Goal: Transaction & Acquisition: Purchase product/service

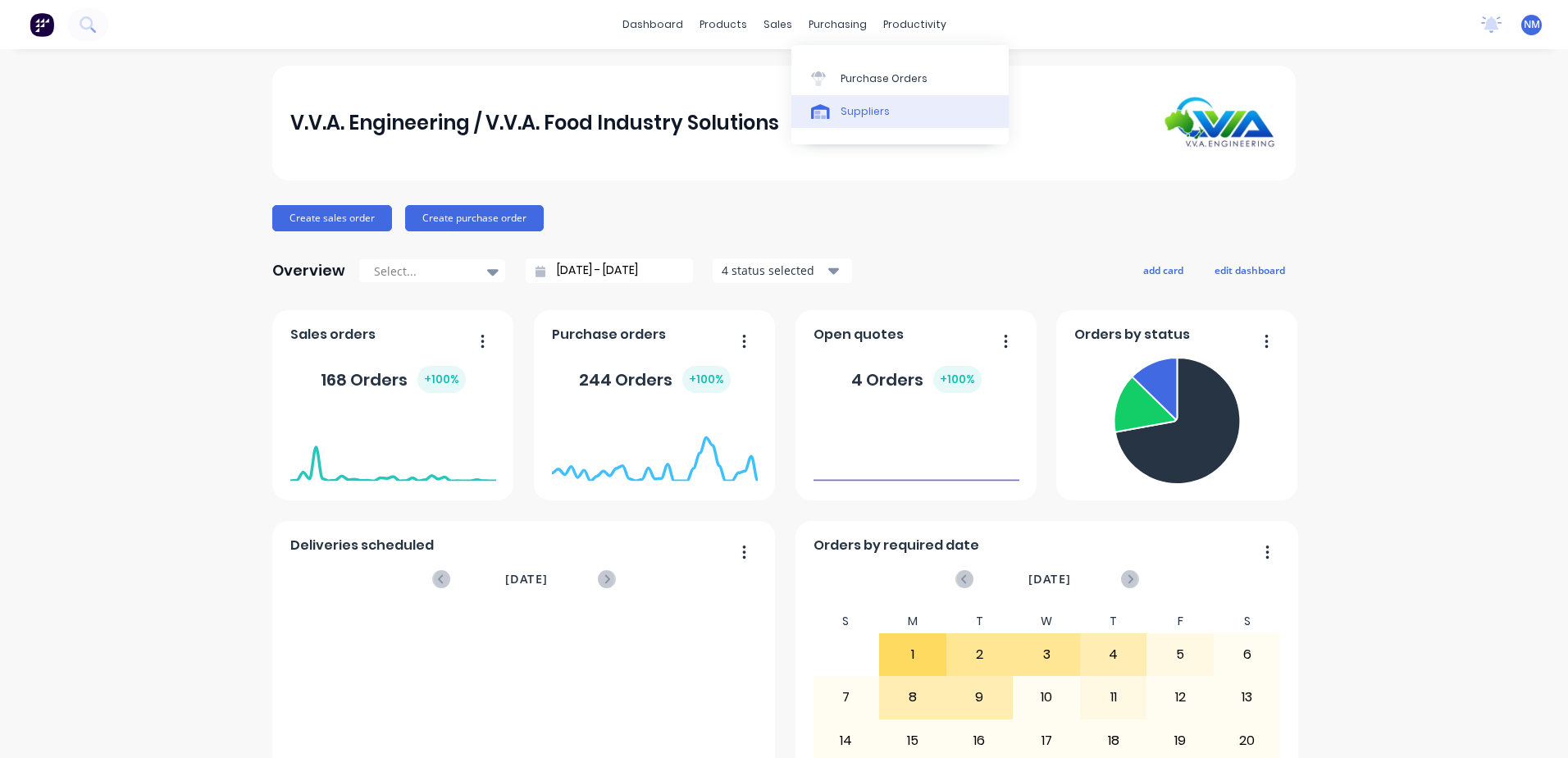
click at [853, 113] on div "Suppliers" at bounding box center [865, 111] width 49 height 14
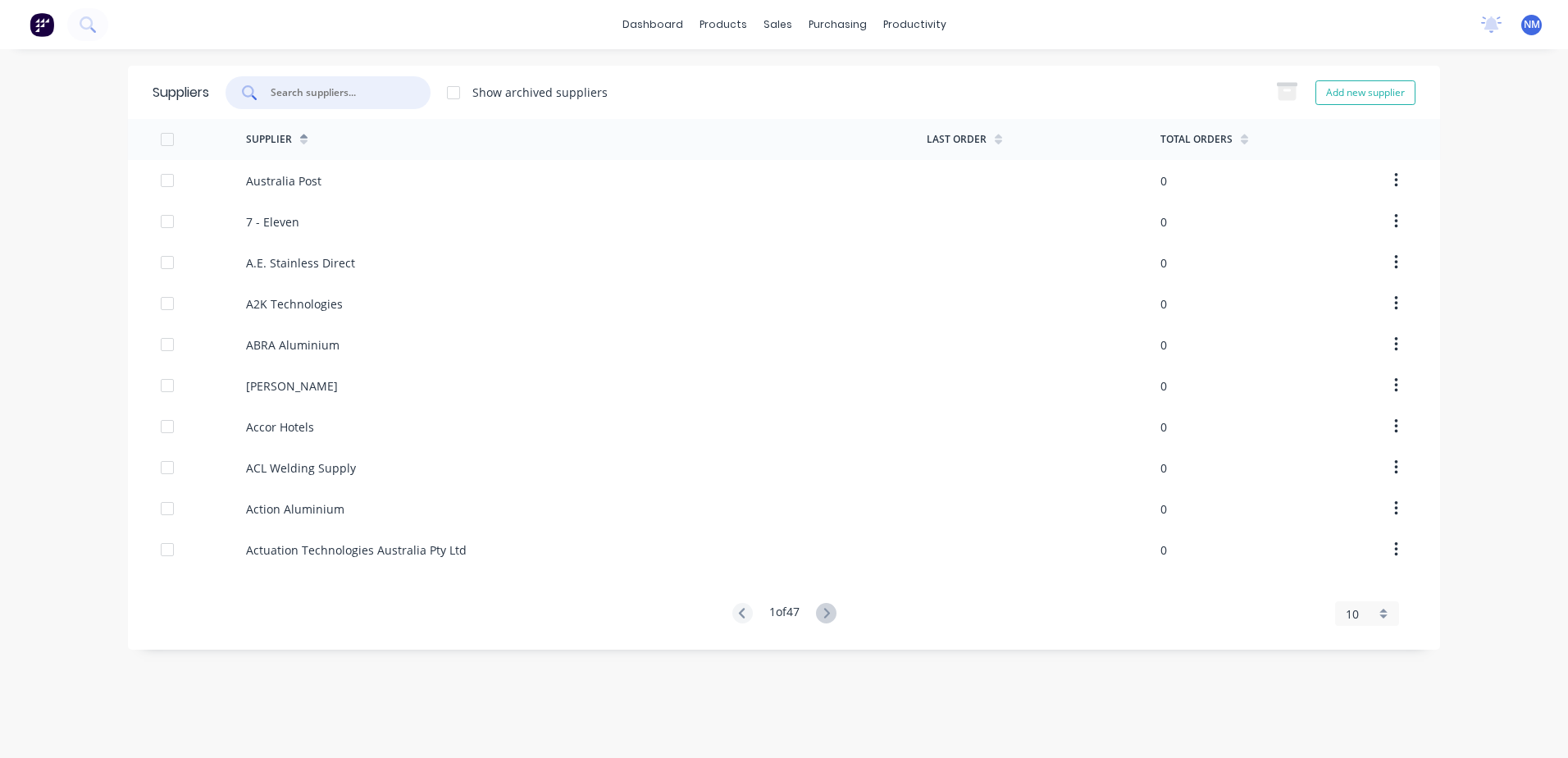
click at [320, 94] on input "text" at bounding box center [337, 92] width 136 height 16
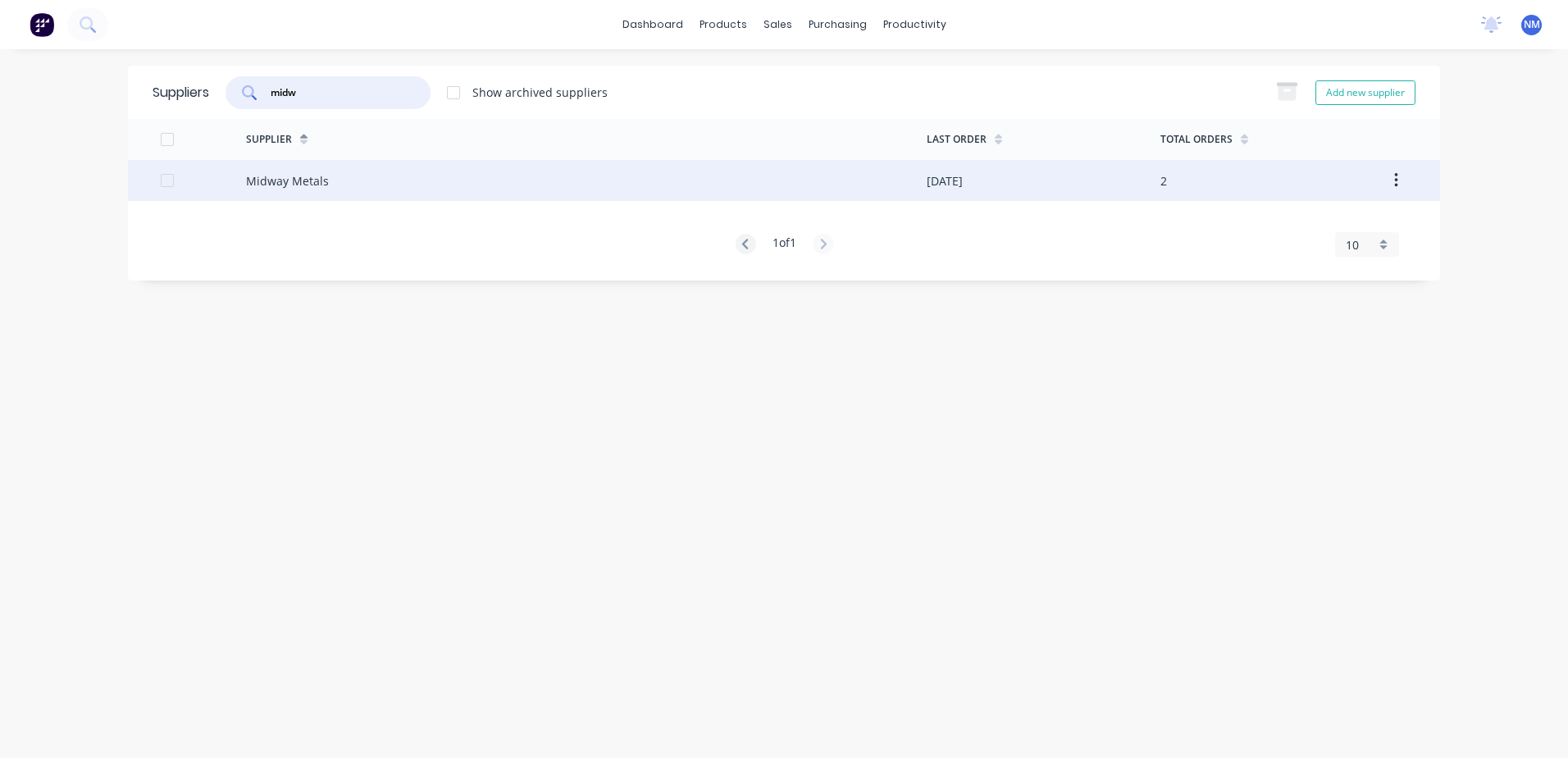
type input "midw"
click at [729, 174] on div "Midway Metals" at bounding box center [587, 180] width 681 height 41
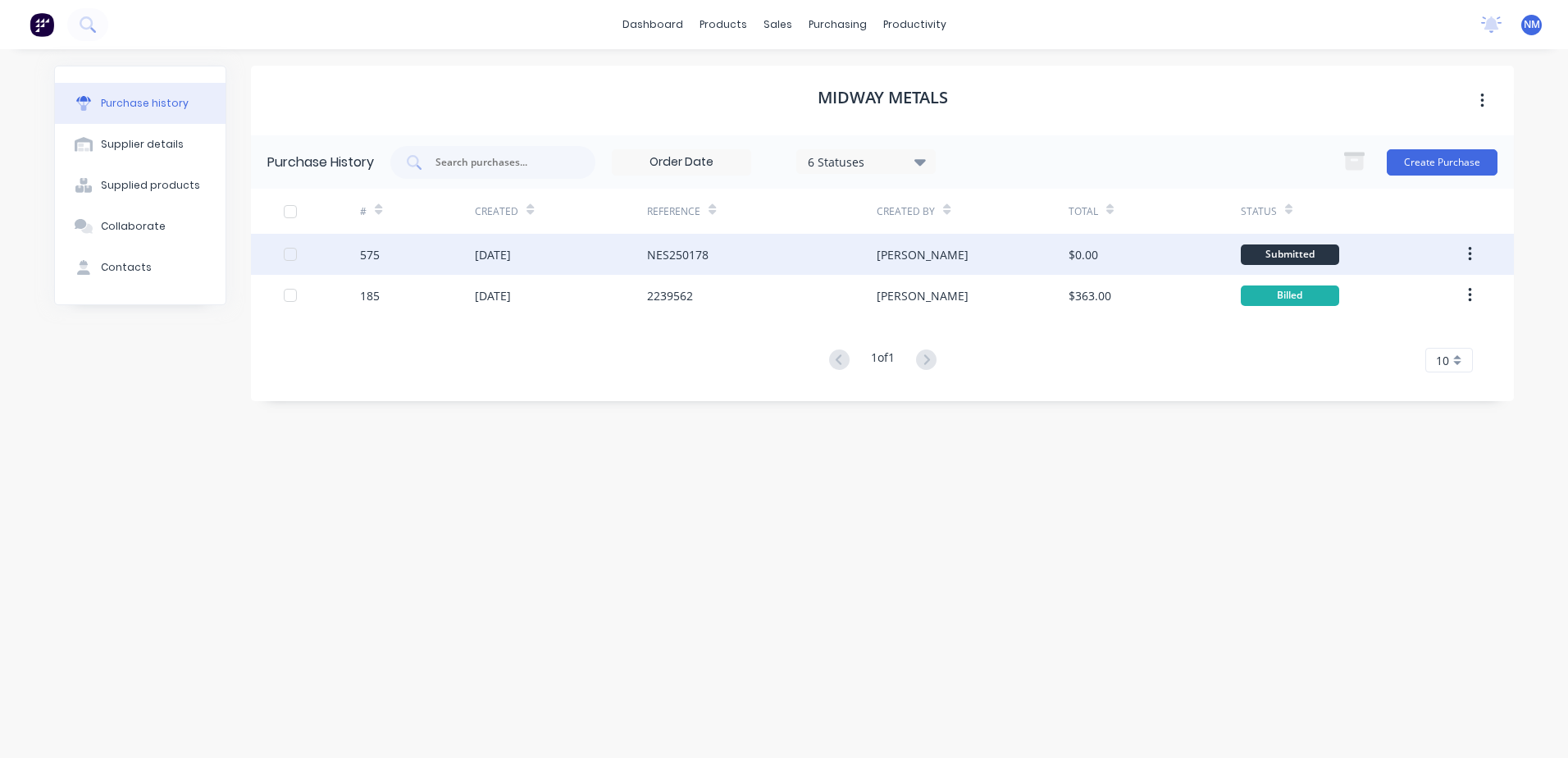
click at [954, 242] on div "[PERSON_NAME]" at bounding box center [971, 254] width 191 height 41
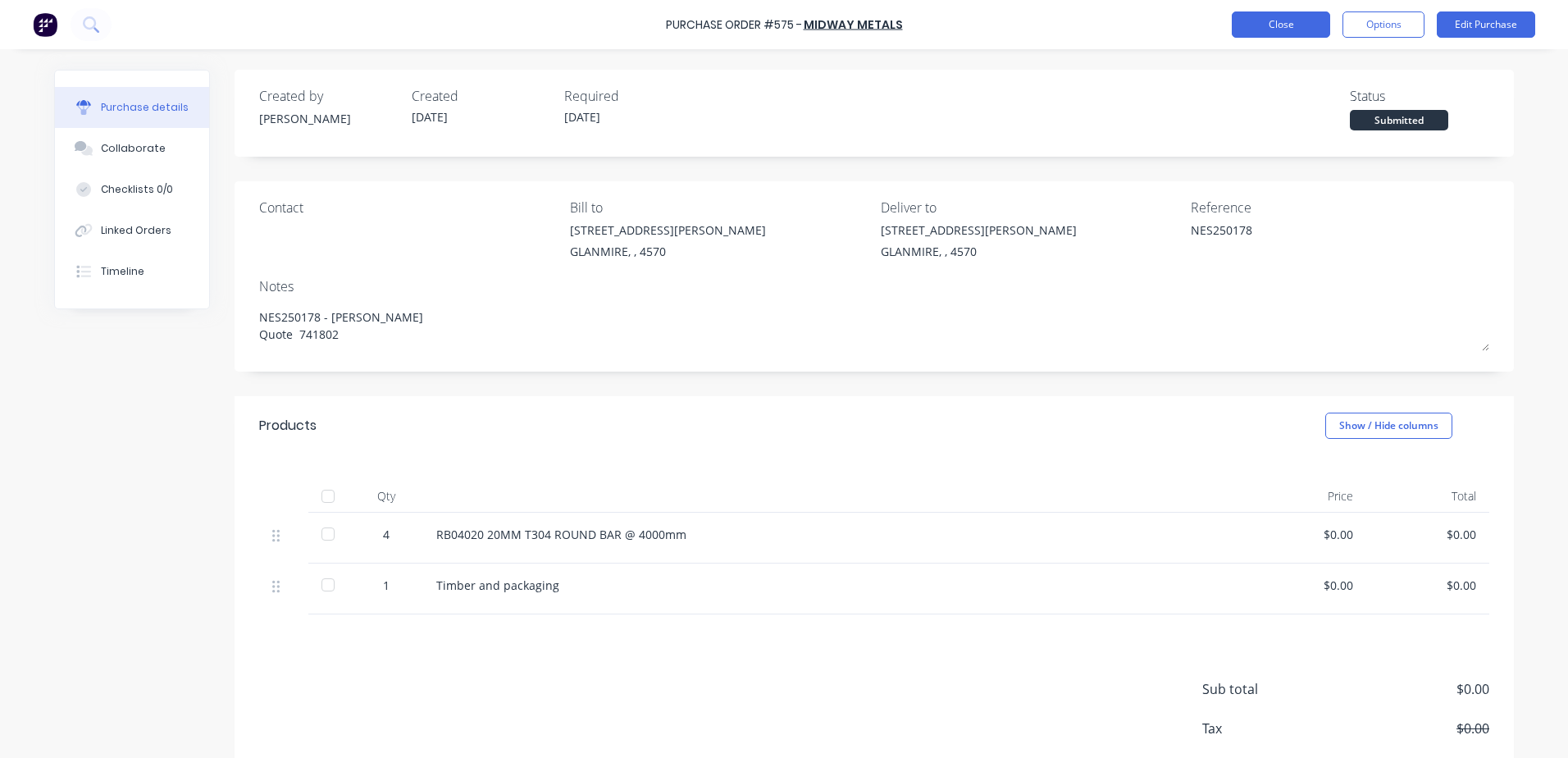
click at [1269, 26] on button "Close" at bounding box center [1281, 24] width 99 height 26
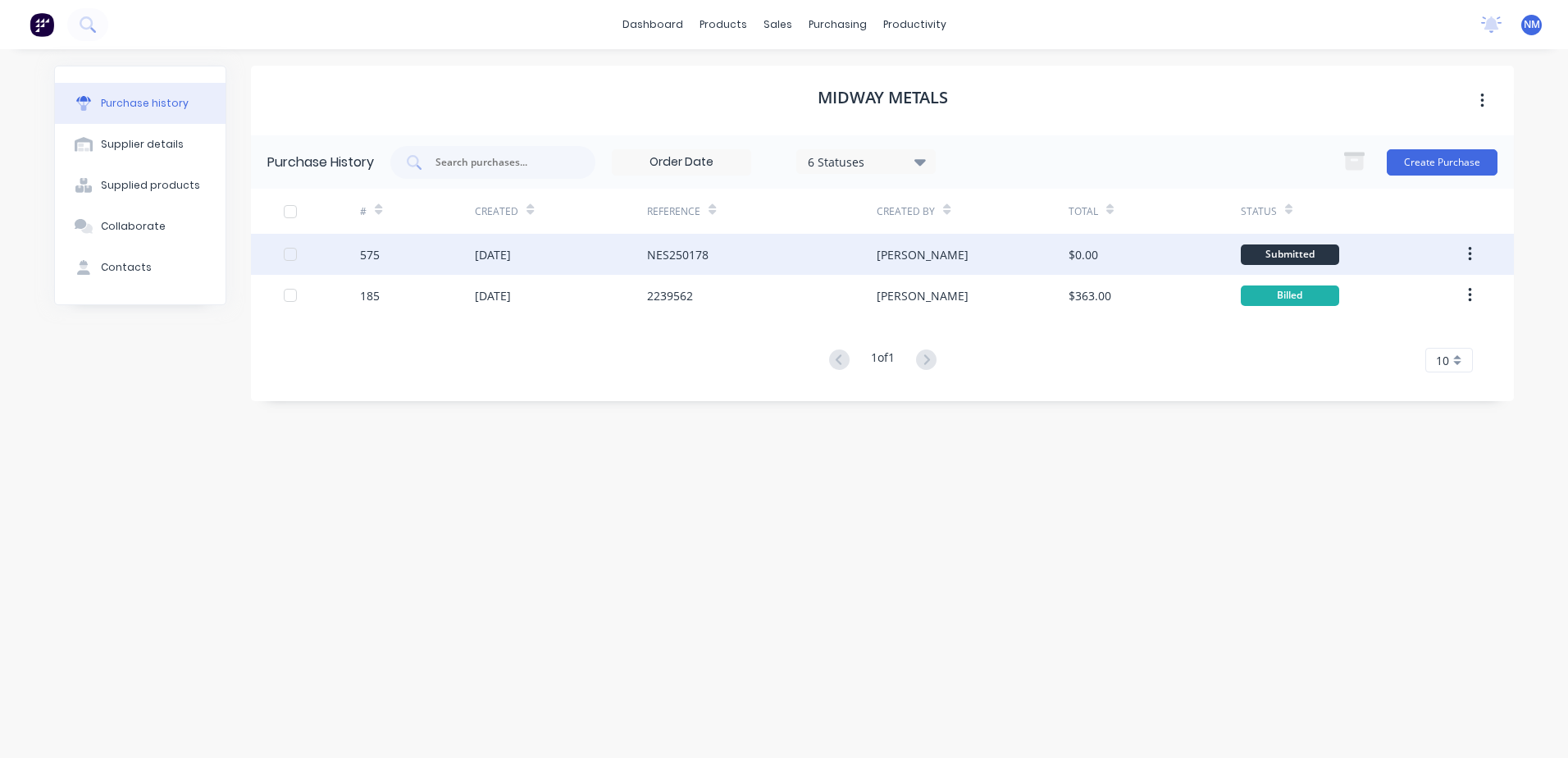
click at [810, 253] on div "NES250178" at bounding box center [762, 254] width 230 height 41
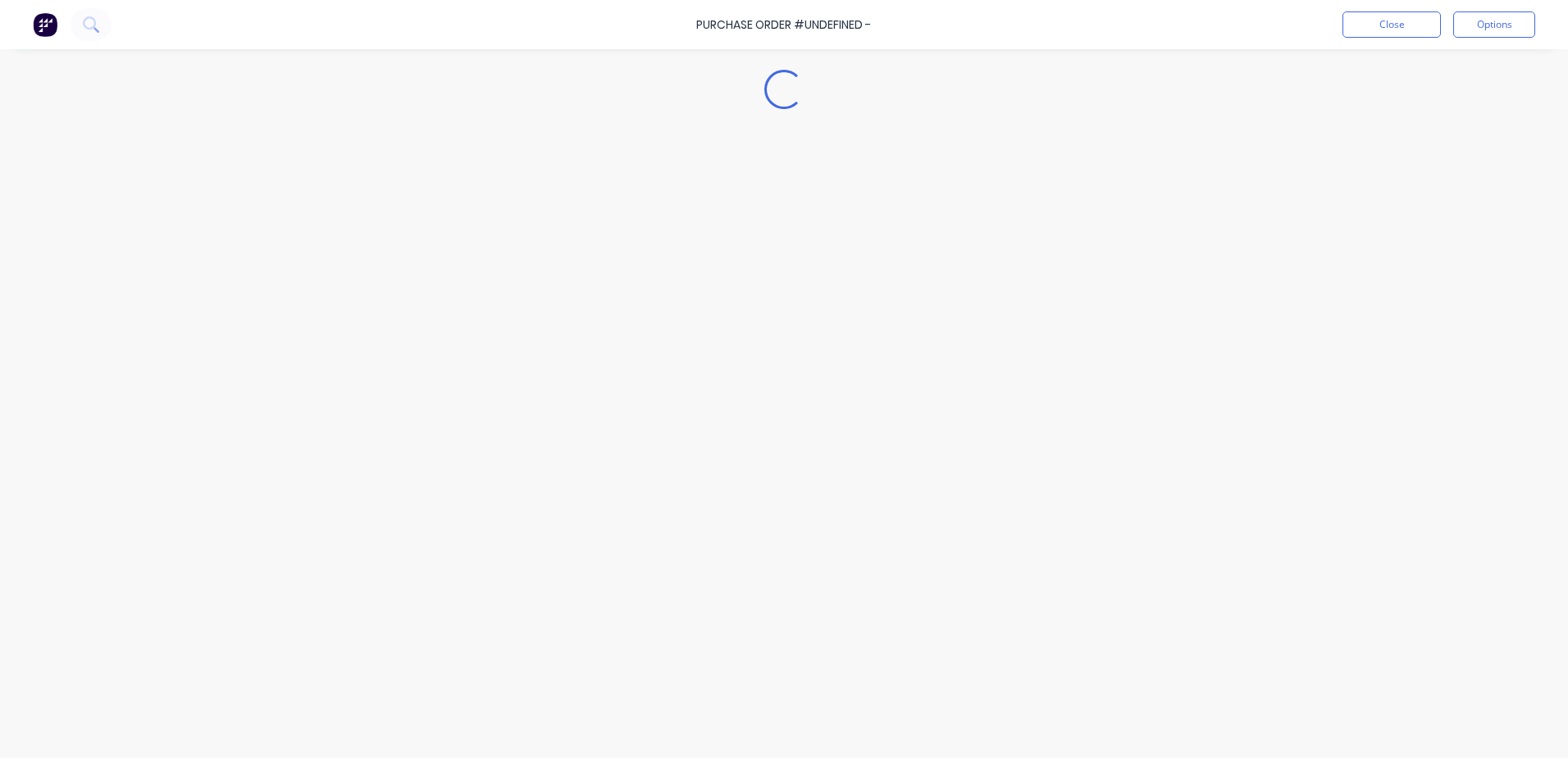
type textarea "x"
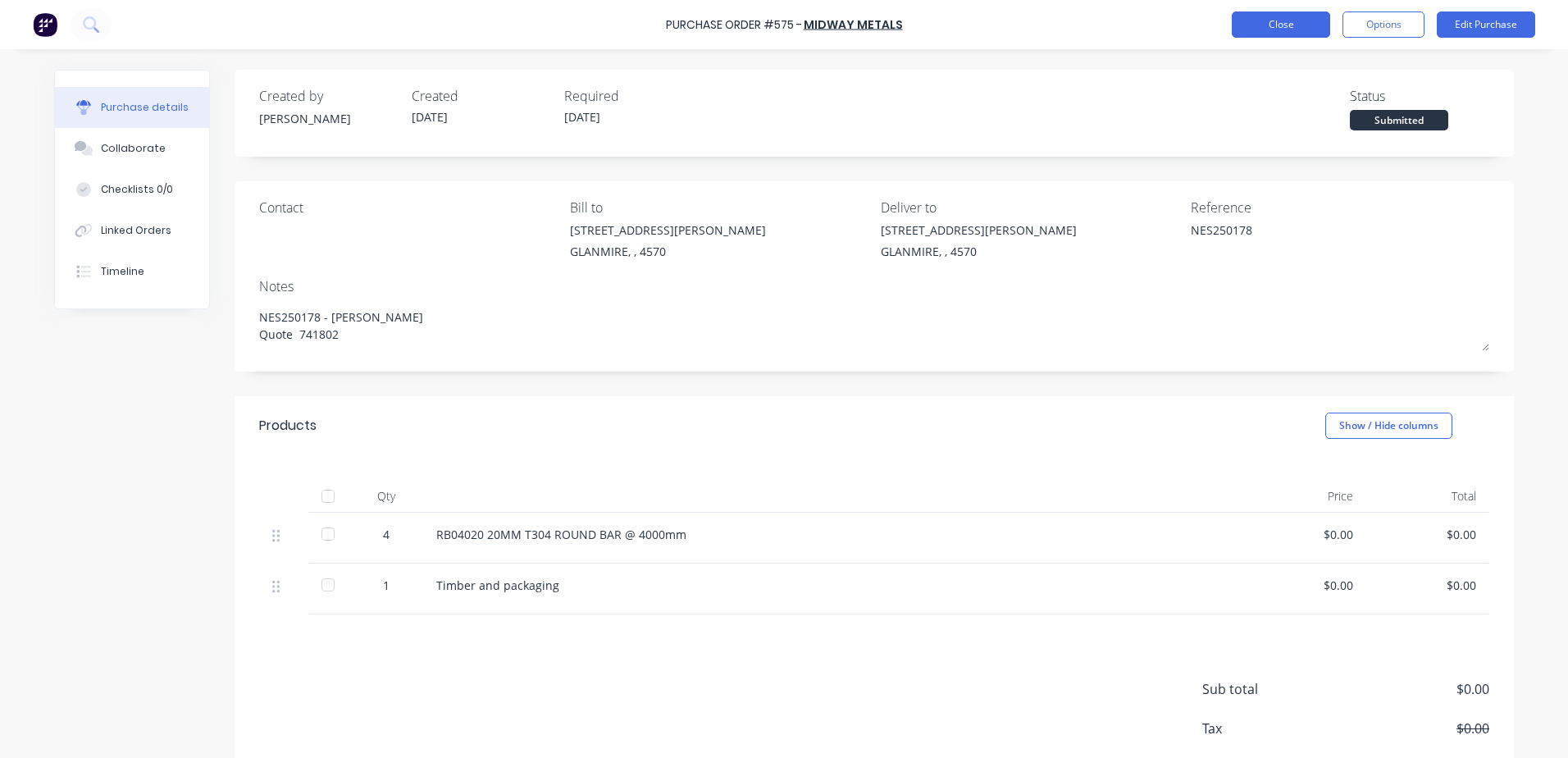
click at [1249, 31] on button "Close" at bounding box center [1281, 24] width 99 height 26
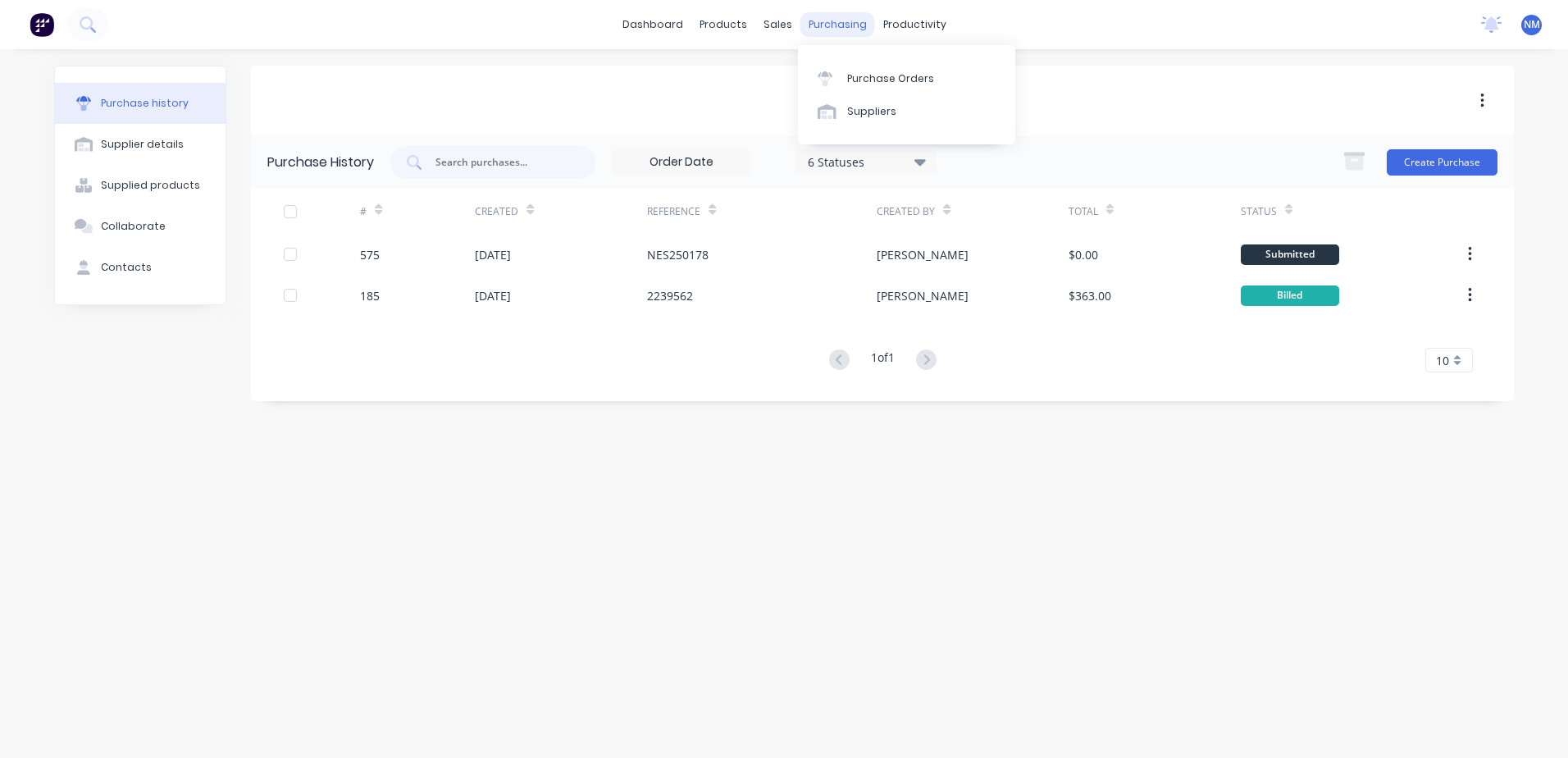
click at [814, 31] on div "purchasing" at bounding box center [837, 24] width 74 height 24
click at [872, 74] on div "Purchase Orders" at bounding box center [891, 79] width 87 height 14
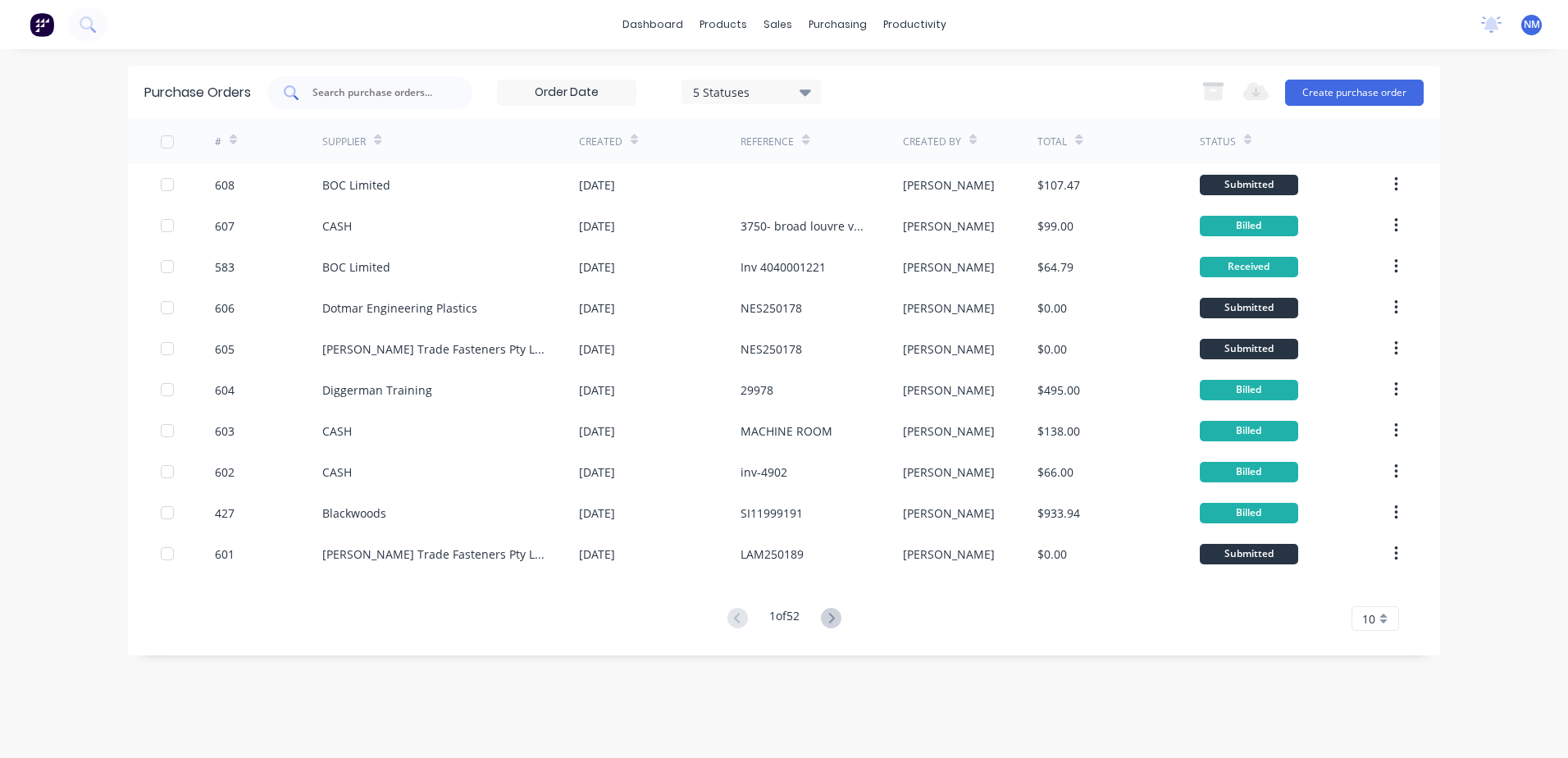
click at [362, 90] on input "text" at bounding box center [378, 92] width 136 height 16
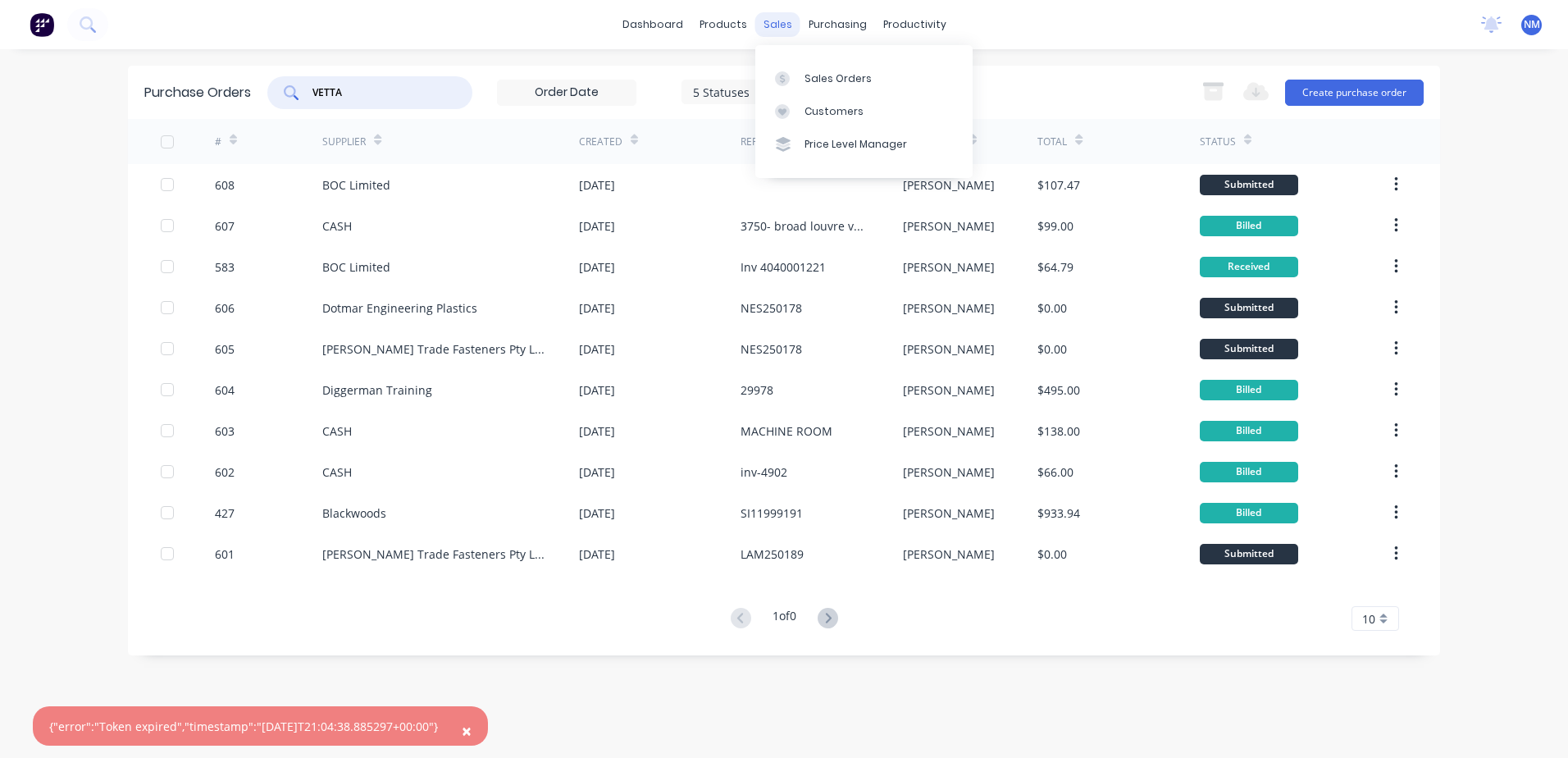
type input "VETTA"
click at [767, 27] on div "sales" at bounding box center [778, 24] width 45 height 24
click at [825, 78] on div "Sales Orders" at bounding box center [838, 79] width 67 height 14
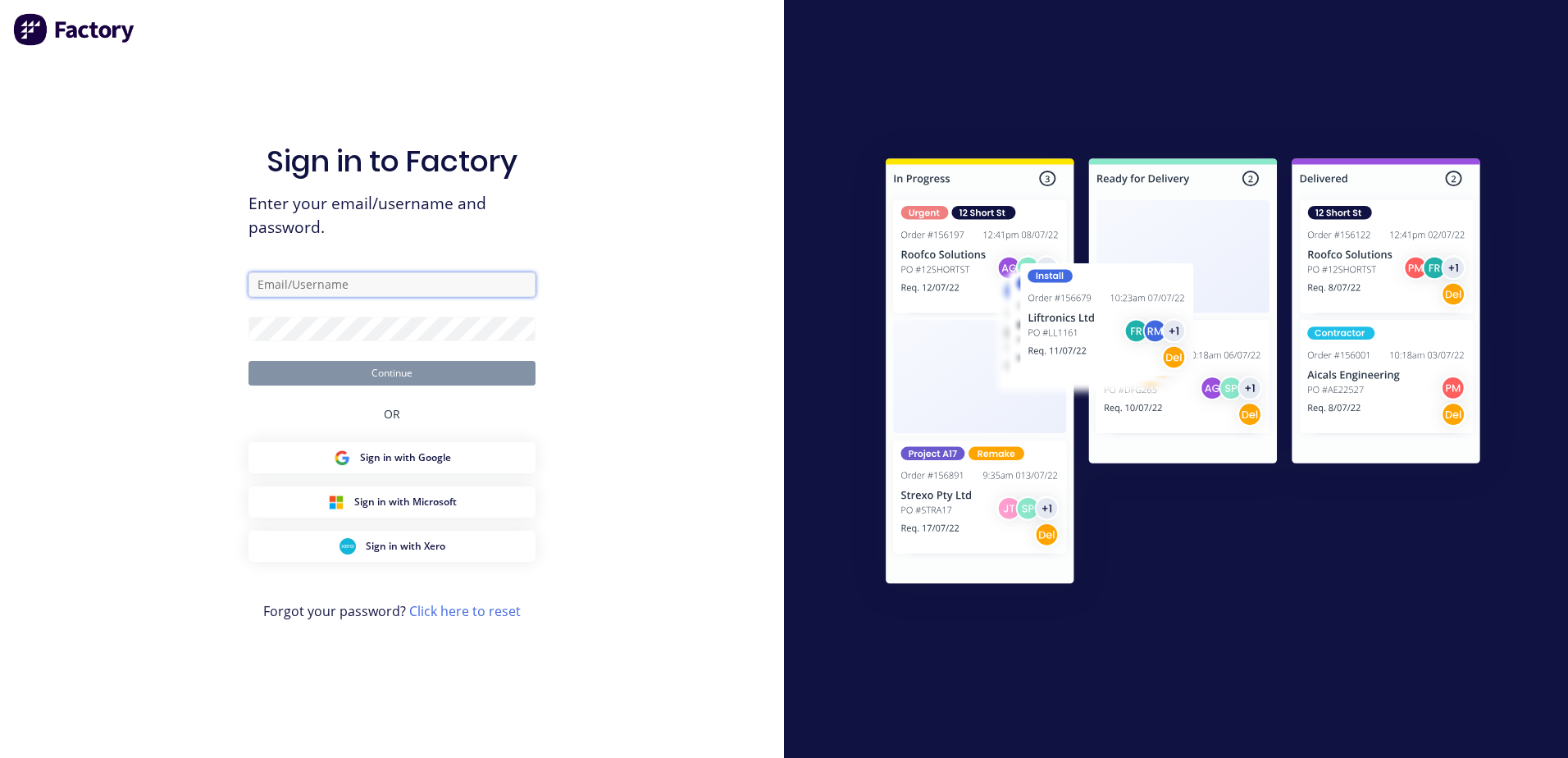
type input "purchasing@vvaengineering.com"
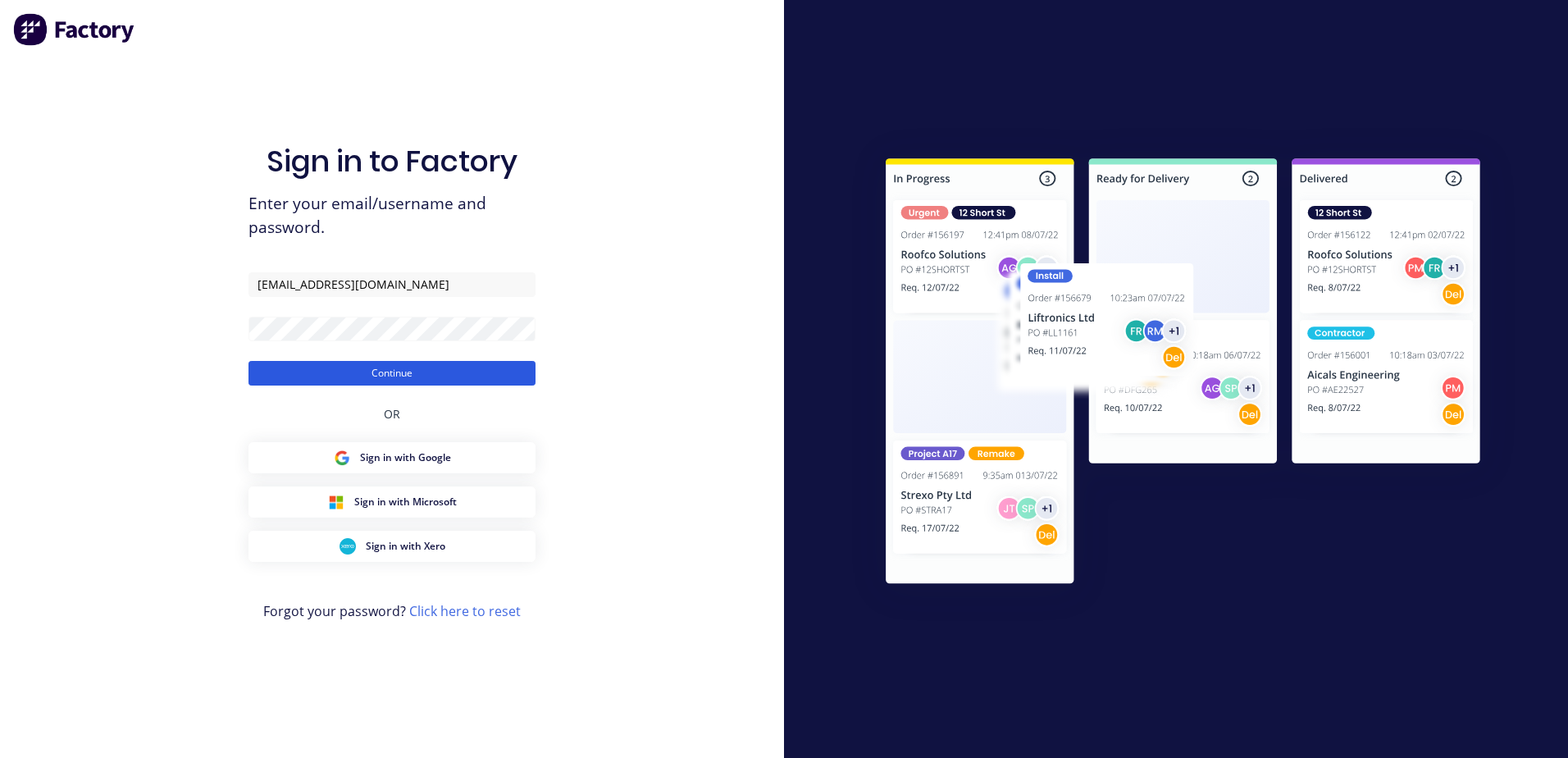
click at [396, 374] on button "Continue" at bounding box center [391, 373] width 287 height 24
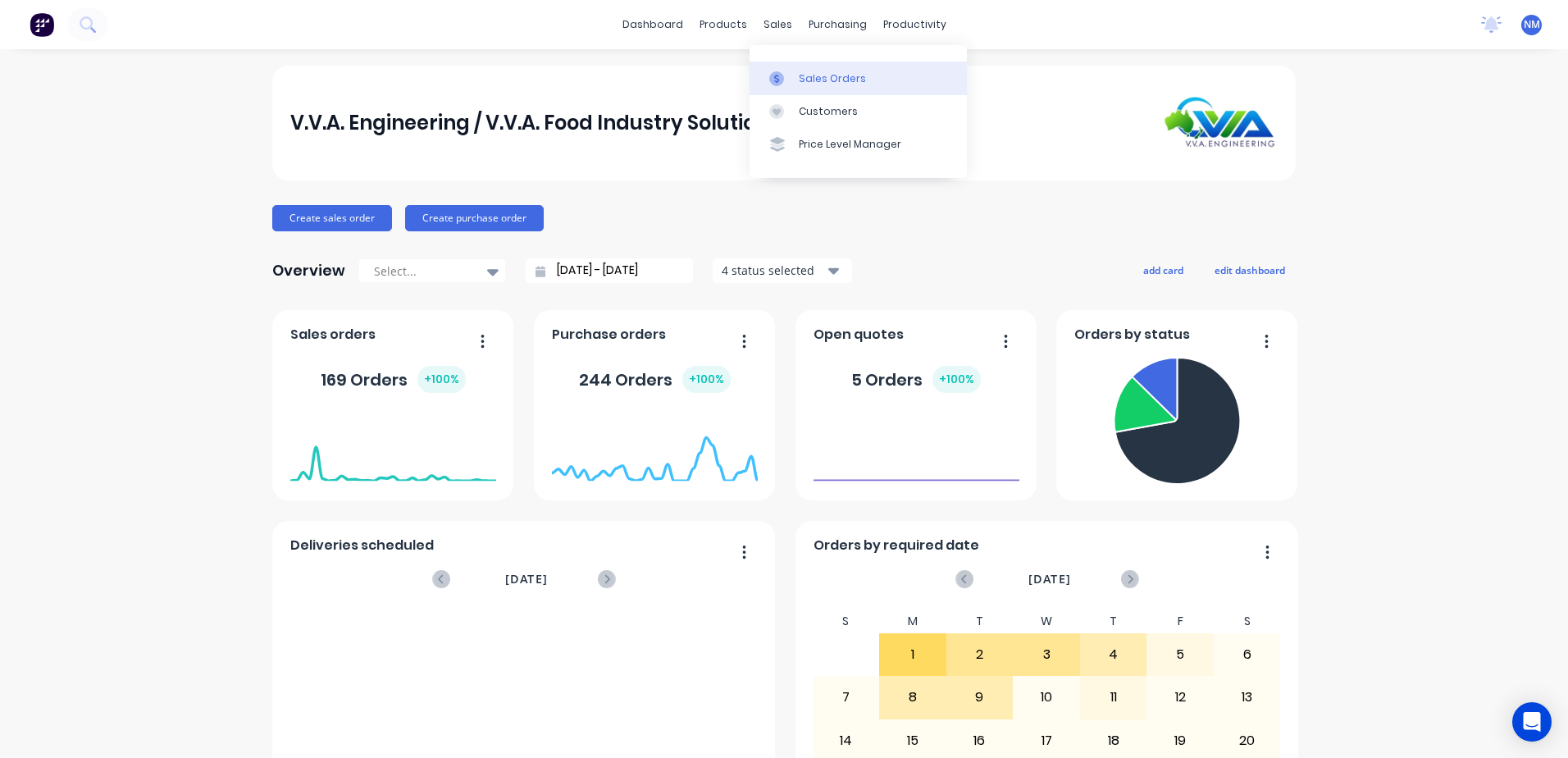
click at [801, 77] on div "Sales Orders" at bounding box center [832, 79] width 67 height 14
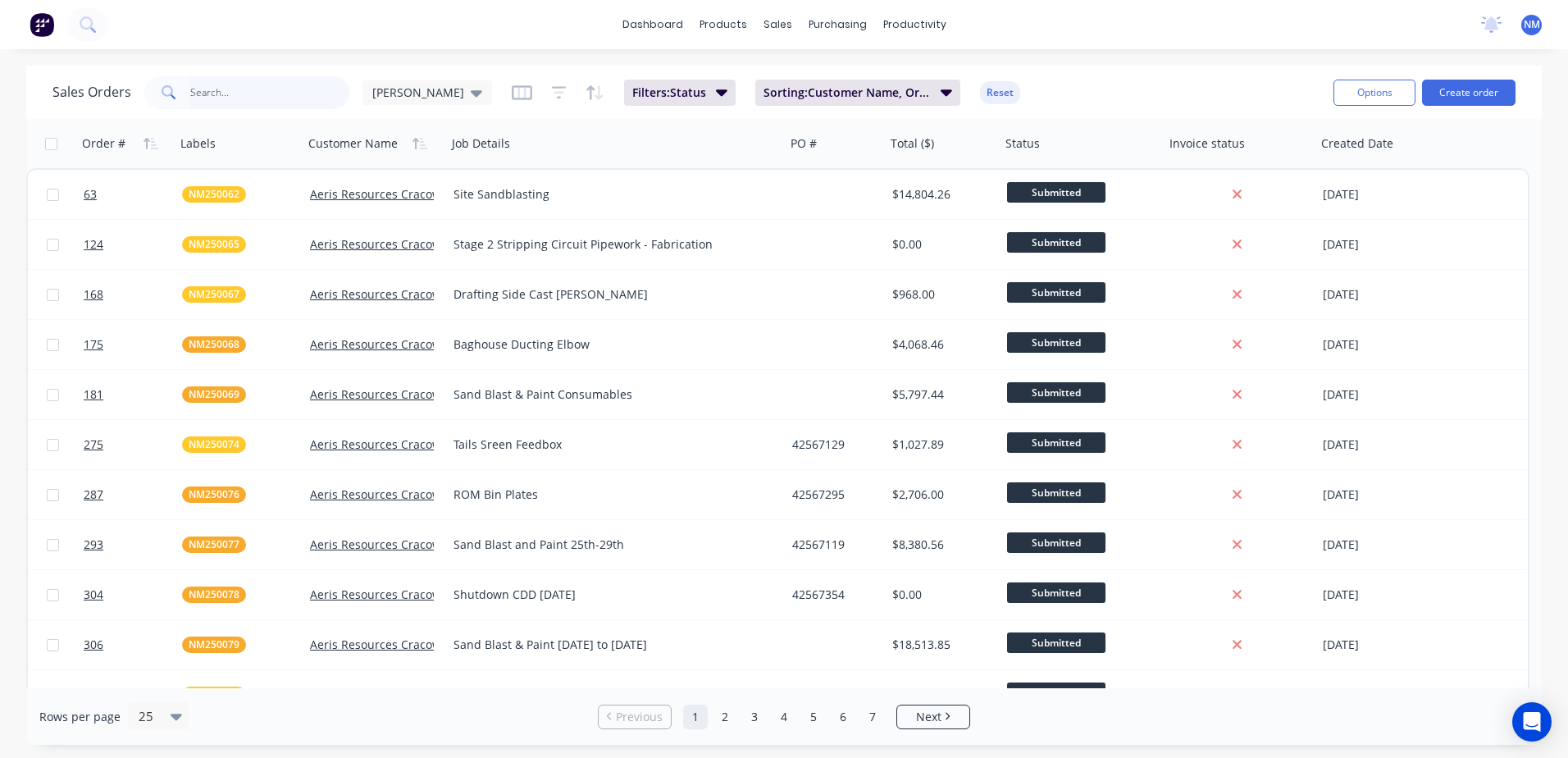
click at [236, 100] on input "text" at bounding box center [270, 92] width 160 height 33
type input "B"
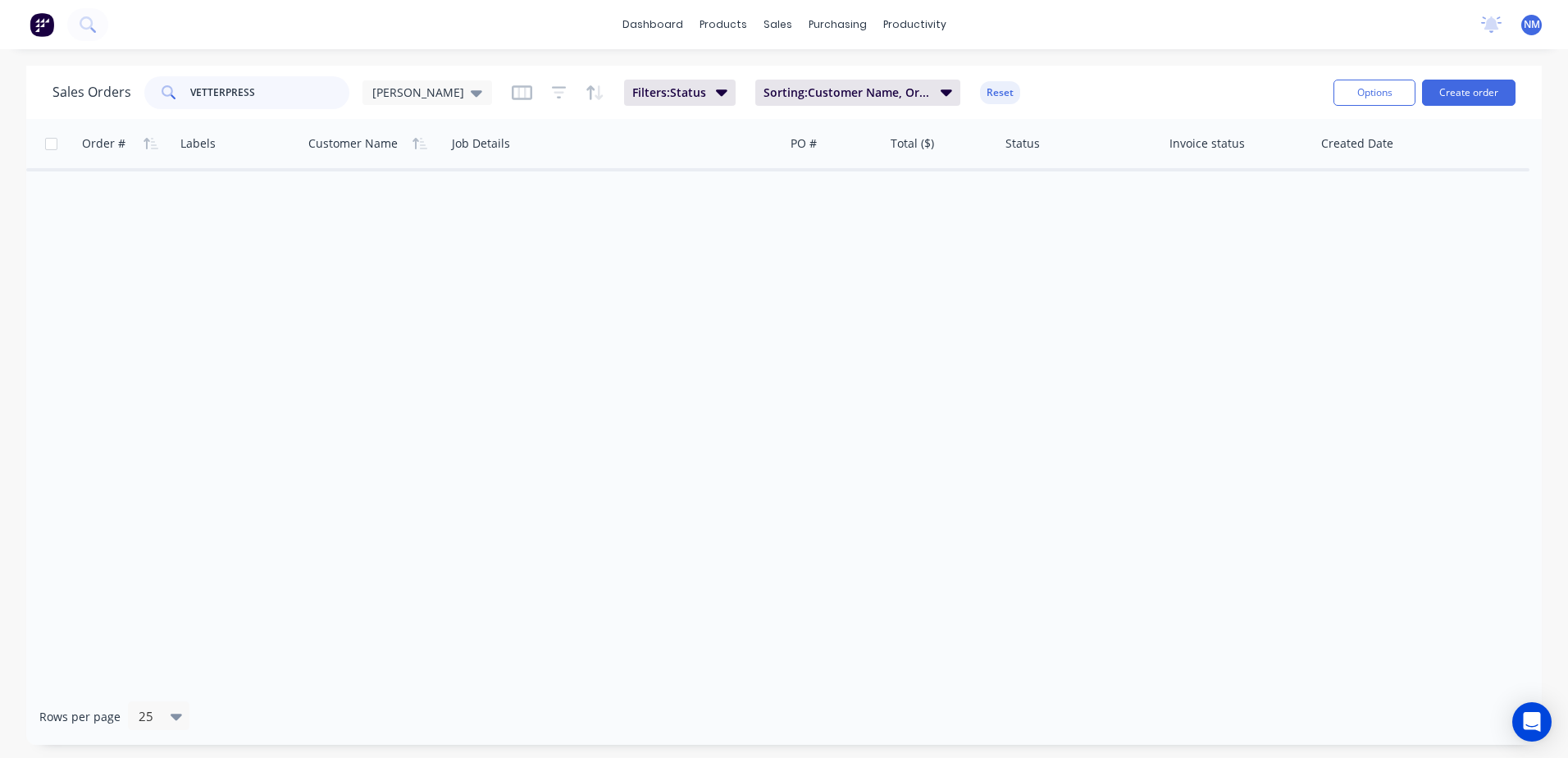
type input "VETTERPRESS"
drag, startPoint x: 282, startPoint y: 100, endPoint x: 124, endPoint y: 120, distance: 159.3
click at [124, 120] on div "Sales Orders VETTERPRESS Neil Filters: Status Sorting: Customer Name, Order # R…" at bounding box center [784, 405] width 1515 height 679
click at [876, 114] on div "Suppliers" at bounding box center [872, 111] width 49 height 14
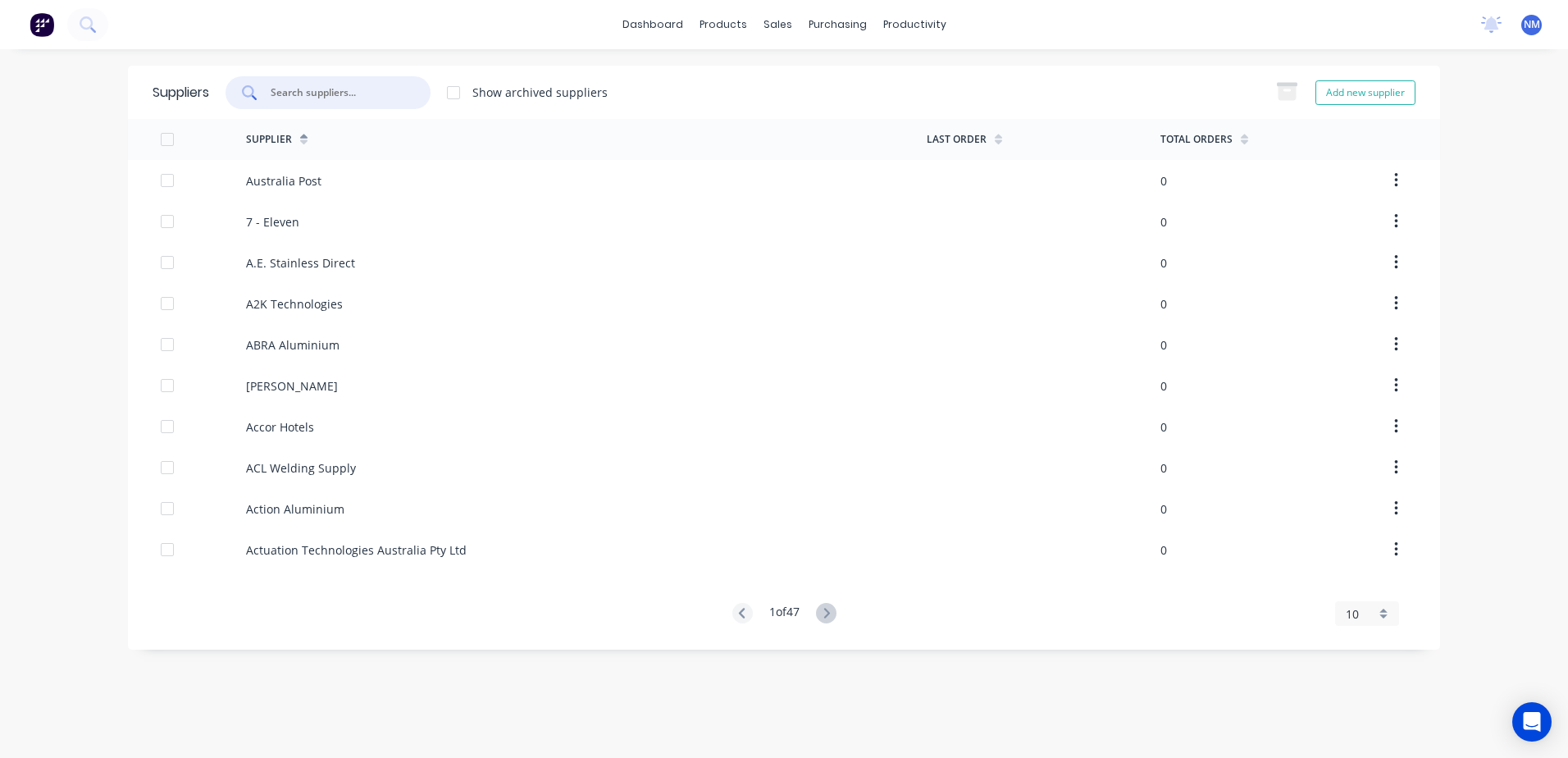
click at [323, 84] on input "text" at bounding box center [337, 92] width 136 height 16
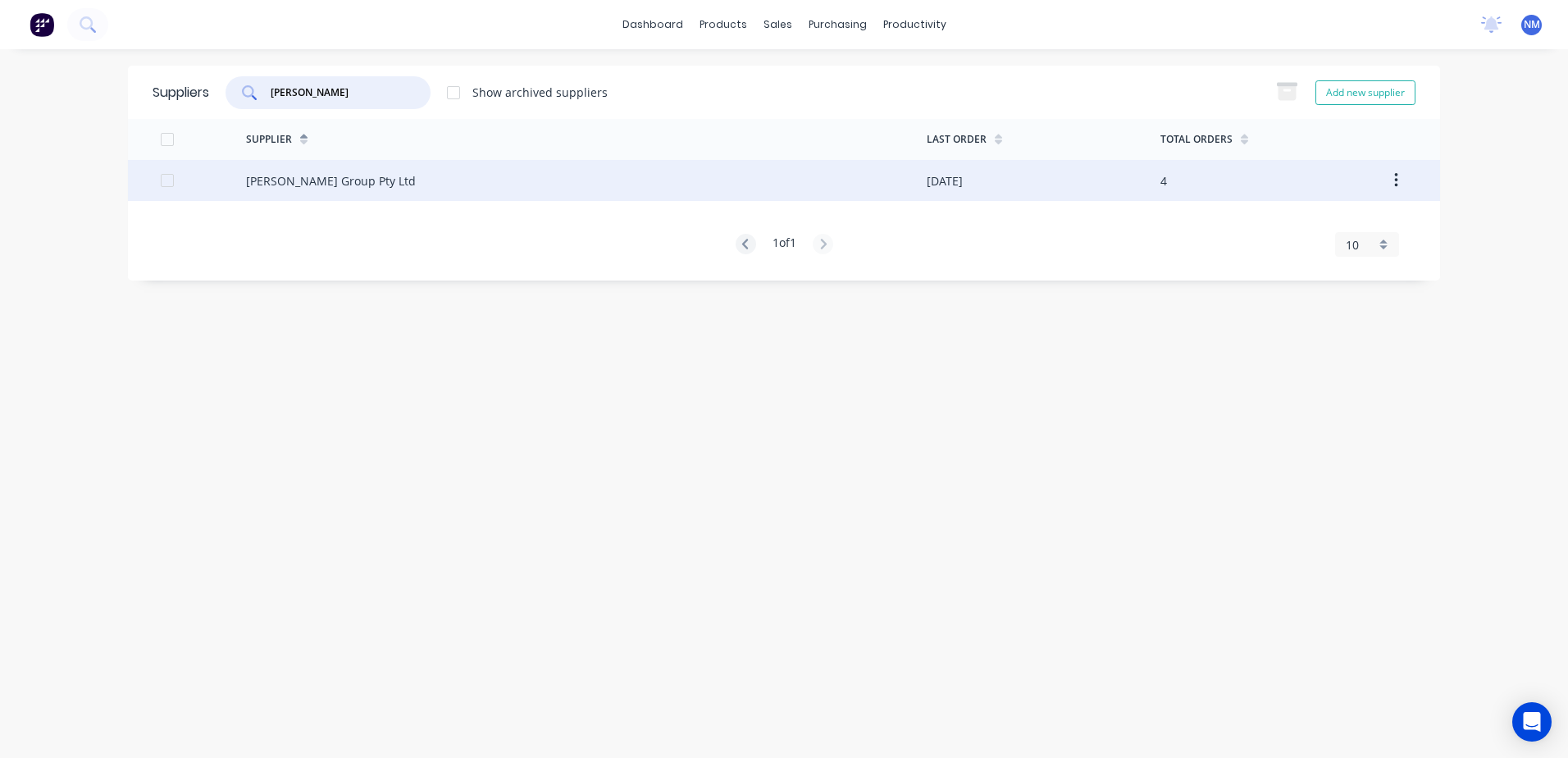
type input "FERO"
click at [852, 189] on div "Fero Group Pty Ltd" at bounding box center [587, 180] width 681 height 41
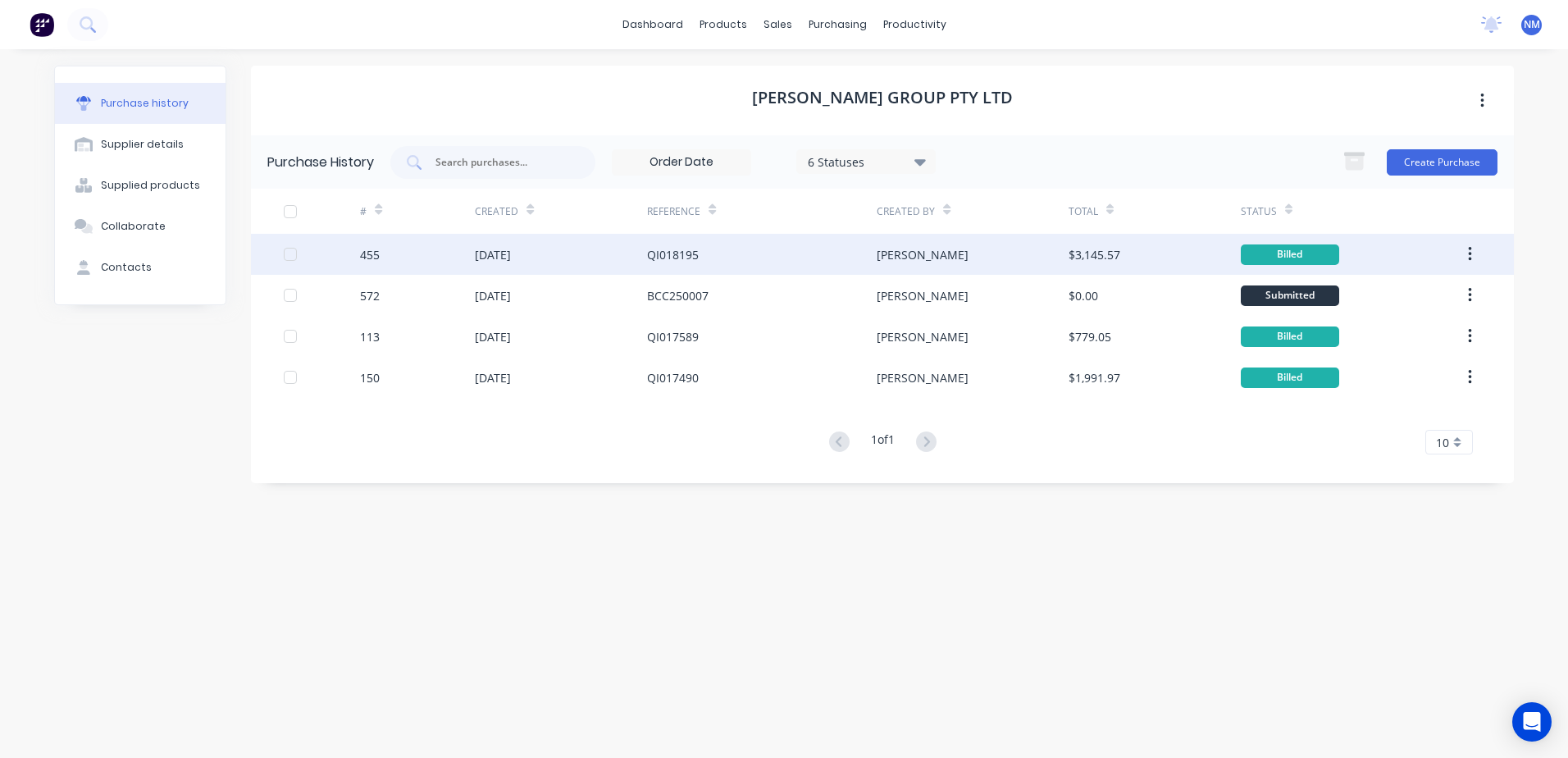
click at [773, 264] on div "QI018195" at bounding box center [762, 254] width 230 height 41
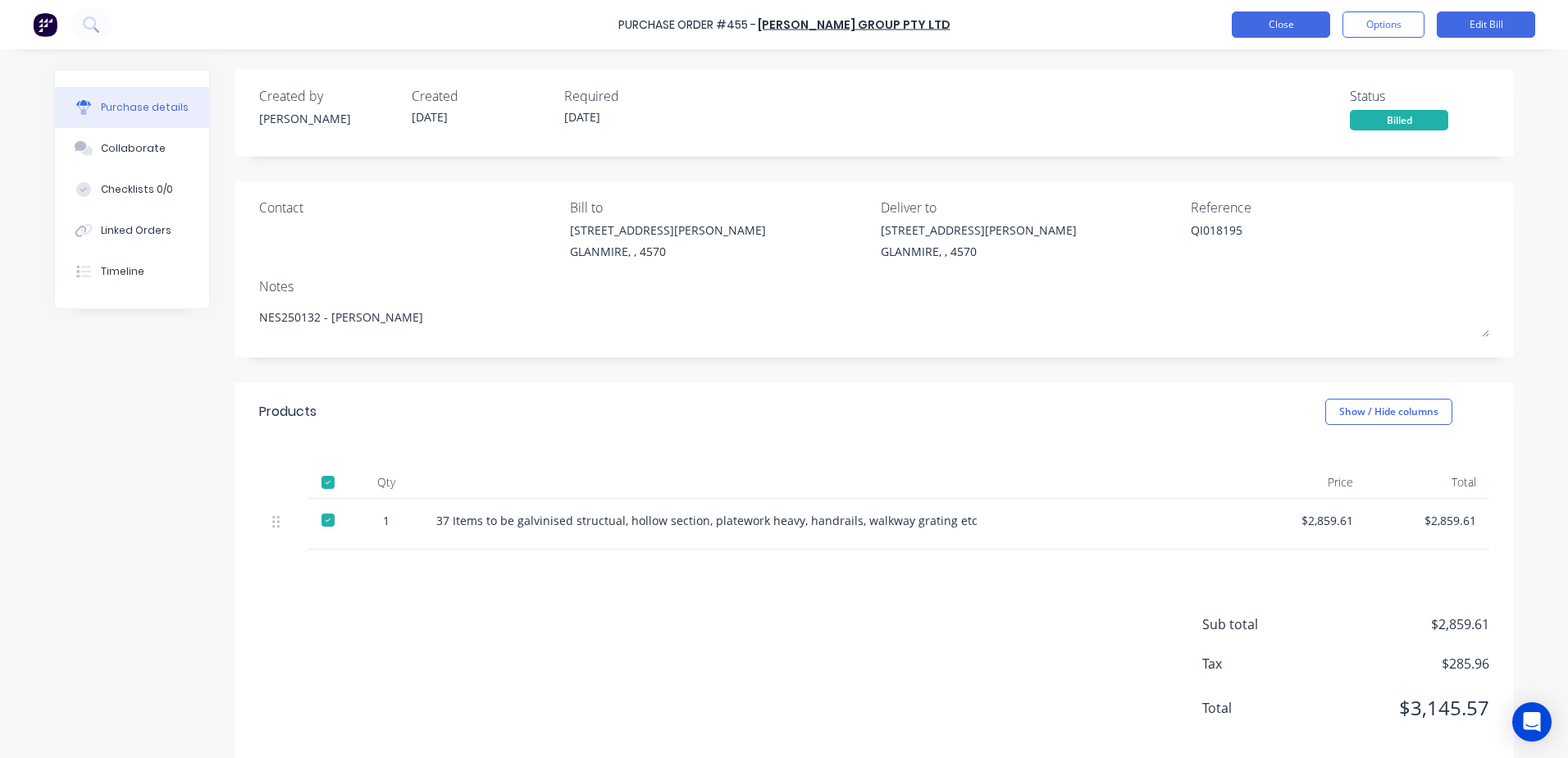
click at [1246, 19] on button "Close" at bounding box center [1281, 24] width 99 height 26
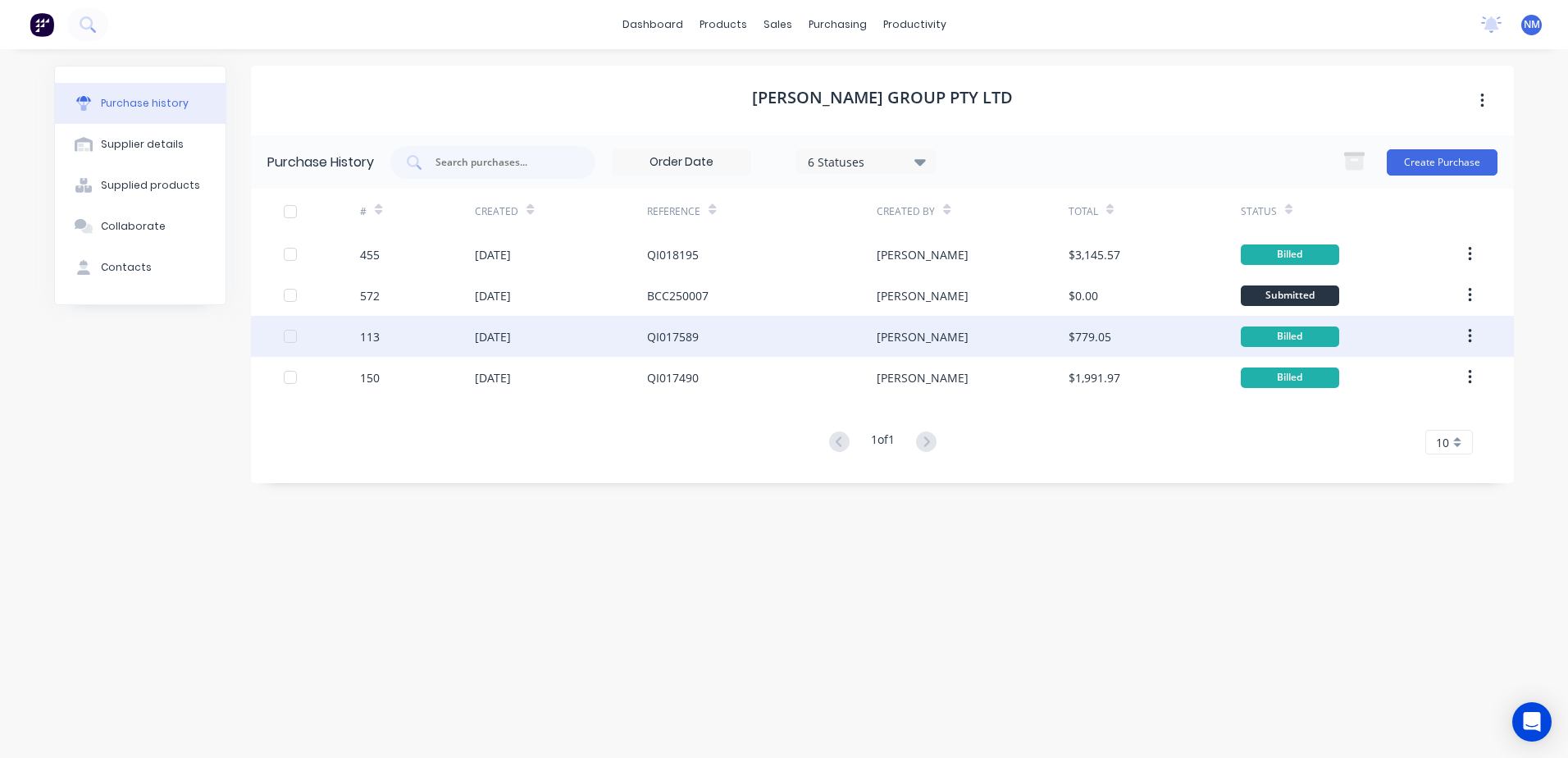
click at [706, 337] on div "QI017589" at bounding box center [762, 336] width 230 height 41
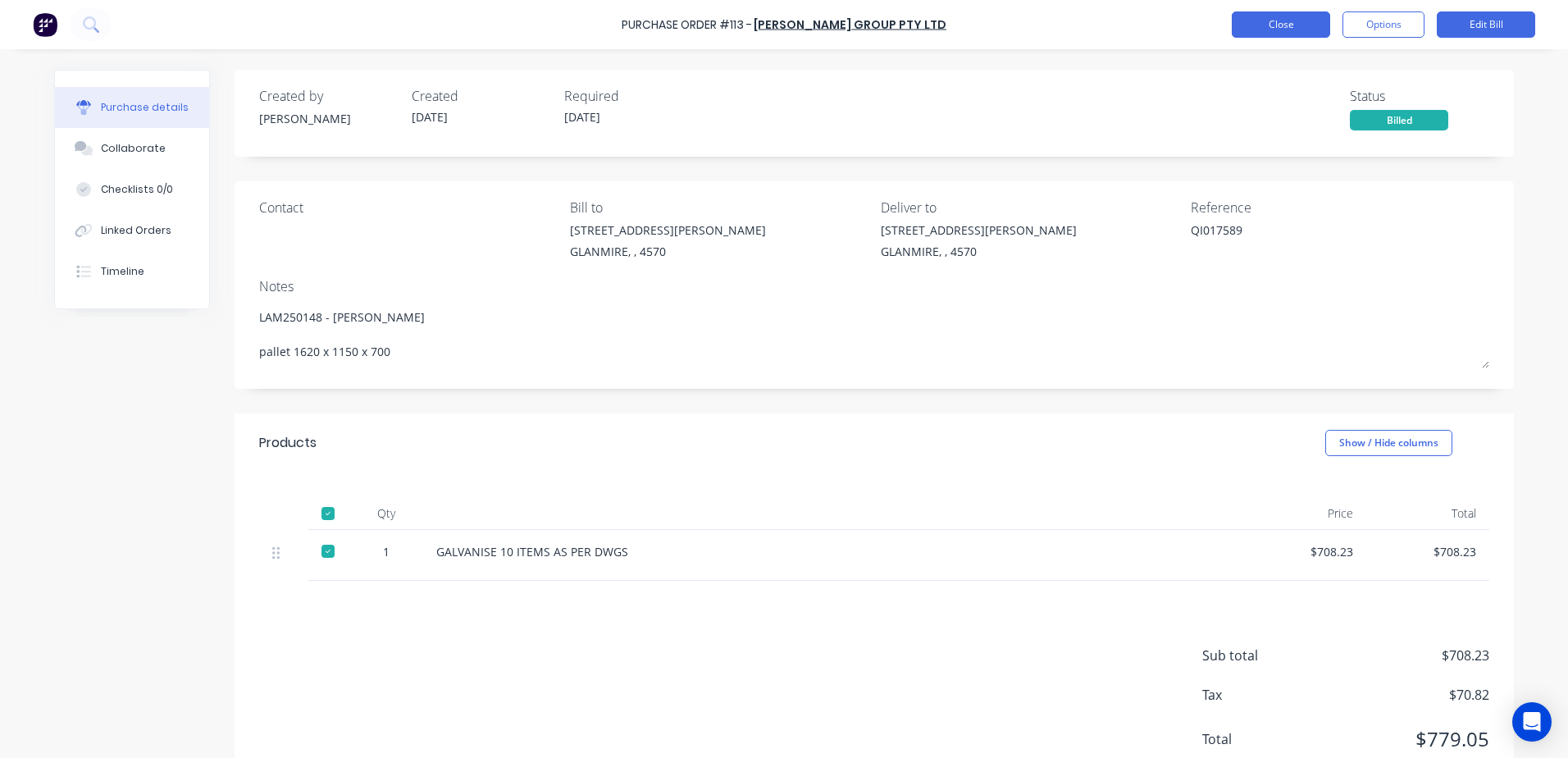
click at [1276, 32] on button "Close" at bounding box center [1281, 24] width 99 height 26
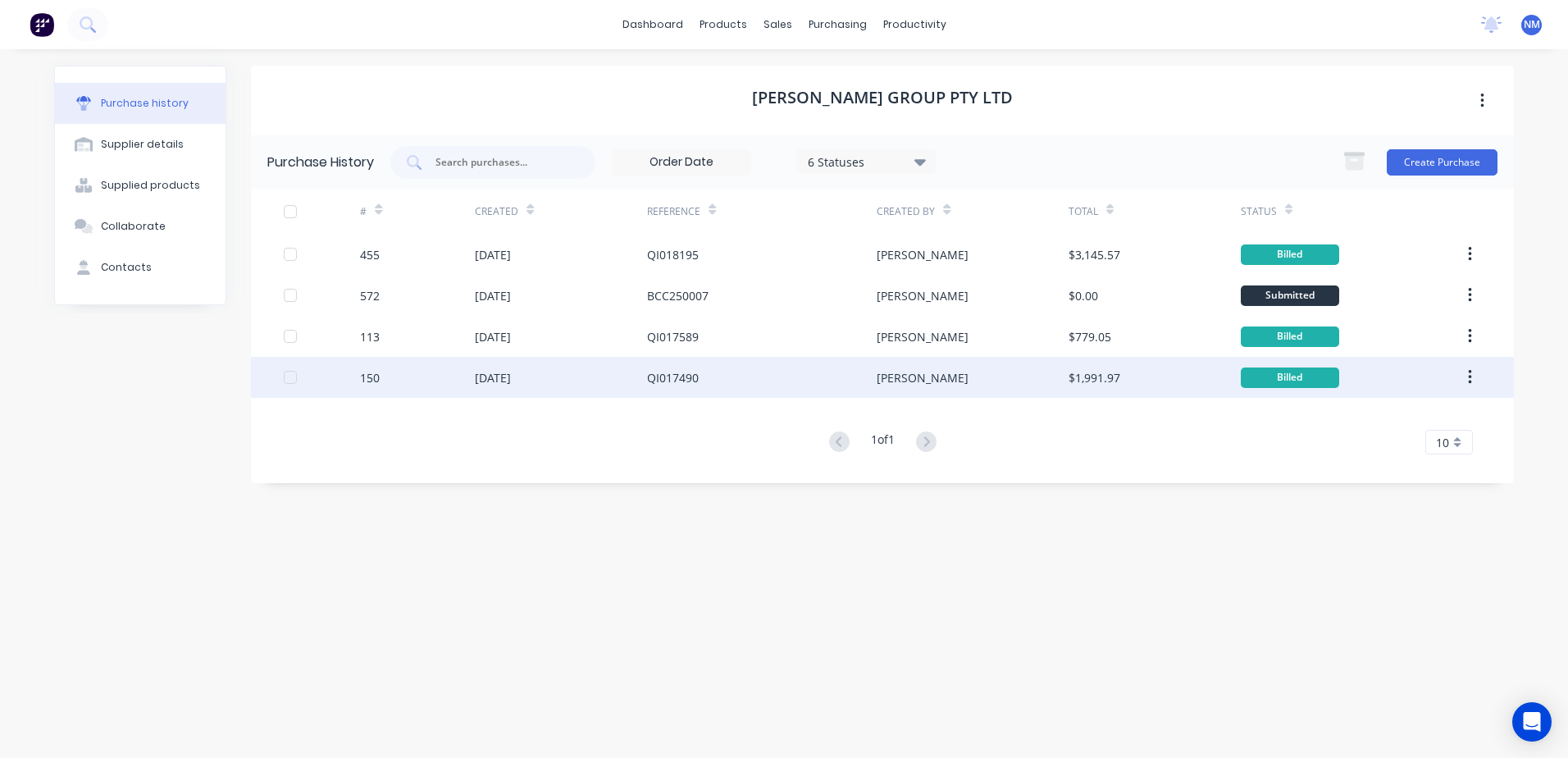
click at [716, 379] on div "QI017490" at bounding box center [762, 377] width 230 height 41
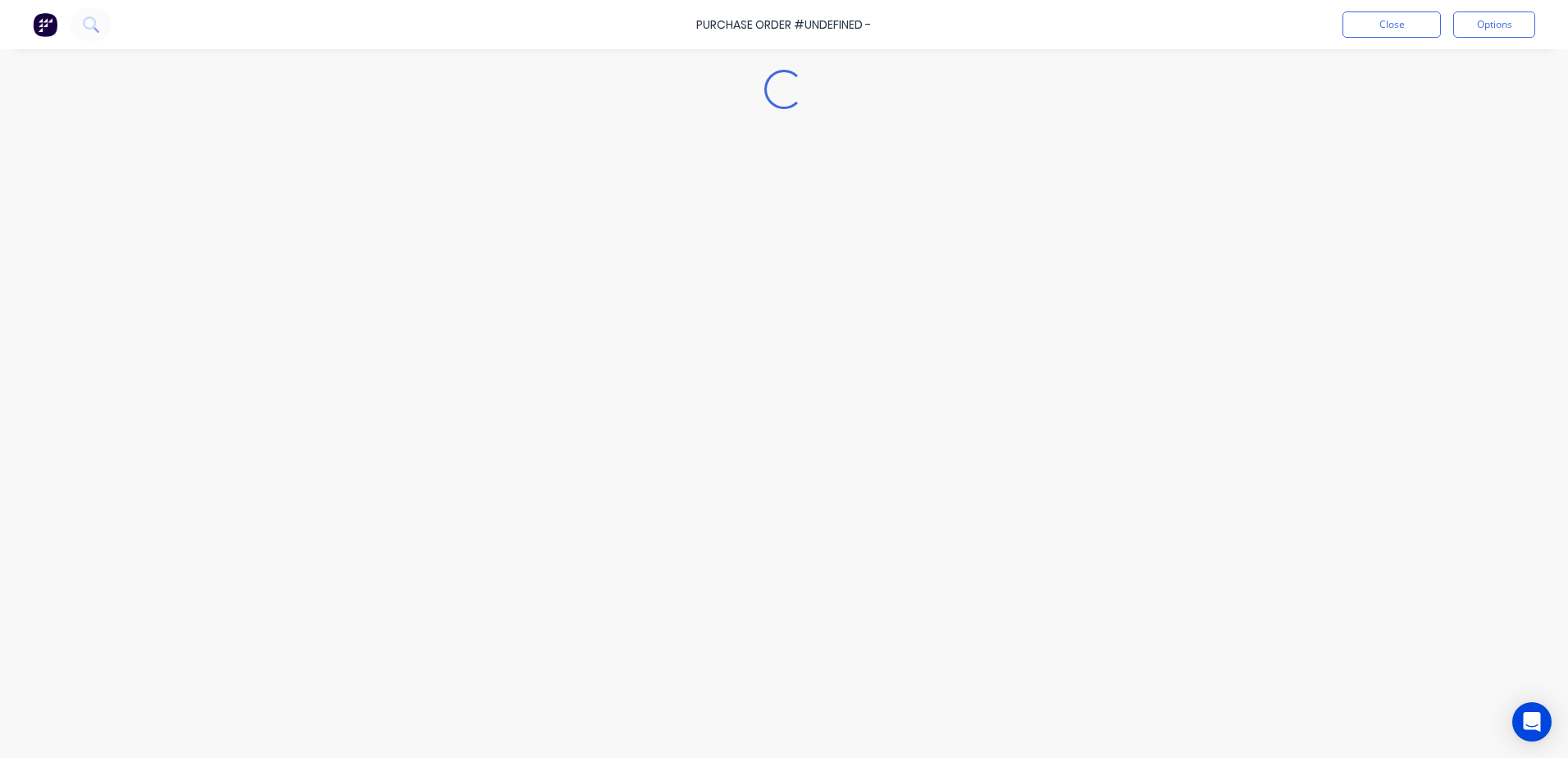
type textarea "x"
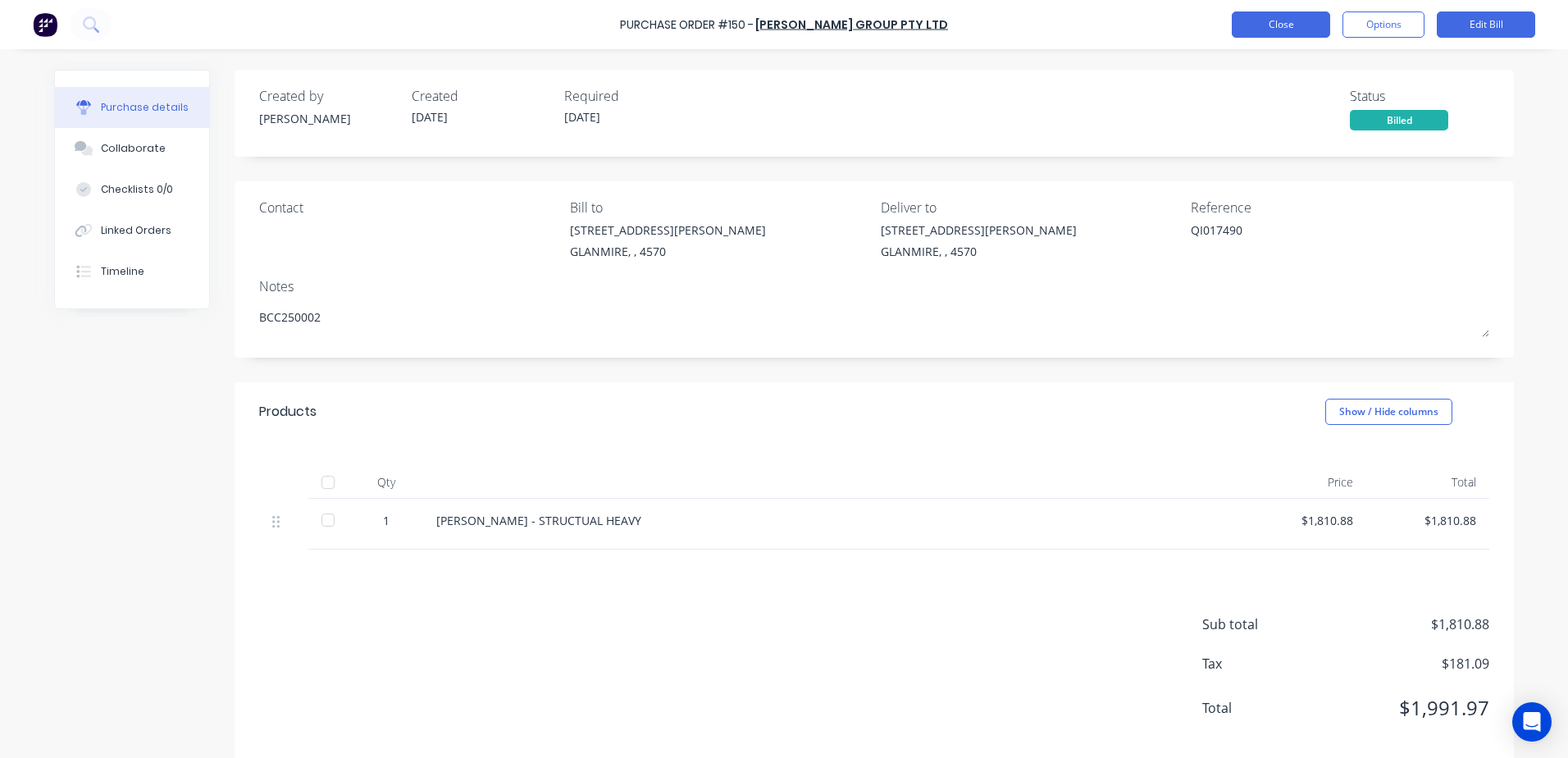
click at [1295, 34] on button "Close" at bounding box center [1281, 24] width 99 height 26
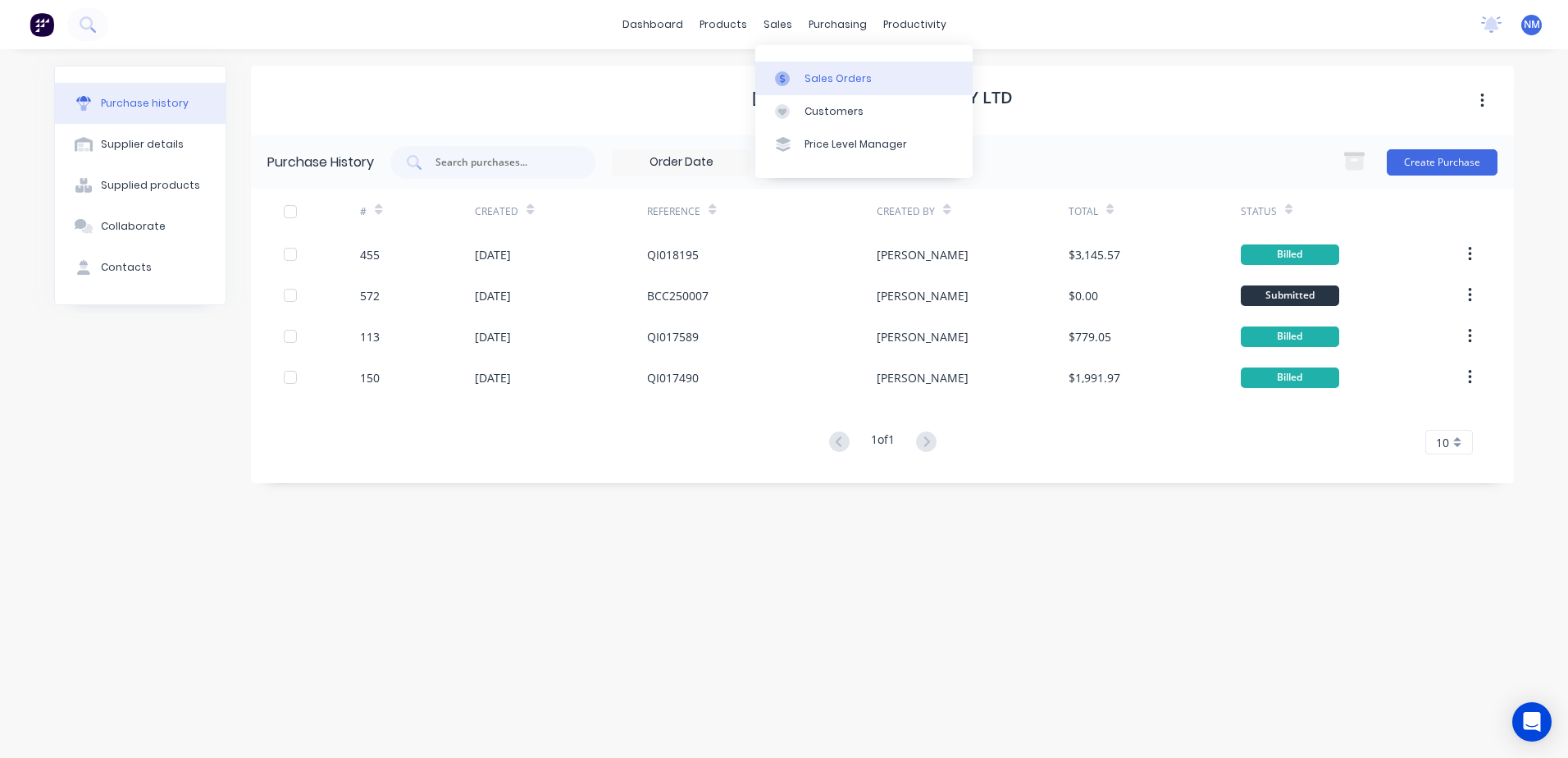
click at [818, 72] on div "Sales Orders" at bounding box center [838, 79] width 67 height 14
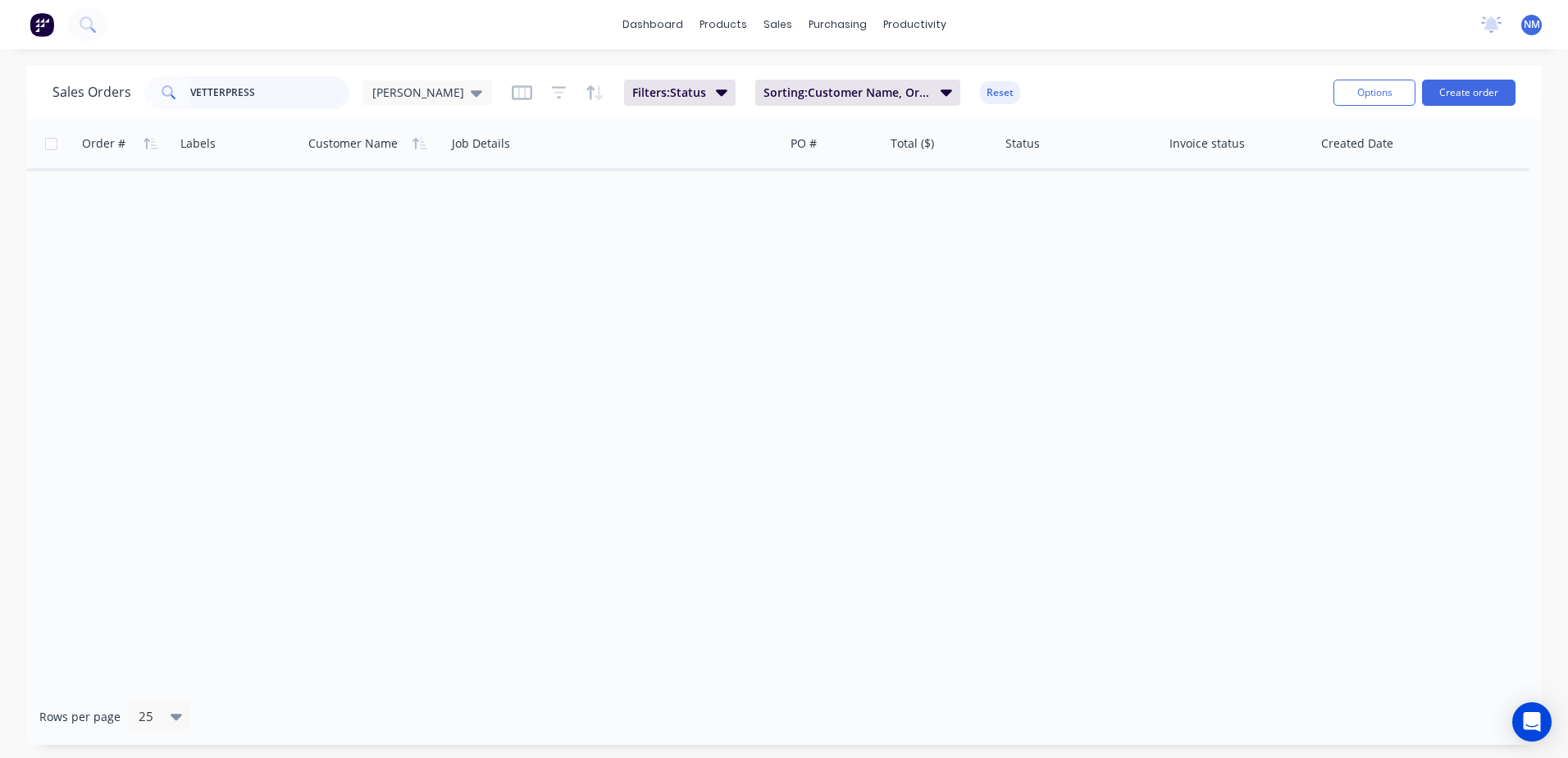
click at [295, 96] on input "VETTERPRESS" at bounding box center [270, 92] width 160 height 33
type input "V"
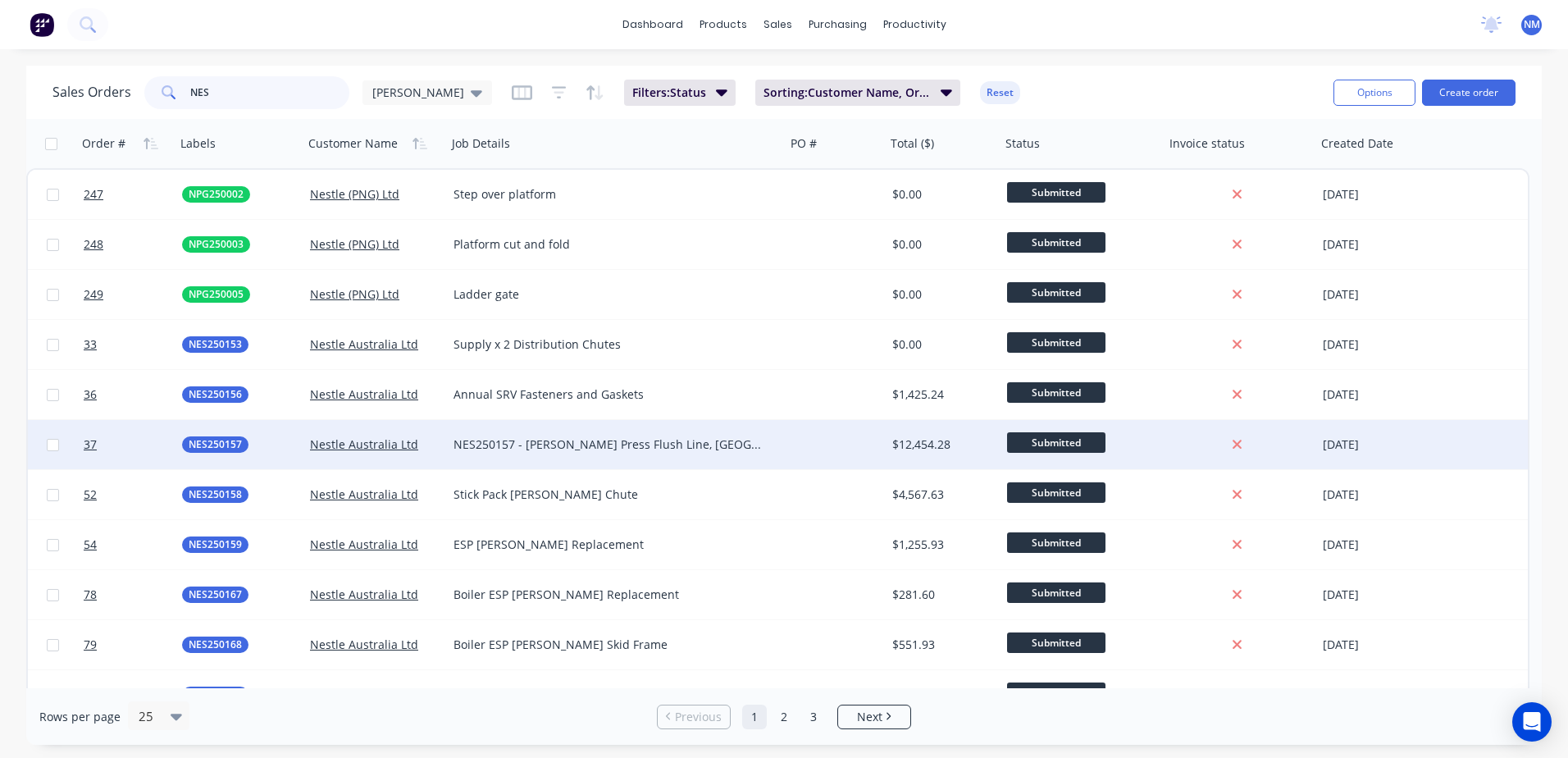
type input "NES"
click at [851, 444] on div at bounding box center [836, 445] width 100 height 49
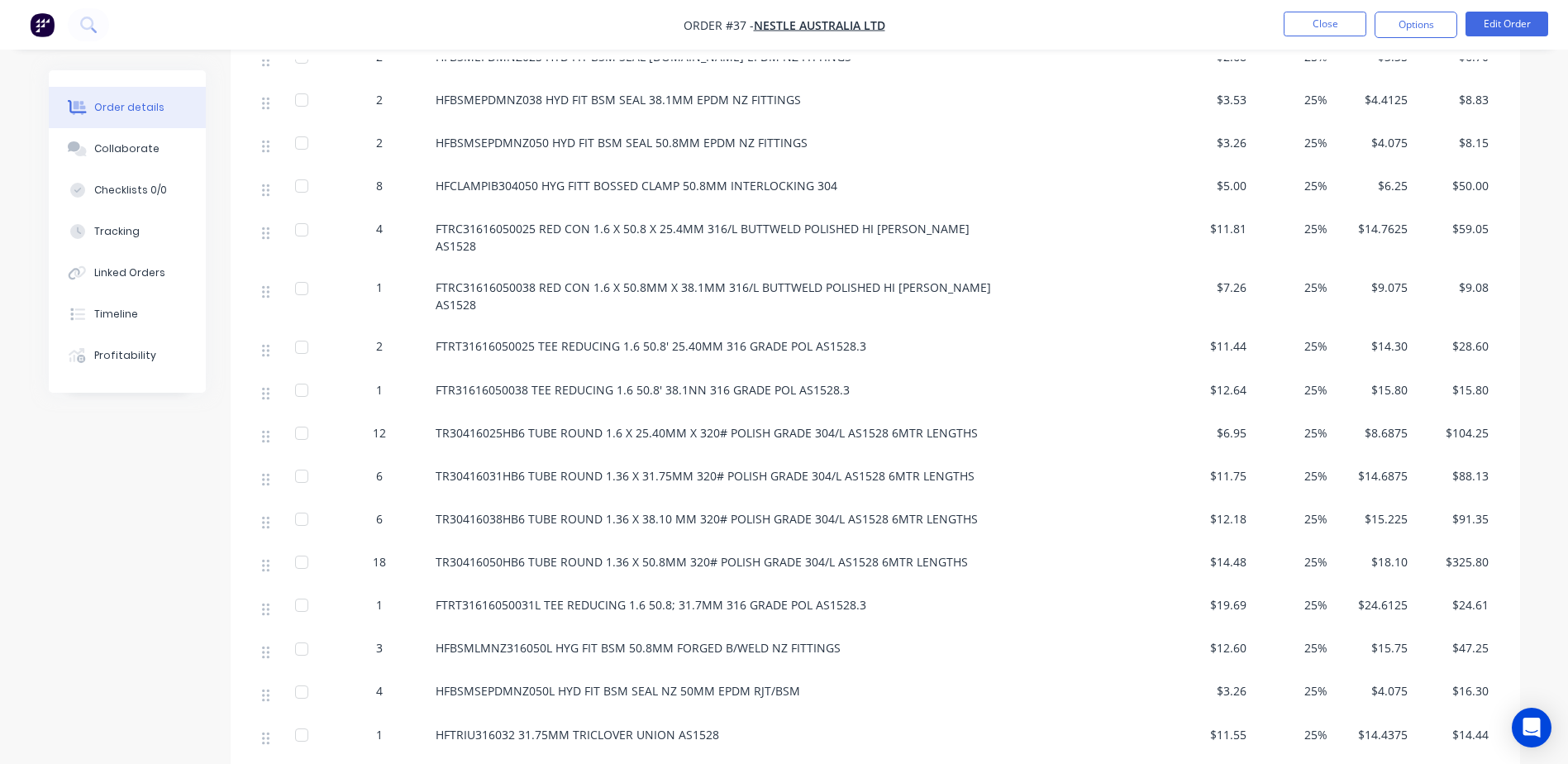
scroll to position [909, 0]
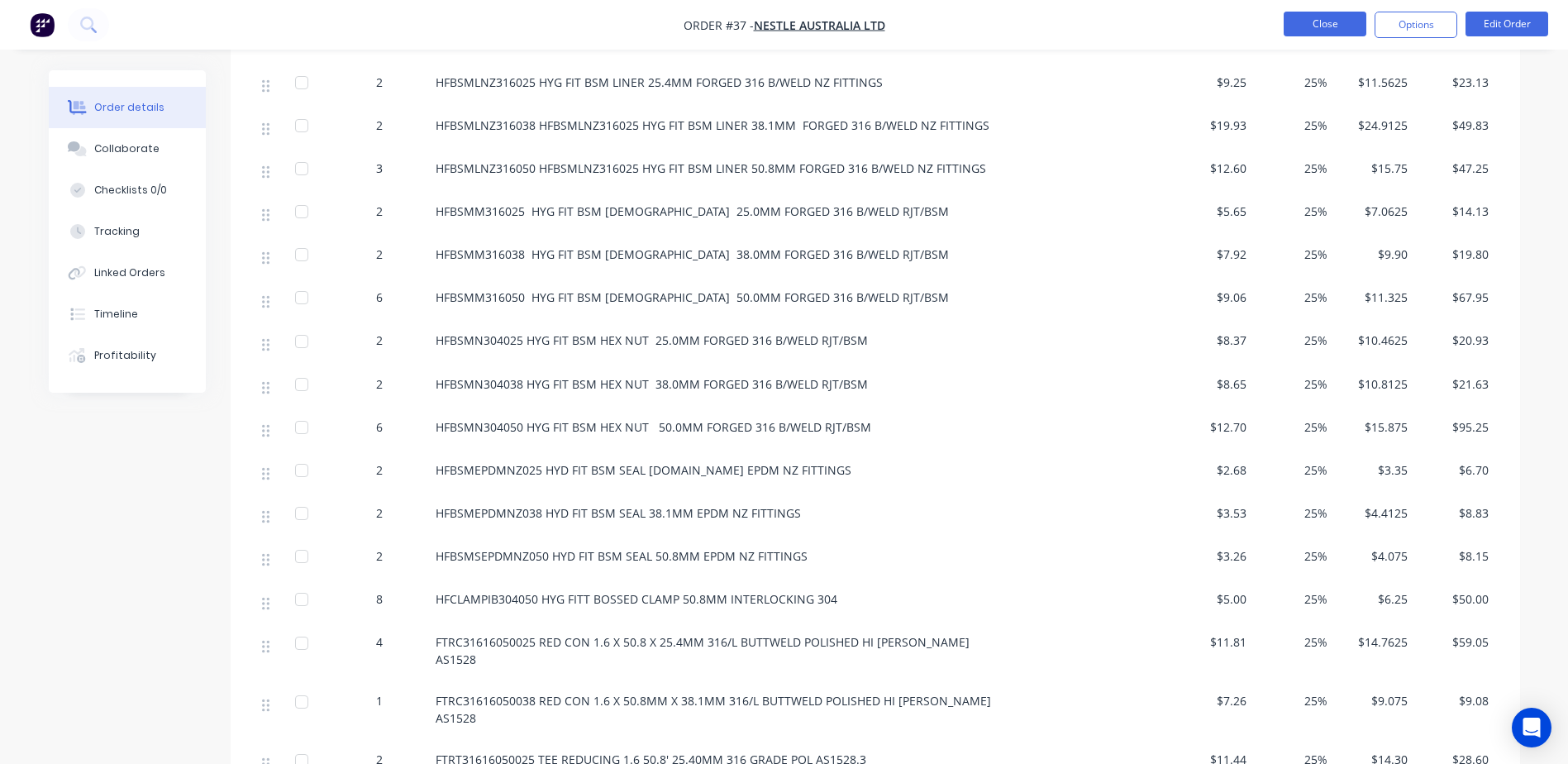
click at [1327, 29] on button "Close" at bounding box center [1325, 24] width 83 height 25
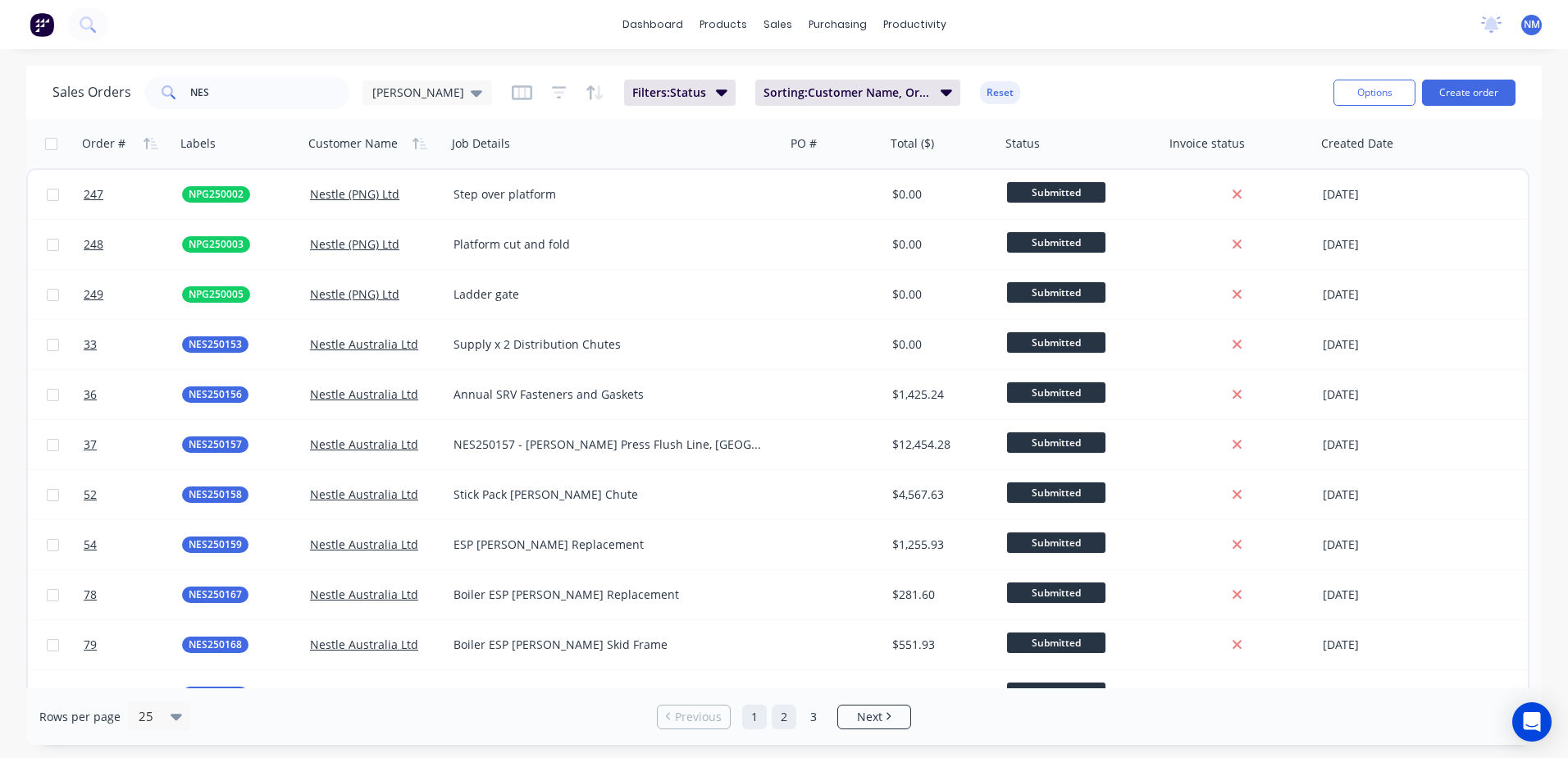
click at [779, 719] on link "2" at bounding box center [783, 716] width 24 height 24
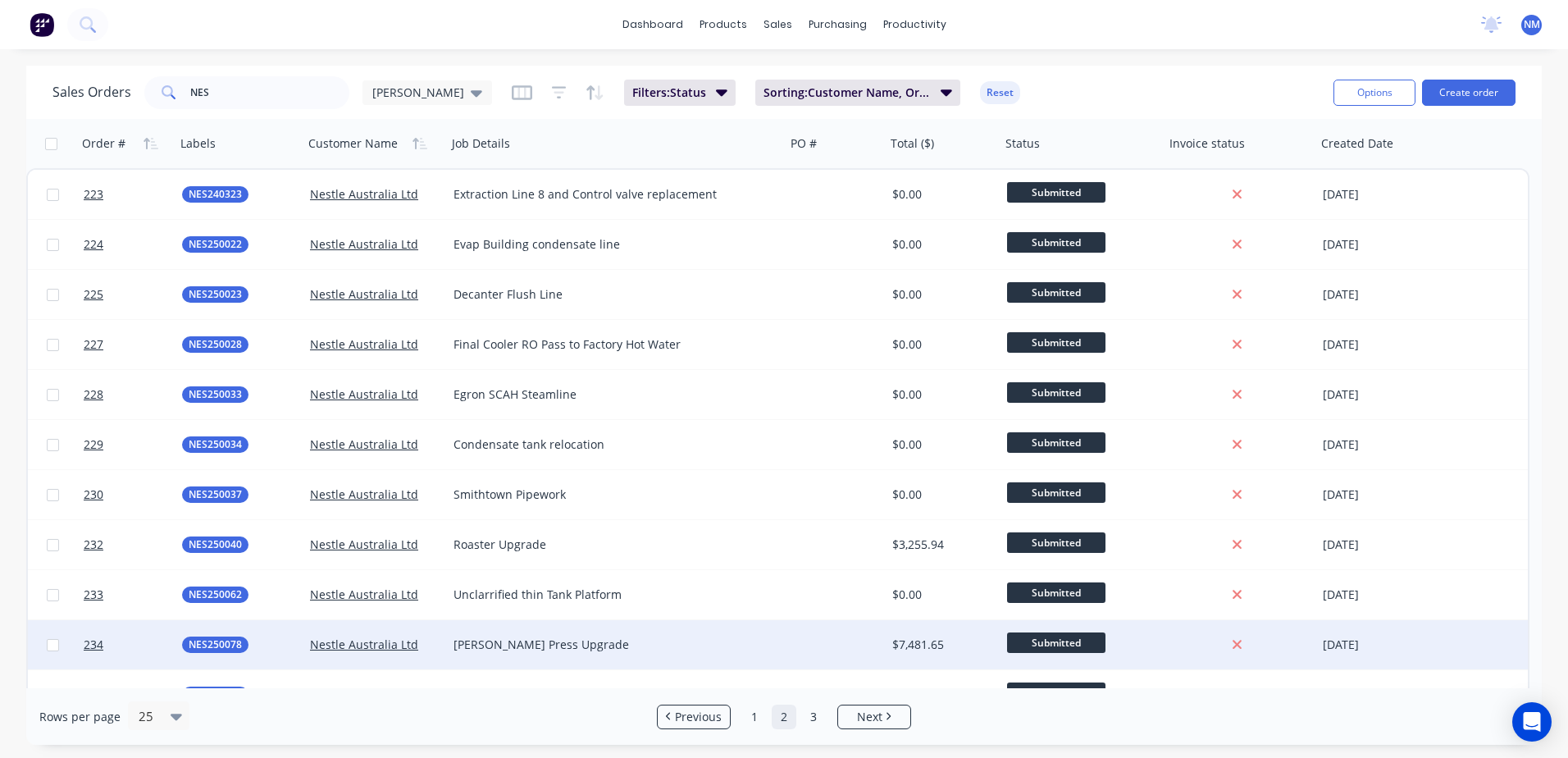
click at [827, 648] on div at bounding box center [836, 645] width 100 height 49
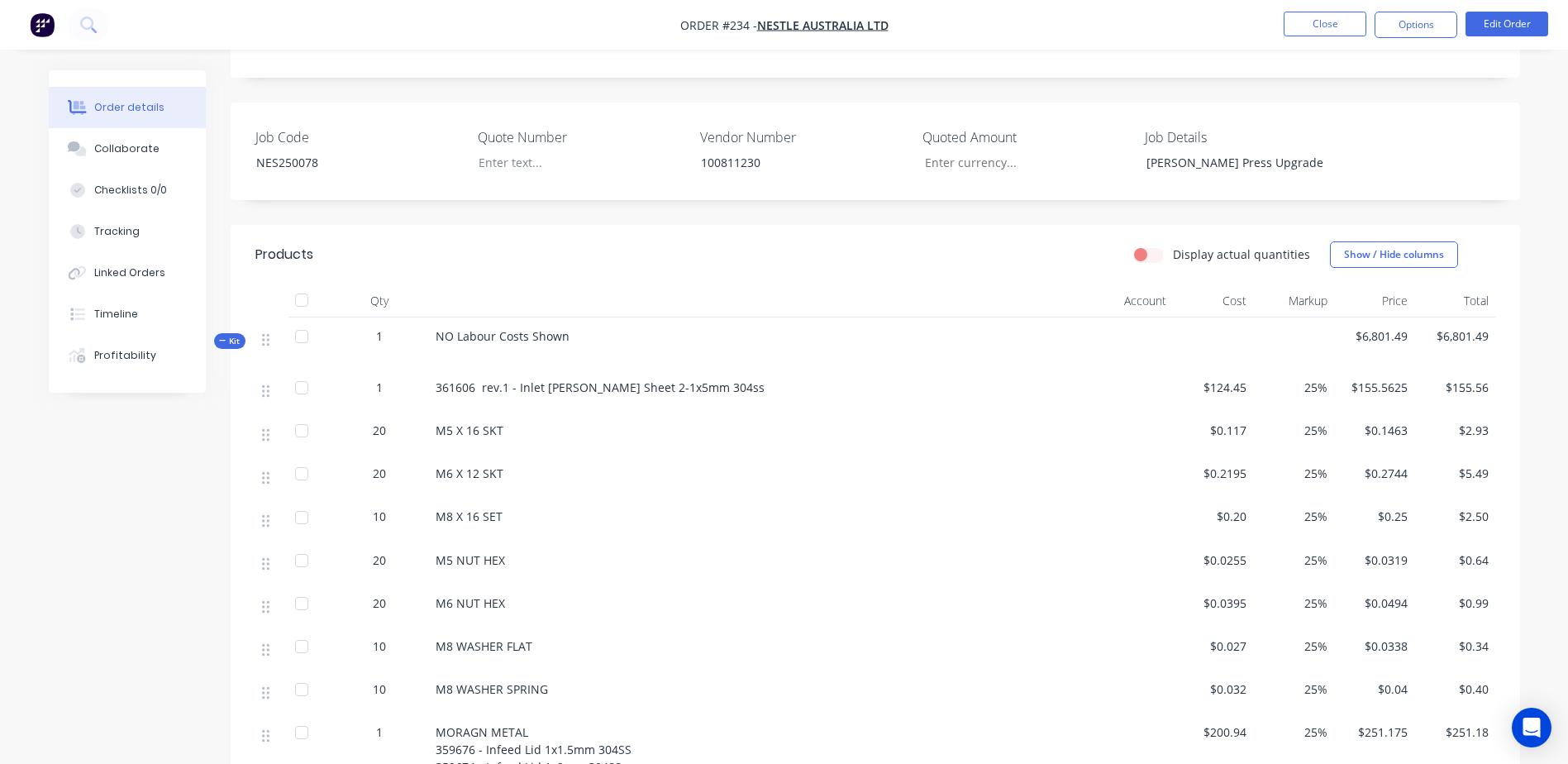
scroll to position [165, 0]
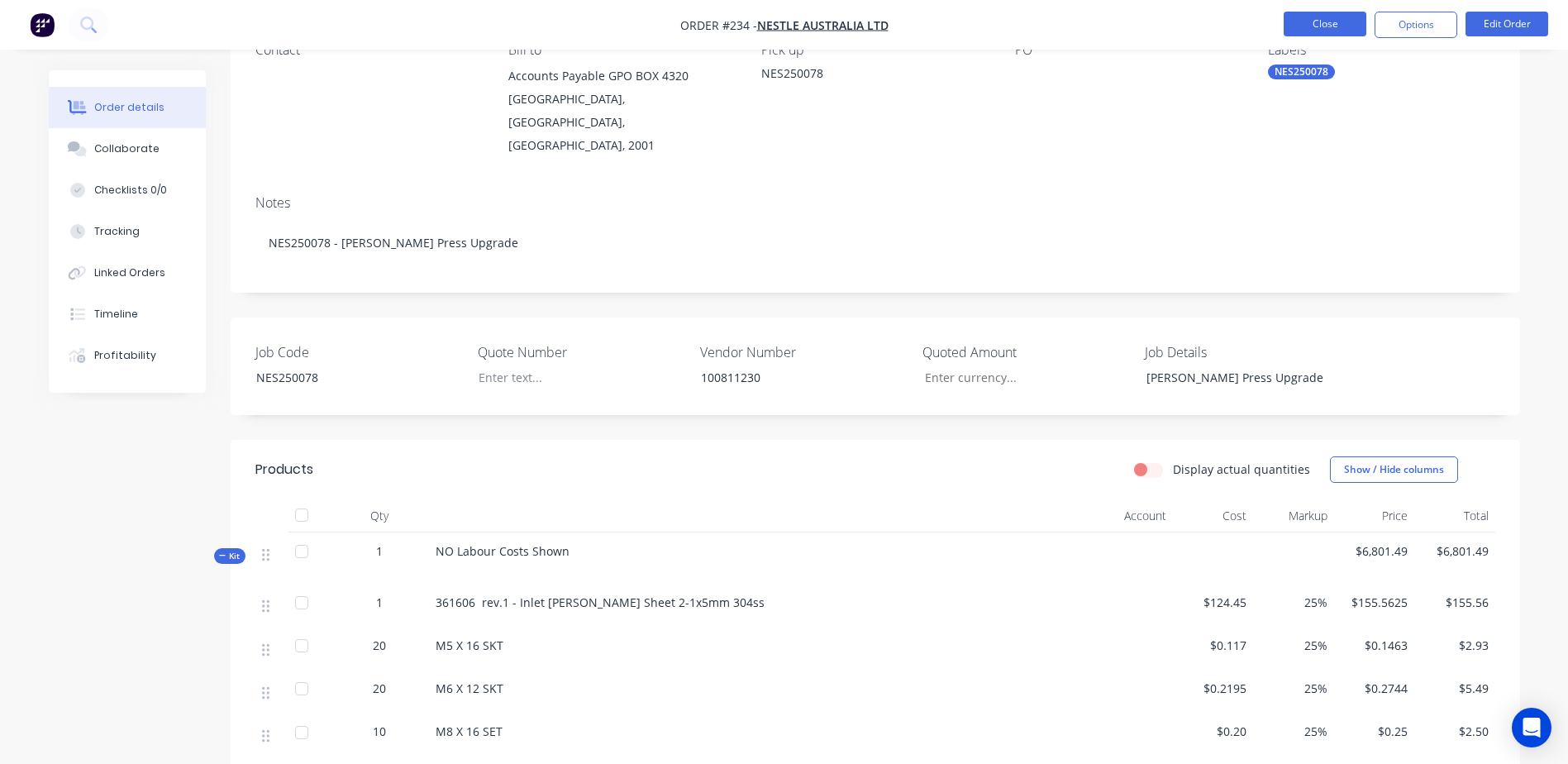
click at [1315, 30] on button "Close" at bounding box center [1325, 24] width 83 height 25
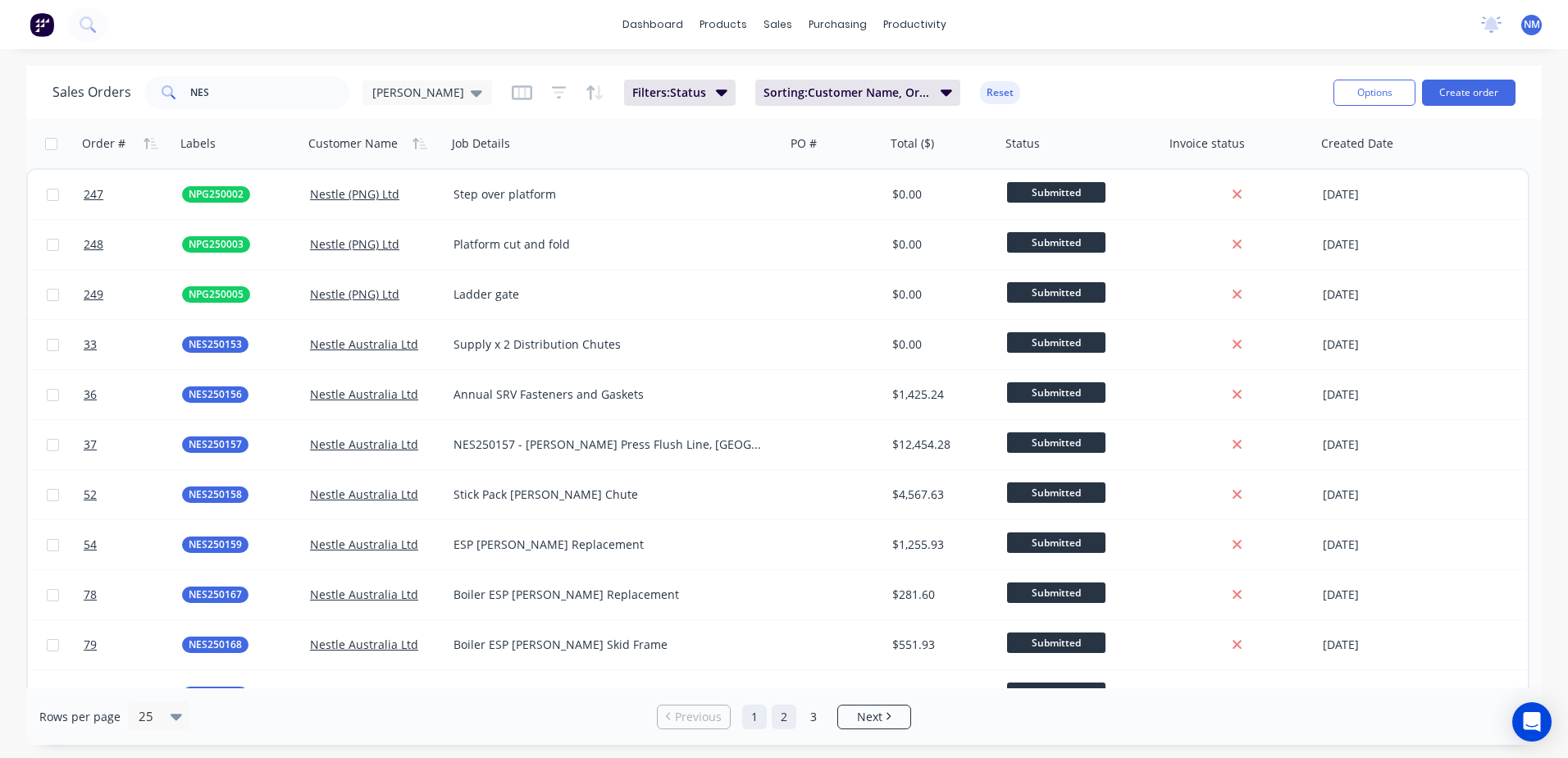
click at [779, 718] on link "2" at bounding box center [783, 716] width 24 height 24
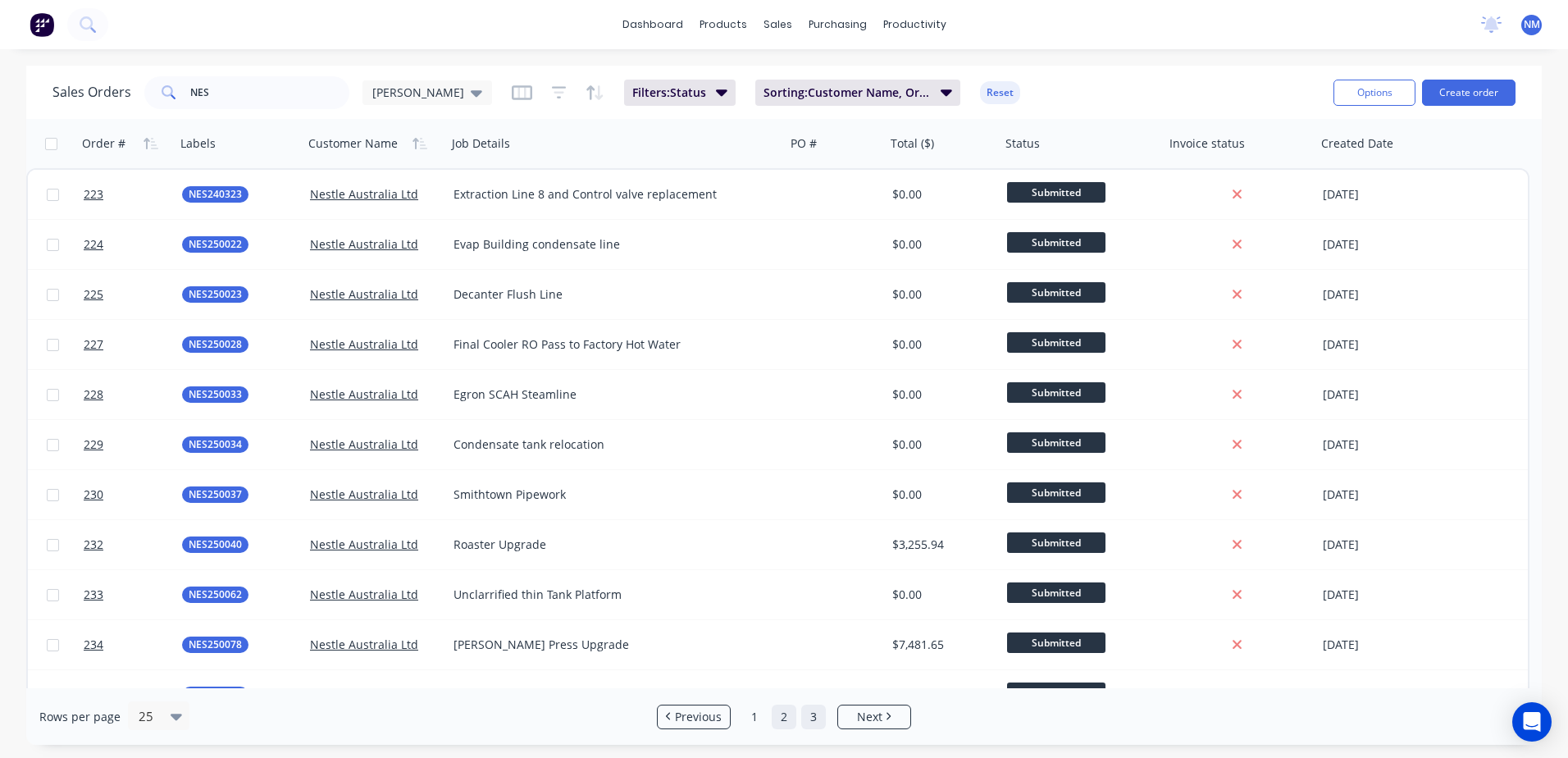
click at [812, 720] on link "3" at bounding box center [813, 716] width 24 height 24
click at [753, 717] on link "1" at bounding box center [754, 716] width 24 height 24
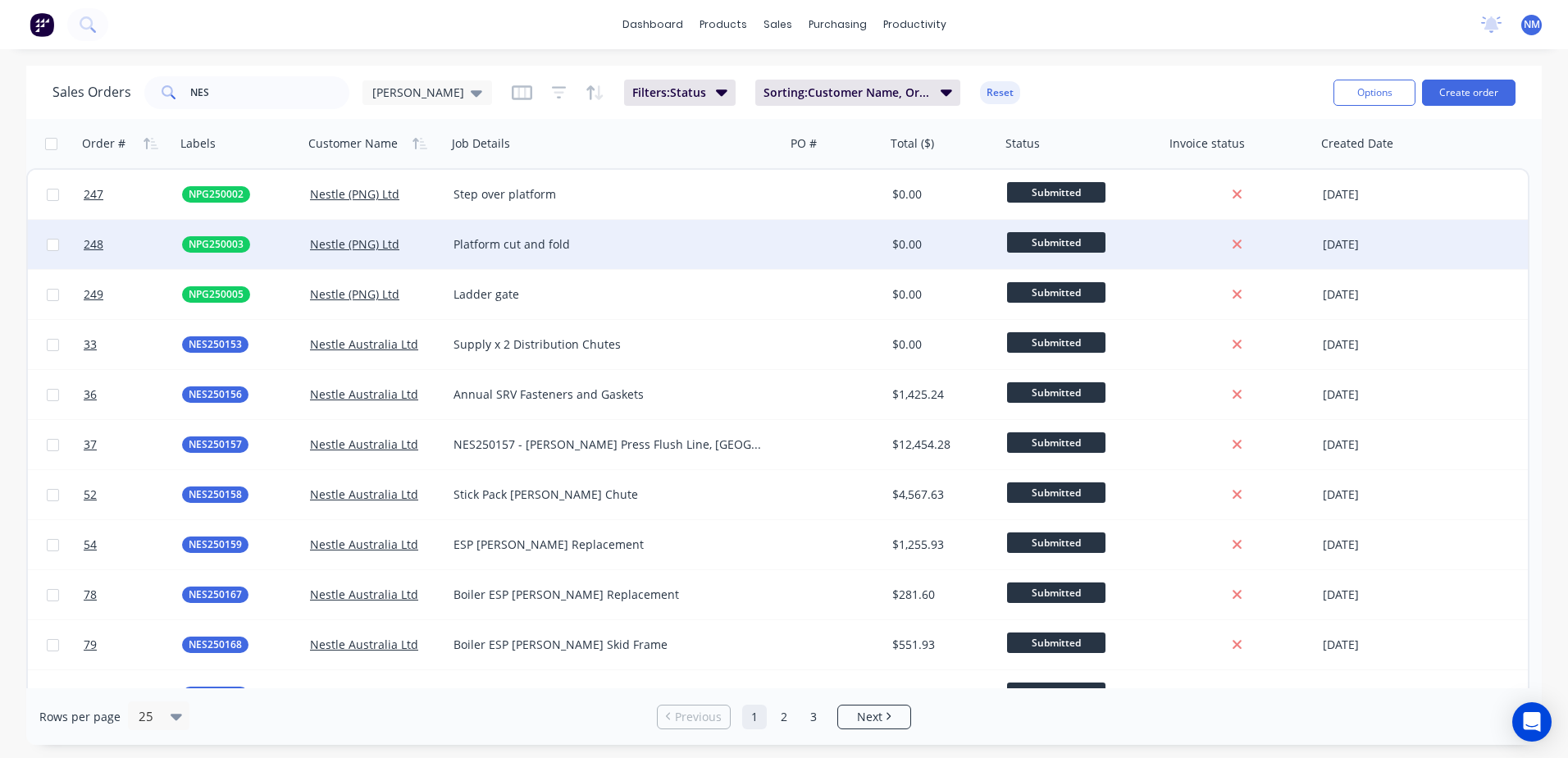
click at [810, 243] on div at bounding box center [836, 245] width 100 height 49
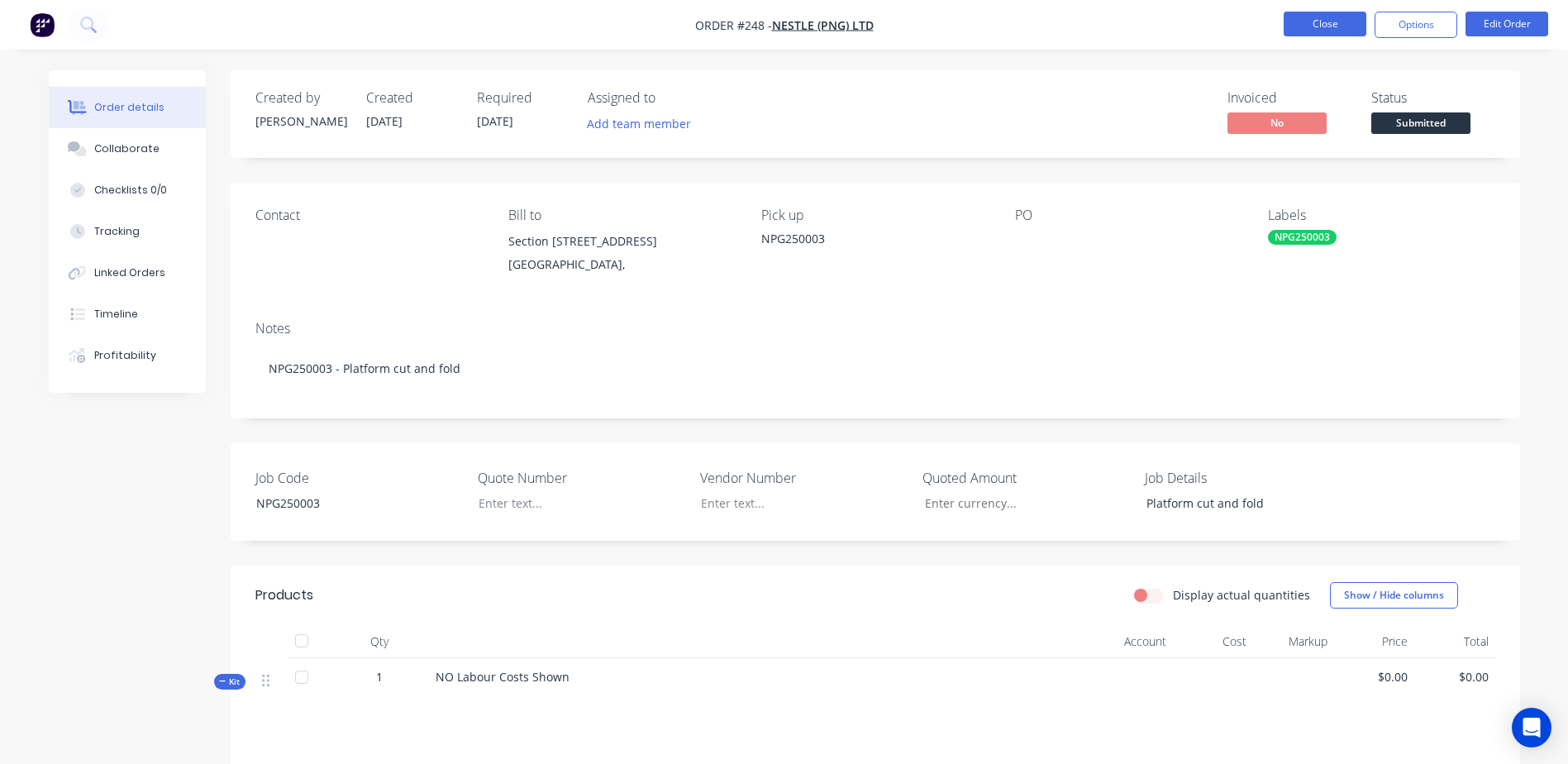
click at [1291, 31] on button "Close" at bounding box center [1325, 24] width 83 height 25
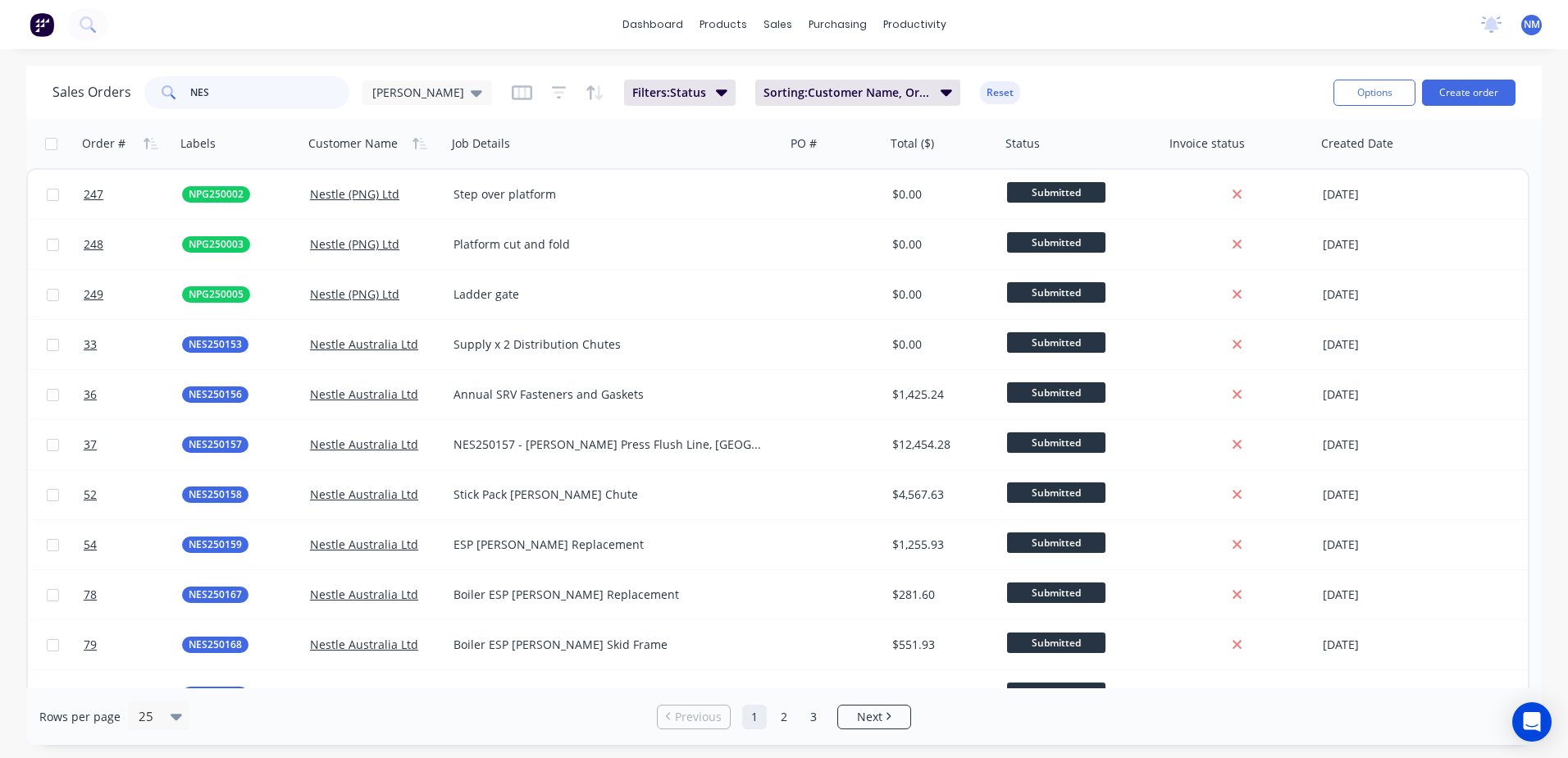
click at [208, 92] on input "NES" at bounding box center [270, 92] width 160 height 33
type input "N"
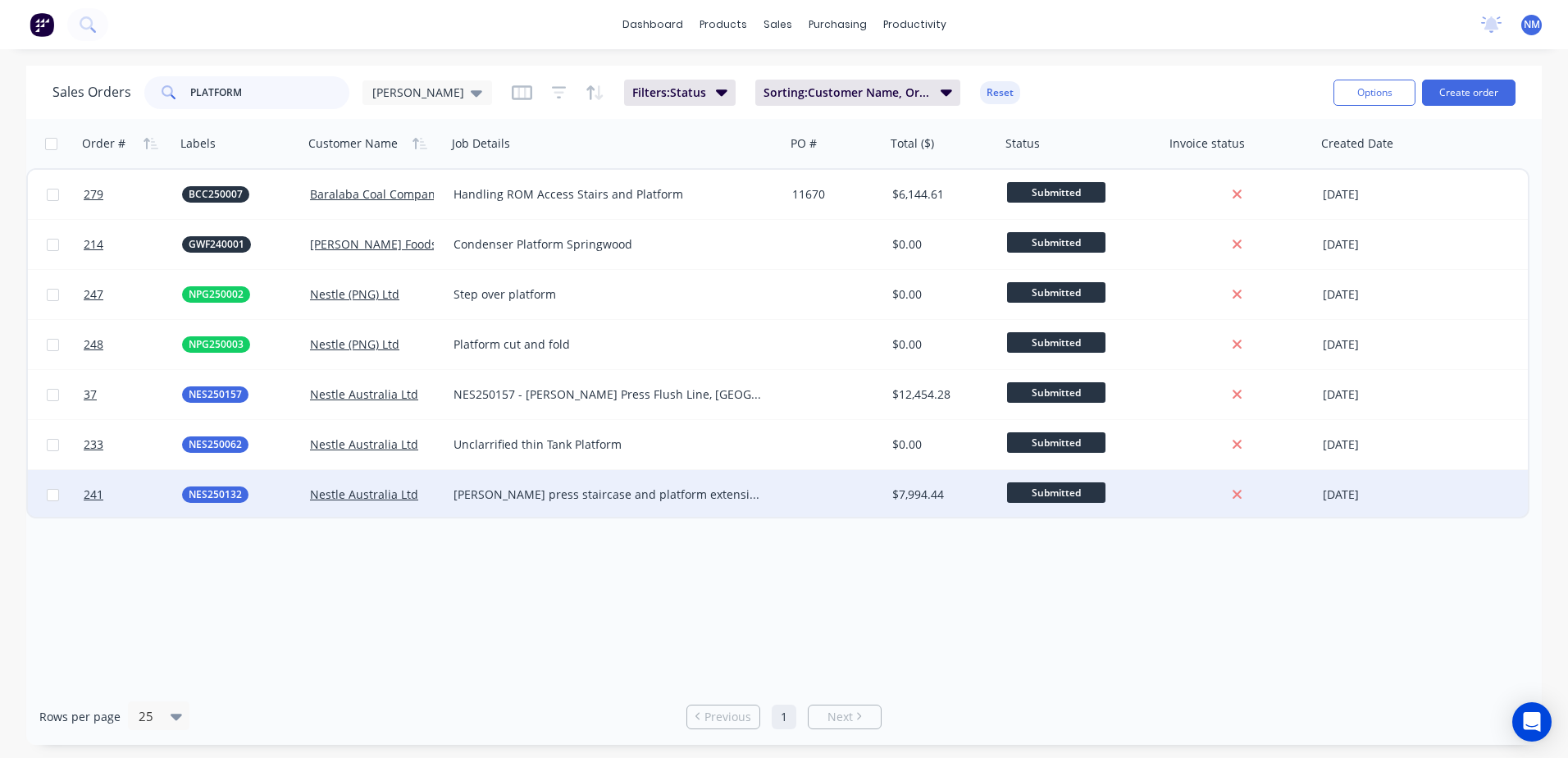
type input "PLATFORM"
click at [865, 496] on div at bounding box center [836, 494] width 100 height 49
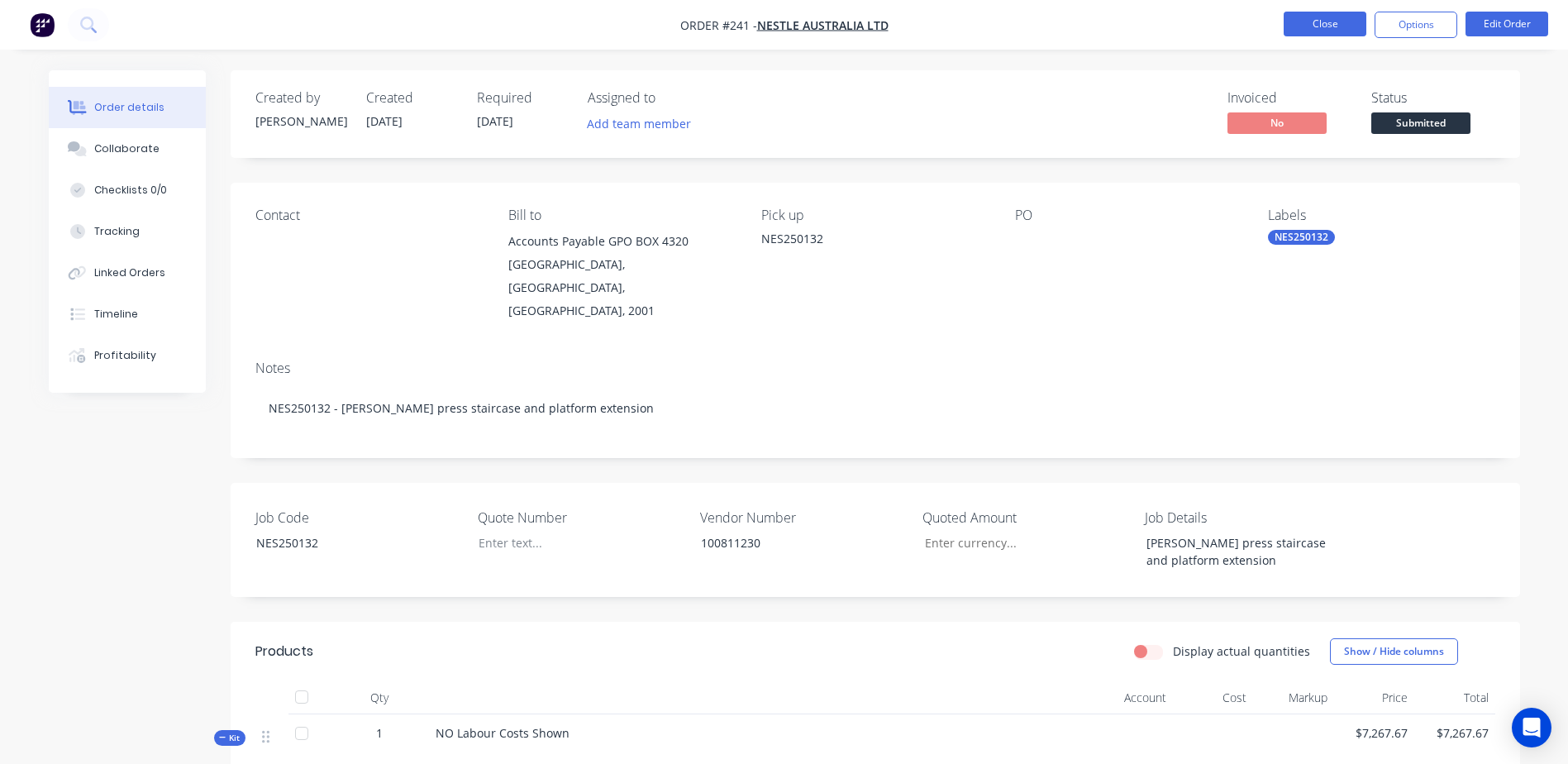
click at [1321, 29] on button "Close" at bounding box center [1325, 24] width 83 height 25
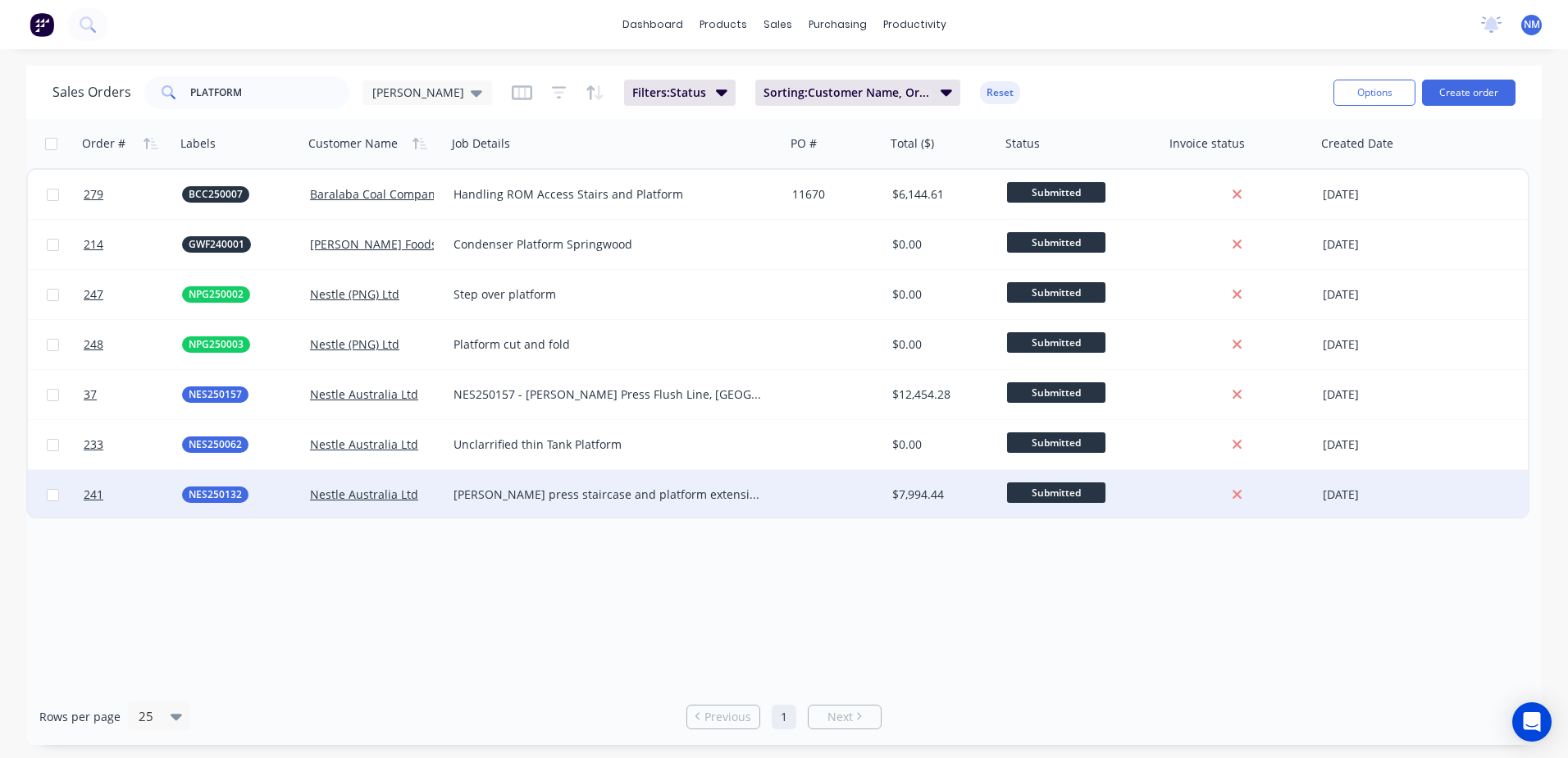
click at [837, 508] on div at bounding box center [836, 494] width 100 height 49
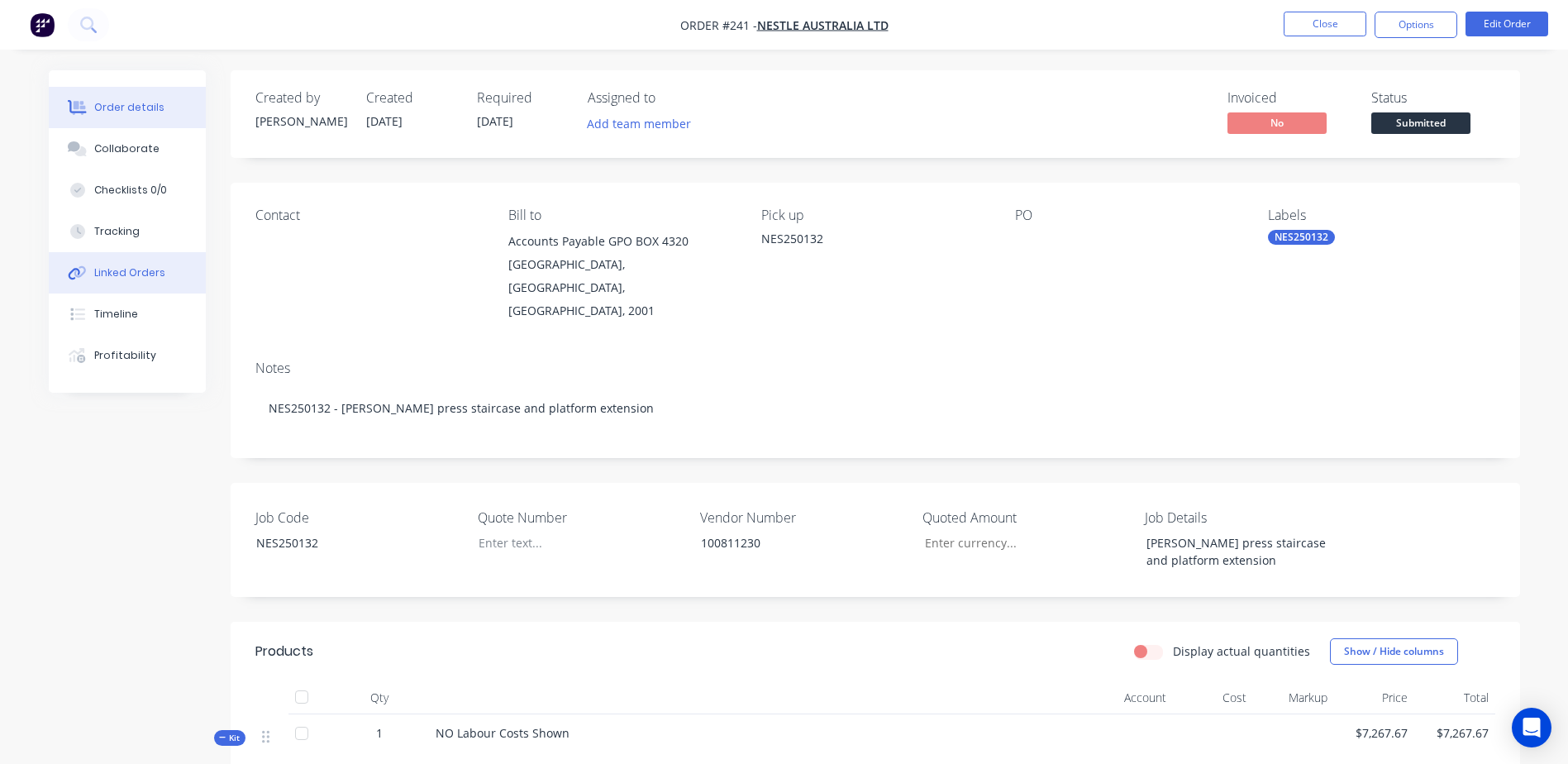
click at [136, 277] on div "Linked Orders" at bounding box center [130, 273] width 71 height 15
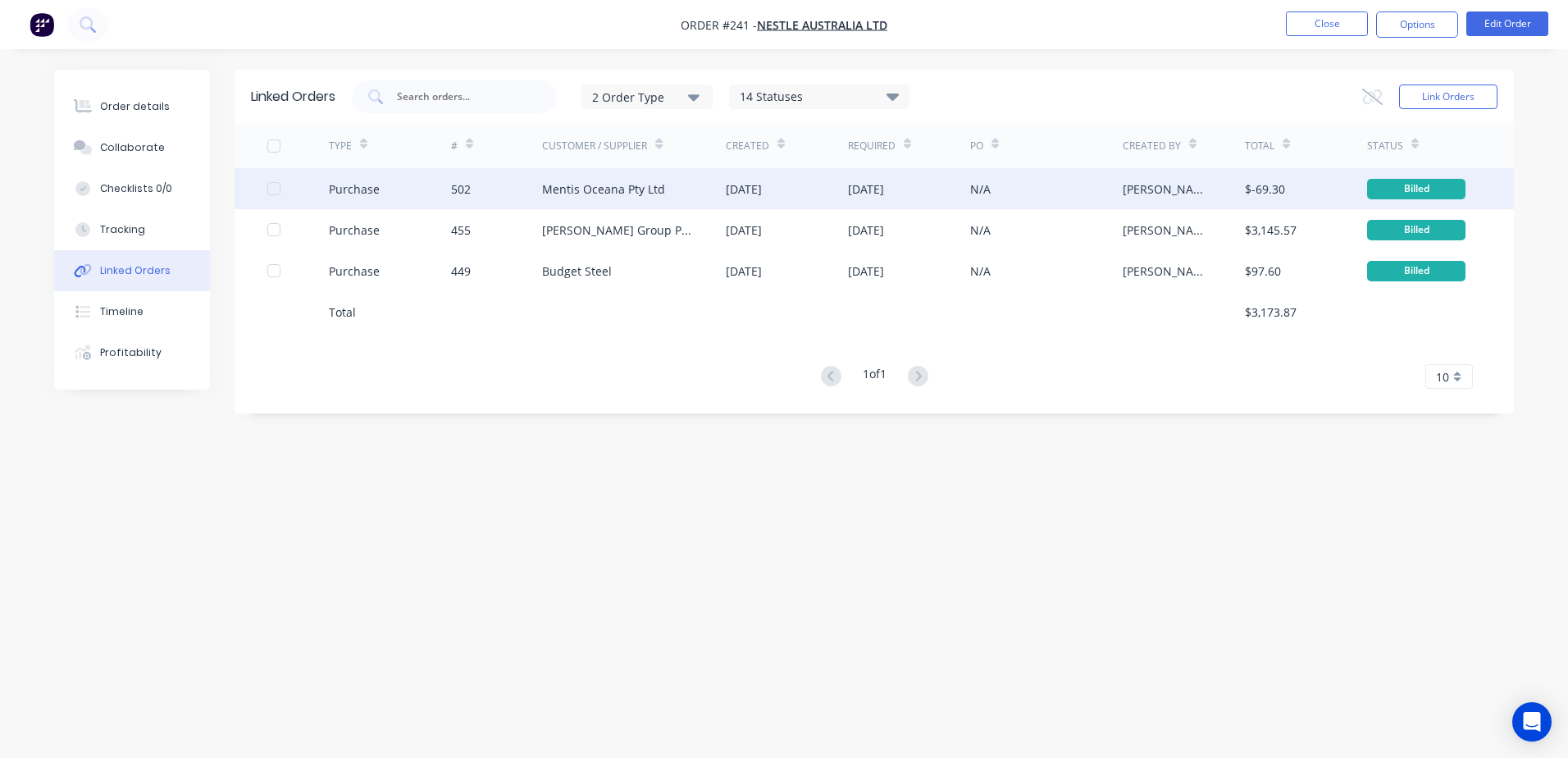
click at [1043, 195] on div "N/A" at bounding box center [1047, 188] width 152 height 41
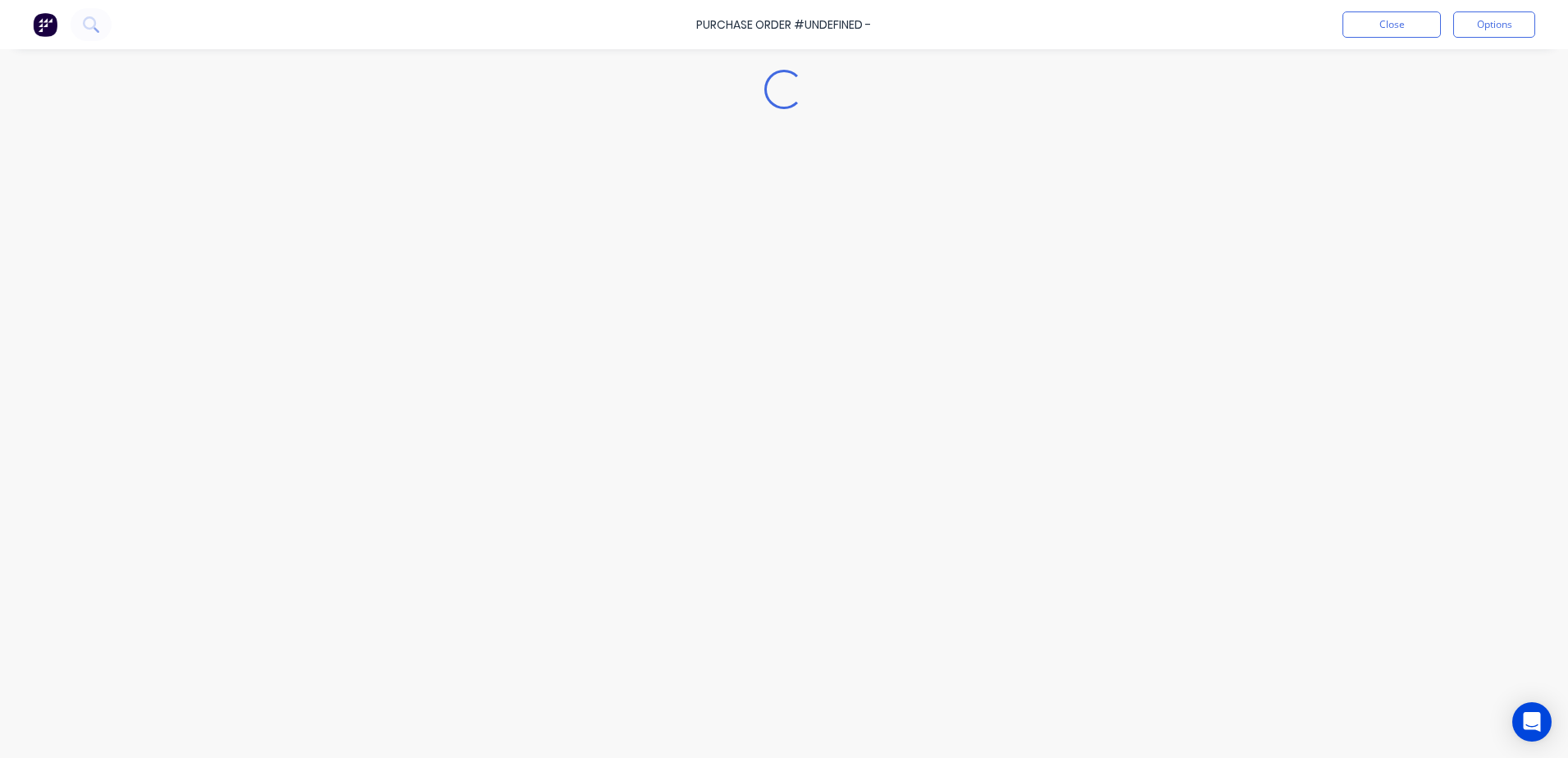
type textarea "x"
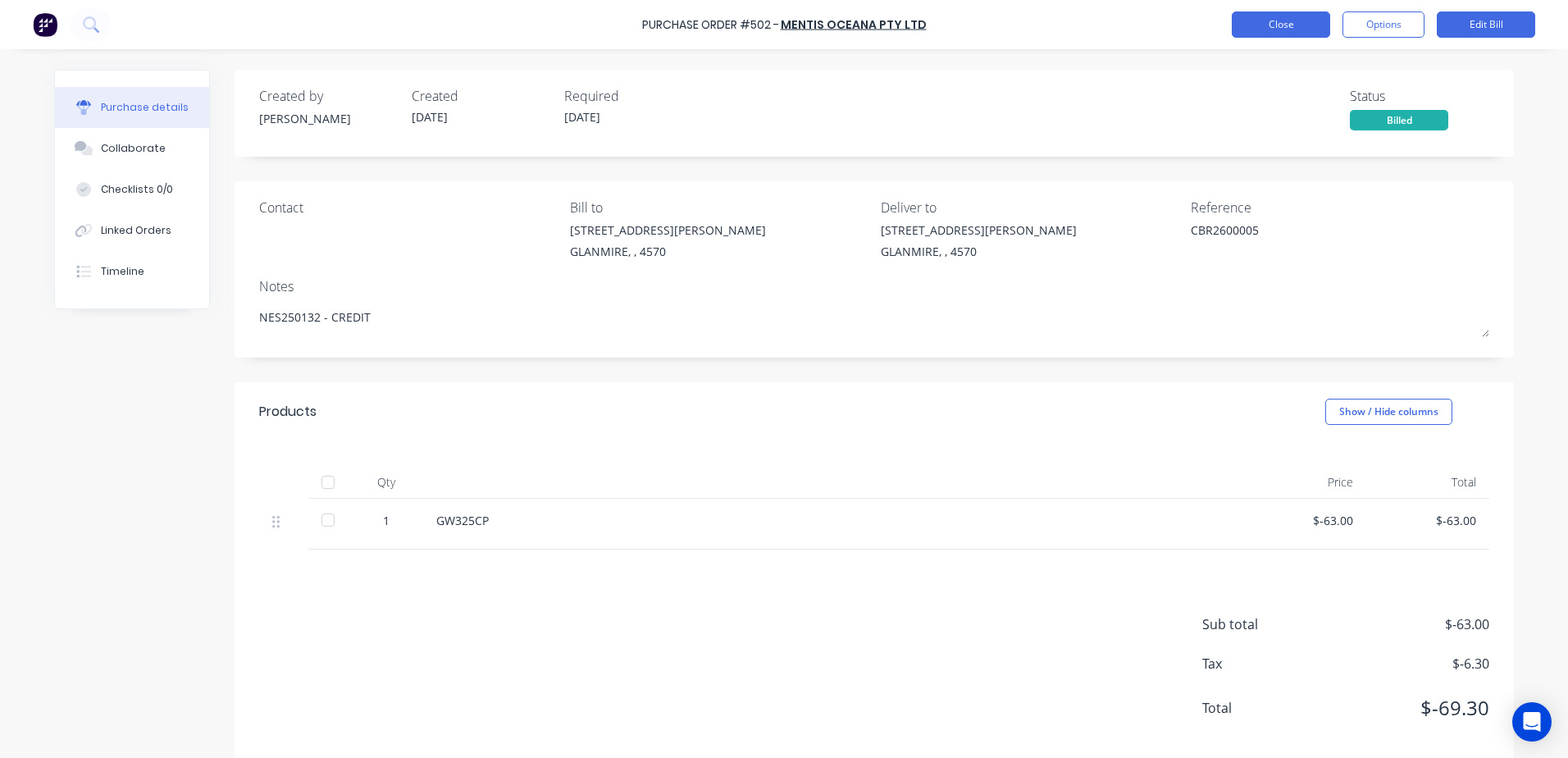
click at [1259, 30] on button "Close" at bounding box center [1281, 24] width 99 height 26
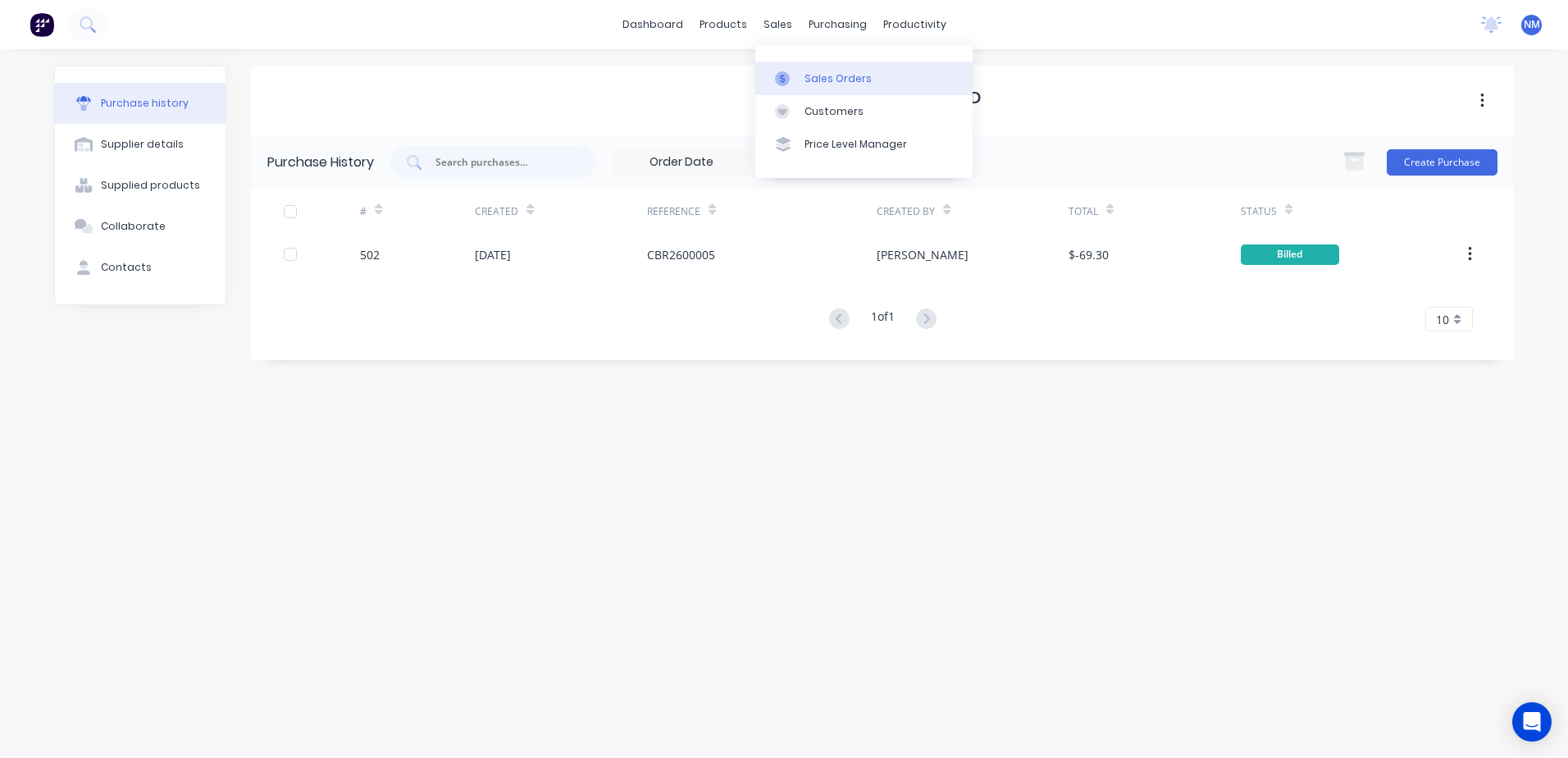
click at [825, 82] on div "Sales Orders" at bounding box center [838, 79] width 67 height 14
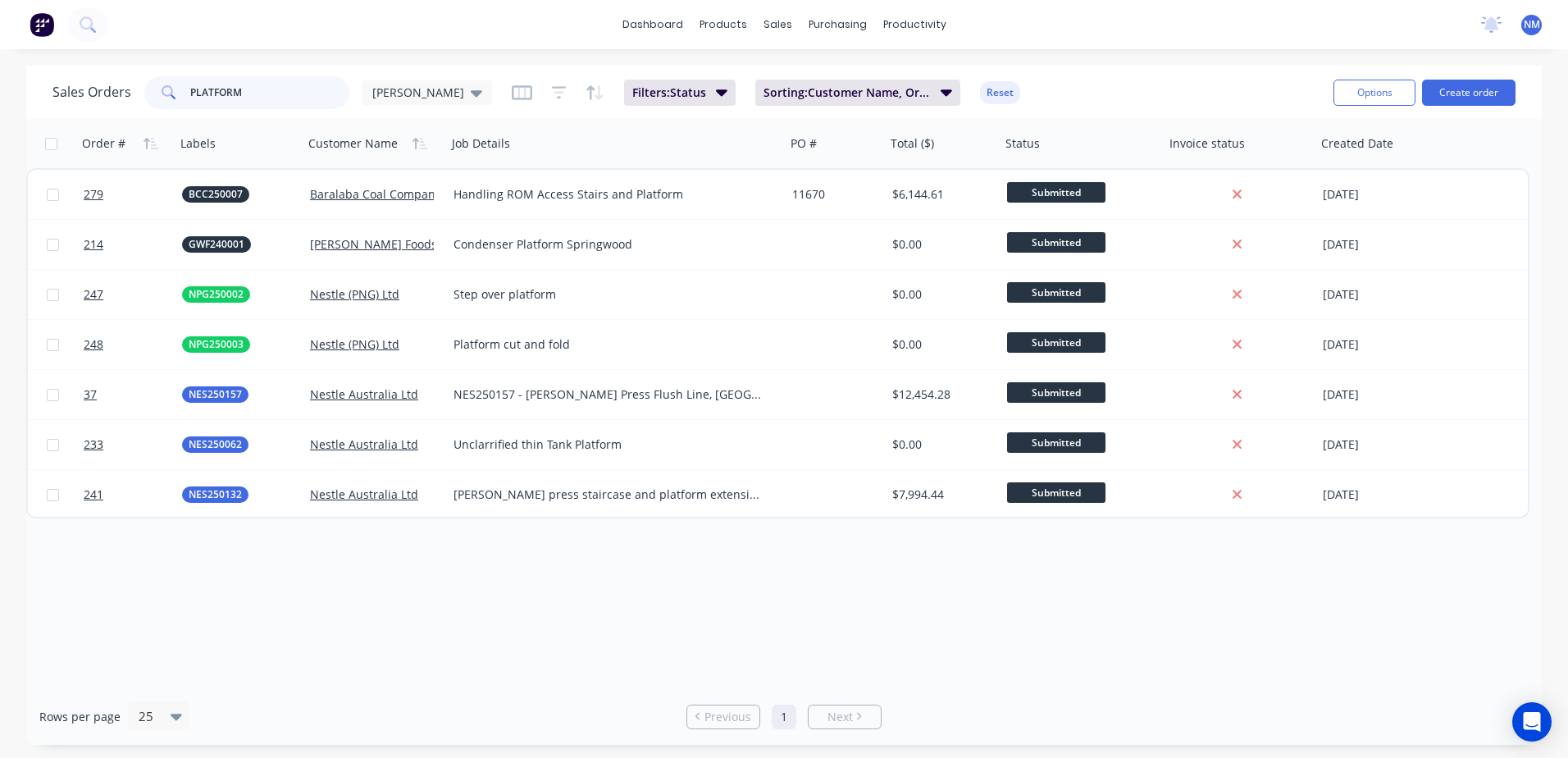
drag, startPoint x: 292, startPoint y: 103, endPoint x: 90, endPoint y: 109, distance: 202.1
click at [90, 109] on div "Sales Orders PLATFORM Neil" at bounding box center [272, 92] width 440 height 33
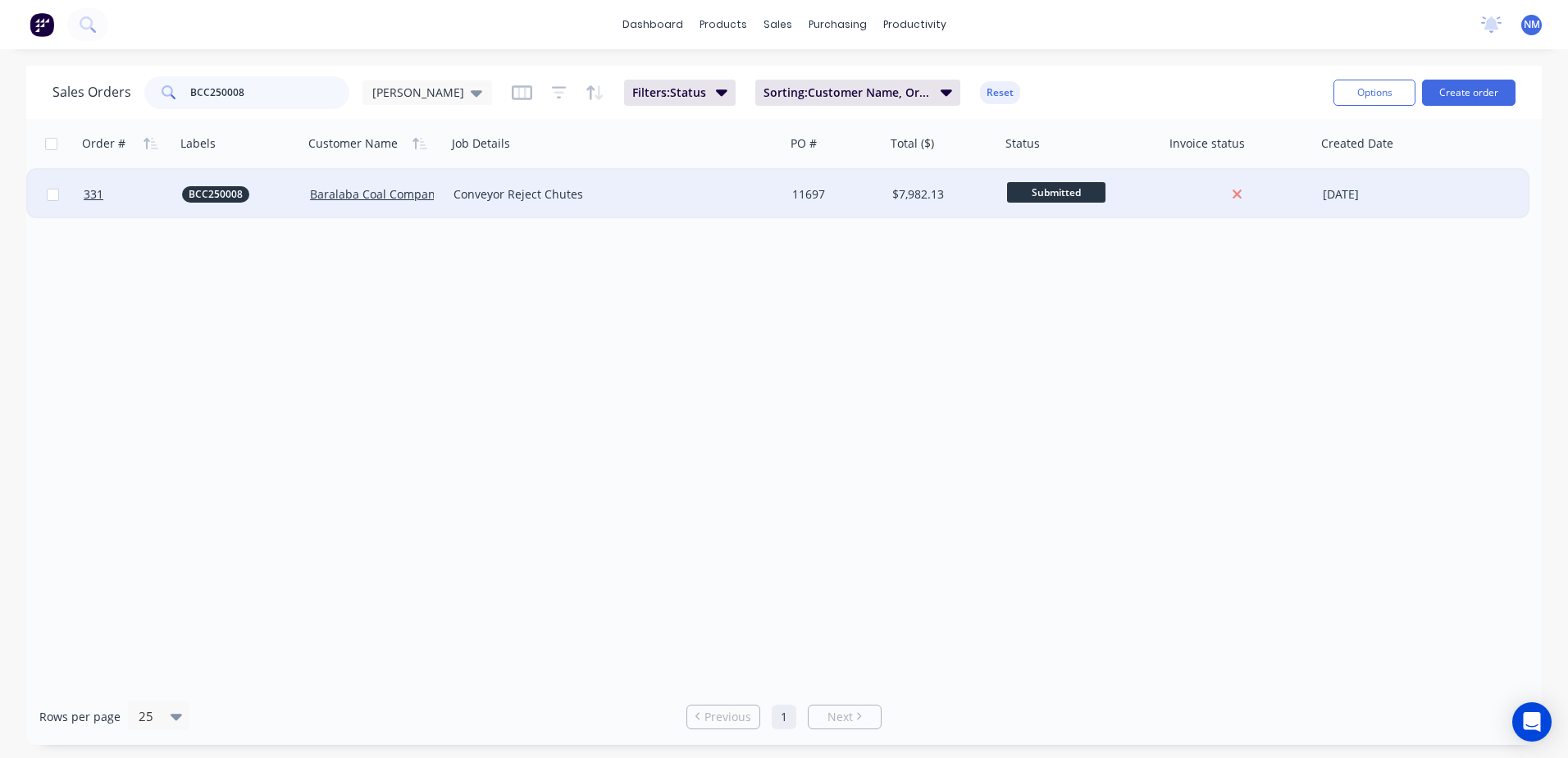
type input "BCC250008"
click at [846, 196] on div "11697" at bounding box center [833, 195] width 82 height 16
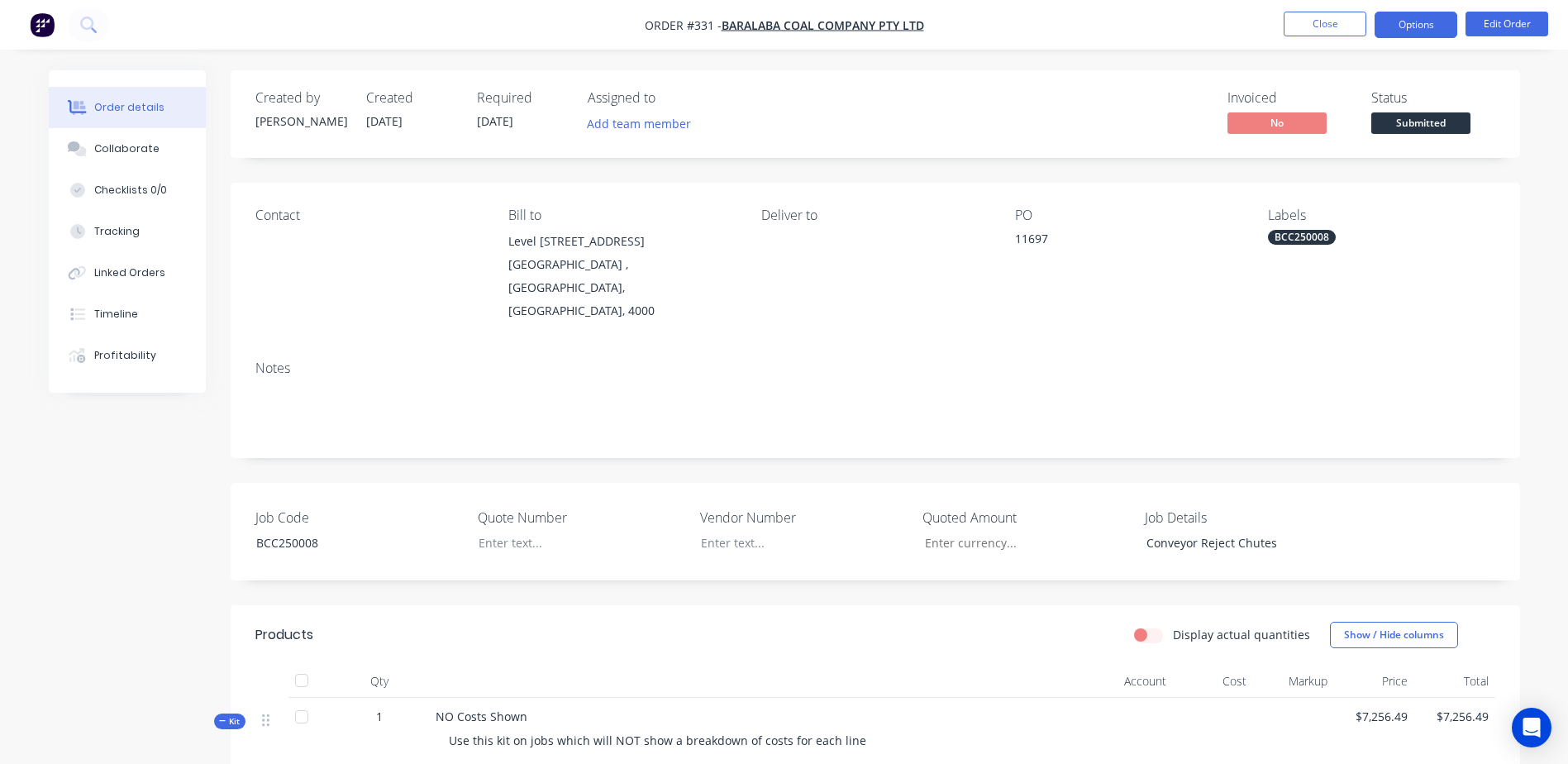
click at [1416, 34] on button "Options" at bounding box center [1416, 25] width 83 height 26
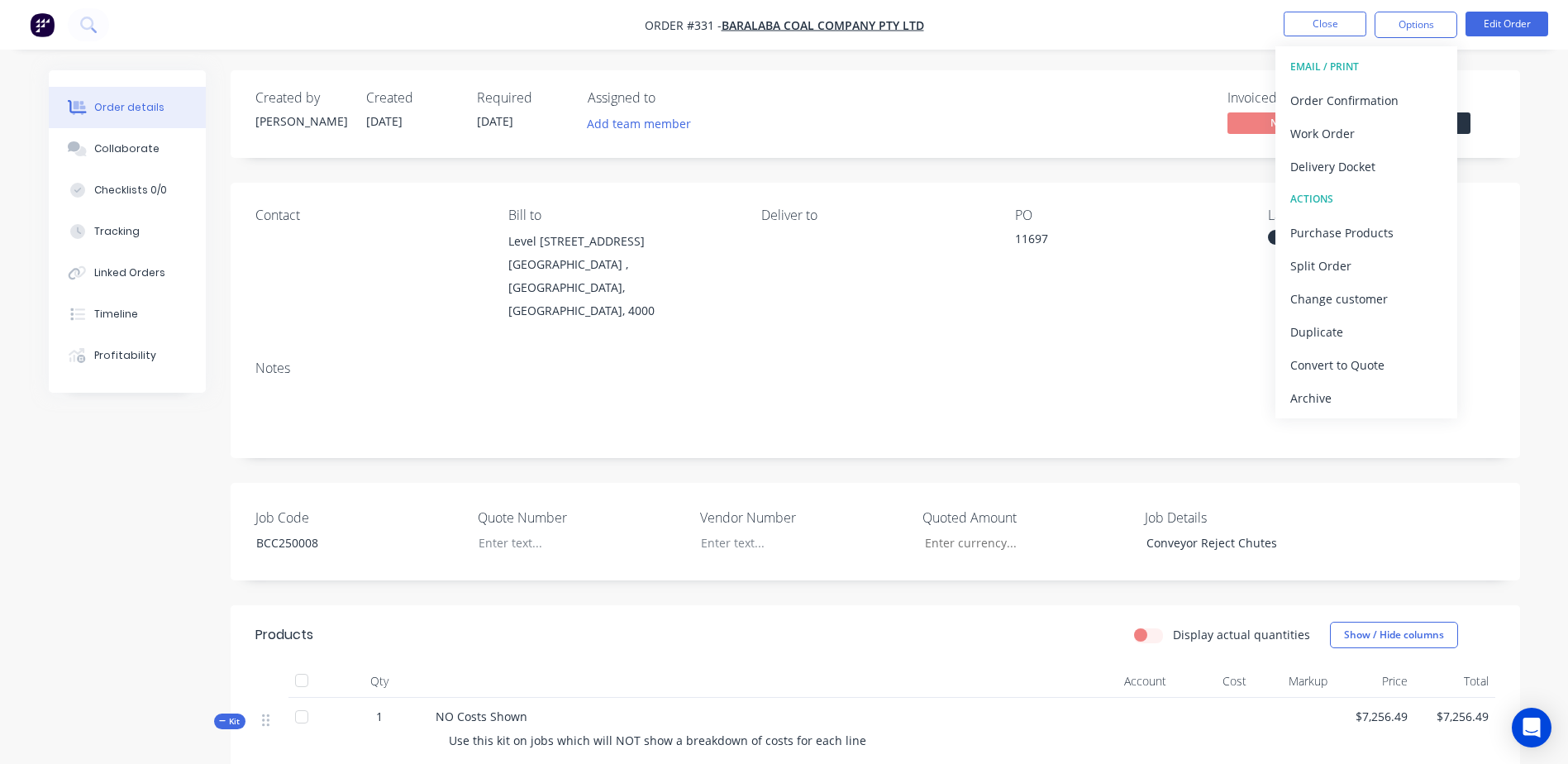
drag, startPoint x: 1552, startPoint y: 328, endPoint x: 1551, endPoint y: 277, distance: 51.0
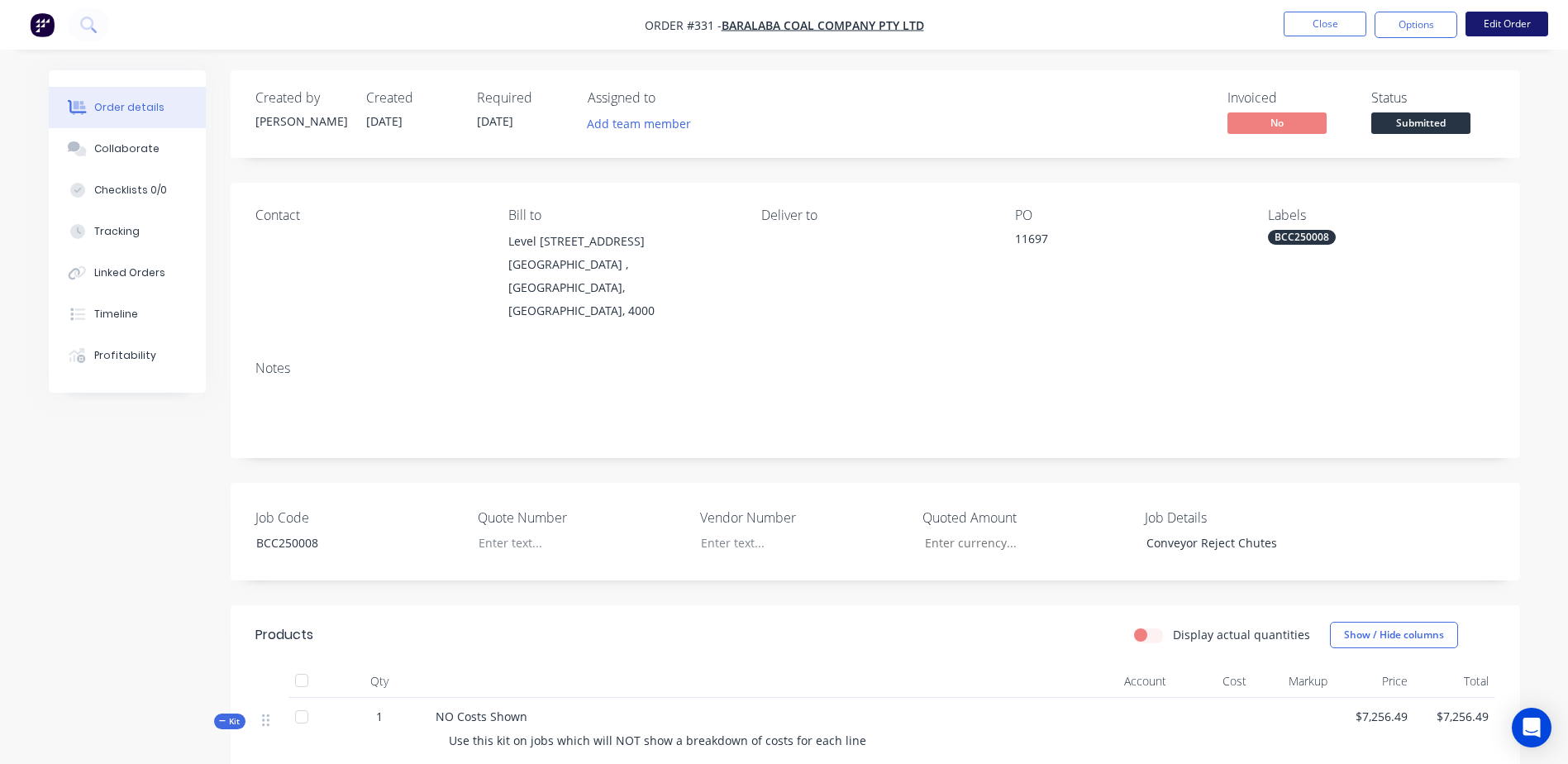
click at [1511, 28] on button "Edit Order" at bounding box center [1507, 24] width 83 height 25
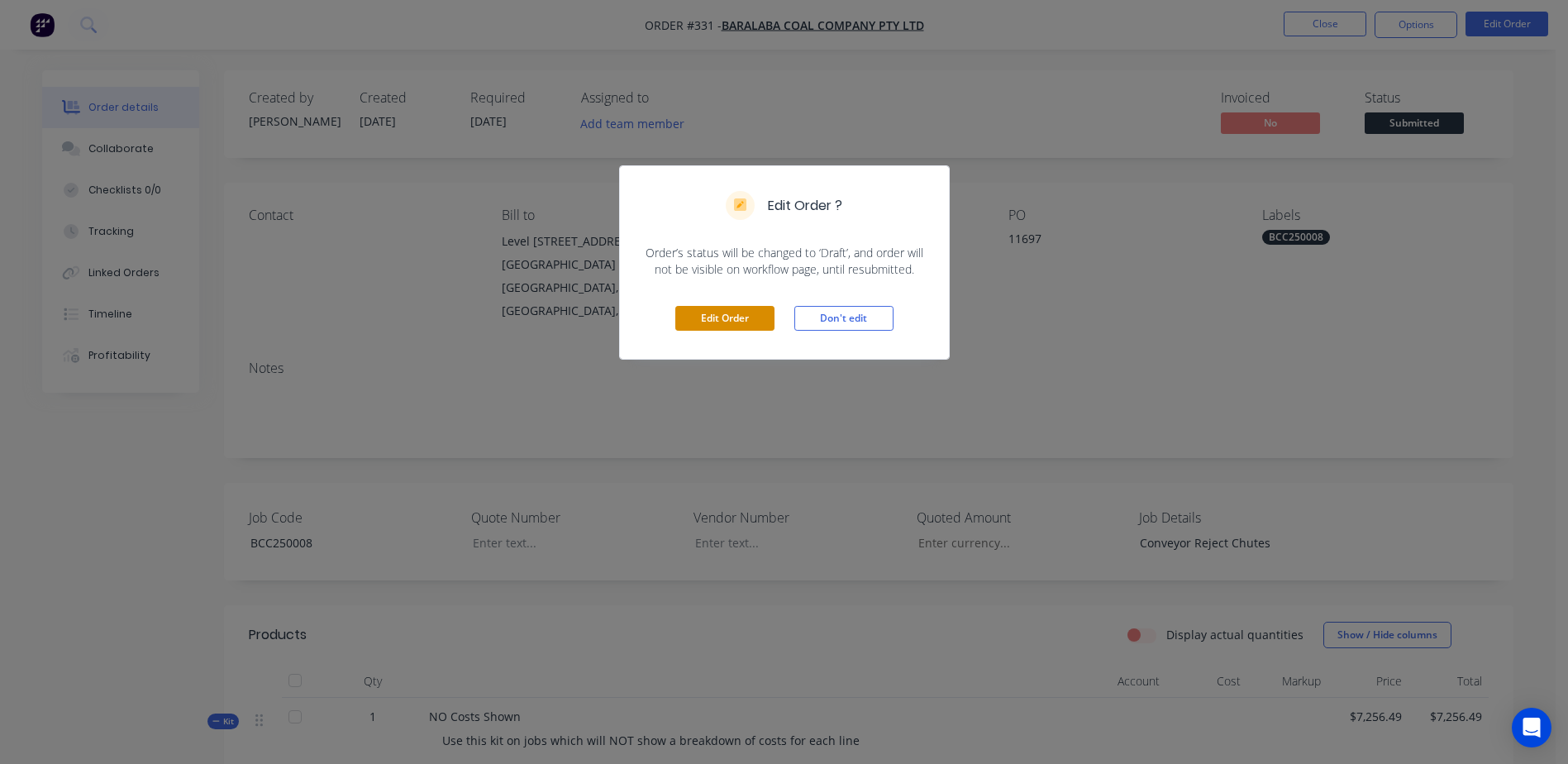
click at [705, 318] on button "Edit Order" at bounding box center [725, 318] width 99 height 25
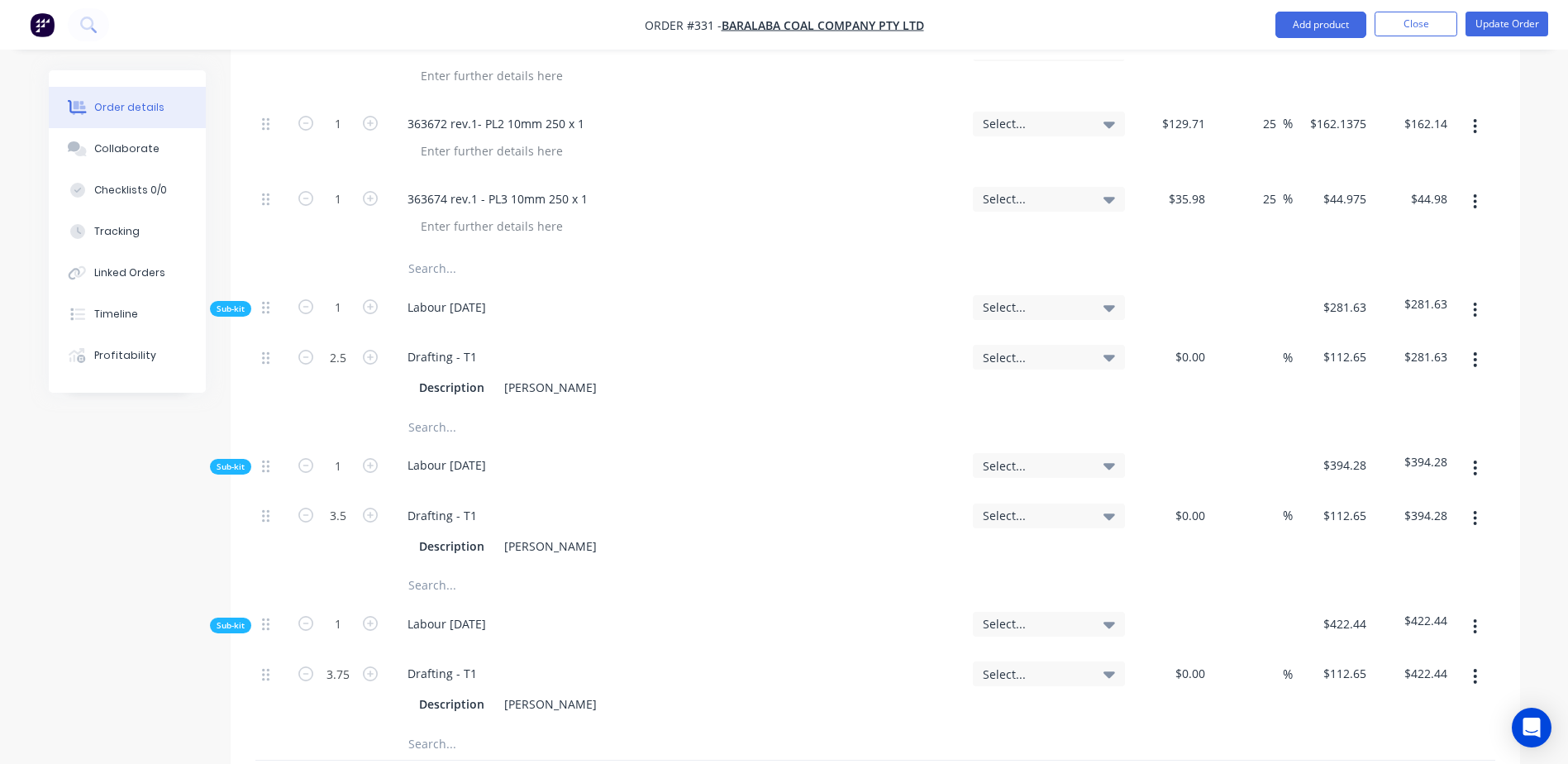
scroll to position [3555, 0]
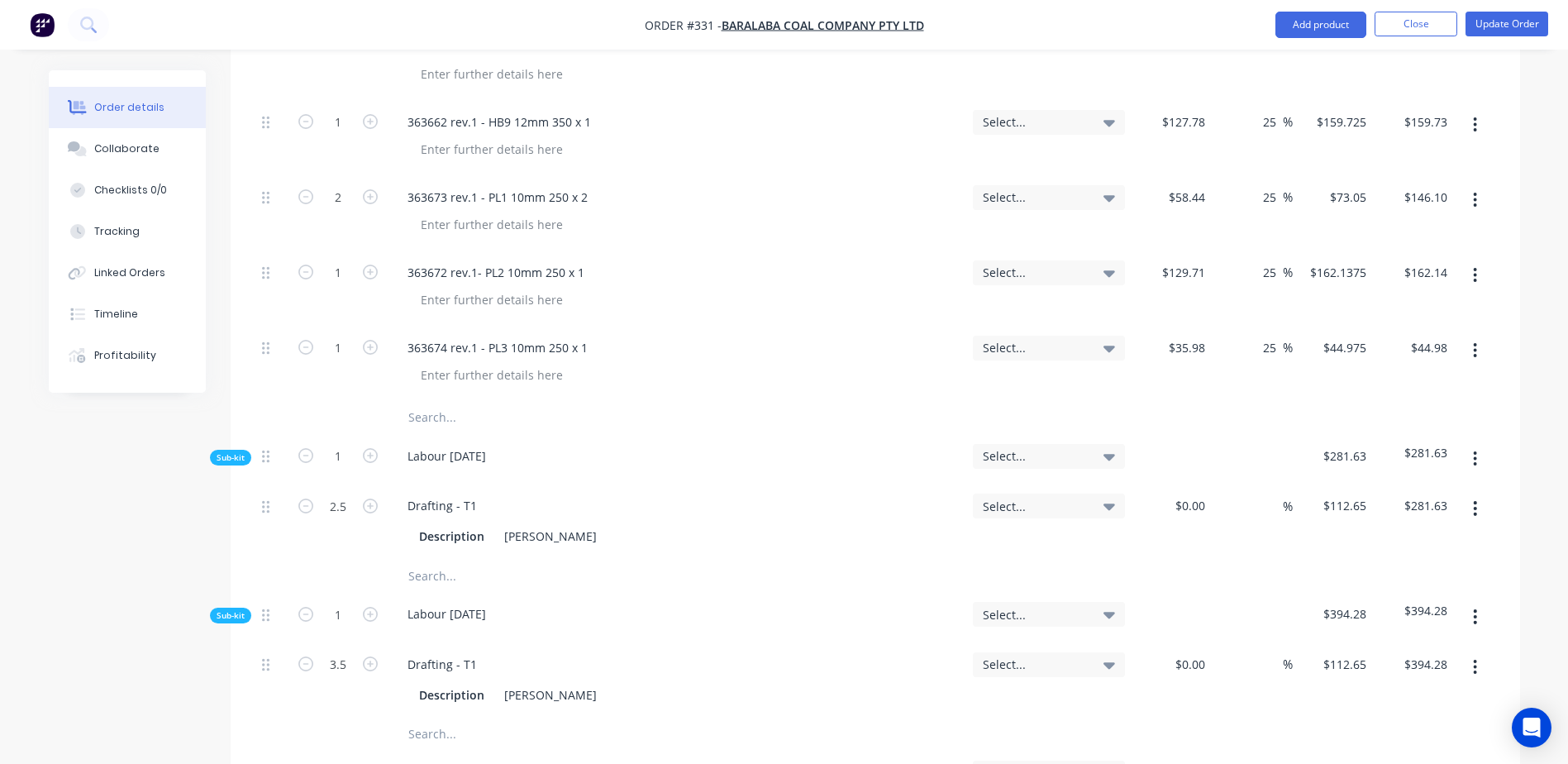
click at [434, 401] on input "text" at bounding box center [573, 417] width 330 height 33
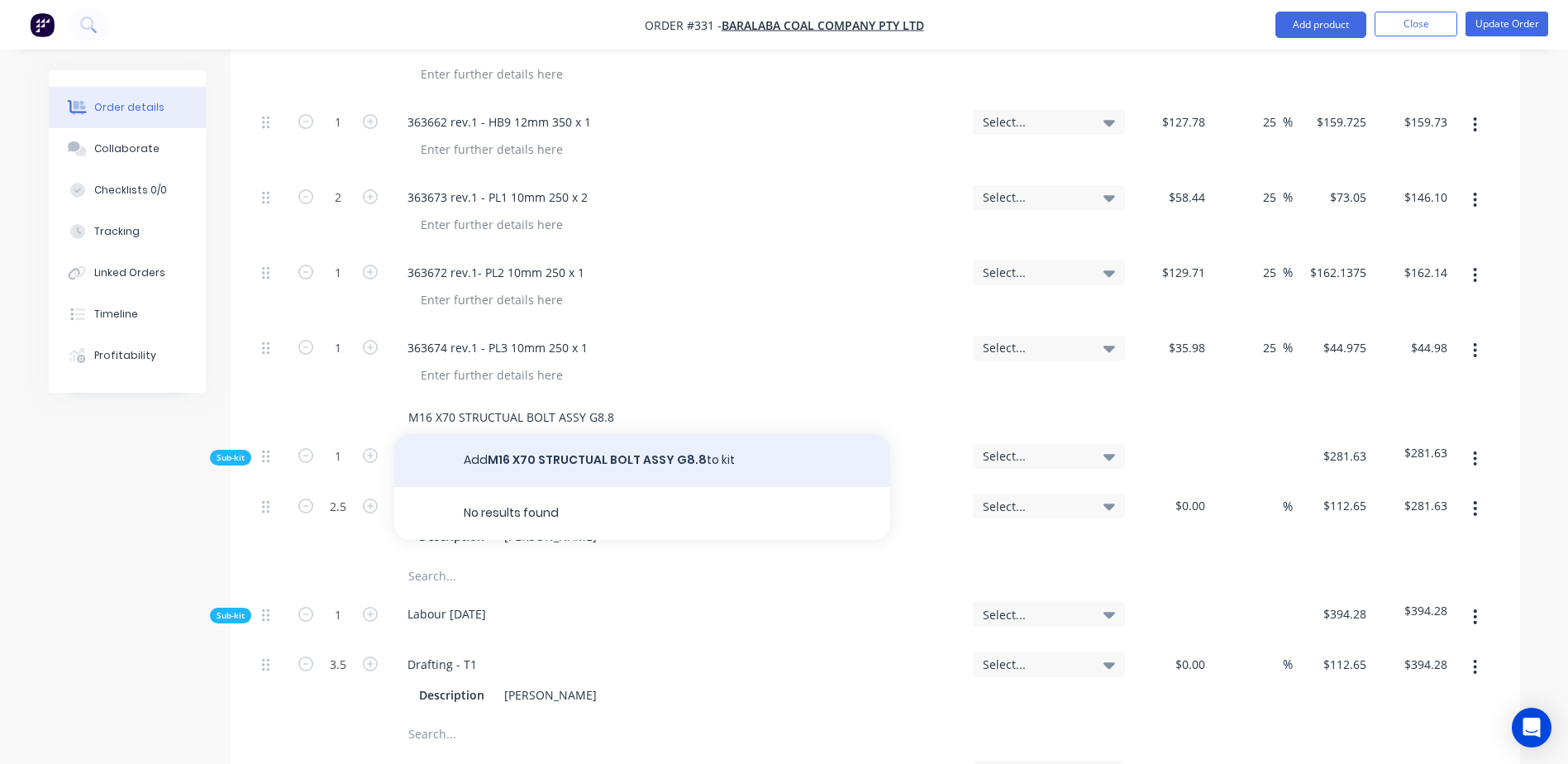
type input "M16 X70 STRUCTUAL BOLT ASSY G8.8"
click at [540, 434] on button "Add M16 X70 STRUCTUAL BOLT ASSY G8.8 to kit" at bounding box center [642, 461] width 496 height 53
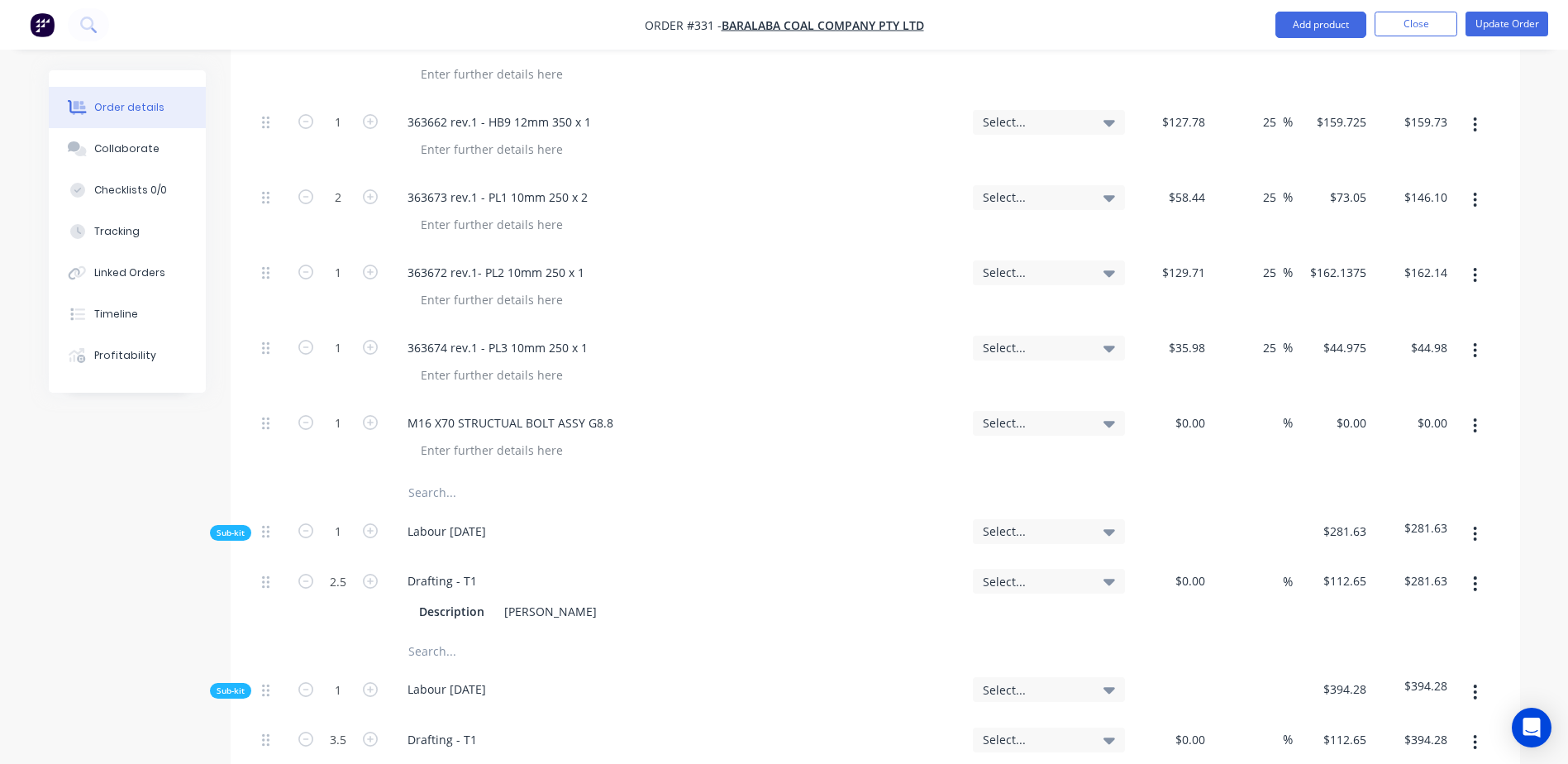
click at [438, 476] on input "text" at bounding box center [573, 493] width 330 height 33
drag, startPoint x: 617, startPoint y: 441, endPoint x: 410, endPoint y: 434, distance: 207.1
click at [410, 476] on input "M16 X 55 STRUCTUAL ASSY GAL G8.8" at bounding box center [573, 493] width 330 height 33
type input "M16 X 55 STRUCTUAL ASSY GAL G8.8"
click at [554, 411] on div "M16 X70 STRUCTUAL BOLT ASSY G8.8" at bounding box center [510, 423] width 233 height 24
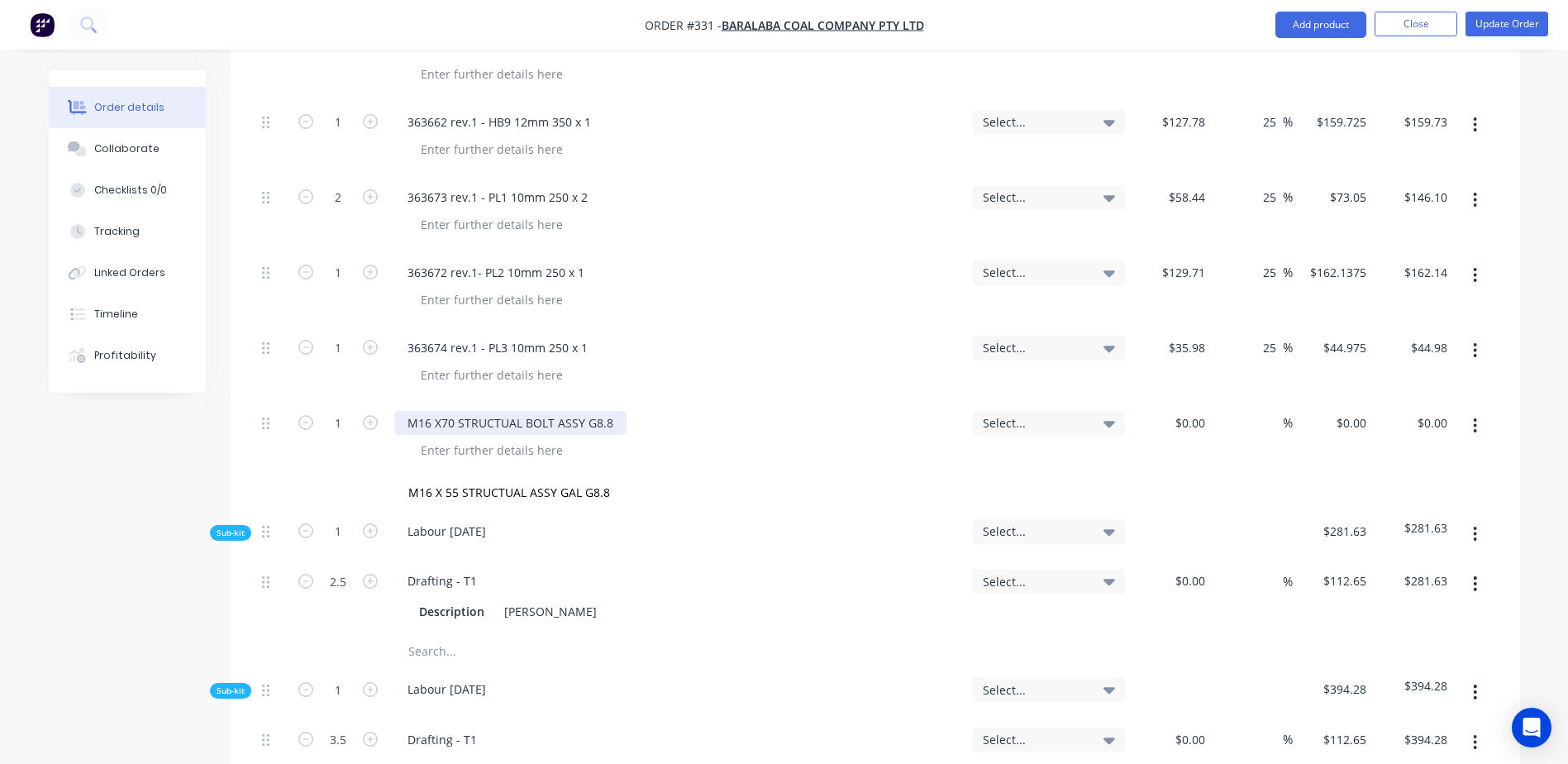
click at [580, 411] on div "M16 X70 STRUCTUAL BOLT ASSY G8.8" at bounding box center [510, 423] width 233 height 24
click at [527, 476] on input "M16 X 55 STRUCTUAL ASSY GAL G8.8" at bounding box center [573, 493] width 330 height 33
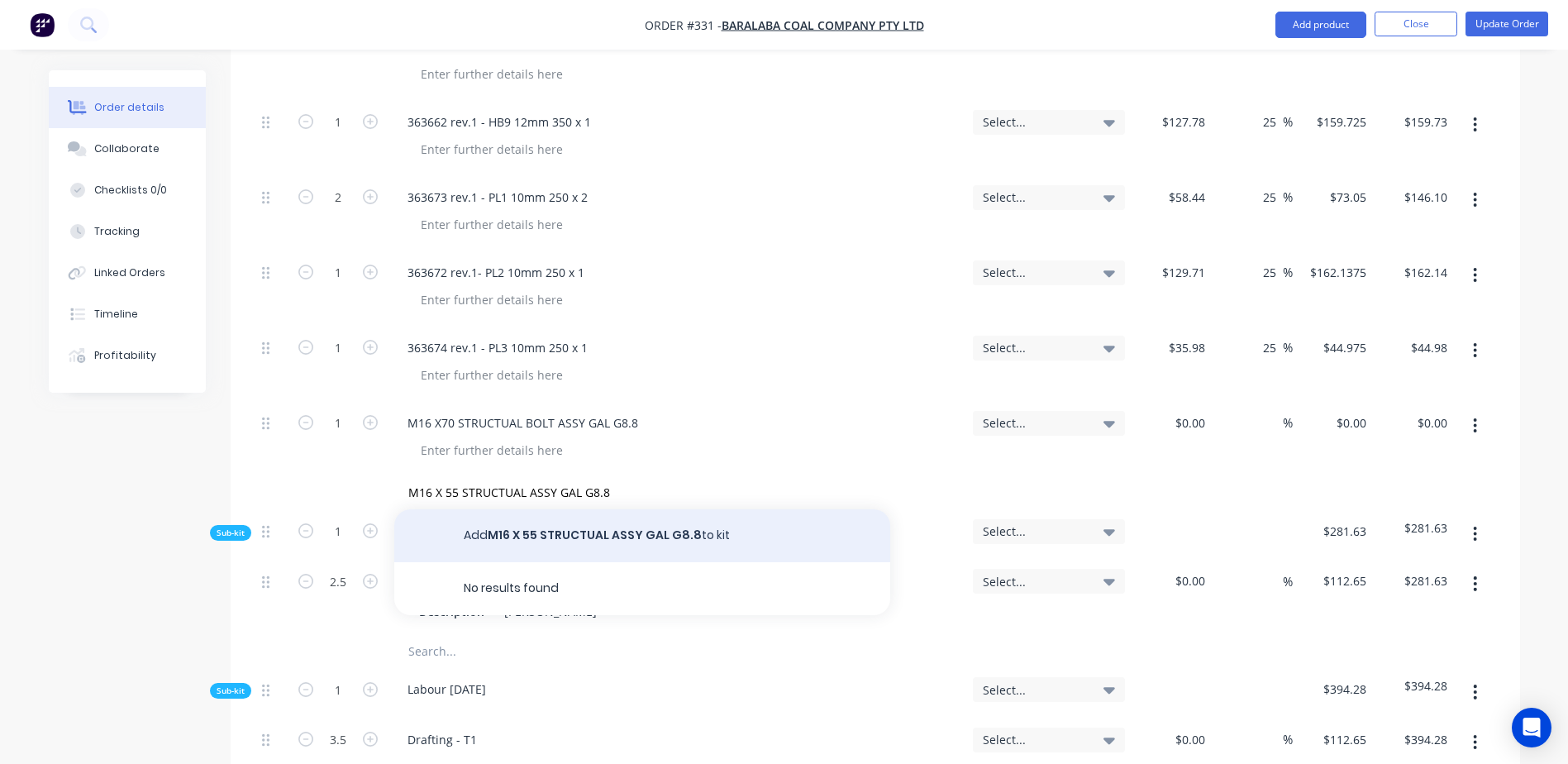
click at [618, 509] on button "Add M16 X 55 STRUCTUAL ASSY GAL G8.8 to kit" at bounding box center [642, 536] width 496 height 53
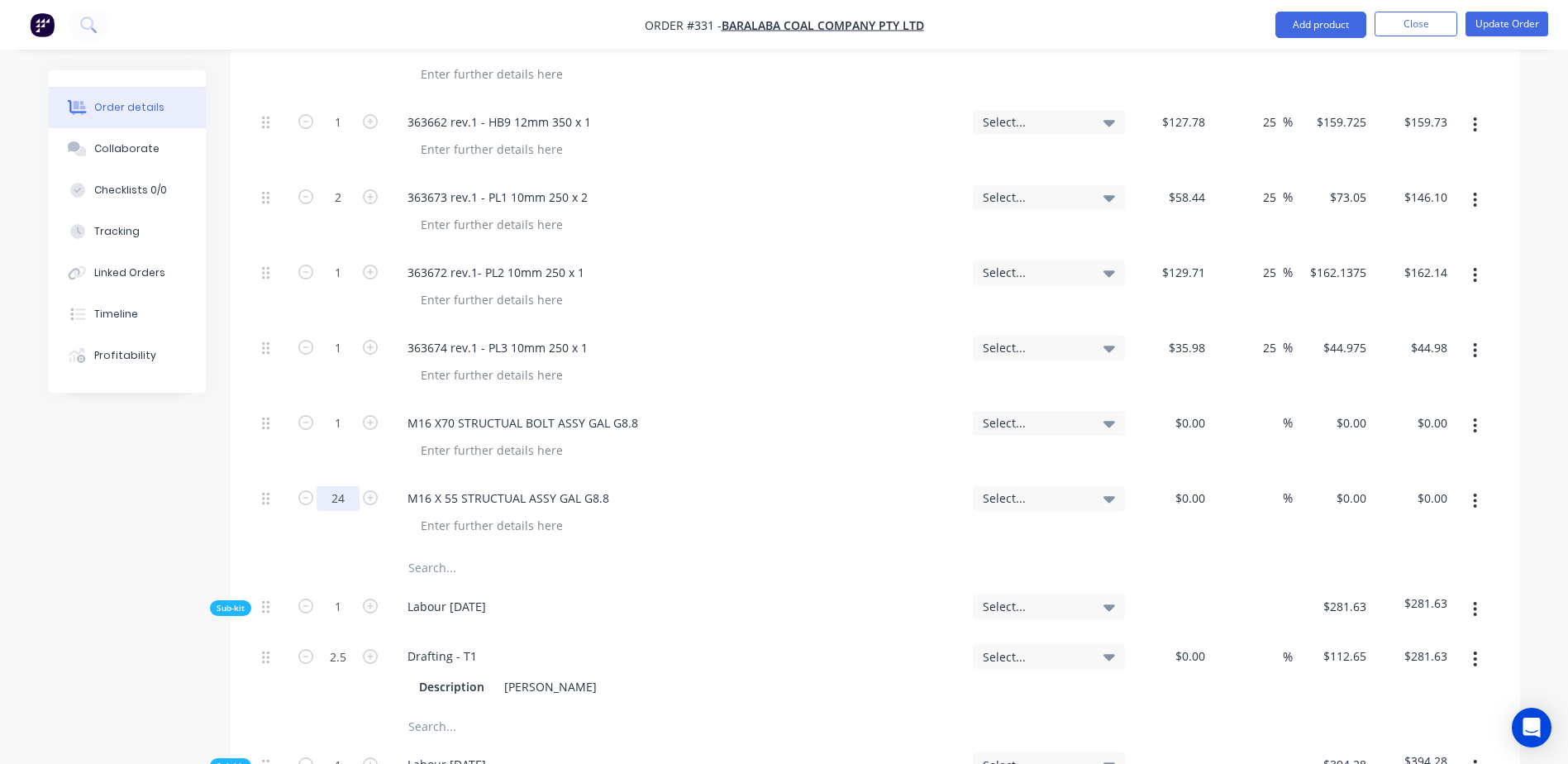
type input "24"
click at [423, 551] on input "text" at bounding box center [573, 568] width 330 height 33
paste input "M16 X 55 STRUCTUAL ASSY GAL G8.8"
click at [457, 551] on input "M16 X 55 STRUCTUAL ASSY GAL G8.8" at bounding box center [573, 568] width 330 height 33
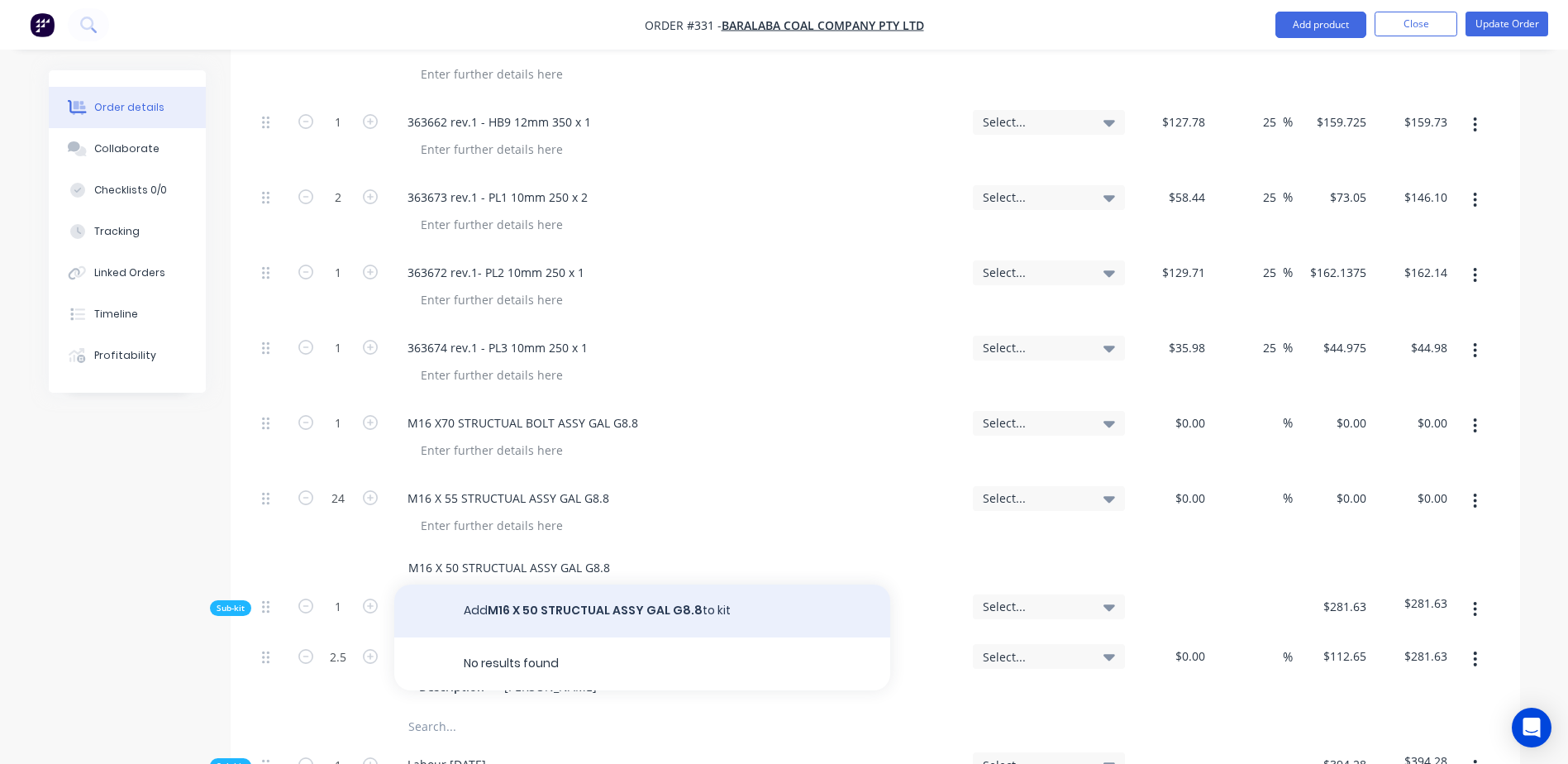
type input "M16 X 50 STRUCTUAL ASSY GAL G8.8"
click at [670, 584] on button "Add M16 X 50 STRUCTUAL ASSY GAL G8.8 to kit" at bounding box center [642, 611] width 496 height 53
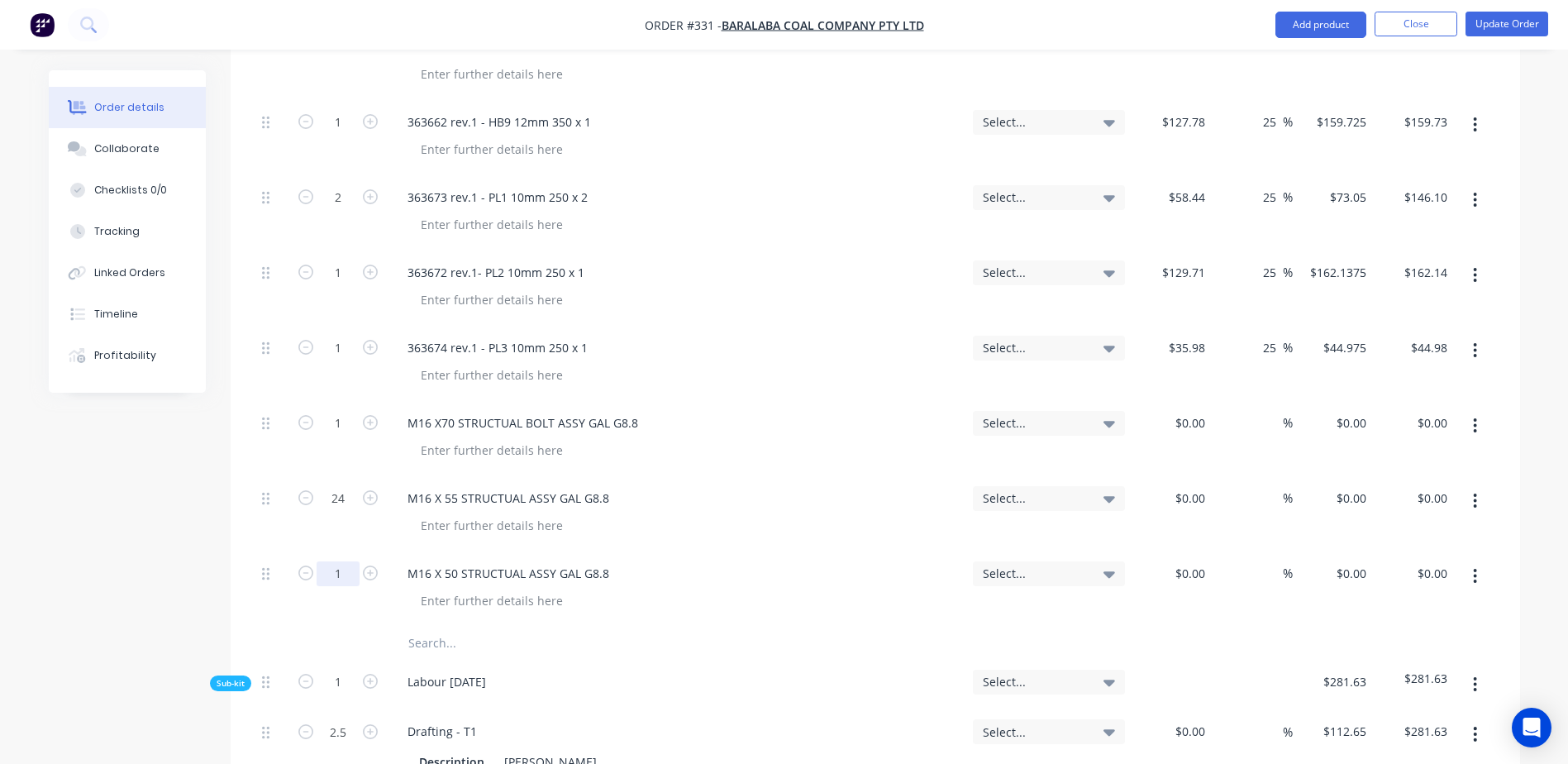
click at [339, 561] on input "1" at bounding box center [338, 573] width 43 height 25
type input "3"
click at [348, 561] on input "3" at bounding box center [338, 573] width 43 height 25
click at [417, 627] on input "text" at bounding box center [573, 644] width 330 height 33
paste input "M16 X 55 STRUCTUAL ASSY GAL G8.8"
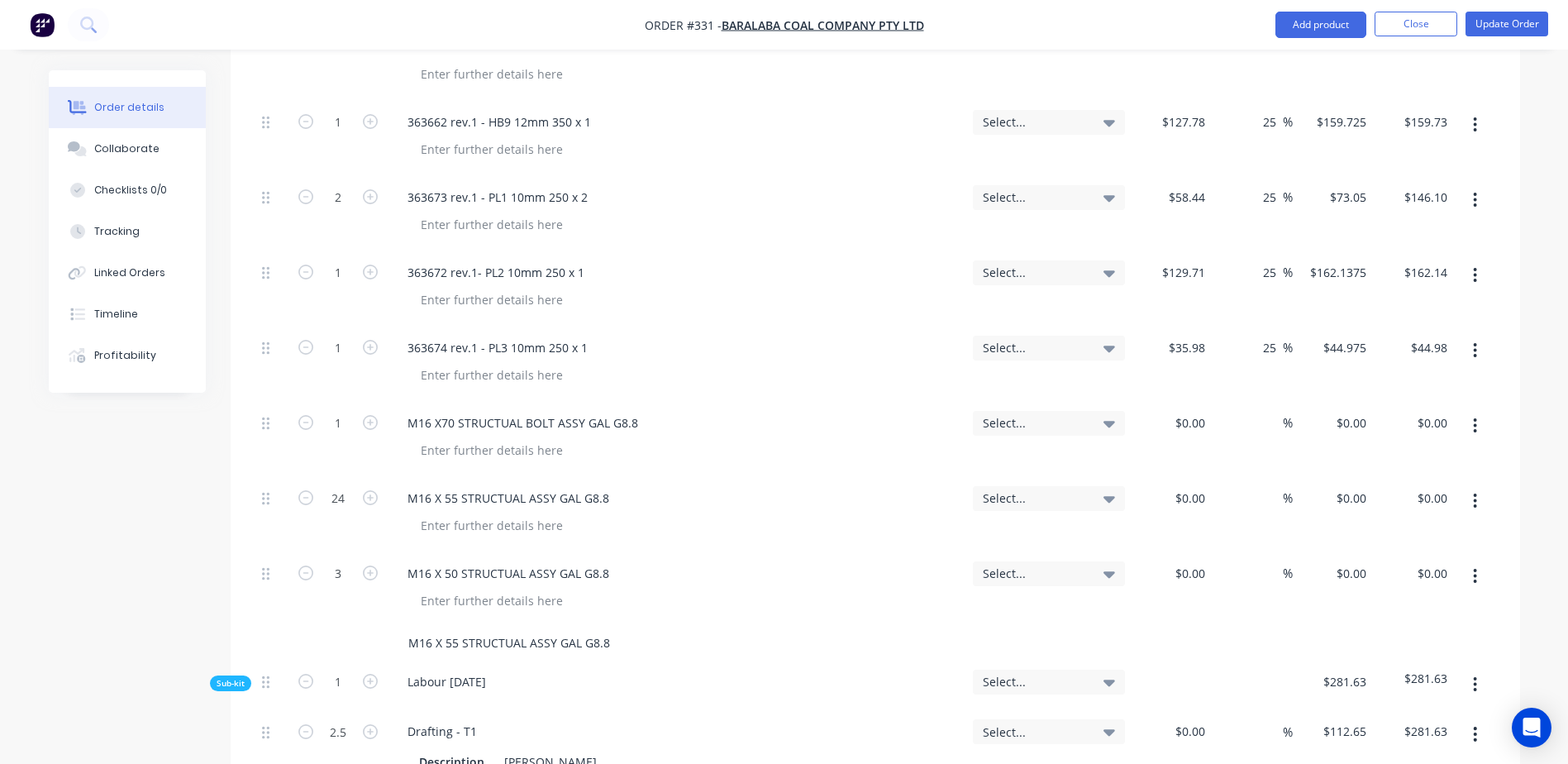
click at [461, 627] on input "M16 X 55 STRUCTUAL ASSY GAL G8.8" at bounding box center [573, 644] width 330 height 33
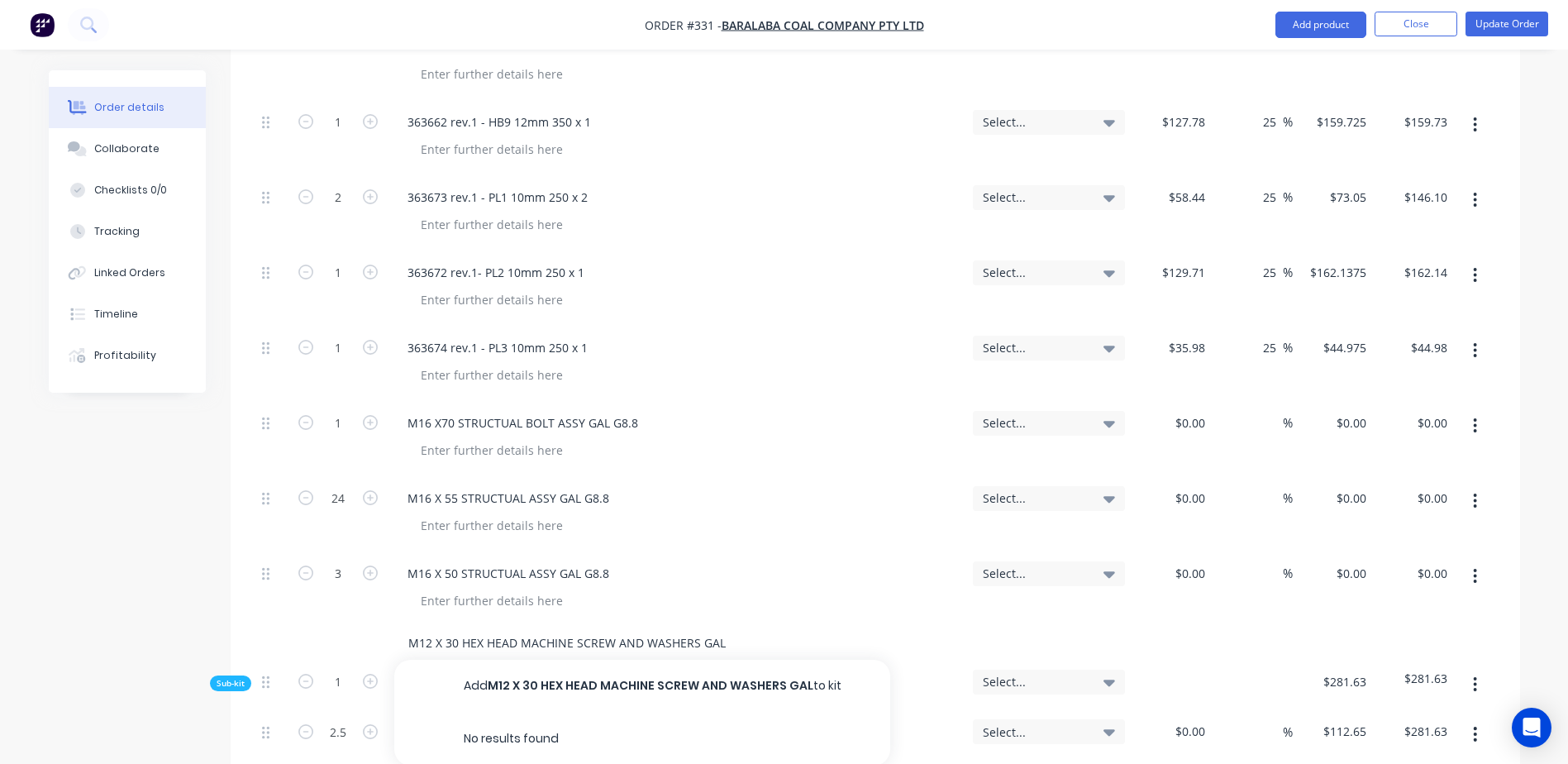
type input "M12 X 30 HEX HEAD MACHINE SCREW AND WASHERS GAL"
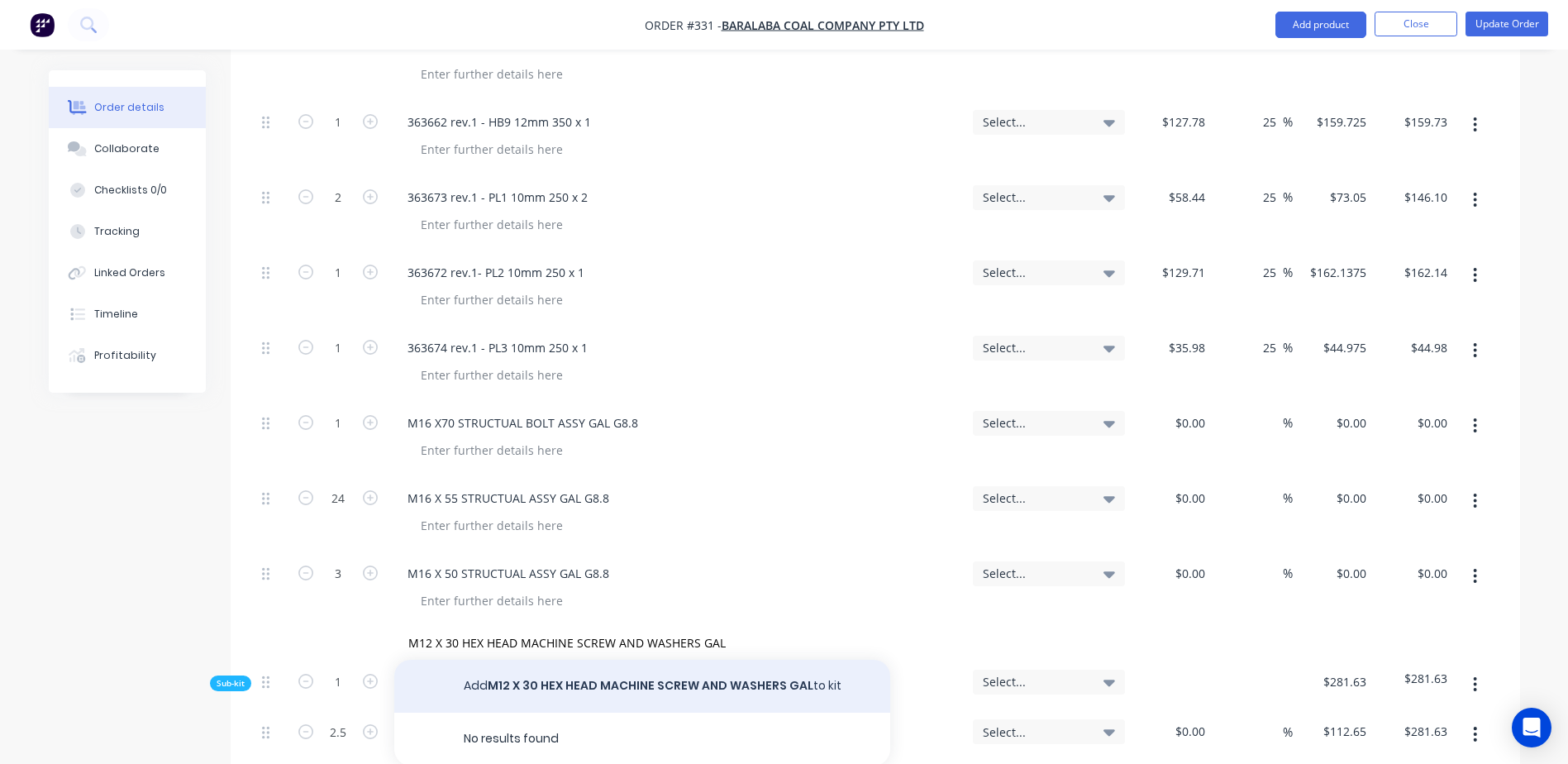
click at [601, 660] on button "Add M12 X 30 HEX HEAD MACHINE SCREW AND WASHERS GAL to kit" at bounding box center [642, 686] width 496 height 53
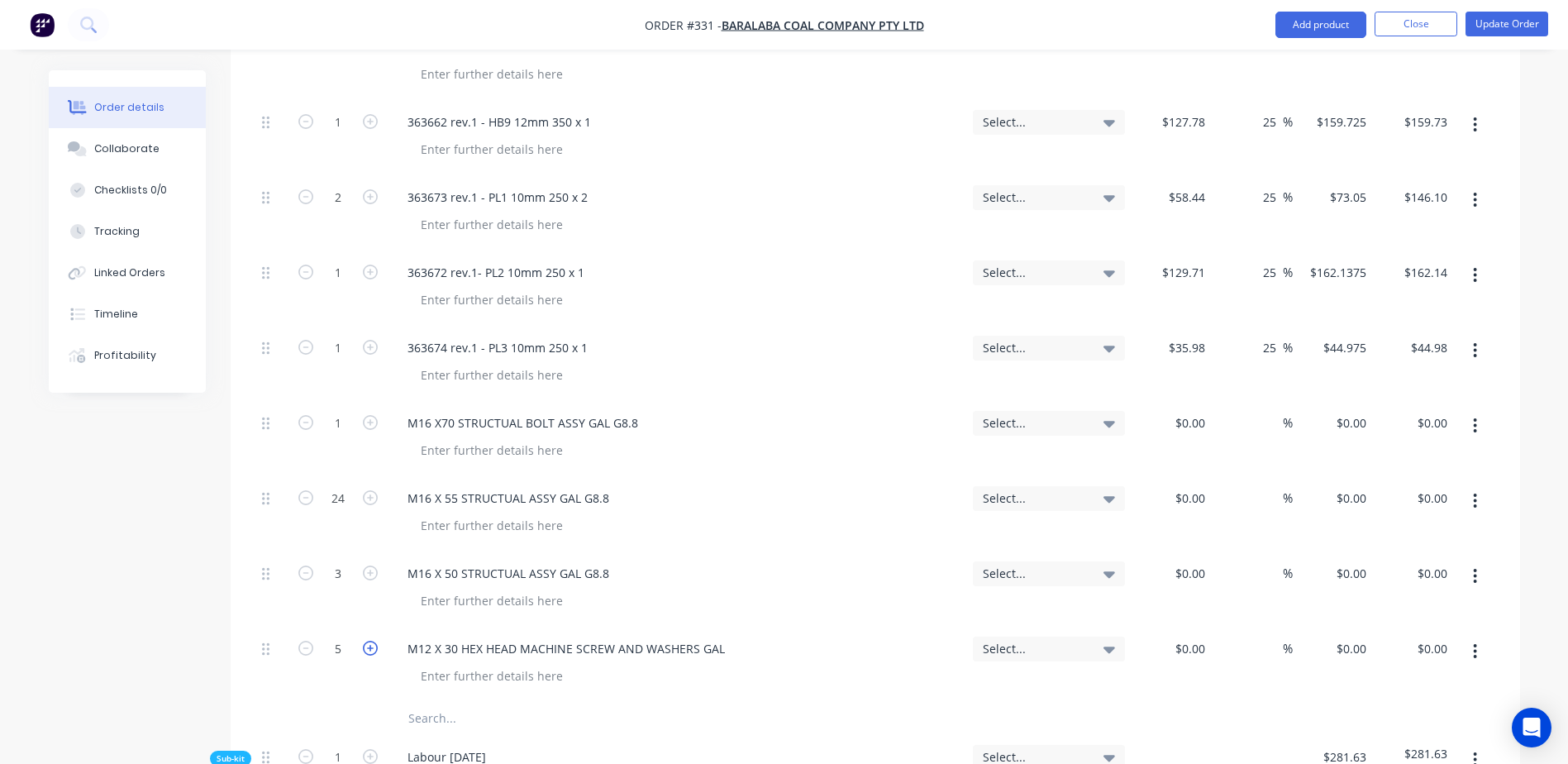
click at [375, 641] on icon "button" at bounding box center [371, 648] width 15 height 15
click at [307, 641] on icon "button" at bounding box center [306, 648] width 15 height 15
type input "5"
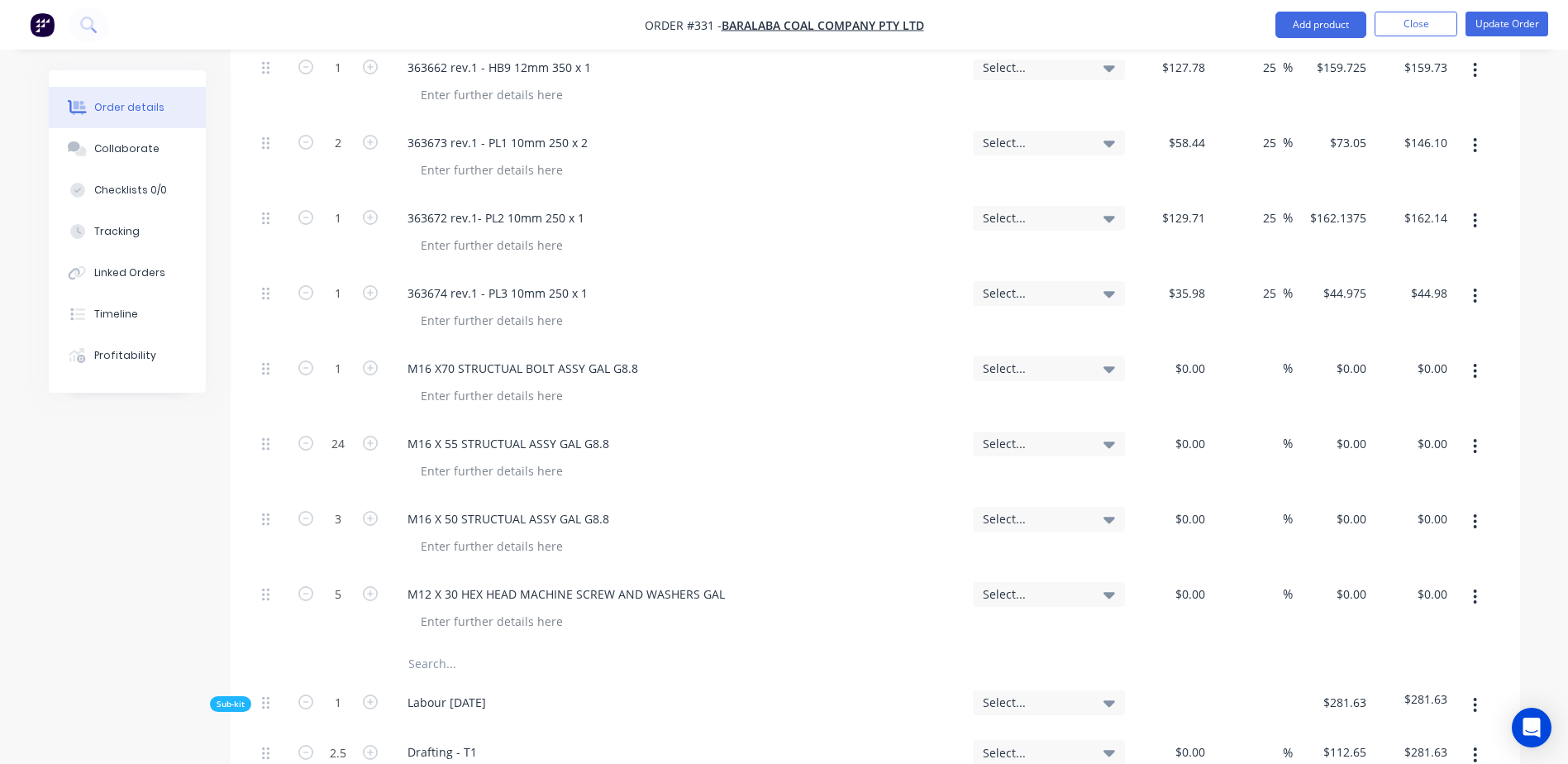
scroll to position [3638, 0]
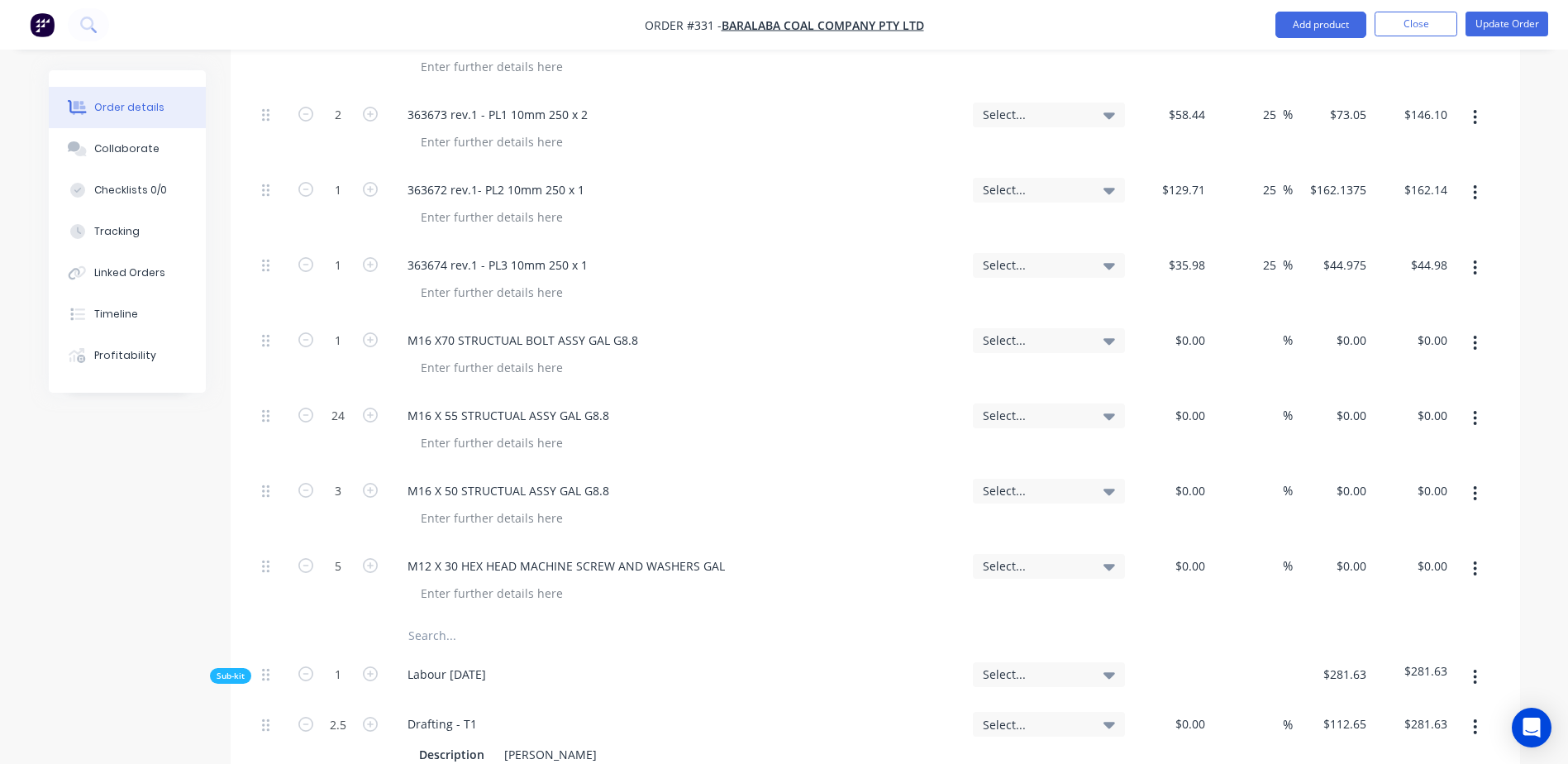
click at [429, 619] on input "text" at bounding box center [573, 635] width 330 height 33
paste input "M16 X 55 STRUCTUAL ASSY GAL G8.8"
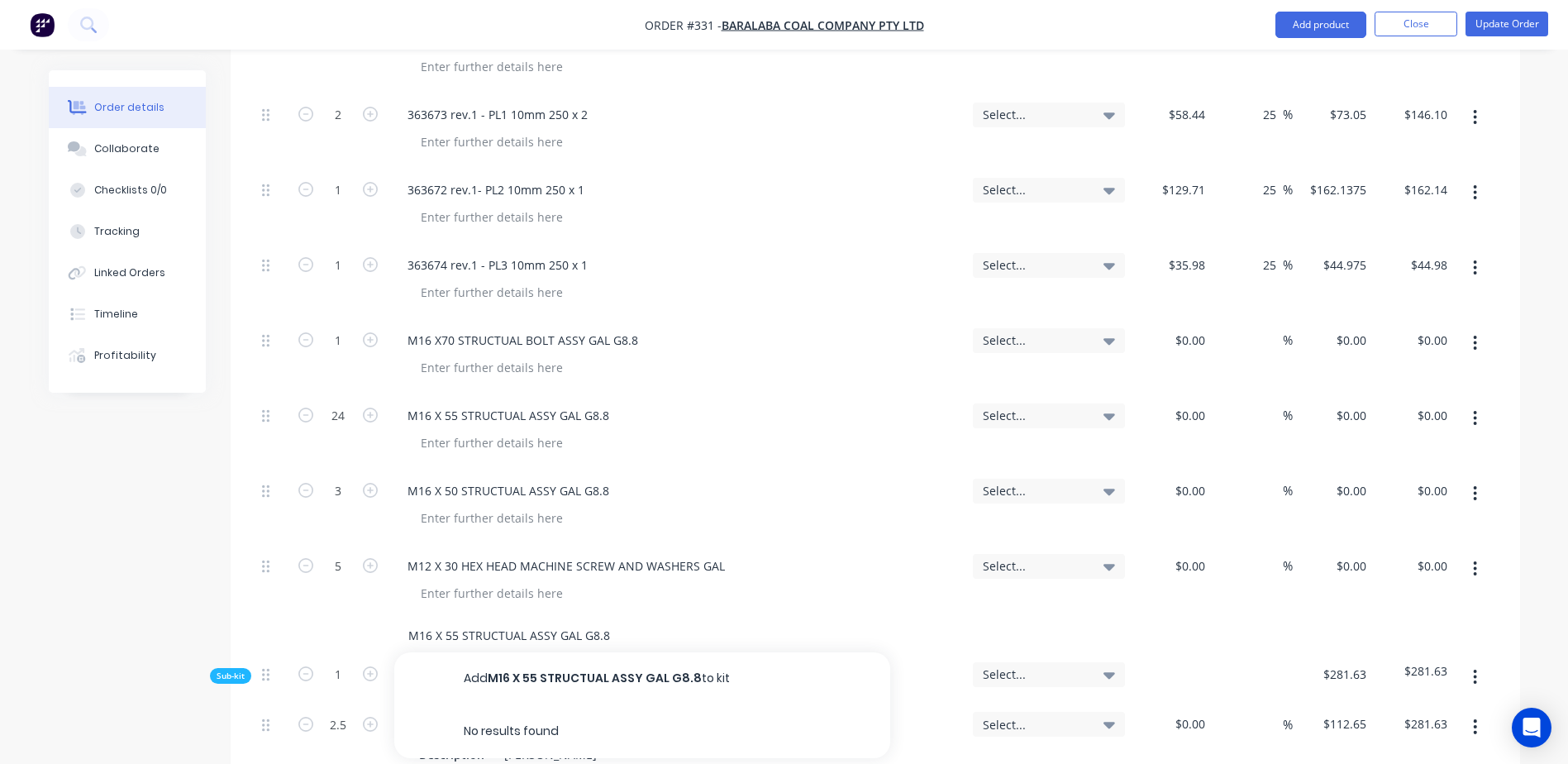
click at [460, 619] on input "M16 X 55 STRUCTUAL ASSY GAL G8.8" at bounding box center [573, 635] width 330 height 33
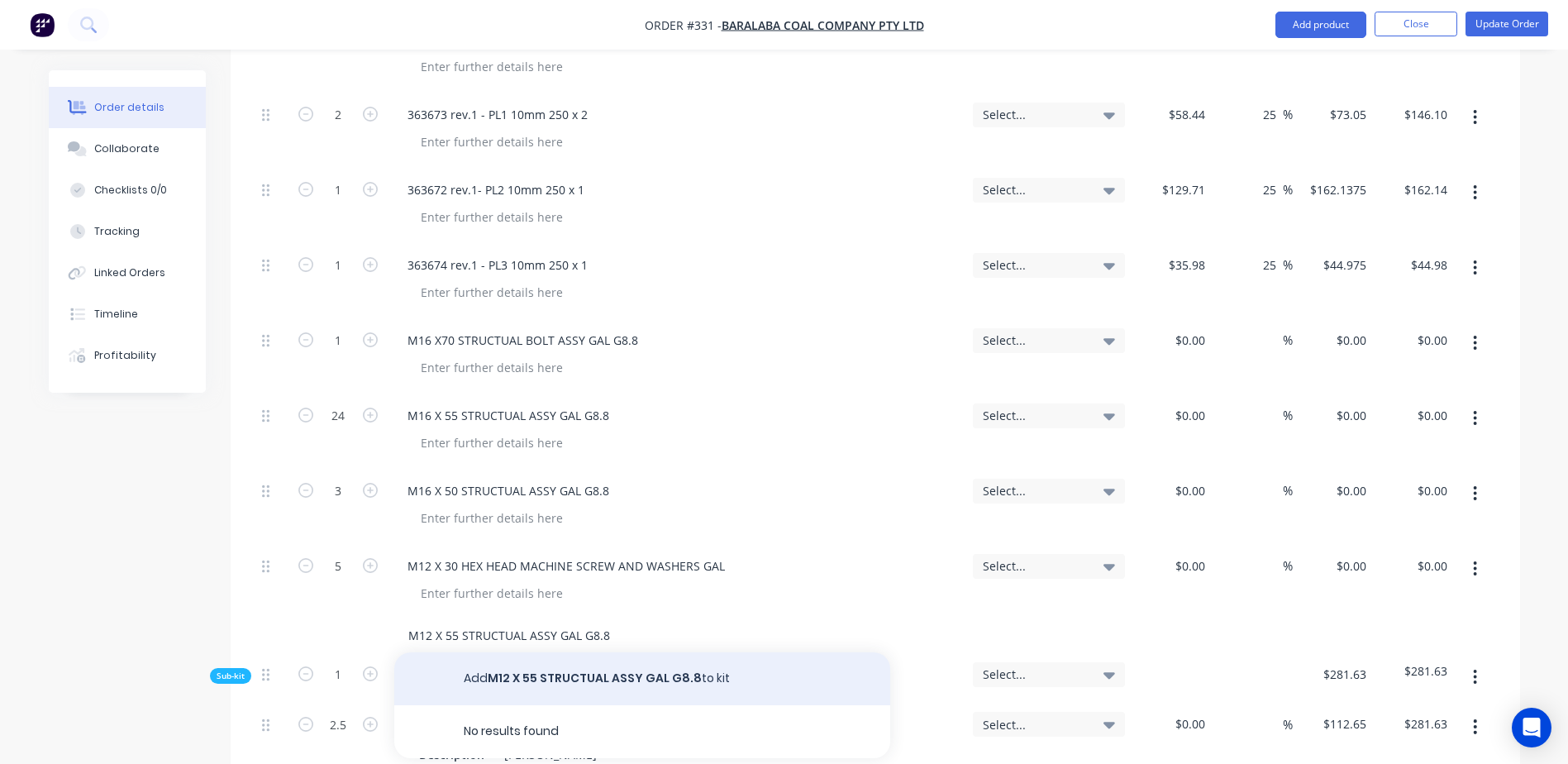
type input "M12 X 55 STRUCTUAL ASSY GAL G8.8"
click at [569, 653] on button "Add M12 X 55 STRUCTUAL ASSY GAL G8.8 to kit" at bounding box center [642, 679] width 496 height 53
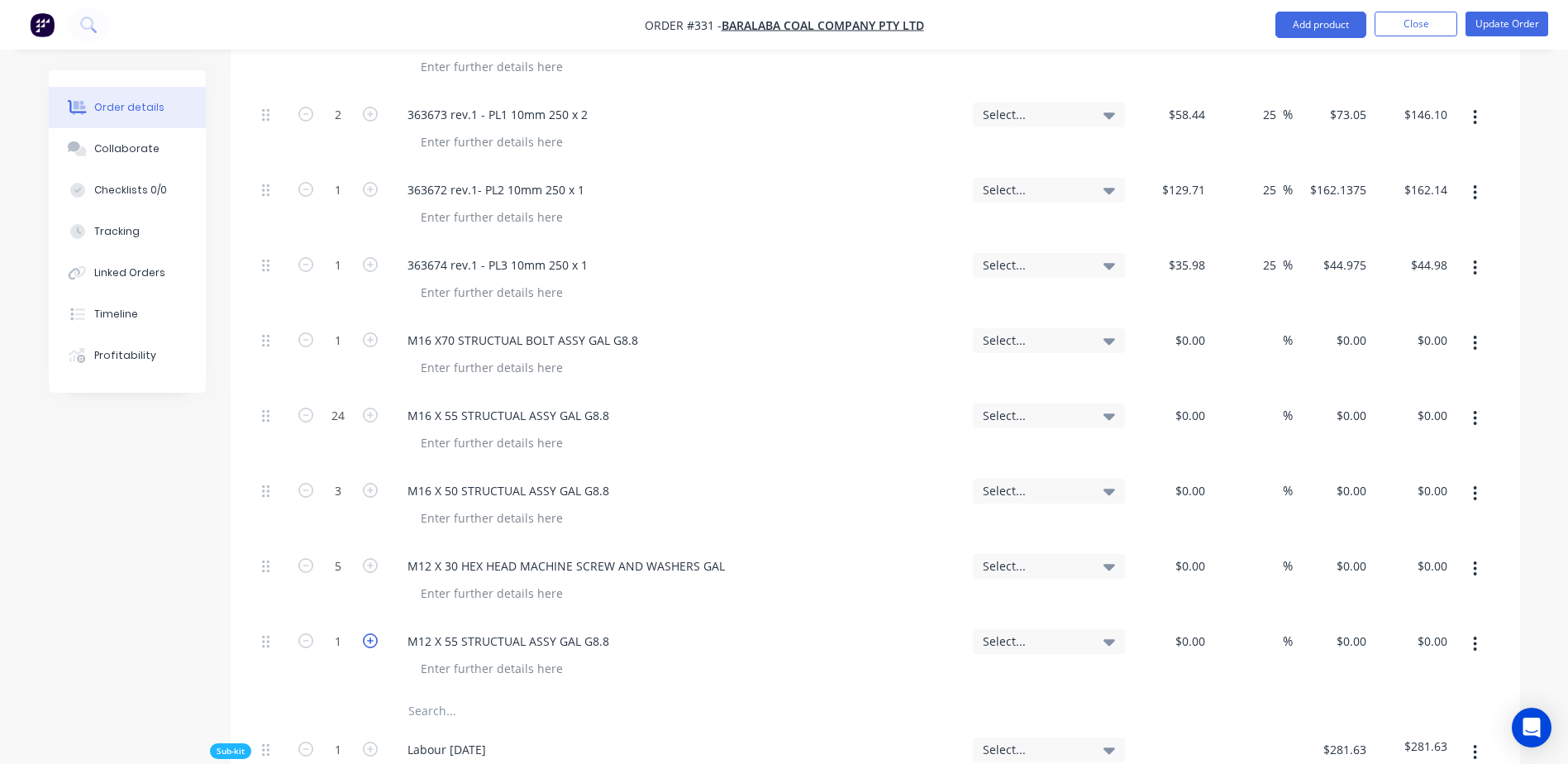
click at [367, 633] on icon "button" at bounding box center [371, 641] width 15 height 15
click at [368, 633] on icon "button" at bounding box center [371, 641] width 15 height 15
click at [371, 633] on icon "button" at bounding box center [371, 641] width 15 height 15
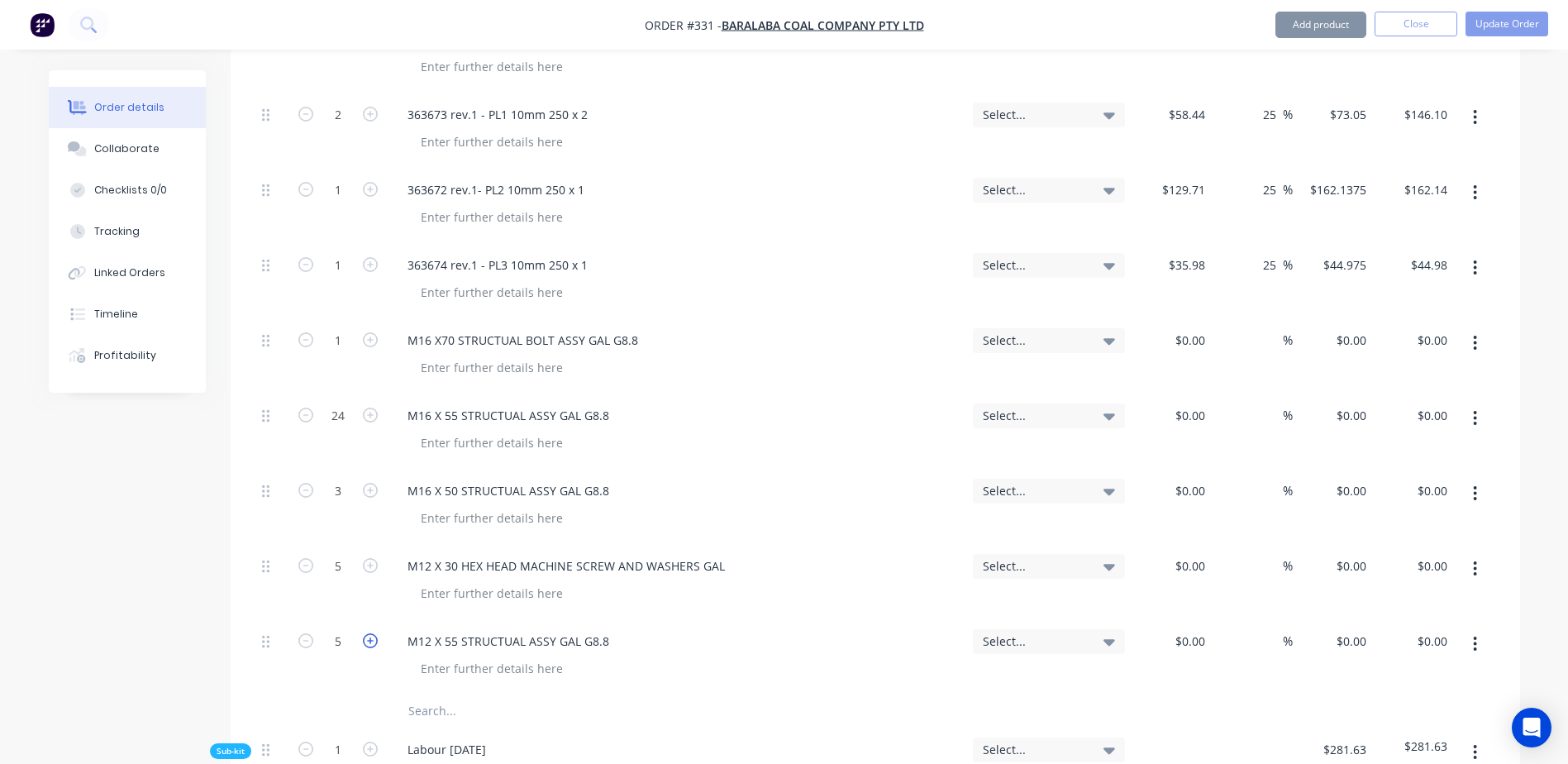
click at [371, 633] on icon "button" at bounding box center [371, 641] width 15 height 15
type input "7"
click at [422, 695] on input "text" at bounding box center [573, 711] width 330 height 33
paste input "M16 X 55 STRUCTUAL ASSY GAL G8.8"
click at [458, 695] on input "M16 X 55 STRUCTUAL ASSY GAL G8.8" at bounding box center [573, 711] width 330 height 33
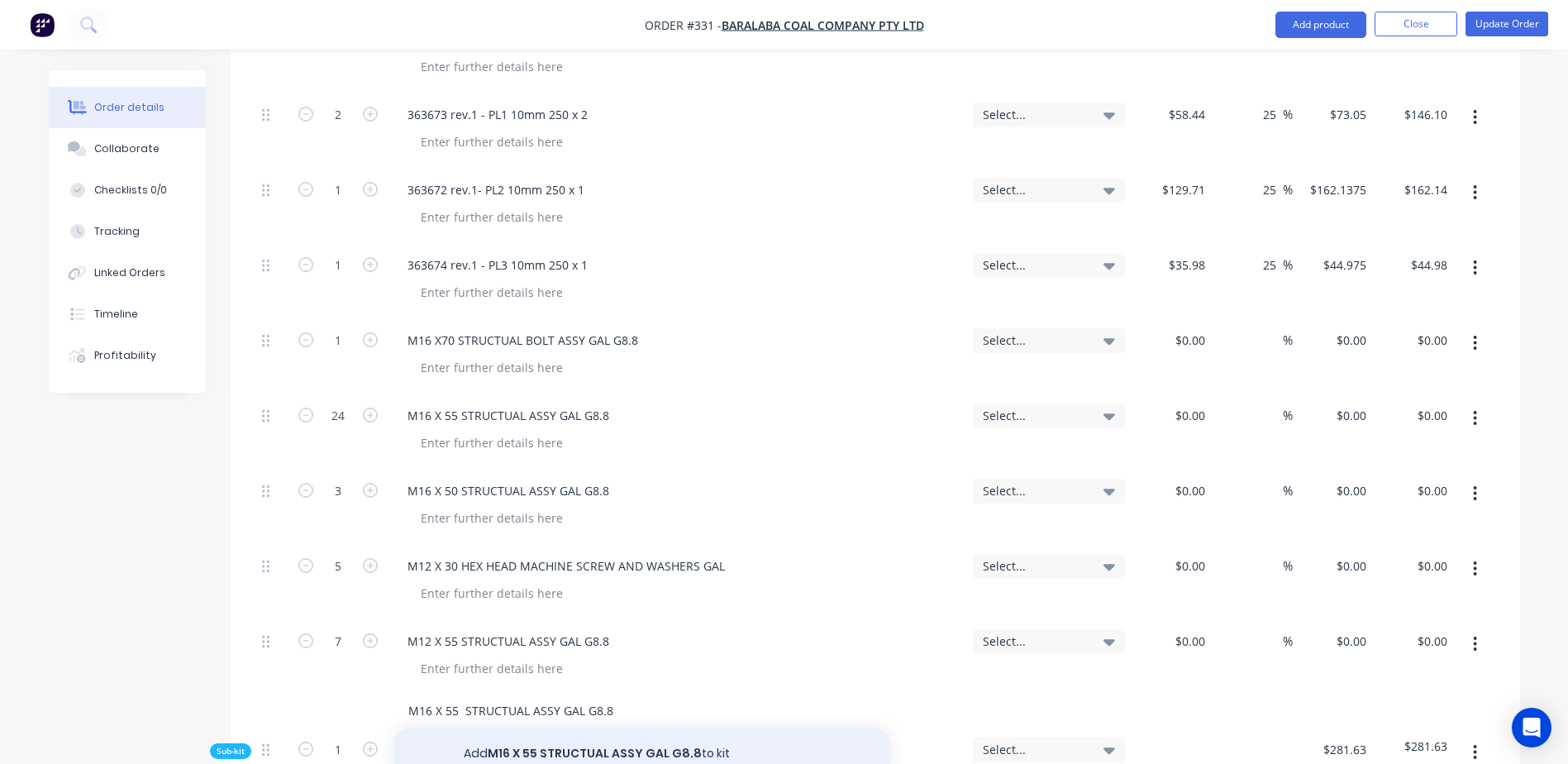
type input "M16 X 55 STRUCTUAL ASSY GAL G8.8"
click at [537, 727] on button "Add M16 X 55 STRUCTUAL ASSY GAL G8.8 to kit" at bounding box center [642, 754] width 496 height 53
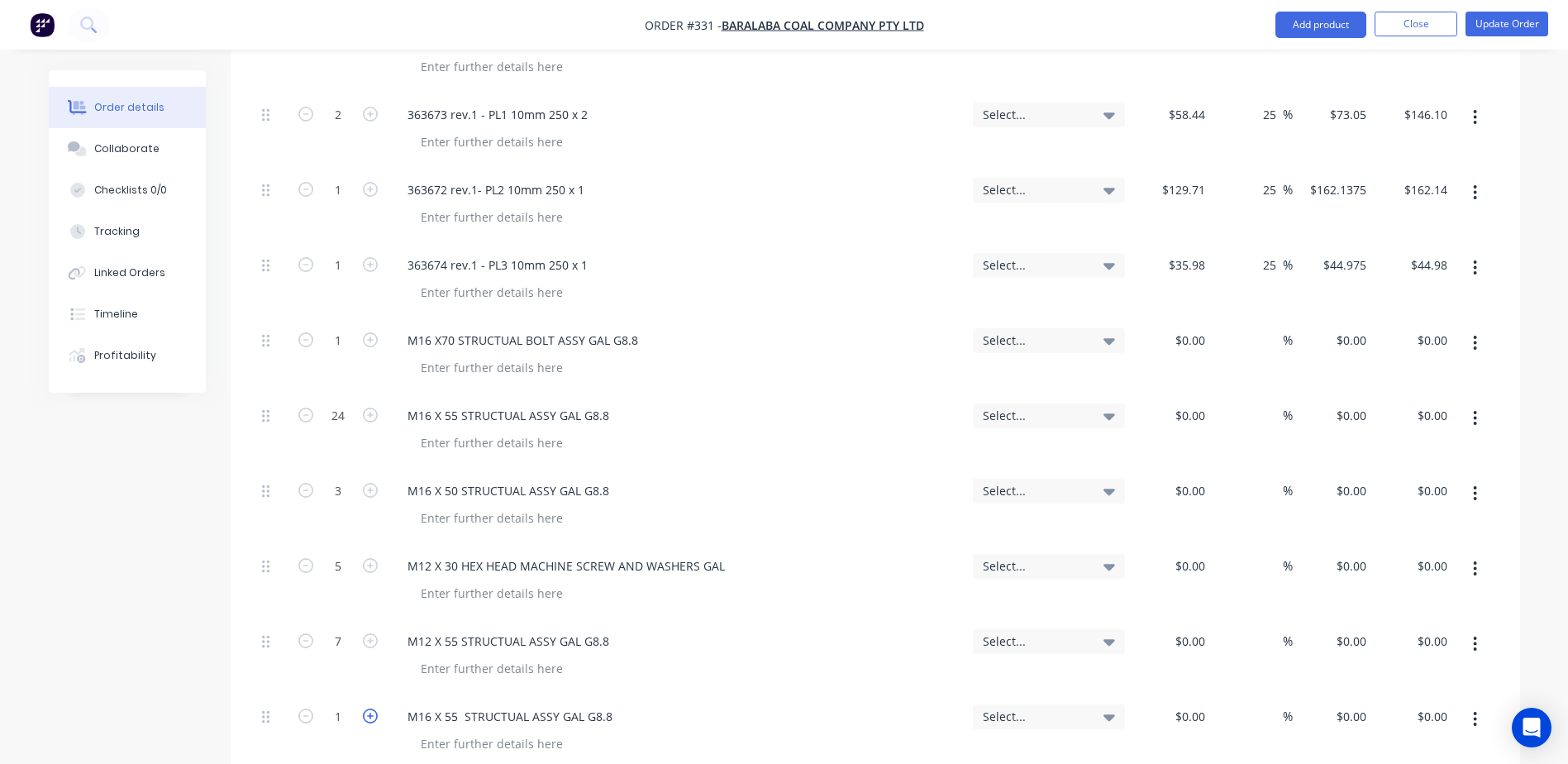
click at [372, 708] on icon "button" at bounding box center [371, 716] width 15 height 15
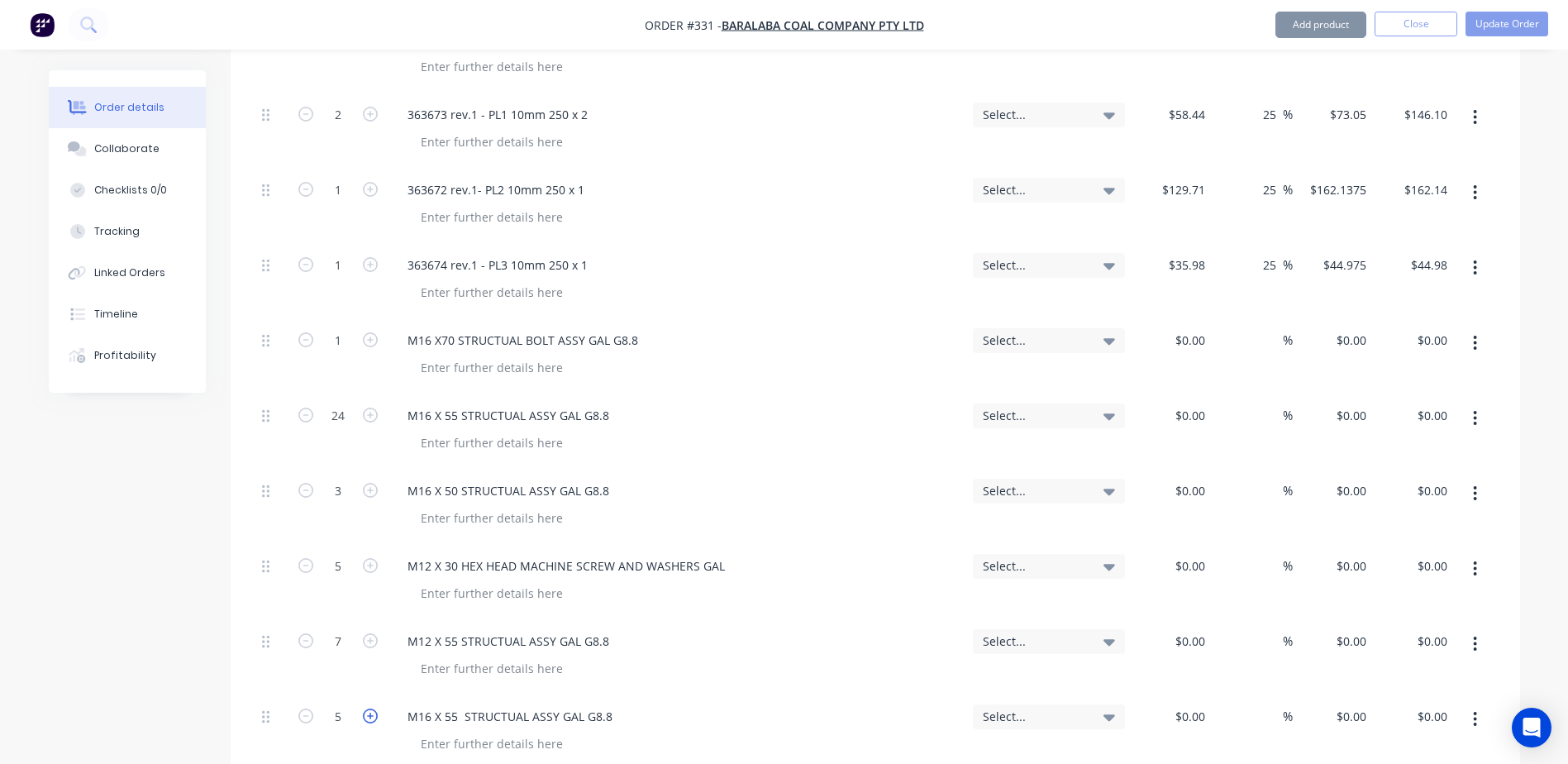
click at [372, 708] on icon "button" at bounding box center [371, 716] width 15 height 15
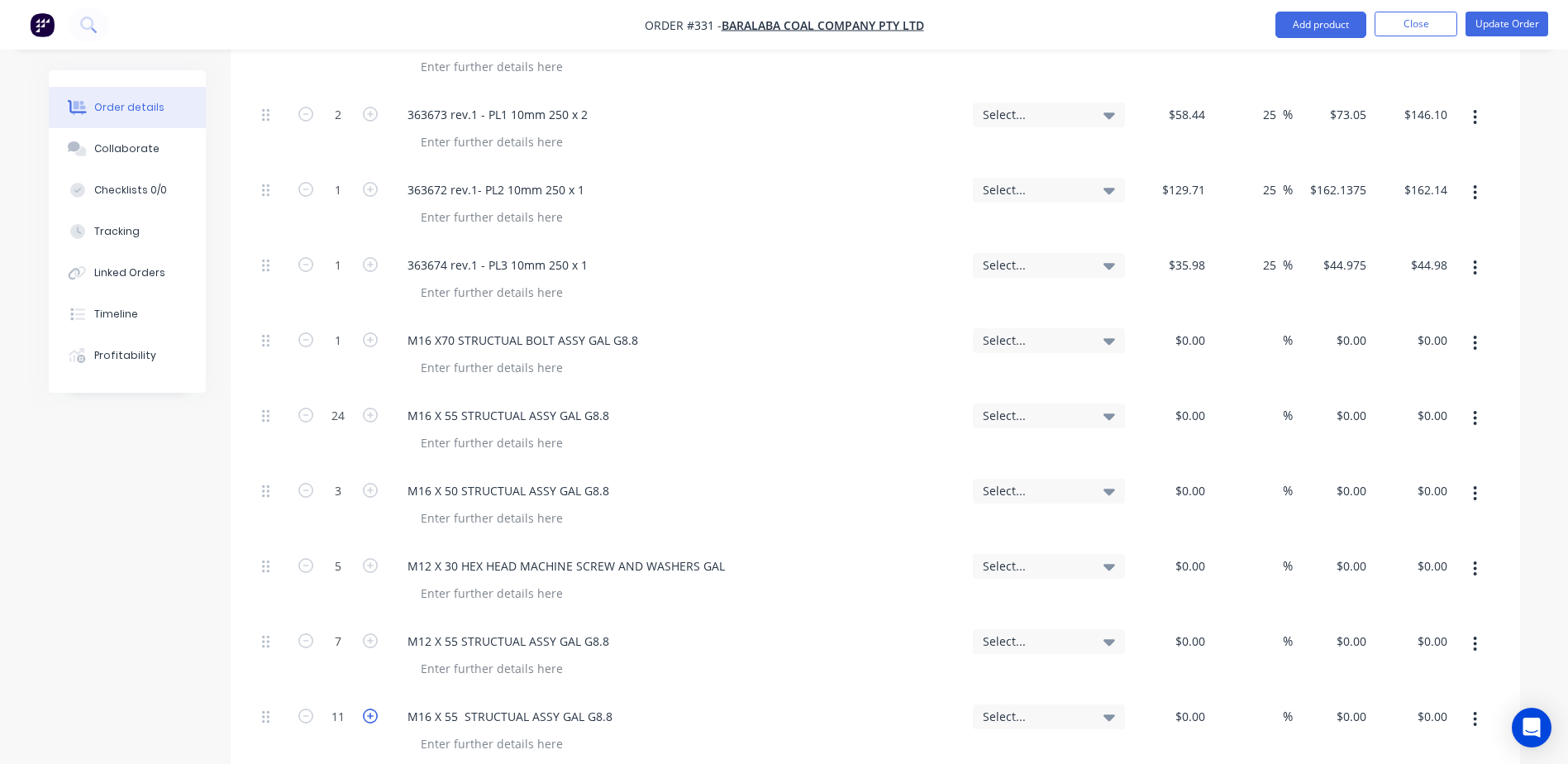
click at [372, 708] on icon "button" at bounding box center [371, 716] width 15 height 15
type input "14"
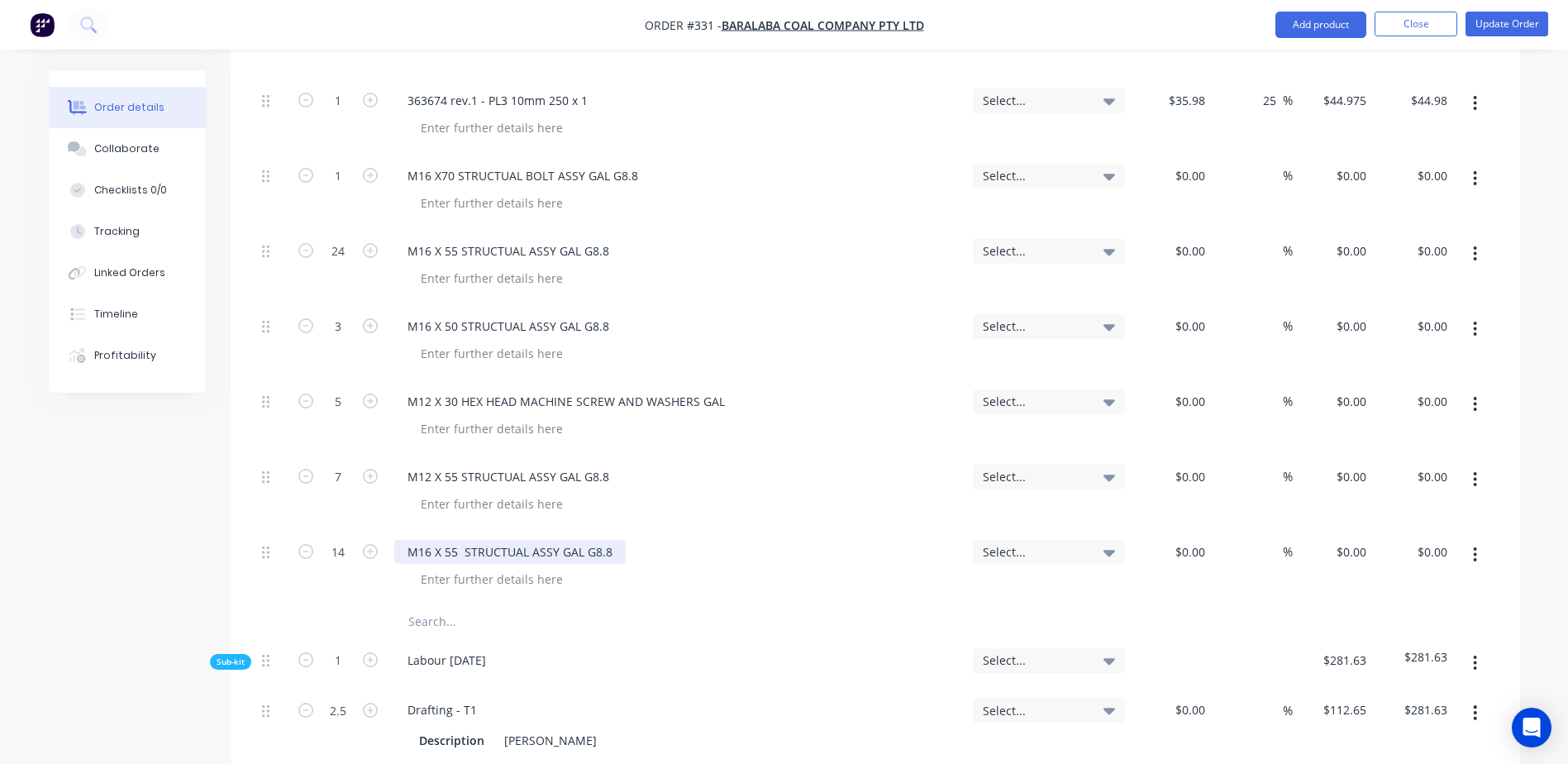
scroll to position [3804, 0]
click at [439, 604] on input "text" at bounding box center [573, 621] width 330 height 33
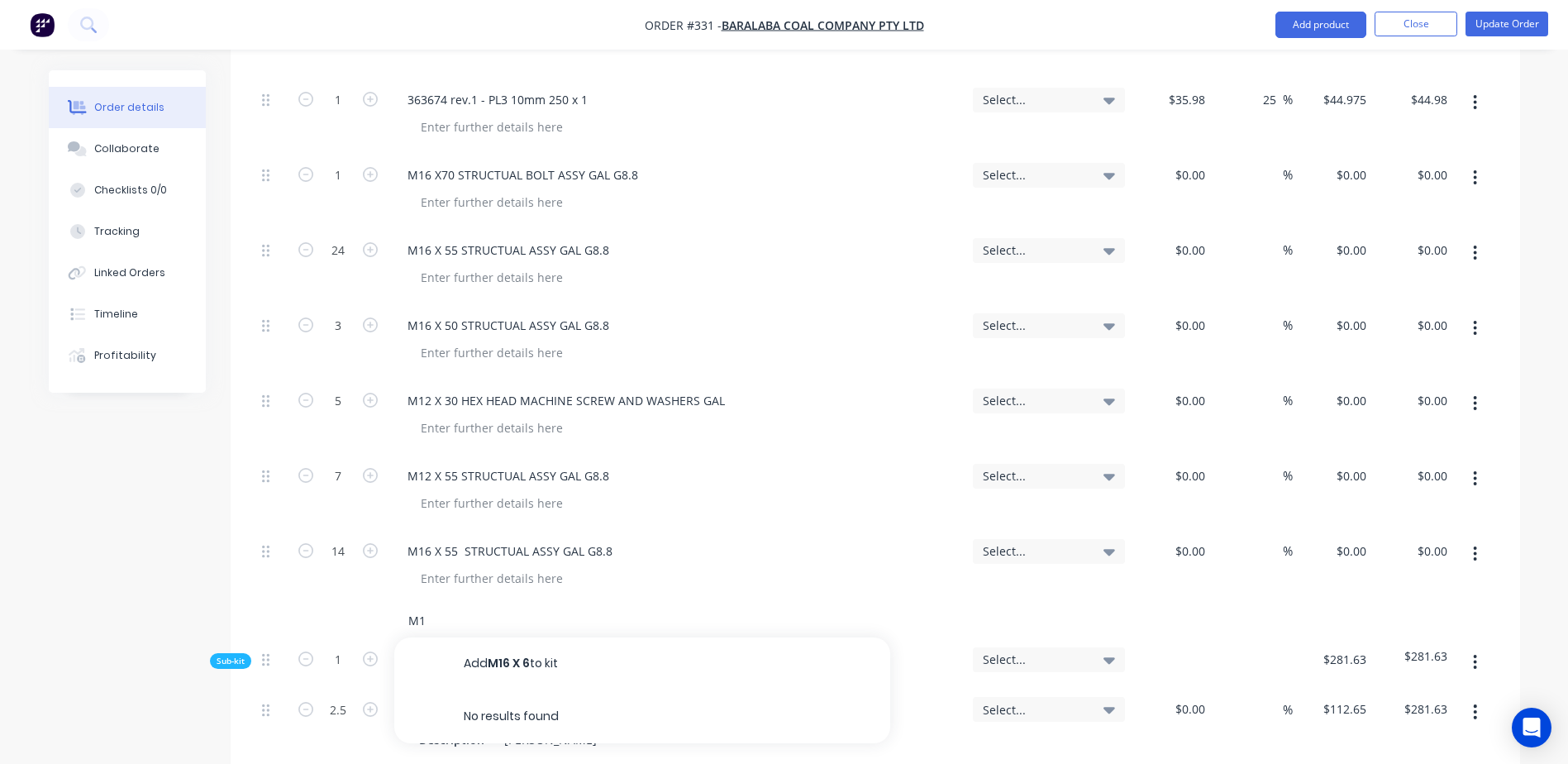
type input "M"
paste input "M16 X 55 STRUCTUAL ASSY GAL G8.8"
click at [461, 604] on input "M16 X 55 STRUCTUAL ASSY GAL G8.8" at bounding box center [573, 621] width 330 height 33
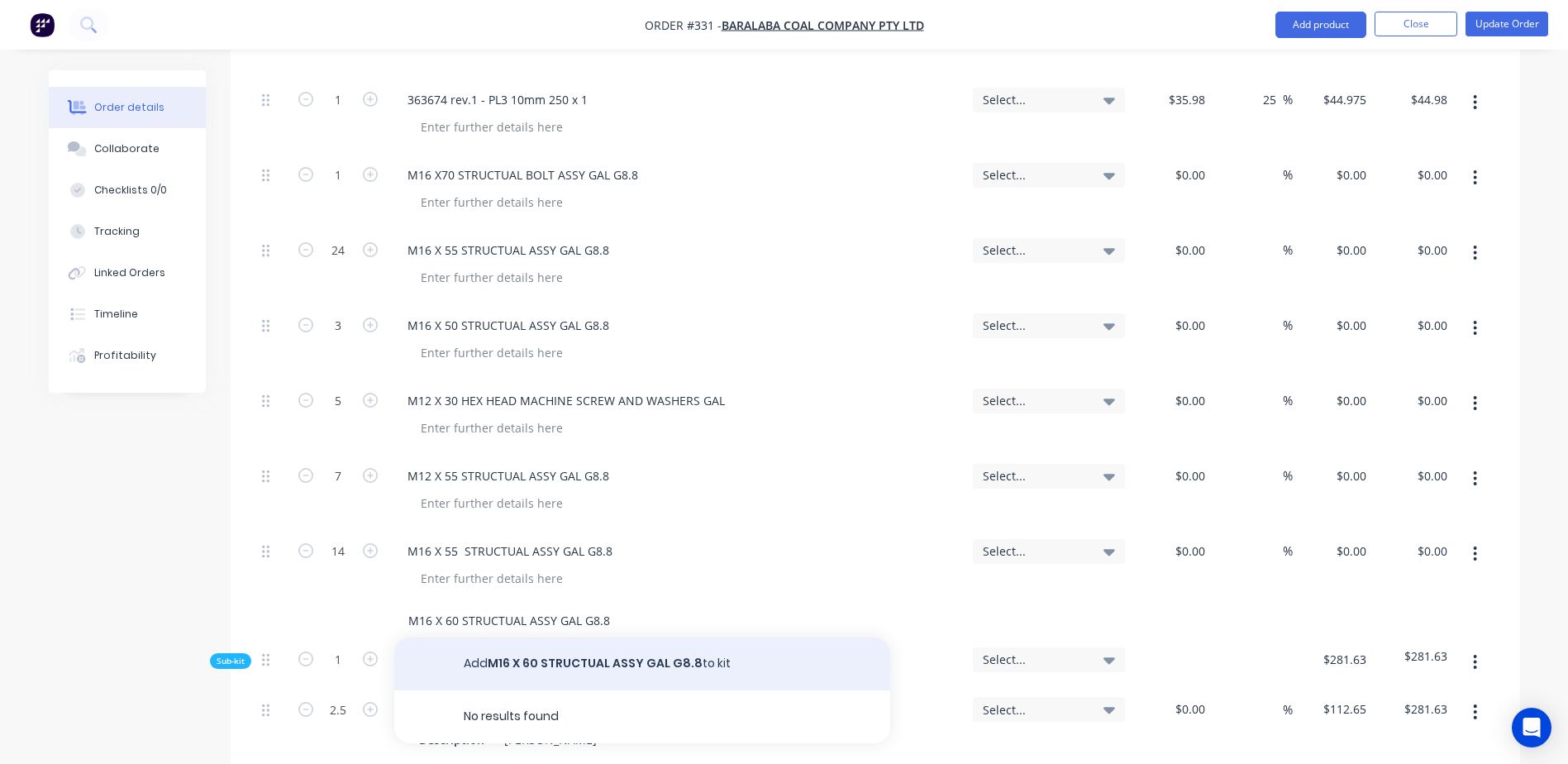
type input "M16 X 60 STRUCTUAL ASSY GAL G8.8"
click at [554, 637] on button "Add M16 X 60 STRUCTUAL ASSY GAL G8.8 to kit" at bounding box center [642, 664] width 496 height 53
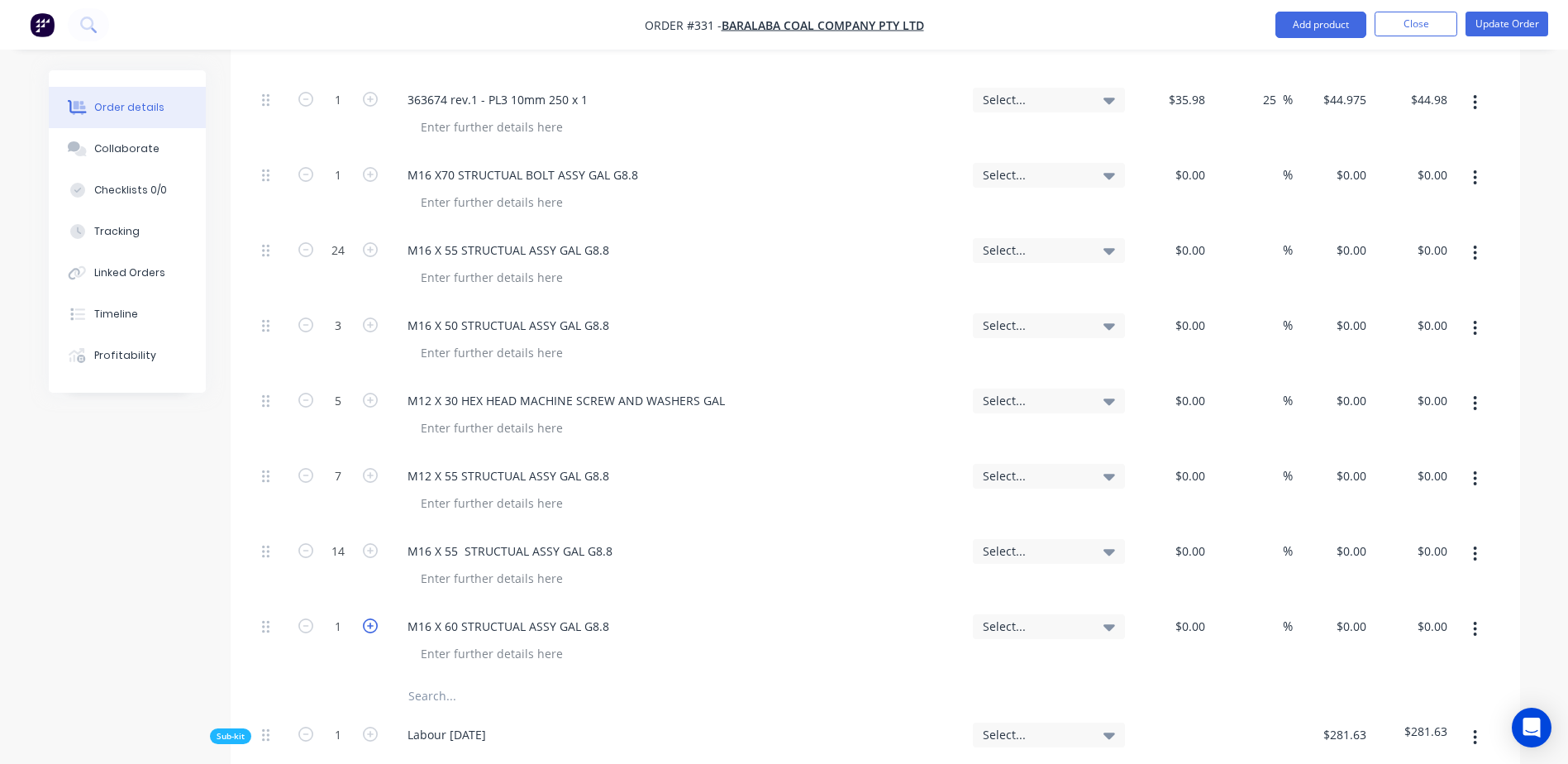
click at [368, 619] on icon "button" at bounding box center [371, 626] width 15 height 15
type input "4"
click at [440, 680] on input "text" at bounding box center [573, 696] width 330 height 33
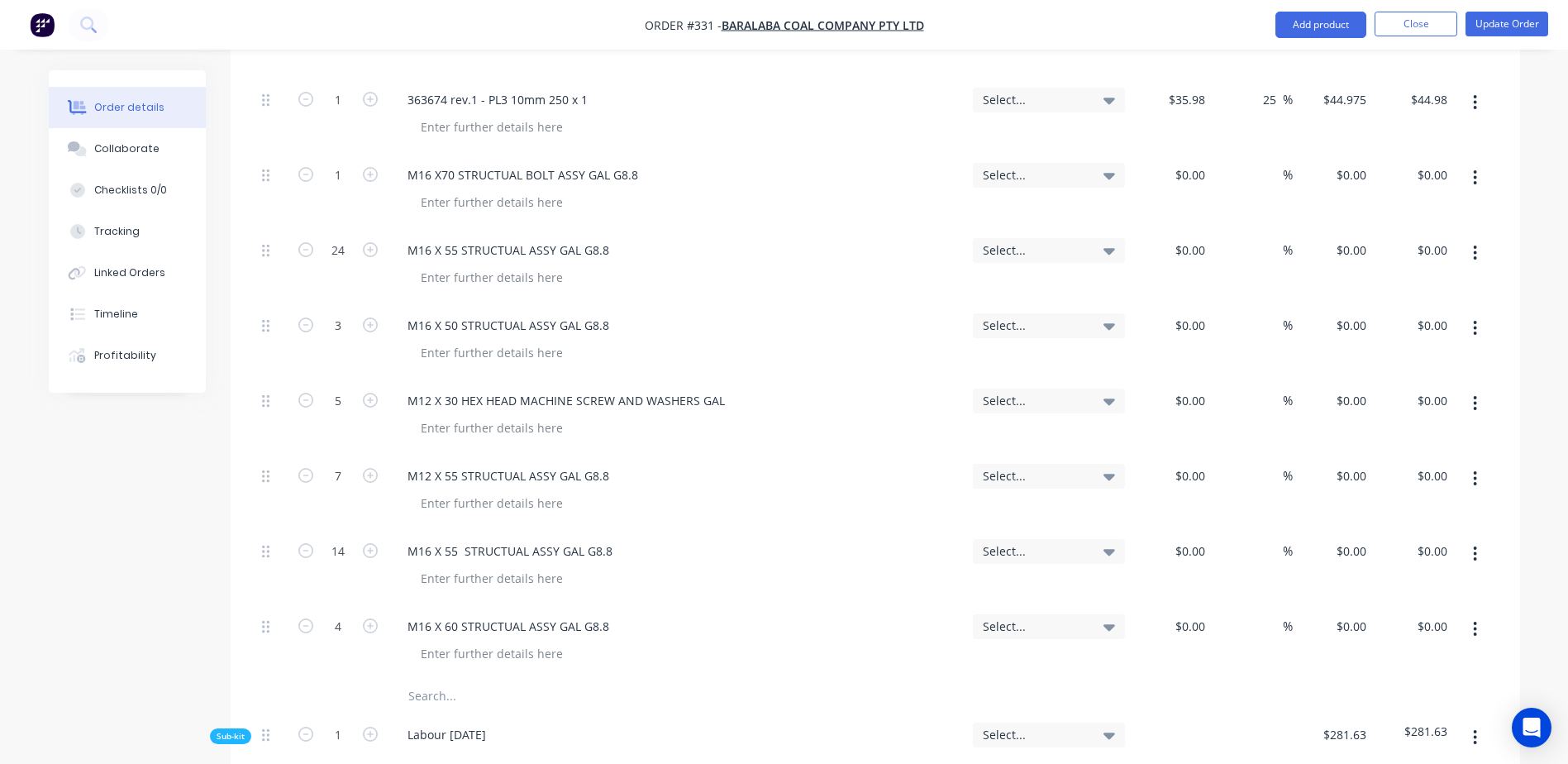
type input "M"
paste input "M16 X 55 STRUCTUAL ASSY GAL G8.8"
click at [455, 680] on input "M16 X 55 STRUCTUAL ASSY GAL G8.8" at bounding box center [573, 696] width 330 height 33
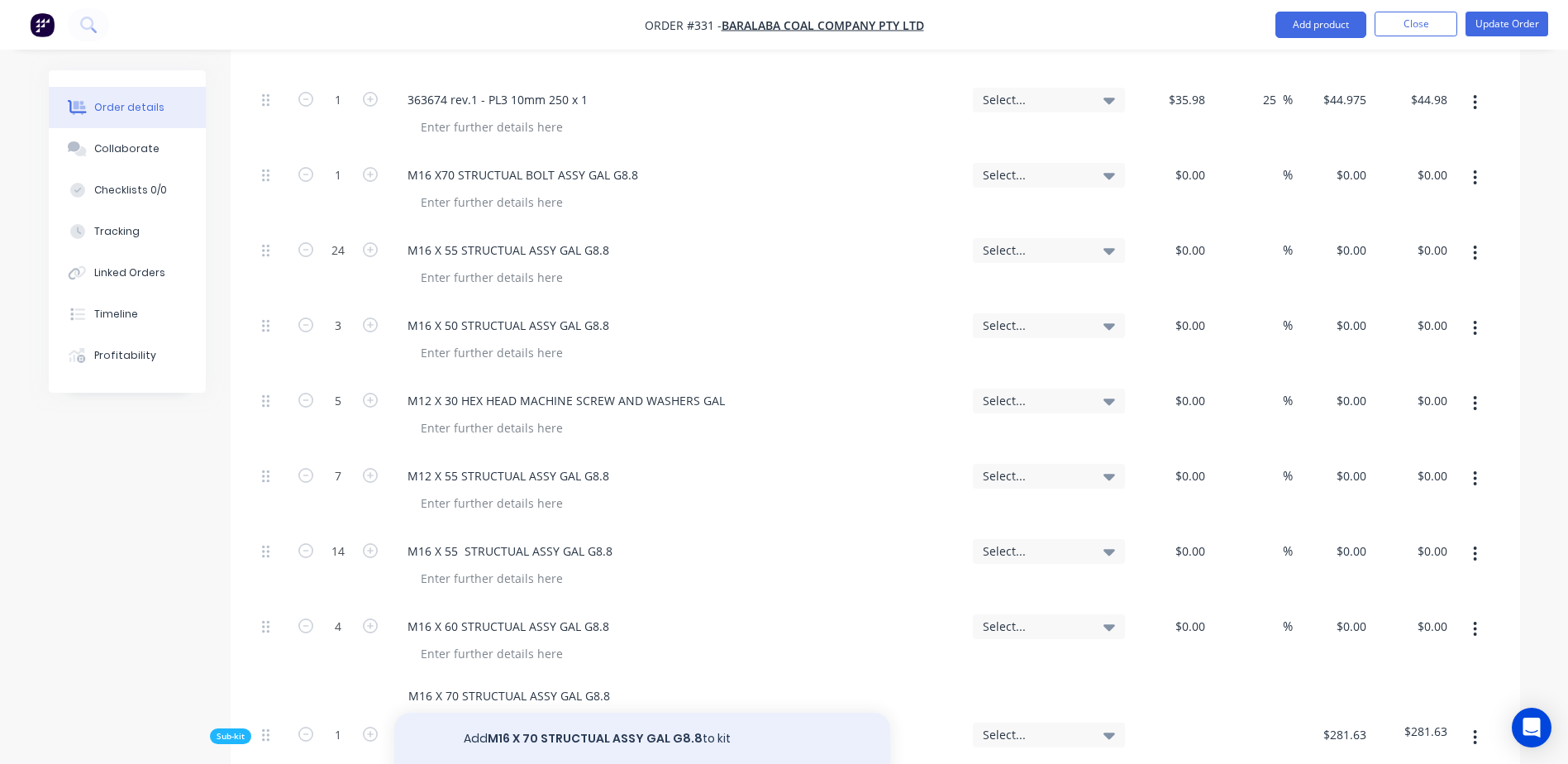
type input "M16 X 70 STRUCTUAL ASSY GAL G8.8"
click at [560, 713] on button "Add M16 X 70 STRUCTUAL ASSY GAL G8.8 to kit" at bounding box center [642, 739] width 496 height 53
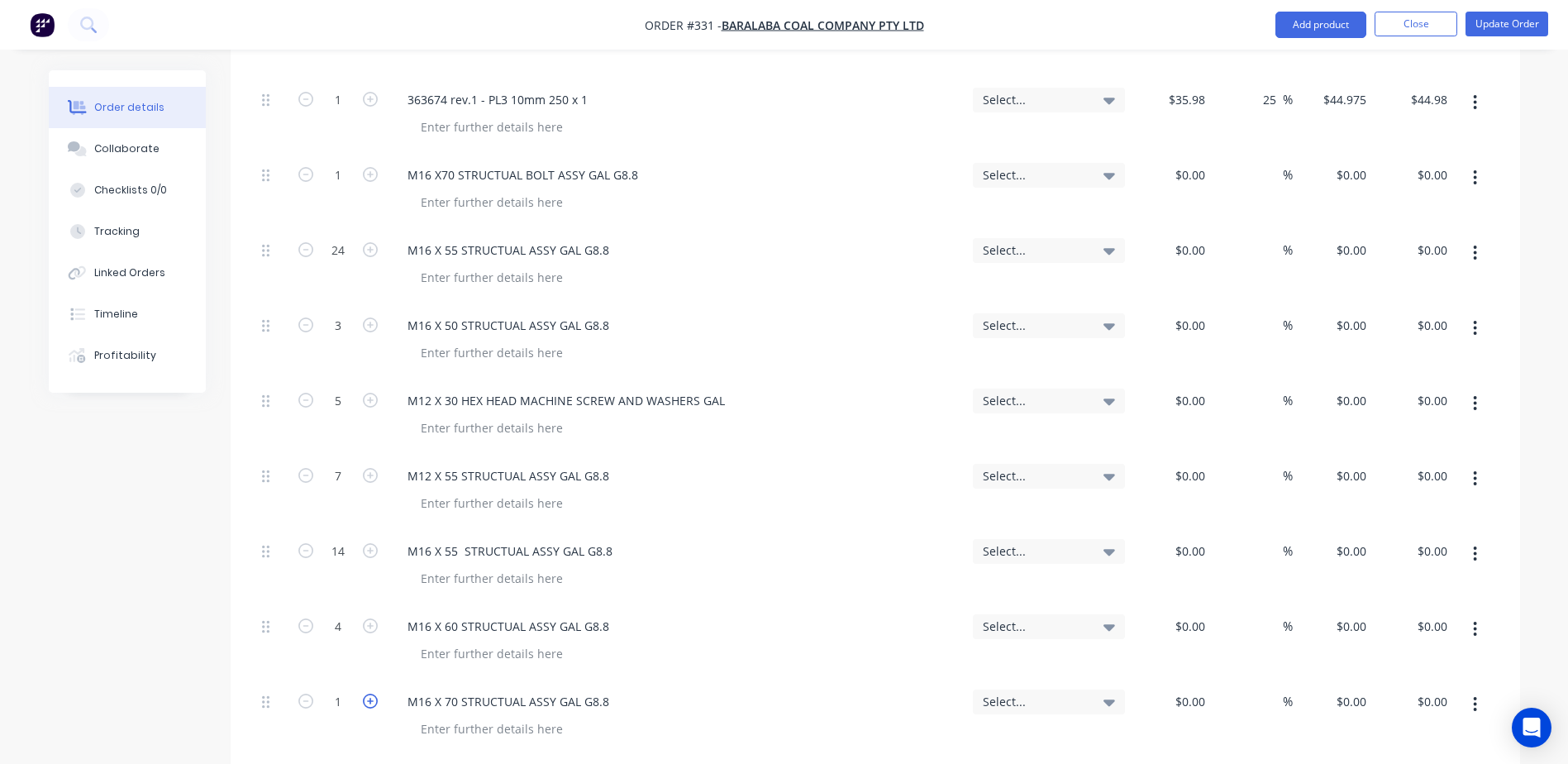
click at [371, 694] on icon "button" at bounding box center [371, 701] width 15 height 15
click at [308, 694] on icon "button" at bounding box center [306, 701] width 15 height 15
type input "2"
click at [1490, 25] on button "Update Order" at bounding box center [1507, 24] width 83 height 25
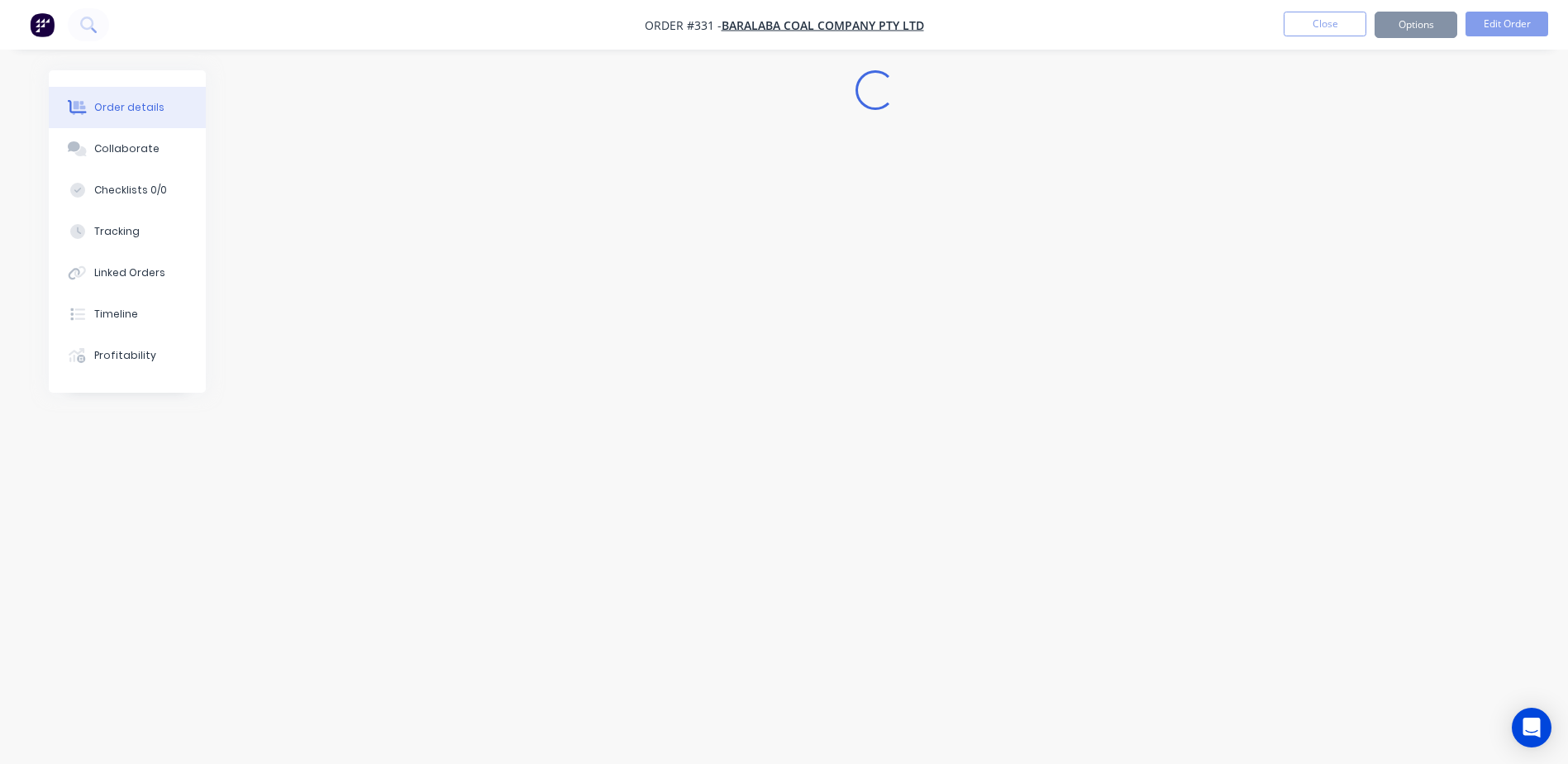
scroll to position [0, 0]
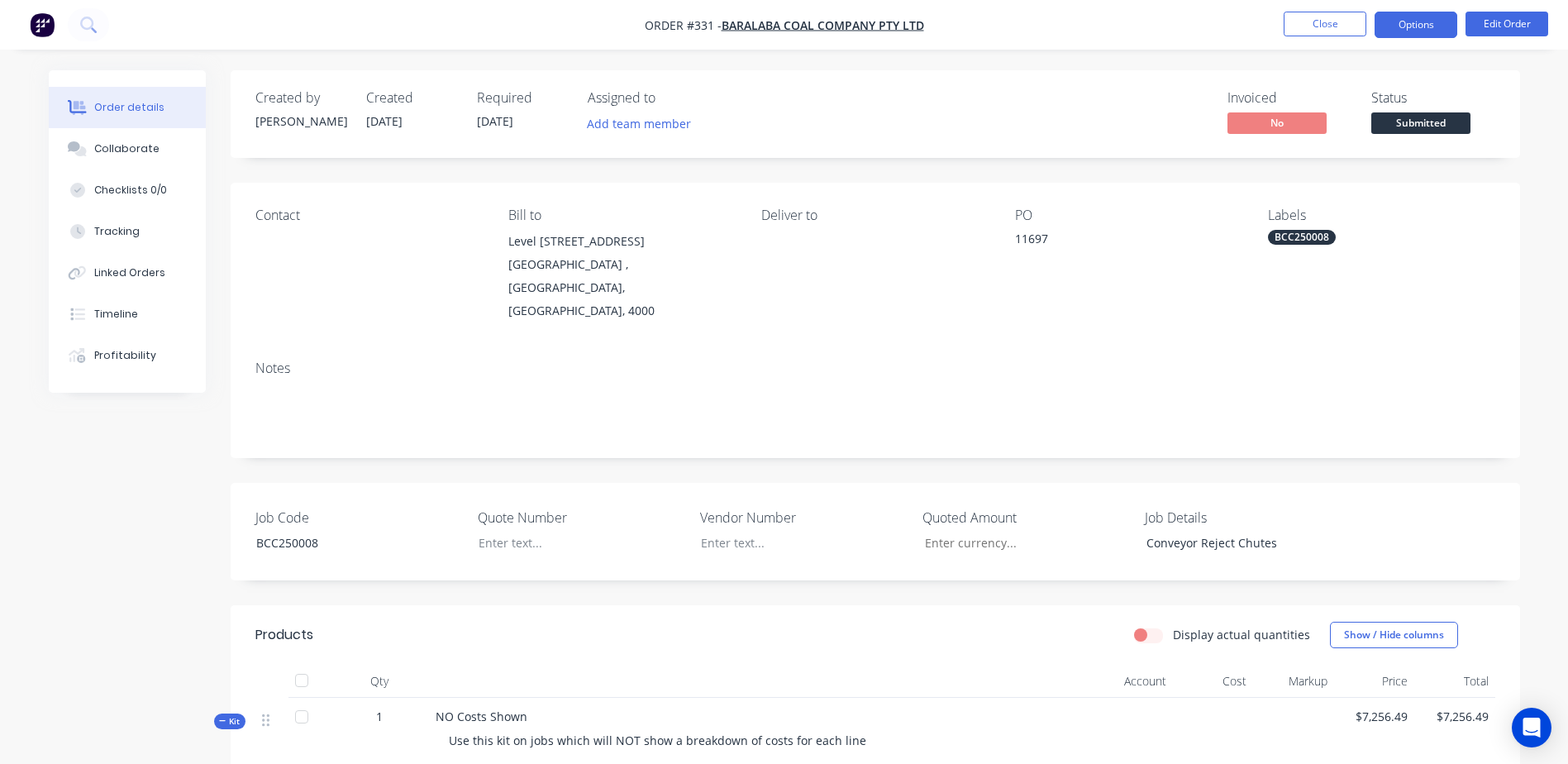
click at [1431, 28] on button "Options" at bounding box center [1416, 25] width 83 height 26
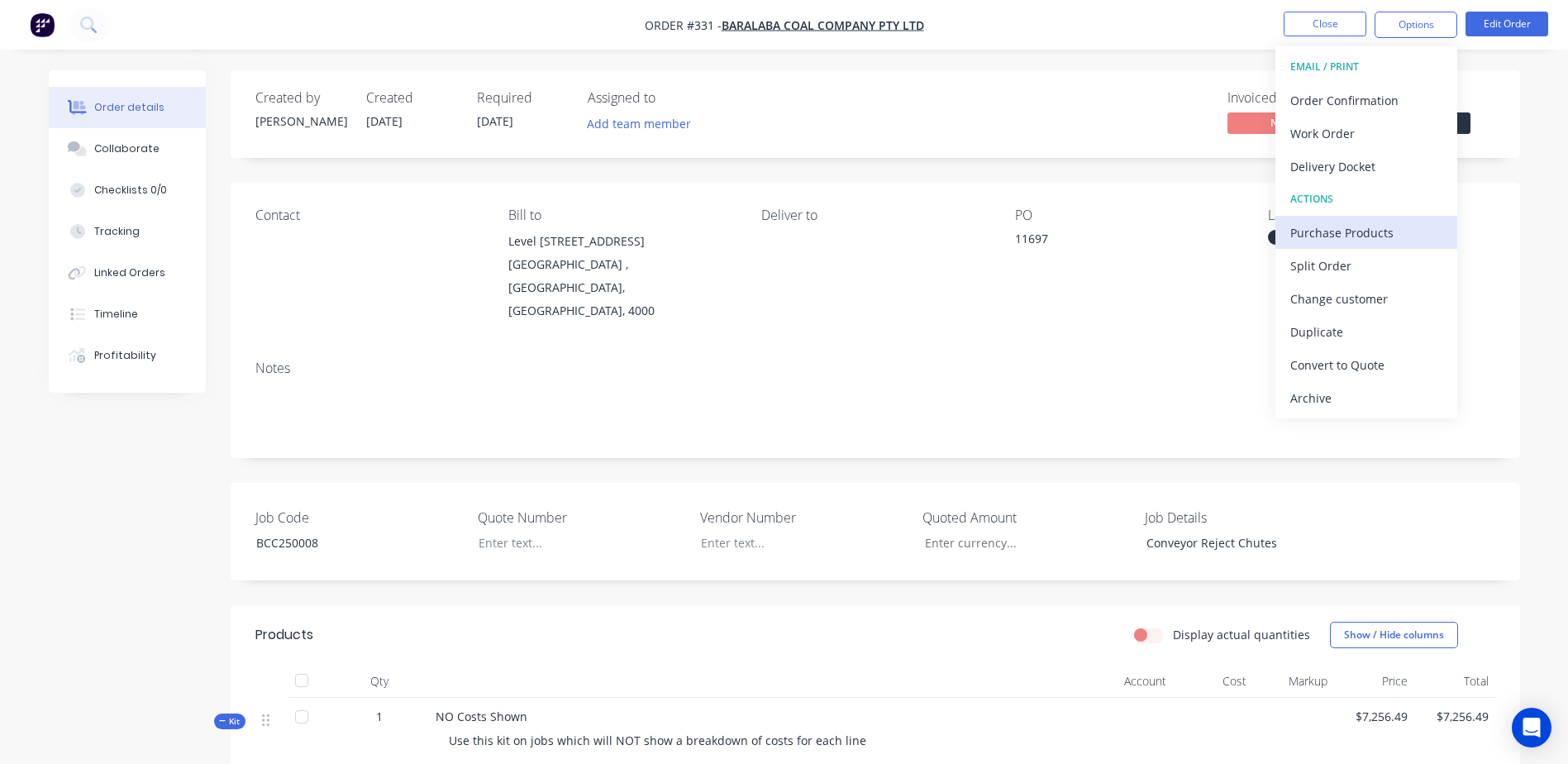
click at [1417, 241] on div "Purchase Products" at bounding box center [1366, 233] width 152 height 24
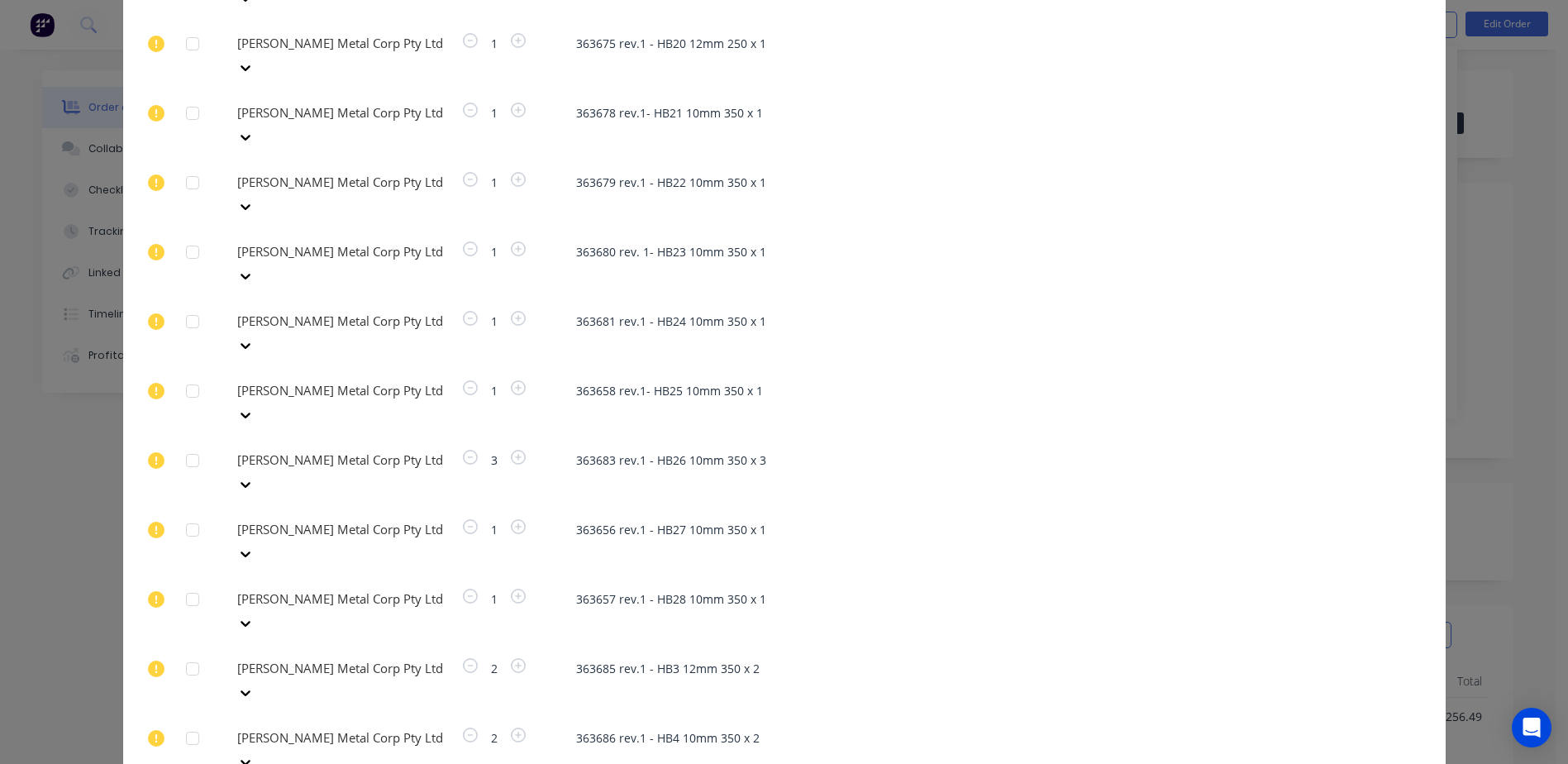
scroll to position [1982, 0]
type input "KJ"
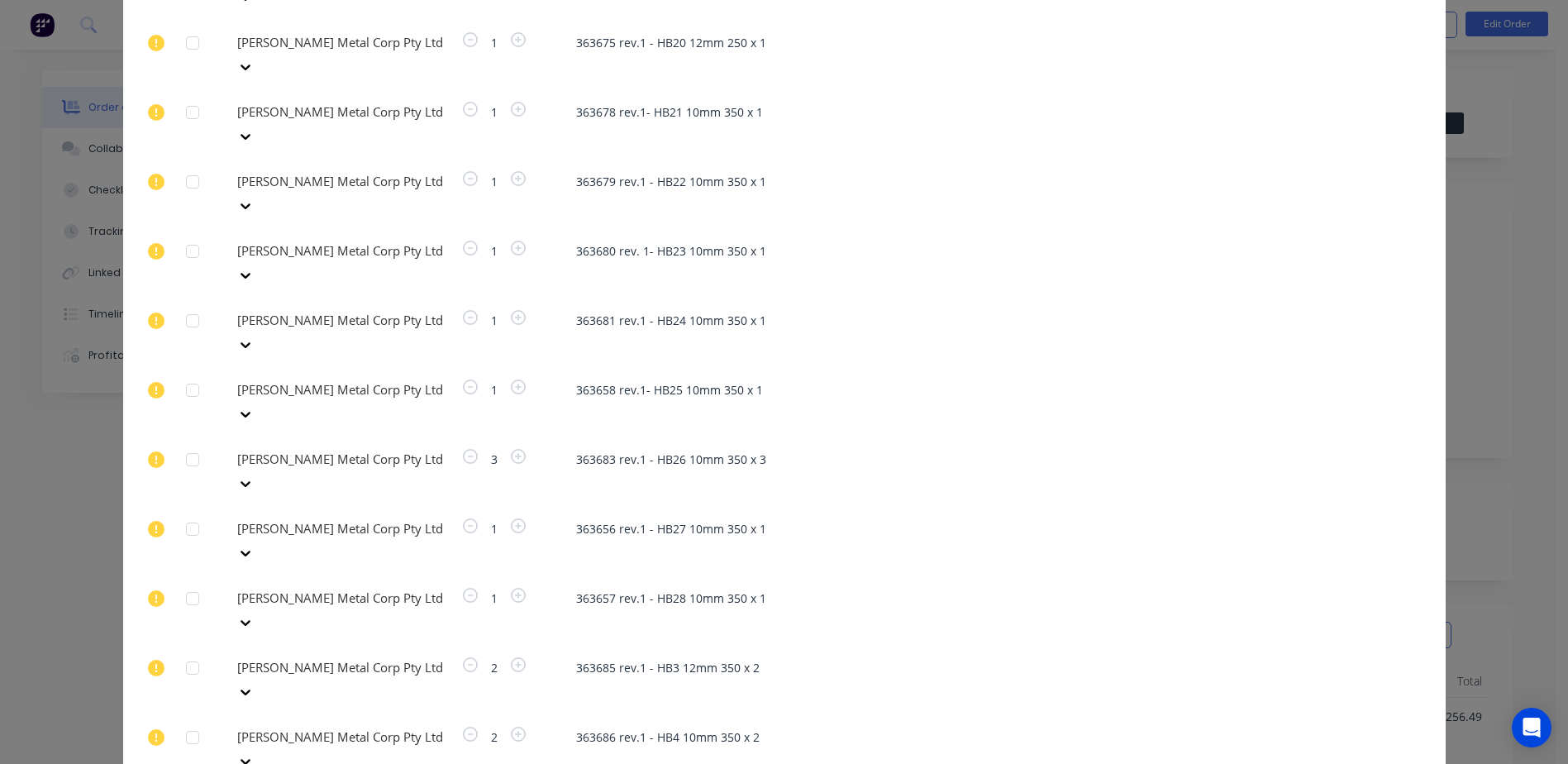
type input "KJ"
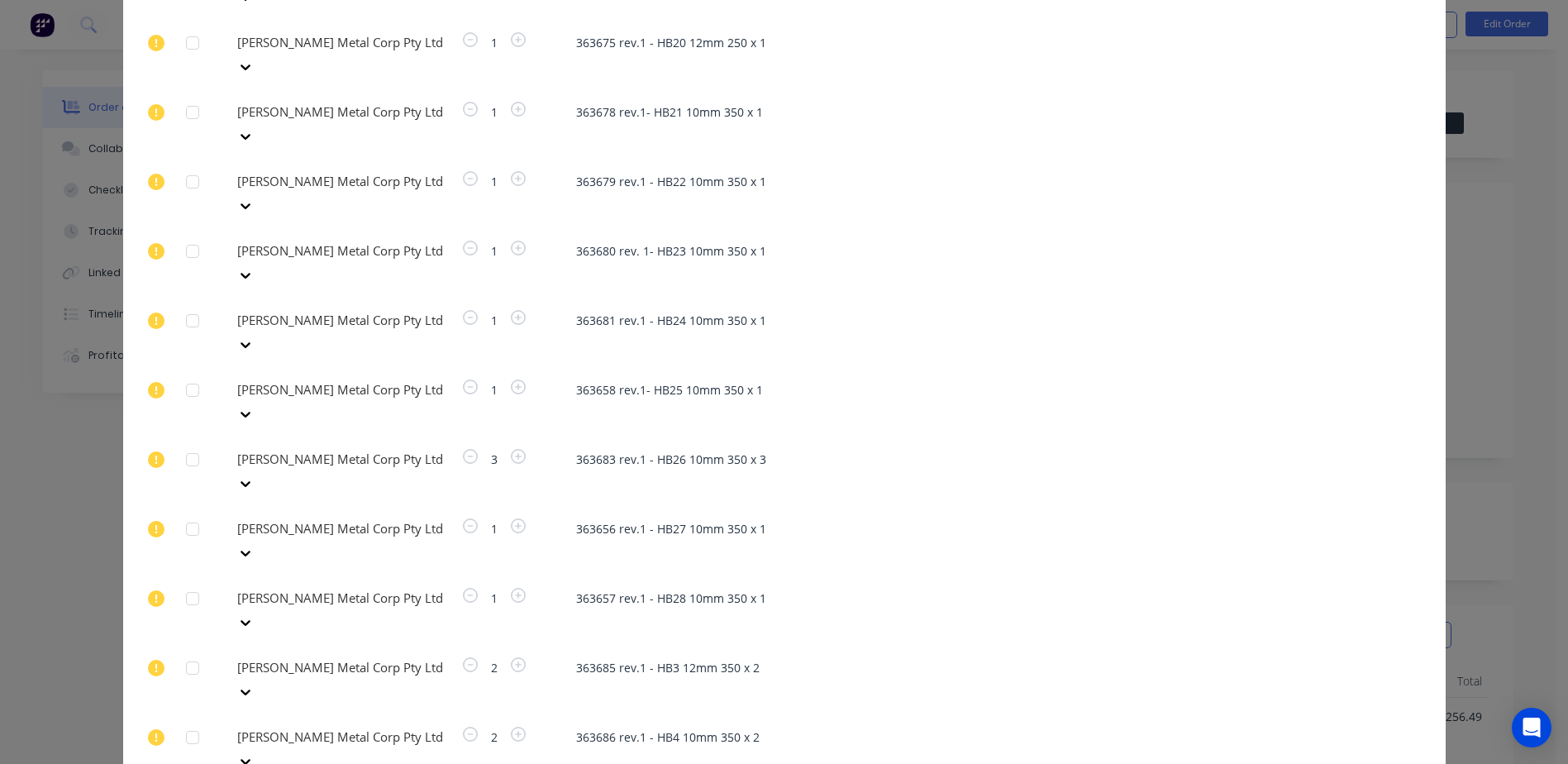
type input "KJ"
drag, startPoint x: 308, startPoint y: 458, endPoint x: 293, endPoint y: 458, distance: 15.0
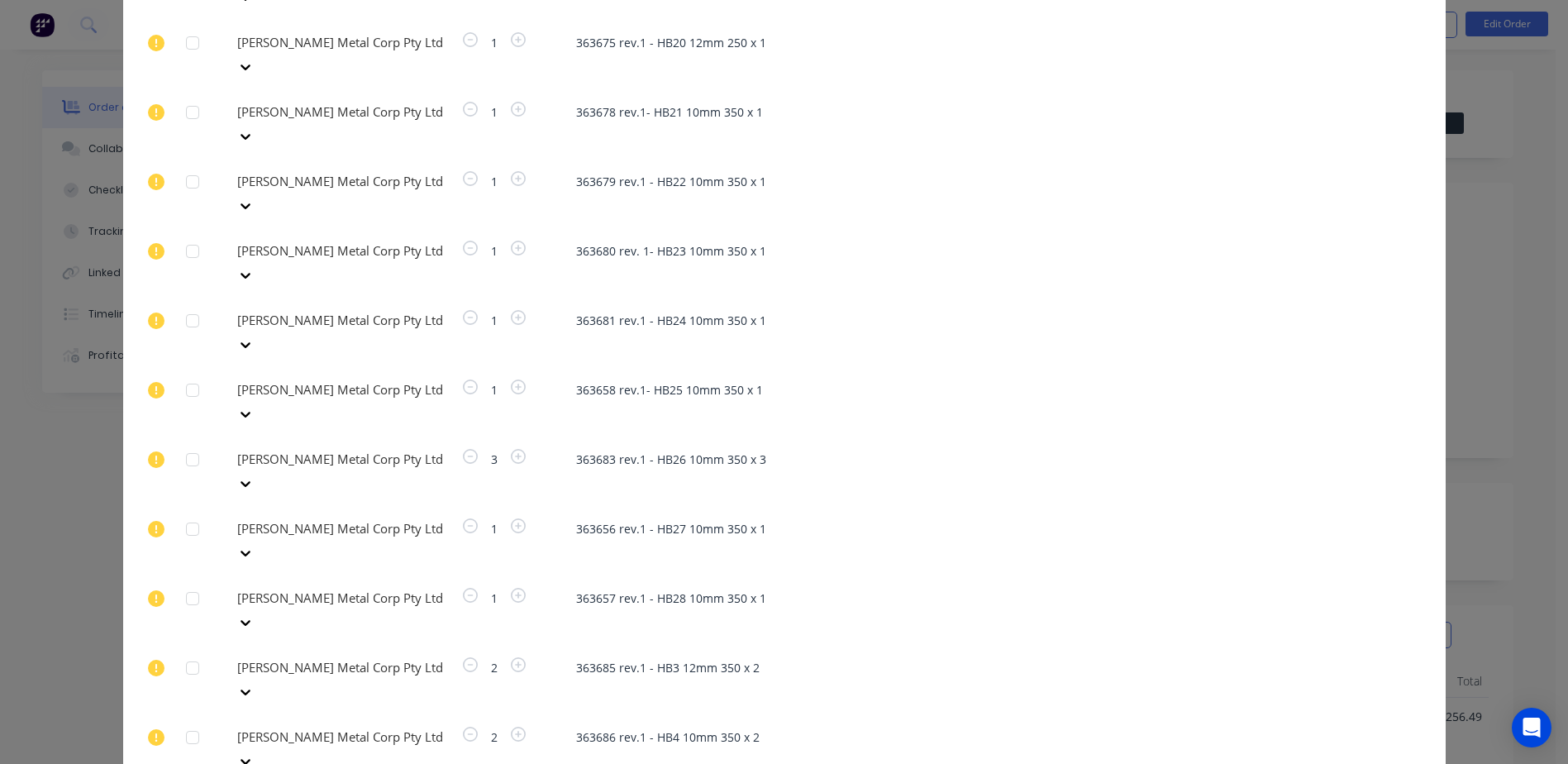
type input "KJ"
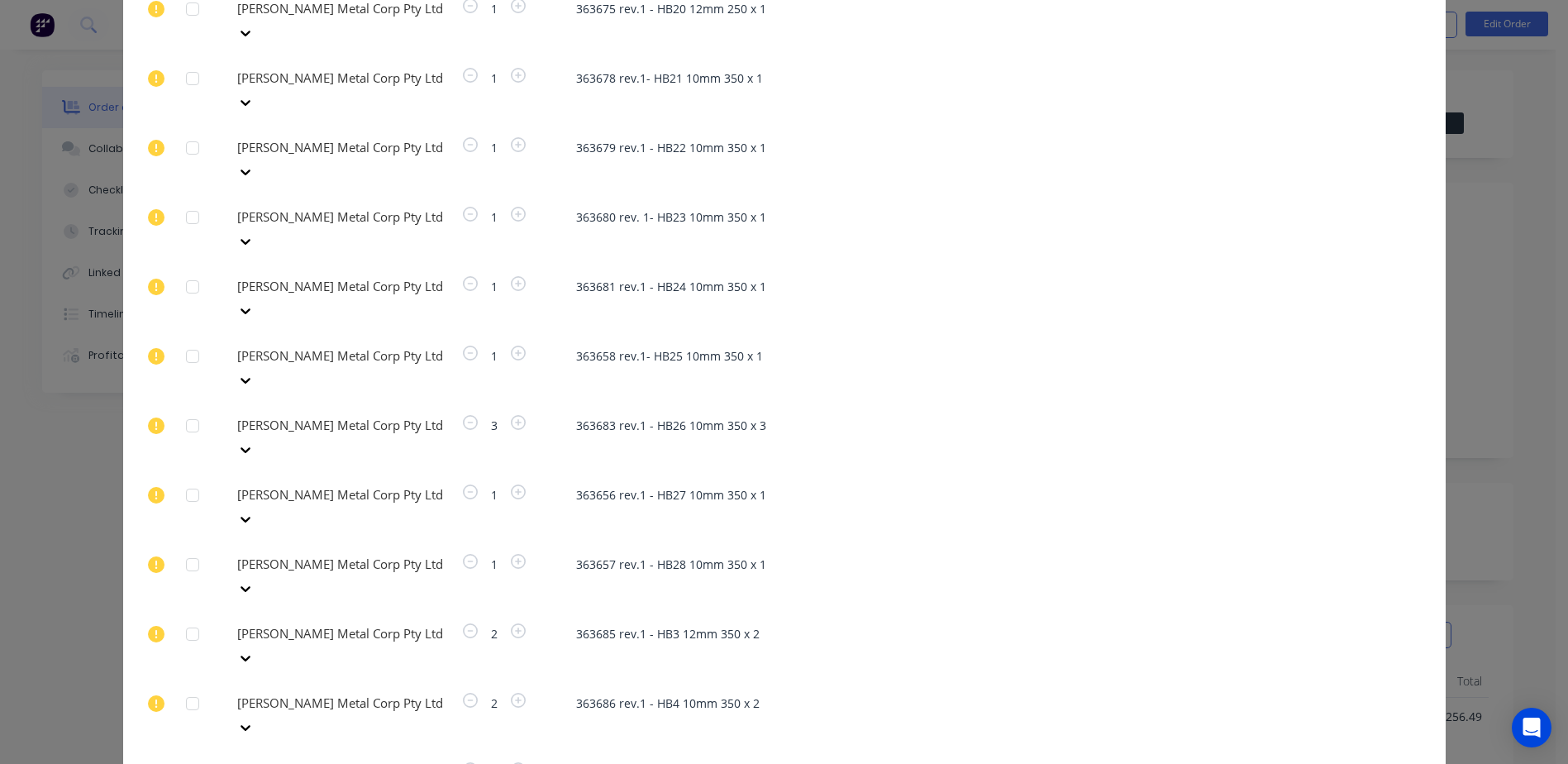
type input "KJ"
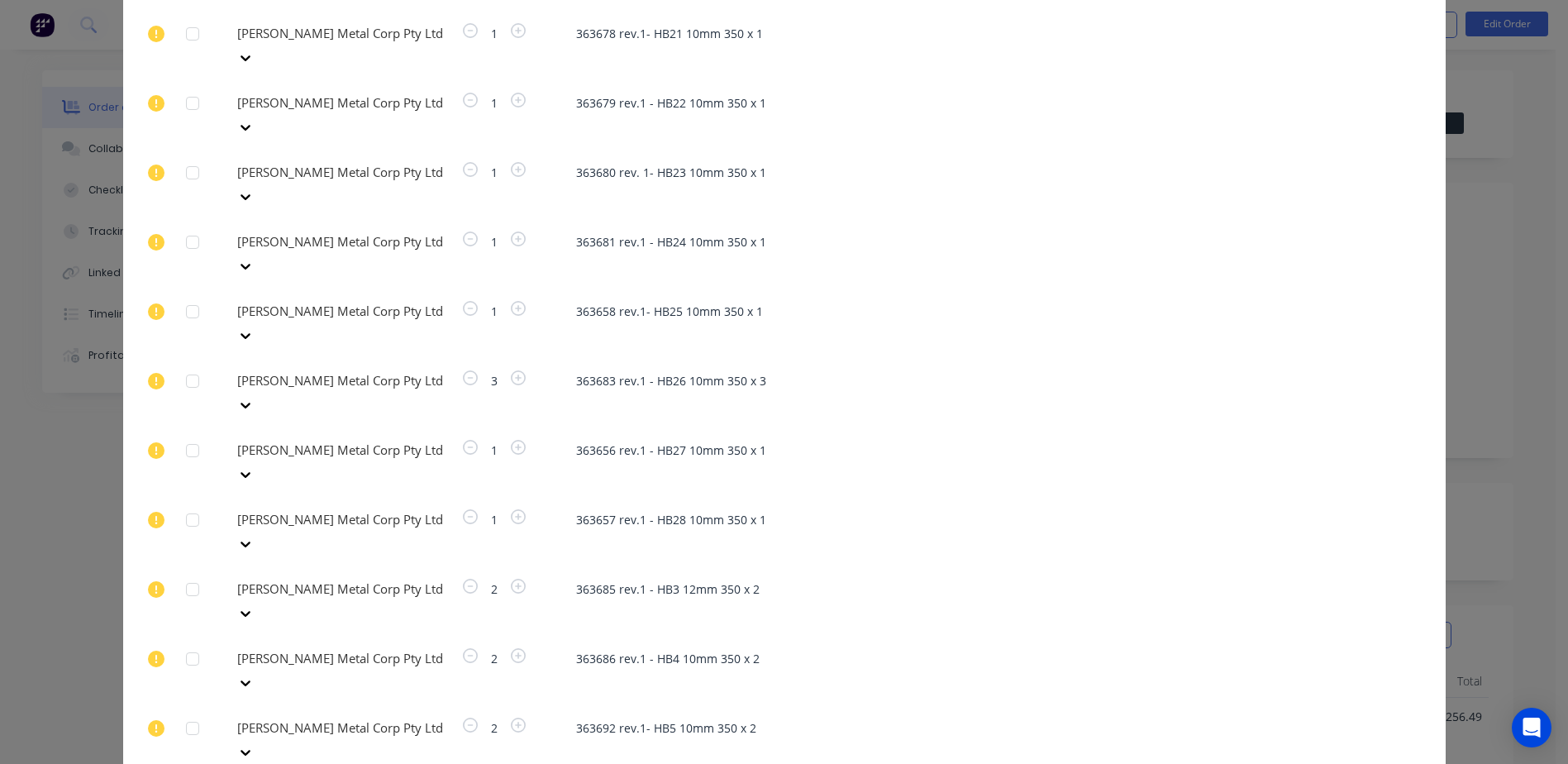
type input "KJ"
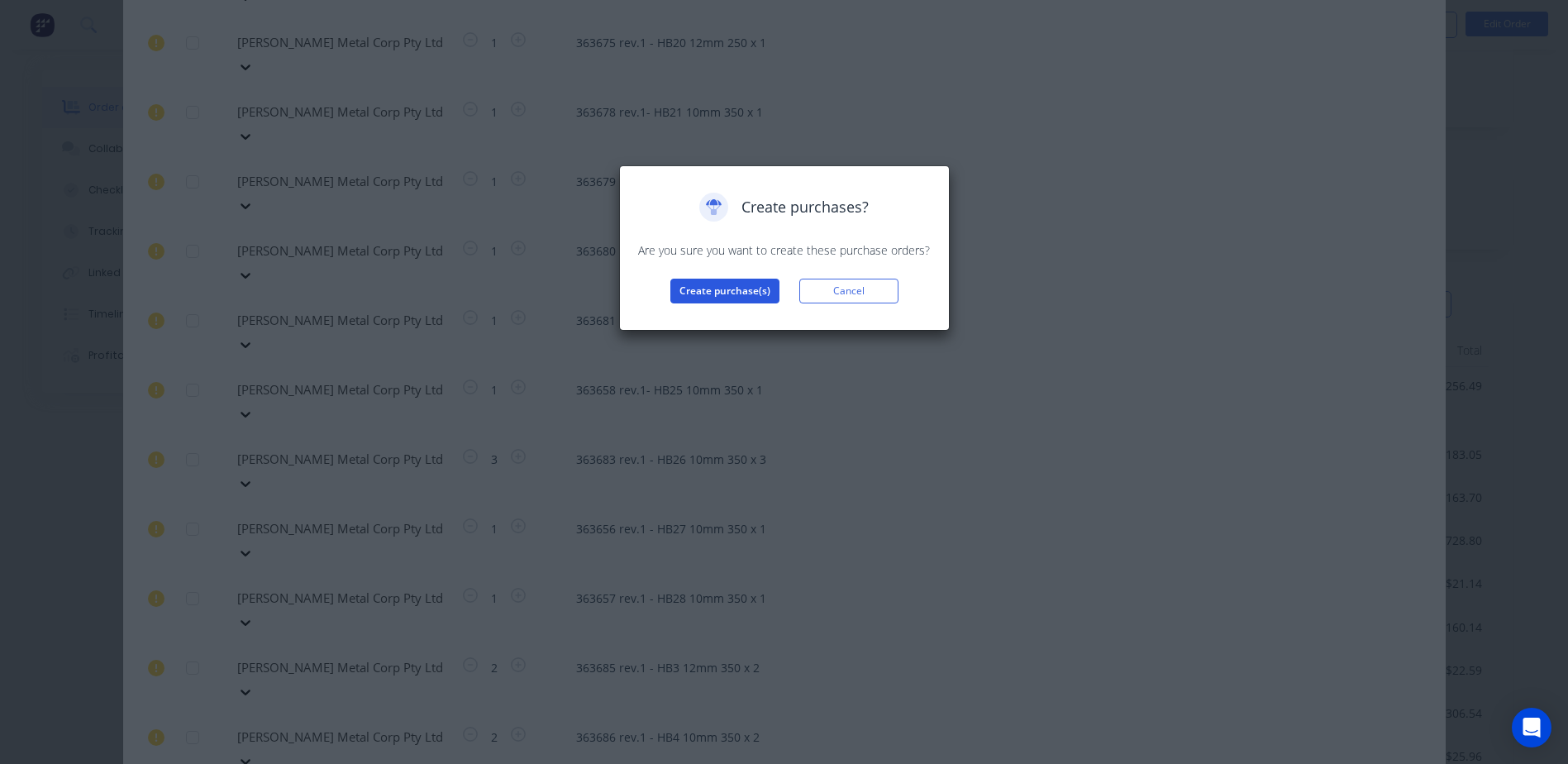
click at [701, 289] on button "Create purchase(s)" at bounding box center [726, 290] width 110 height 25
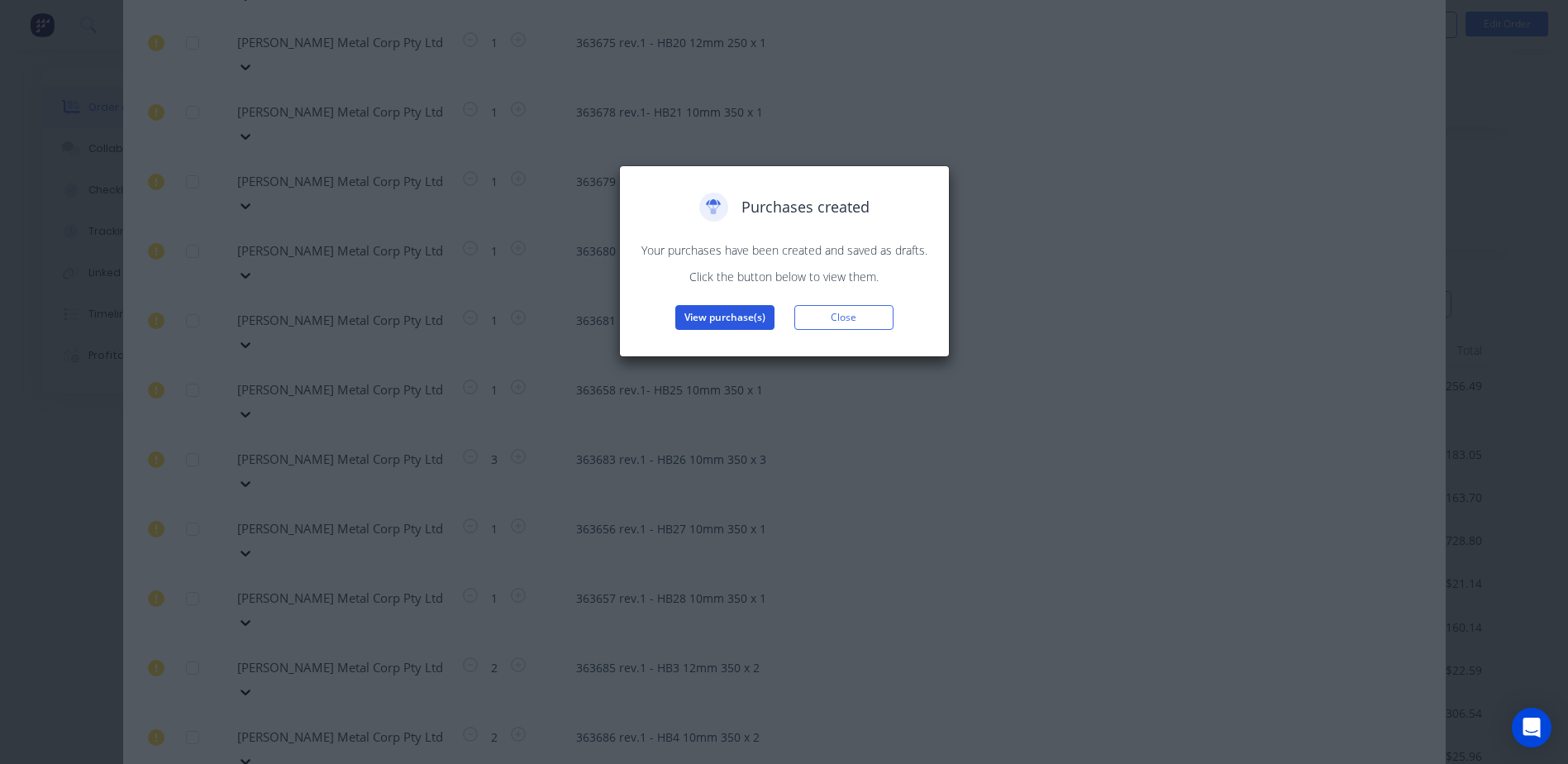
click at [715, 320] on button "View purchase(s)" at bounding box center [725, 317] width 99 height 25
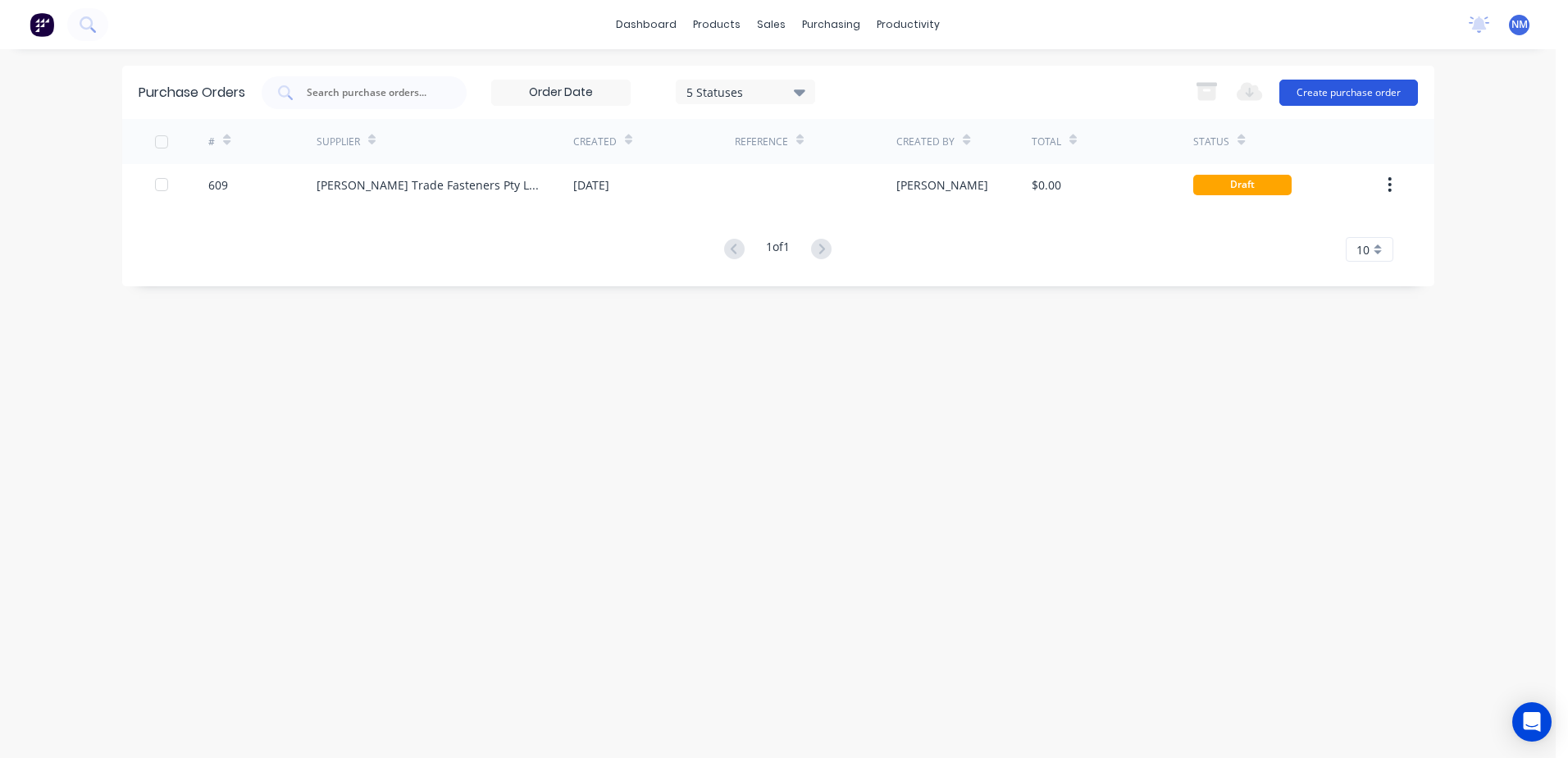
click at [1314, 101] on button "Create purchase order" at bounding box center [1348, 92] width 139 height 26
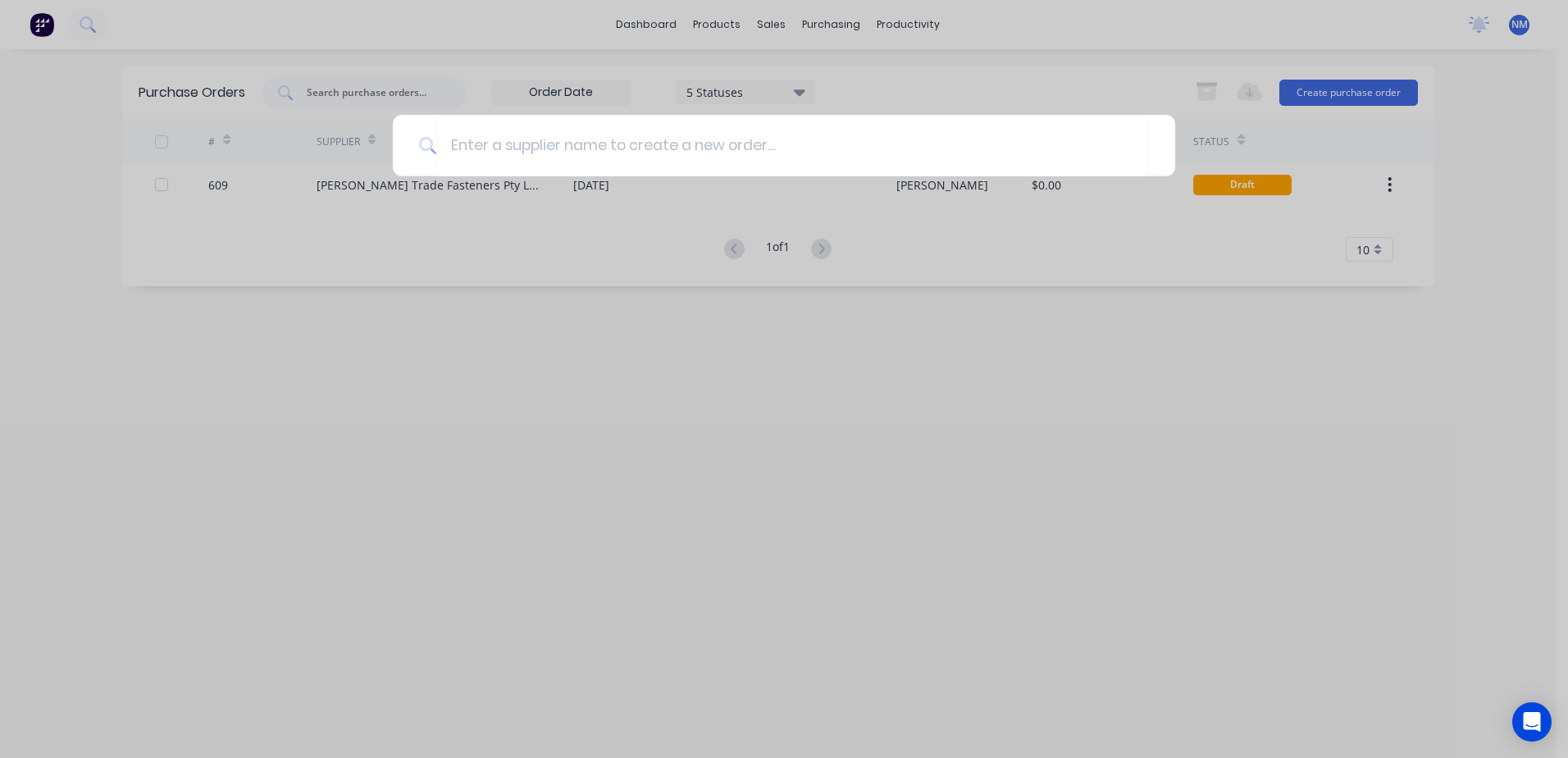
click at [970, 394] on div at bounding box center [784, 379] width 1568 height 758
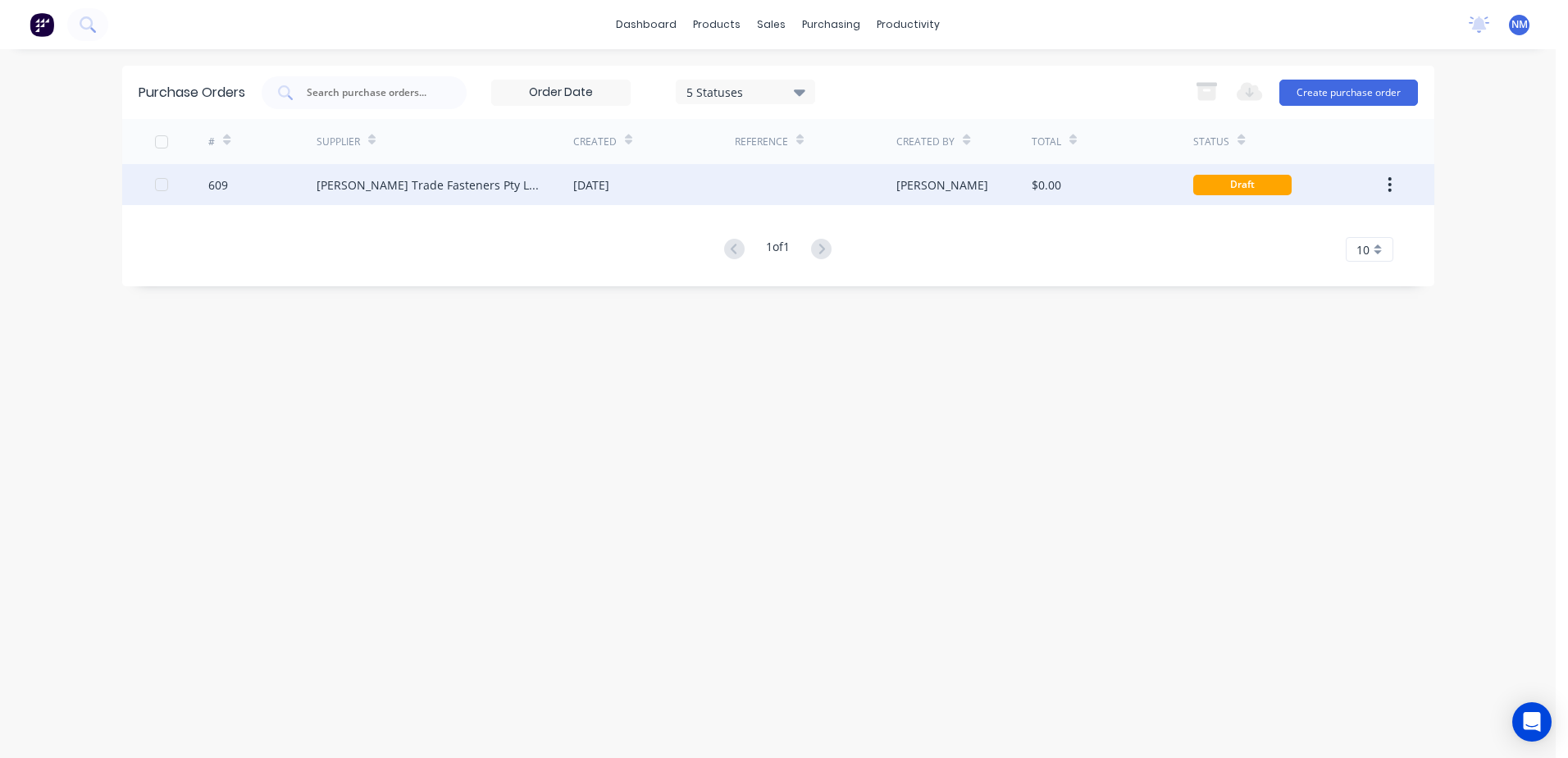
click at [1153, 187] on div "$0.00" at bounding box center [1112, 184] width 161 height 41
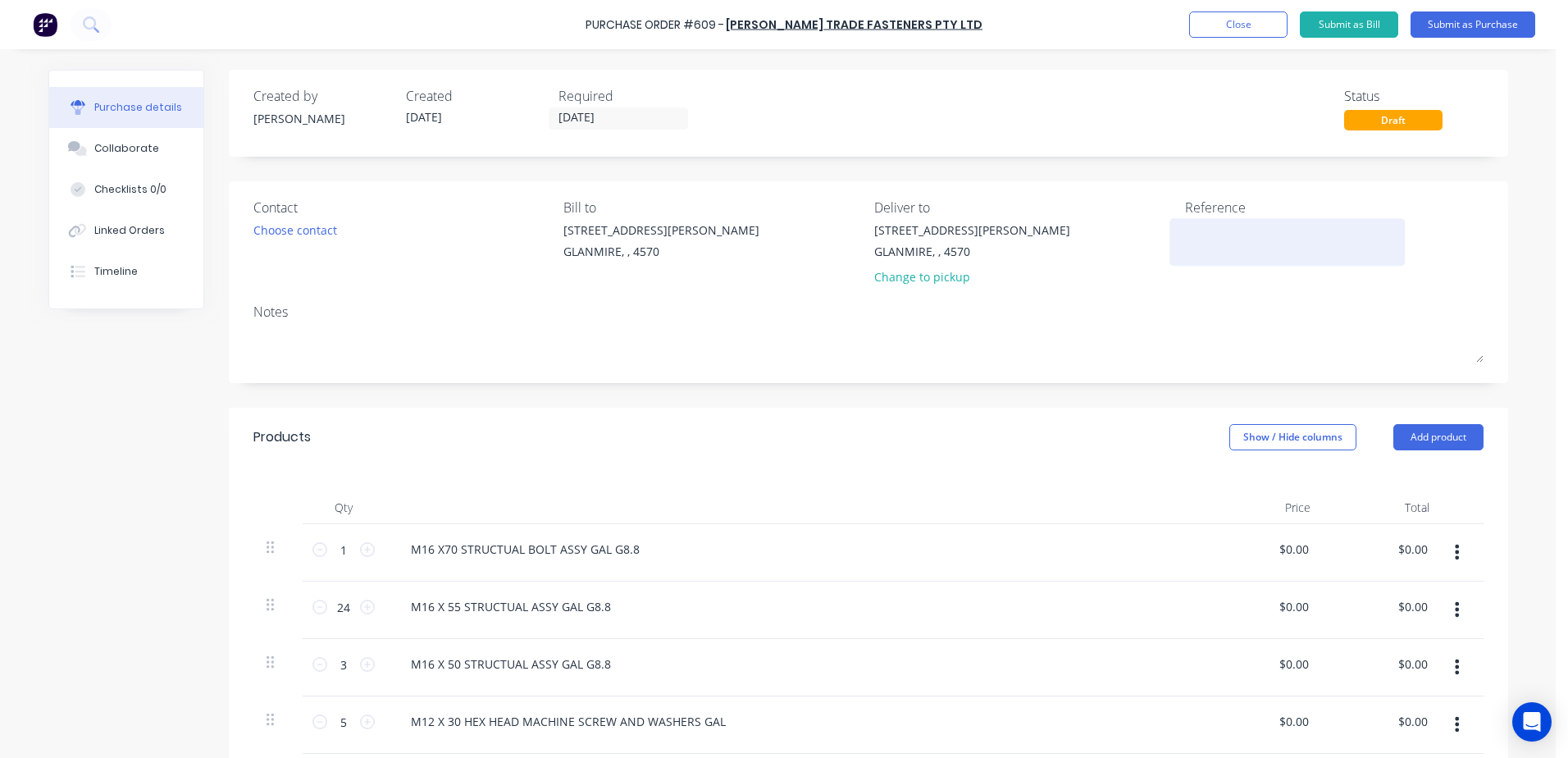
click at [1213, 246] on textarea at bounding box center [1287, 240] width 205 height 37
type textarea "b"
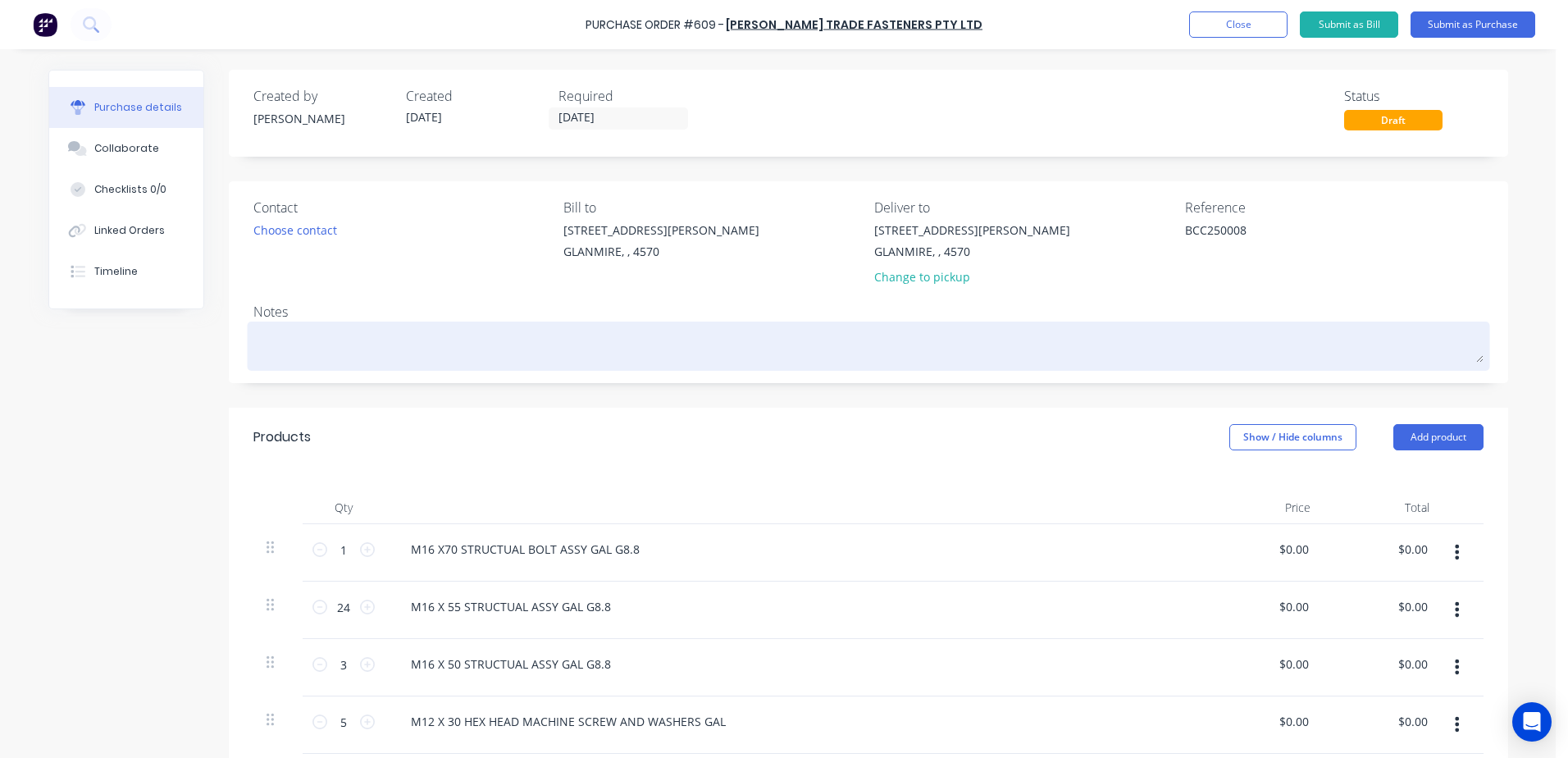
type textarea "BCC250008"
click at [338, 342] on textarea at bounding box center [868, 344] width 1230 height 37
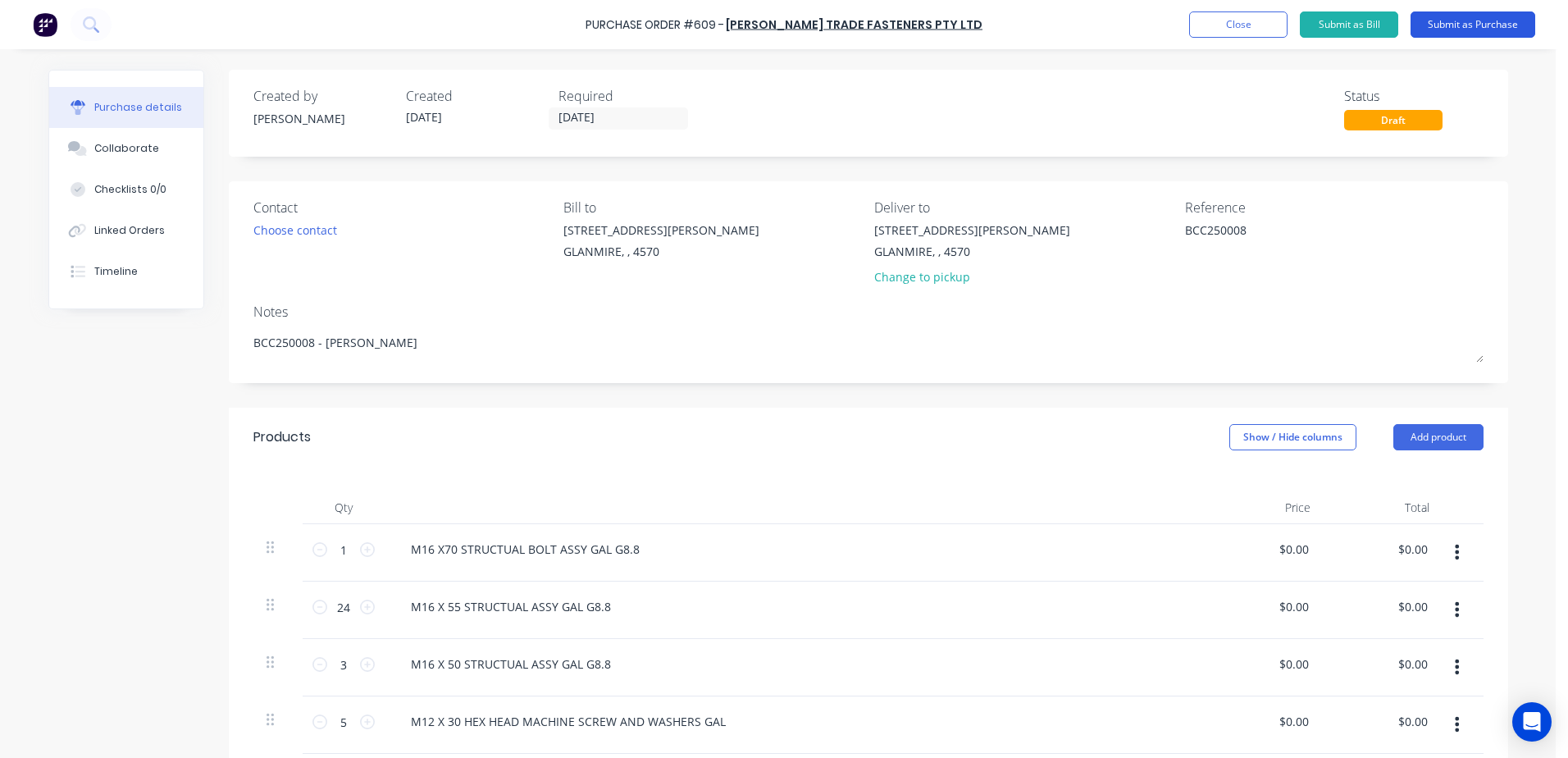
type textarea "BCC250008 - glen"
click at [1455, 23] on button "Submit as Purchase" at bounding box center [1473, 24] width 125 height 26
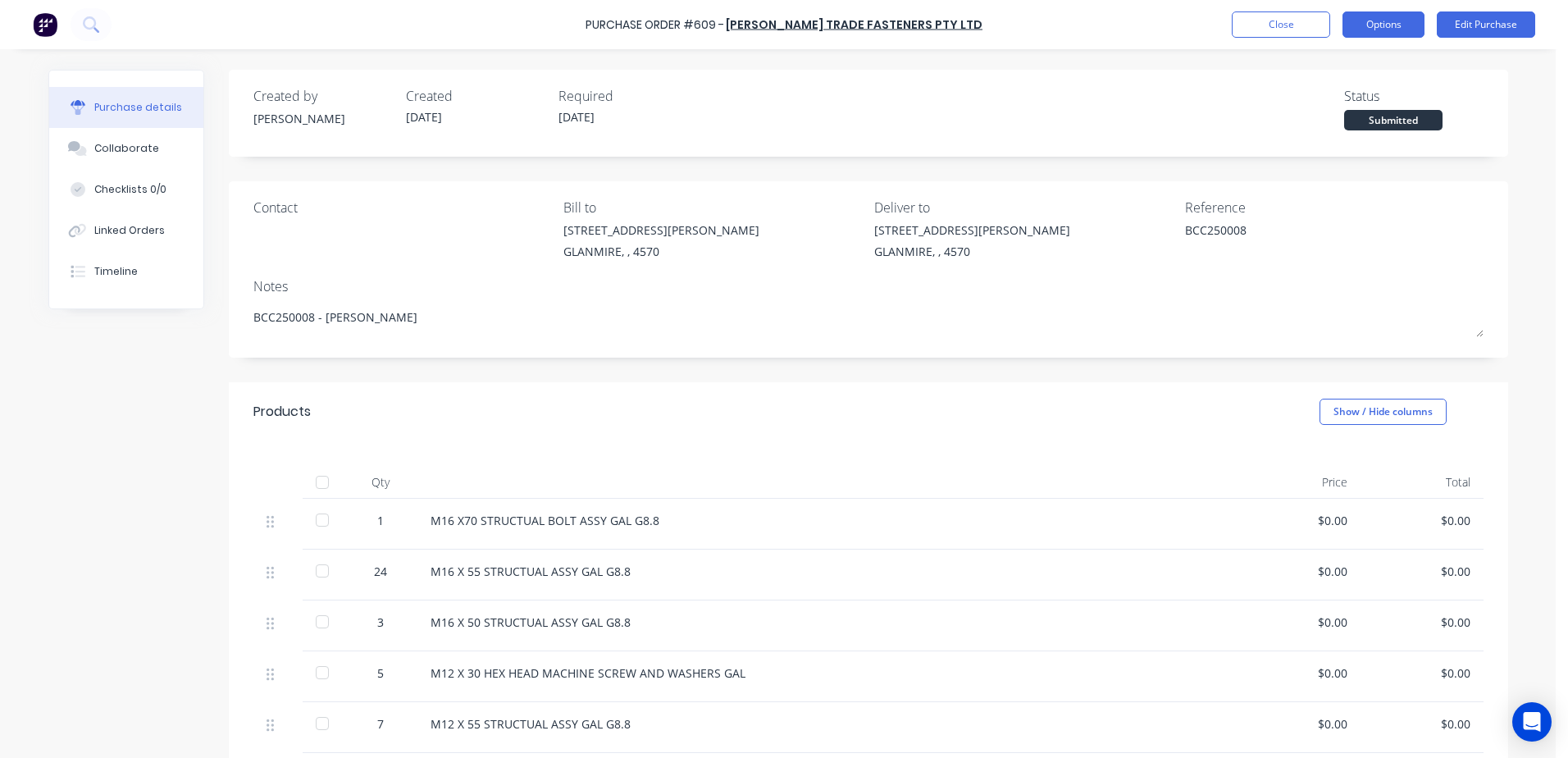
click at [1397, 32] on button "Options" at bounding box center [1383, 24] width 82 height 26
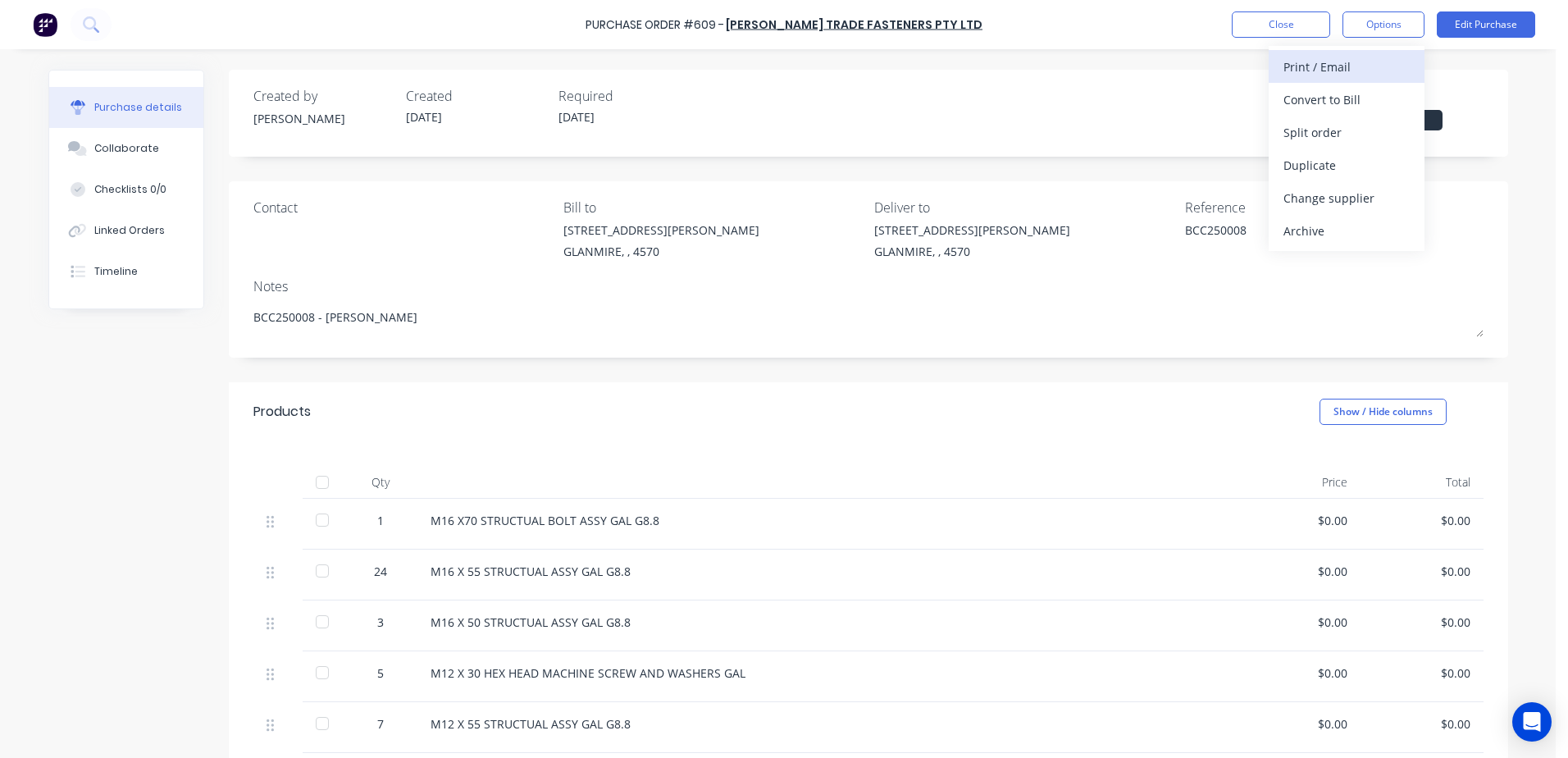
click at [1353, 72] on div "Print / Email" at bounding box center [1346, 67] width 126 height 24
click at [1360, 101] on div "With pricing" at bounding box center [1346, 100] width 126 height 24
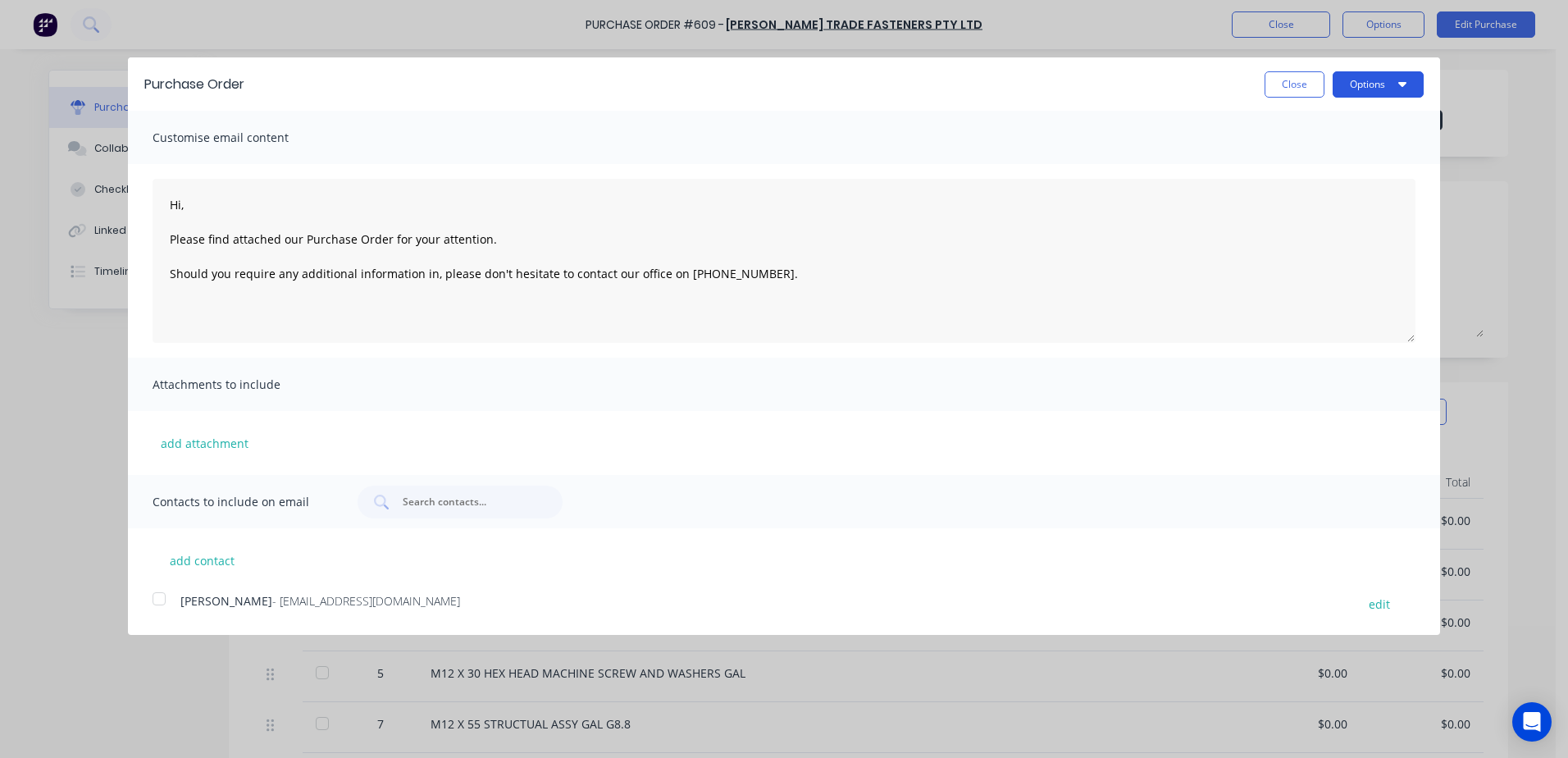
click at [1381, 96] on button "Options" at bounding box center [1378, 84] width 91 height 26
click at [1340, 165] on div "Email" at bounding box center [1345, 158] width 126 height 24
click at [152, 603] on div at bounding box center [159, 599] width 33 height 33
click at [1382, 81] on button "Options" at bounding box center [1378, 84] width 91 height 26
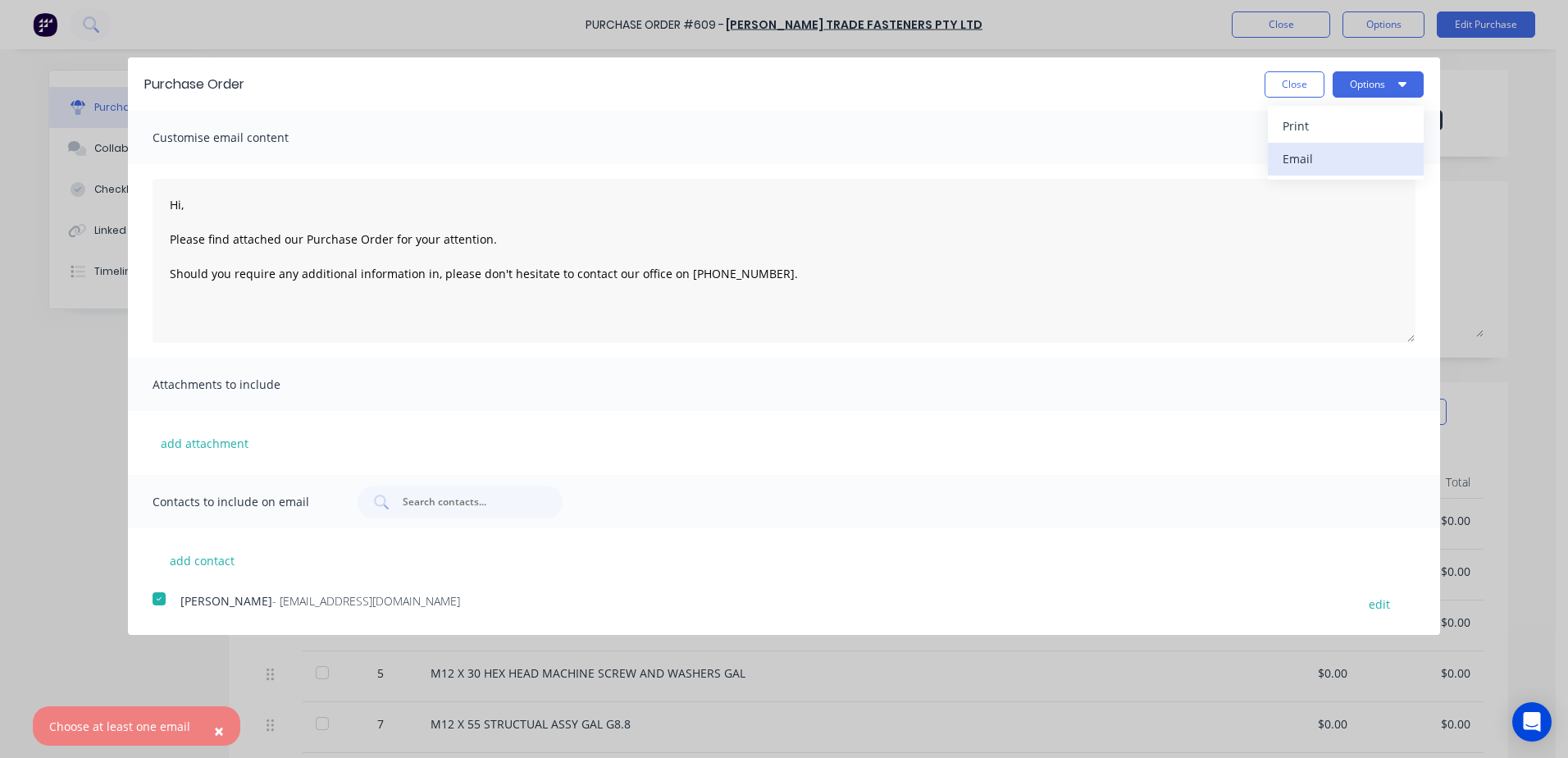
click at [1301, 154] on div "Email" at bounding box center [1345, 158] width 126 height 24
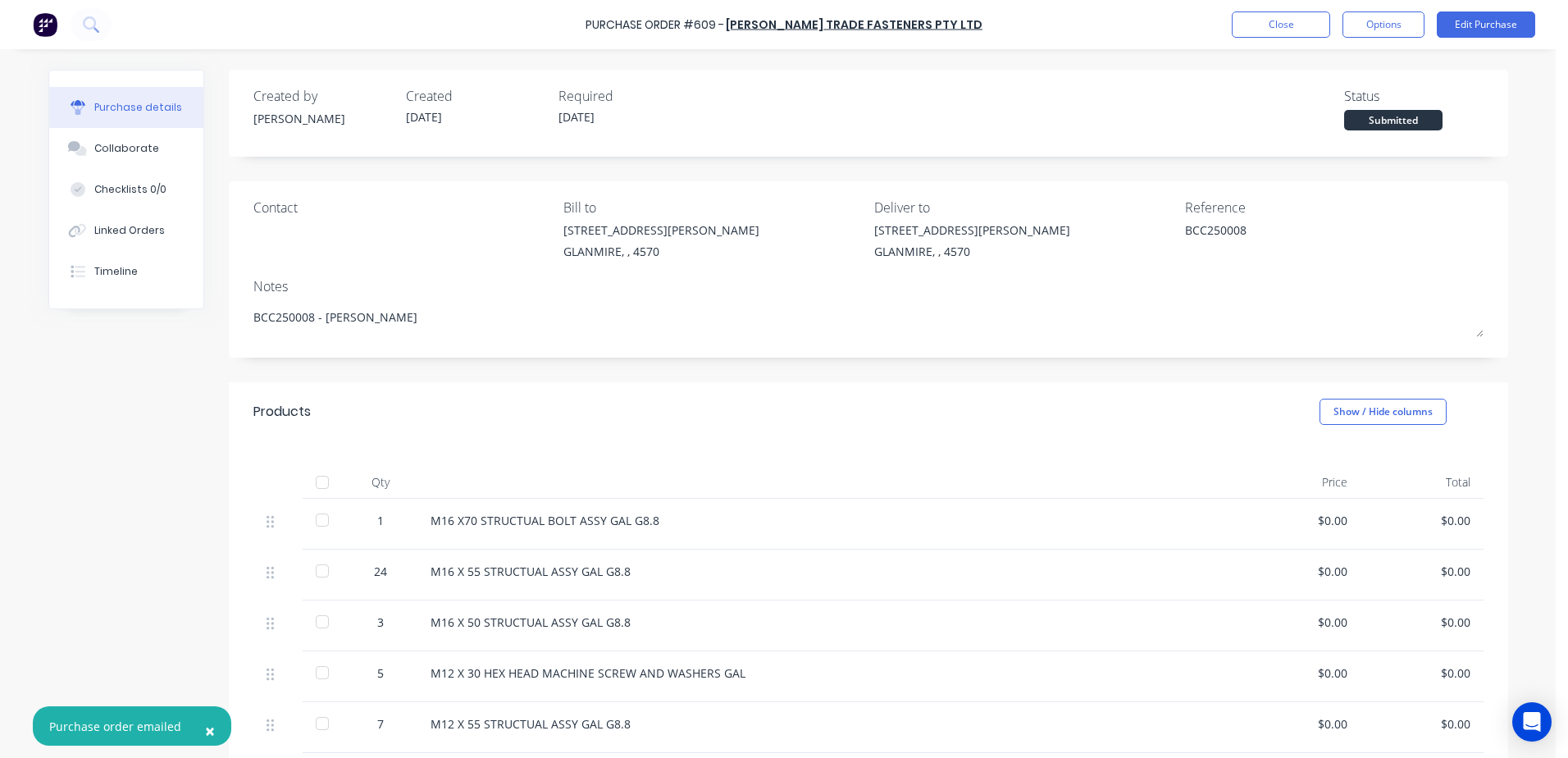
click at [1382, 22] on button "Options" at bounding box center [1383, 24] width 82 height 26
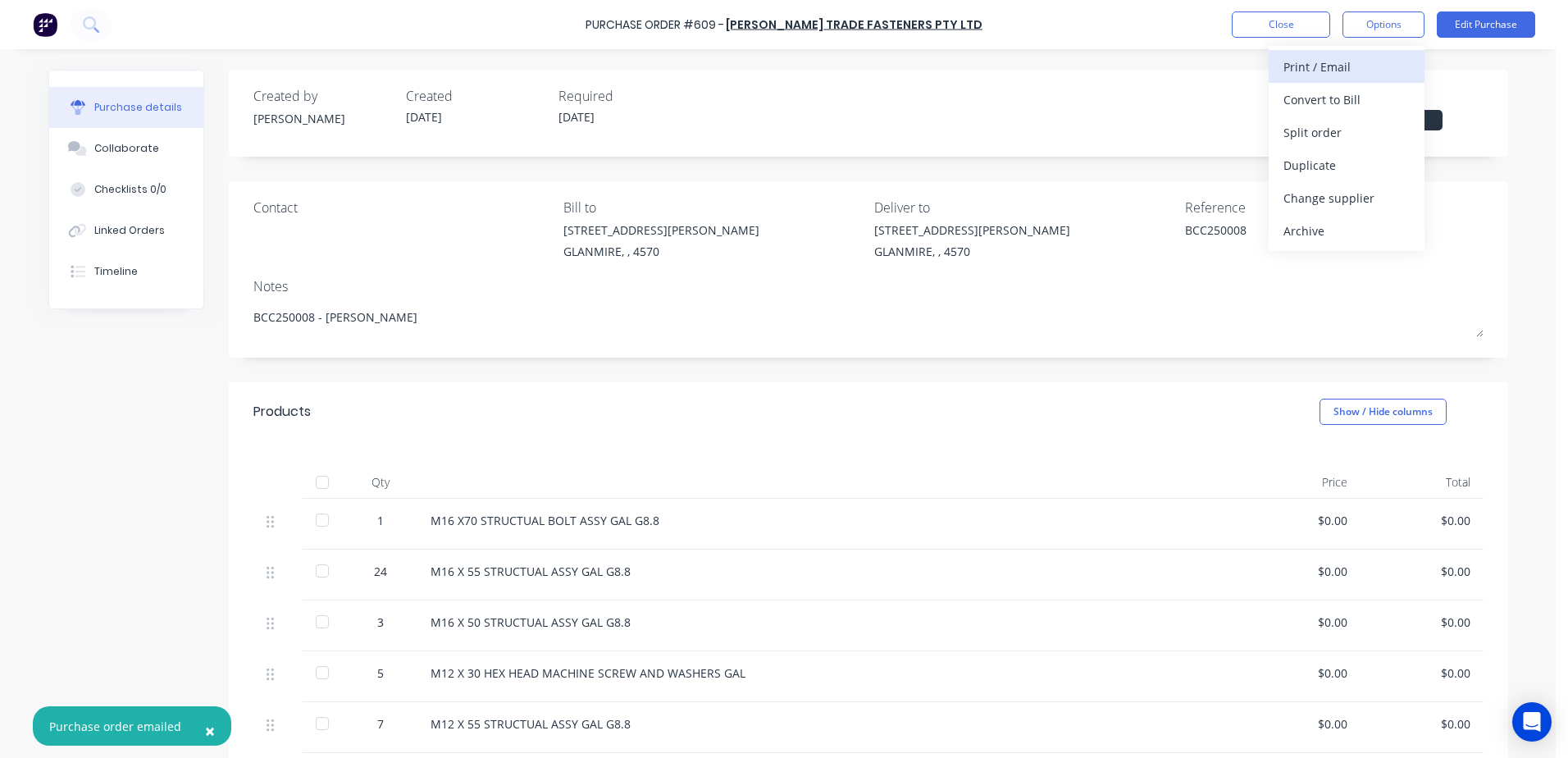
click at [1278, 73] on button "Print / Email" at bounding box center [1346, 66] width 156 height 33
click at [1318, 95] on div "With pricing" at bounding box center [1346, 100] width 126 height 24
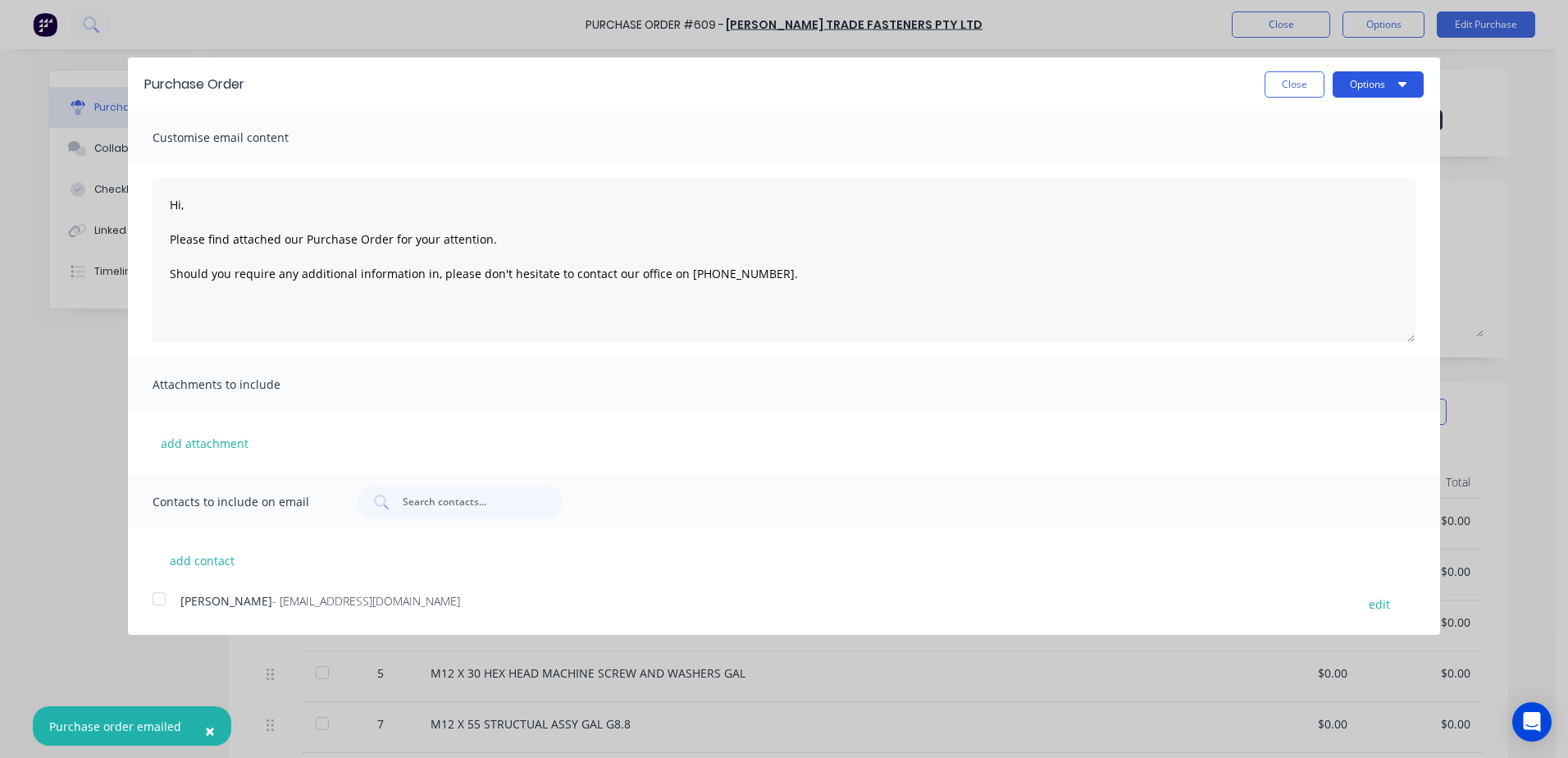
click at [1362, 82] on button "Options" at bounding box center [1378, 84] width 91 height 26
click at [1298, 120] on div "Print" at bounding box center [1345, 126] width 126 height 24
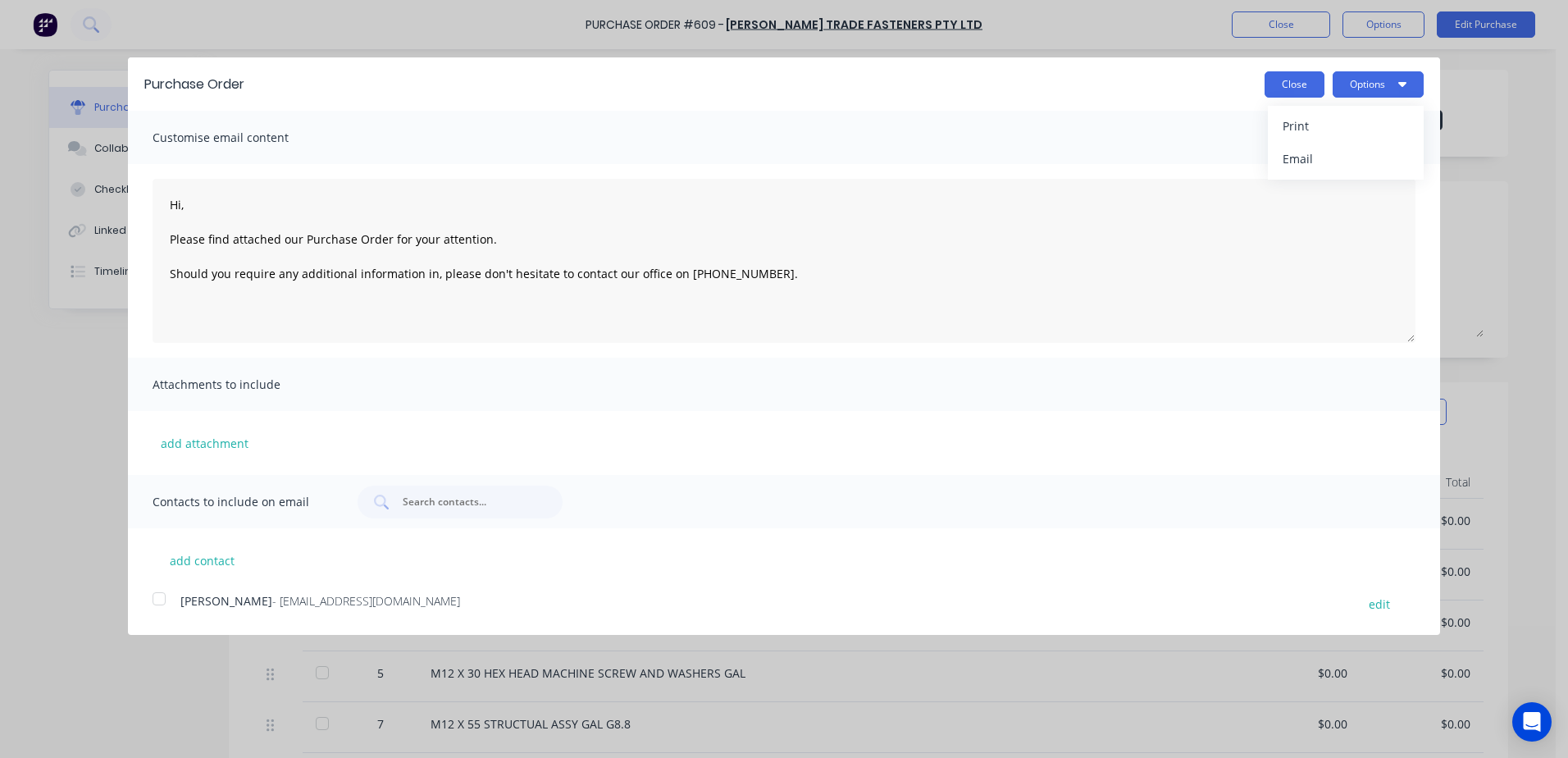
click at [1293, 82] on button "Close" at bounding box center [1295, 84] width 60 height 26
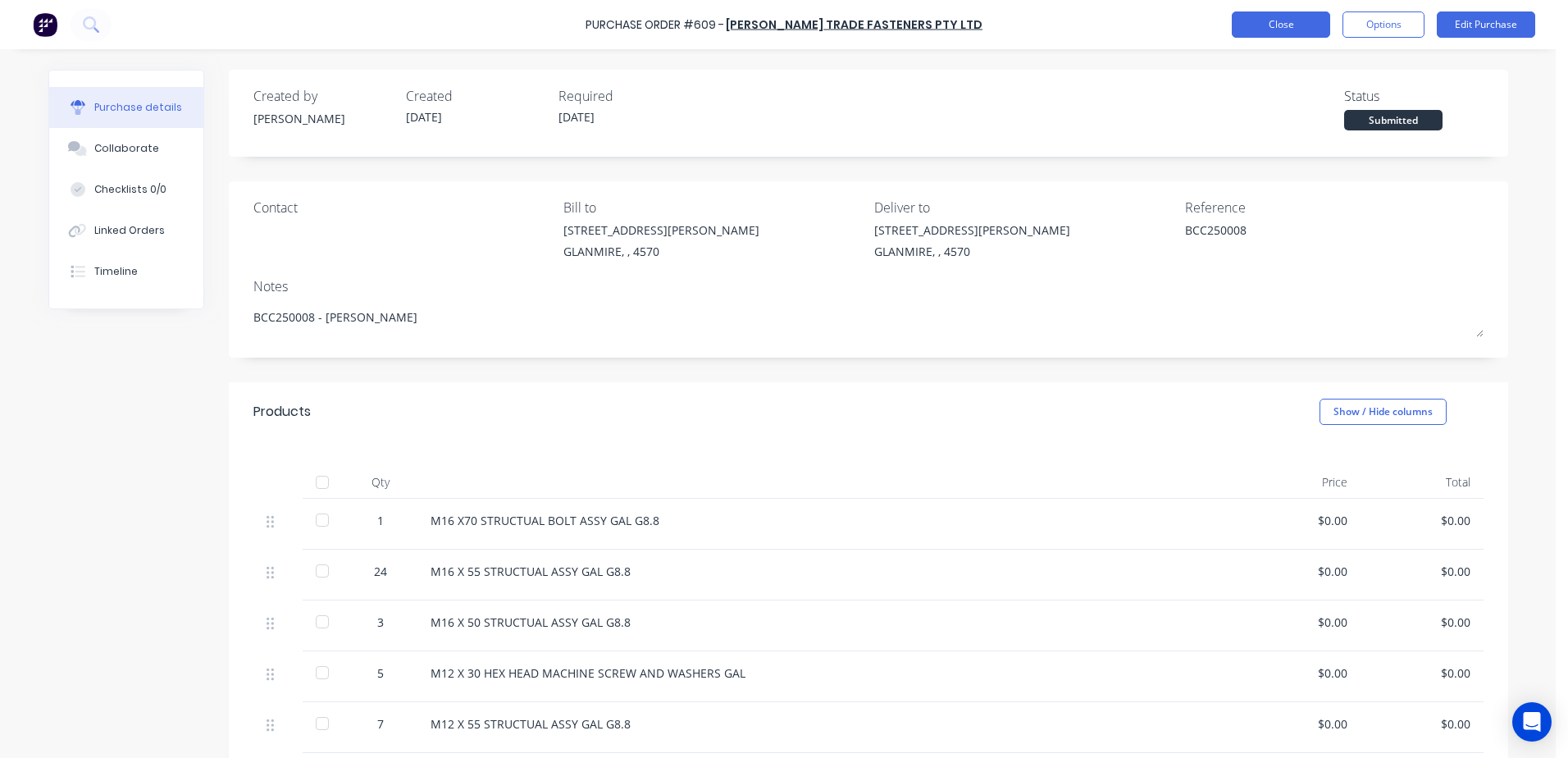
click at [1248, 27] on button "Close" at bounding box center [1281, 24] width 99 height 26
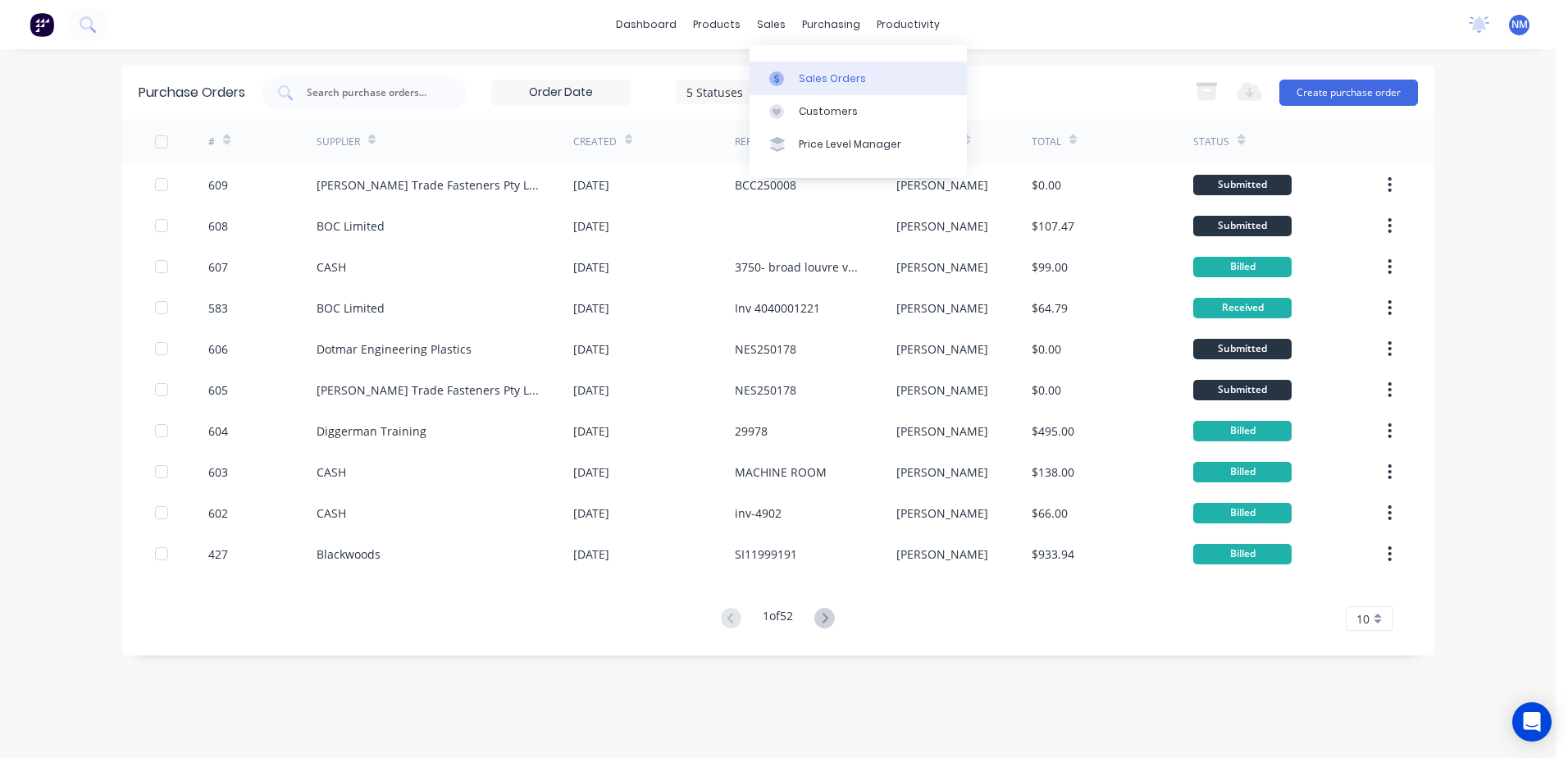
click at [823, 82] on div "Sales Orders" at bounding box center [832, 79] width 67 height 14
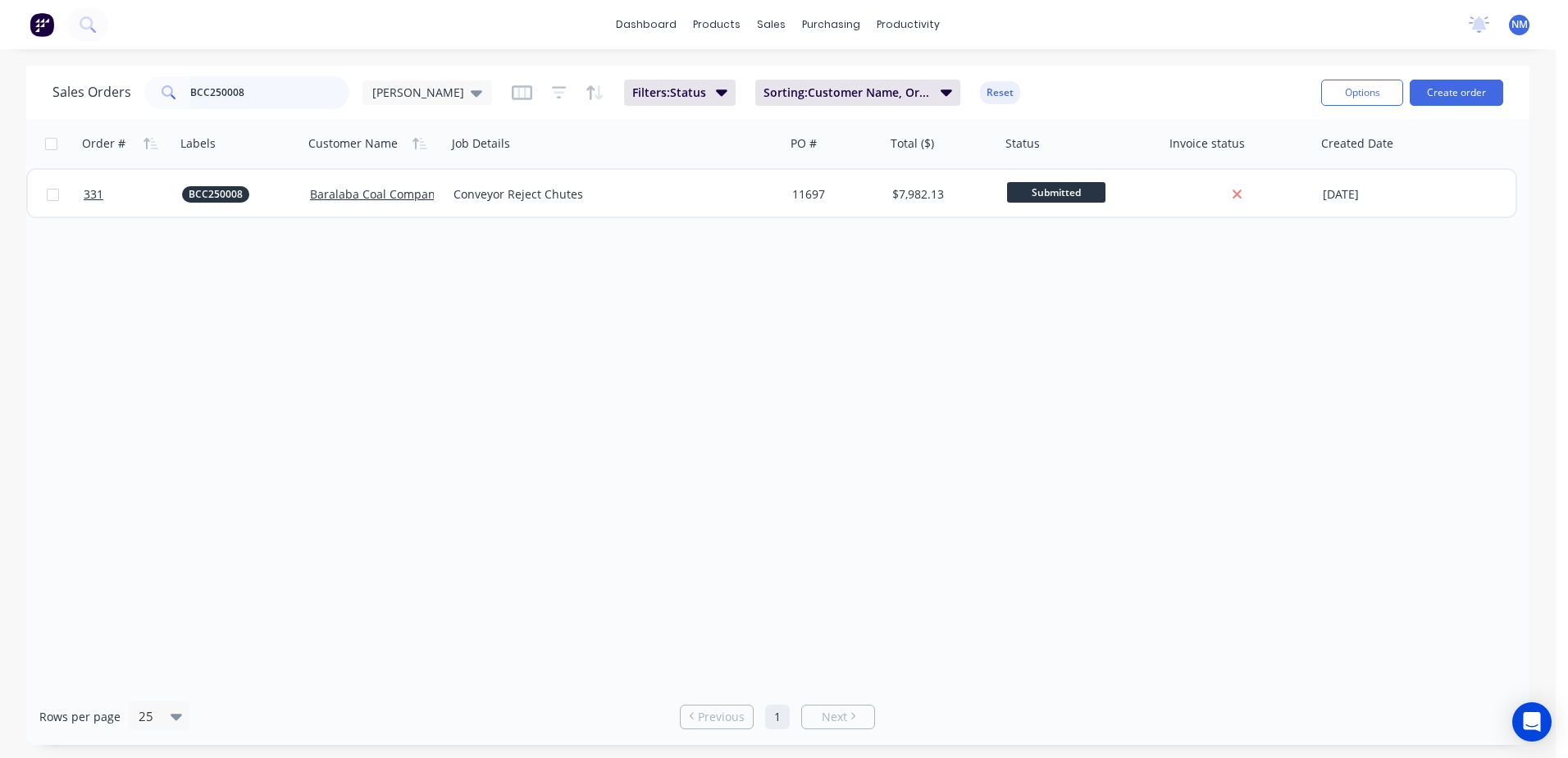
drag, startPoint x: 244, startPoint y: 98, endPoint x: 132, endPoint y: 93, distance: 112.1
click at [139, 93] on div "Sales Orders BCC250008 Neil" at bounding box center [272, 92] width 440 height 33
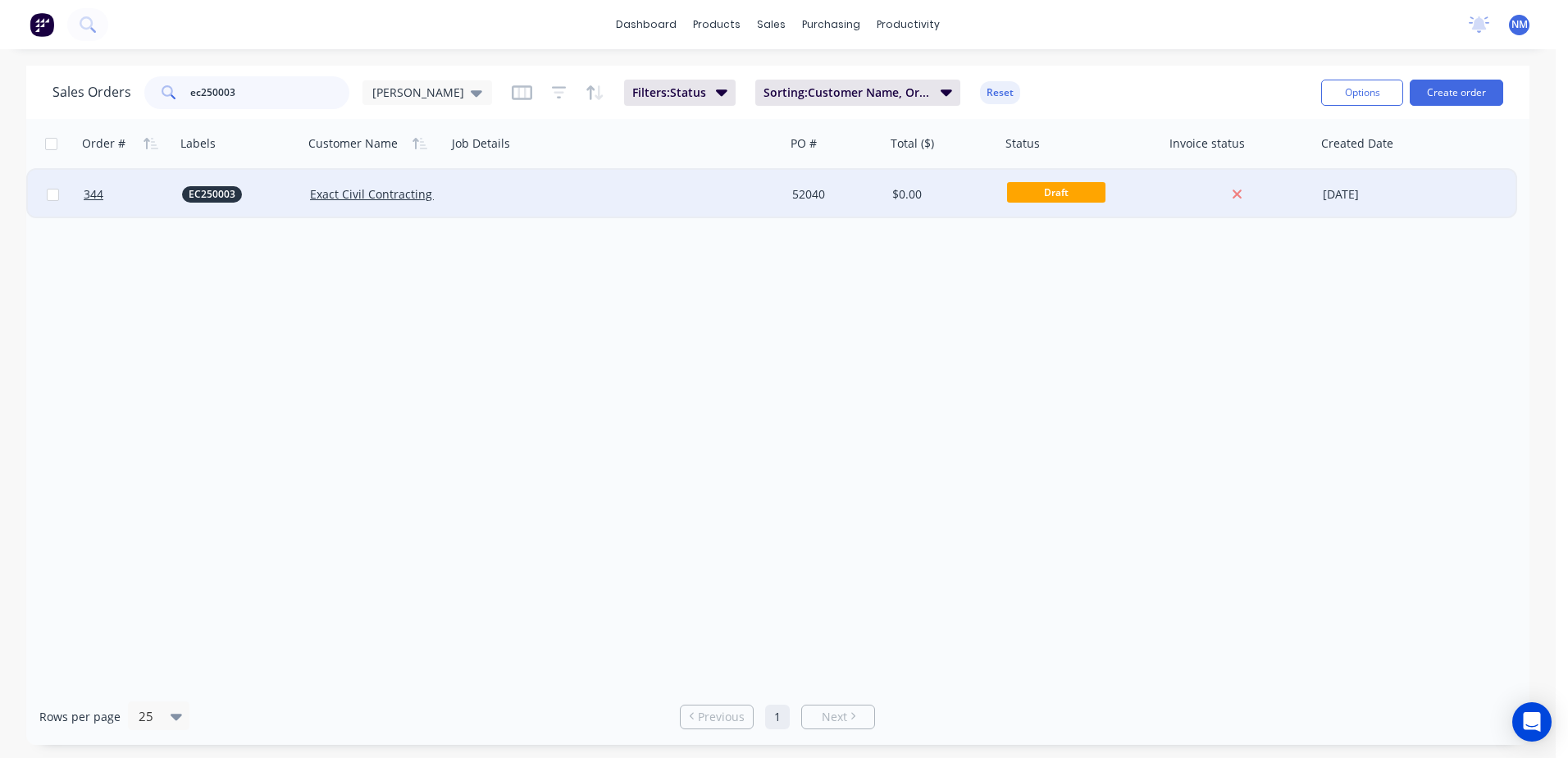
type input "ec250003"
click at [837, 189] on div "52040" at bounding box center [833, 195] width 82 height 16
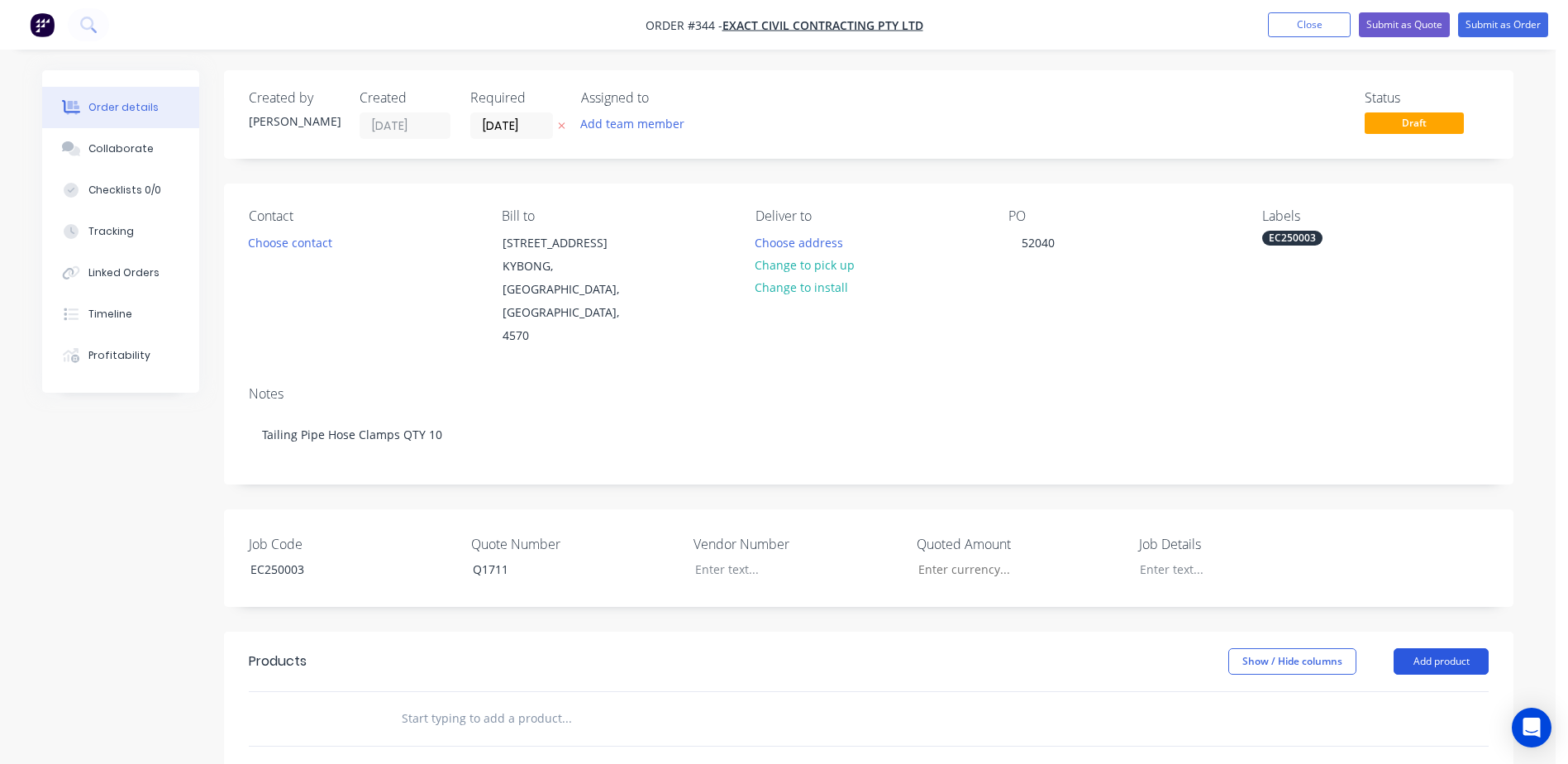
click at [1458, 648] on button "Add product" at bounding box center [1441, 661] width 95 height 26
click at [1416, 691] on div "Product catalogue" at bounding box center [1410, 703] width 127 height 24
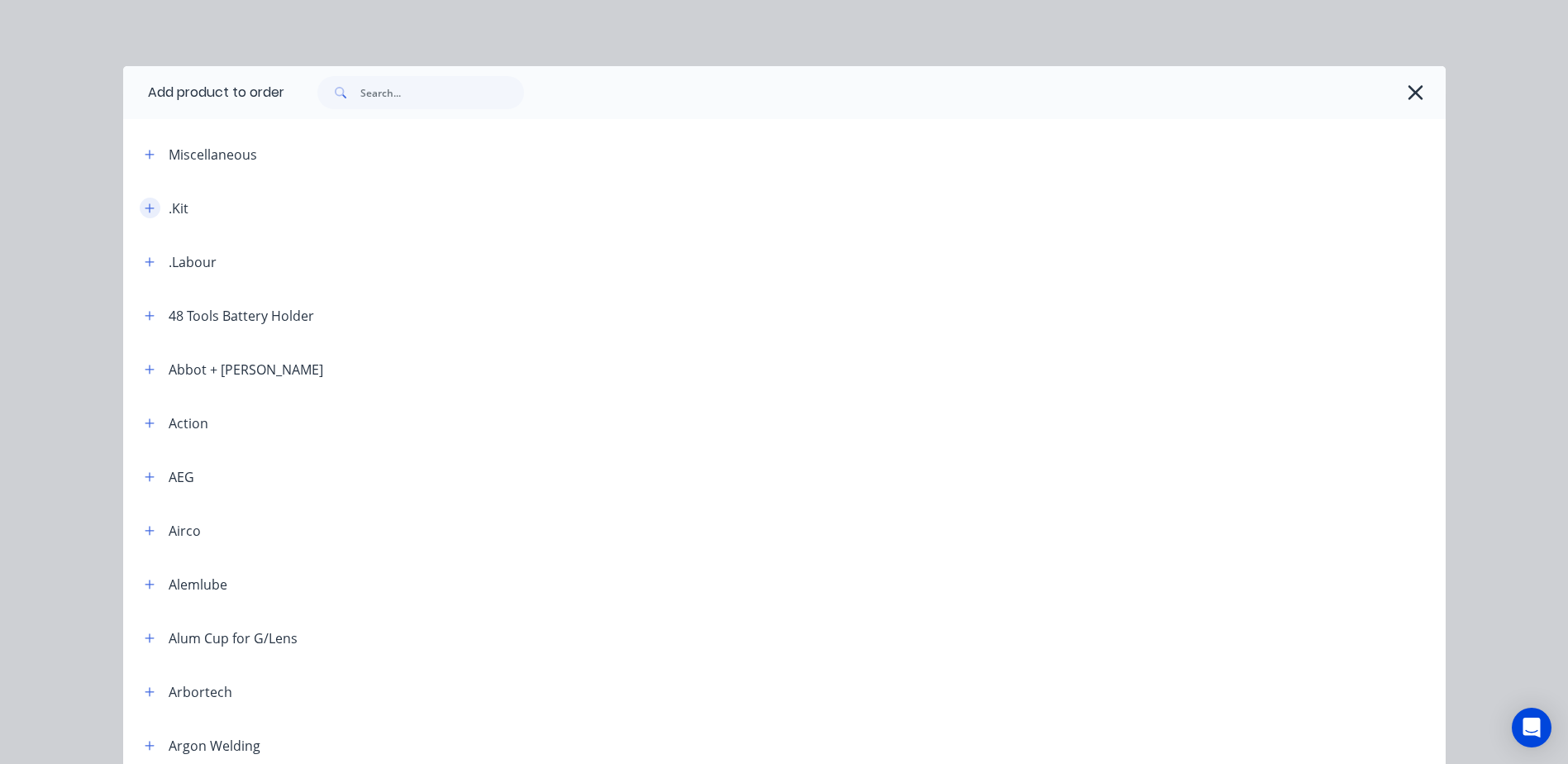
click at [145, 211] on icon "button" at bounding box center [150, 208] width 10 height 12
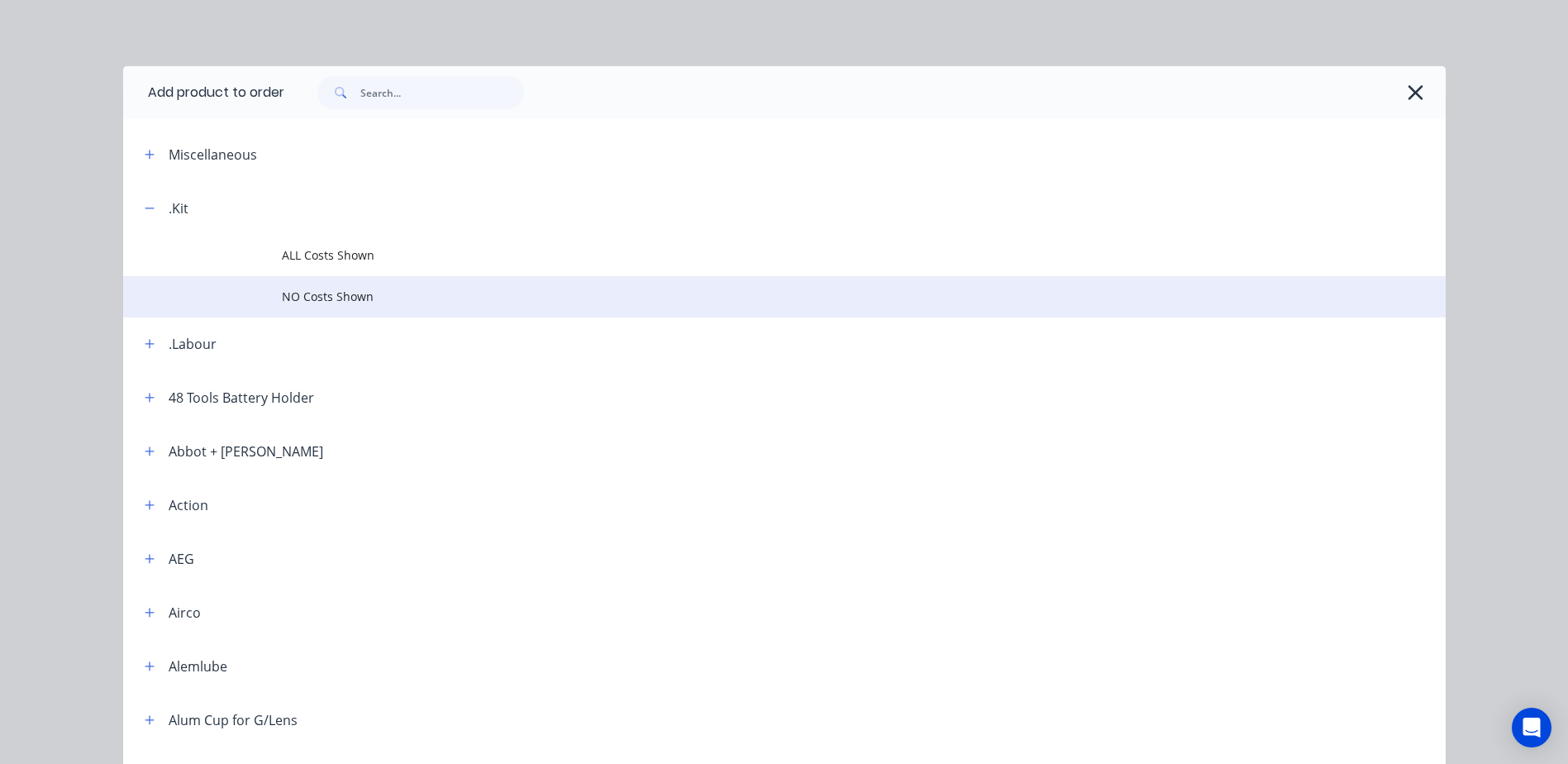
click at [340, 296] on span "NO Costs Shown" at bounding box center [747, 296] width 931 height 17
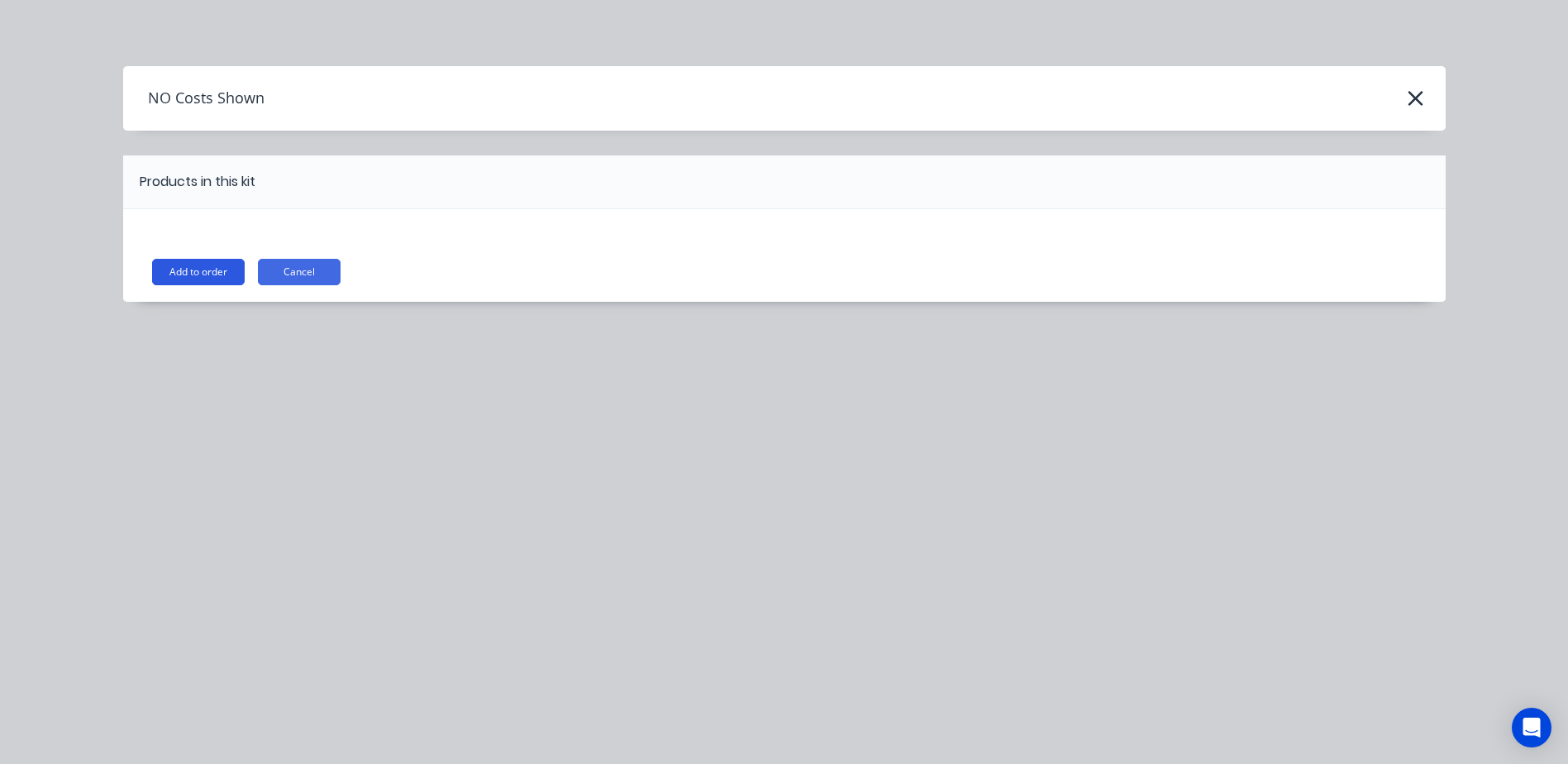
click at [185, 272] on button "Add to order" at bounding box center [198, 272] width 92 height 26
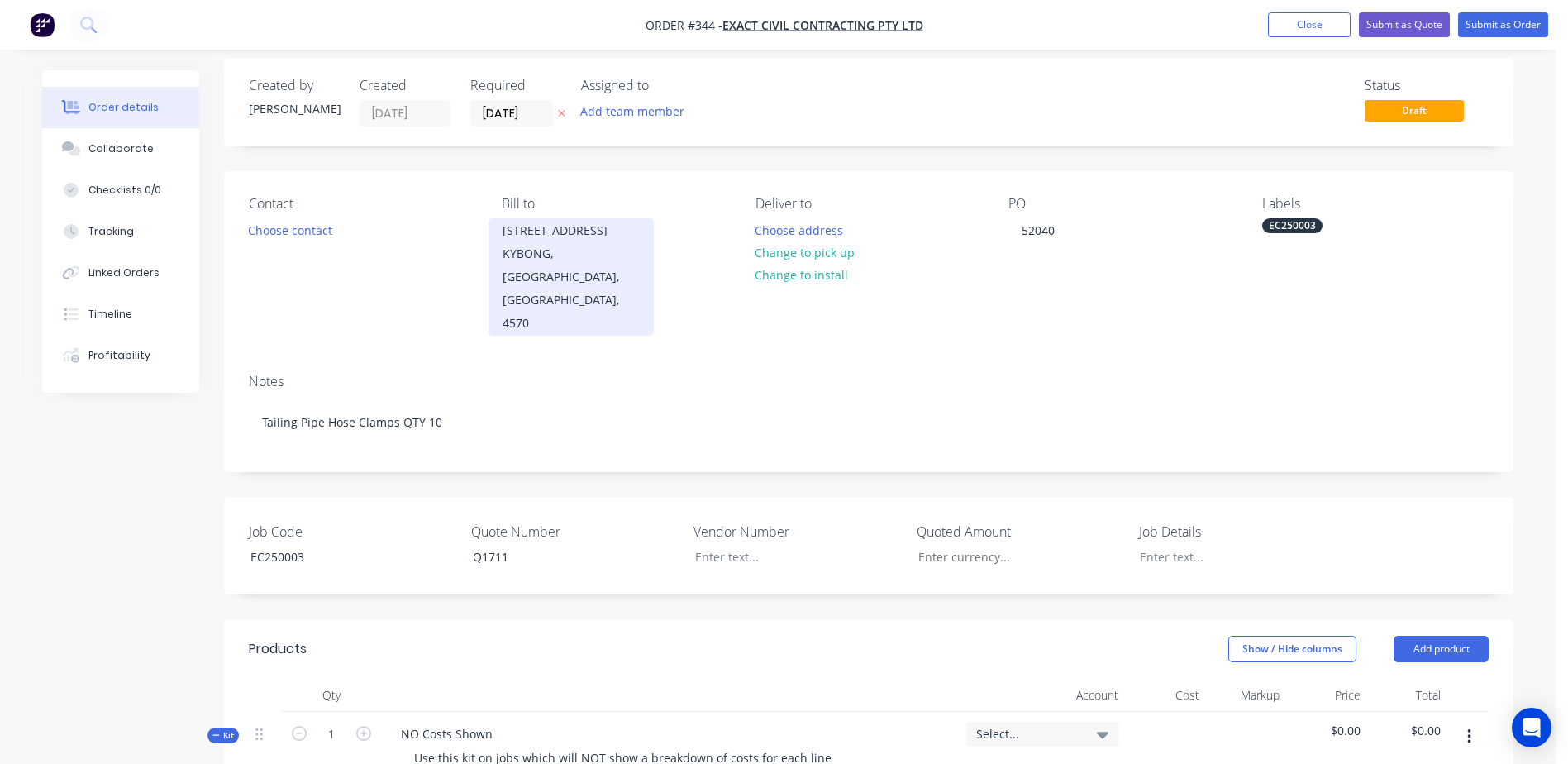
scroll to position [413, 0]
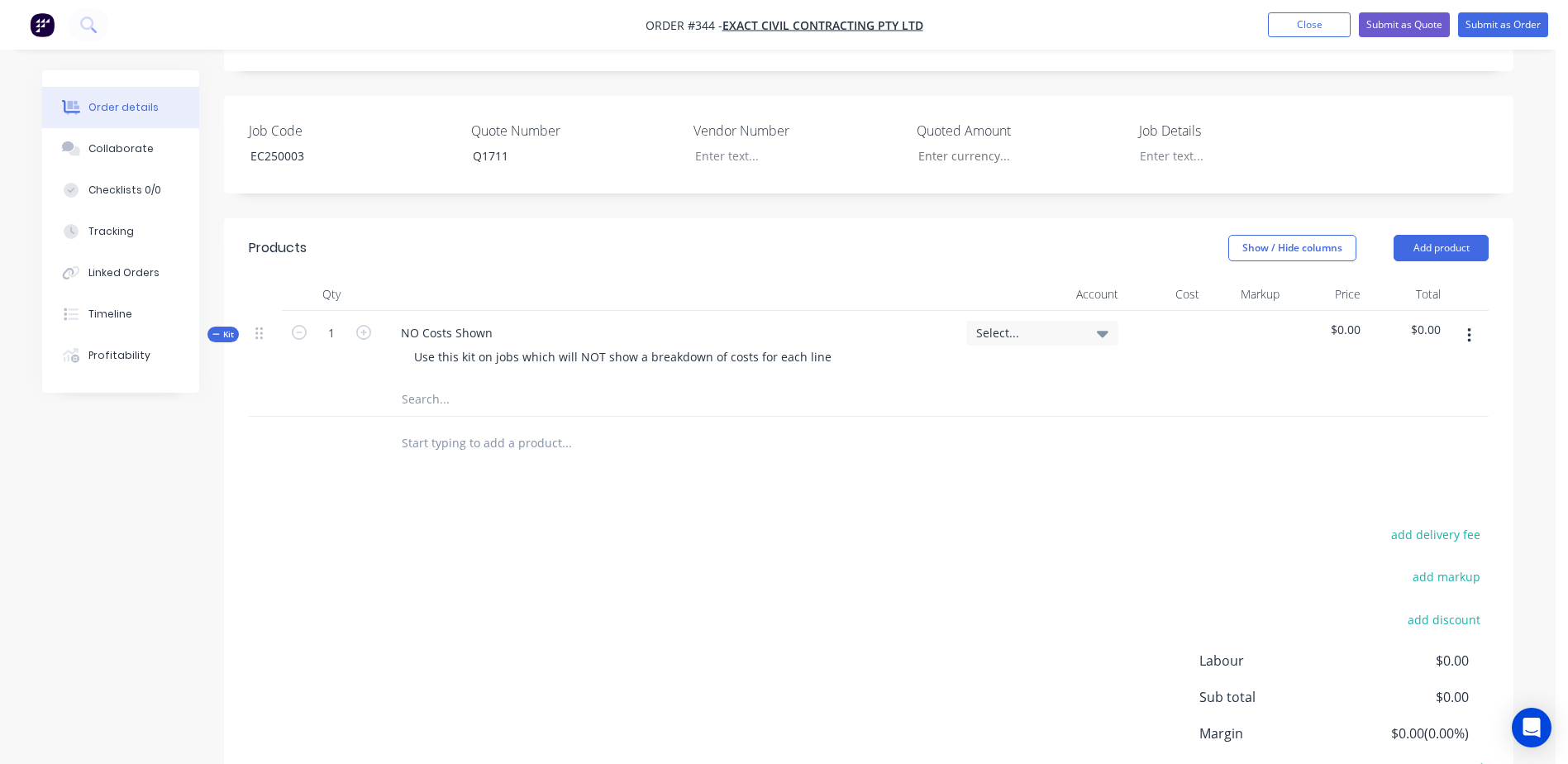
click at [417, 382] on input "text" at bounding box center [566, 399] width 330 height 33
click at [424, 382] on input "text" at bounding box center [566, 399] width 330 height 33
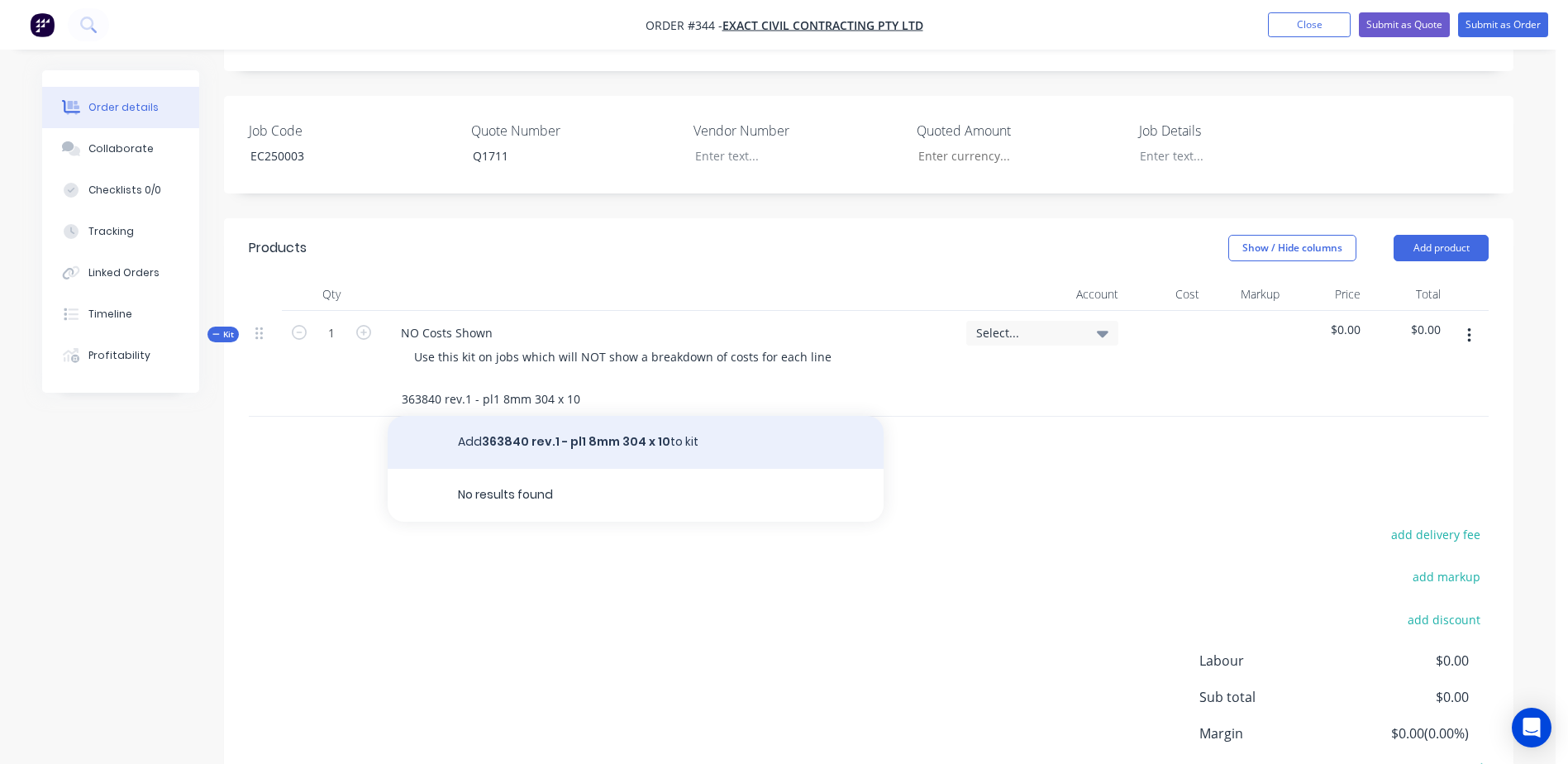
type input "363840 rev.1 - pl1 8mm 304 x 10"
click at [570, 416] on button "Add 363840 rev.1 - pl1 8mm 304 x 10 to kit" at bounding box center [635, 443] width 496 height 53
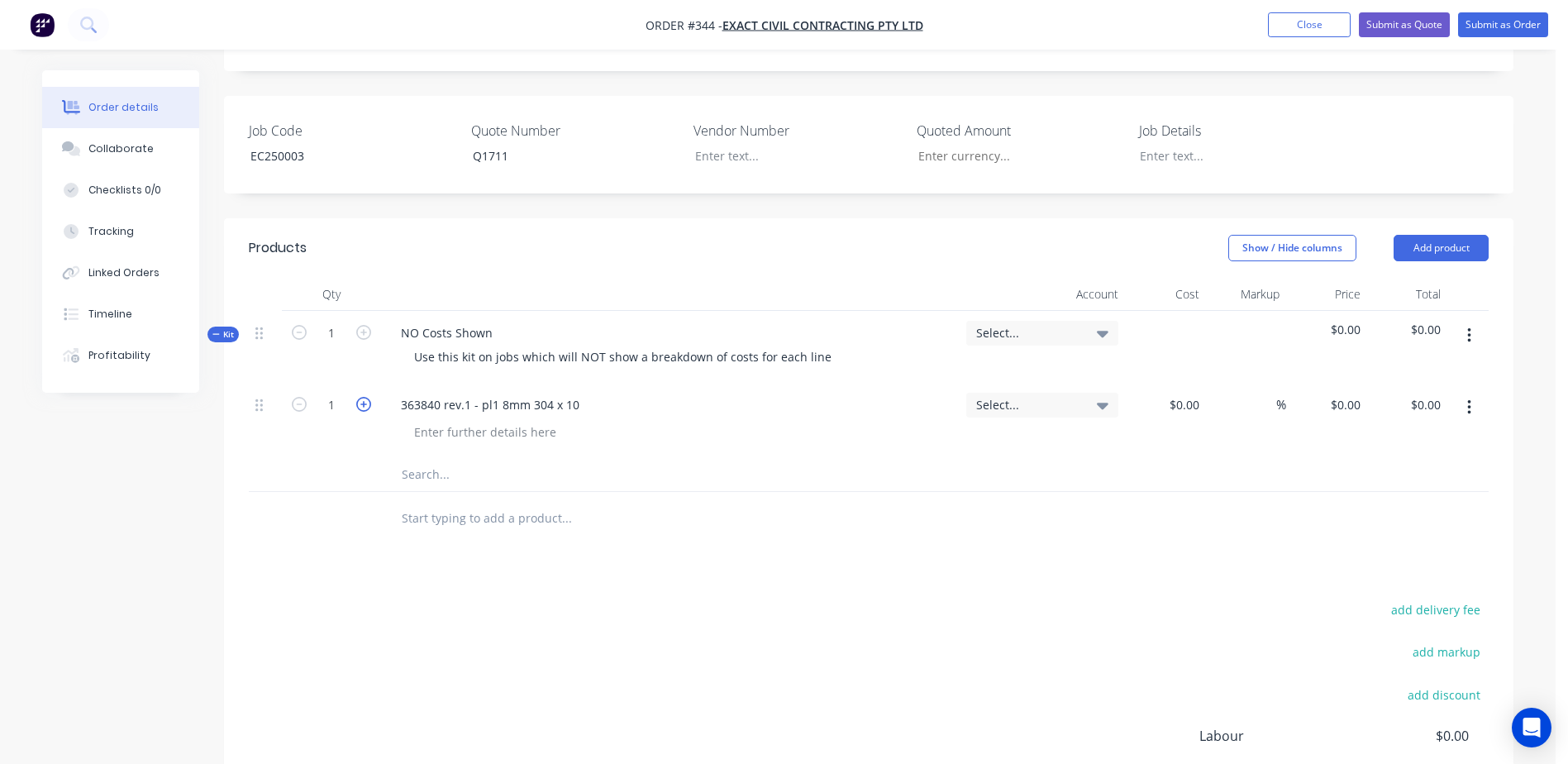
click at [363, 397] on icon "button" at bounding box center [363, 404] width 15 height 15
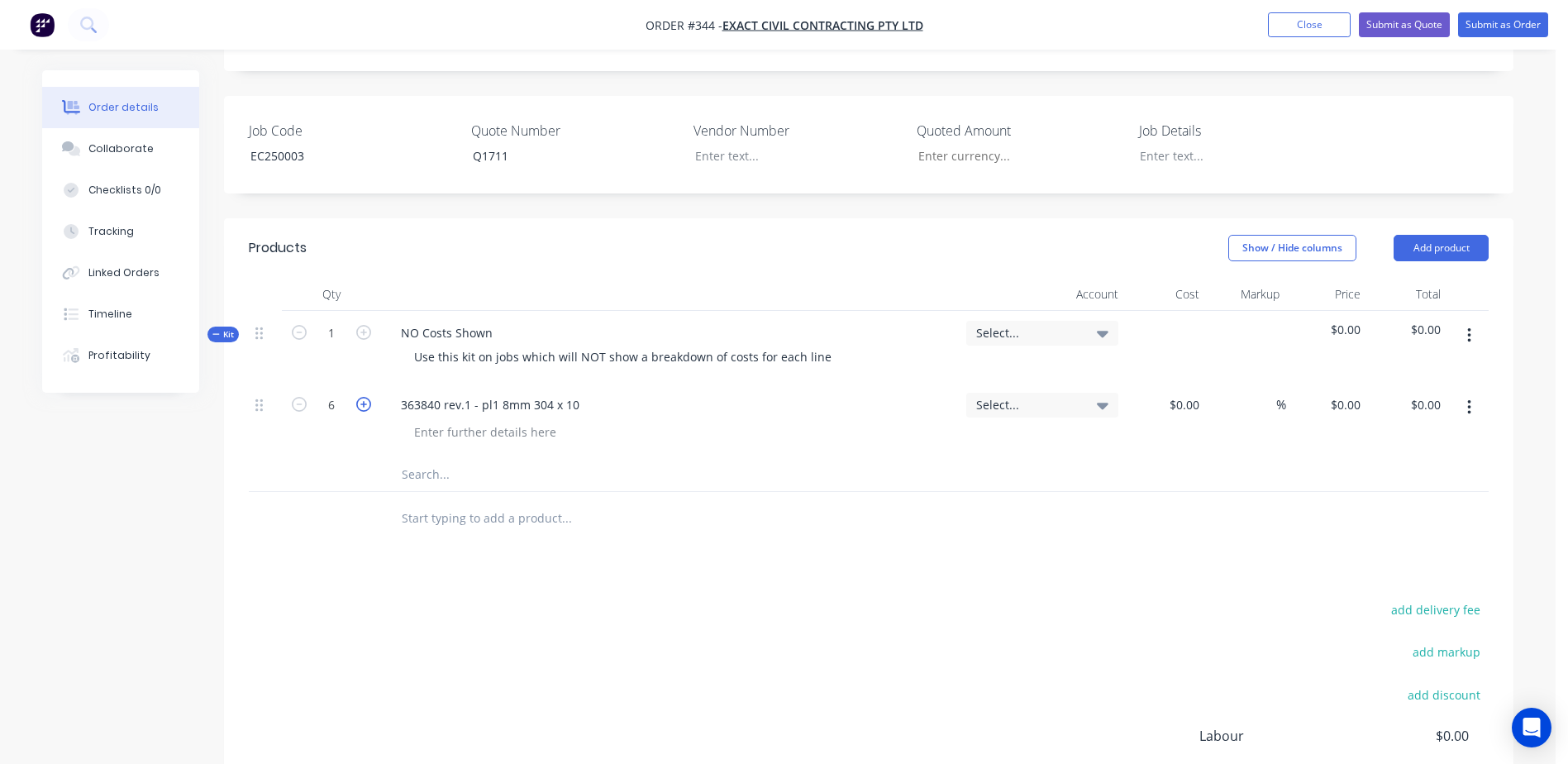
click at [363, 397] on icon "button" at bounding box center [363, 404] width 15 height 15
type input "10"
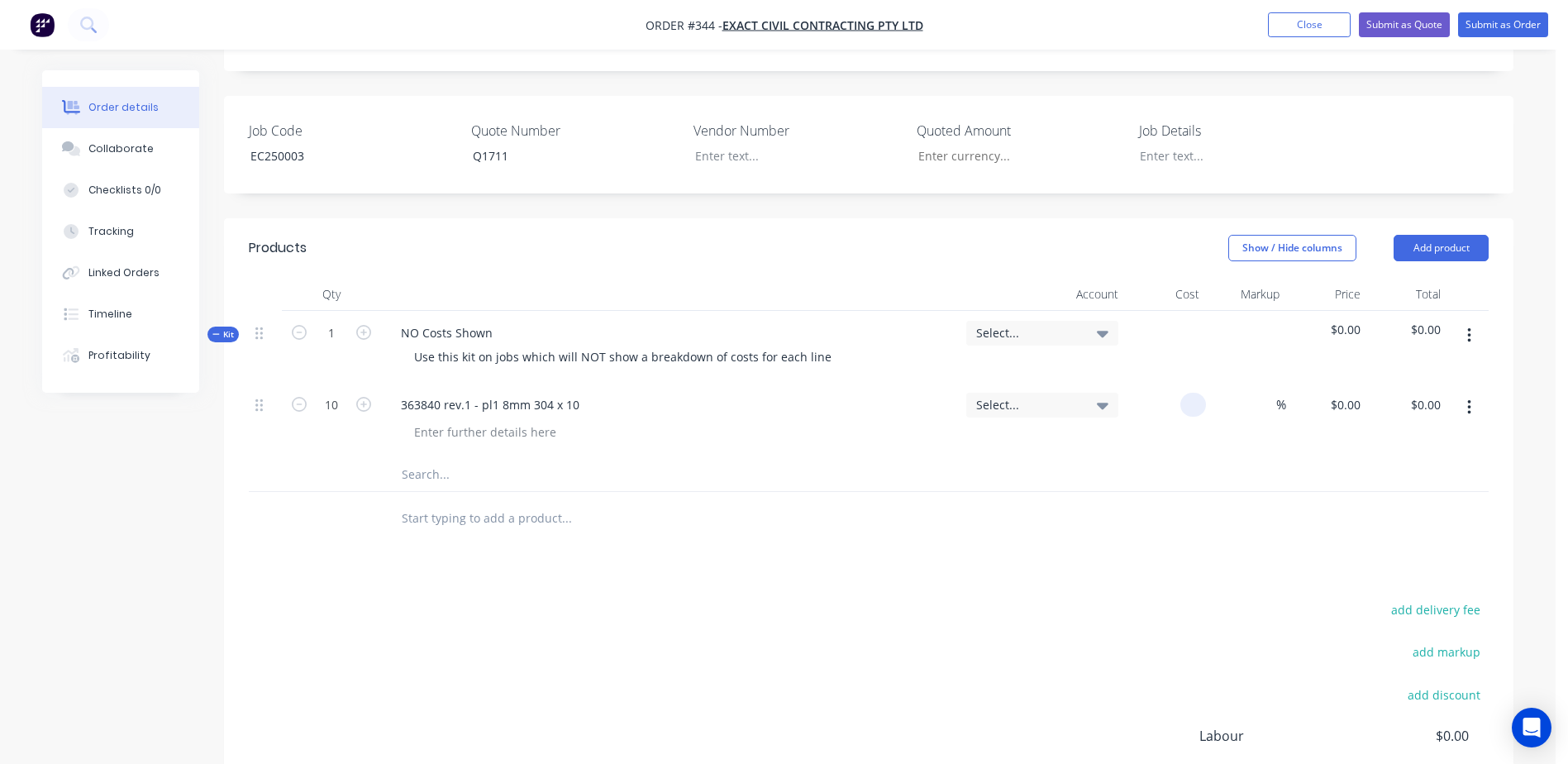
click at [1176, 390] on div at bounding box center [1166, 420] width 81 height 75
type input "$11.23"
type input "$112.30"
click at [430, 458] on input "text" at bounding box center [566, 475] width 330 height 33
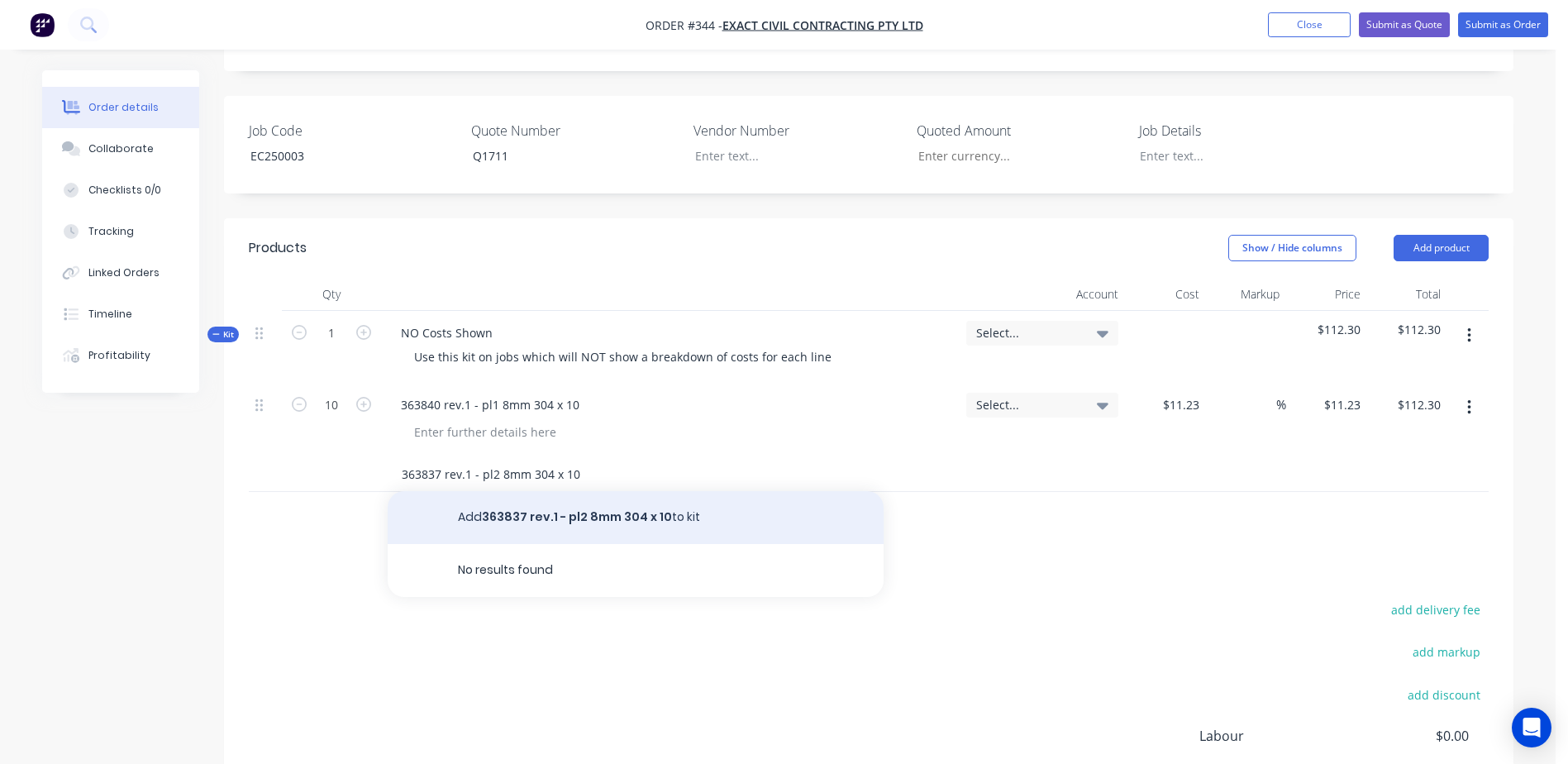
type input "363837 rev.1 - pl2 8mm 304 x 10"
click at [536, 495] on button "Add 363837 rev.1 - pl2 8mm 304 x 10 to kit" at bounding box center [635, 518] width 496 height 53
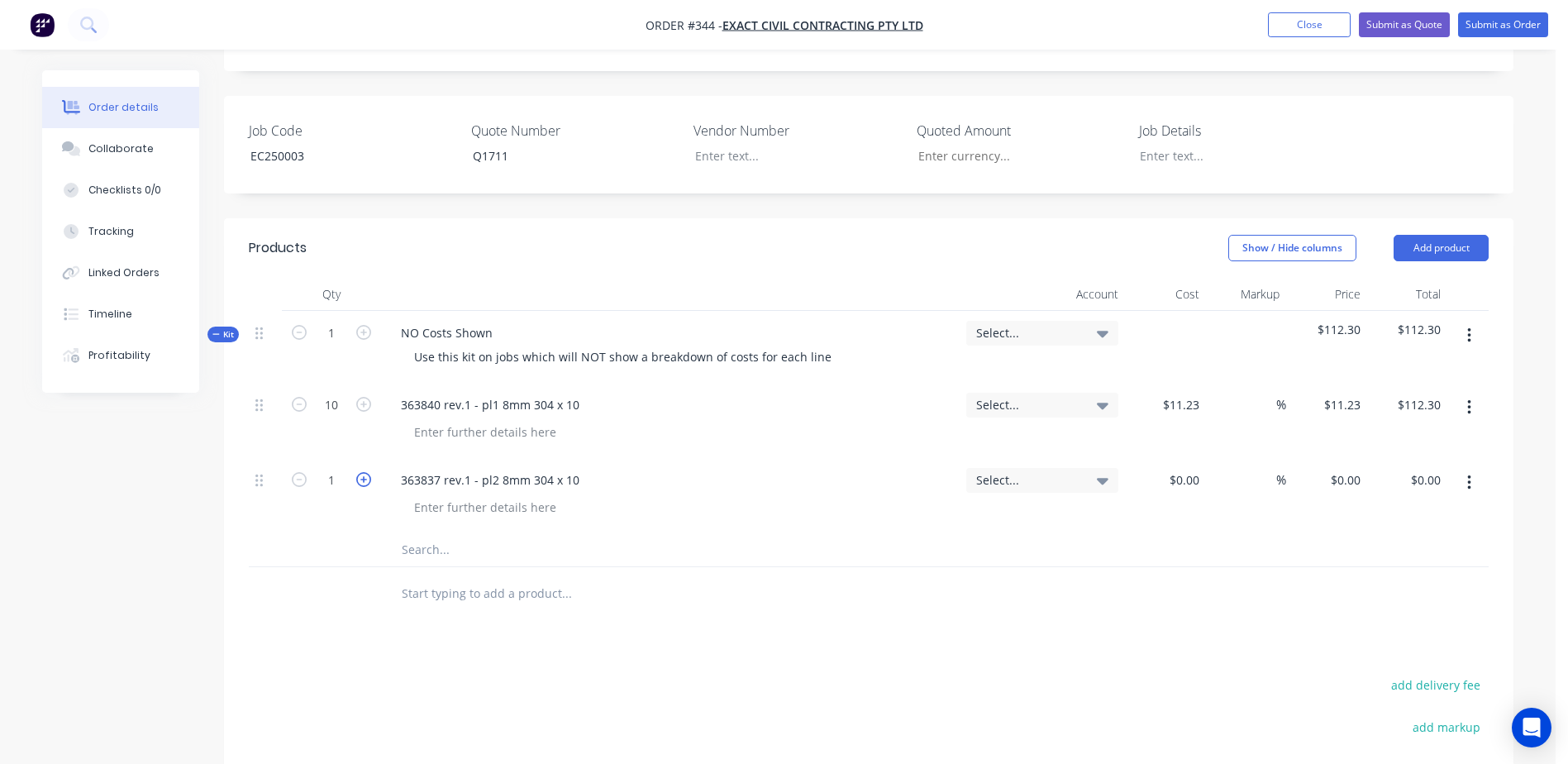
click at [364, 472] on icon "button" at bounding box center [363, 479] width 15 height 15
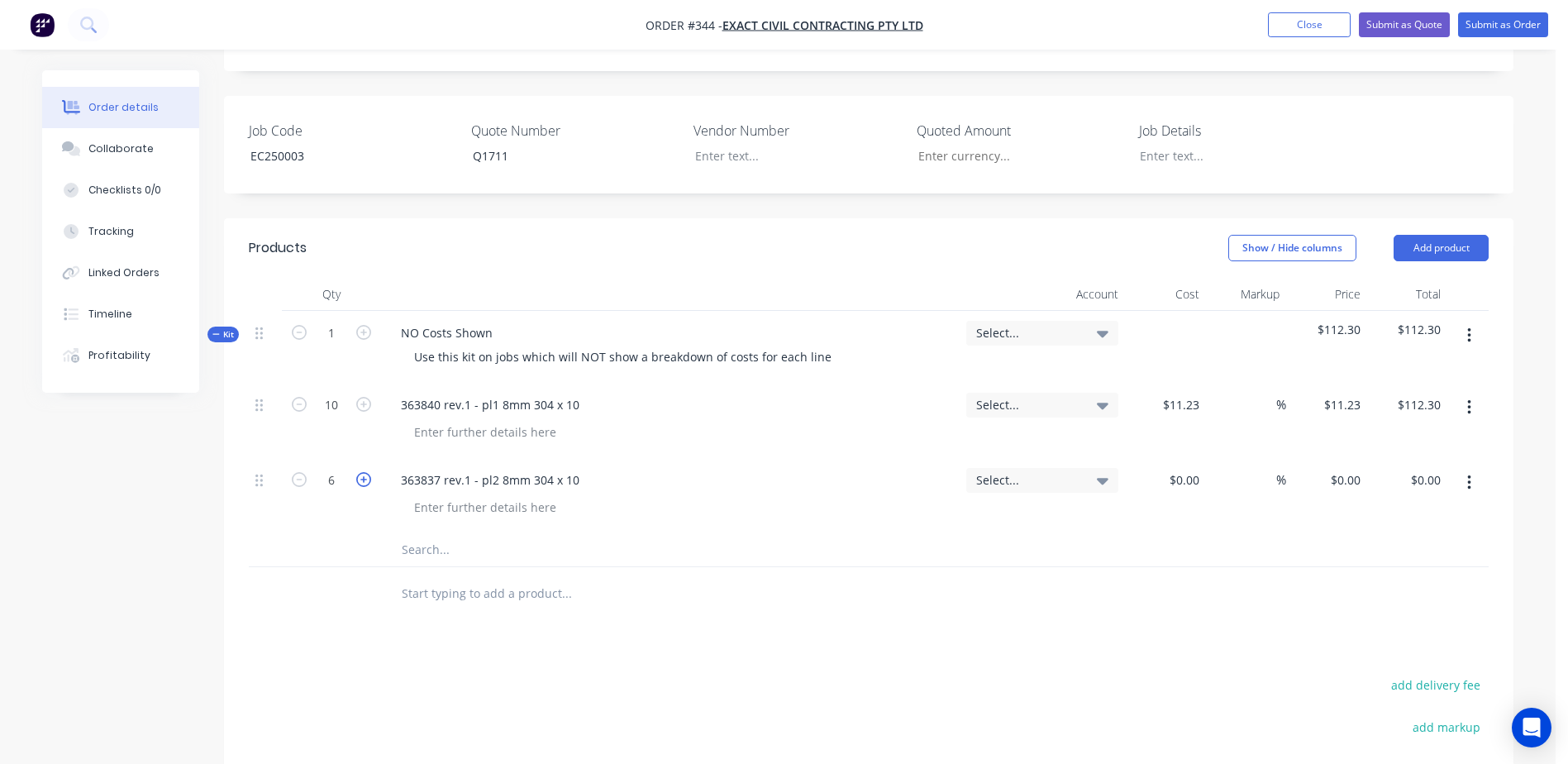
click at [364, 472] on icon "button" at bounding box center [363, 479] width 15 height 15
type input "10"
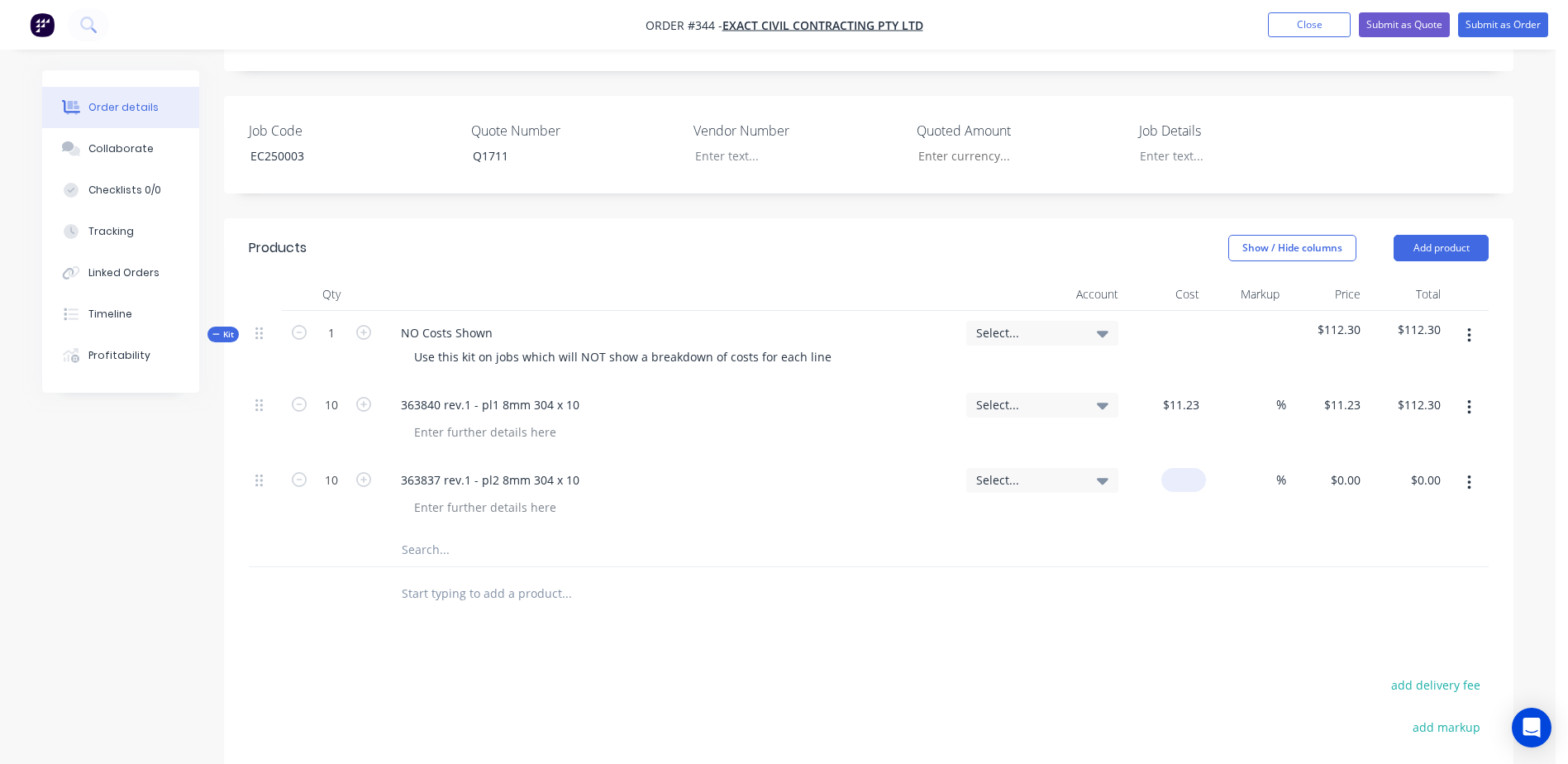
click at [1189, 468] on input at bounding box center [1187, 480] width 38 height 24
type input "$8.00"
type input "$80.00"
click at [429, 533] on input "text" at bounding box center [566, 549] width 330 height 33
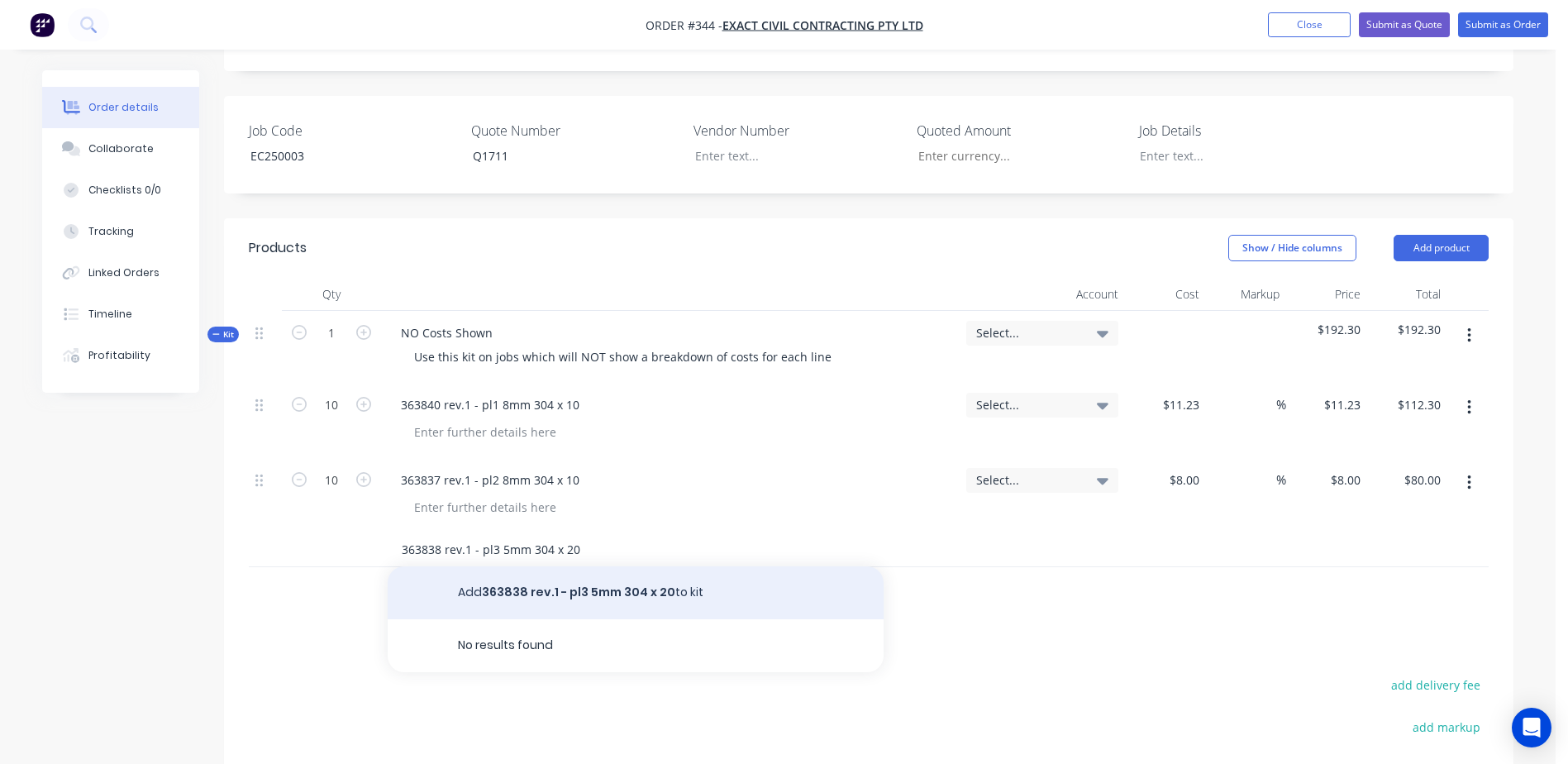
type input "363838 rev.1 - pl3 5mm 304 x 20"
click at [530, 569] on button "Add 363838 rev.1 - pl3 5mm 304 x 20 to kit" at bounding box center [635, 592] width 496 height 53
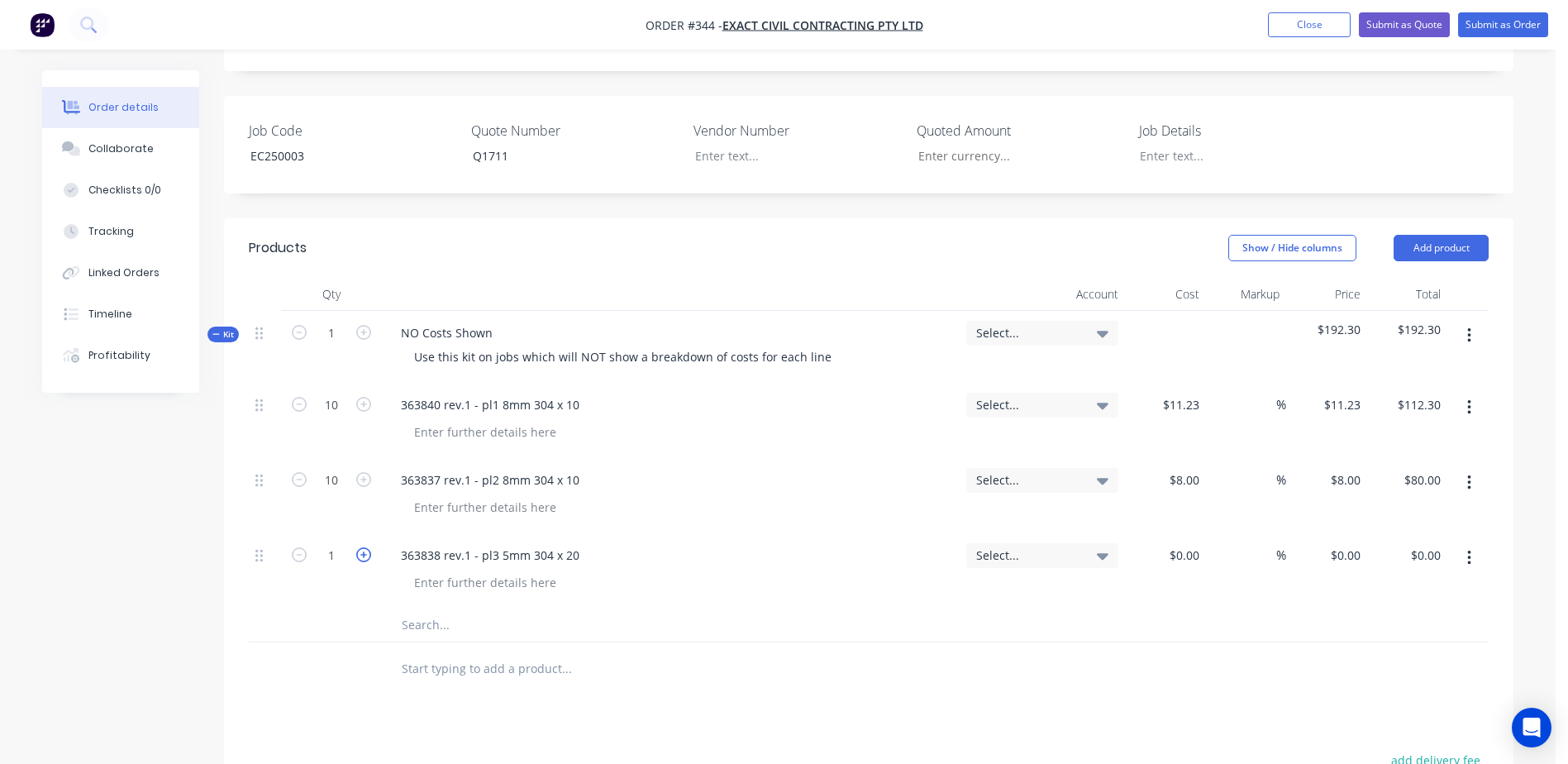
click at [364, 548] on icon "button" at bounding box center [363, 555] width 15 height 15
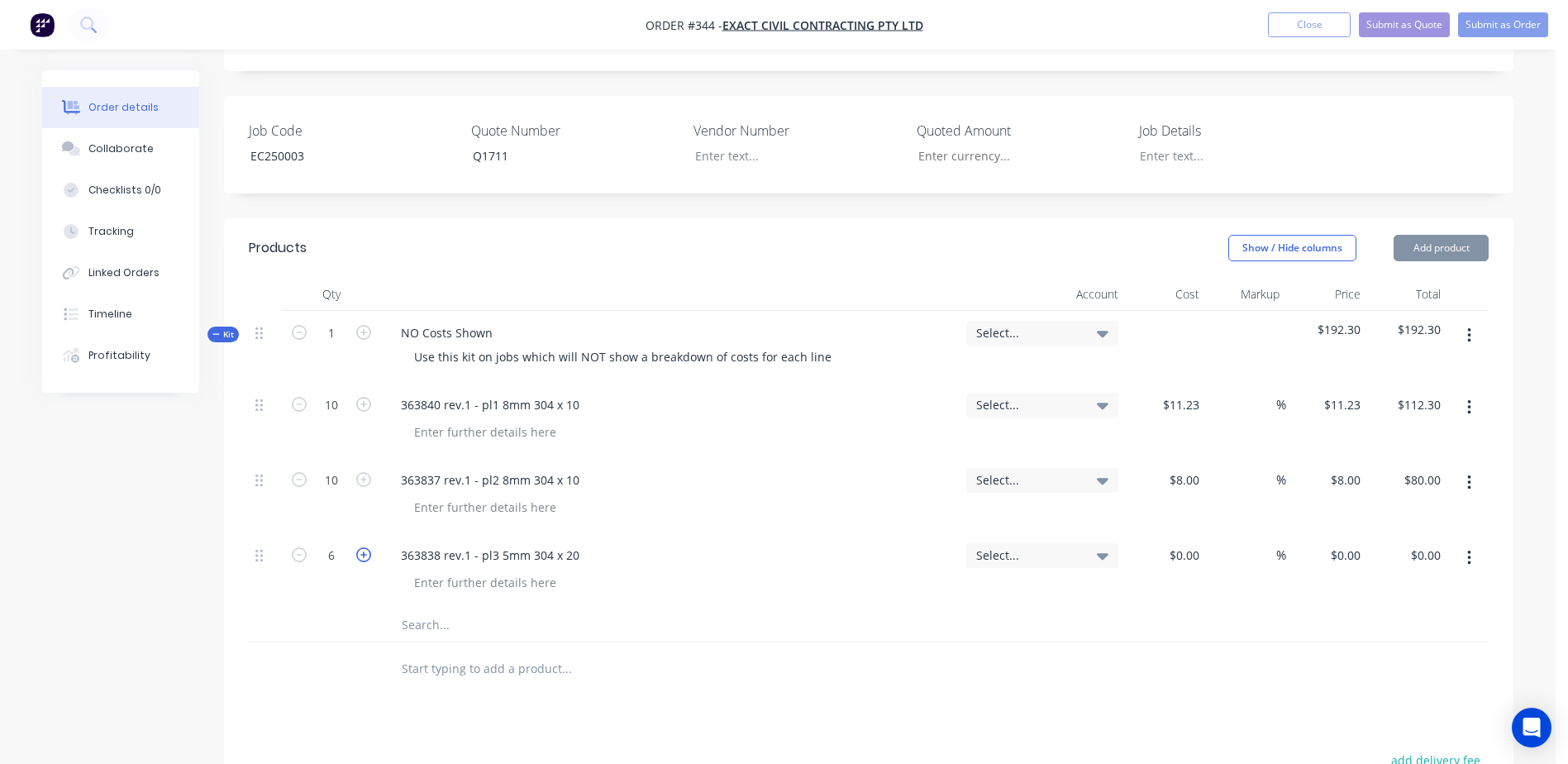
click at [364, 548] on icon "button" at bounding box center [363, 555] width 15 height 15
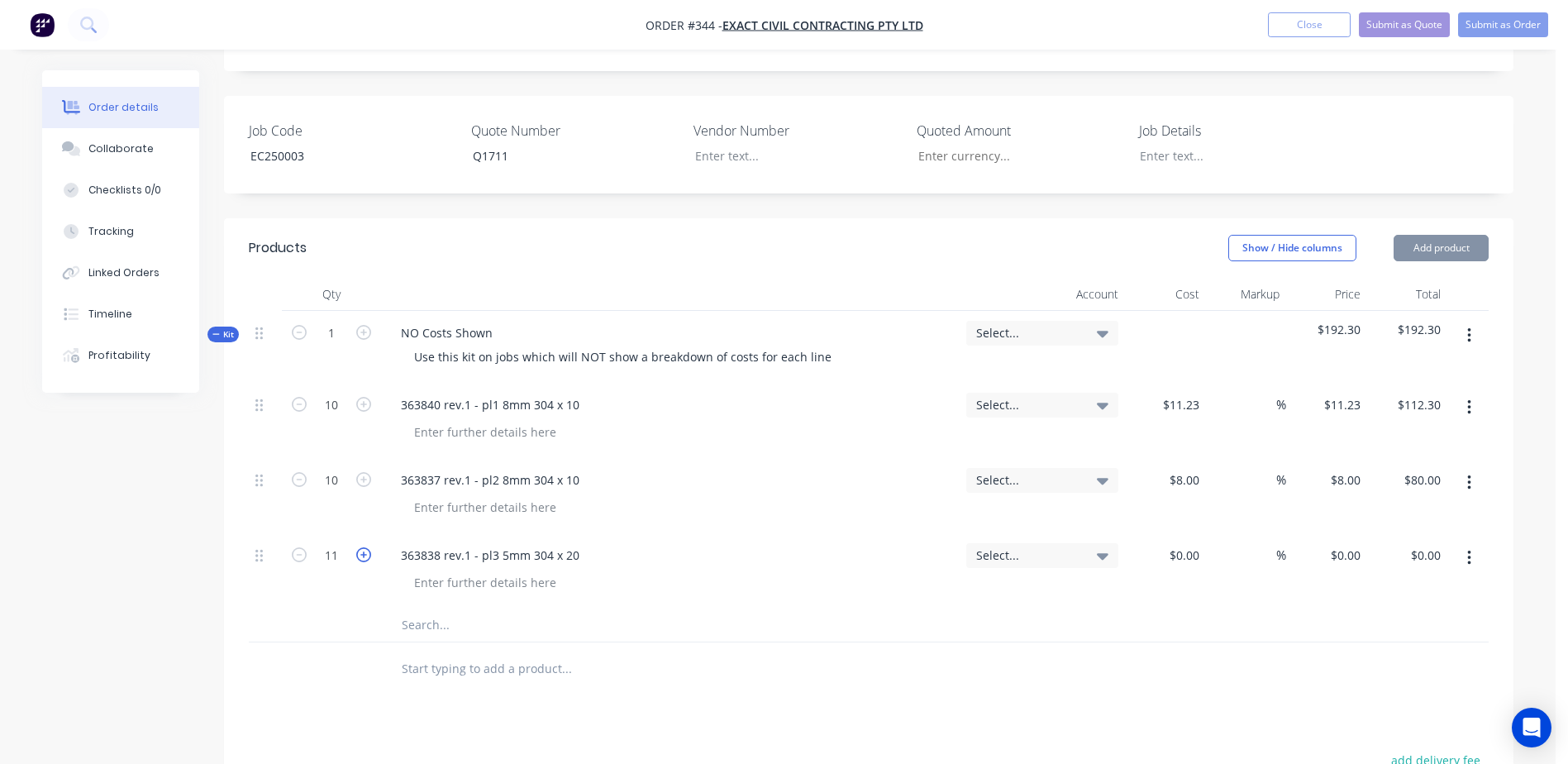
click at [364, 548] on icon "button" at bounding box center [363, 555] width 15 height 15
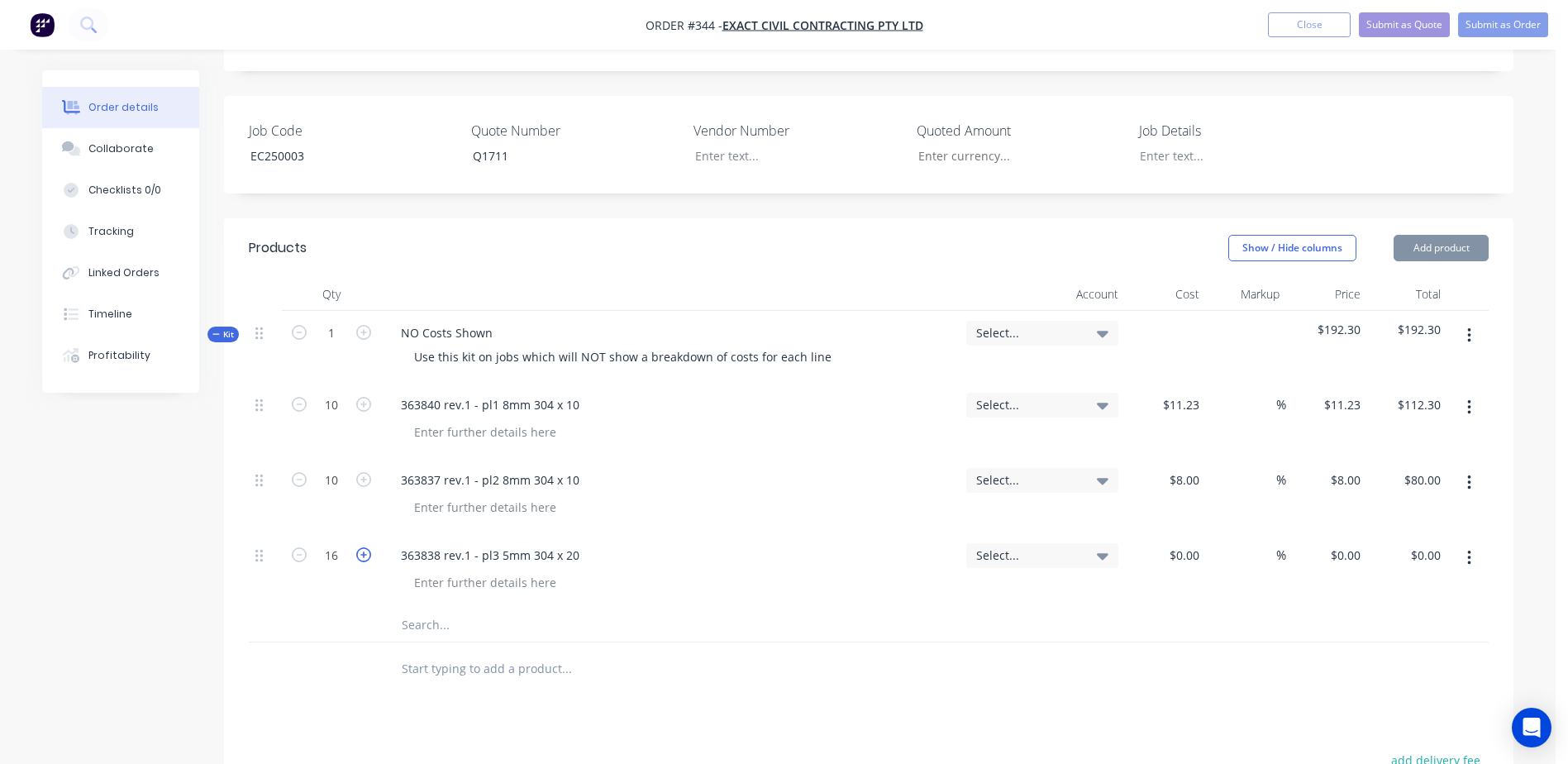
click at [364, 548] on icon "button" at bounding box center [363, 555] width 15 height 15
type input "20"
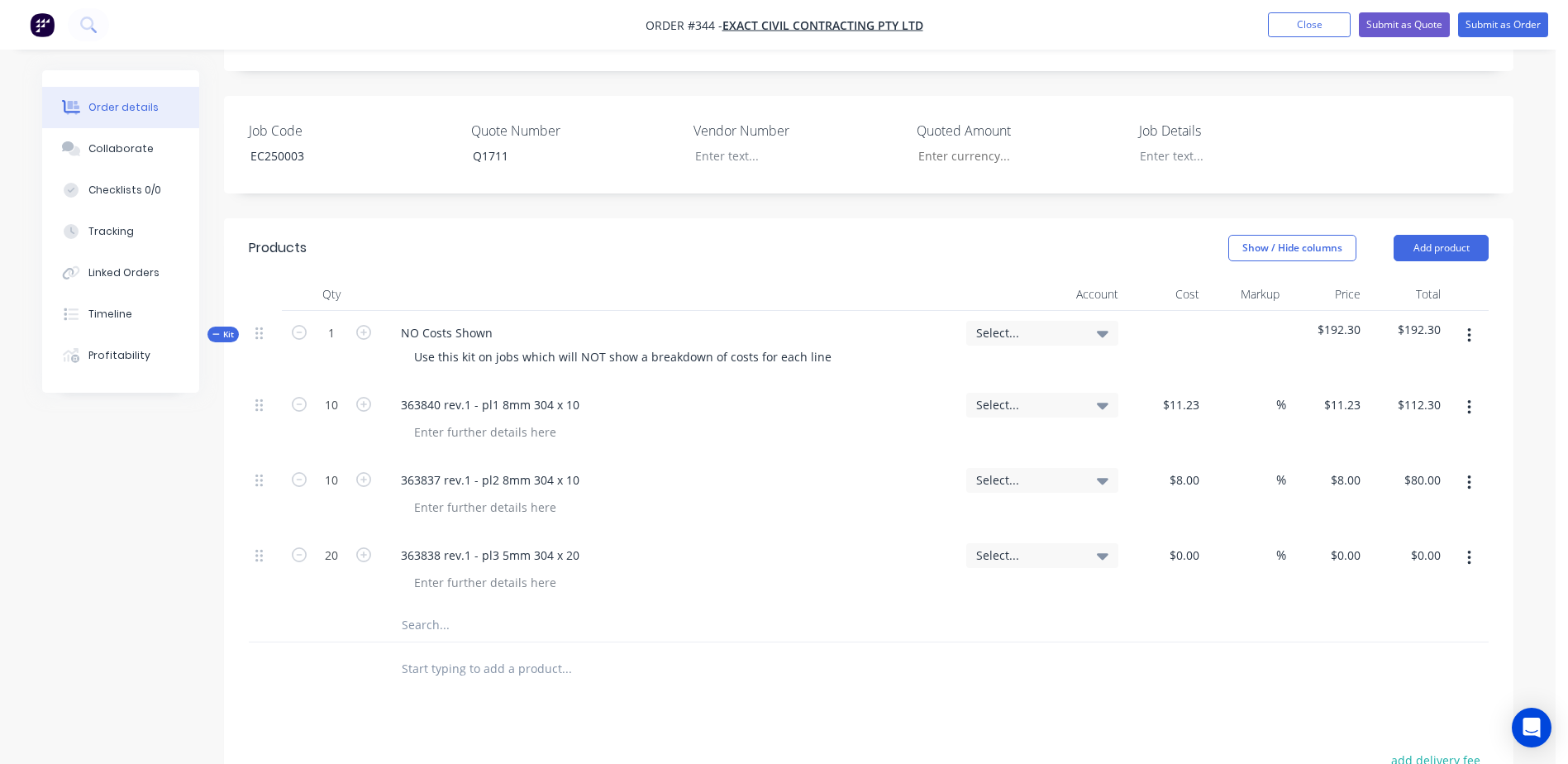
click at [1197, 544] on div "$0.00 $0.00" at bounding box center [1166, 570] width 81 height 75
click at [1189, 543] on input at bounding box center [1197, 555] width 19 height 24
type input "$4.94"
type input "$98.80"
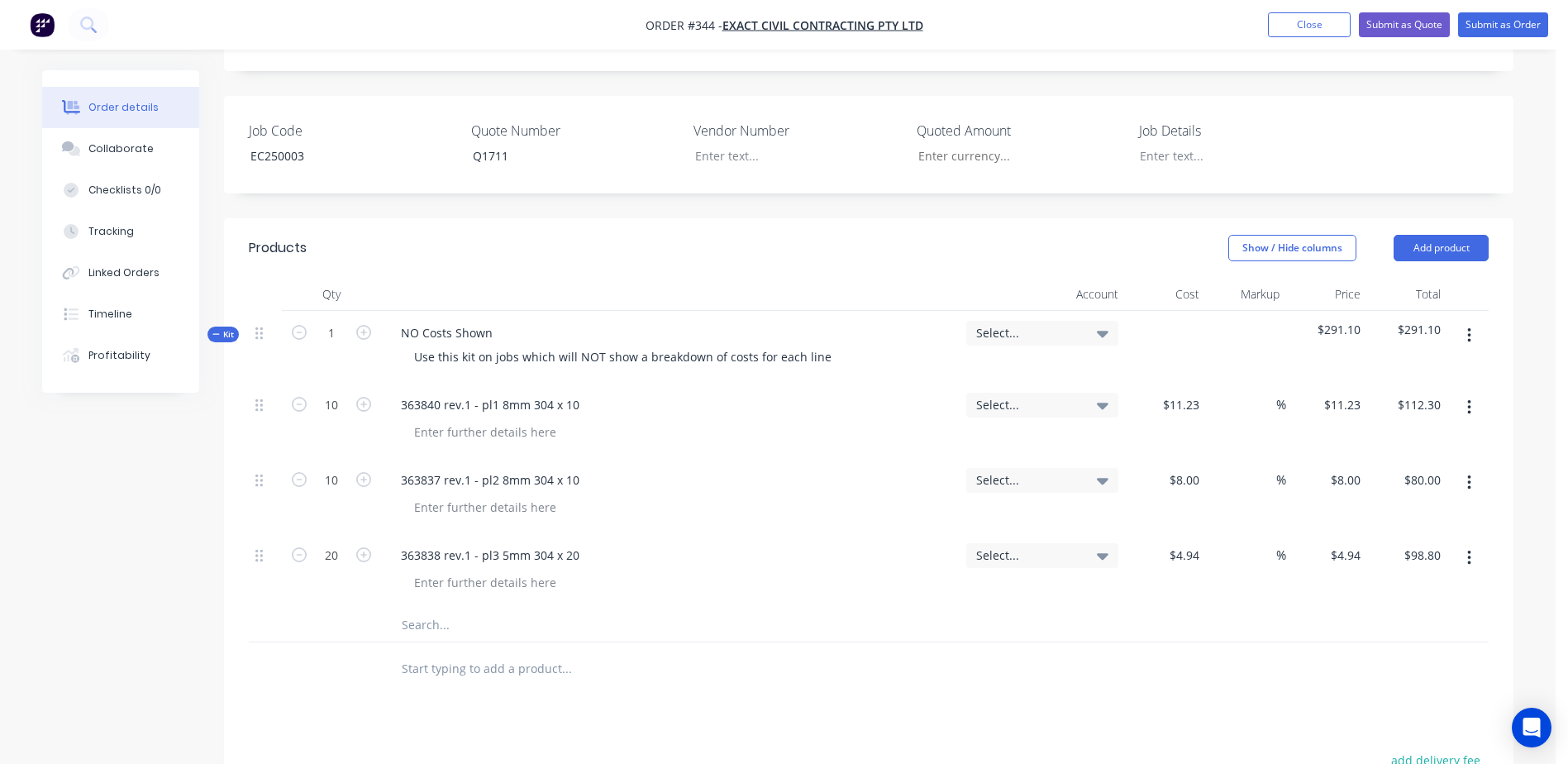
click at [453, 609] on input "text" at bounding box center [566, 625] width 330 height 33
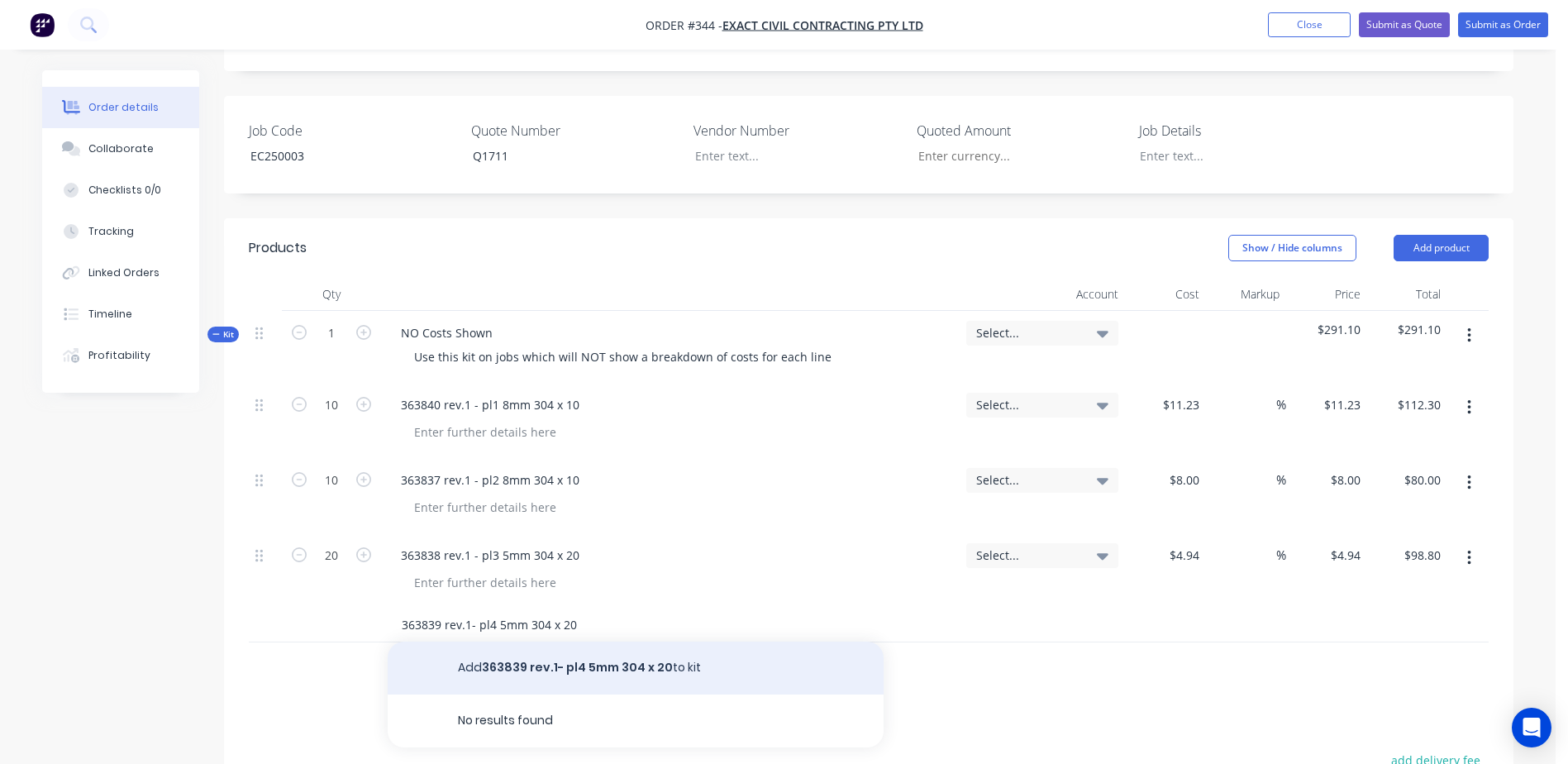
type input "363839 rev.1- pl4 5mm 304 x 20"
click at [523, 650] on button "Add 363839 rev.1- pl4 5mm 304 x 20 to kit" at bounding box center [635, 668] width 496 height 53
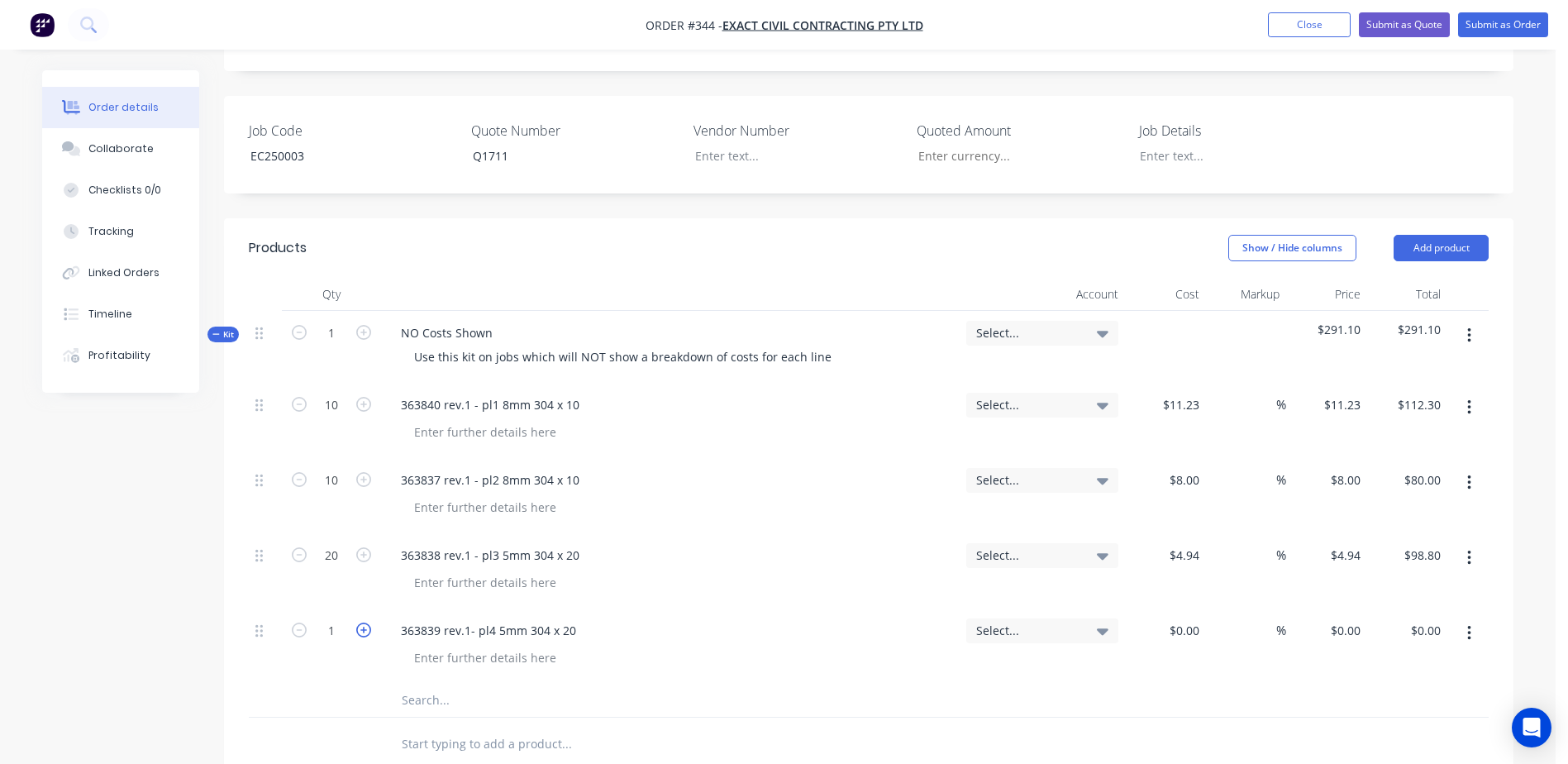
click at [370, 623] on icon "button" at bounding box center [363, 630] width 15 height 15
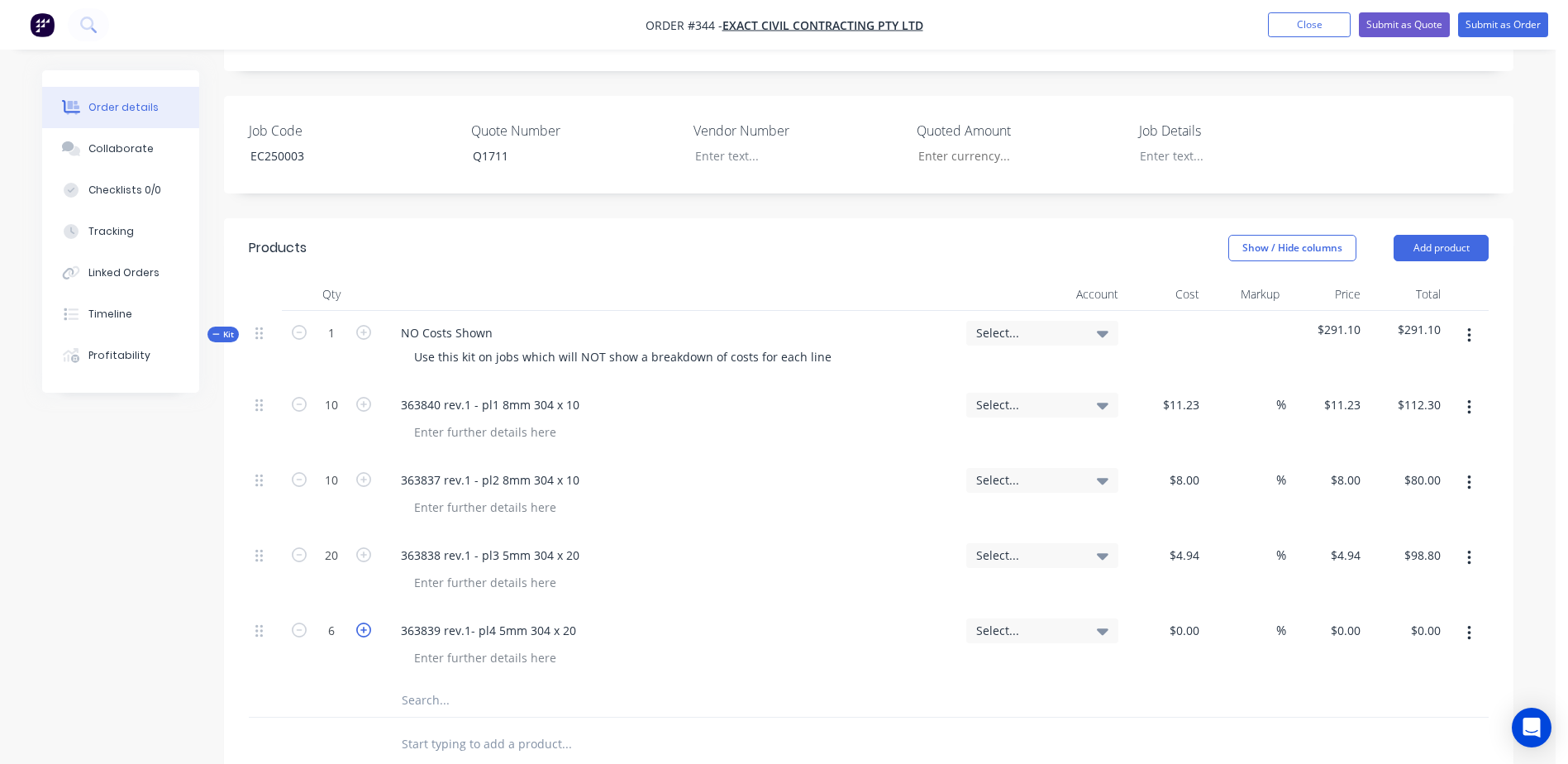
click at [370, 623] on icon "button" at bounding box center [363, 630] width 15 height 15
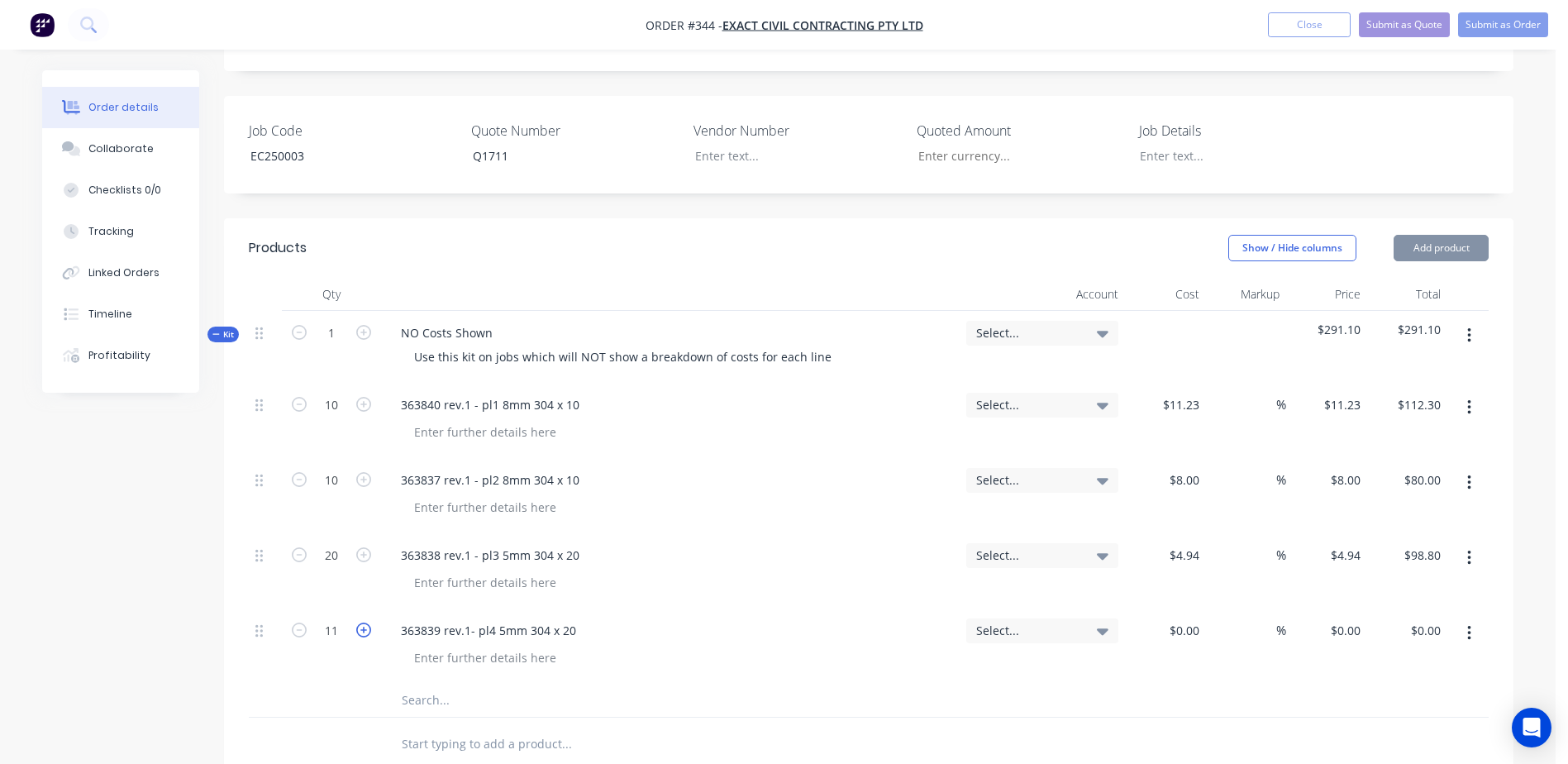
click at [370, 623] on icon "button" at bounding box center [363, 630] width 15 height 15
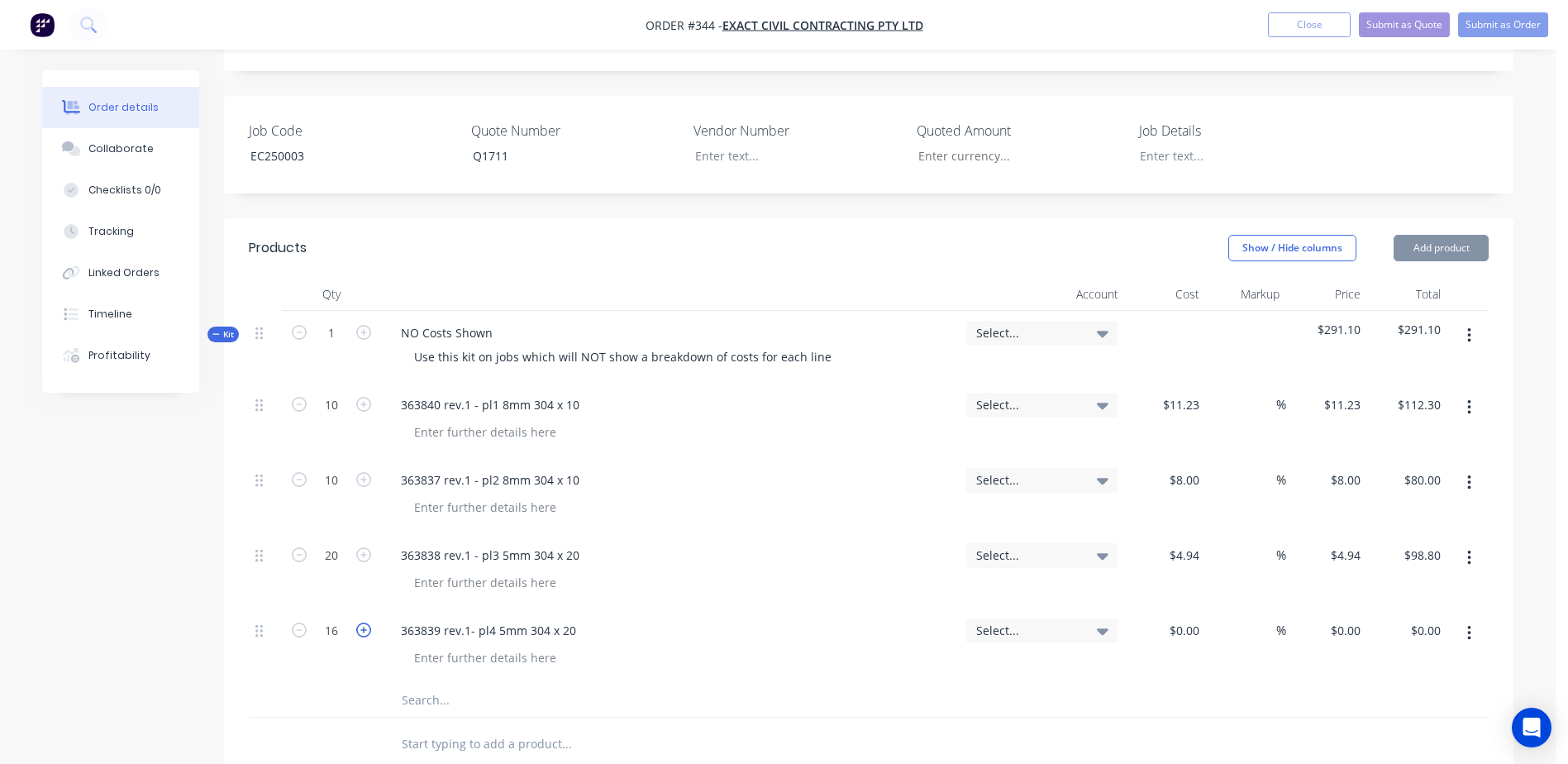
click at [370, 623] on icon "button" at bounding box center [363, 630] width 15 height 15
type input "20"
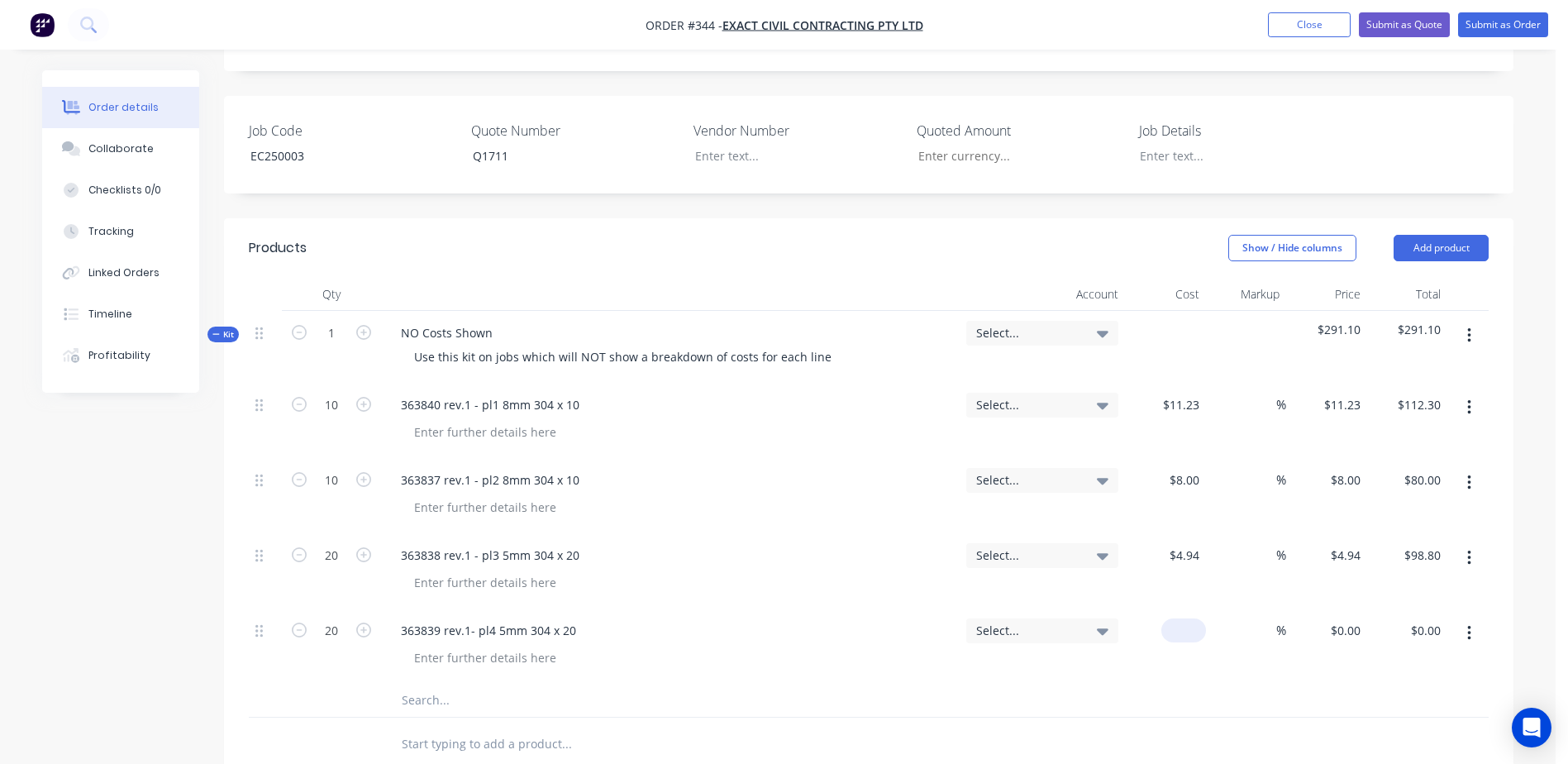
click at [1192, 619] on input at bounding box center [1187, 631] width 38 height 24
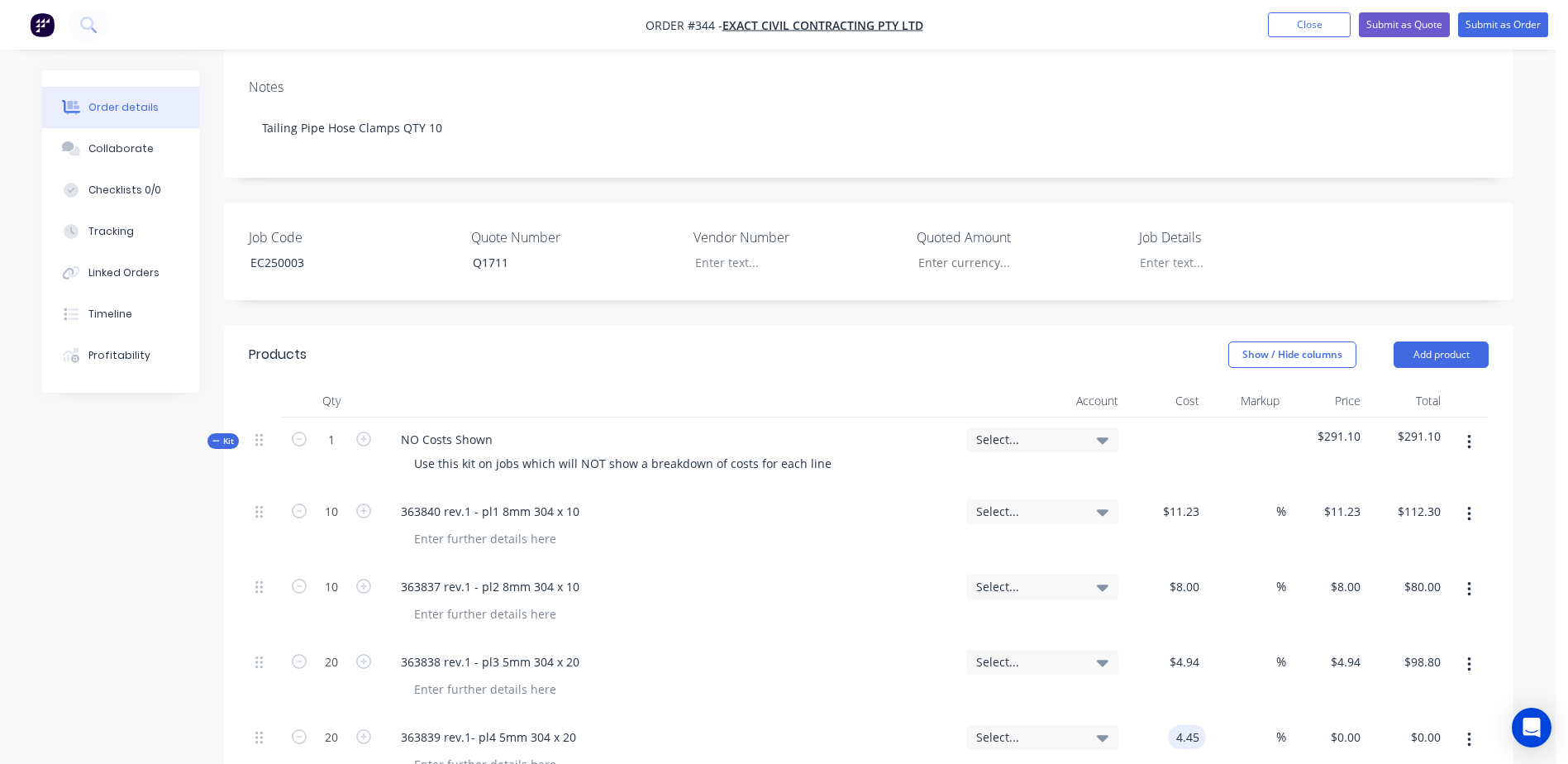
scroll to position [165, 0]
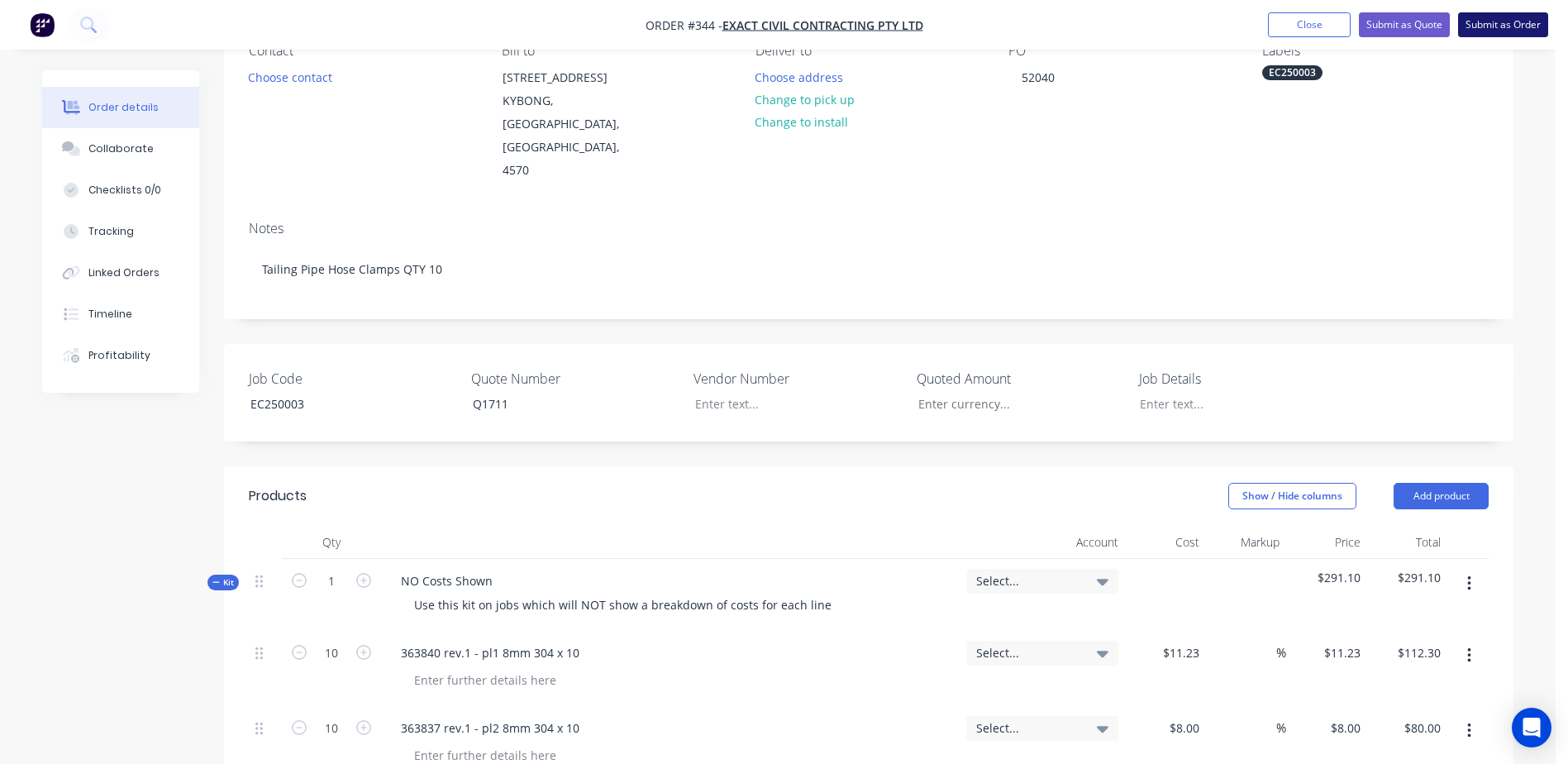
type input "$4.45"
type input "$89.00"
click at [1500, 28] on button "Submit as Order" at bounding box center [1503, 25] width 90 height 25
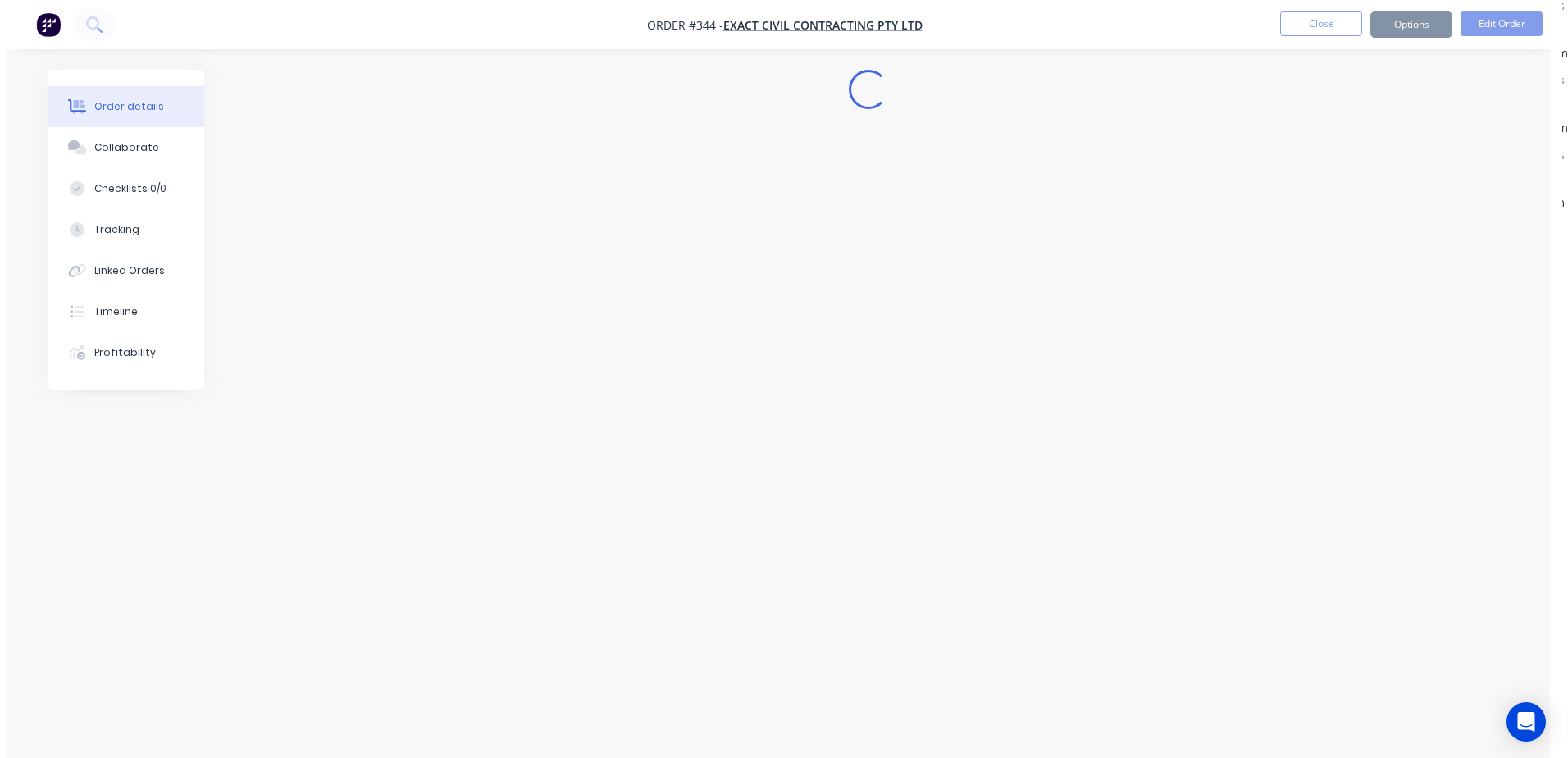
scroll to position [0, 0]
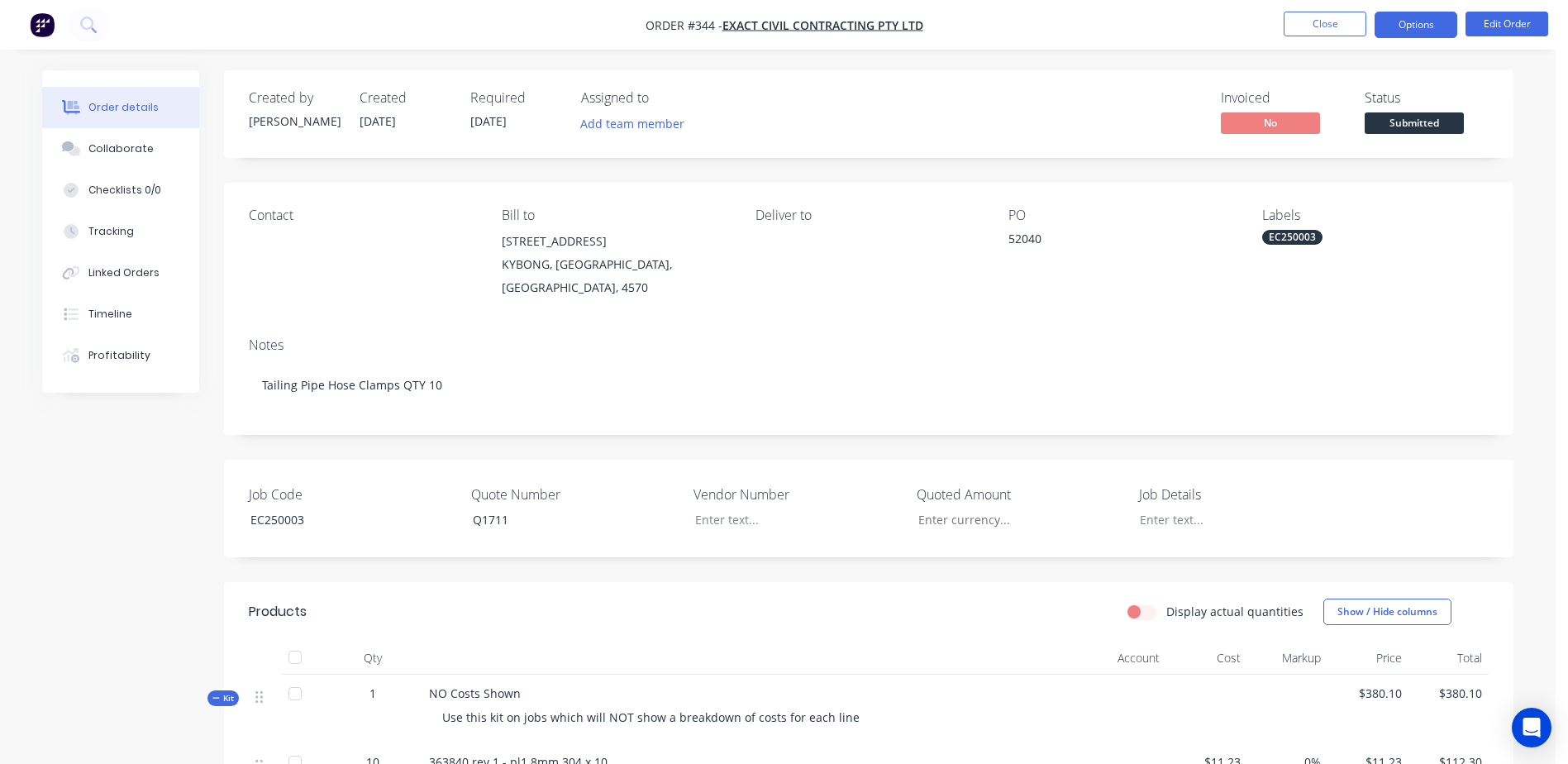
click at [1416, 14] on button "Options" at bounding box center [1416, 25] width 83 height 26
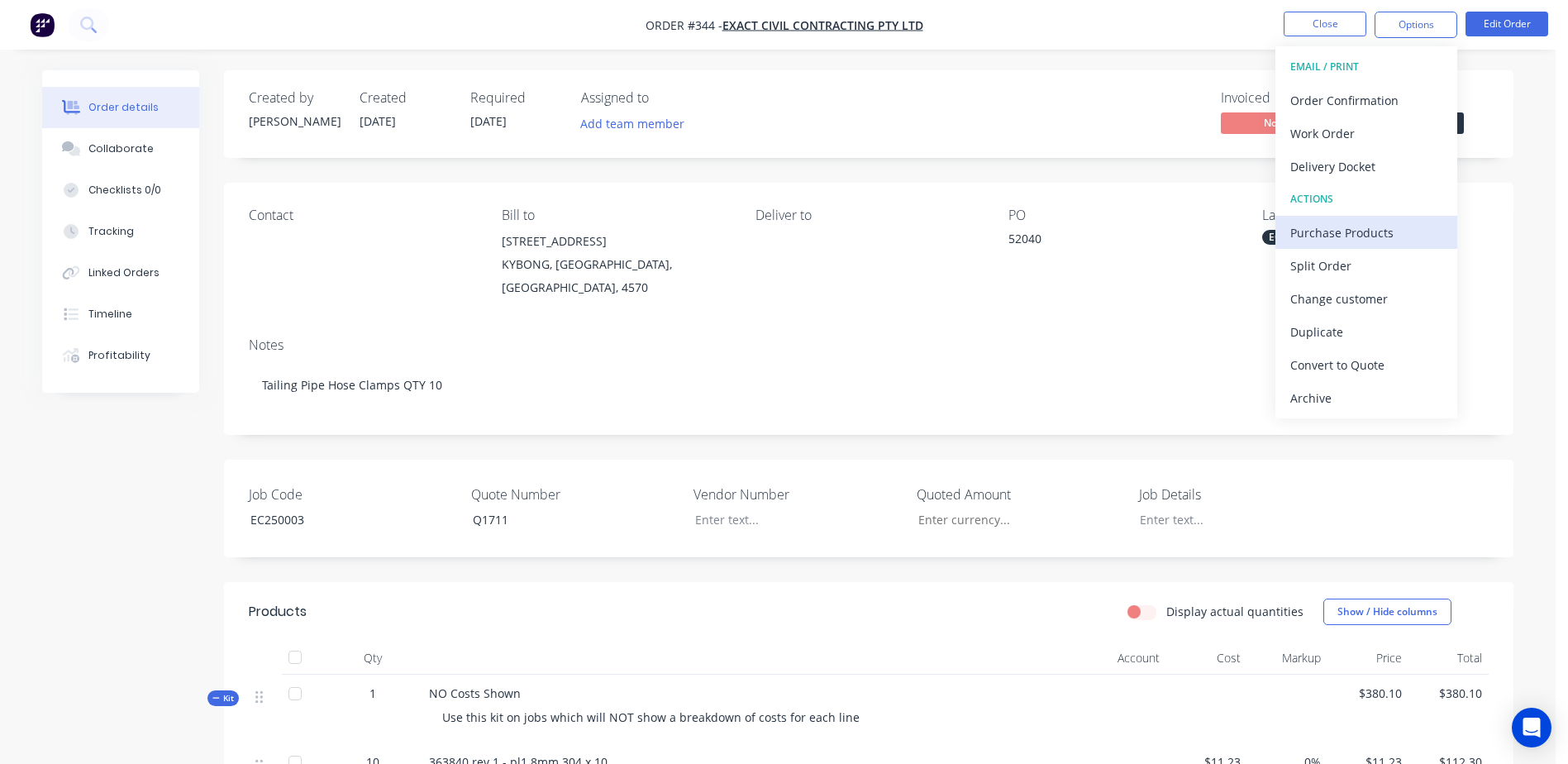
click at [1408, 230] on div "Purchase Products" at bounding box center [1366, 233] width 152 height 24
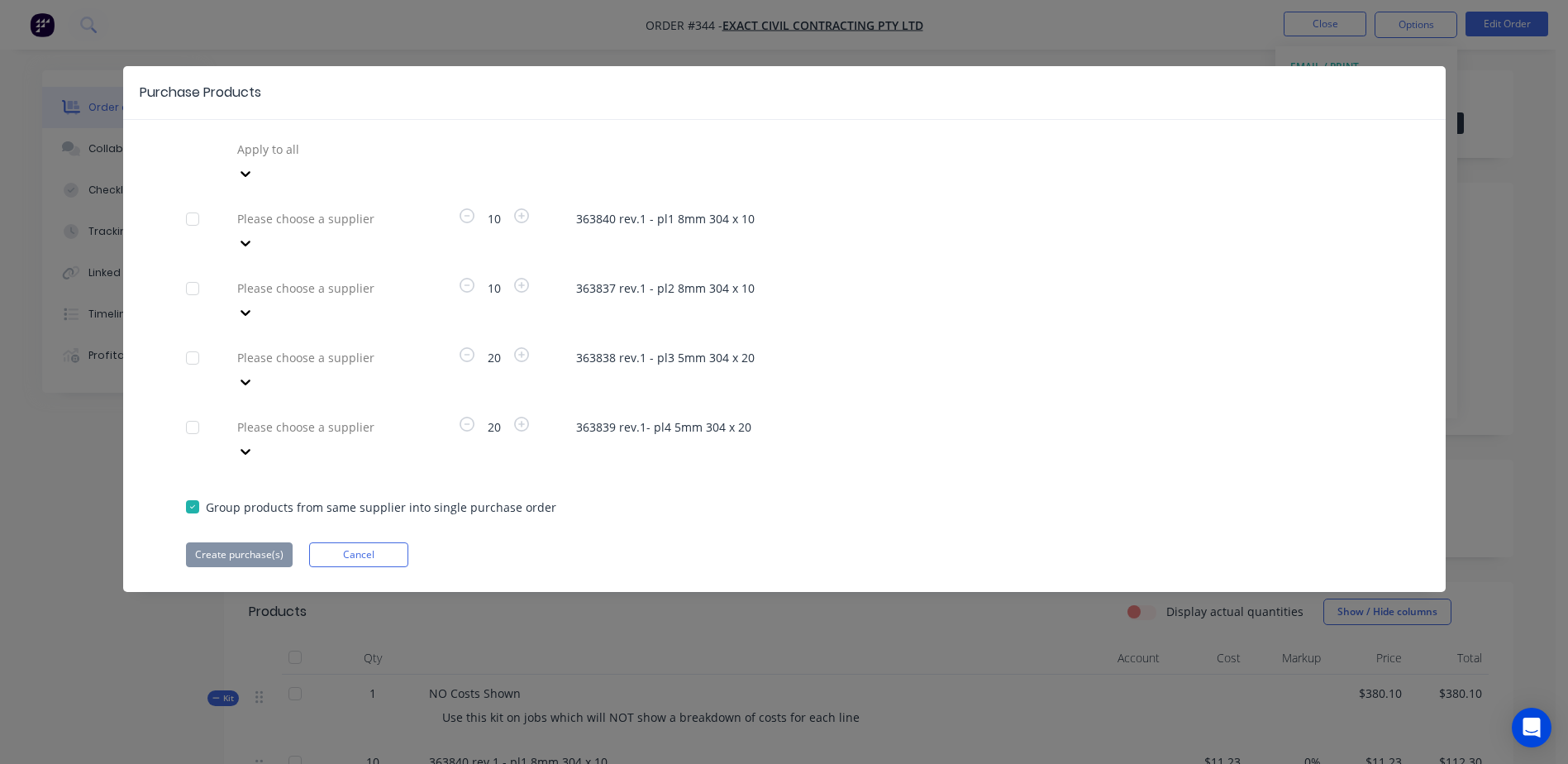
click at [324, 208] on div at bounding box center [354, 218] width 238 height 21
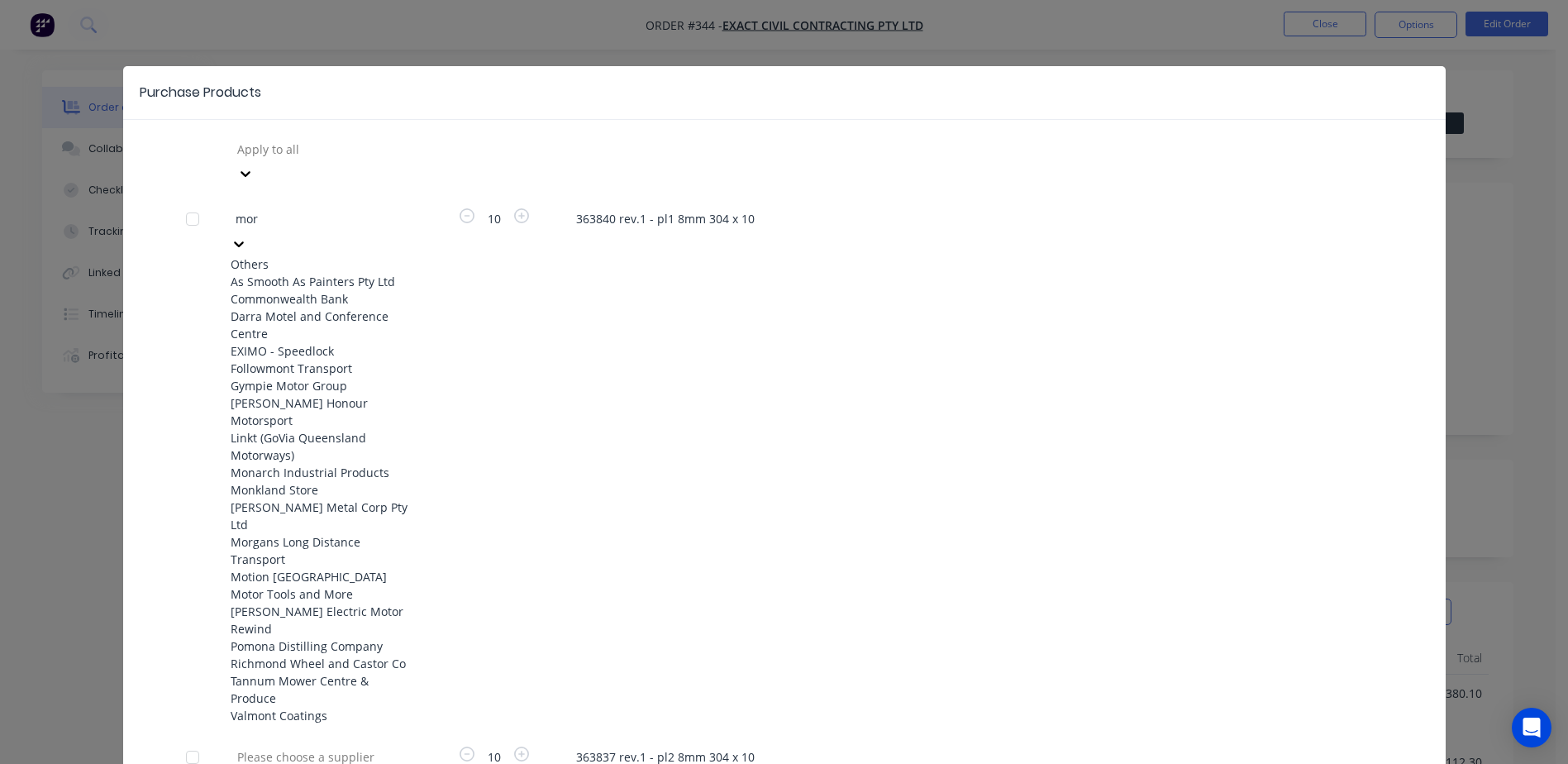
type input "morg"
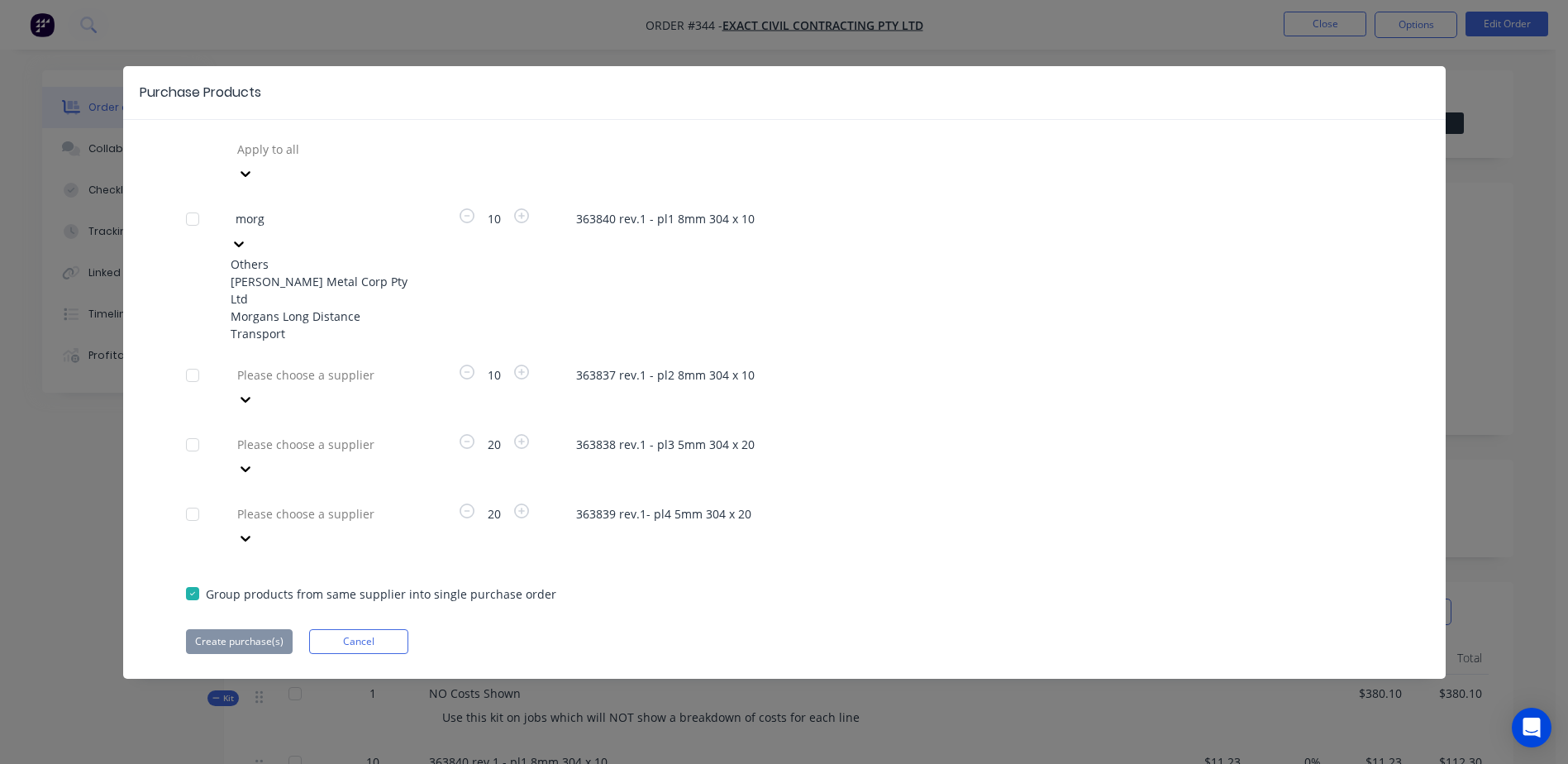
click at [295, 273] on div "Morgan Metal Corp Pty Ltd" at bounding box center [321, 290] width 182 height 35
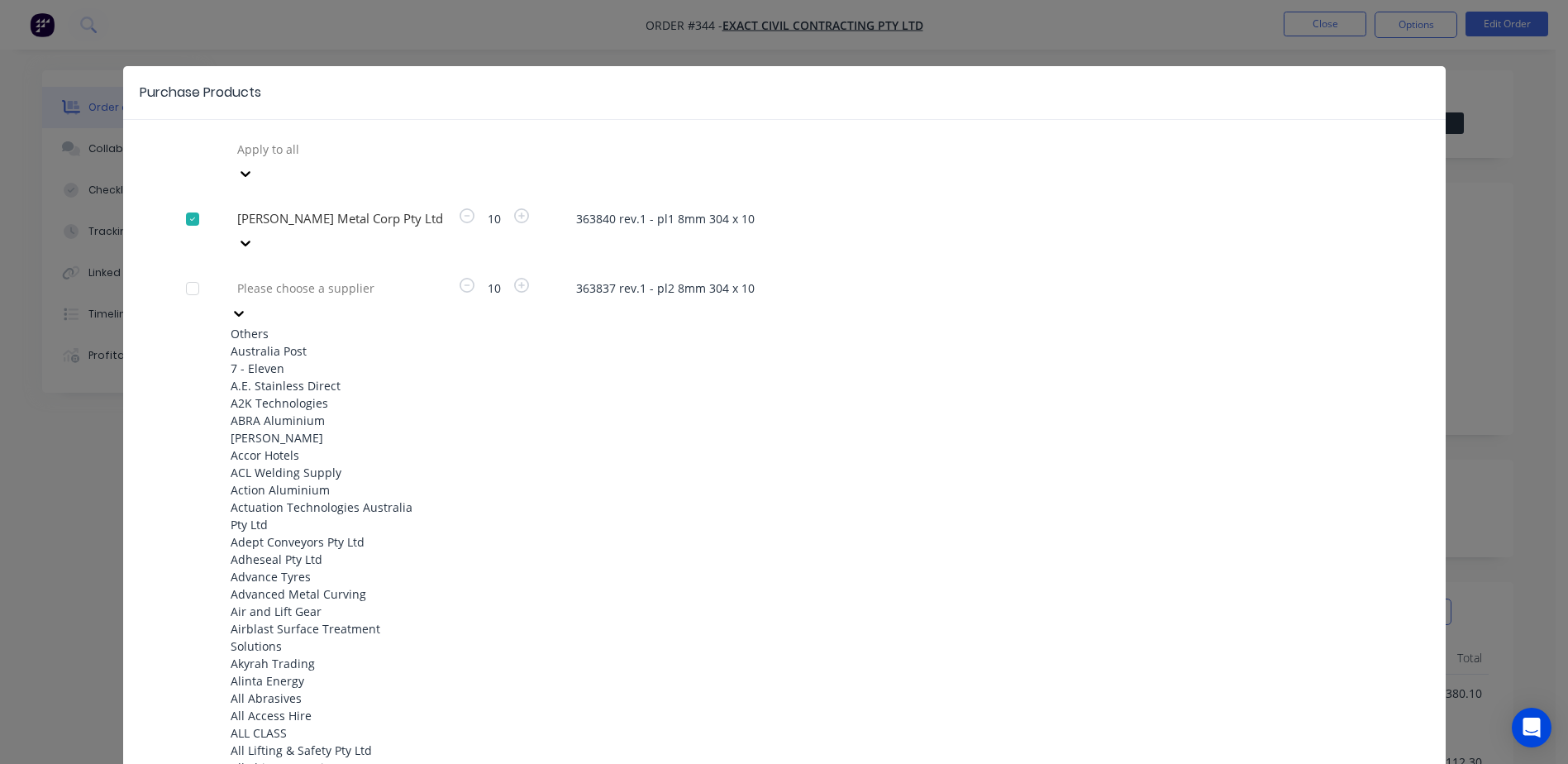
click at [267, 277] on div at bounding box center [354, 288] width 238 height 21
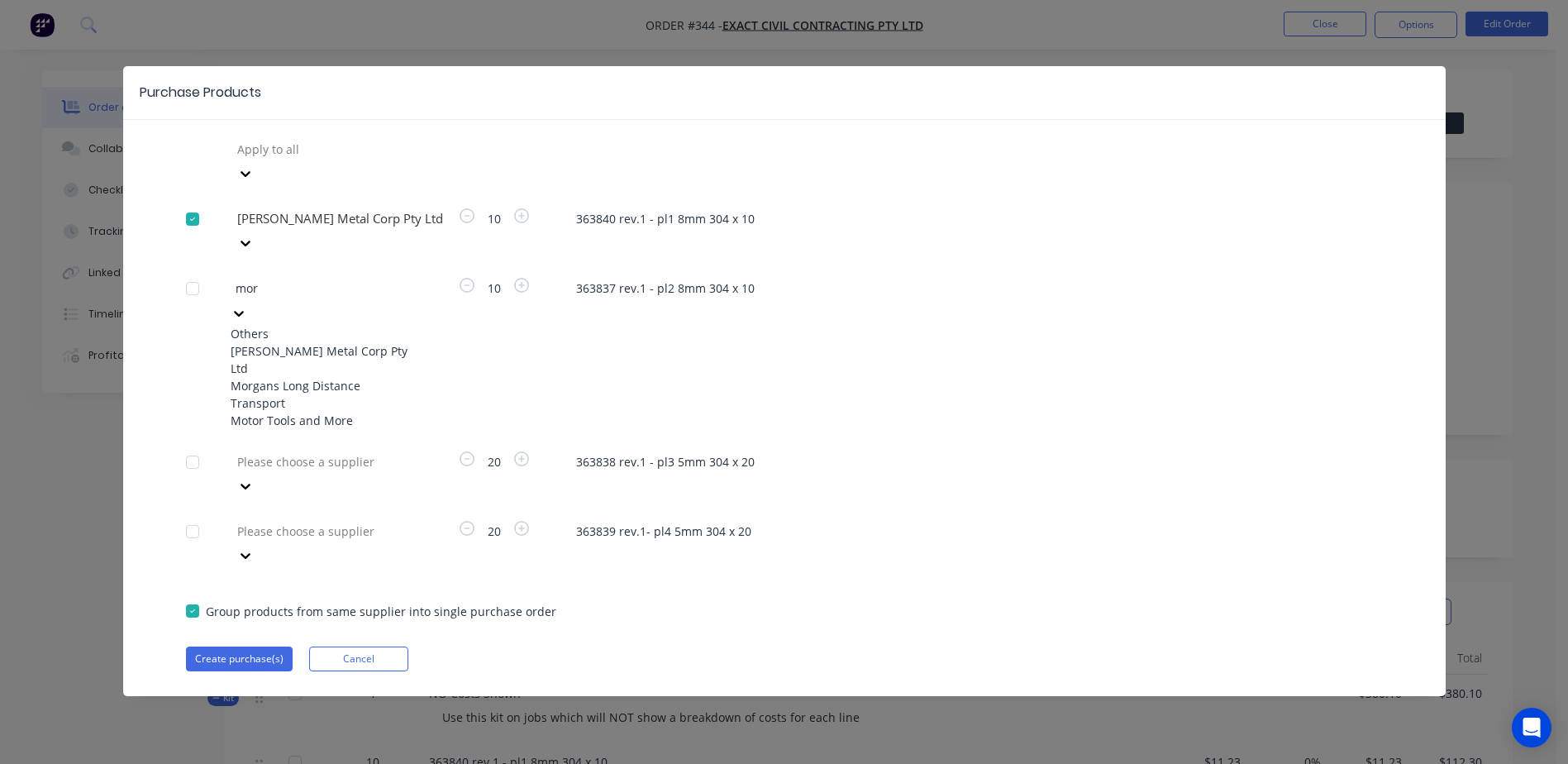
type input "morg"
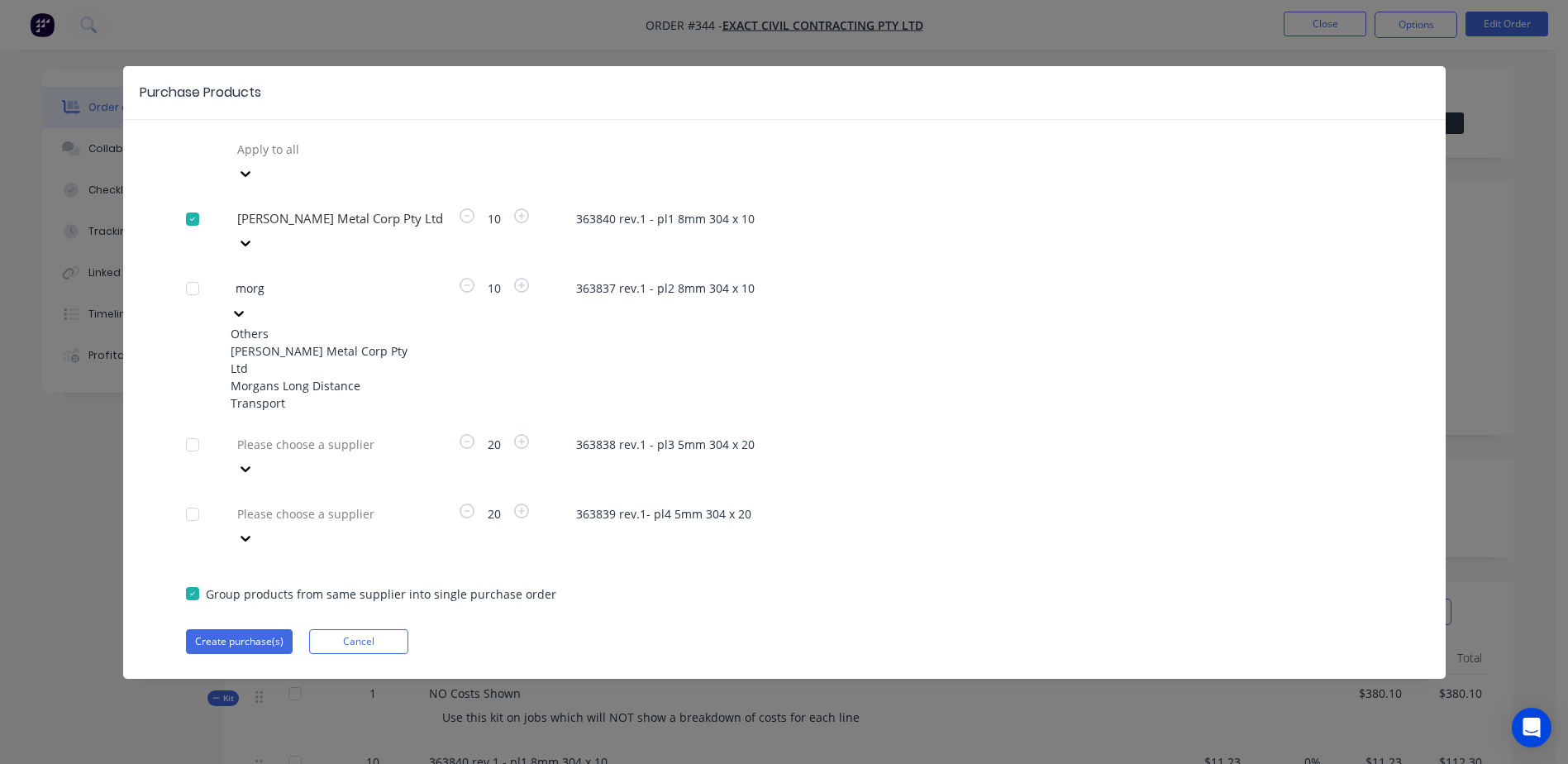
click at [350, 342] on div "Morgan Metal Corp Pty Ltd" at bounding box center [321, 360] width 182 height 35
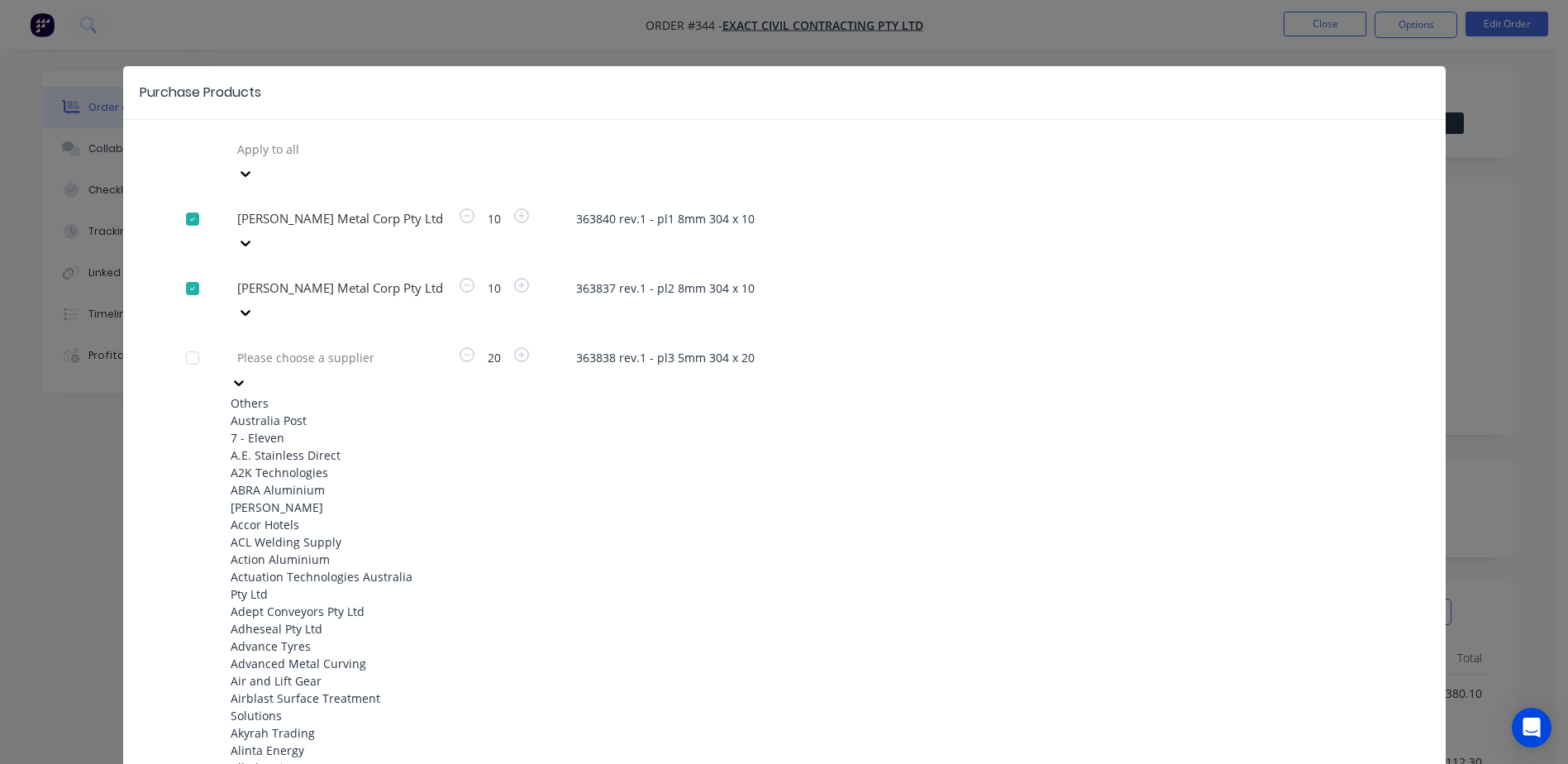
click at [285, 345] on div "Please choose a supplier" at bounding box center [355, 357] width 248 height 25
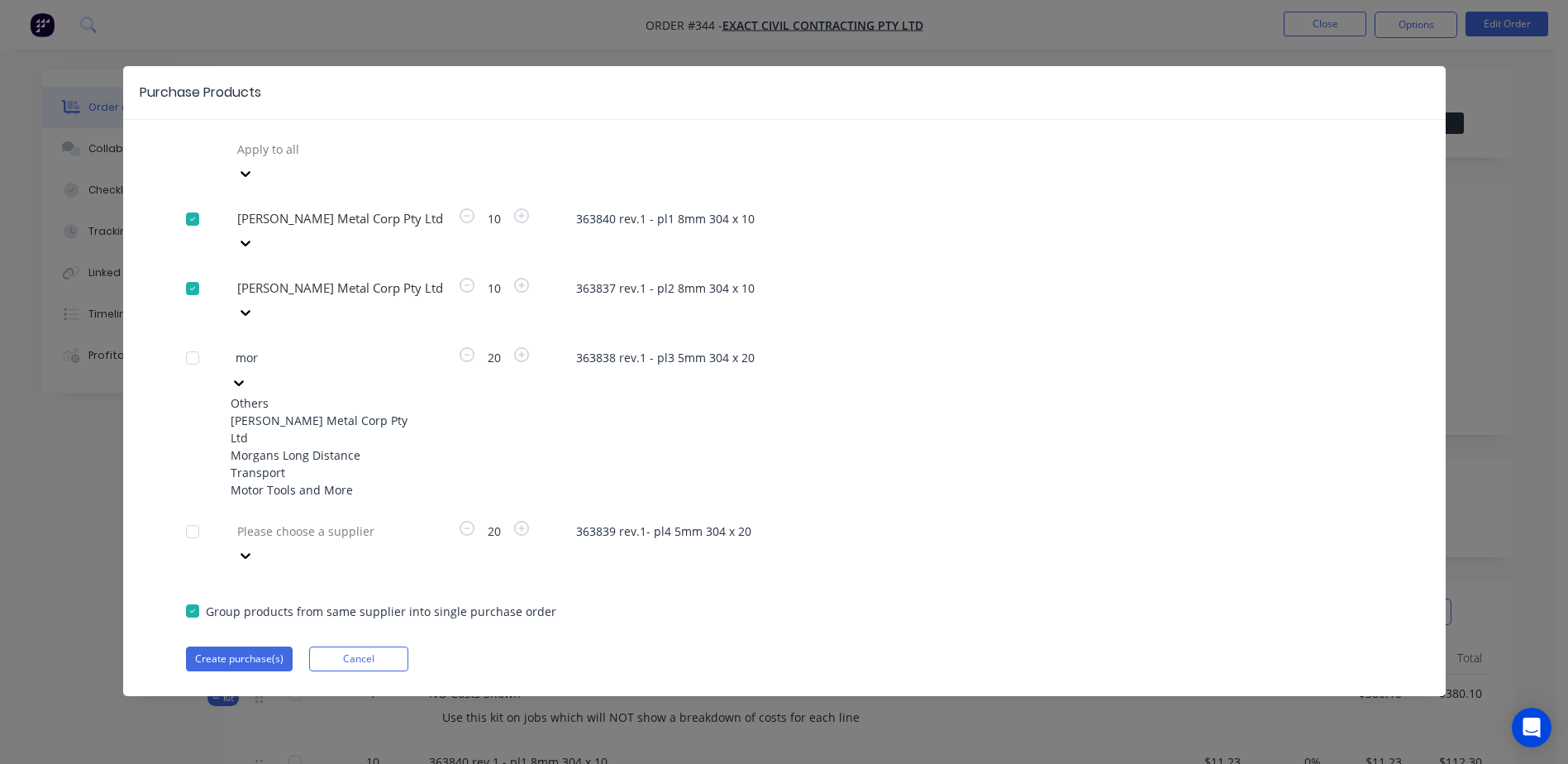
type input "morg"
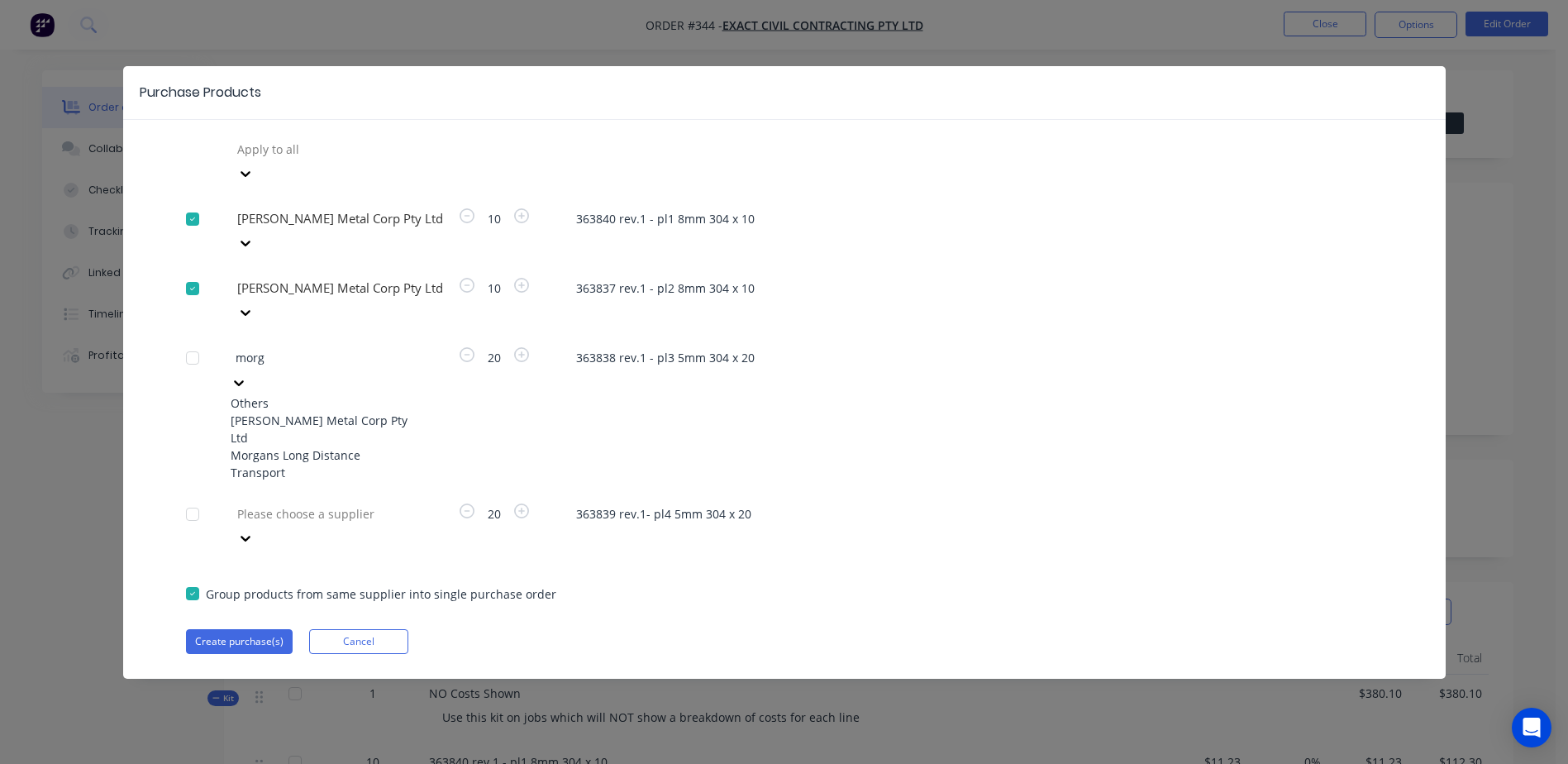
click at [311, 412] on div "Morgan Metal Corp Pty Ltd" at bounding box center [321, 429] width 182 height 35
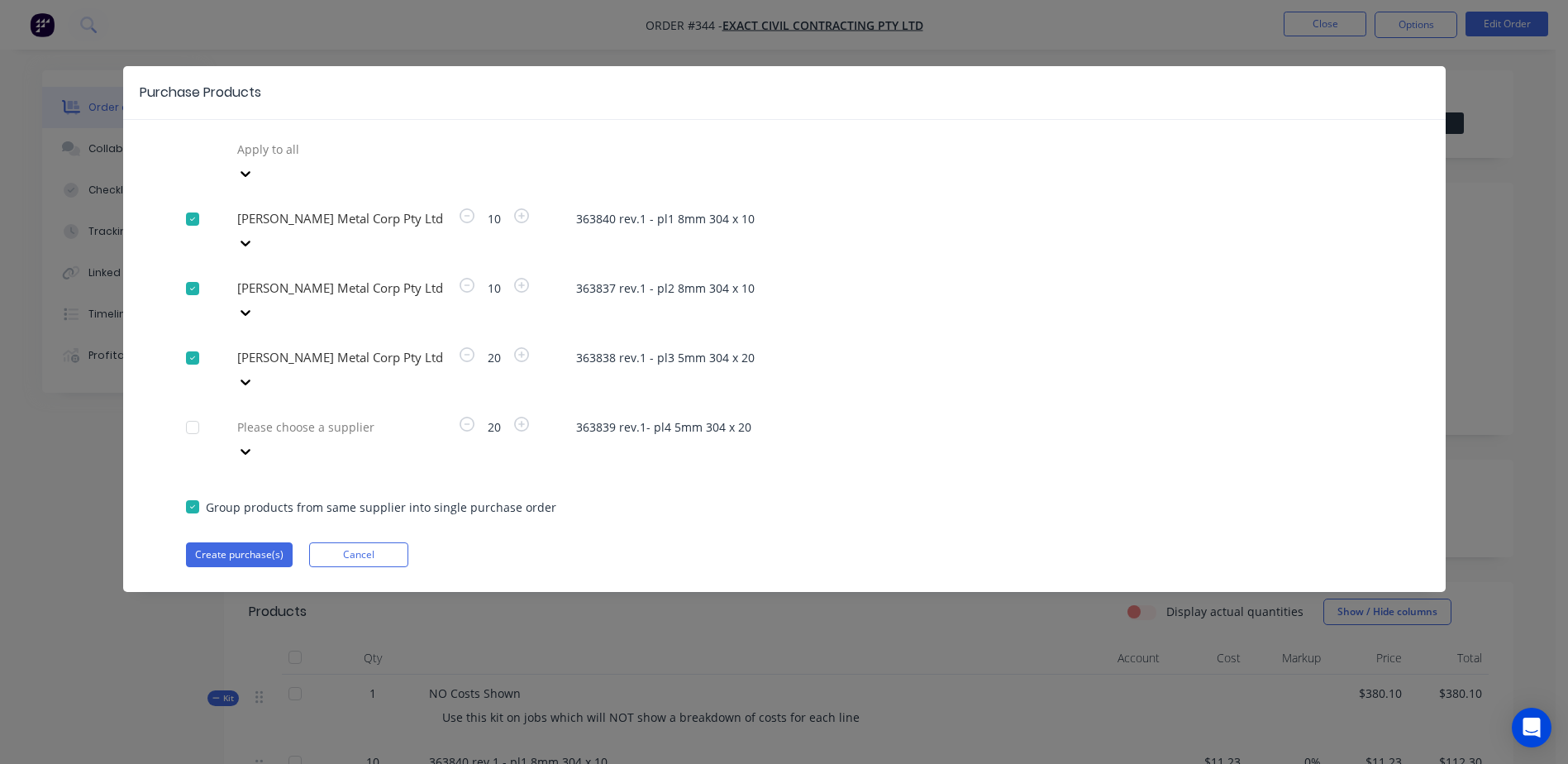
click at [292, 417] on div at bounding box center [354, 427] width 238 height 21
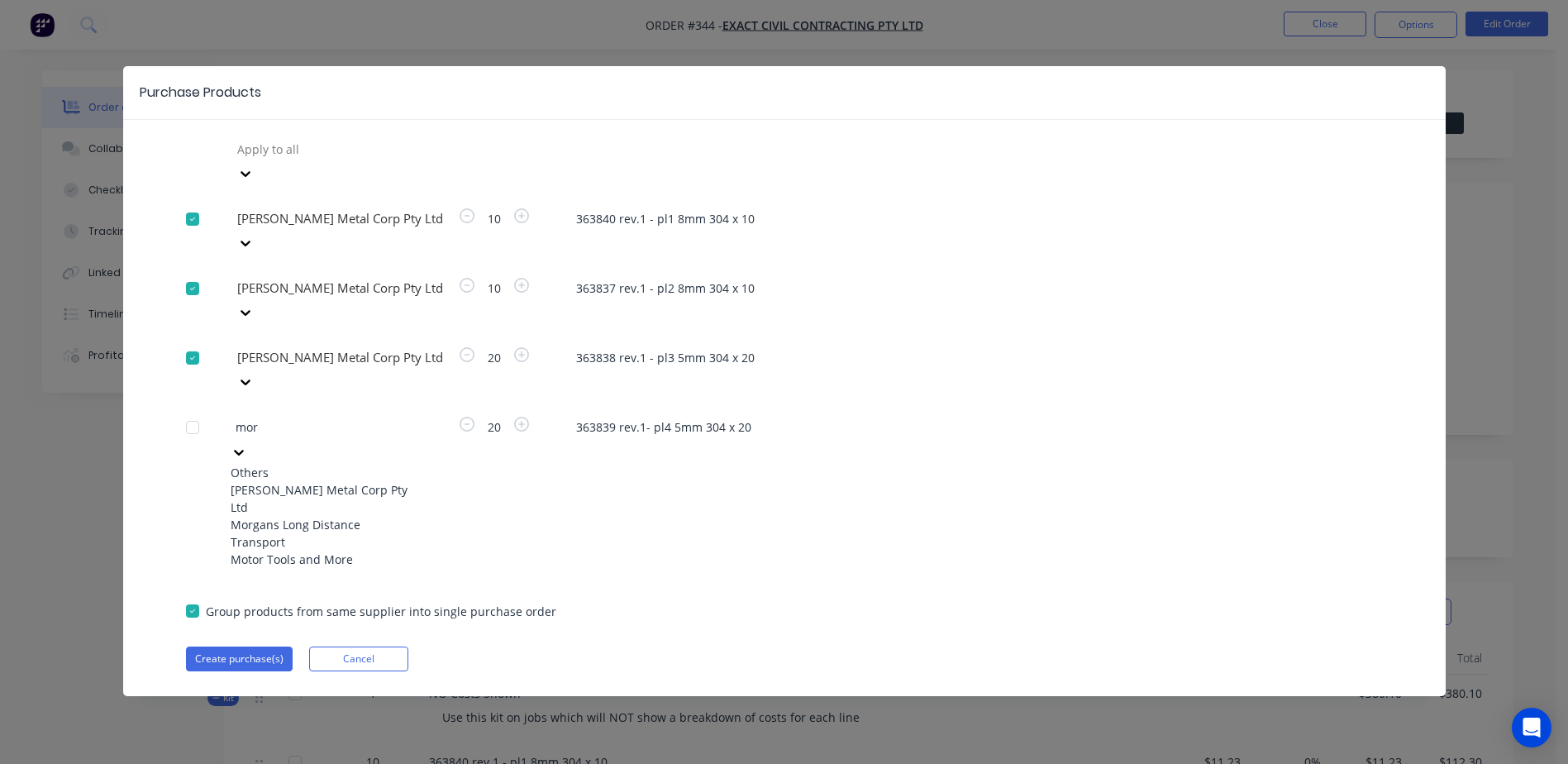
type input "morg"
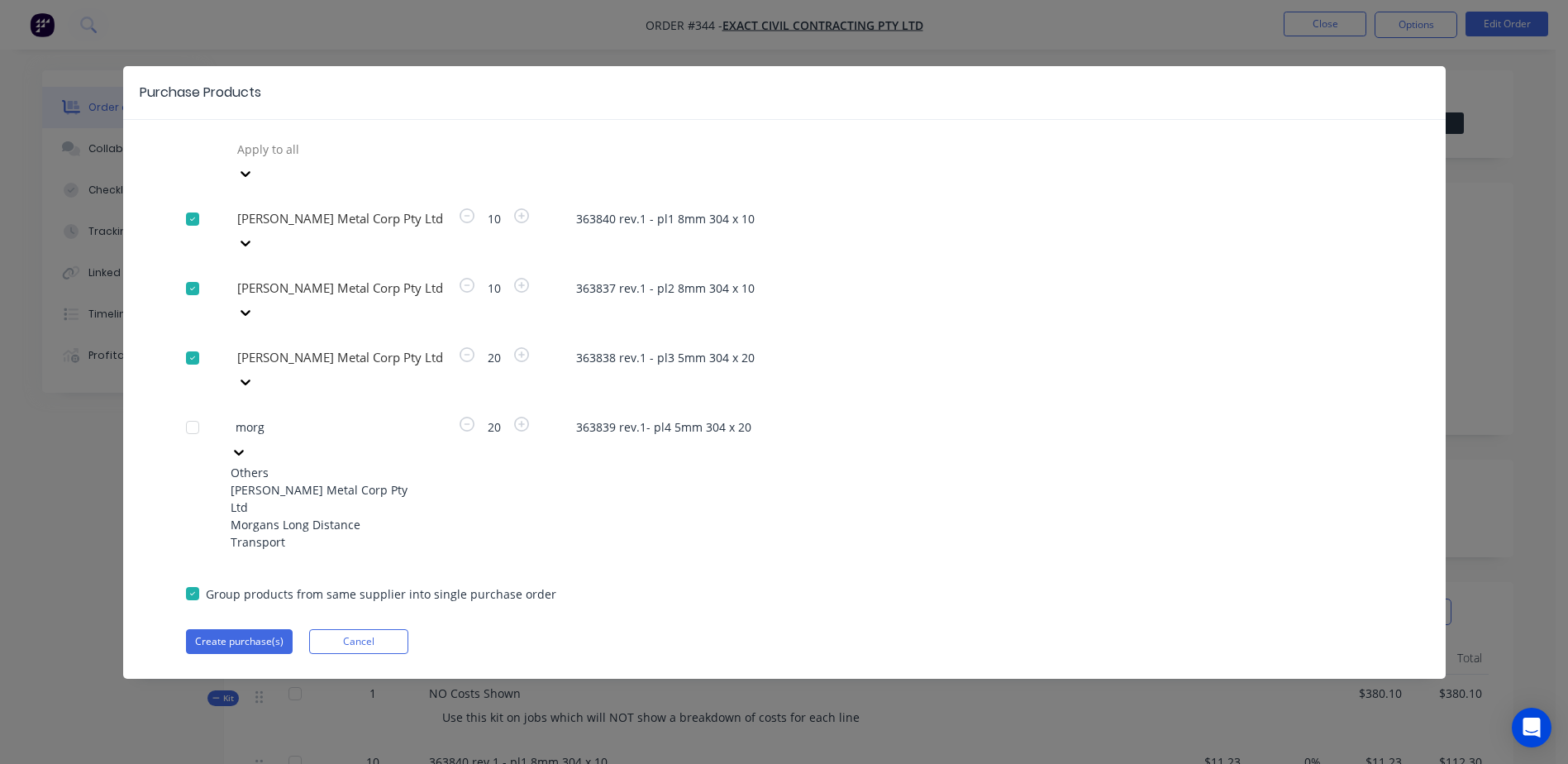
click at [329, 481] on div "Morgan Metal Corp Pty Ltd" at bounding box center [321, 498] width 182 height 35
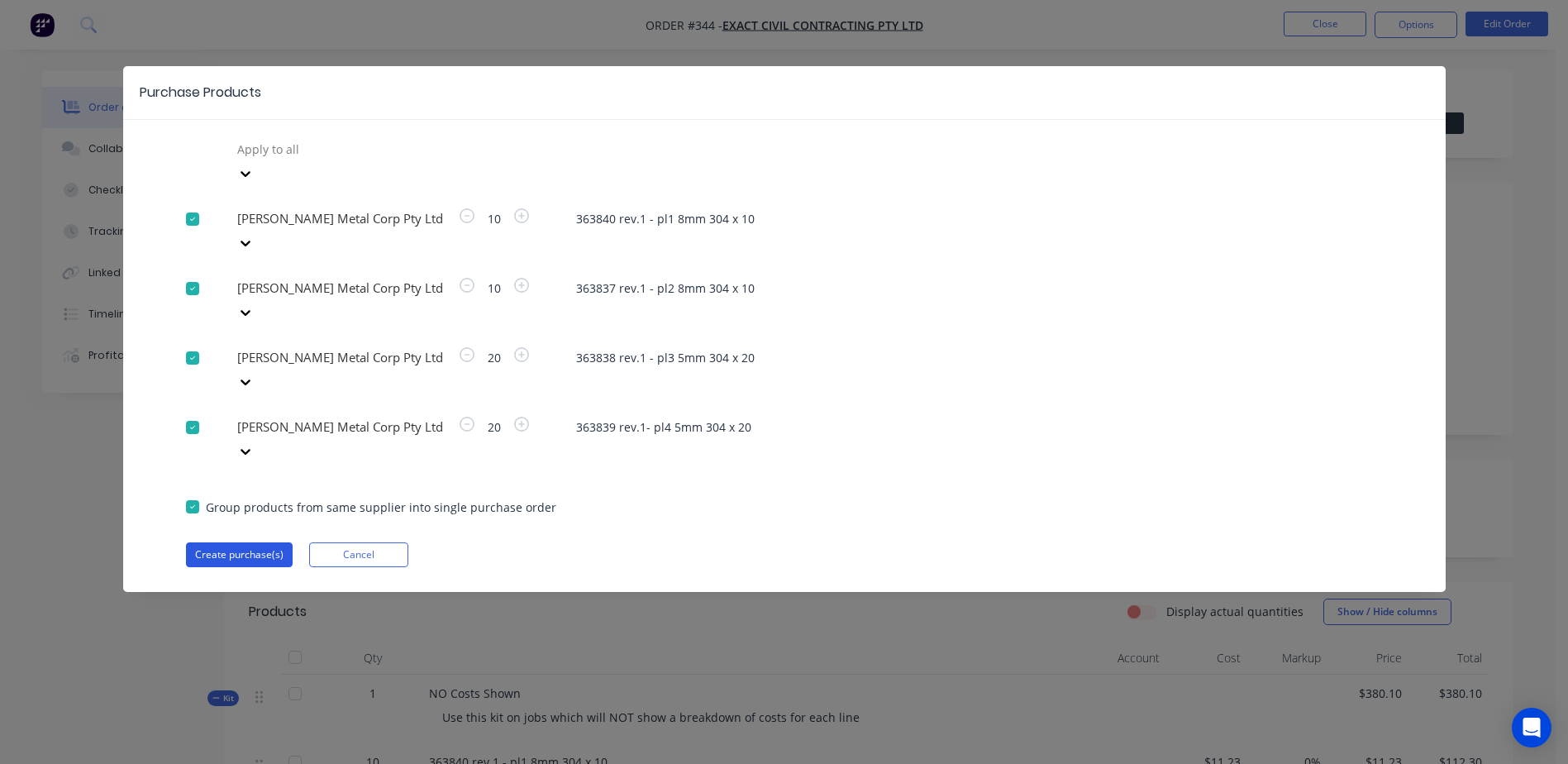
click at [235, 542] on button "Create purchase(s)" at bounding box center [239, 554] width 107 height 25
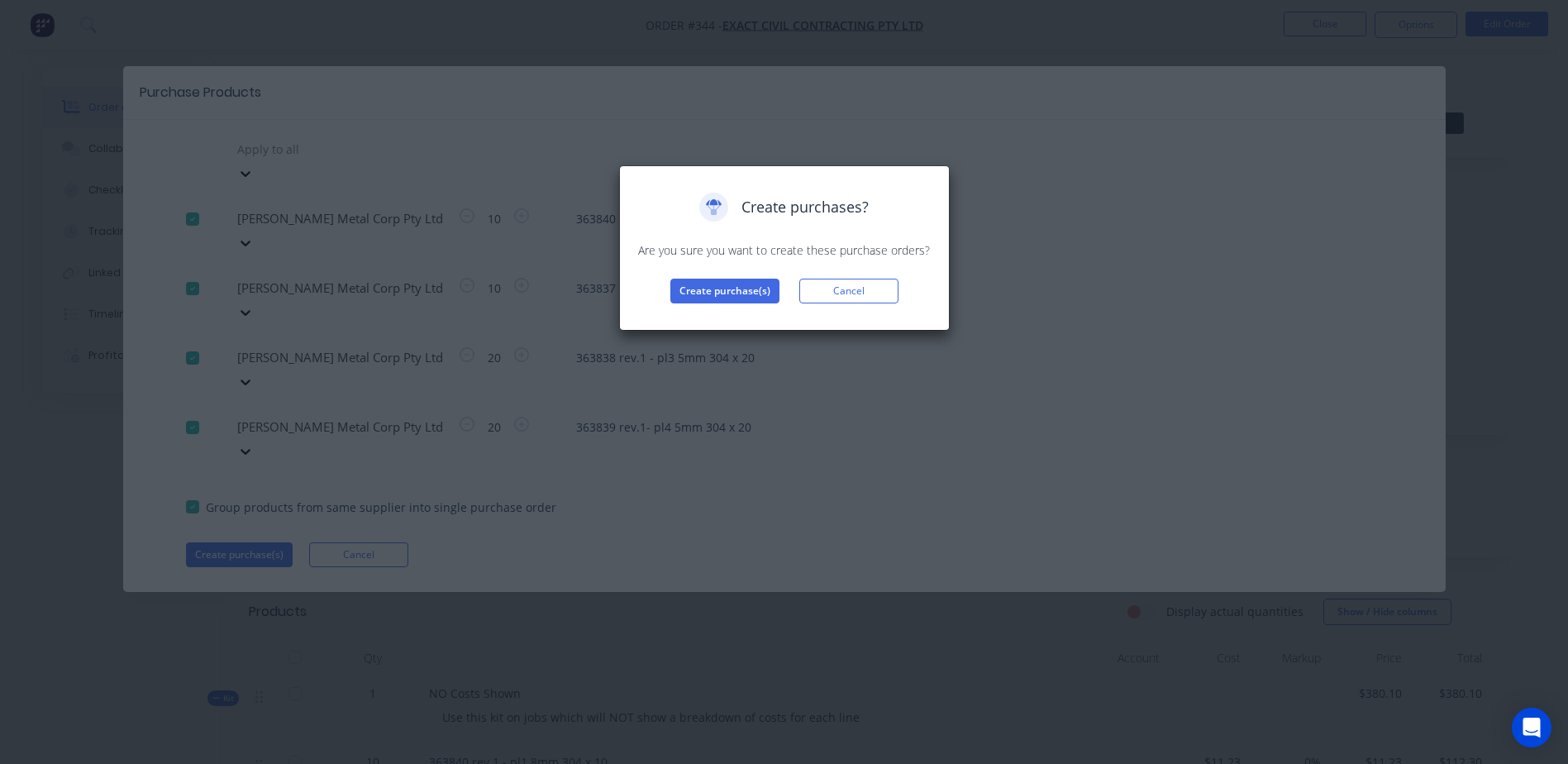
click at [723, 274] on div "Create purchases? Are you sure you want to create these purchase orders? Create…" at bounding box center [784, 247] width 296 height 110
click at [726, 289] on button "Create purchase(s)" at bounding box center [726, 290] width 110 height 25
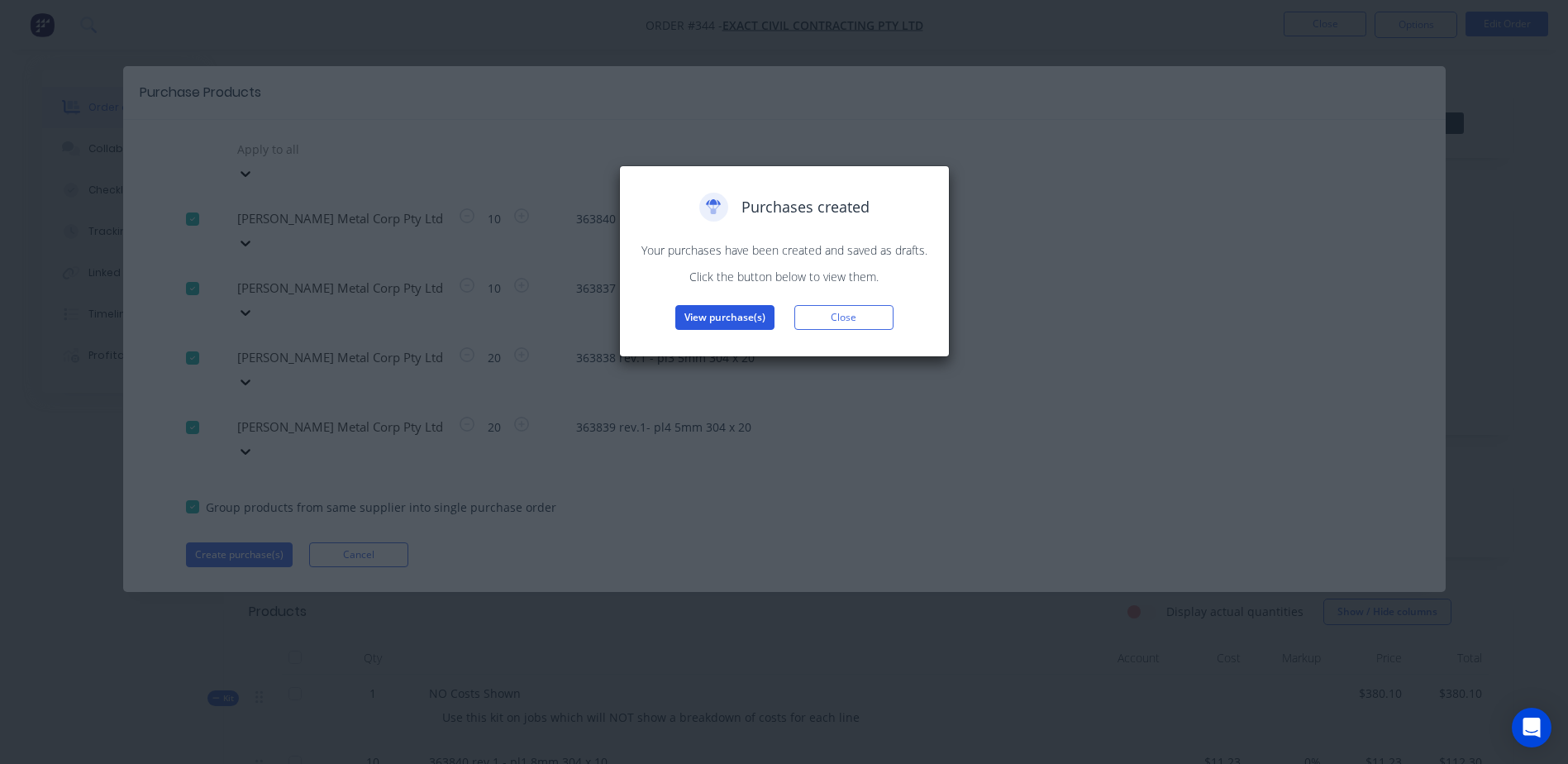
click at [718, 316] on button "View purchase(s)" at bounding box center [725, 317] width 99 height 25
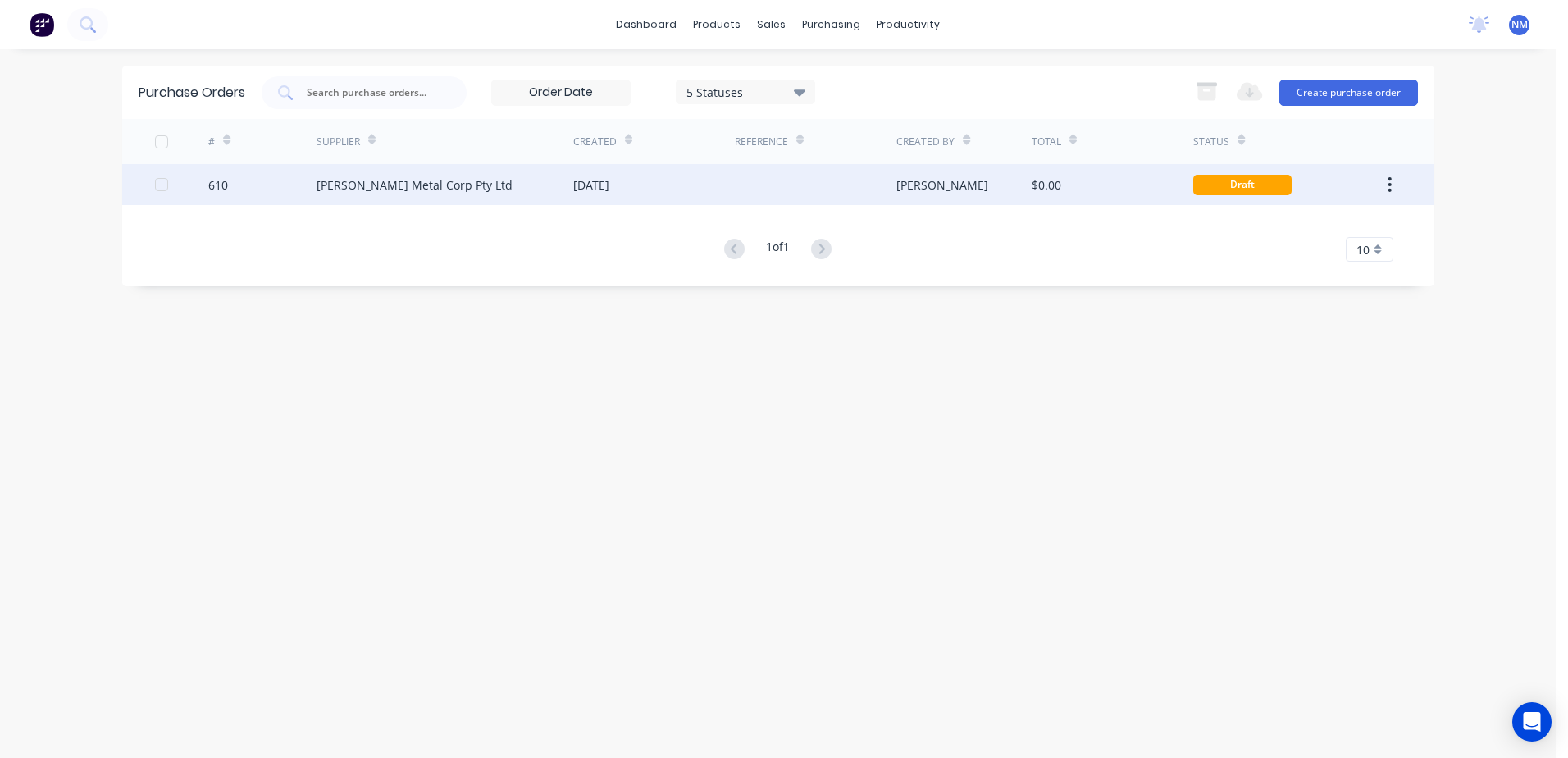
click at [1137, 195] on div "$0.00" at bounding box center [1112, 184] width 161 height 41
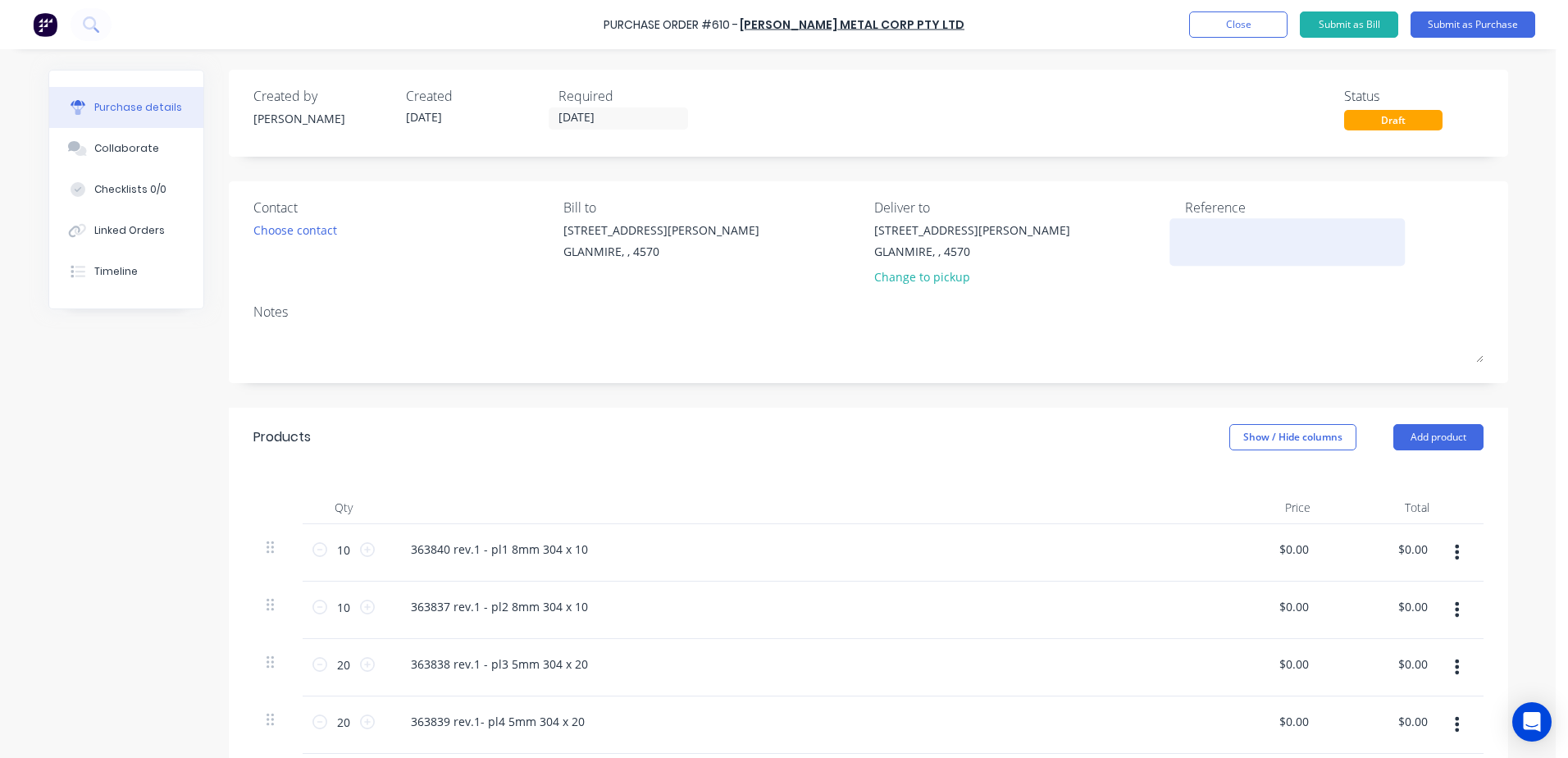
click at [1232, 222] on textarea at bounding box center [1287, 240] width 205 height 37
type textarea "e"
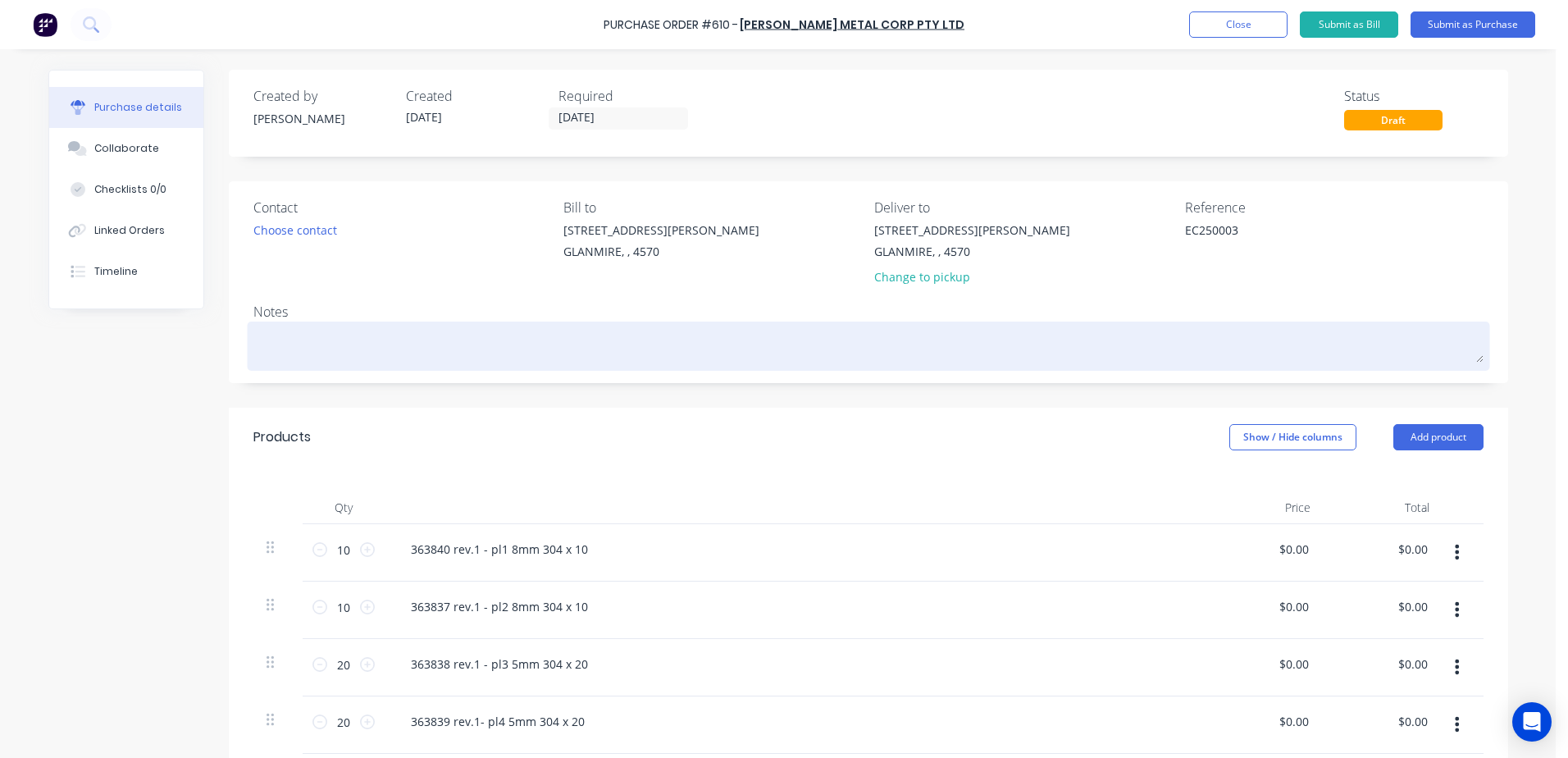
type textarea "EC250003"
click at [293, 339] on textarea at bounding box center [868, 344] width 1230 height 37
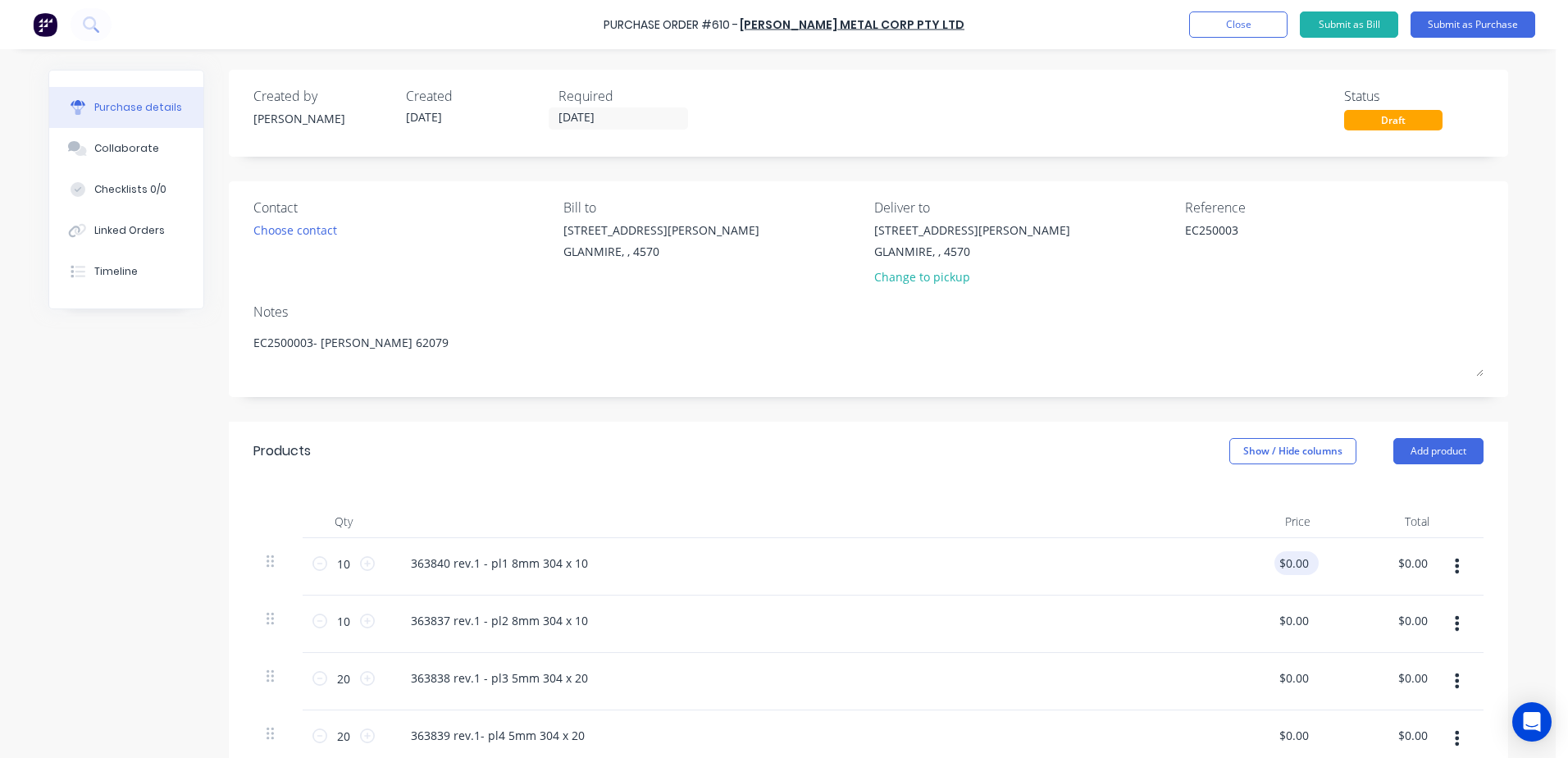
type textarea "EC2500003- greg Quote 62079"
click at [1281, 555] on input "0.00" at bounding box center [1296, 563] width 31 height 24
type input "$11.23"
type input "$112.30"
click at [1281, 618] on input "0.00" at bounding box center [1296, 620] width 31 height 24
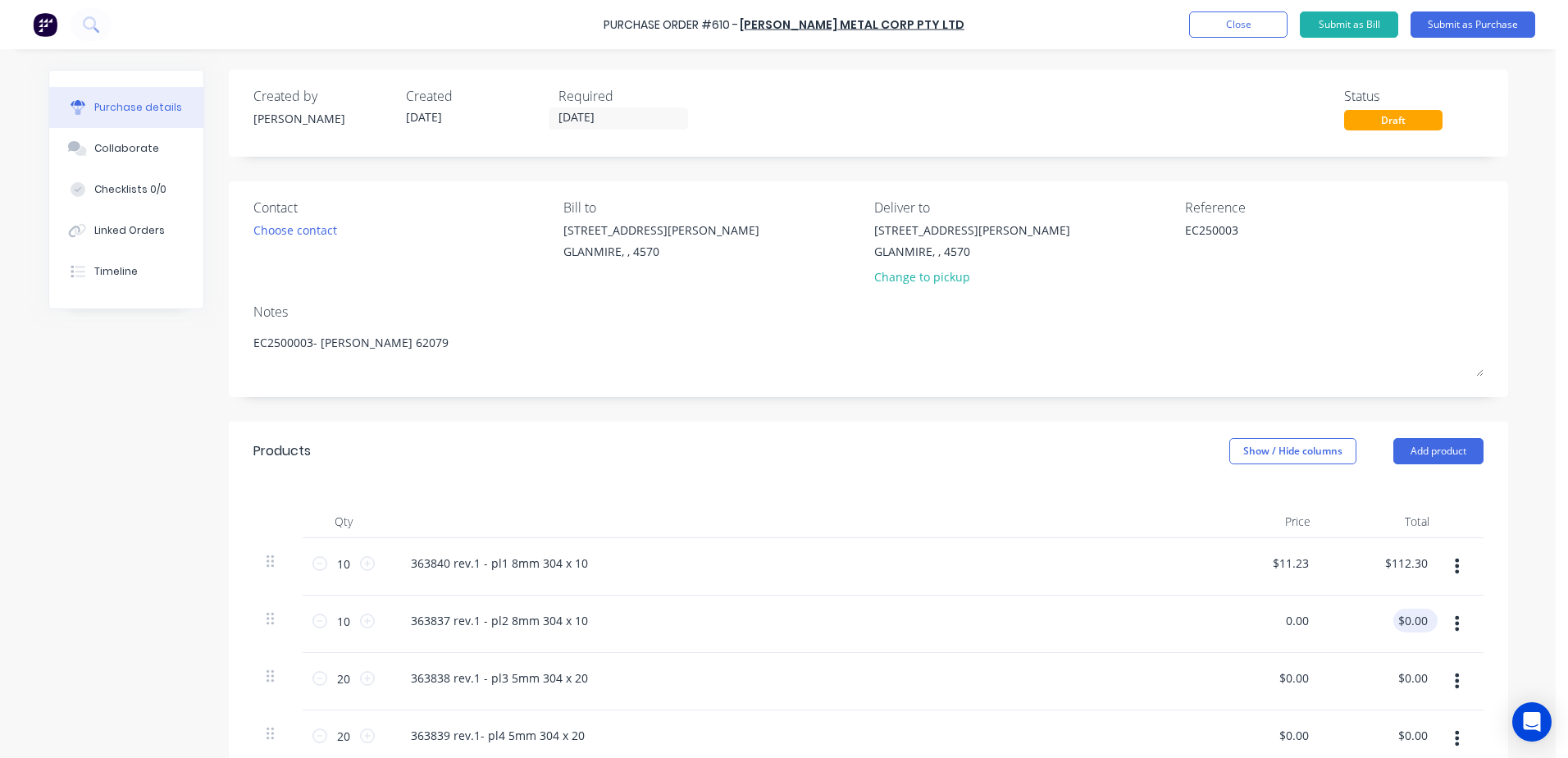
drag, startPoint x: 1278, startPoint y: 615, endPoint x: 1387, endPoint y: 623, distance: 109.3
click at [1384, 623] on div "10 10 363837 rev.1 - pl2 8mm 304 x 10 0.00 0.00 $0.00 $0.00" at bounding box center [868, 624] width 1230 height 57
type input "$8.00"
type input "$80.00"
drag, startPoint x: 1263, startPoint y: 681, endPoint x: 1274, endPoint y: 680, distance: 11.0
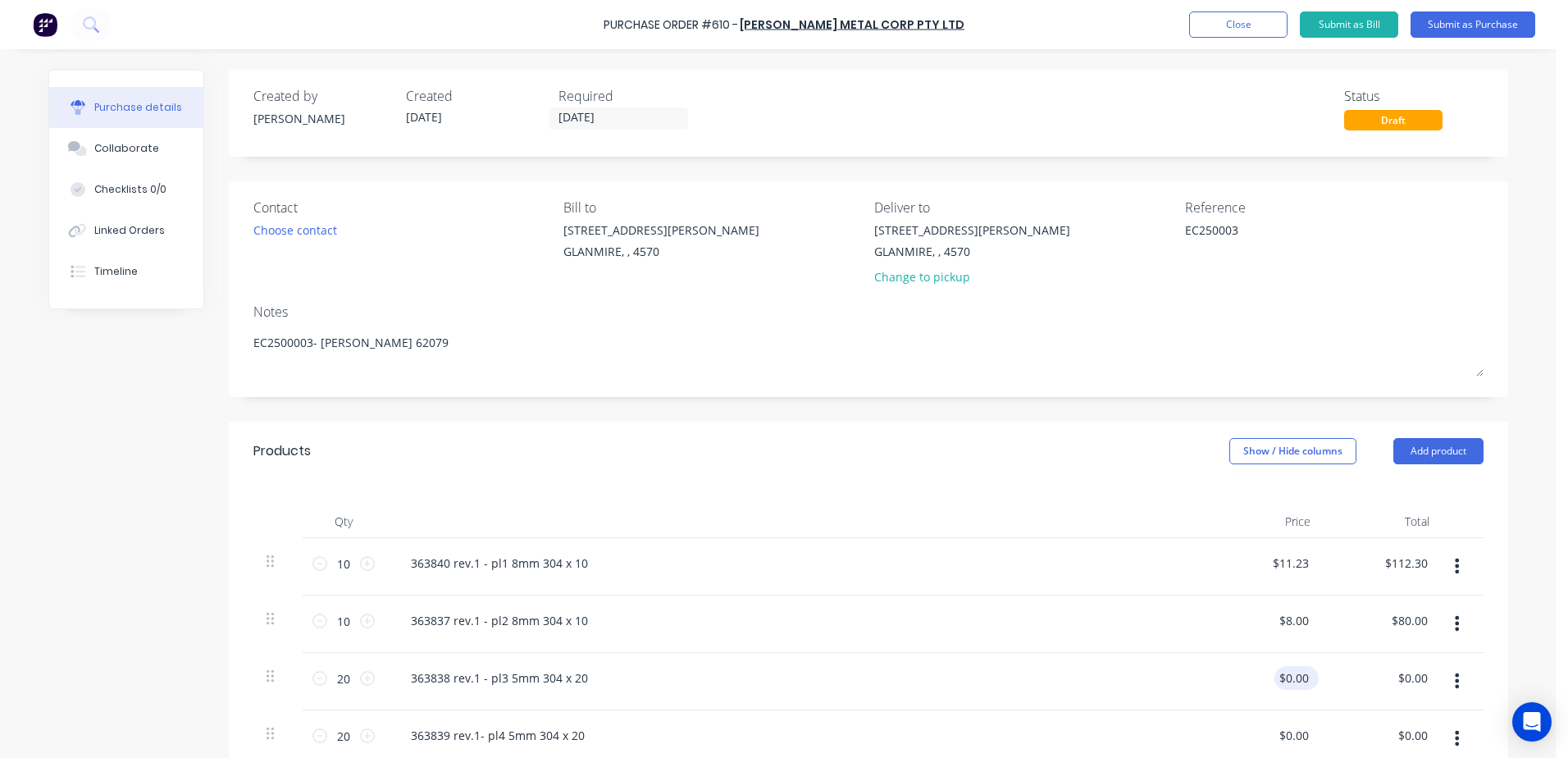
click at [1274, 680] on div "$0.00 $0.00" at bounding box center [1264, 681] width 119 height 57
drag, startPoint x: 1276, startPoint y: 680, endPoint x: 1538, endPoint y: 701, distance: 262.8
click at [1538, 701] on div "Purchase Order #610 - Morgan Metal Corp Pty Ltd Add product Close Submit as Bil…" at bounding box center [778, 379] width 1555 height 758
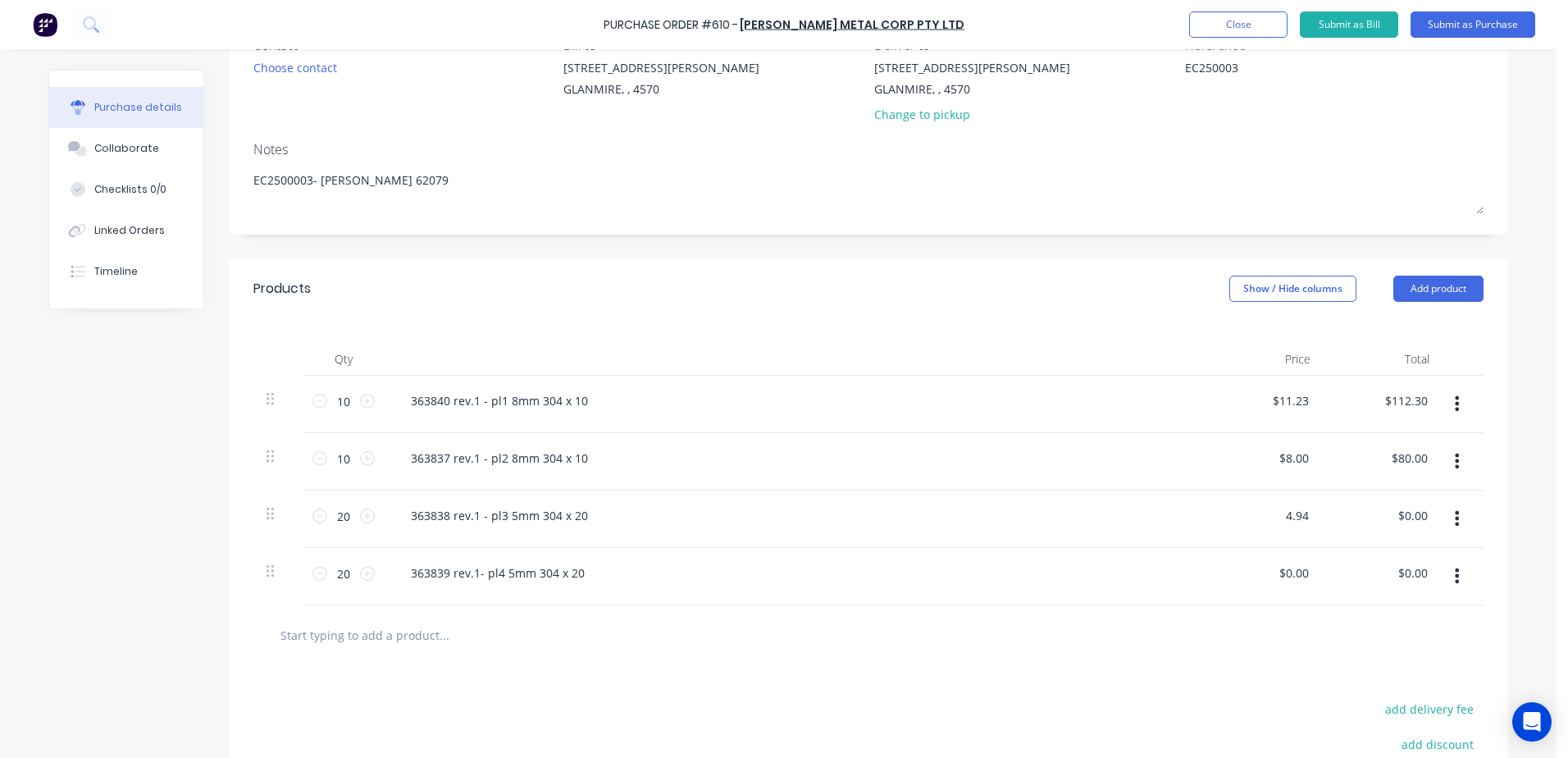
scroll to position [164, 0]
type input "$4.94"
type input "$98.80"
drag, startPoint x: 1270, startPoint y: 576, endPoint x: 1526, endPoint y: 571, distance: 256.0
click at [1526, 571] on div "Purchase Order #610 - Morgan Metal Corp Pty Ltd Add product Close Submit as Bil…" at bounding box center [778, 379] width 1555 height 758
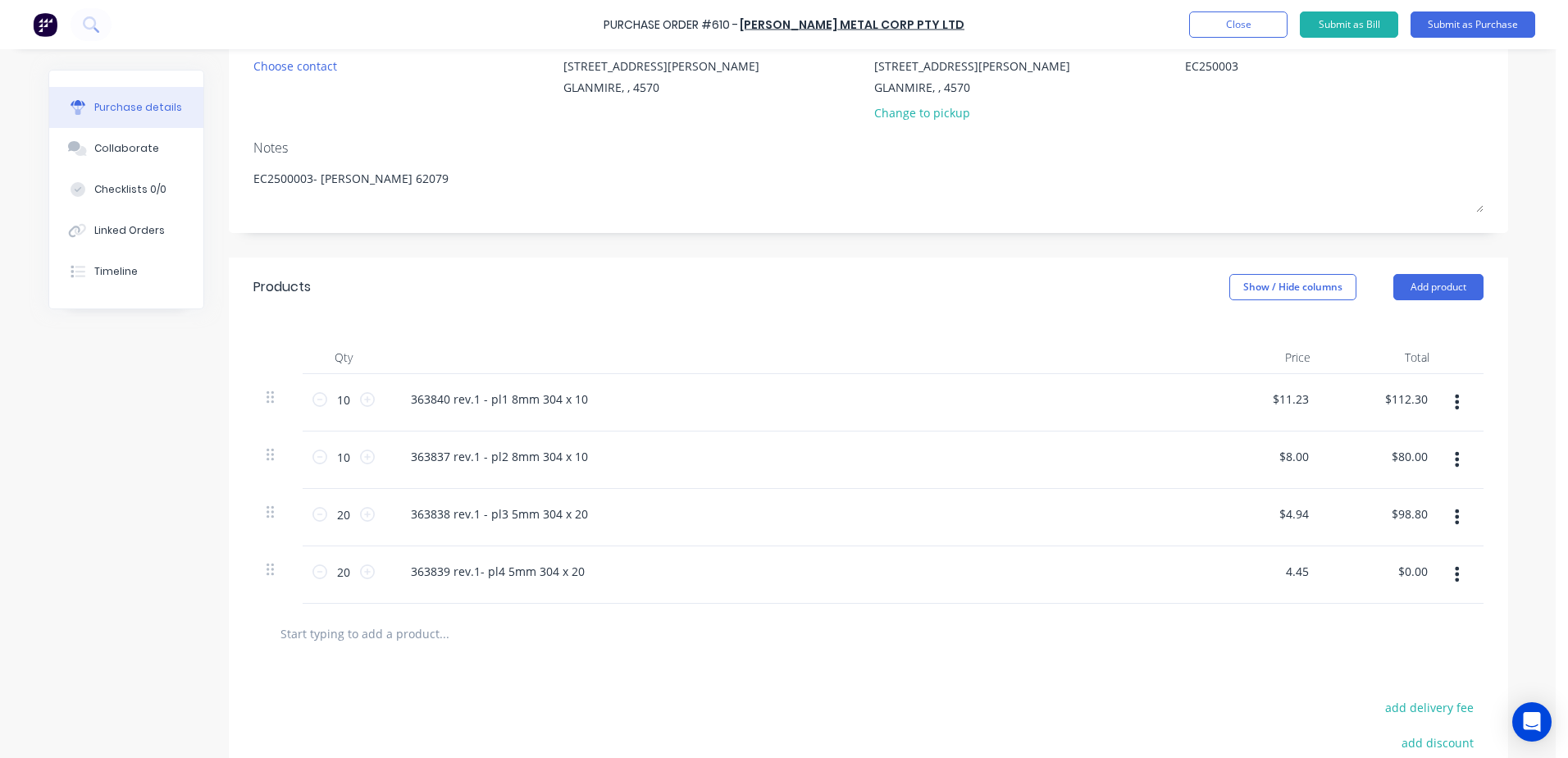
type input "$4.45"
type input "$89.00"
click at [602, 626] on div at bounding box center [512, 633] width 492 height 33
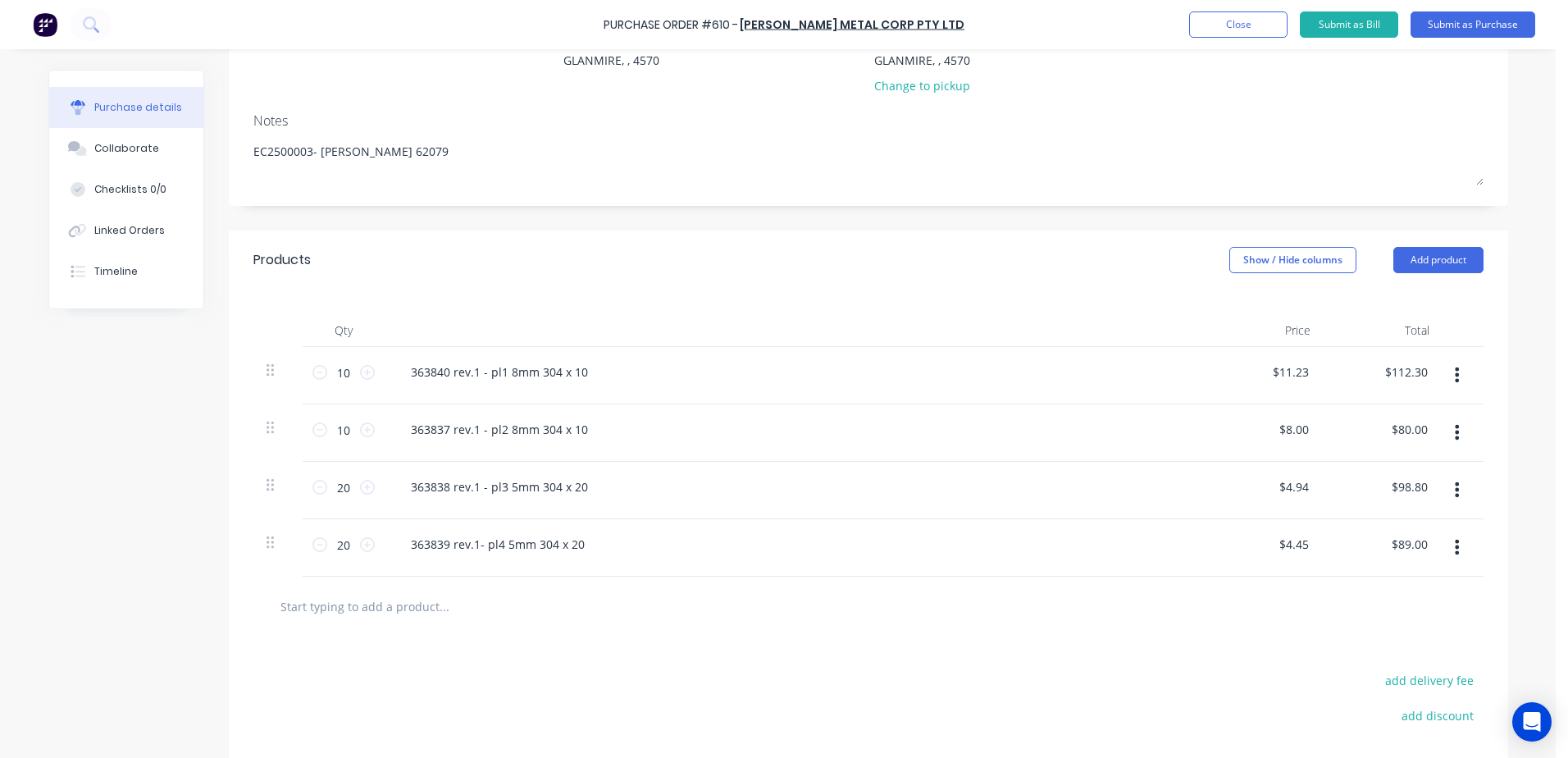
scroll to position [28, 0]
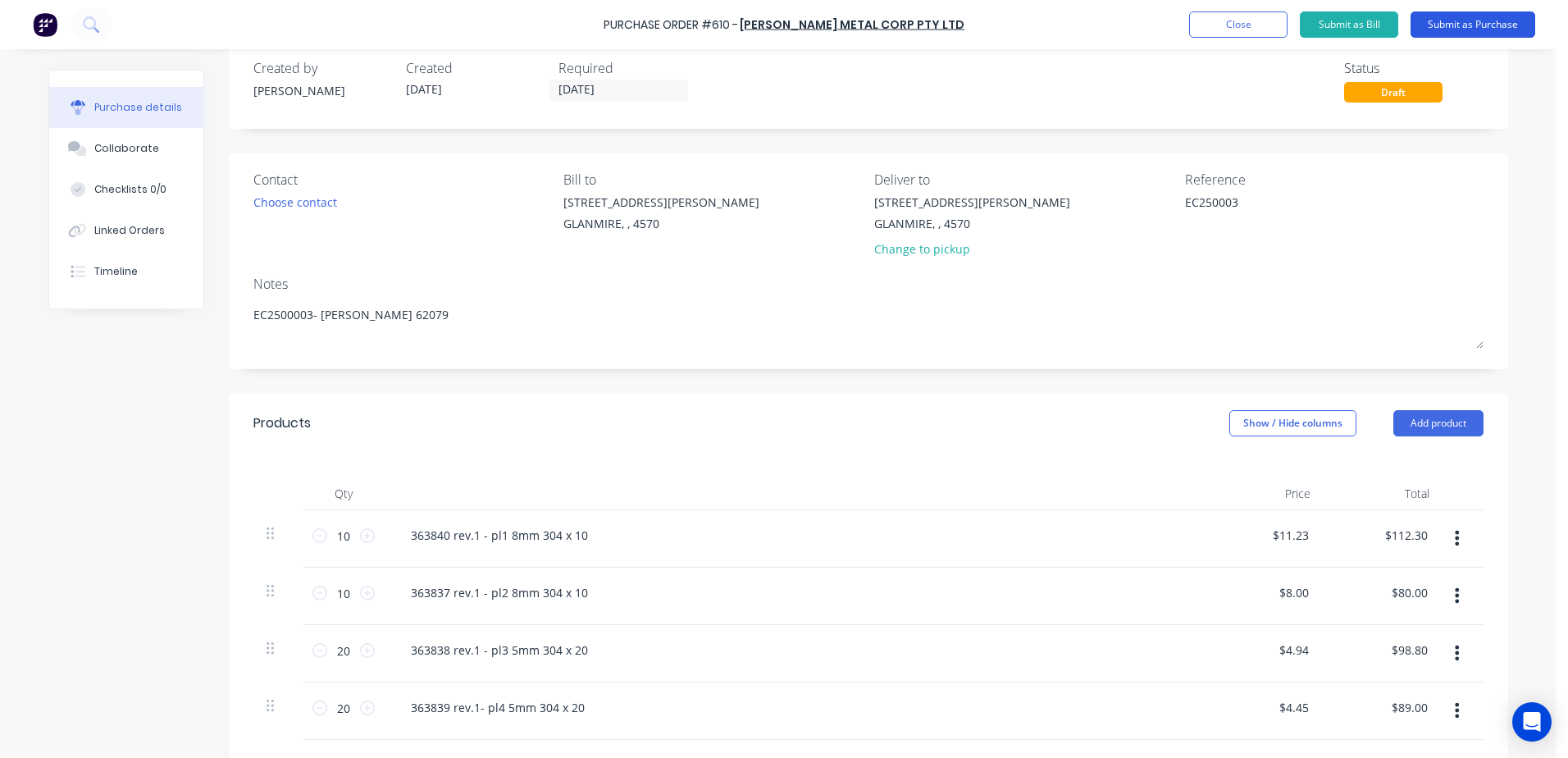
click at [1470, 21] on button "Submit as Purchase" at bounding box center [1473, 24] width 125 height 26
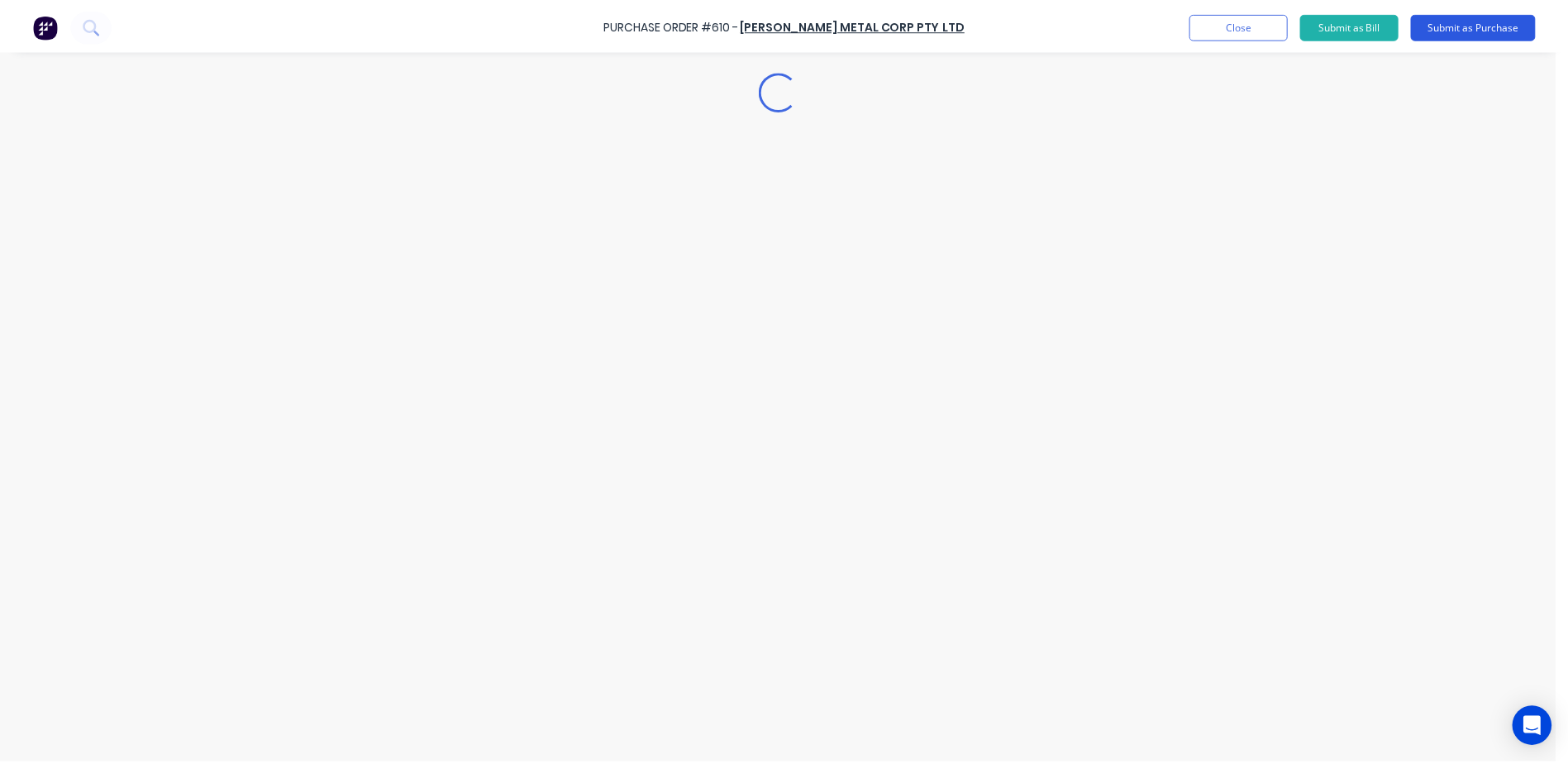
scroll to position [0, 0]
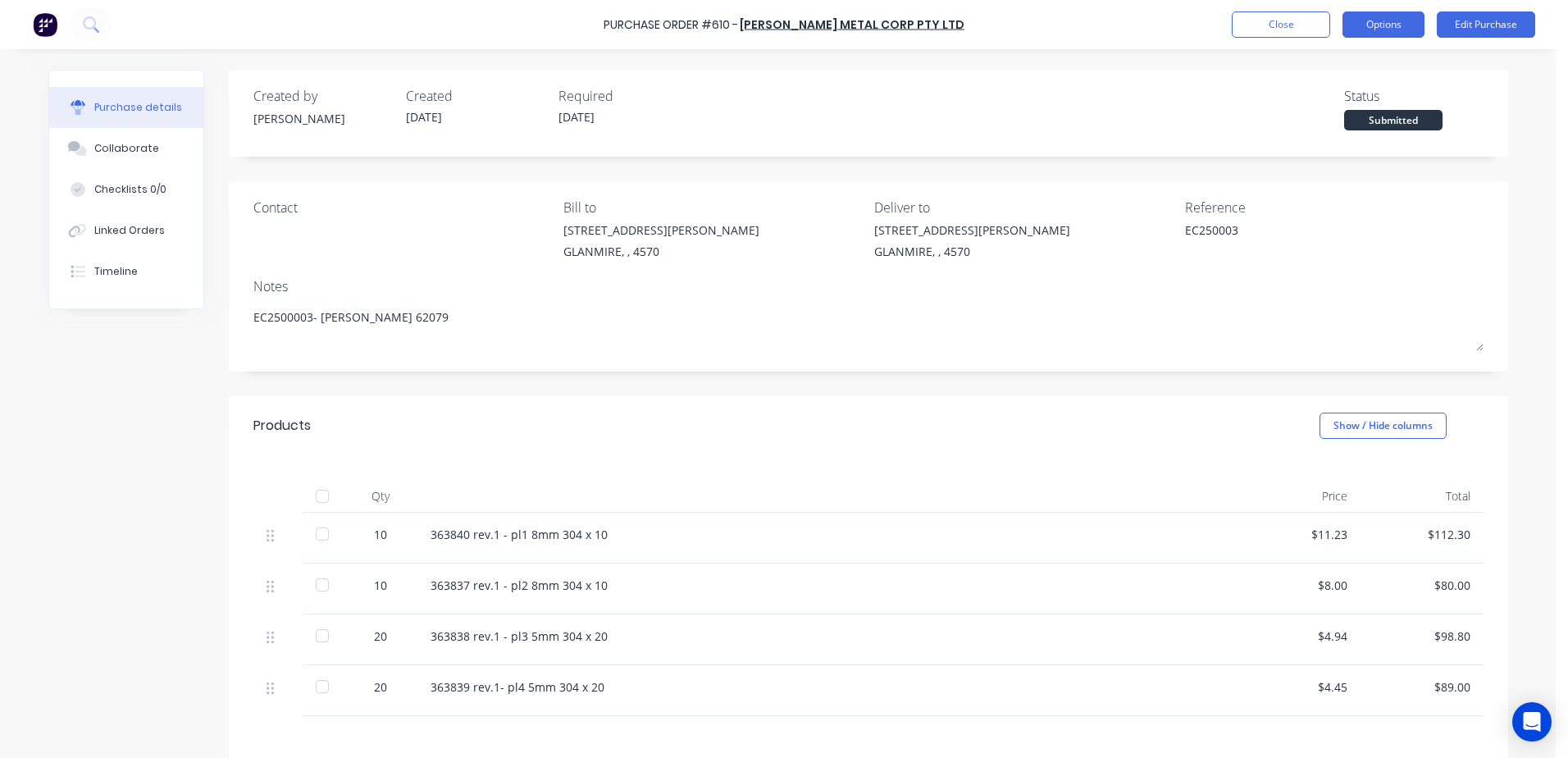
click at [1397, 14] on button "Options" at bounding box center [1383, 24] width 82 height 26
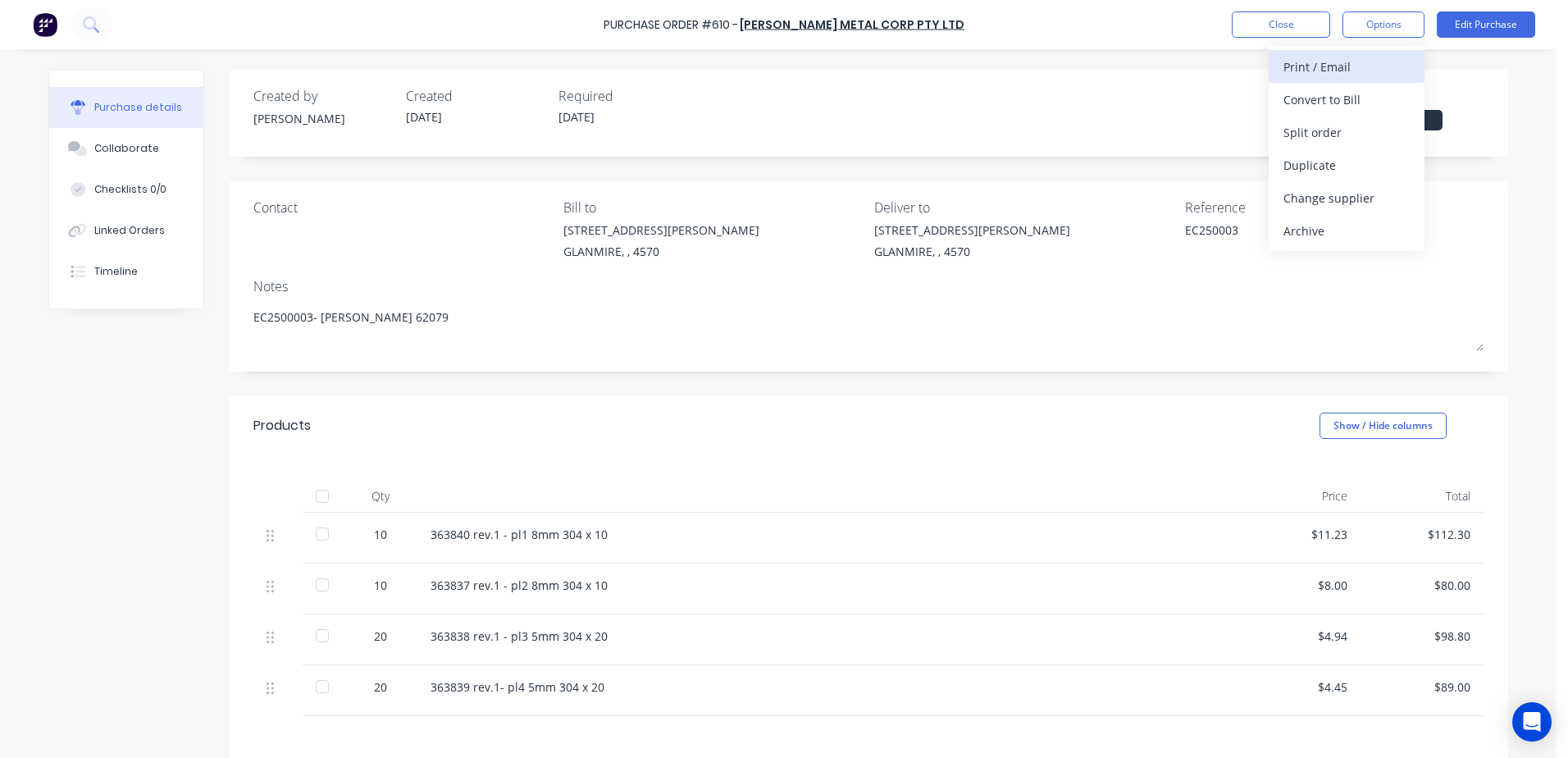
click at [1348, 62] on div "Print / Email" at bounding box center [1346, 67] width 126 height 24
click at [1343, 97] on div "With pricing" at bounding box center [1346, 100] width 126 height 24
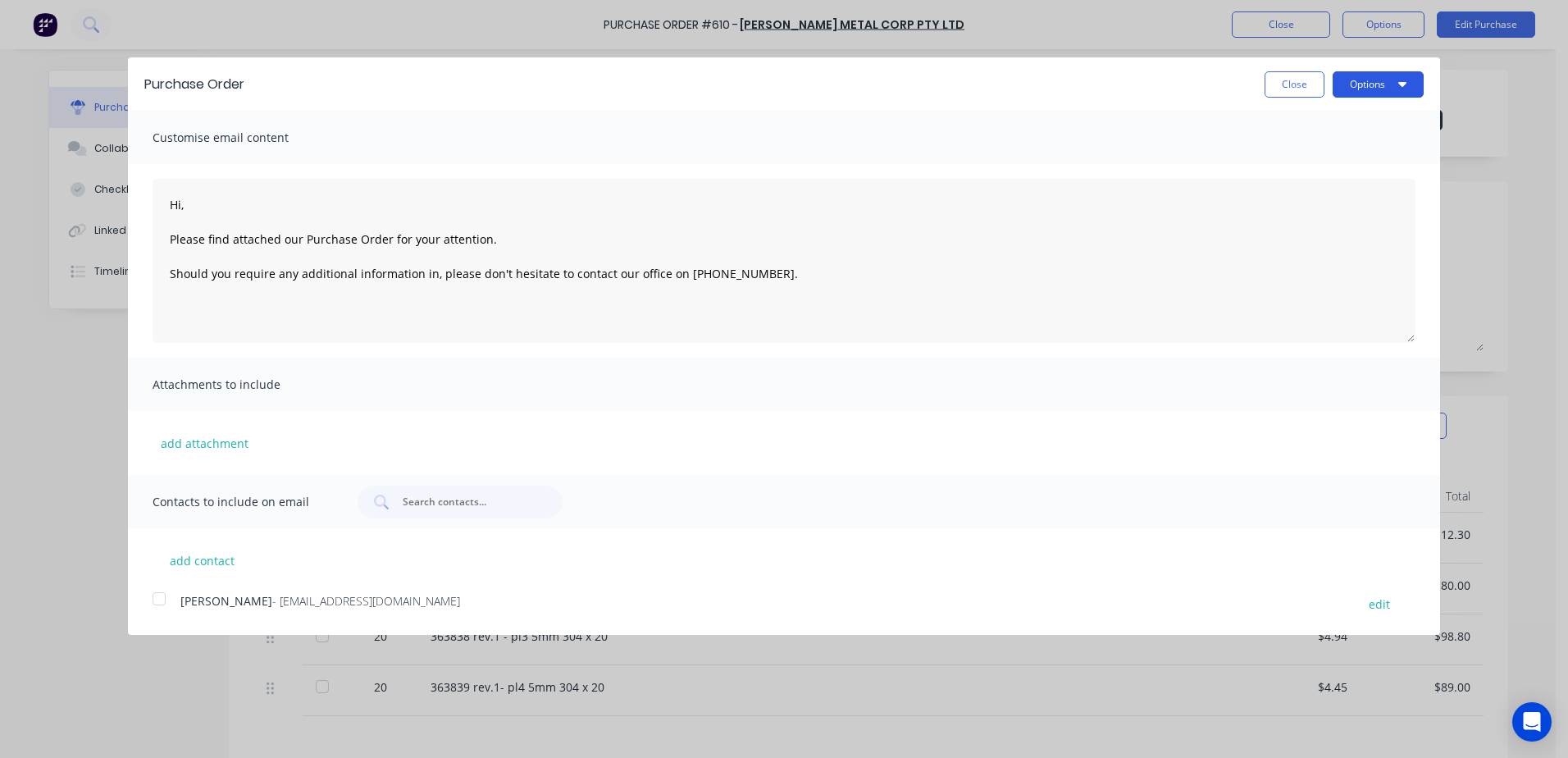
click at [1384, 78] on button "Options" at bounding box center [1378, 84] width 91 height 26
click at [1353, 158] on div "Email" at bounding box center [1345, 158] width 126 height 24
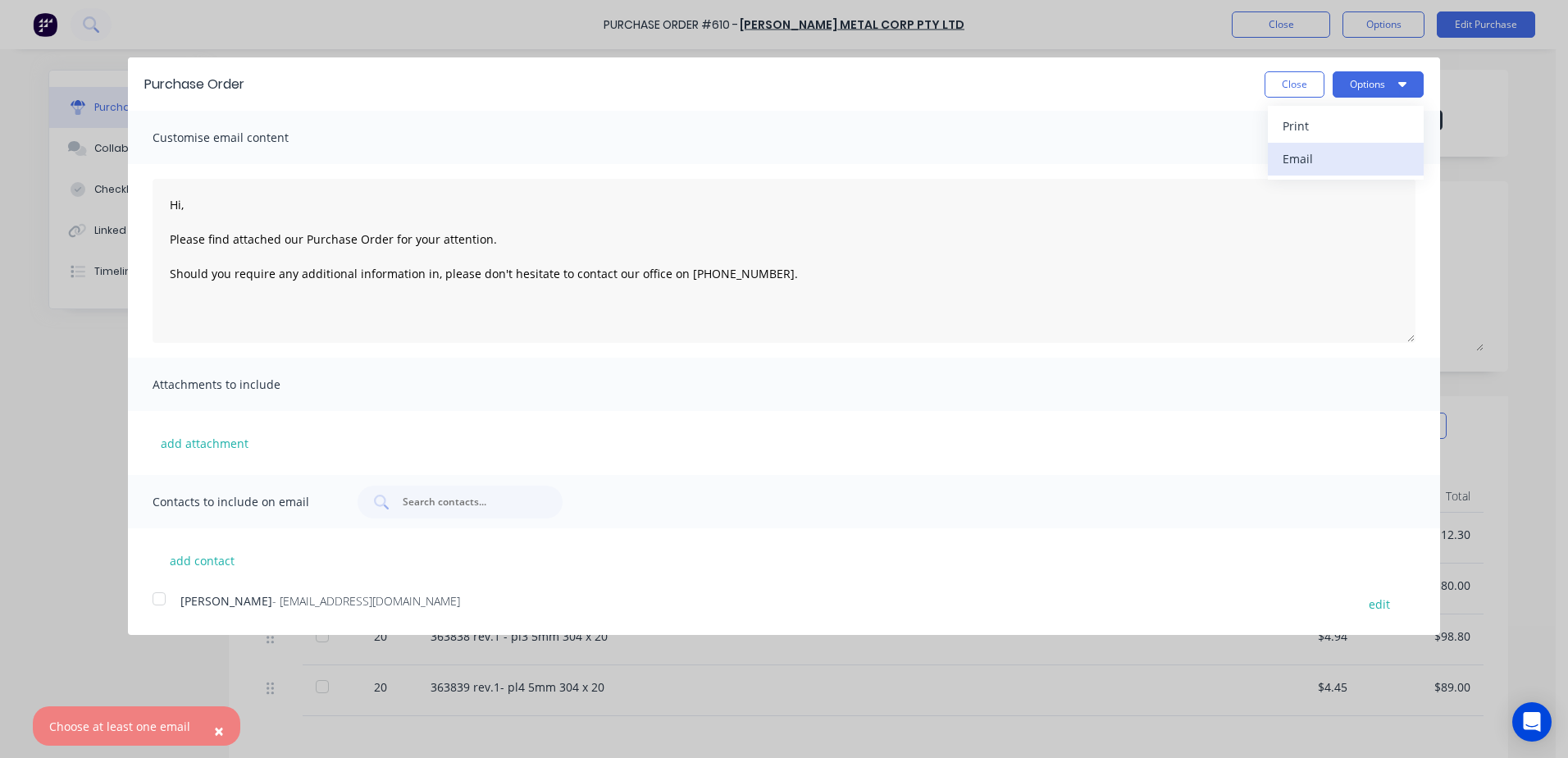
click at [1346, 164] on div "Email" at bounding box center [1345, 158] width 126 height 24
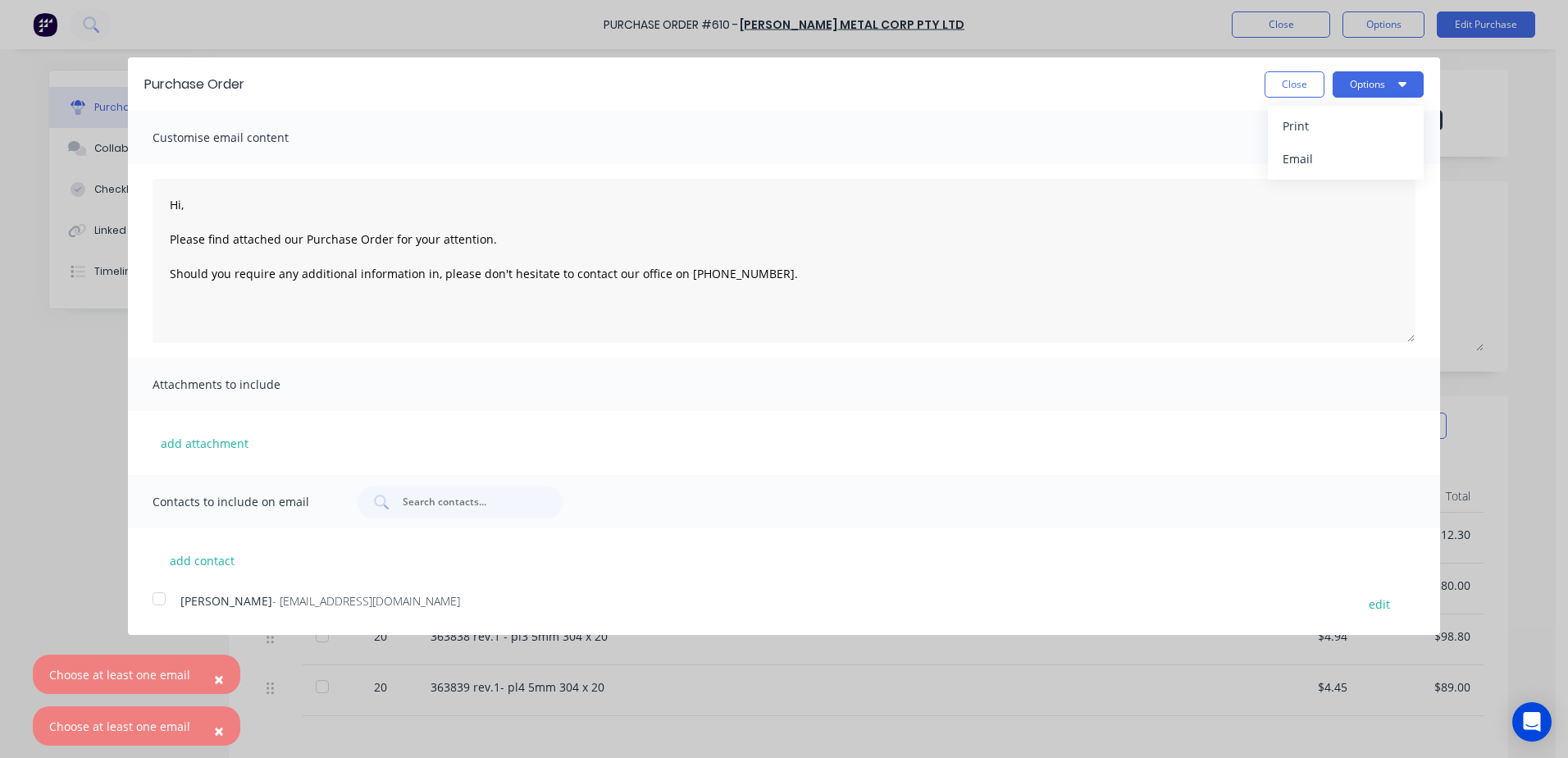
click at [163, 601] on div at bounding box center [159, 599] width 33 height 33
click at [1386, 88] on button "Options" at bounding box center [1378, 84] width 91 height 26
click at [1357, 164] on div "Email" at bounding box center [1345, 158] width 126 height 24
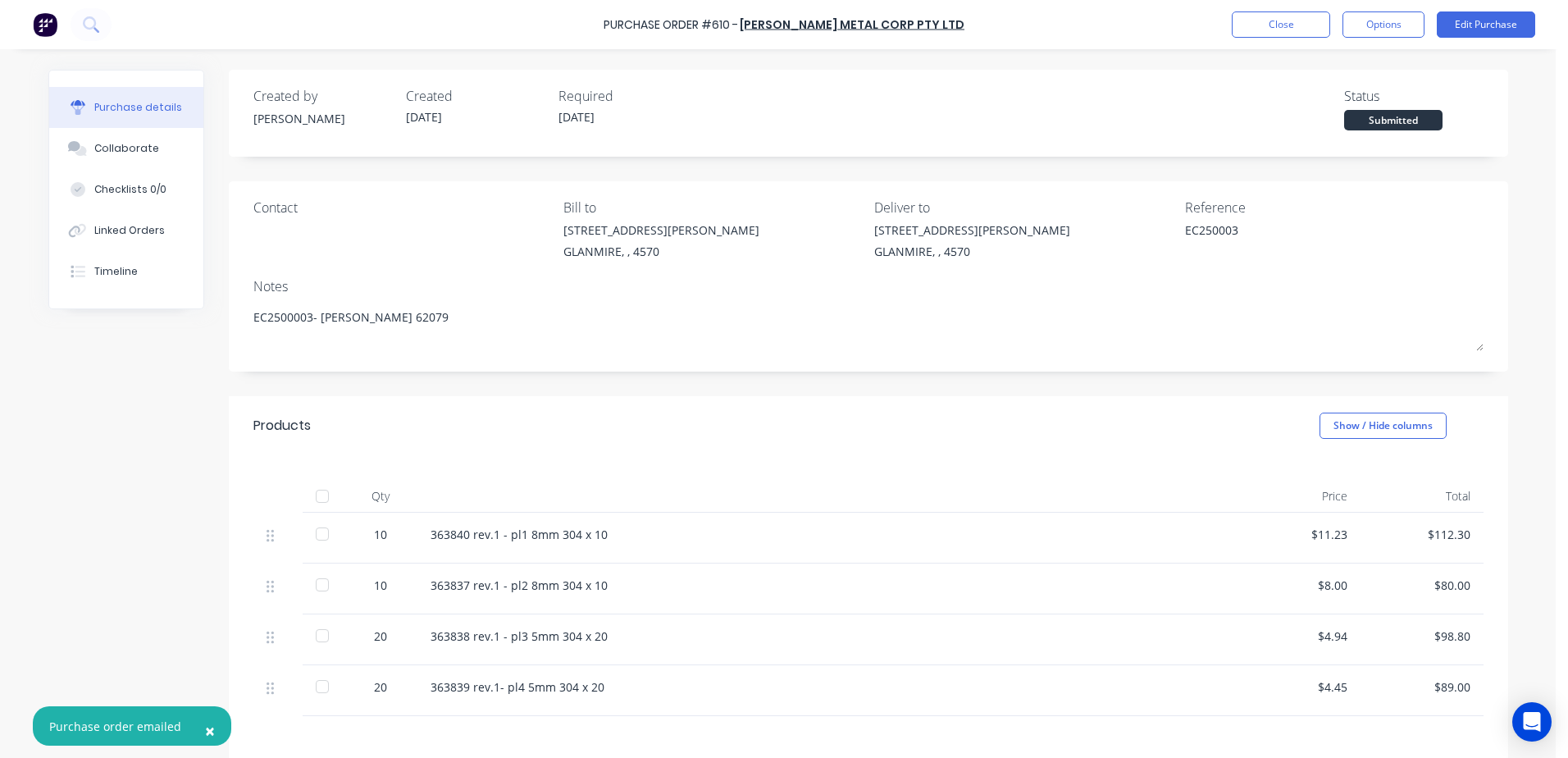
click at [1387, 23] on button "Options" at bounding box center [1383, 24] width 82 height 26
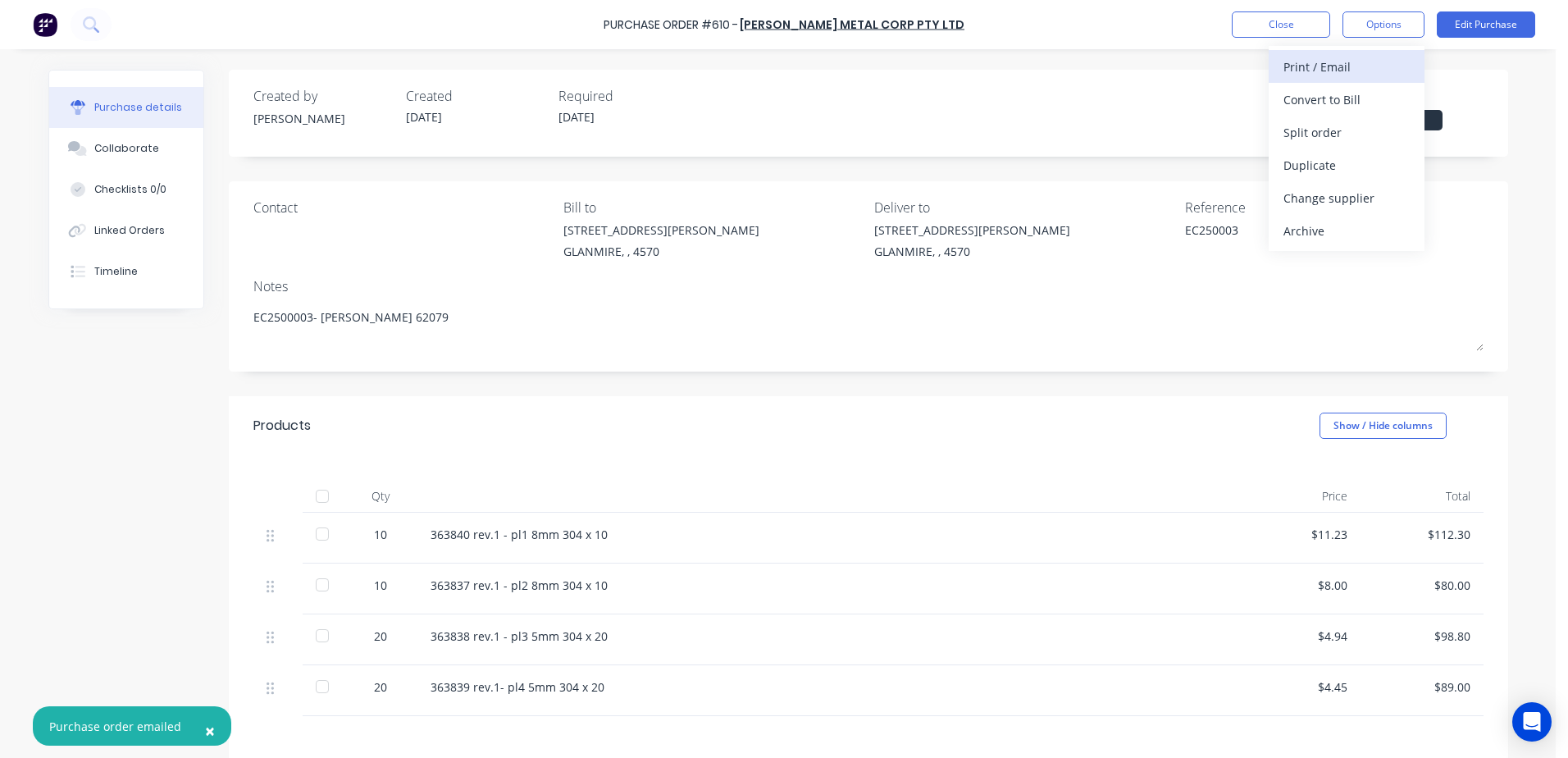
click at [1289, 71] on div "Print / Email" at bounding box center [1346, 67] width 126 height 24
click at [1332, 103] on div "With pricing" at bounding box center [1346, 100] width 126 height 24
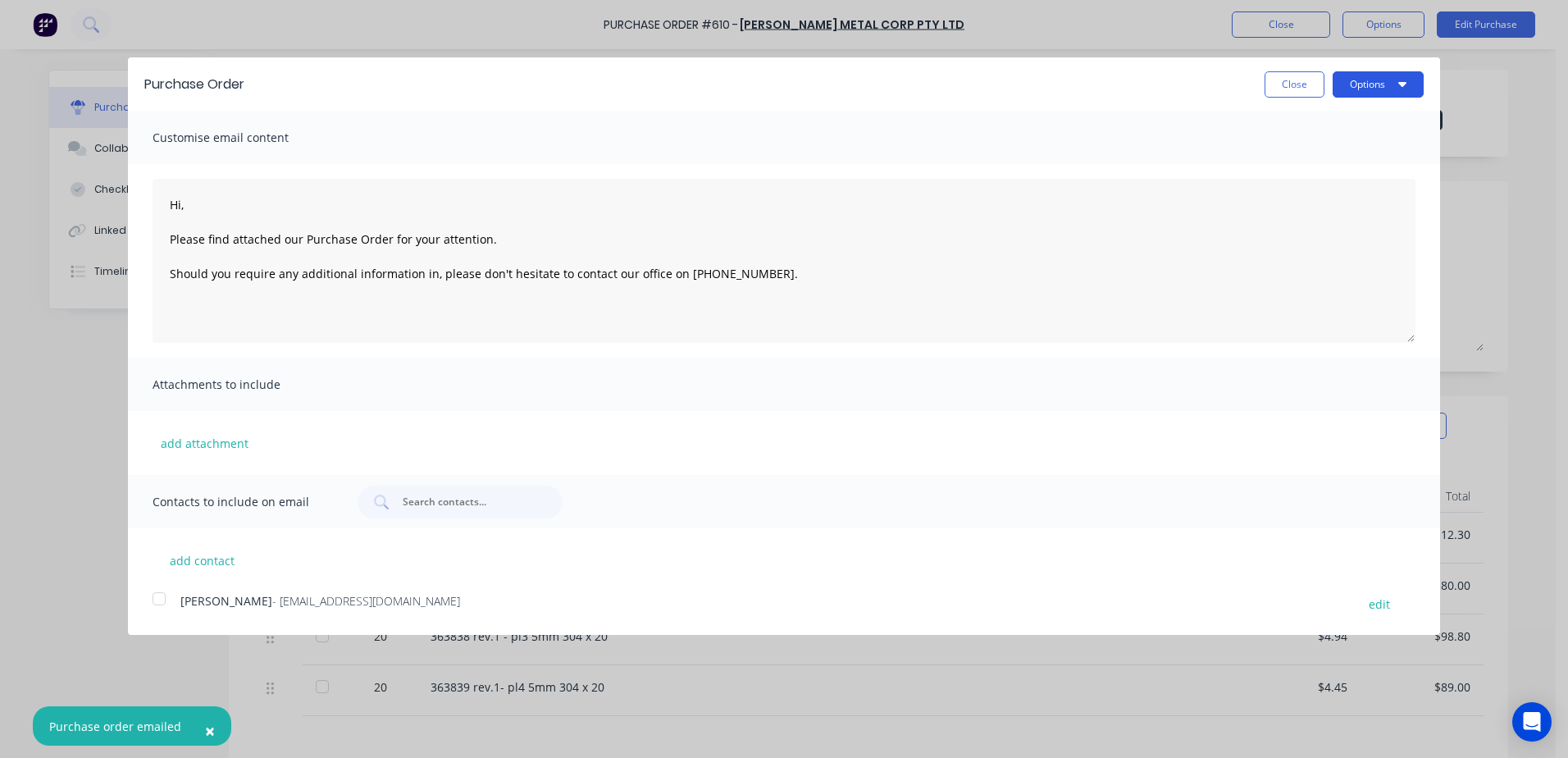
click at [1372, 86] on button "Options" at bounding box center [1378, 84] width 91 height 26
click at [1284, 127] on div "Print" at bounding box center [1345, 126] width 126 height 24
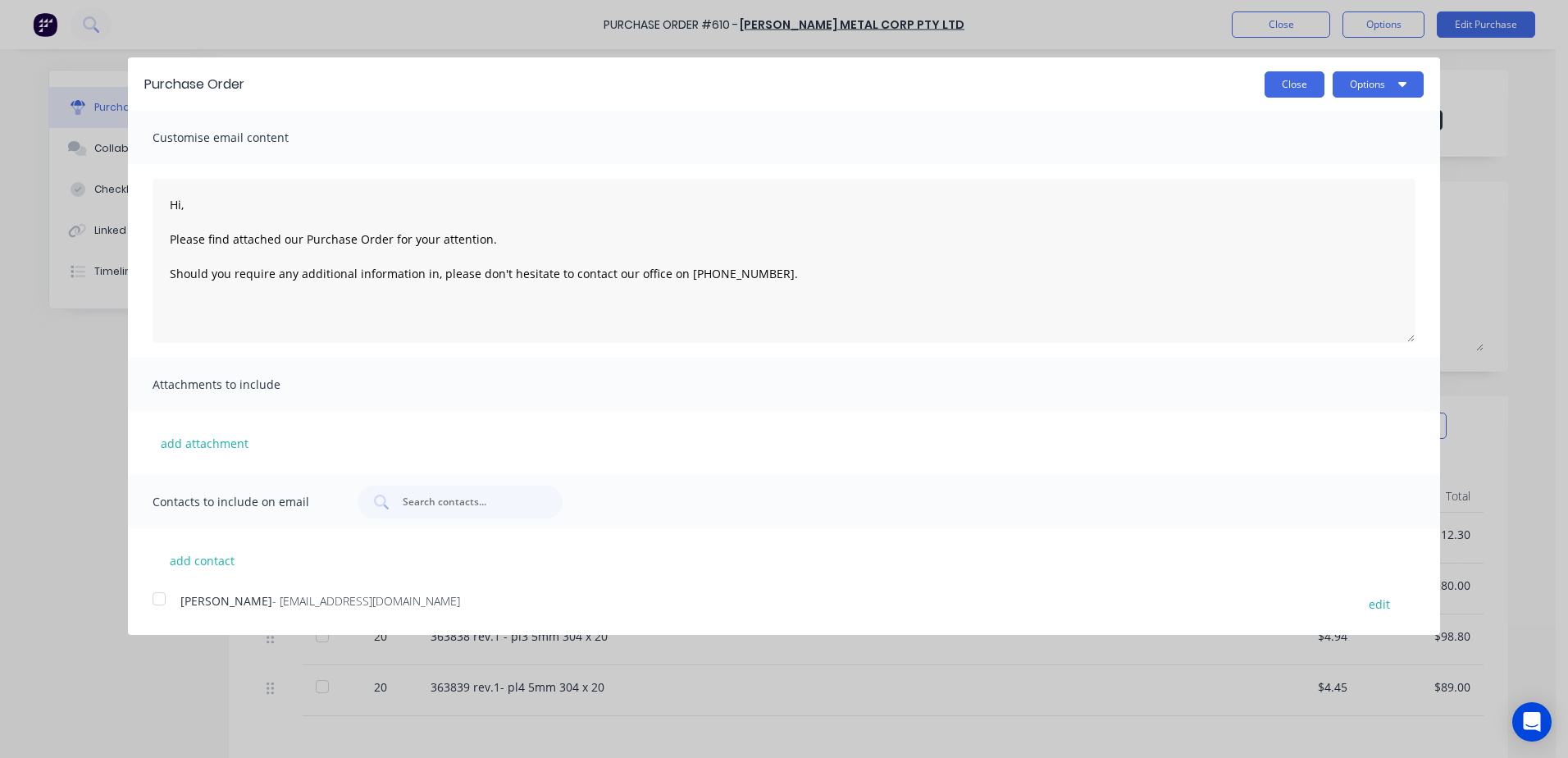
click at [1294, 87] on button "Close" at bounding box center [1295, 84] width 60 height 26
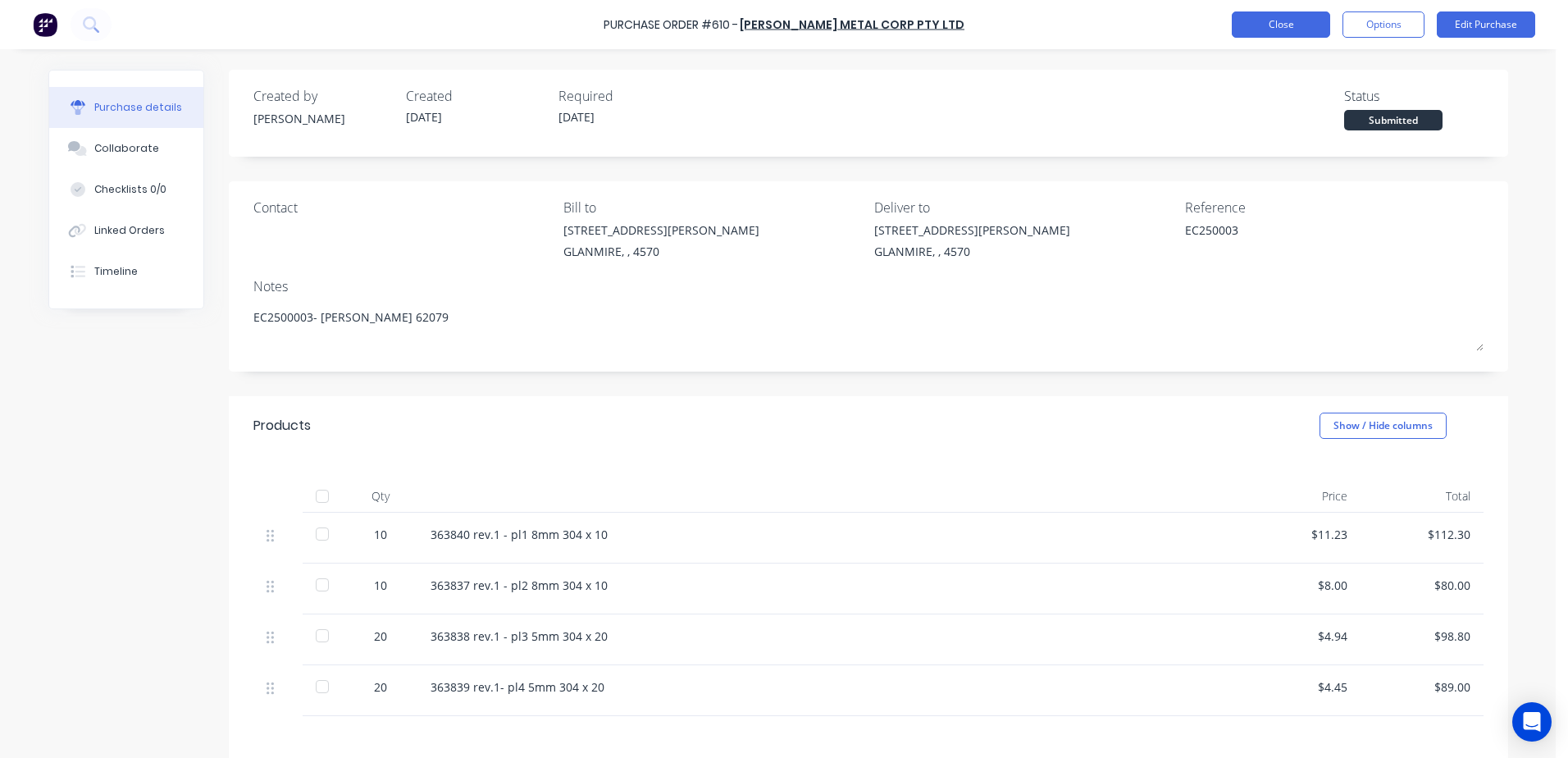
click at [1261, 31] on button "Close" at bounding box center [1281, 24] width 99 height 26
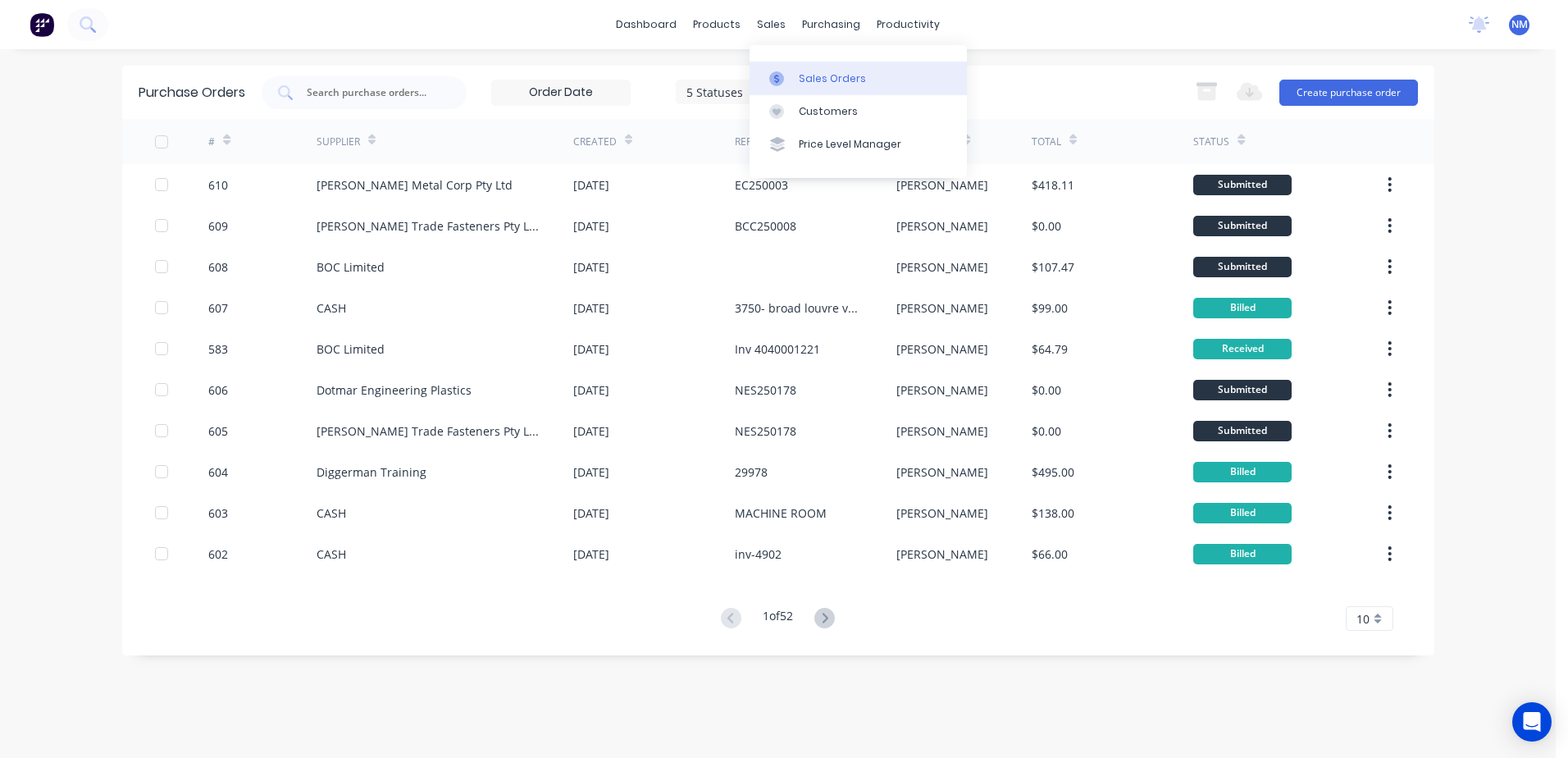
click at [814, 78] on div "Sales Orders" at bounding box center [832, 79] width 67 height 14
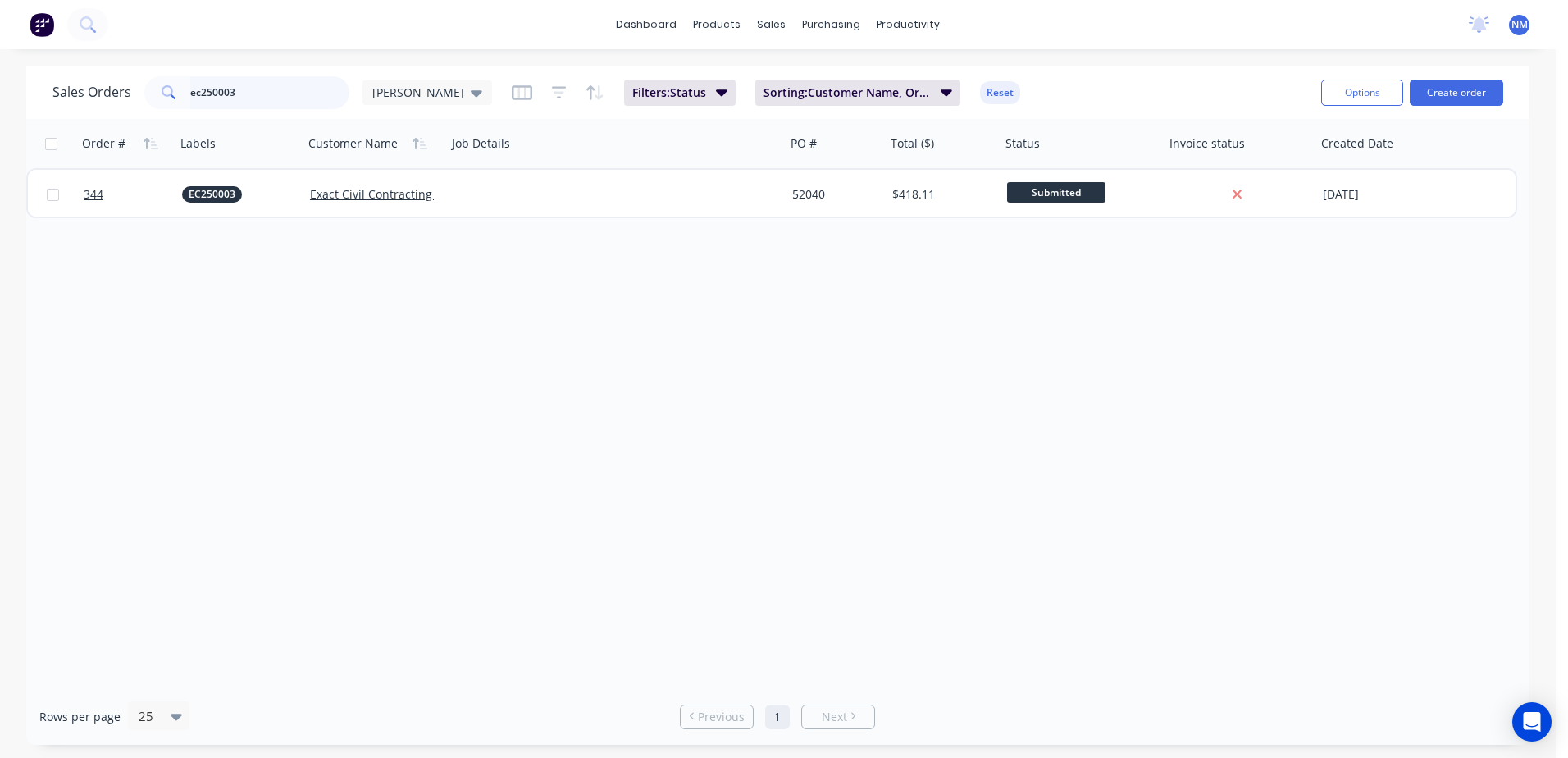
drag, startPoint x: 252, startPoint y: 94, endPoint x: 55, endPoint y: 122, distance: 199.0
click at [55, 122] on div "Sales Orders ec250003 Neil Filters: Status Sorting: Customer Name, Order # Rese…" at bounding box center [778, 405] width 1503 height 679
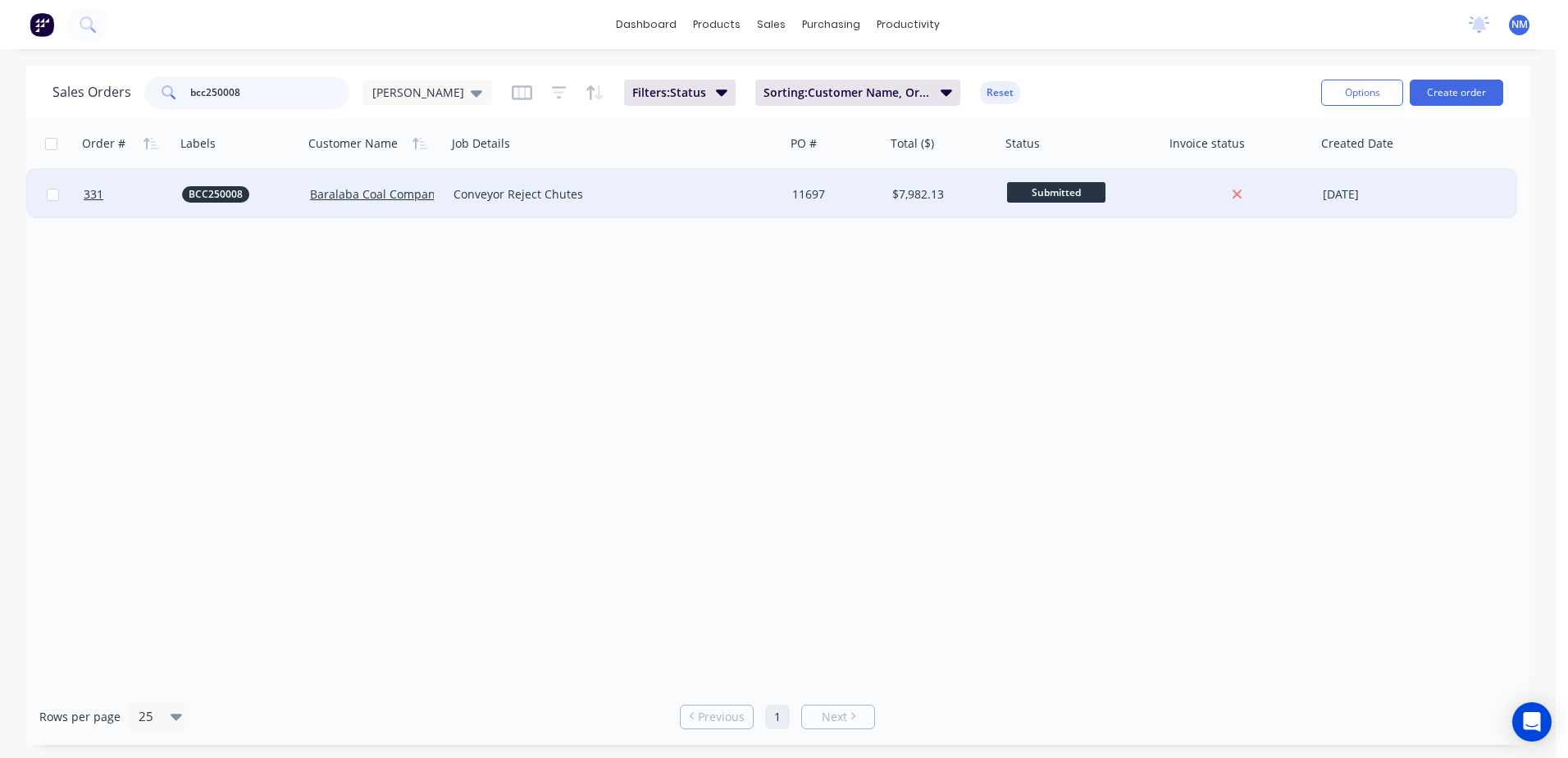
type input "bcc250008"
click at [856, 198] on div "11697" at bounding box center [833, 195] width 82 height 16
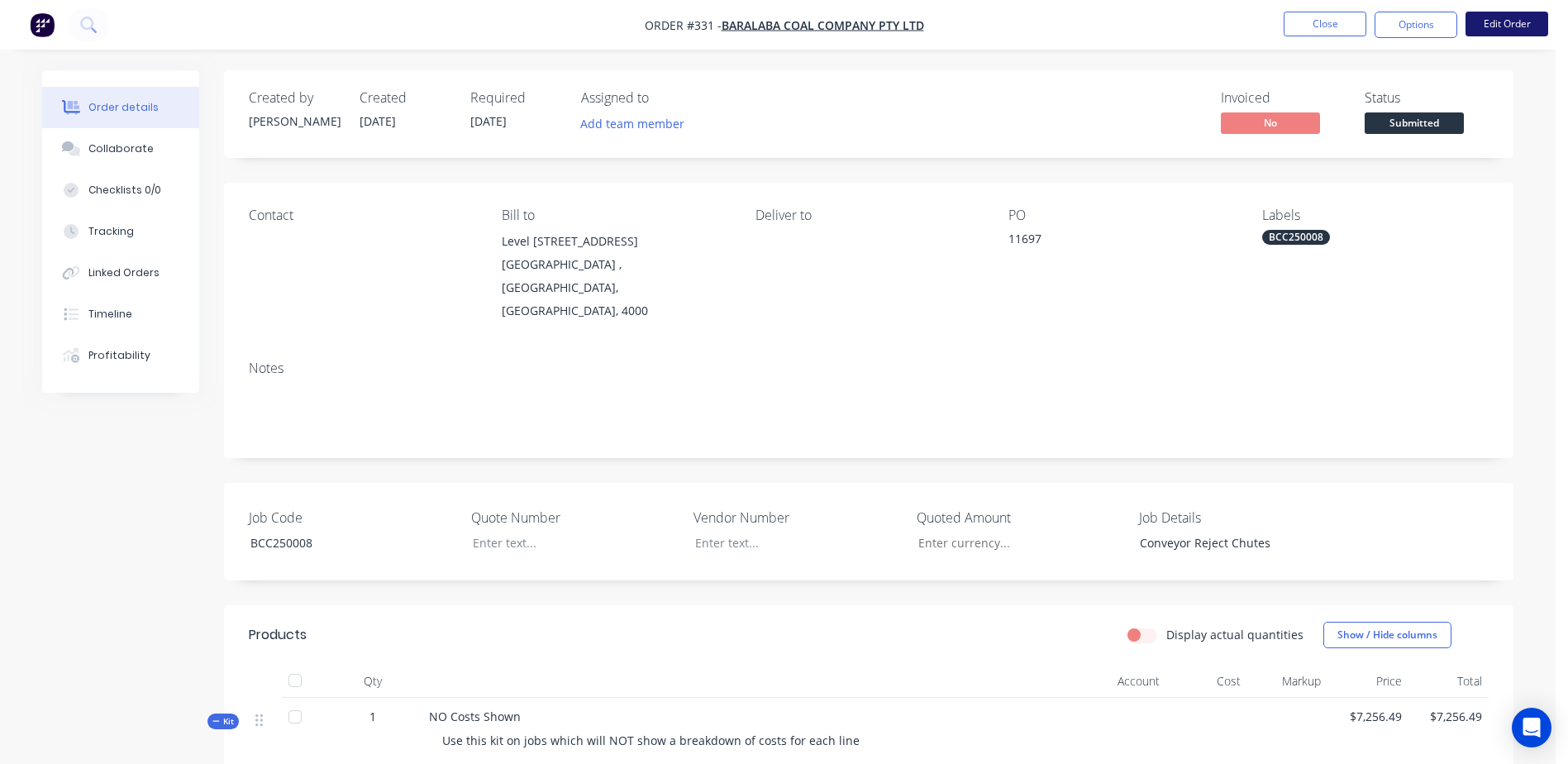
click at [1497, 26] on button "Edit Order" at bounding box center [1507, 24] width 83 height 25
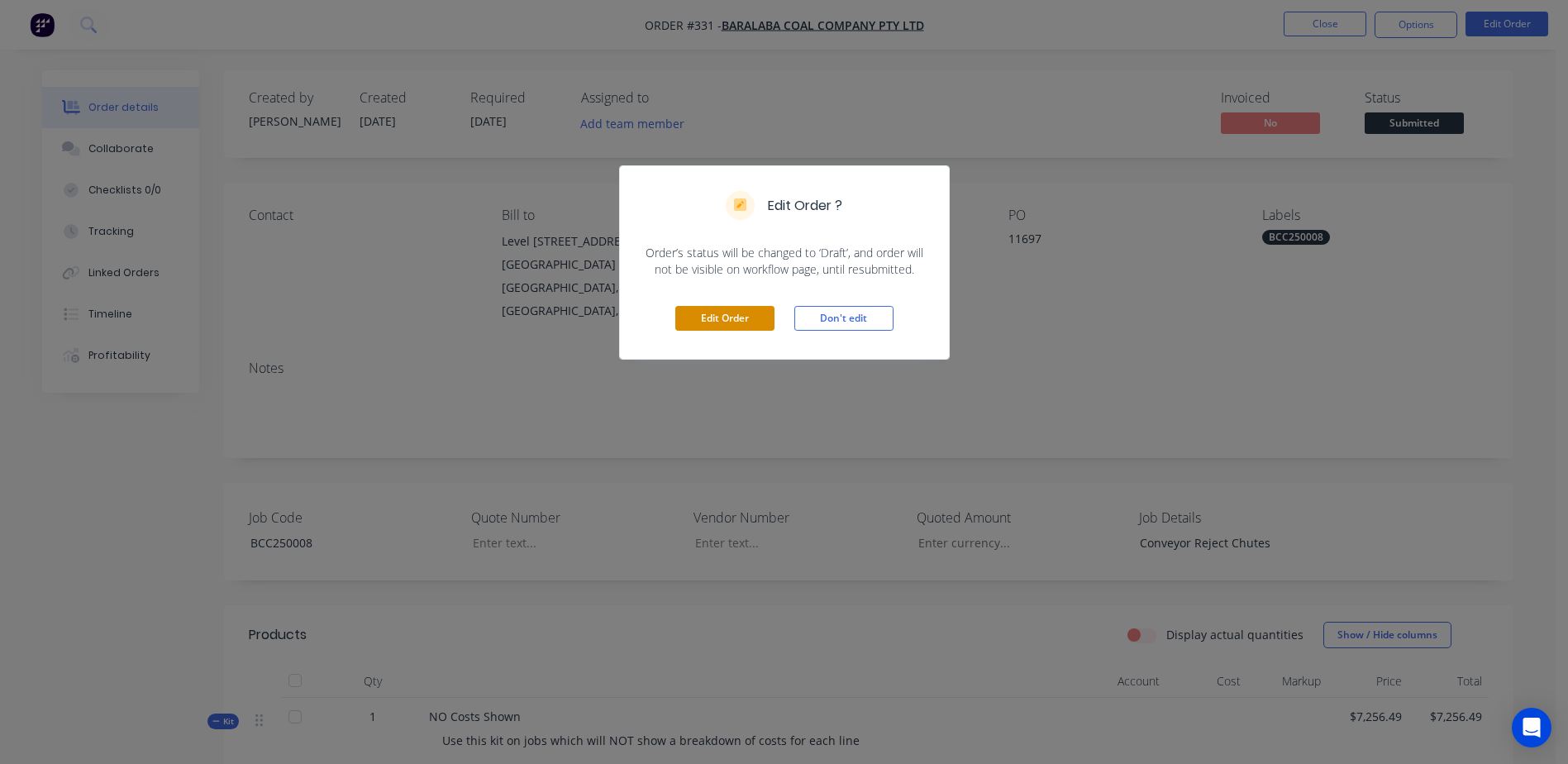
click at [747, 312] on button "Edit Order" at bounding box center [725, 318] width 99 height 25
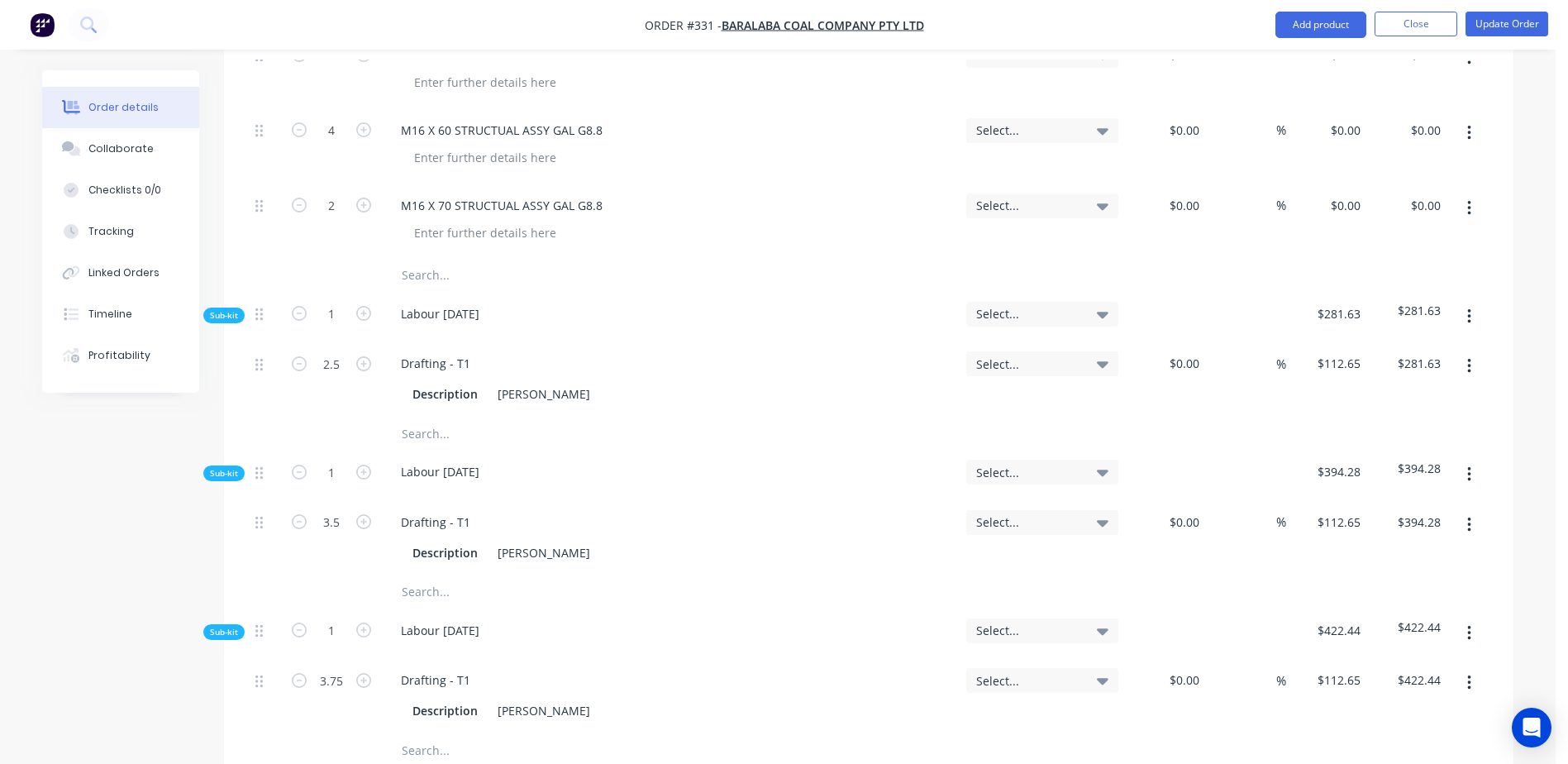
scroll to position [4051, 0]
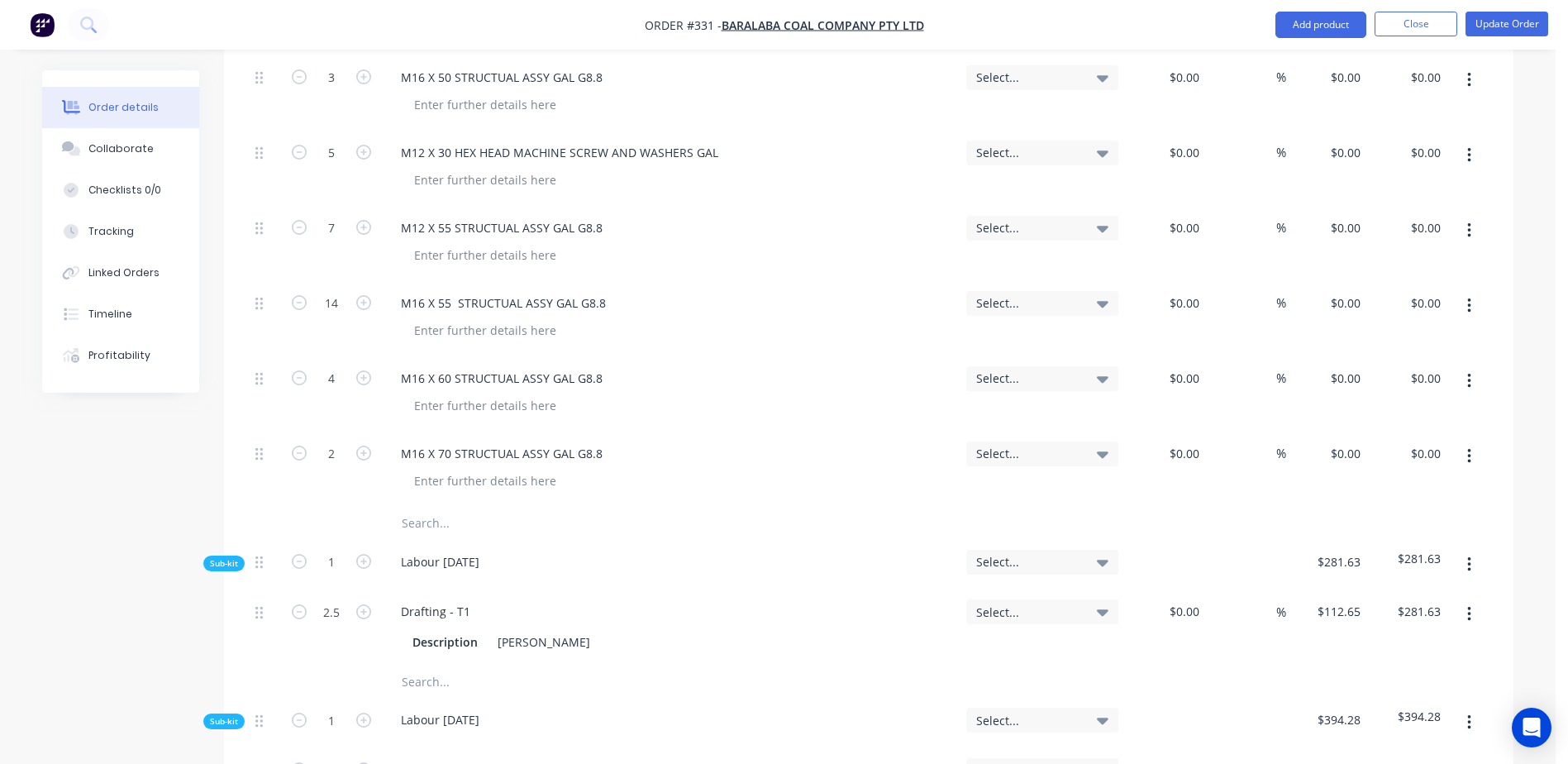
click at [417, 507] on input "text" at bounding box center [566, 523] width 330 height 33
type input "r"
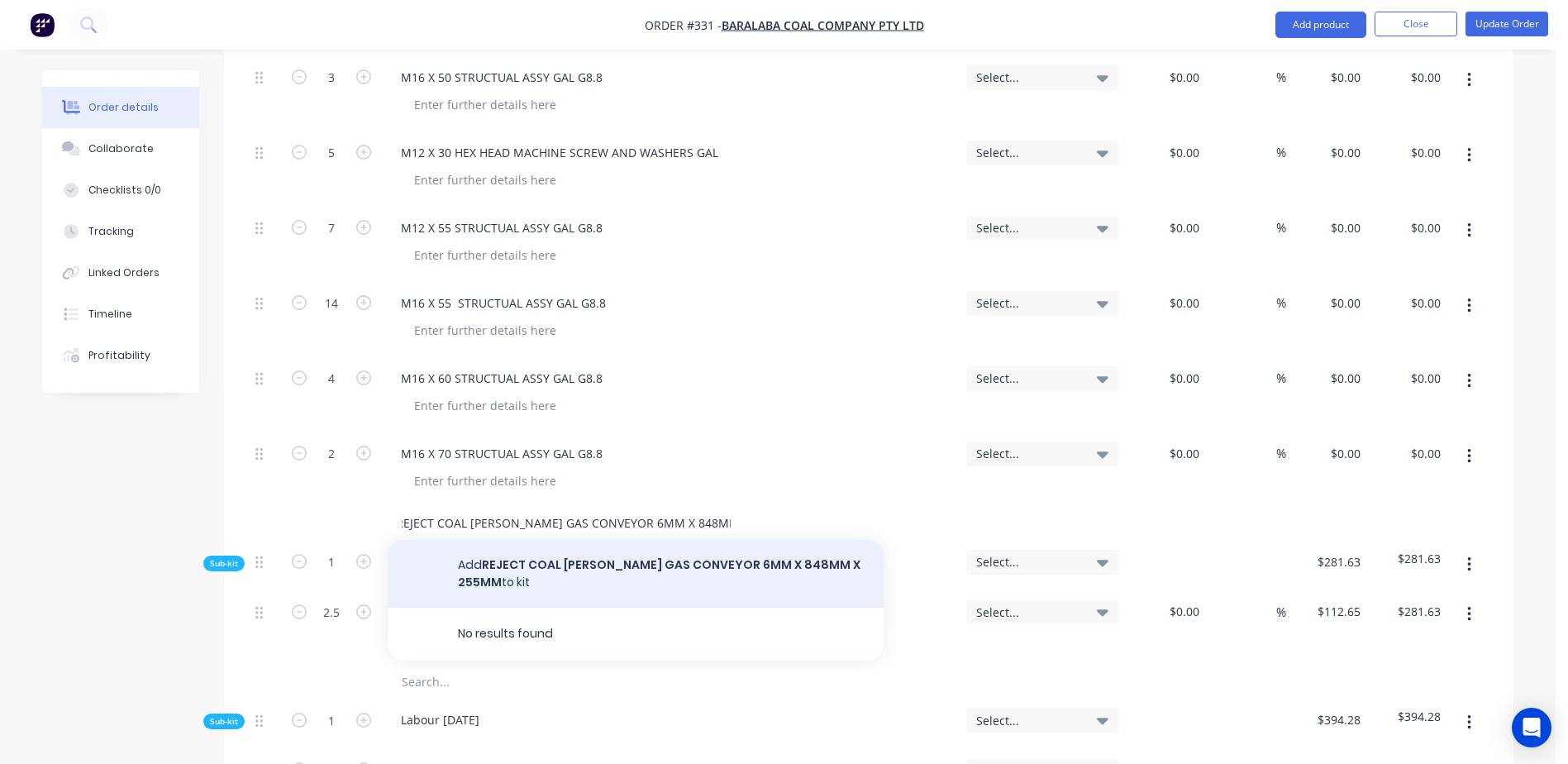
type input "REJECT COAL SHUTE GAS CONVEYOR 6MM X 848MM X 255MM"
click at [565, 539] on button "Add REJECT COAL SHUTE GAS CONVEYOR 6MM X 848MM X 255MM to kit" at bounding box center [635, 573] width 496 height 68
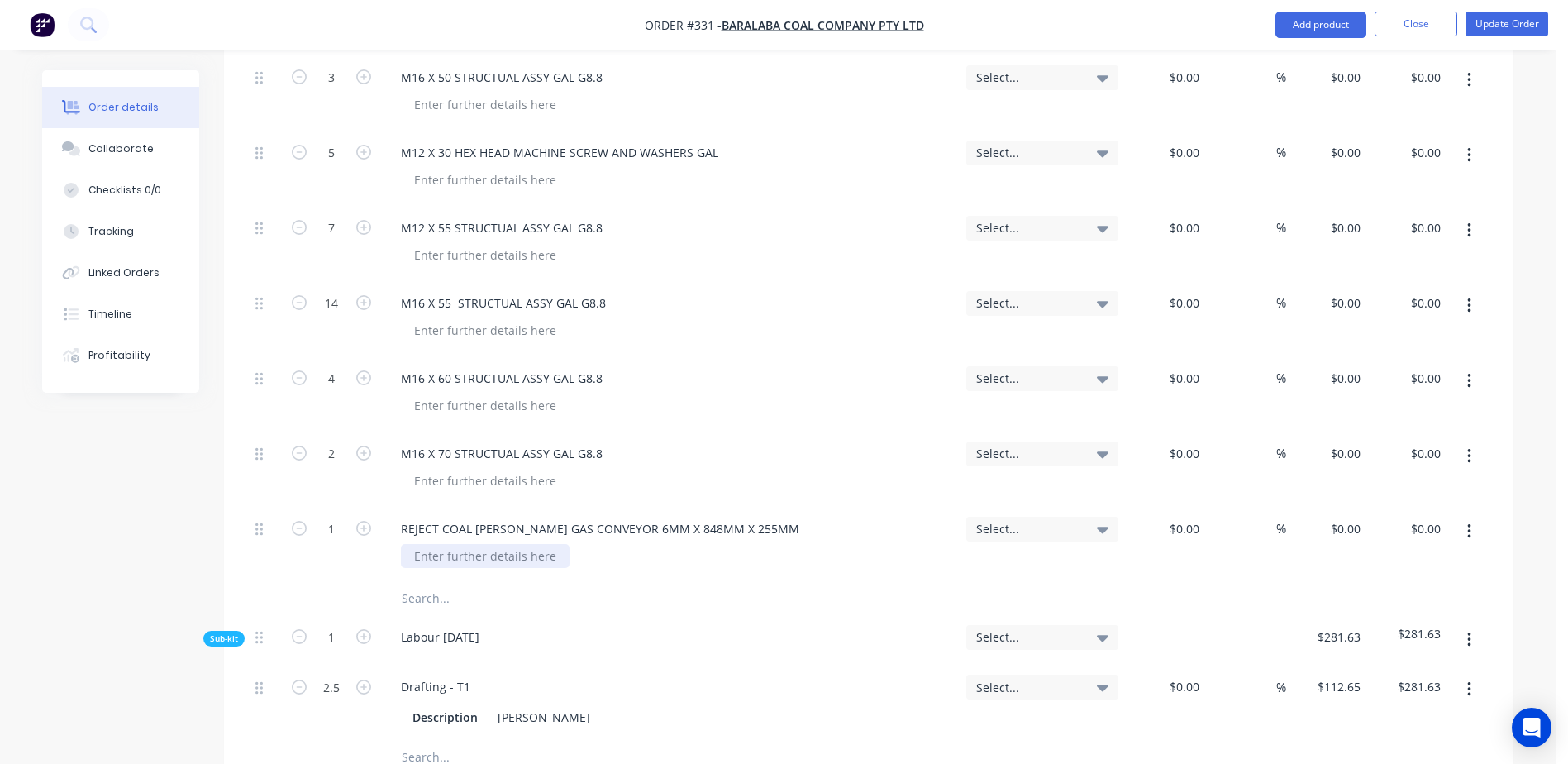
click at [452, 544] on div at bounding box center [485, 556] width 169 height 24
drag, startPoint x: 746, startPoint y: 483, endPoint x: 400, endPoint y: 493, distance: 346.1
click at [400, 517] on div "REJECT COAL SHUTE GAS CONVEYOR 6MM X 848MM X 255MM" at bounding box center [601, 529] width 425 height 24
copy div "REJECT COAL SHUTE GAS CONVEYOR 6MM X 848MM X 255MM"
click at [549, 517] on div "REJECT COAL SHUTE GAS CONVEYOR 6MM X 848MM X 255MM" at bounding box center [601, 529] width 425 height 24
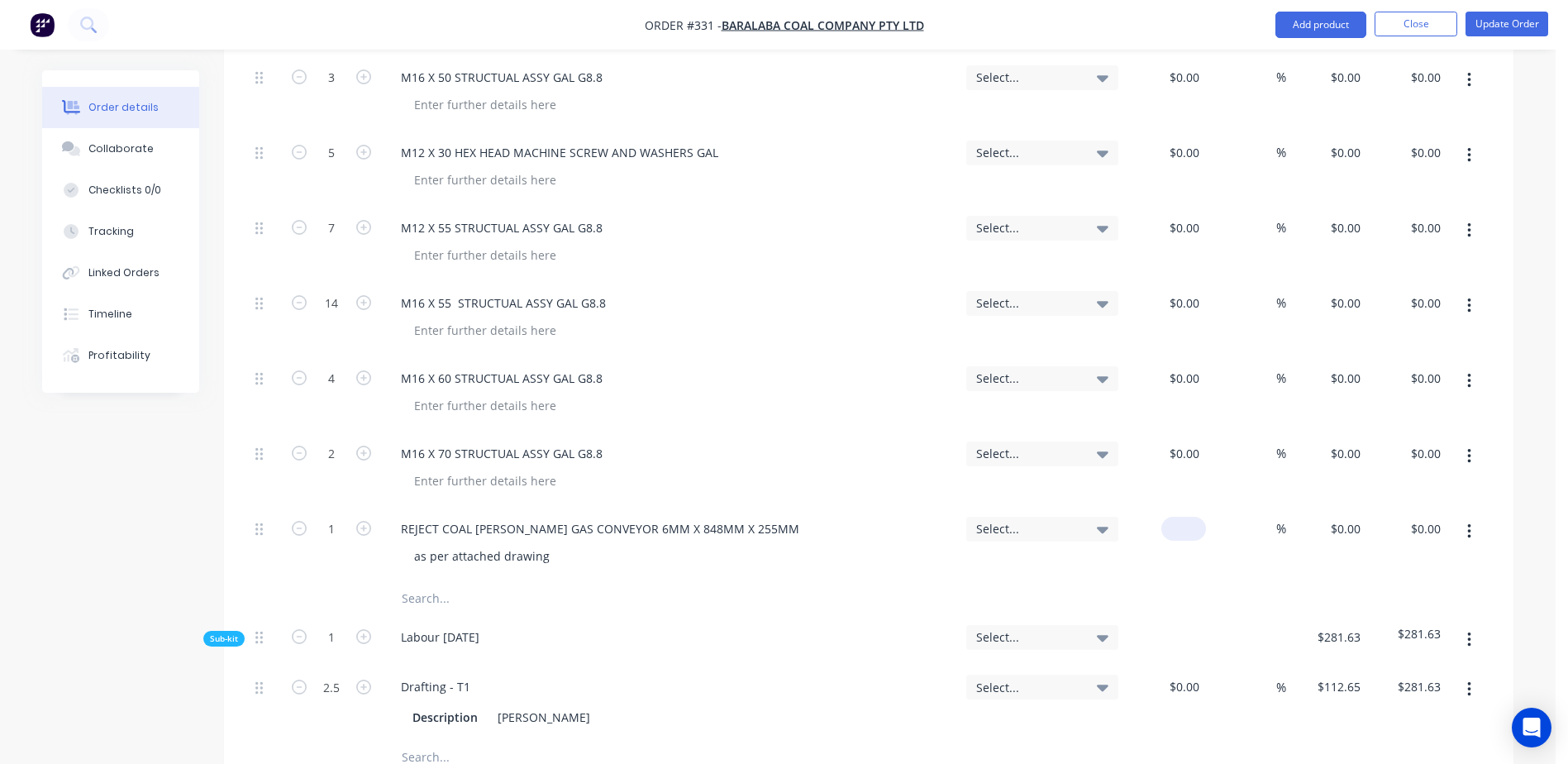
click at [1173, 507] on div "$0.00" at bounding box center [1166, 544] width 81 height 75
type input "$51.94"
click at [423, 582] on input "text" at bounding box center [566, 599] width 330 height 33
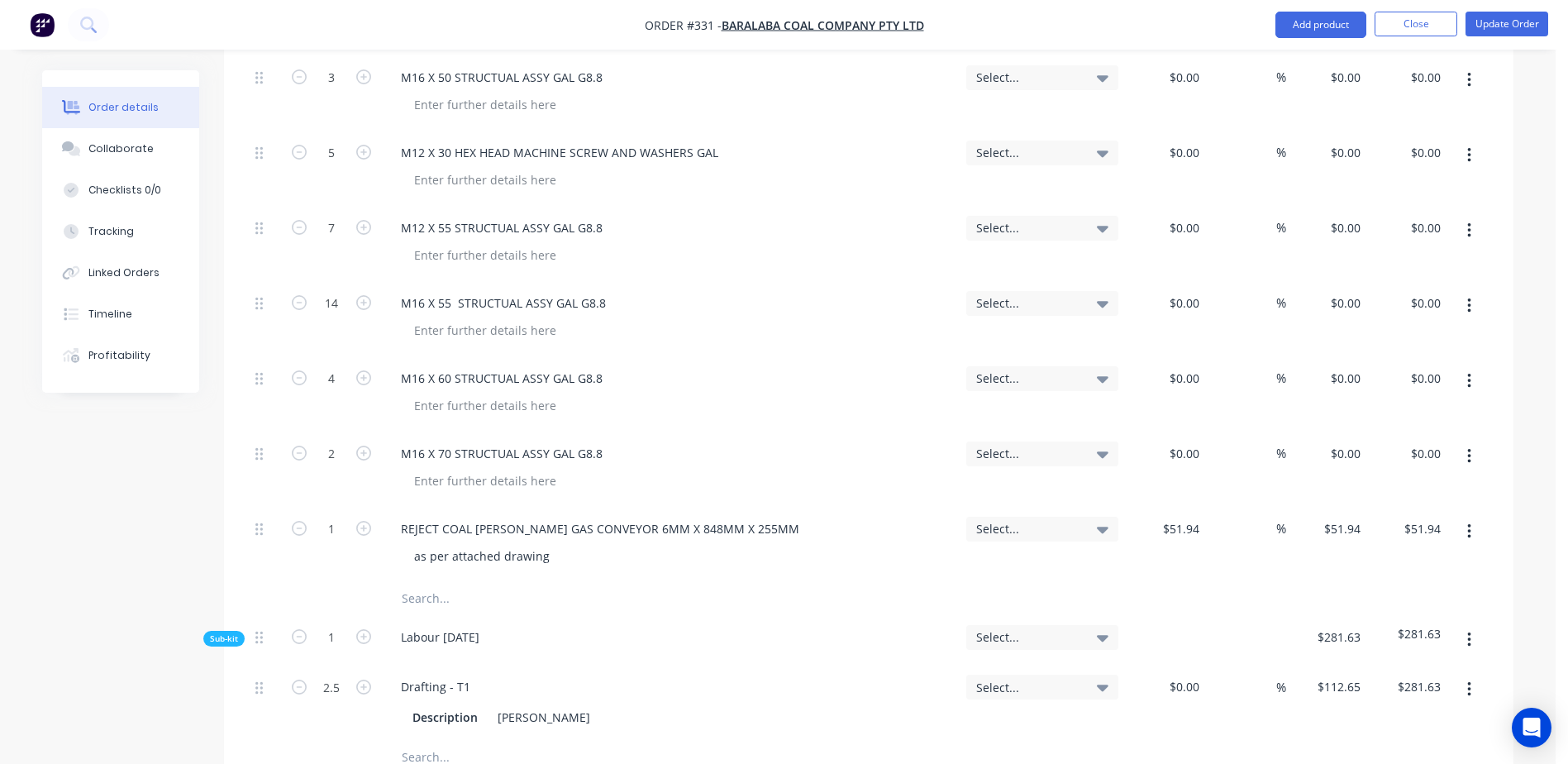
paste input "REJECT COAL SHUTE GAS CONVEYOR 6MM X 848MM X 255MM"
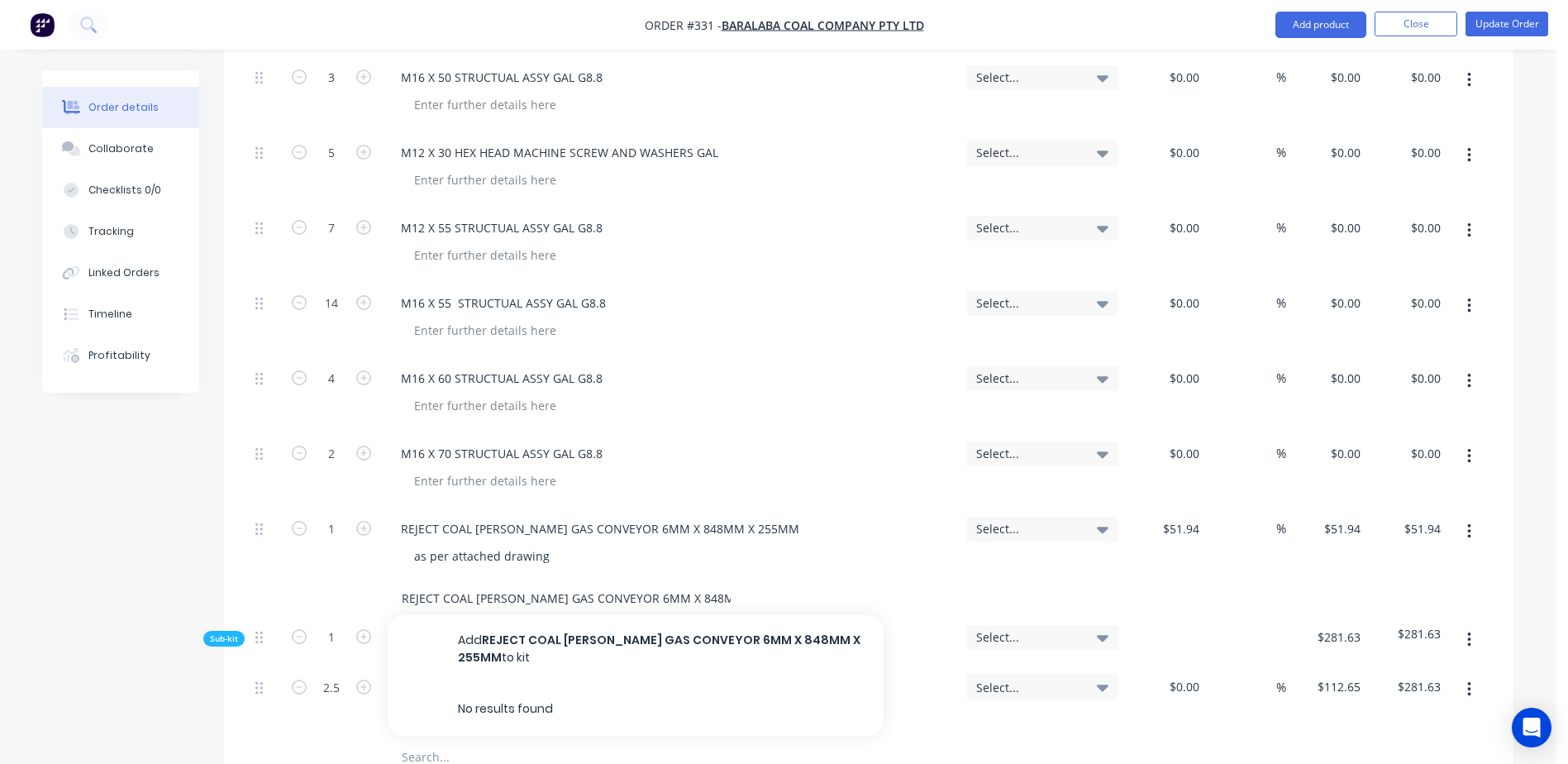
scroll to position [0, 5]
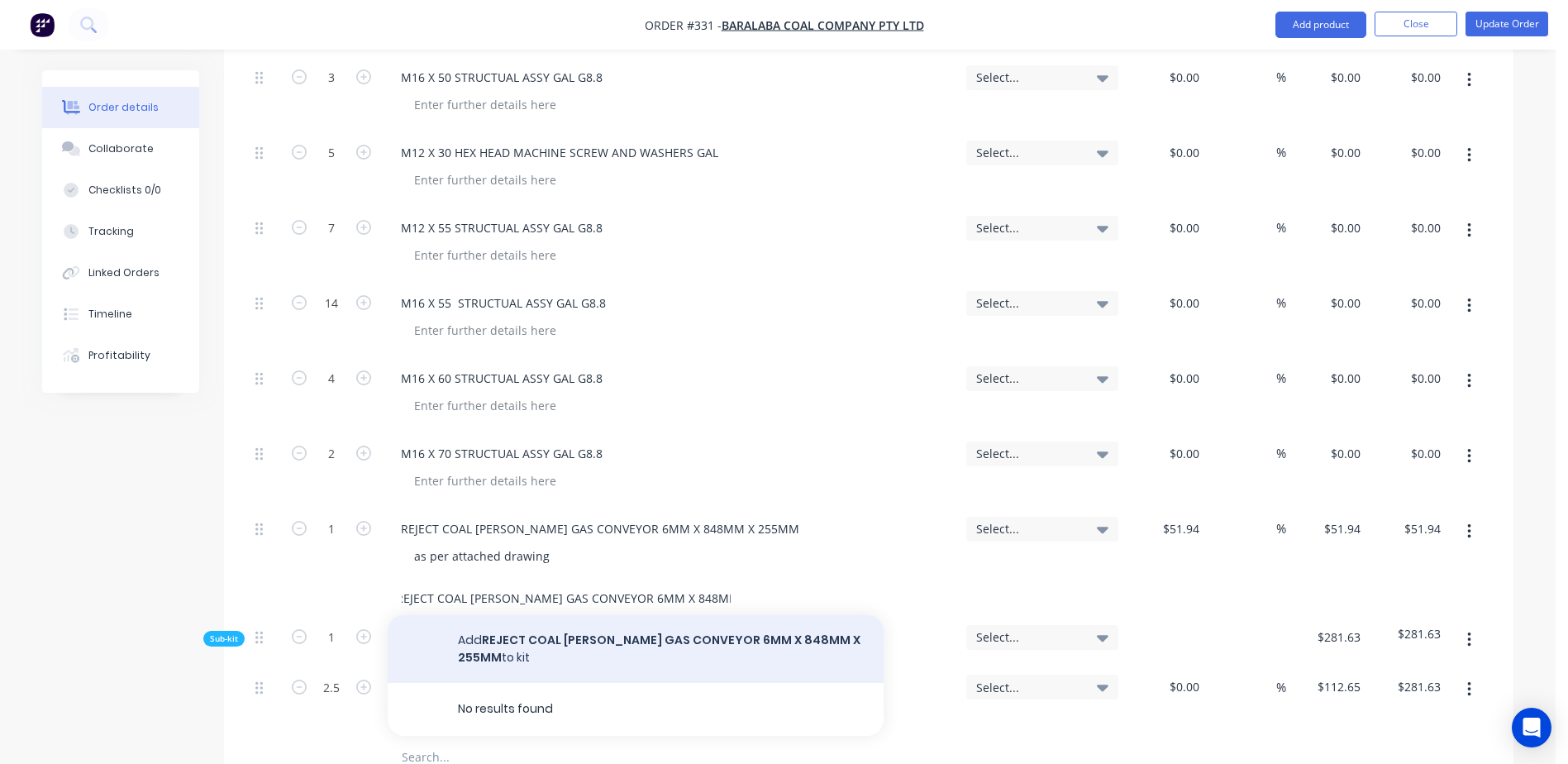
type input "REJECT COAL SHUTE GAS CONVEYOR 6MM X 848MM X 255MM"
click at [559, 615] on button "Add REJECT COAL SHUTE GAS CONVEYOR 6MM X 848MM X 255MM to kit" at bounding box center [635, 649] width 496 height 68
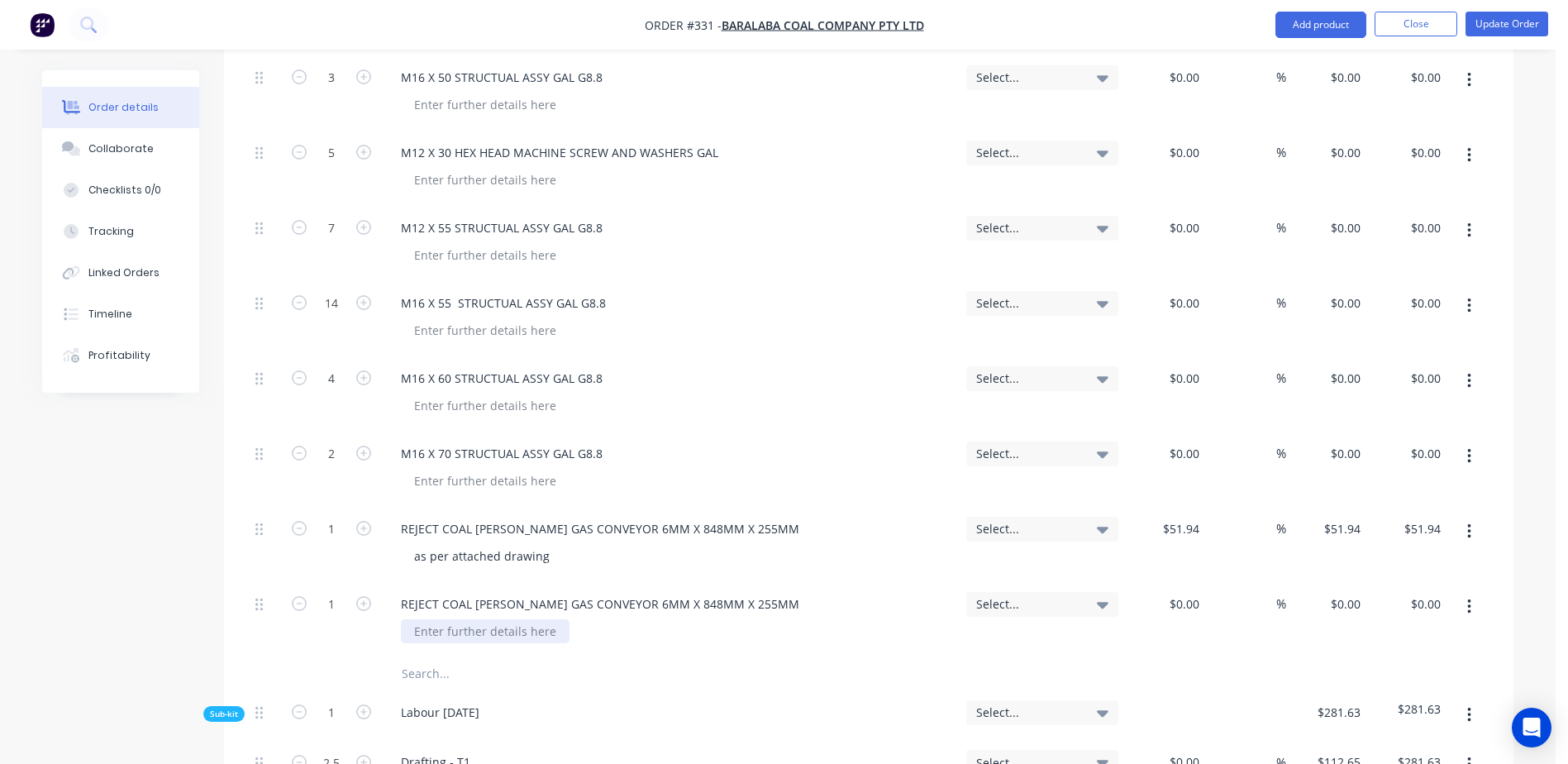
click at [446, 619] on div at bounding box center [485, 631] width 169 height 24
click at [1194, 592] on input at bounding box center [1187, 604] width 38 height 24
type input "$51.94"
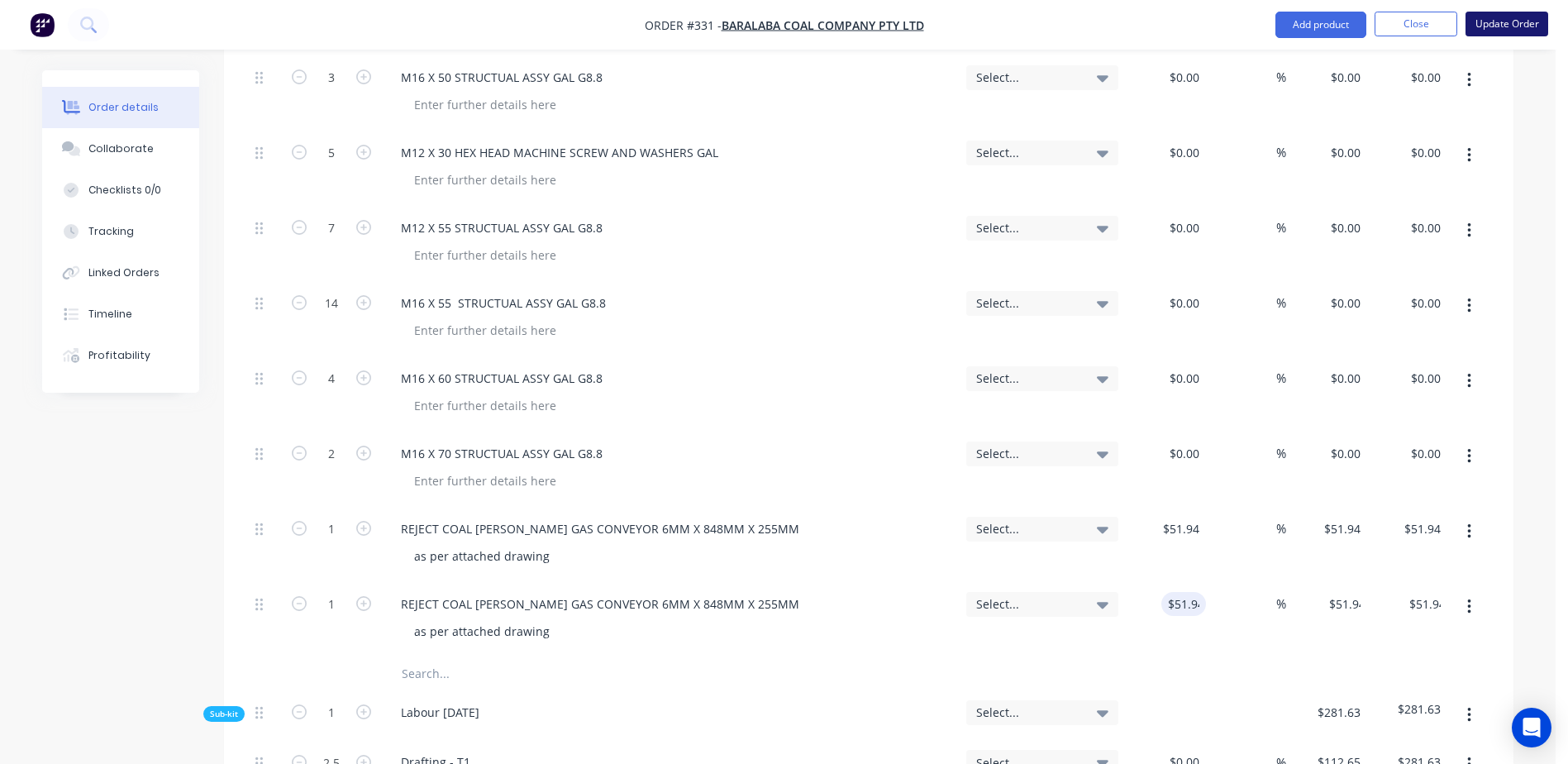
click at [1501, 31] on button "Update Order" at bounding box center [1507, 24] width 83 height 25
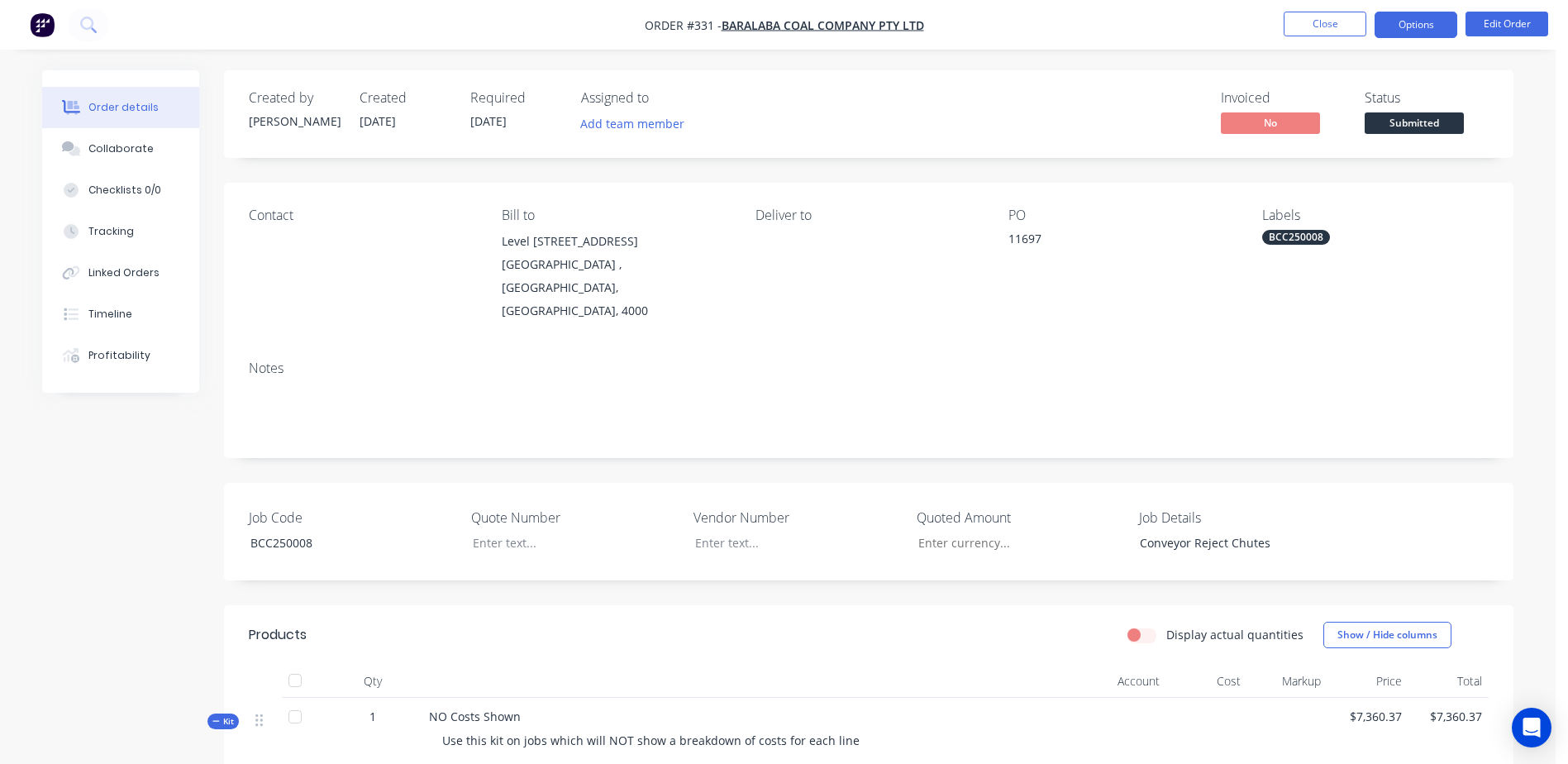
click at [1442, 26] on button "Options" at bounding box center [1416, 25] width 83 height 26
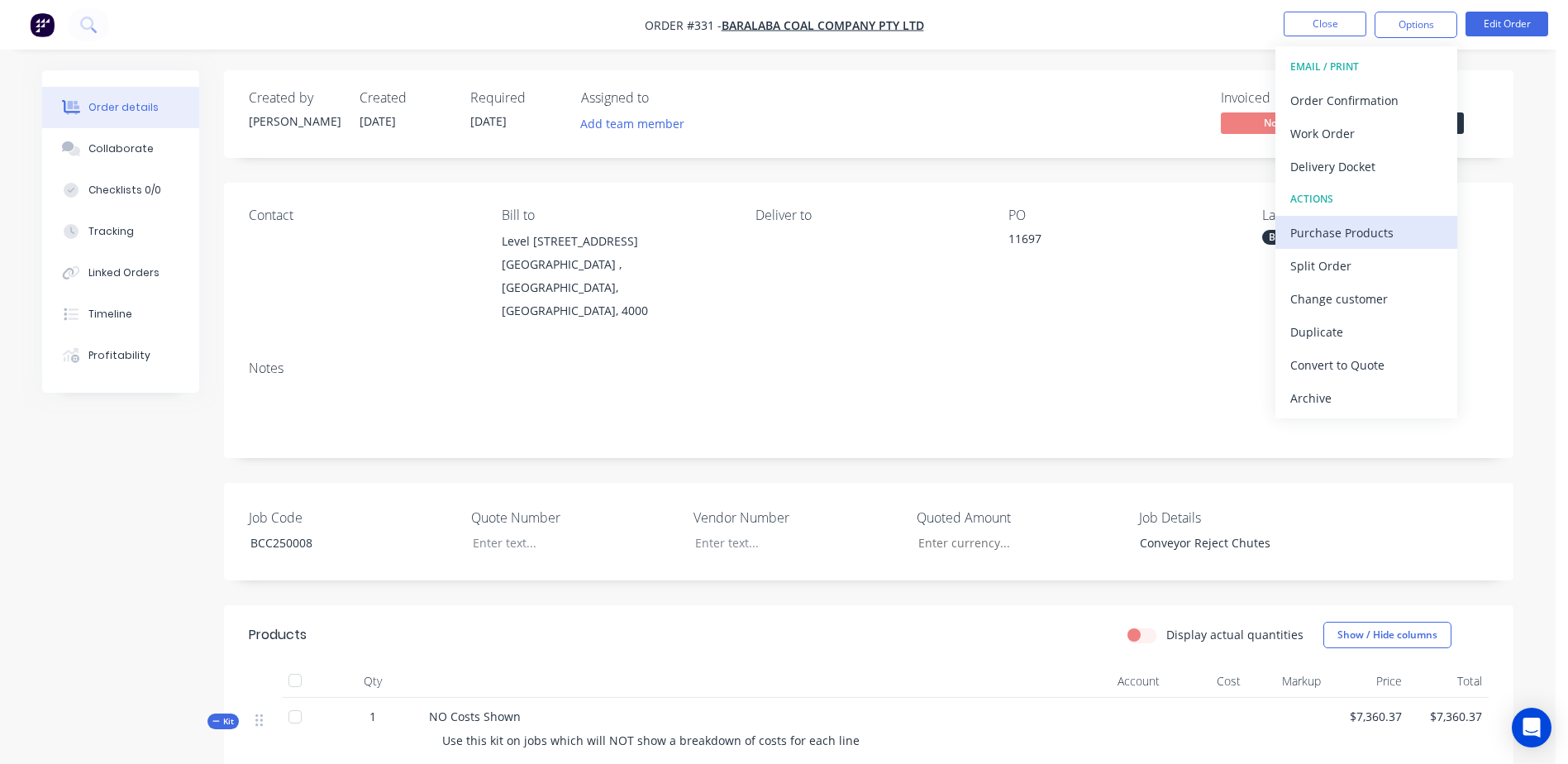
click at [1396, 229] on div "Purchase Products" at bounding box center [1366, 233] width 152 height 24
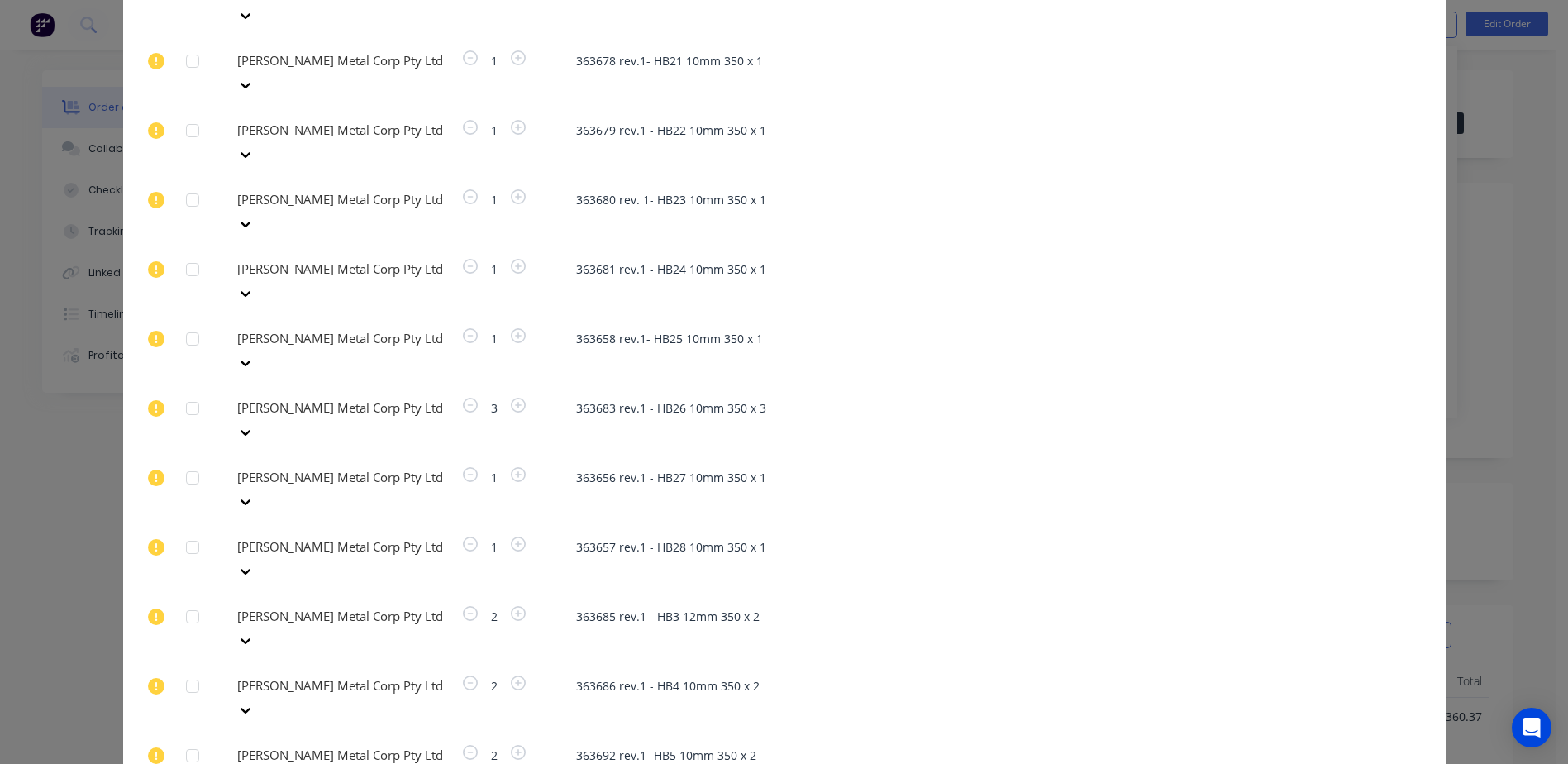
scroll to position [2071, 0]
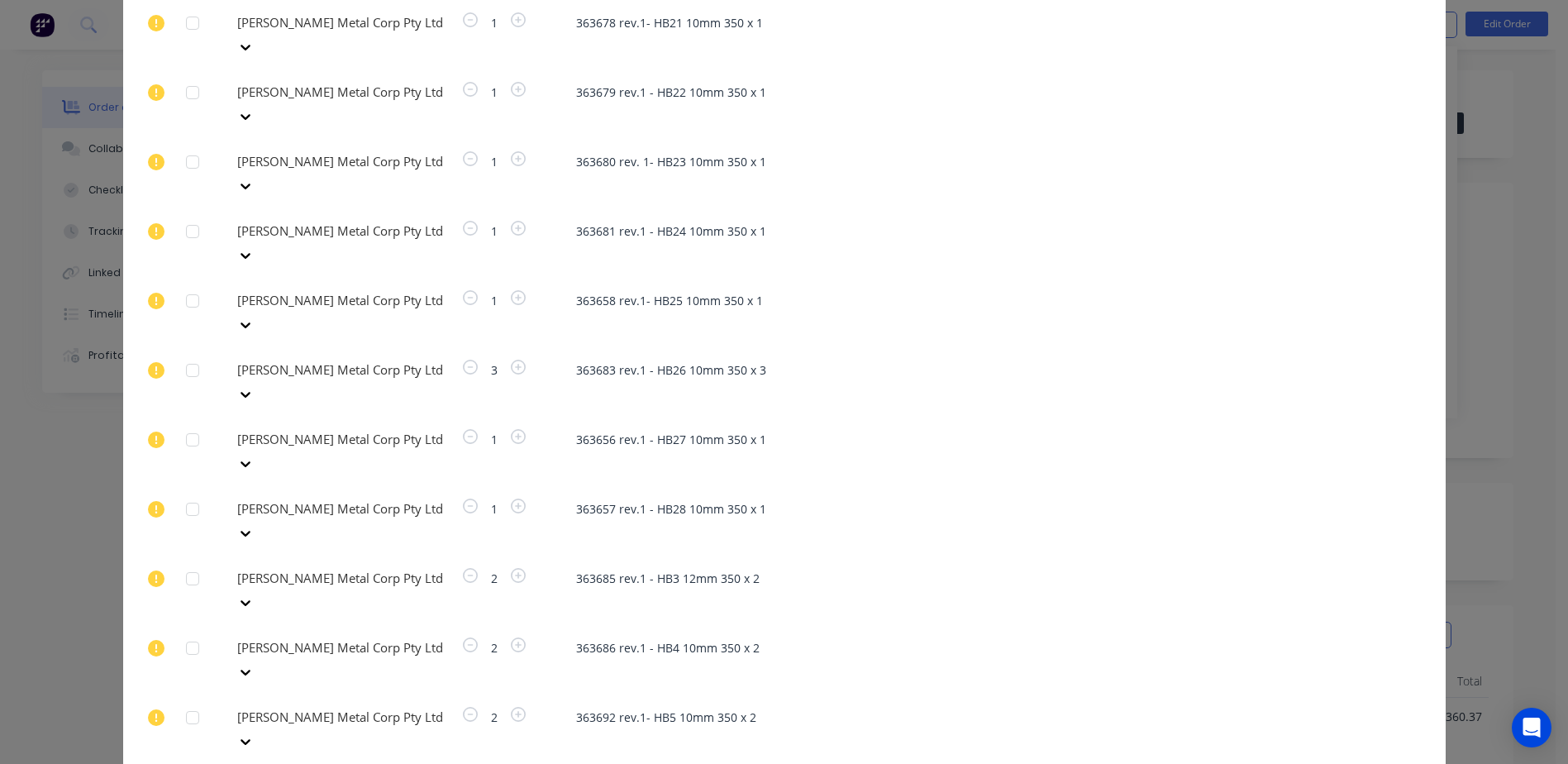
type input "i.r"
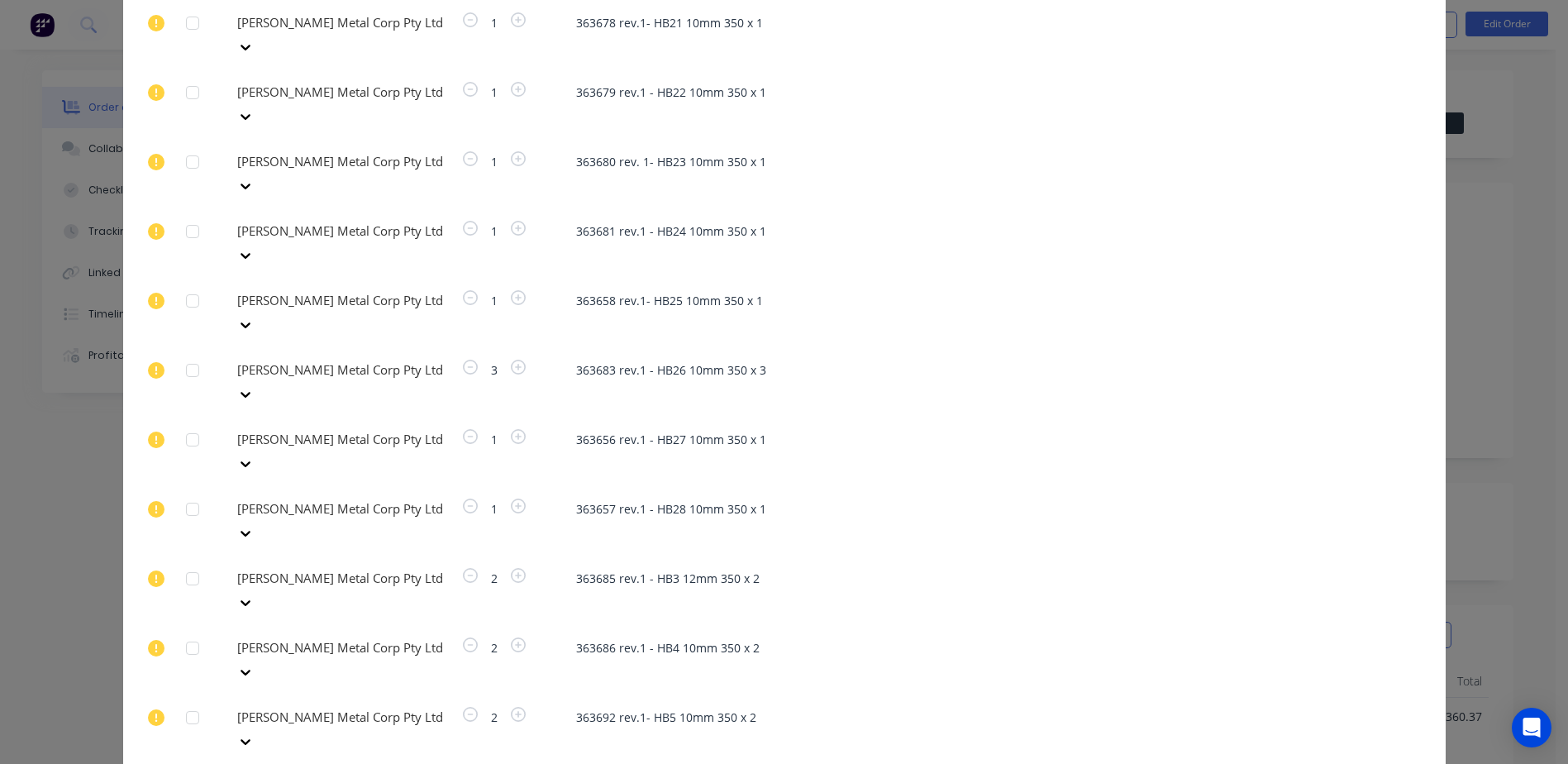
click at [222, 691] on div "Purchase Products Apply to all Please choose a supplier 3.75 Drafting - T1 Desc…" at bounding box center [784, 28] width 1322 height 4068
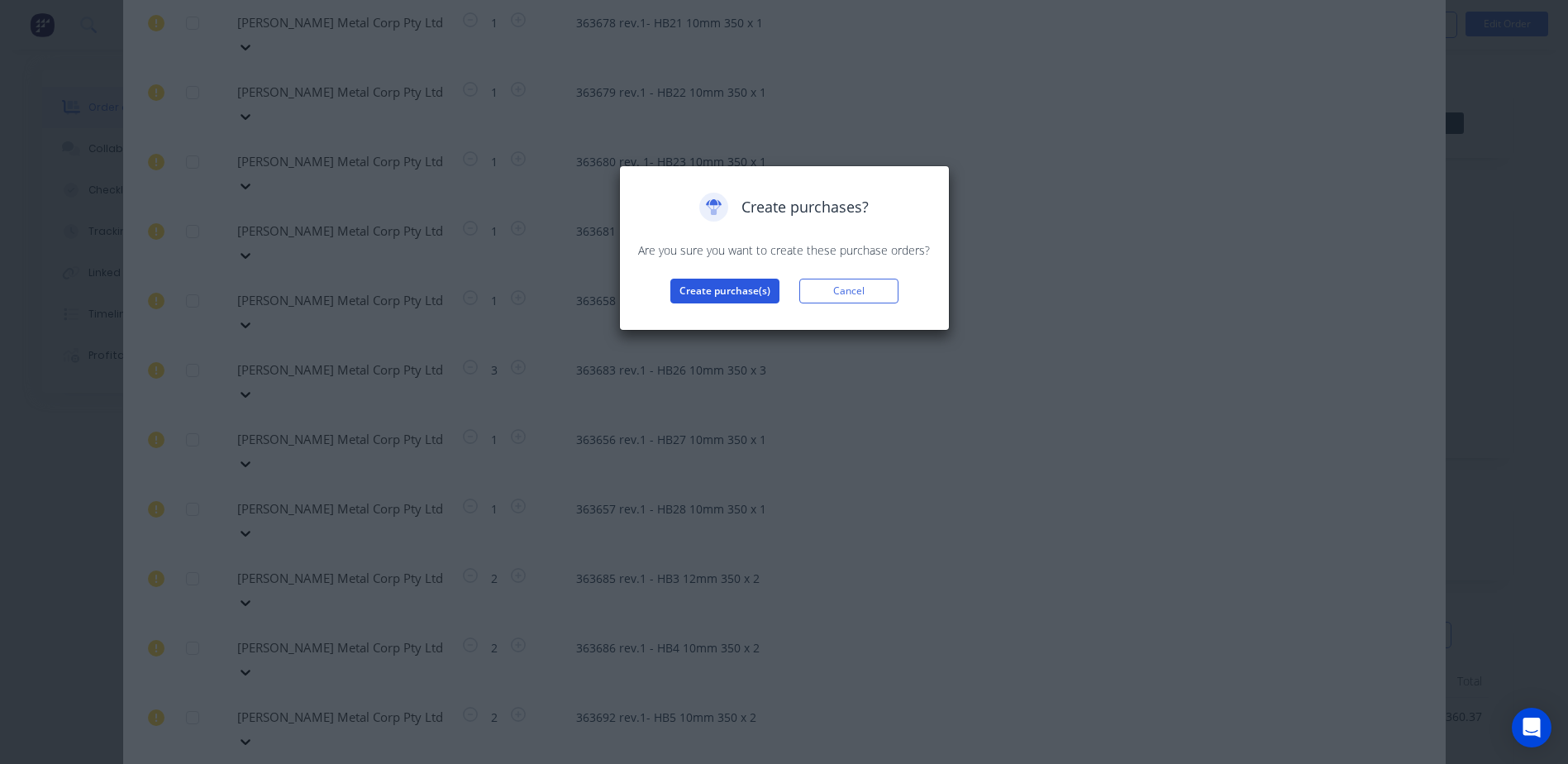
click at [723, 281] on button "Create purchase(s)" at bounding box center [726, 290] width 110 height 25
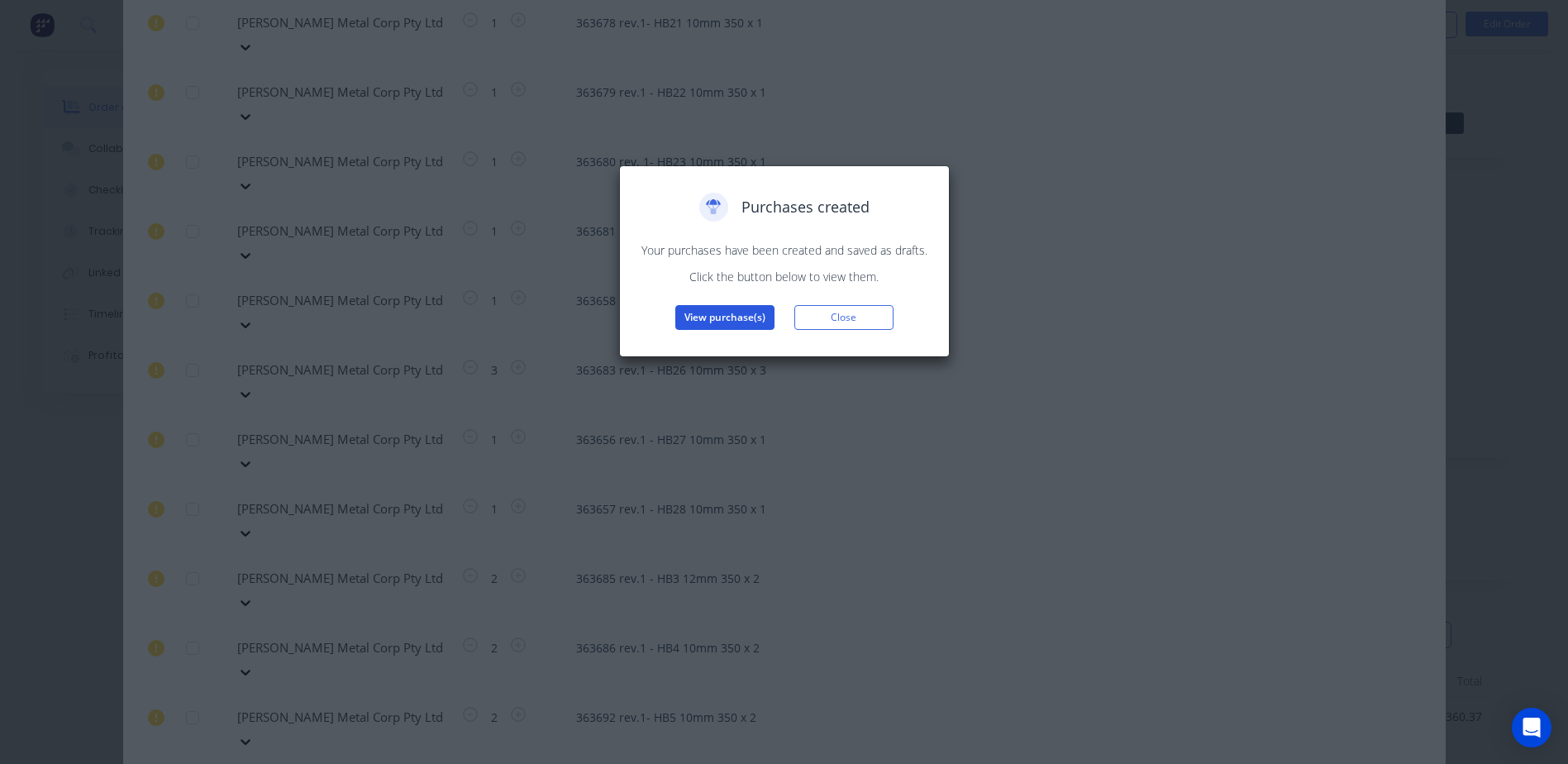
click at [737, 319] on button "View purchase(s)" at bounding box center [725, 317] width 99 height 25
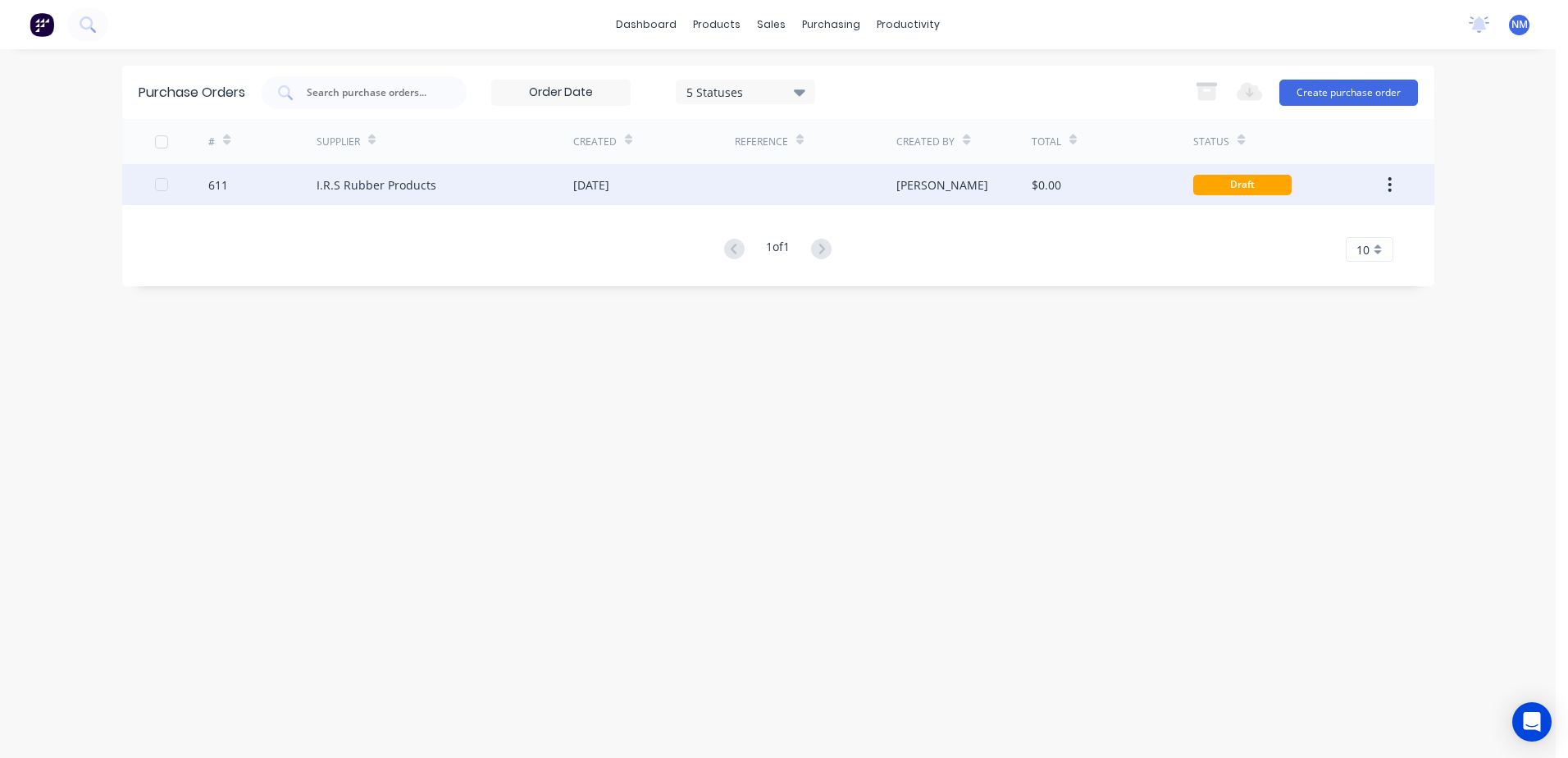
click at [1141, 193] on div "$0.00" at bounding box center [1112, 184] width 161 height 41
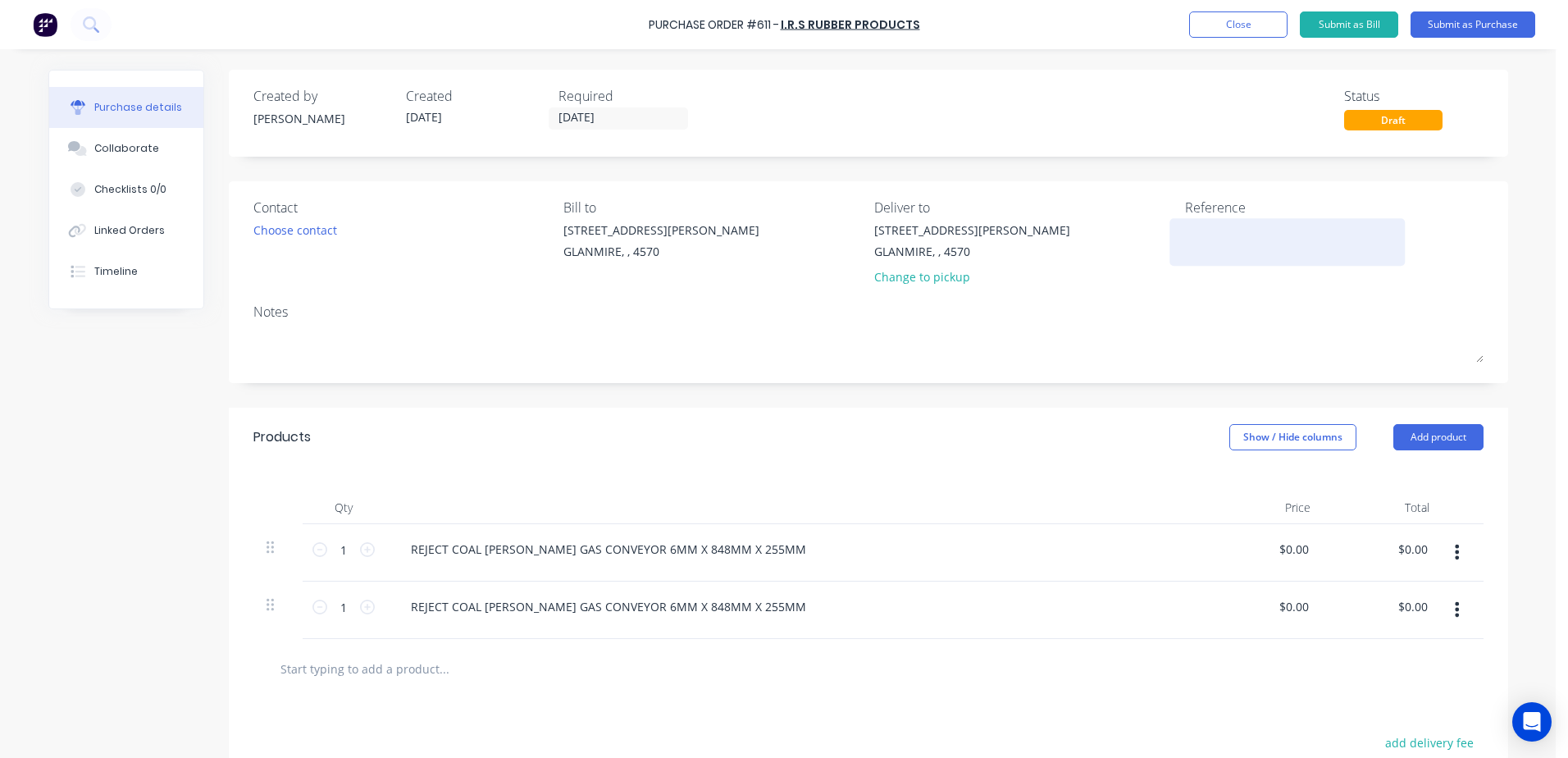
click at [1230, 230] on textarea at bounding box center [1287, 240] width 205 height 37
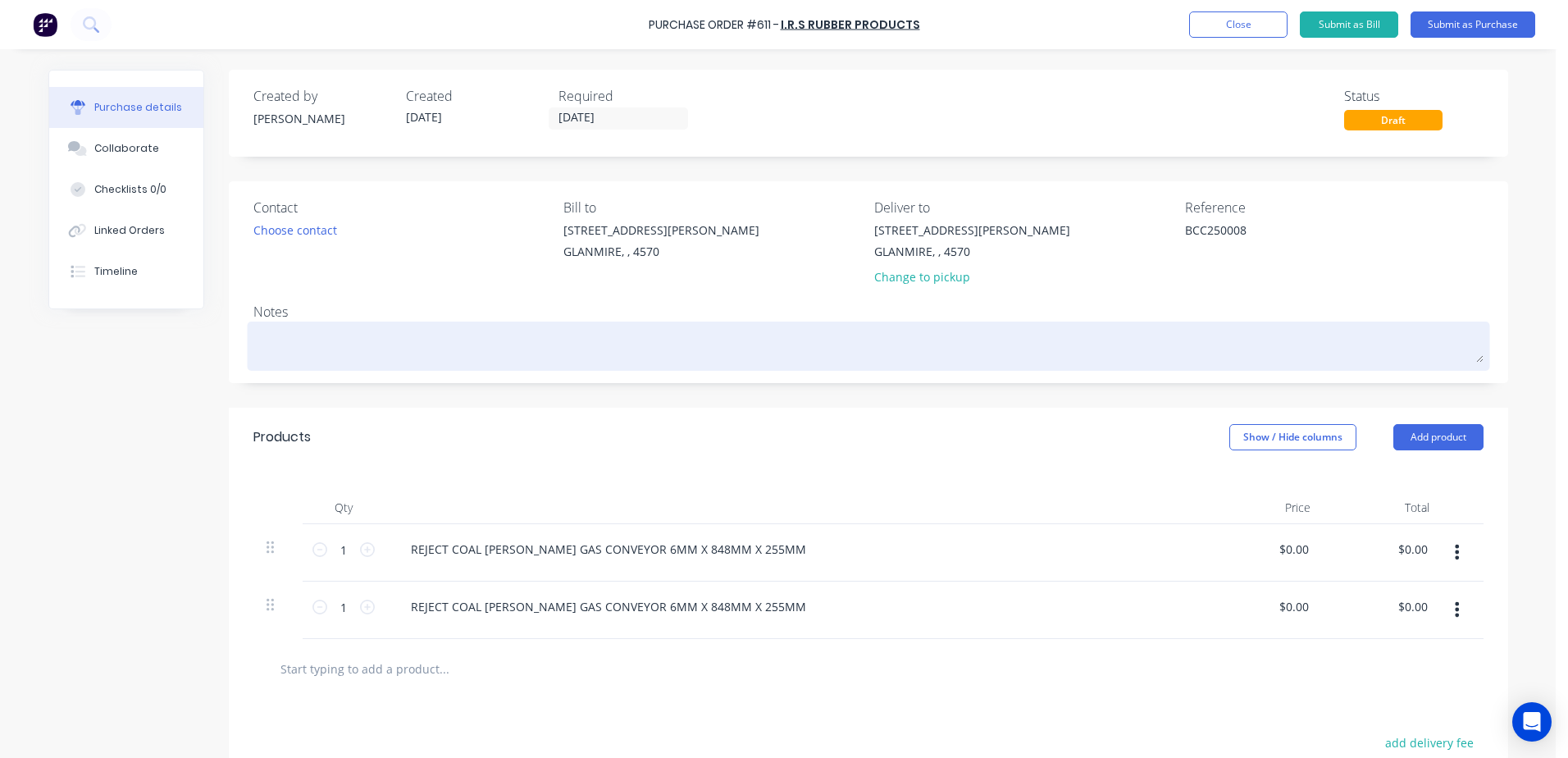
type textarea "BCC250008"
click at [279, 344] on textarea at bounding box center [868, 344] width 1230 height 37
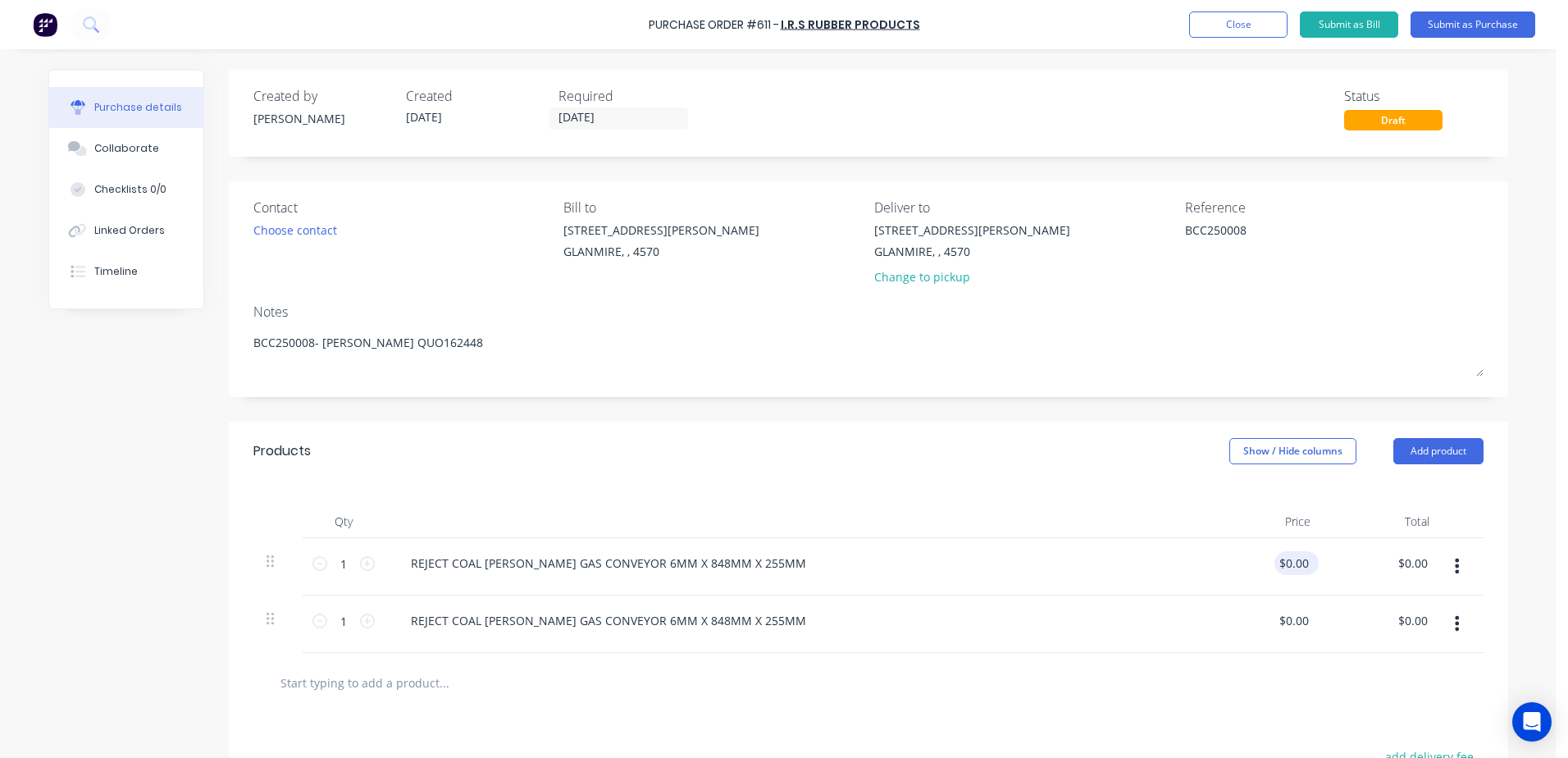
type textarea "BCC250008- greg Quote QUO162448"
click at [1277, 573] on div "0.00 $0.00" at bounding box center [1294, 563] width 38 height 24
drag, startPoint x: 1276, startPoint y: 561, endPoint x: 1362, endPoint y: 548, distance: 87.0
click at [1362, 548] on div "1 1 REJECT COAL SHUTE GAS CONVEYOR 6MM X 848MM X 255MM 0.00 0.00 $0.00 $0.00" at bounding box center [868, 566] width 1230 height 57
type input "$51.64"
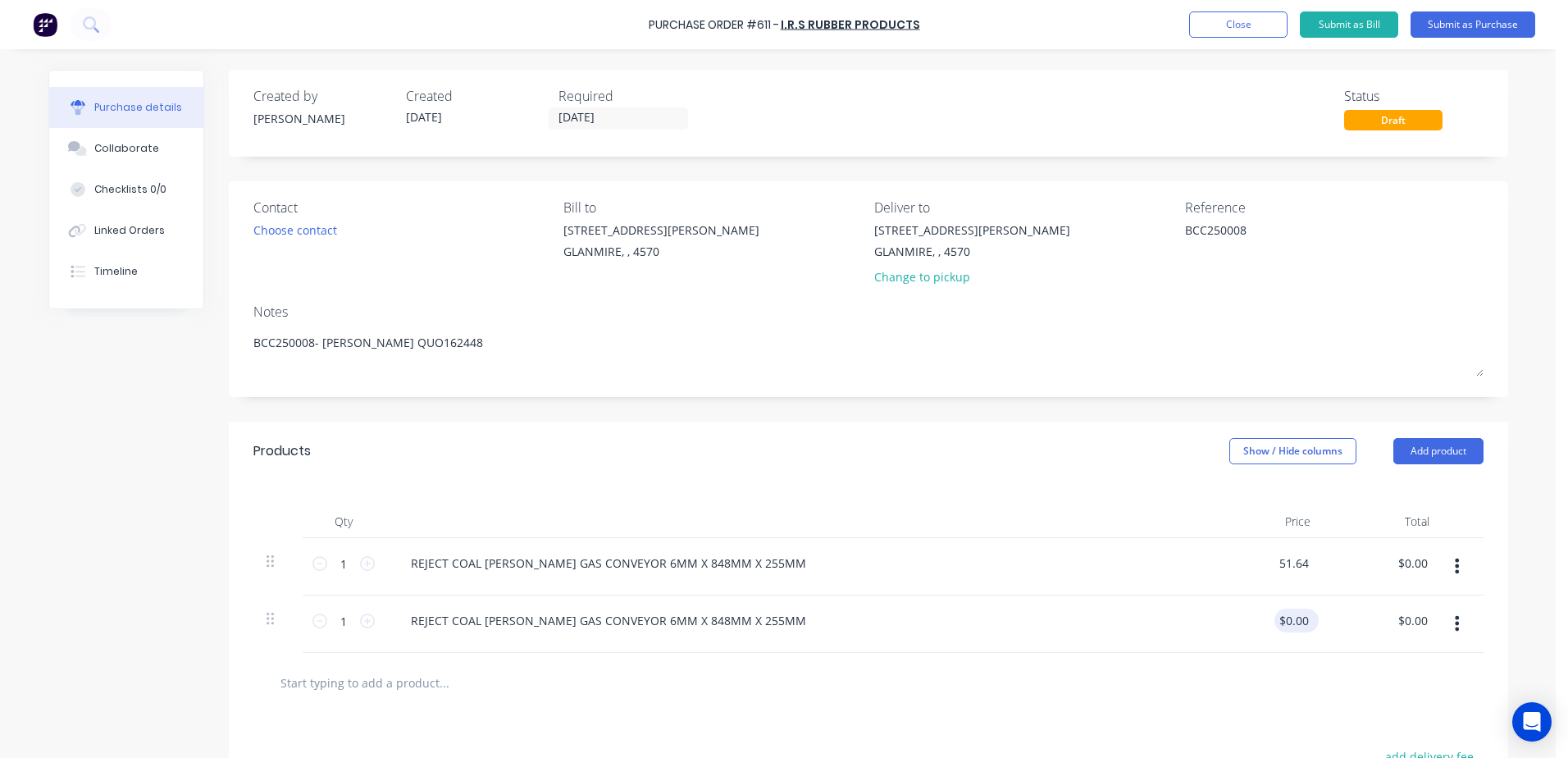
type input "$51.64"
drag, startPoint x: 1272, startPoint y: 619, endPoint x: 1405, endPoint y: 609, distance: 133.4
click at [1405, 609] on div "1 1 REJECT COAL SHUTE GAS CONVEYOR 6MM X 848MM X 255MM 0.00 0.00 $0.00 $0.00" at bounding box center [868, 624] width 1230 height 57
type input "$51.64"
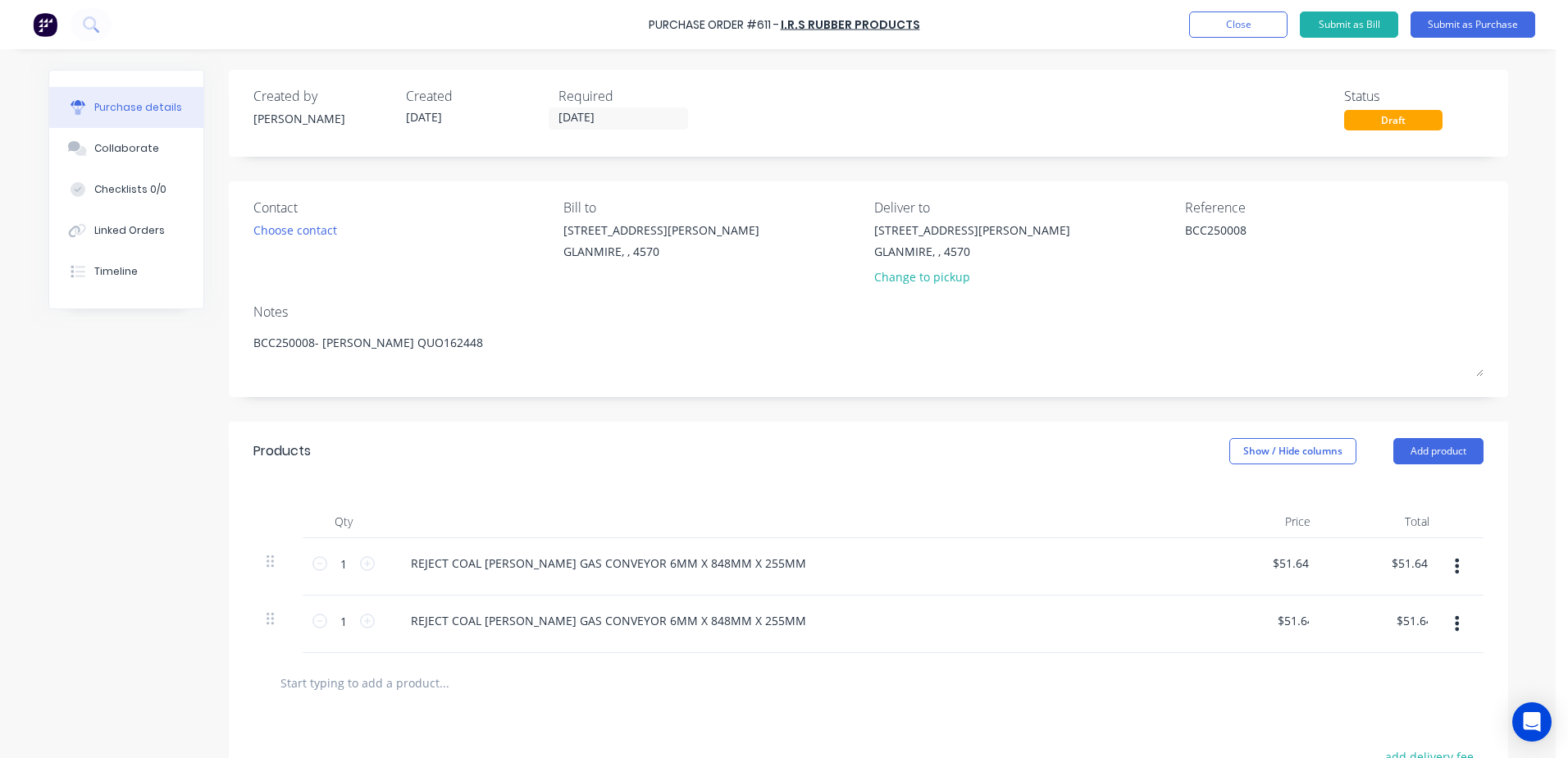
click at [995, 625] on div "REJECT COAL SHUTE GAS CONVEYOR 6MM X 848MM X 255MM" at bounding box center [794, 620] width 794 height 24
click at [1478, 18] on button "Submit as Purchase" at bounding box center [1473, 24] width 125 height 26
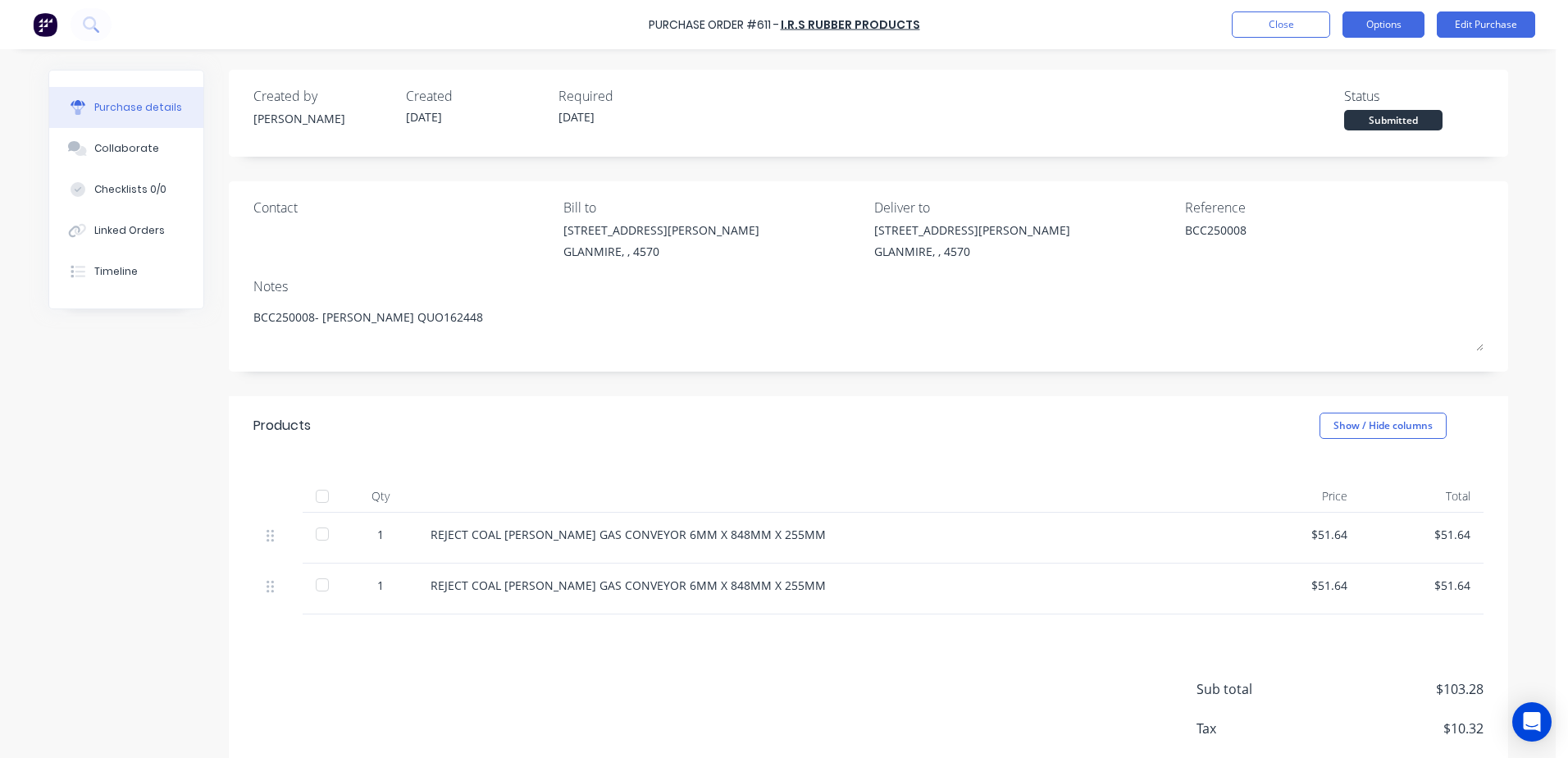
click at [1394, 29] on button "Options" at bounding box center [1383, 24] width 82 height 26
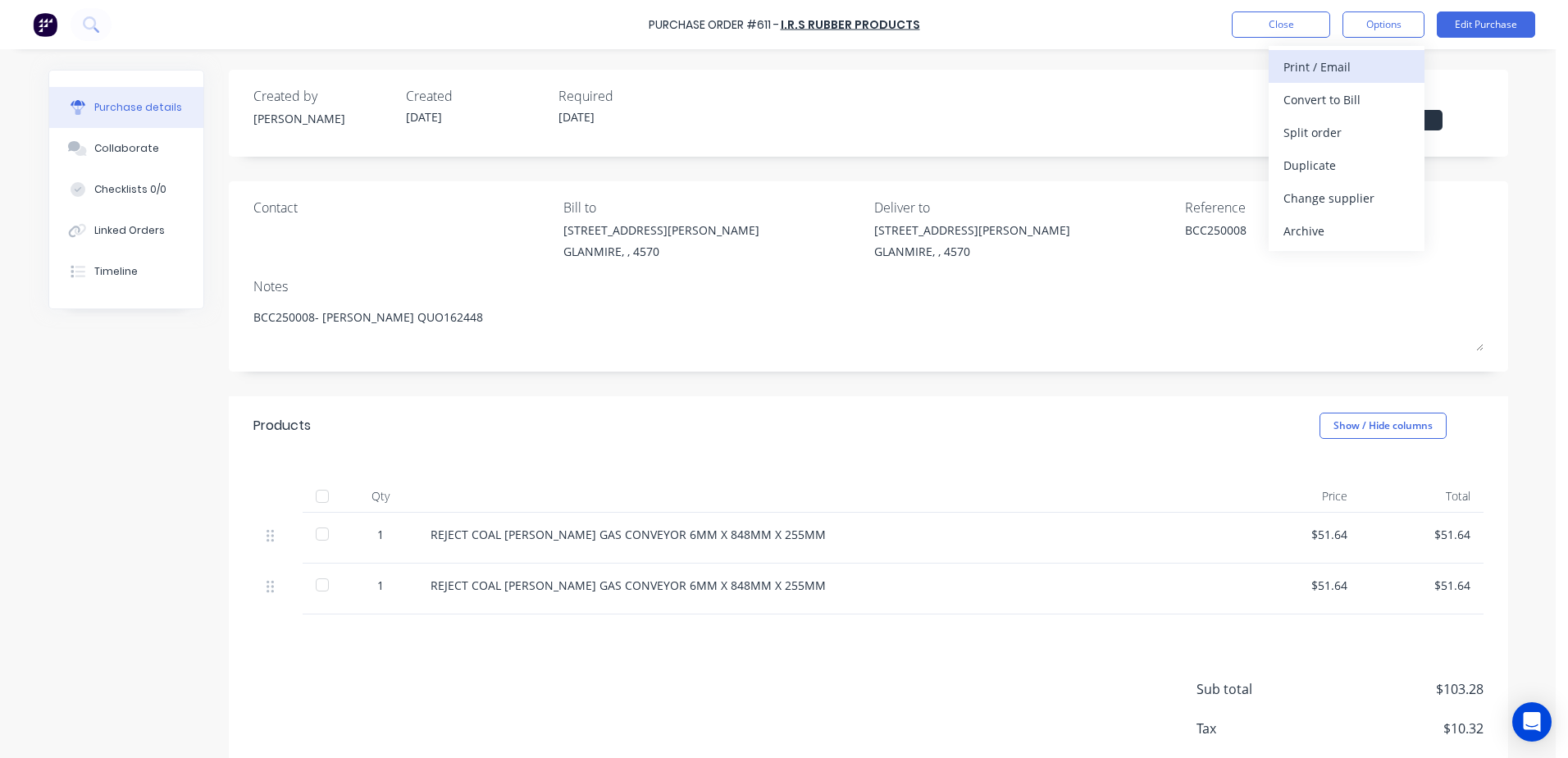
click at [1353, 69] on div "Print / Email" at bounding box center [1346, 67] width 126 height 24
click at [1349, 91] on div "With pricing" at bounding box center [1346, 100] width 126 height 24
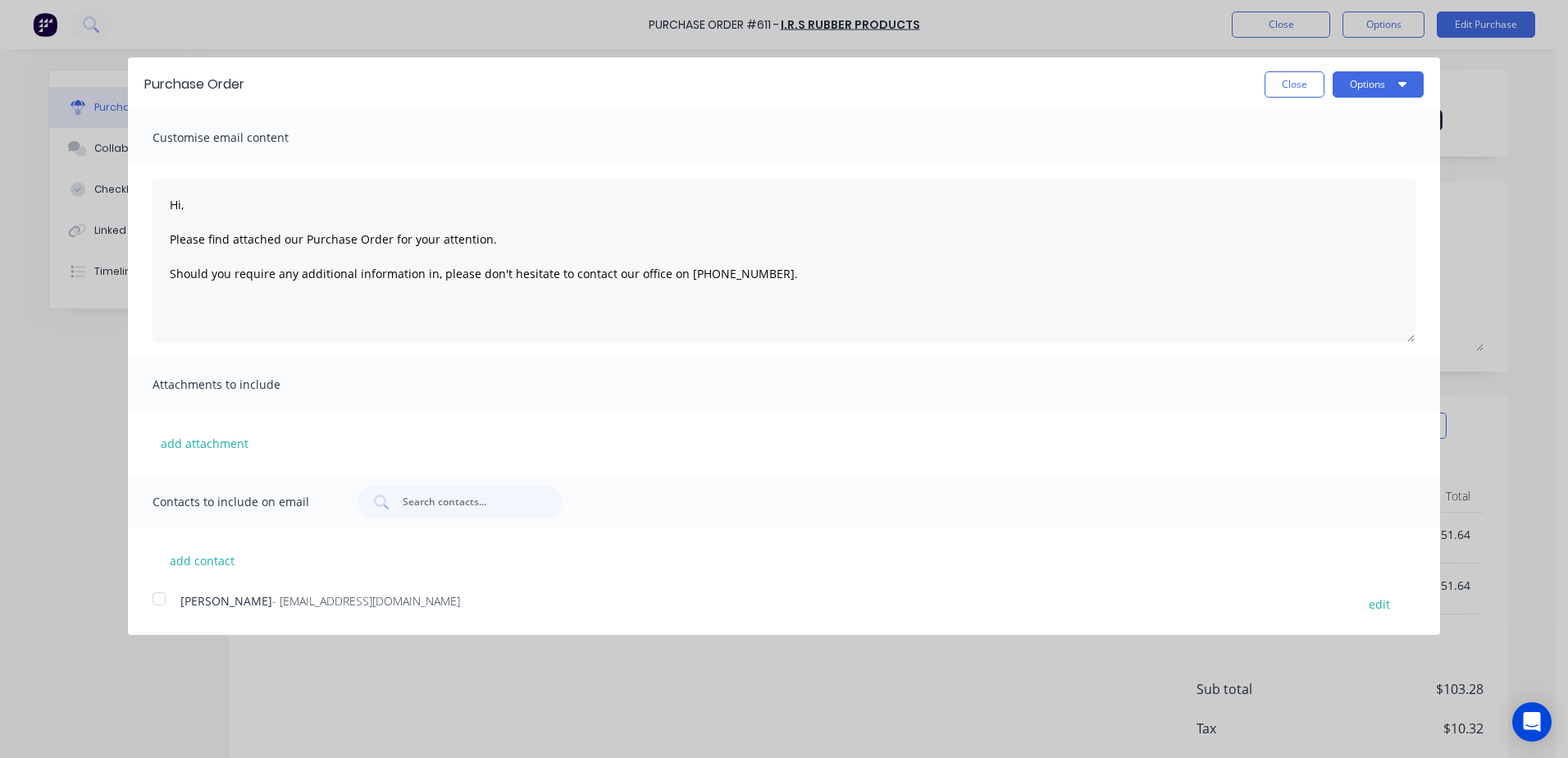
click at [155, 601] on div at bounding box center [159, 599] width 33 height 33
click at [1391, 77] on button "Options" at bounding box center [1378, 84] width 91 height 26
click at [1303, 168] on div "Email" at bounding box center [1345, 158] width 126 height 24
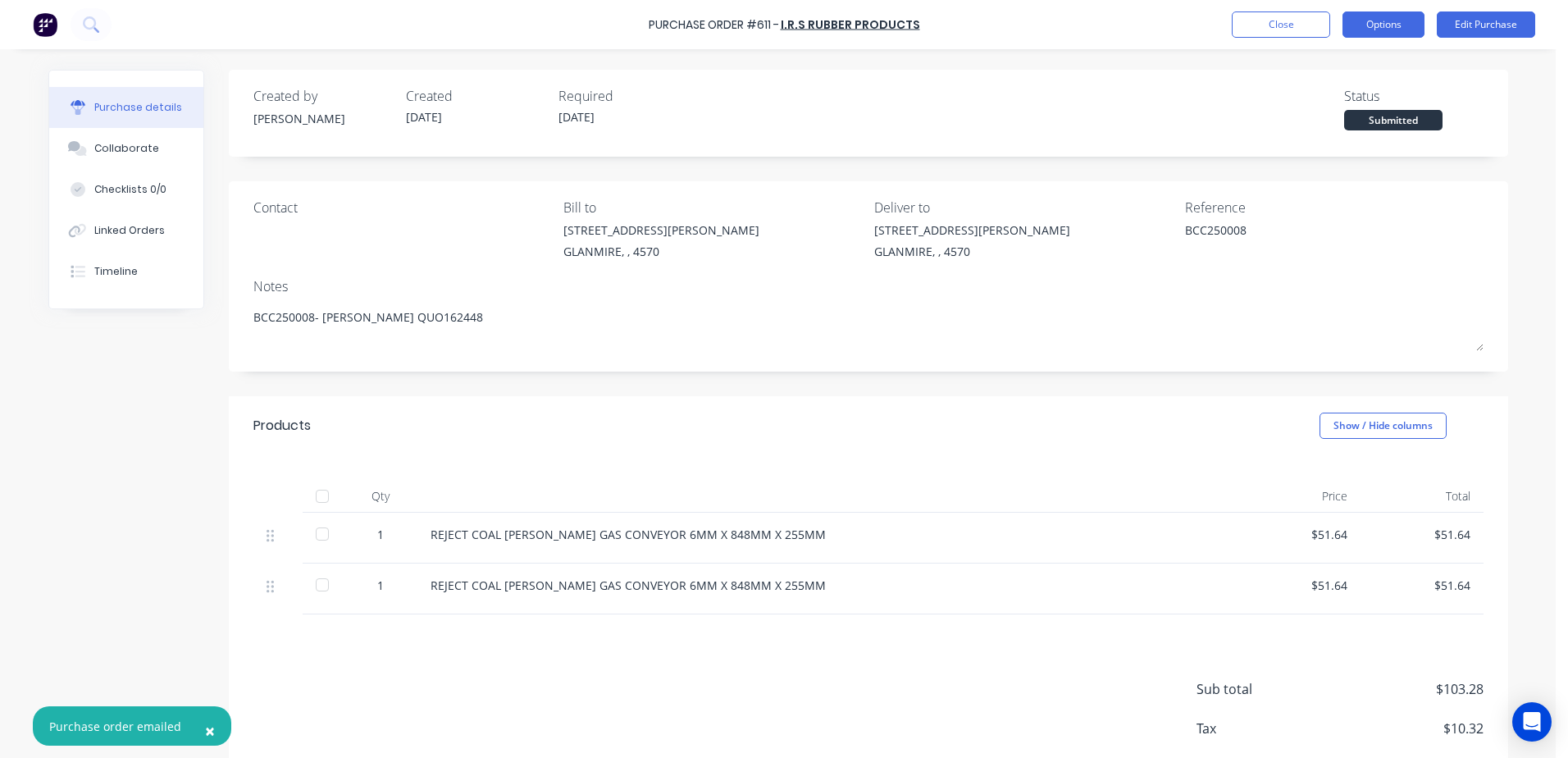
click at [1385, 31] on button "Options" at bounding box center [1383, 24] width 82 height 26
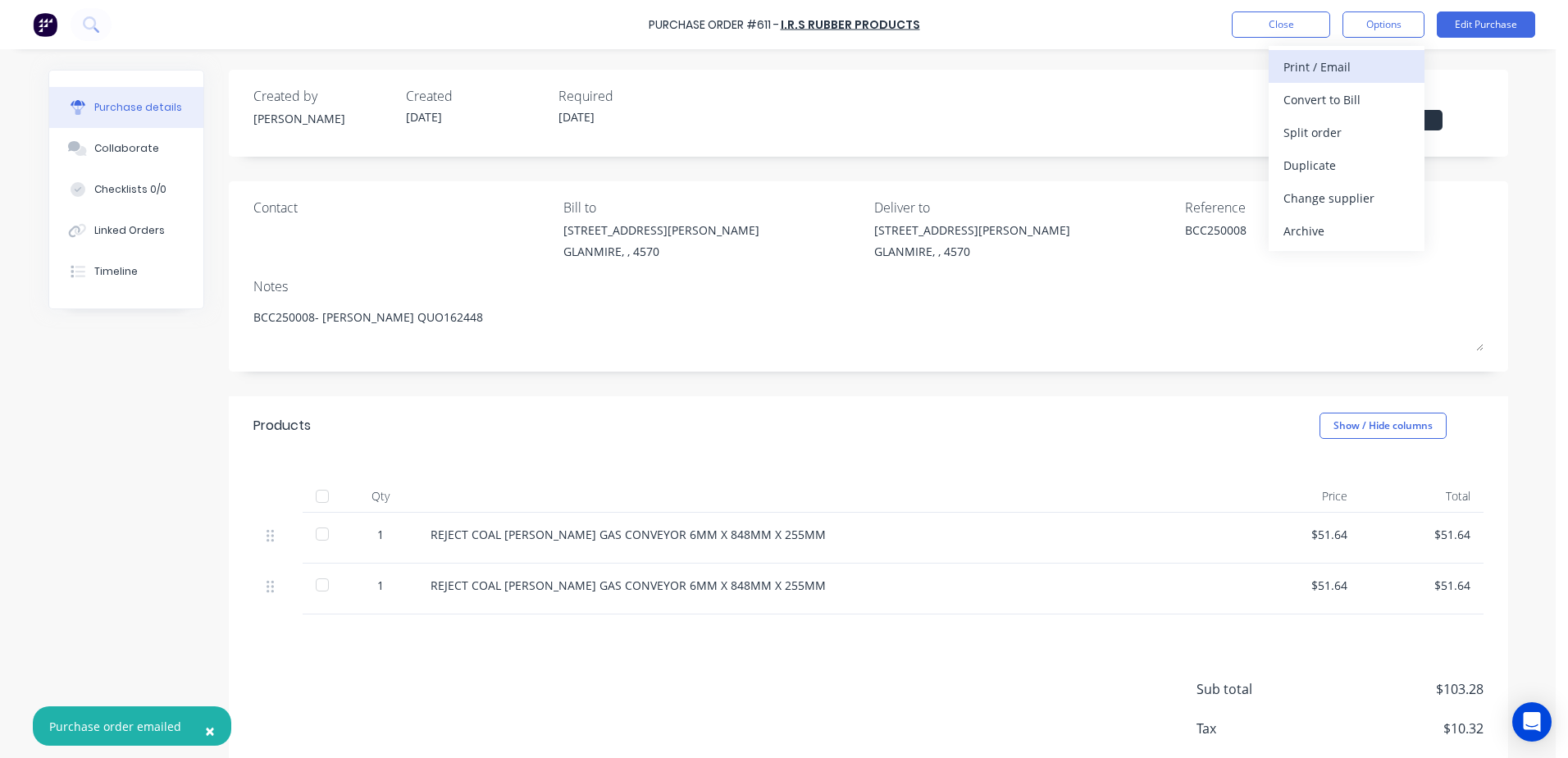
click at [1305, 65] on div "Print / Email" at bounding box center [1346, 67] width 126 height 24
click at [1325, 101] on div "With pricing" at bounding box center [1346, 100] width 126 height 24
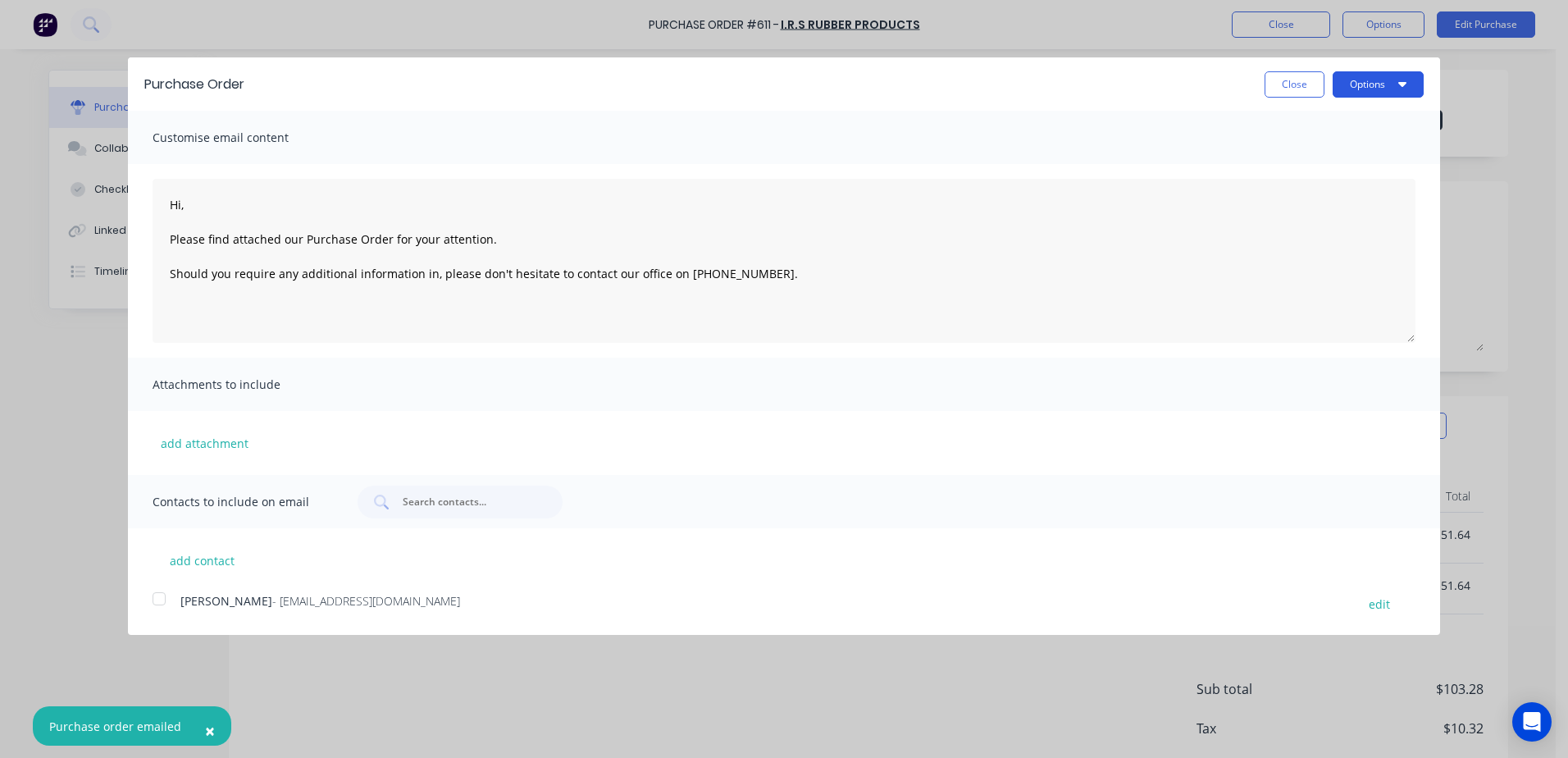
click at [1367, 91] on button "Options" at bounding box center [1378, 84] width 91 height 26
click at [1295, 128] on div "Print" at bounding box center [1345, 126] width 126 height 24
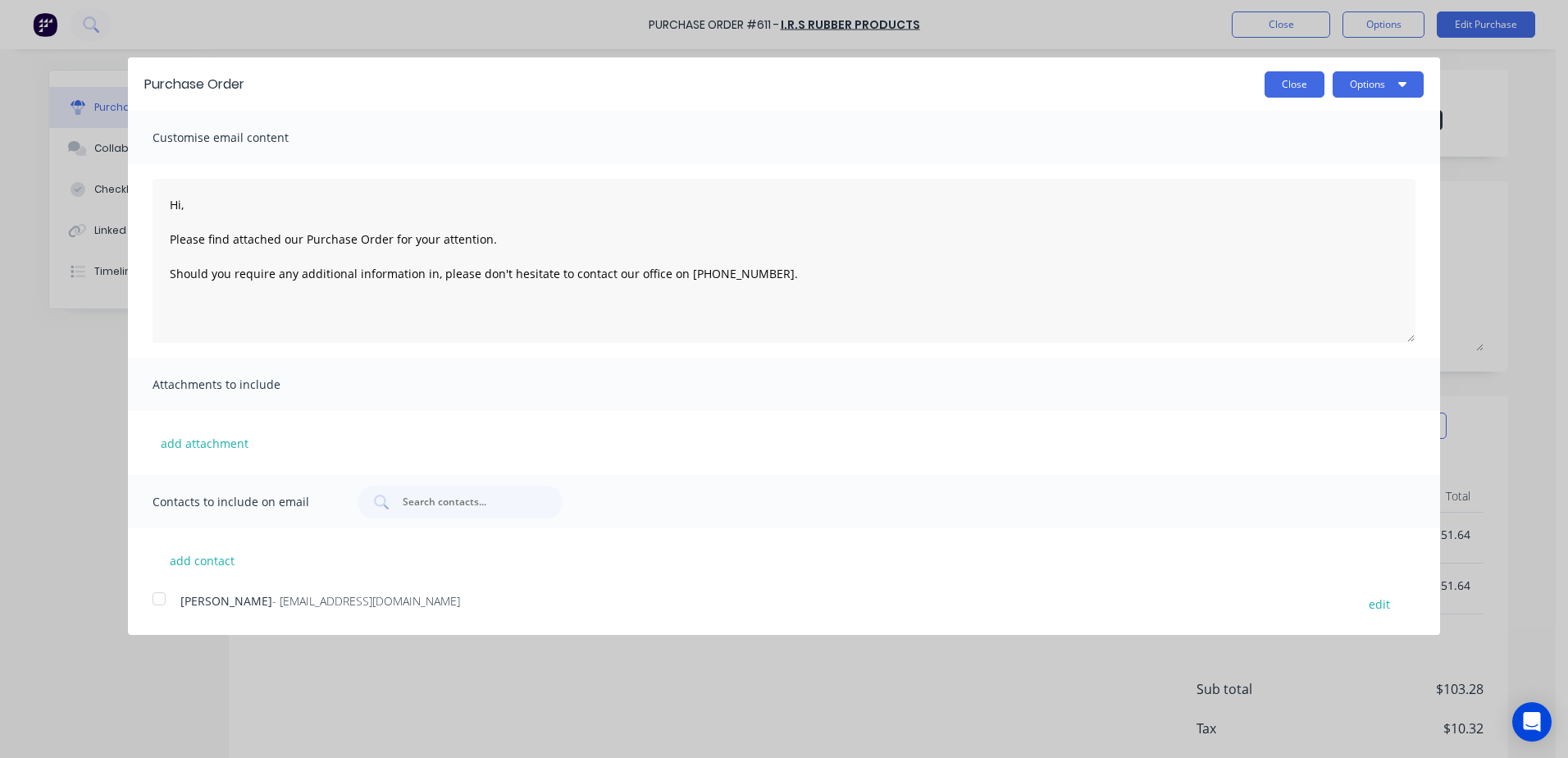
click at [1294, 93] on button "Close" at bounding box center [1295, 84] width 60 height 26
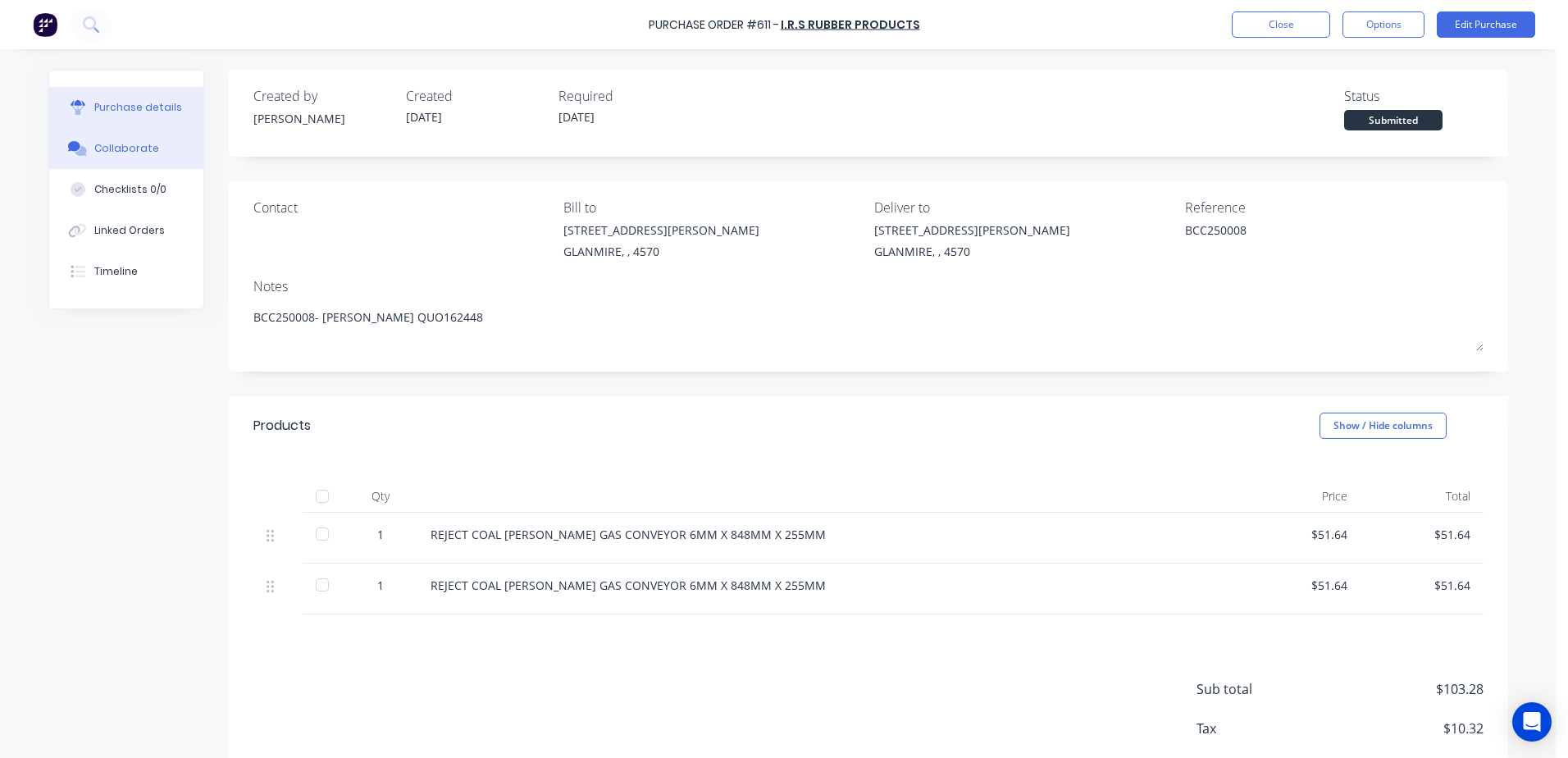
click at [136, 147] on div "Collaborate" at bounding box center [127, 149] width 65 height 14
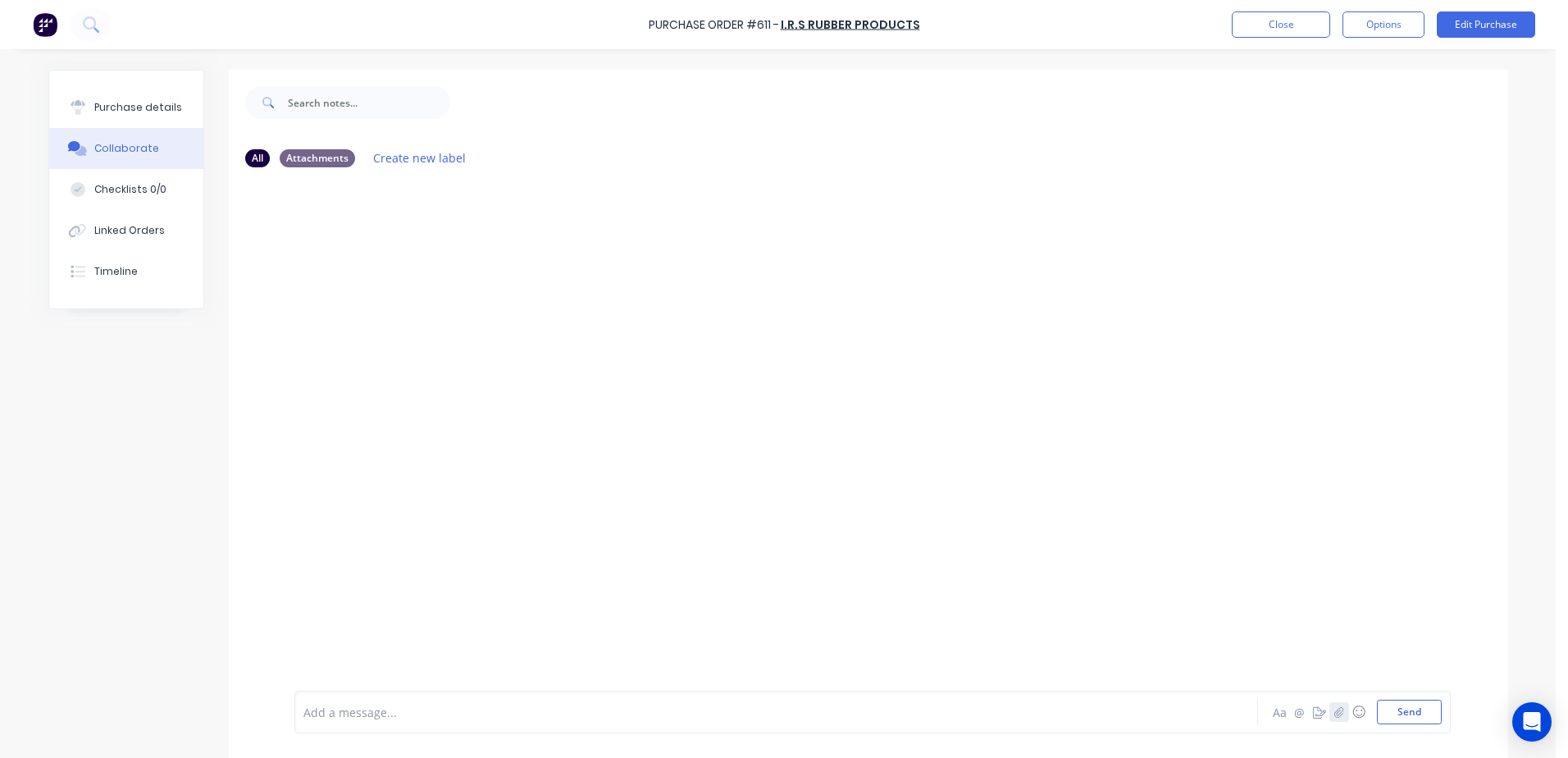
click at [1334, 714] on icon "button" at bounding box center [1338, 712] width 10 height 12
click at [1390, 719] on button "Send" at bounding box center [1410, 712] width 65 height 24
click at [1334, 715] on icon "button" at bounding box center [1338, 712] width 10 height 12
click at [1389, 720] on button "Send" at bounding box center [1410, 712] width 65 height 24
click at [1334, 717] on icon "button" at bounding box center [1338, 712] width 10 height 12
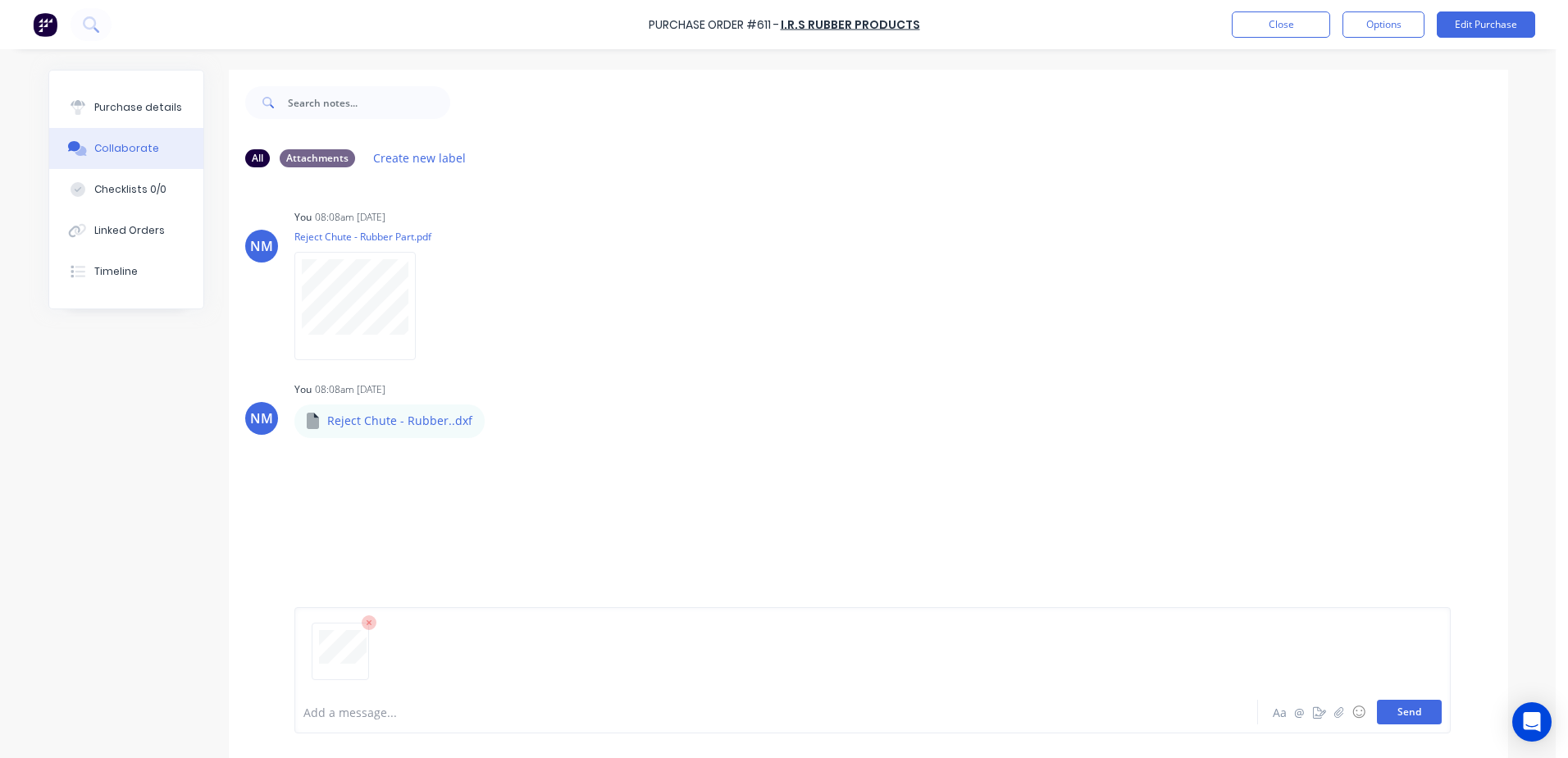
click at [1413, 708] on button "Send" at bounding box center [1410, 712] width 65 height 24
click at [1265, 28] on button "Close" at bounding box center [1281, 24] width 99 height 26
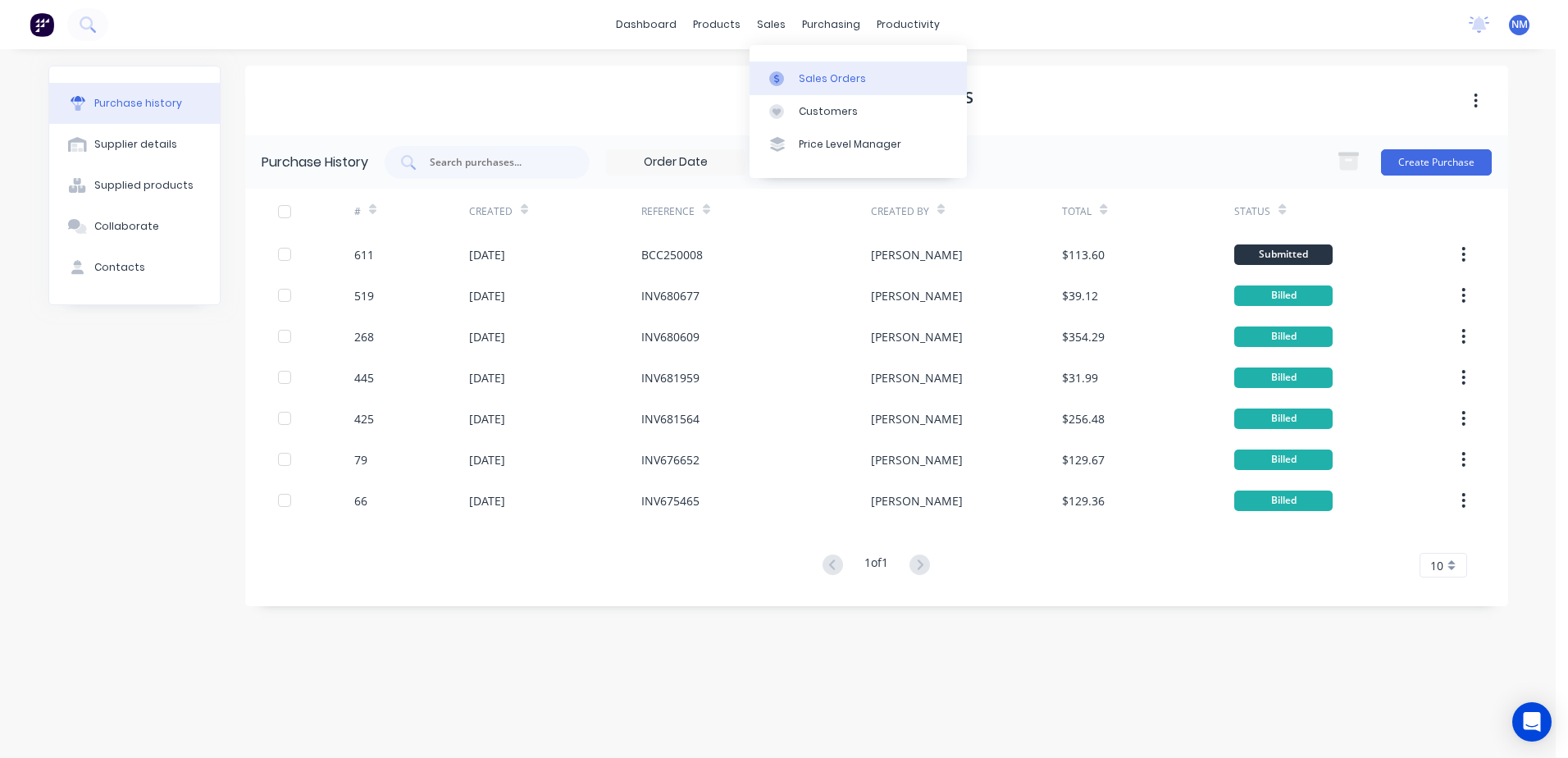
click at [811, 73] on div "Sales Orders" at bounding box center [832, 79] width 67 height 14
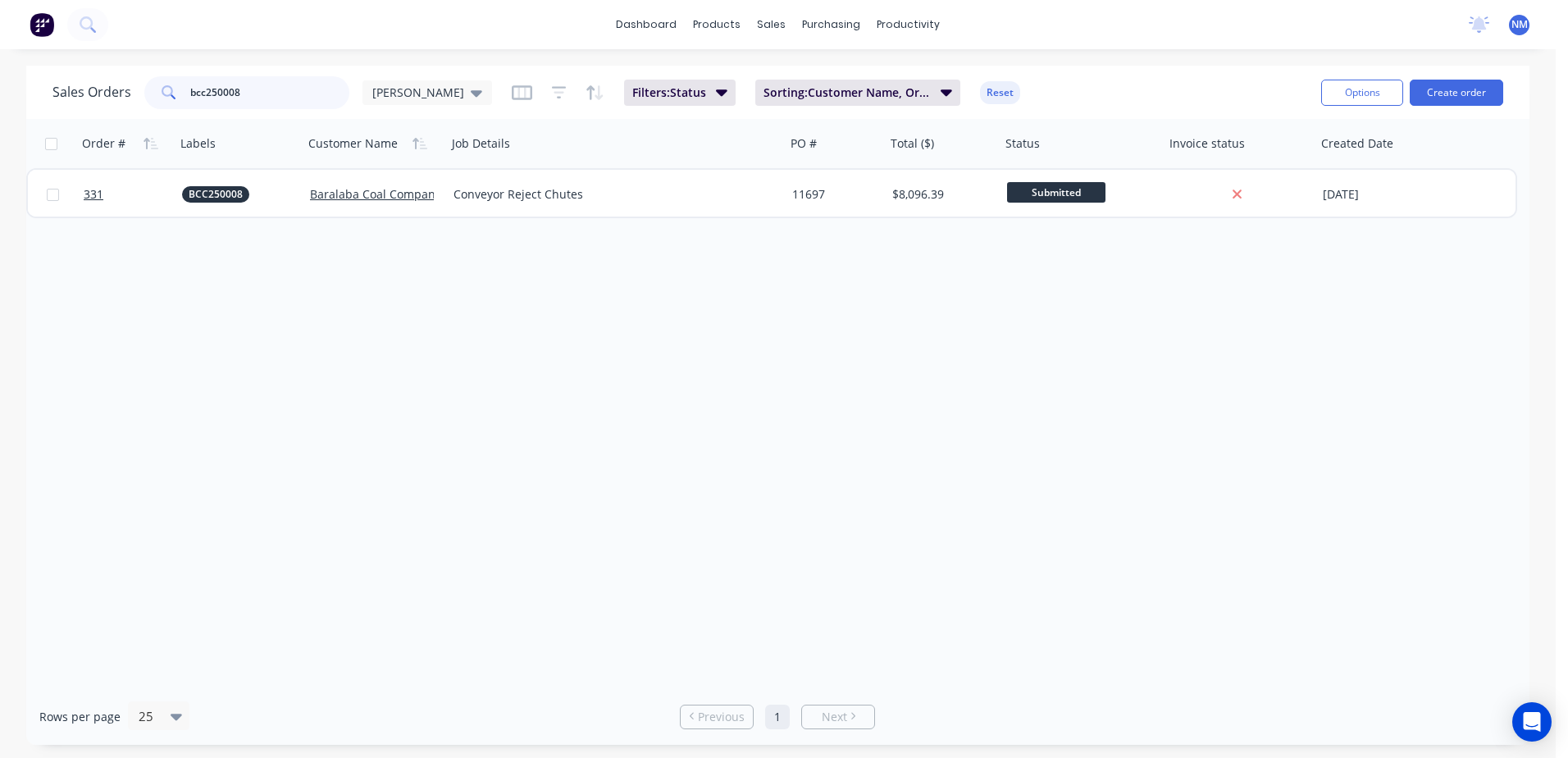
drag, startPoint x: 277, startPoint y: 88, endPoint x: 80, endPoint y: 88, distance: 197.0
click at [80, 88] on div "Sales Orders bcc250008 Neil" at bounding box center [272, 92] width 440 height 33
type input "ec250003"
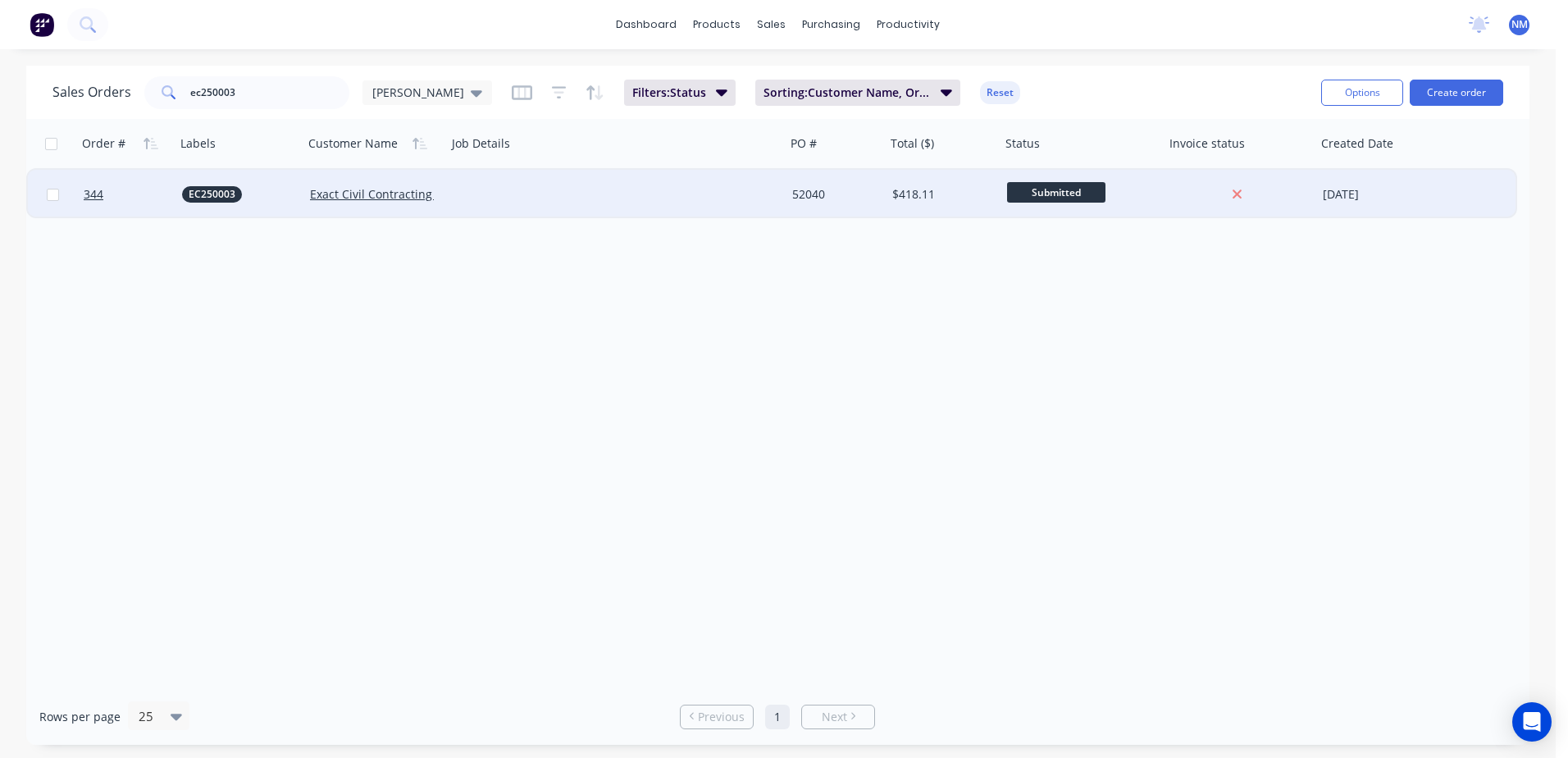
click at [866, 200] on div "52040" at bounding box center [833, 195] width 82 height 16
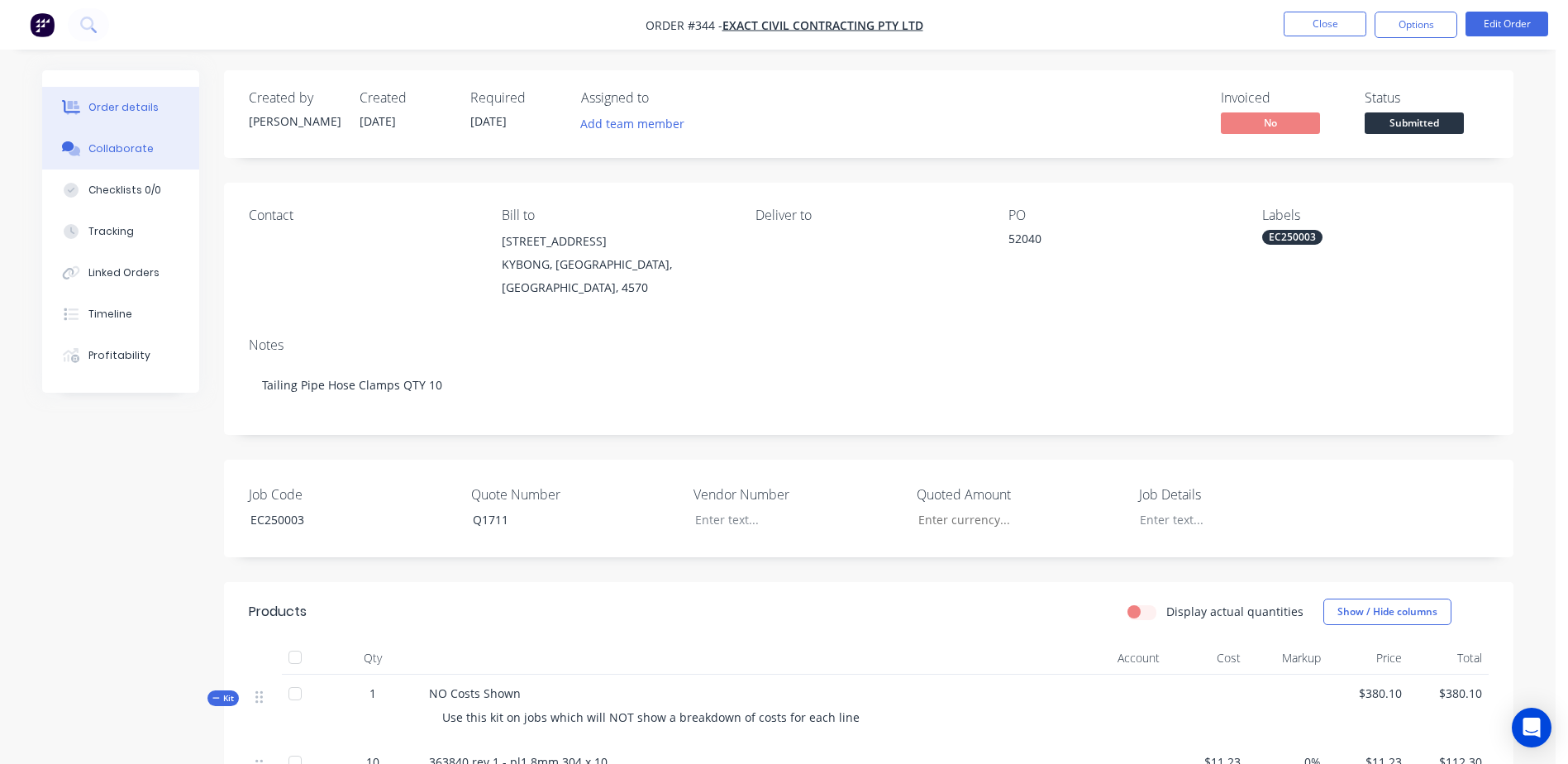
click at [112, 149] on div "Collaborate" at bounding box center [121, 149] width 66 height 15
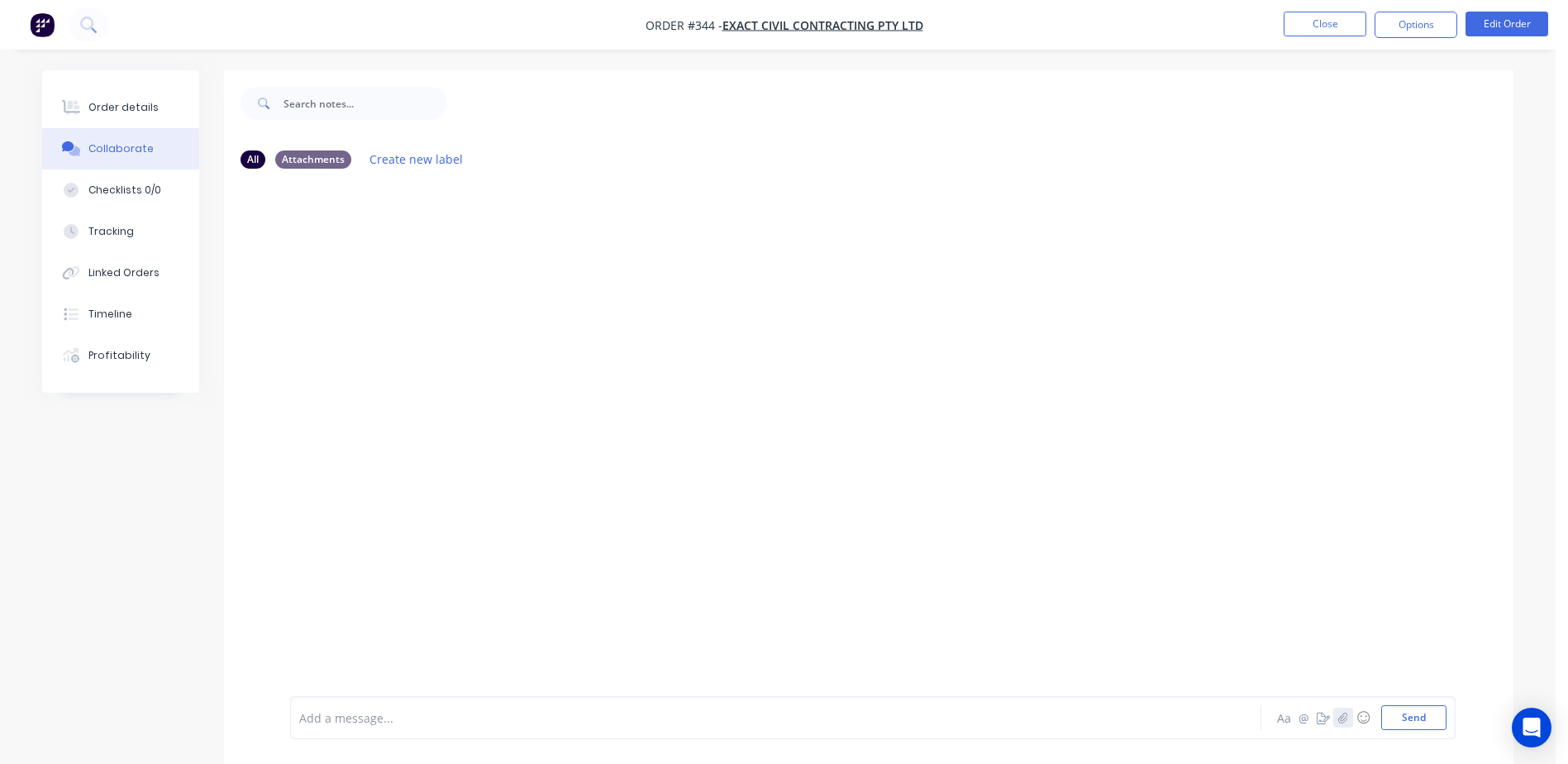
click at [1343, 717] on icon "button" at bounding box center [1343, 717] width 10 height 12
click at [1414, 725] on button "Send" at bounding box center [1415, 717] width 66 height 25
click at [1327, 26] on button "Close" at bounding box center [1325, 24] width 83 height 25
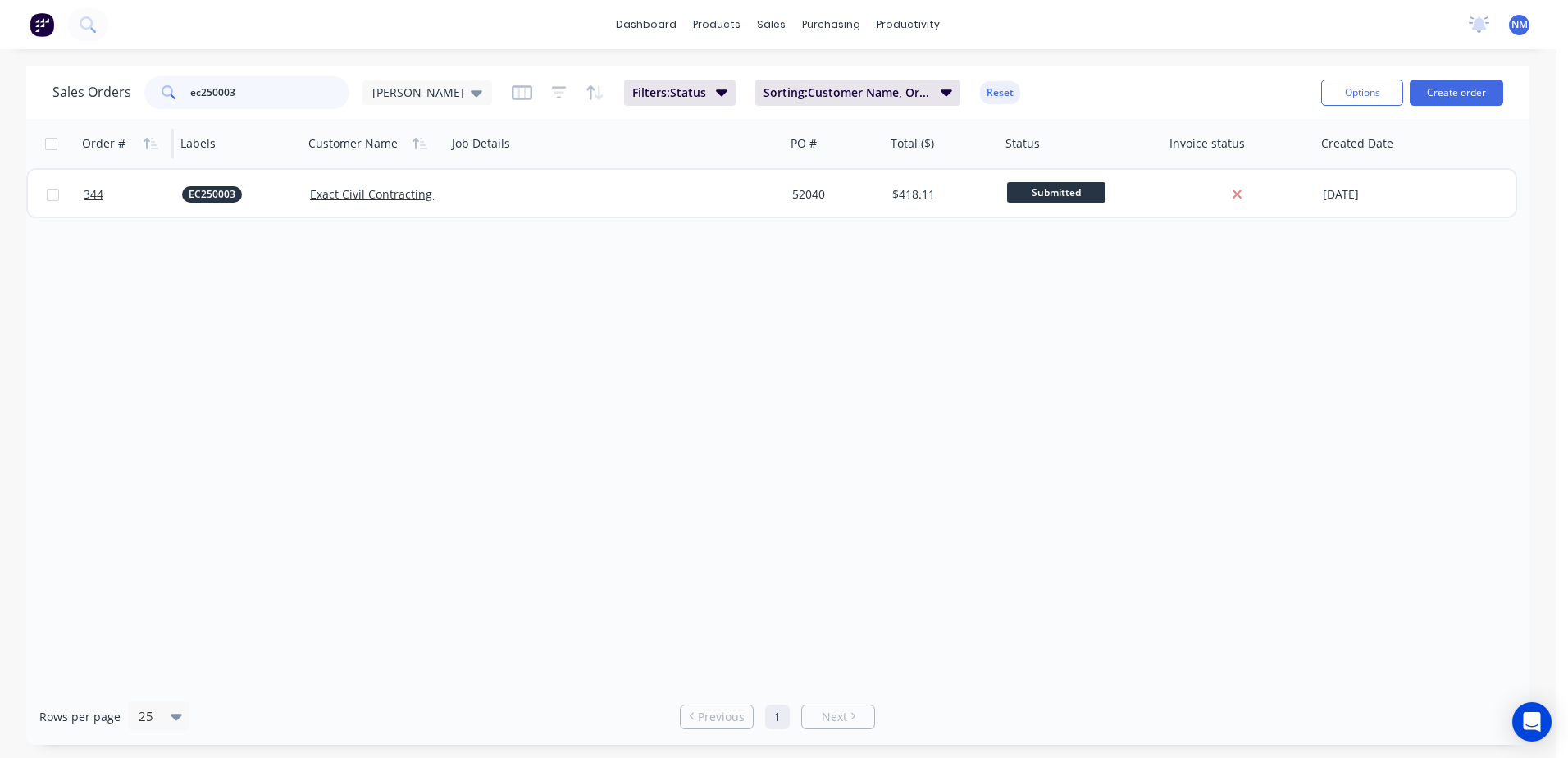
drag, startPoint x: 272, startPoint y: 101, endPoint x: 107, endPoint y: 120, distance: 166.1
click at [118, 116] on div "Sales Orders ec250003 Neil Filters: Status Sorting: Customer Name, Order # Rese…" at bounding box center [778, 91] width 1503 height 53
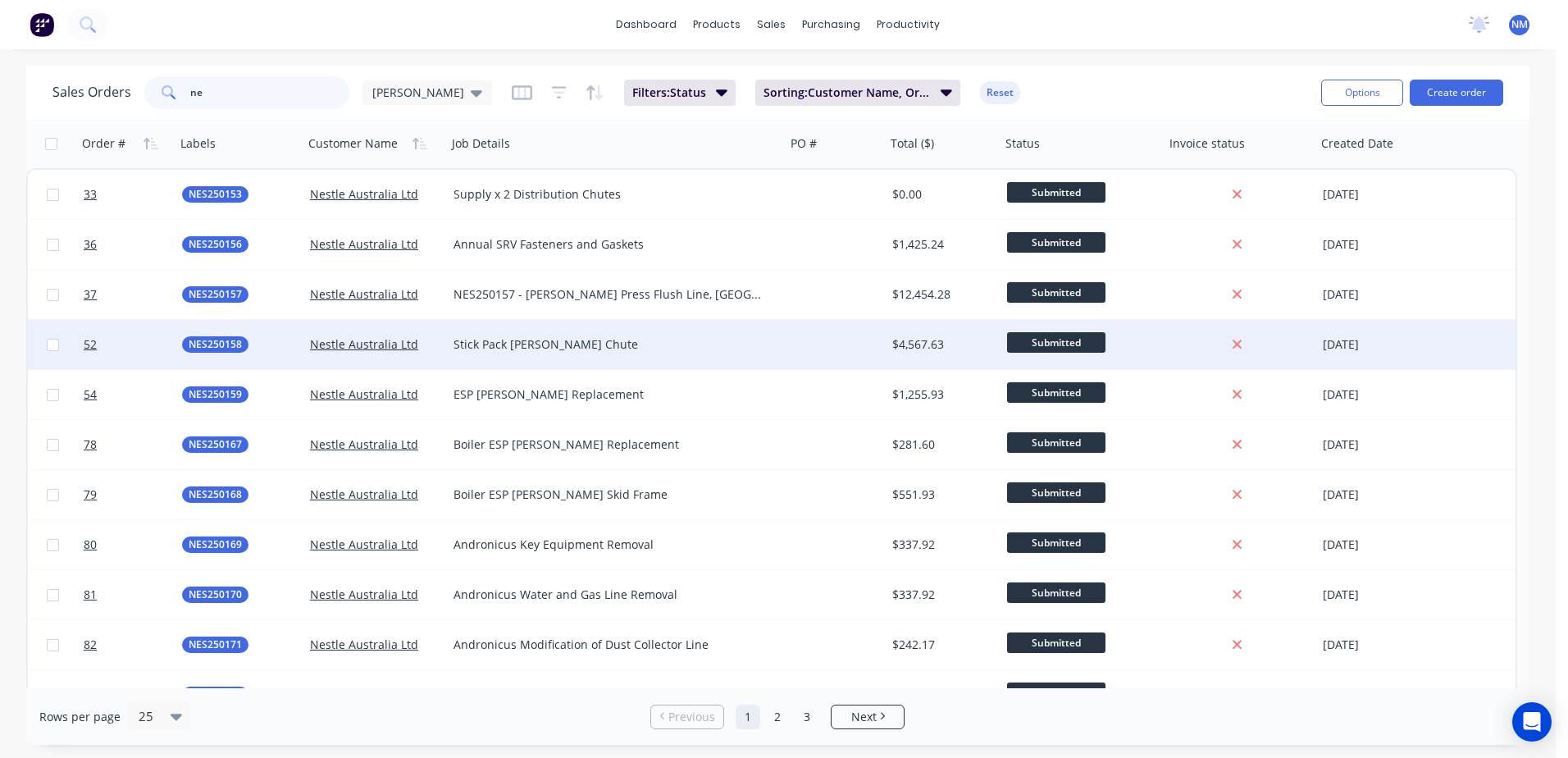
type input "n"
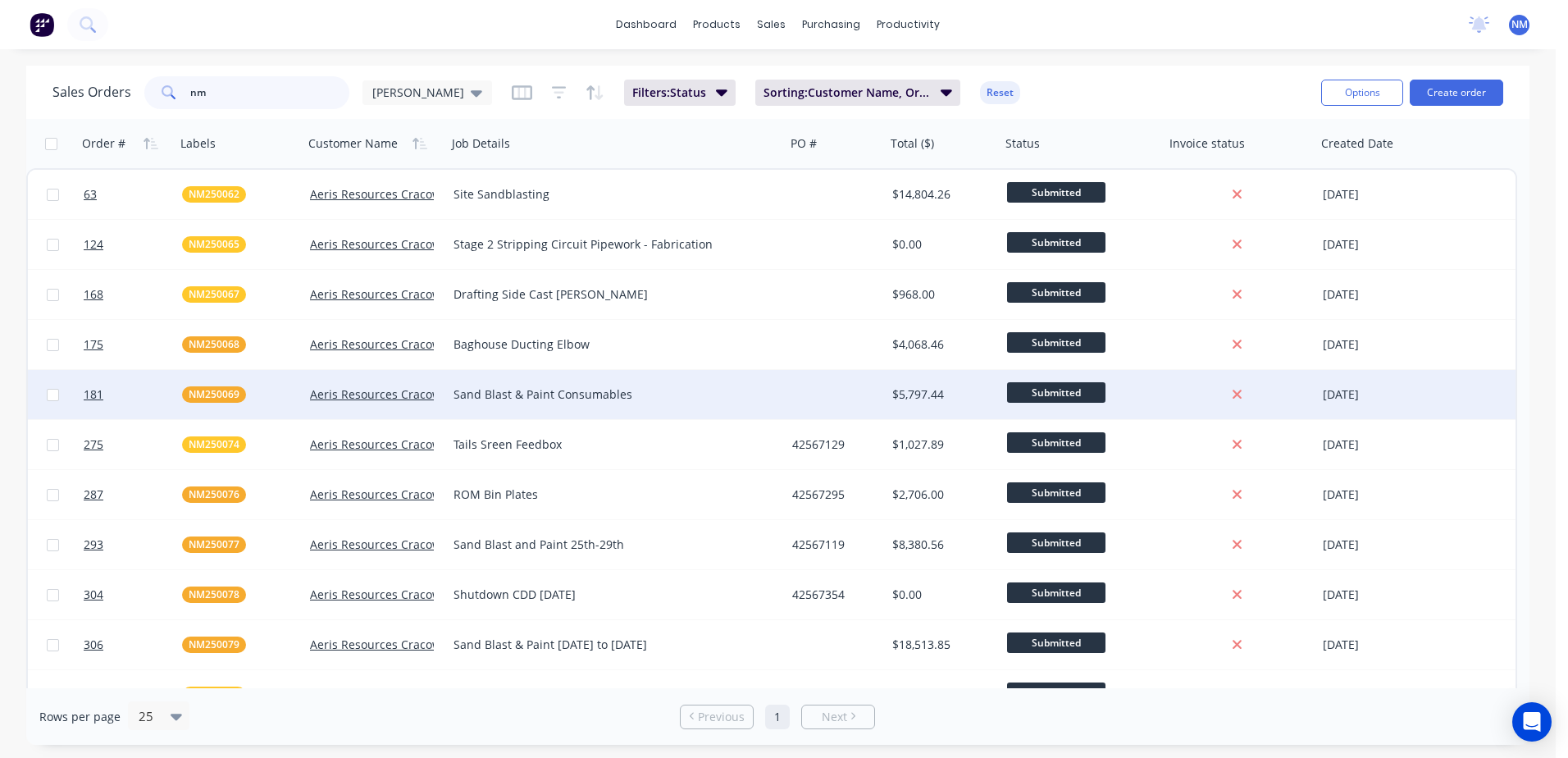
type input "nm"
click at [856, 399] on div at bounding box center [836, 395] width 100 height 49
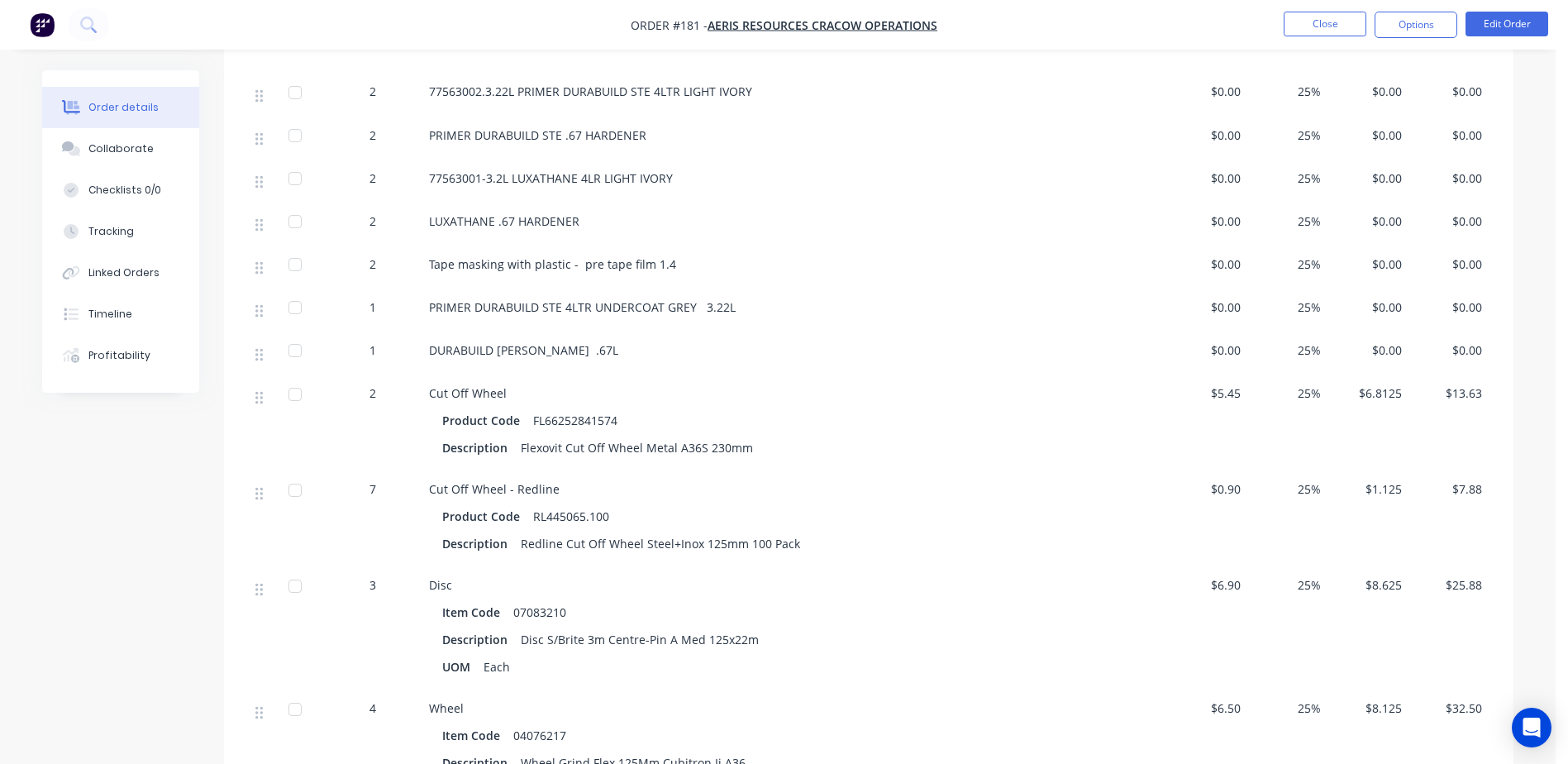
scroll to position [1157, 0]
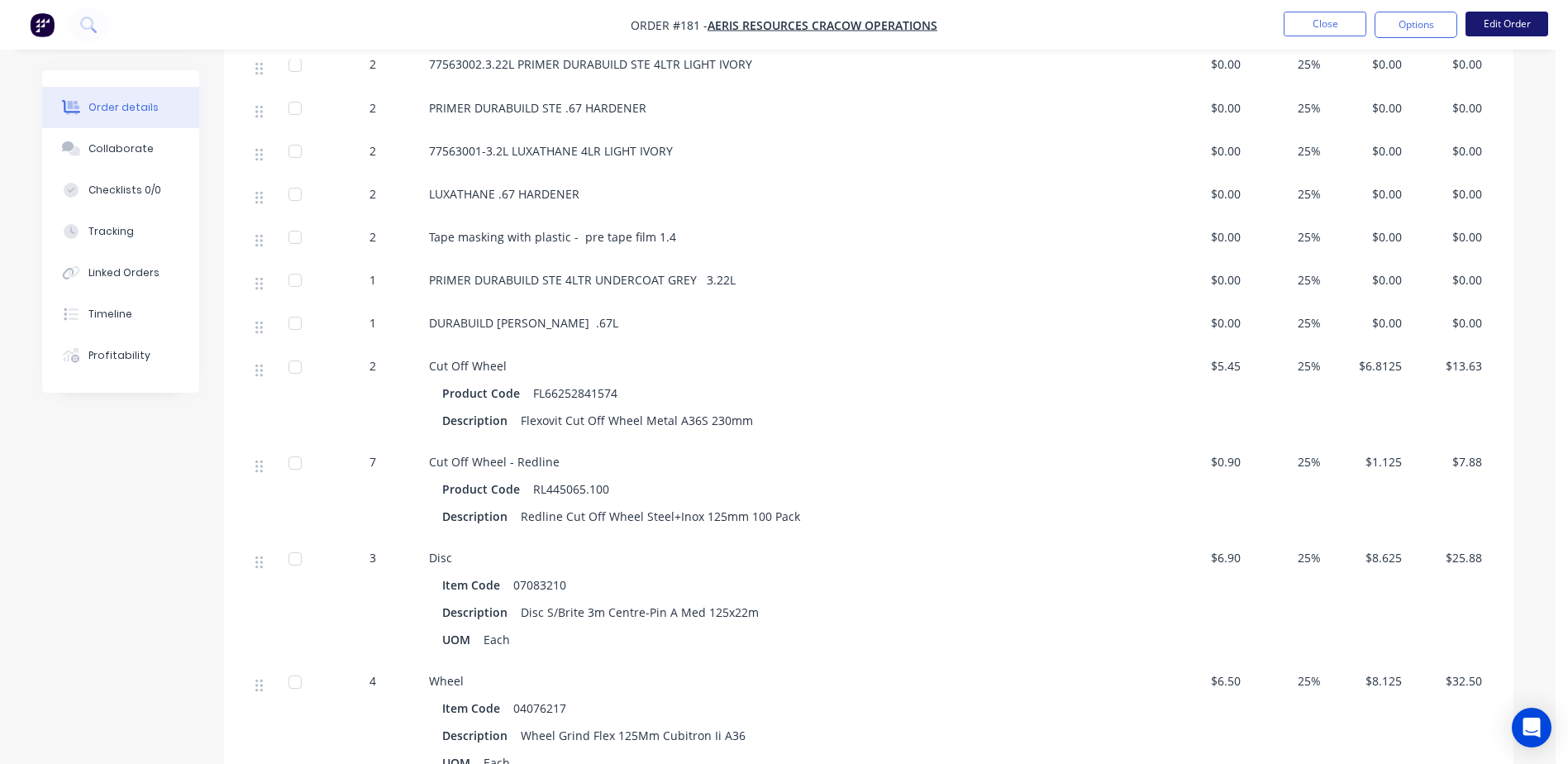
click at [1496, 31] on button "Edit Order" at bounding box center [1507, 24] width 83 height 25
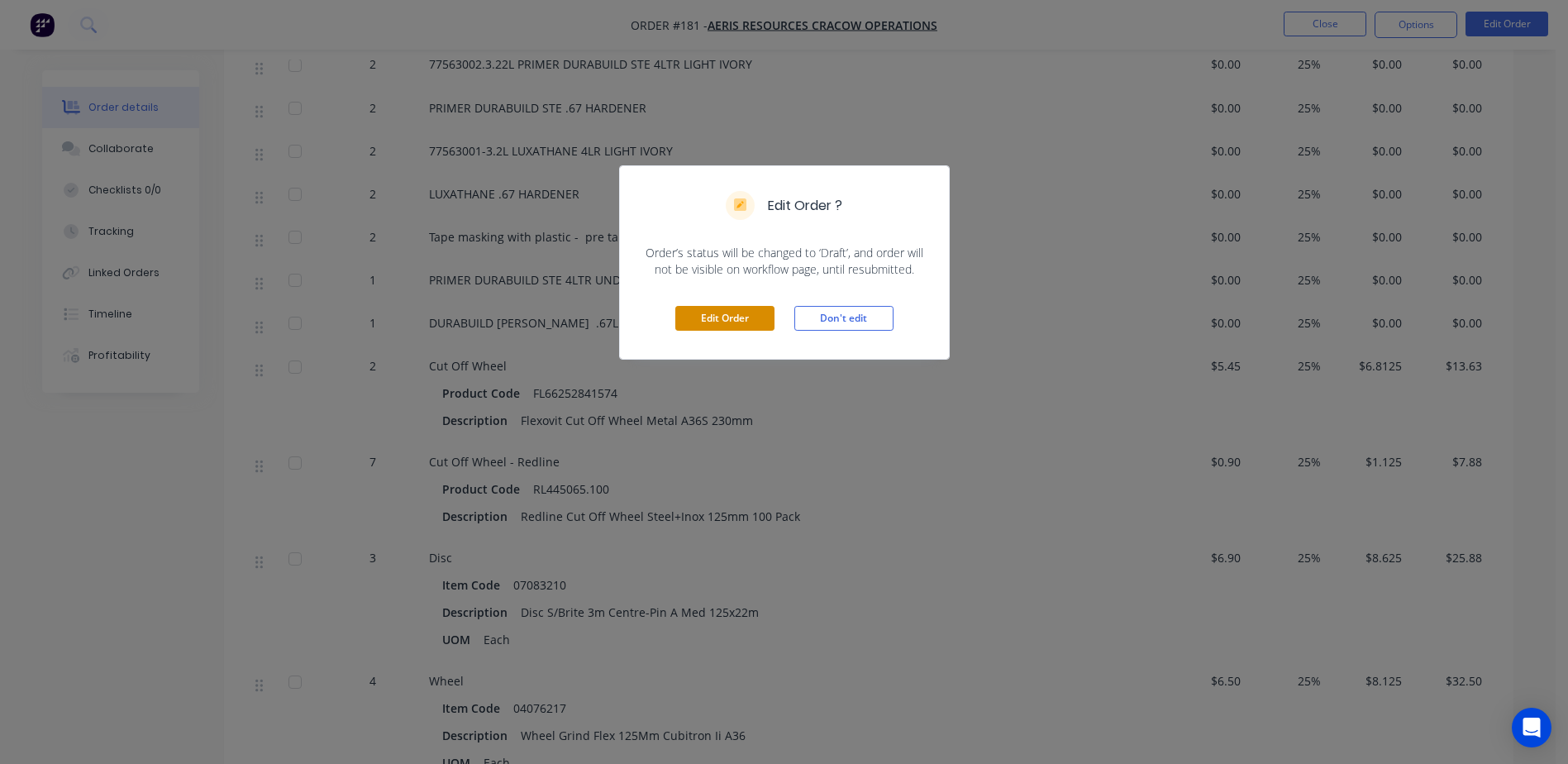
click at [729, 309] on button "Edit Order" at bounding box center [725, 318] width 99 height 25
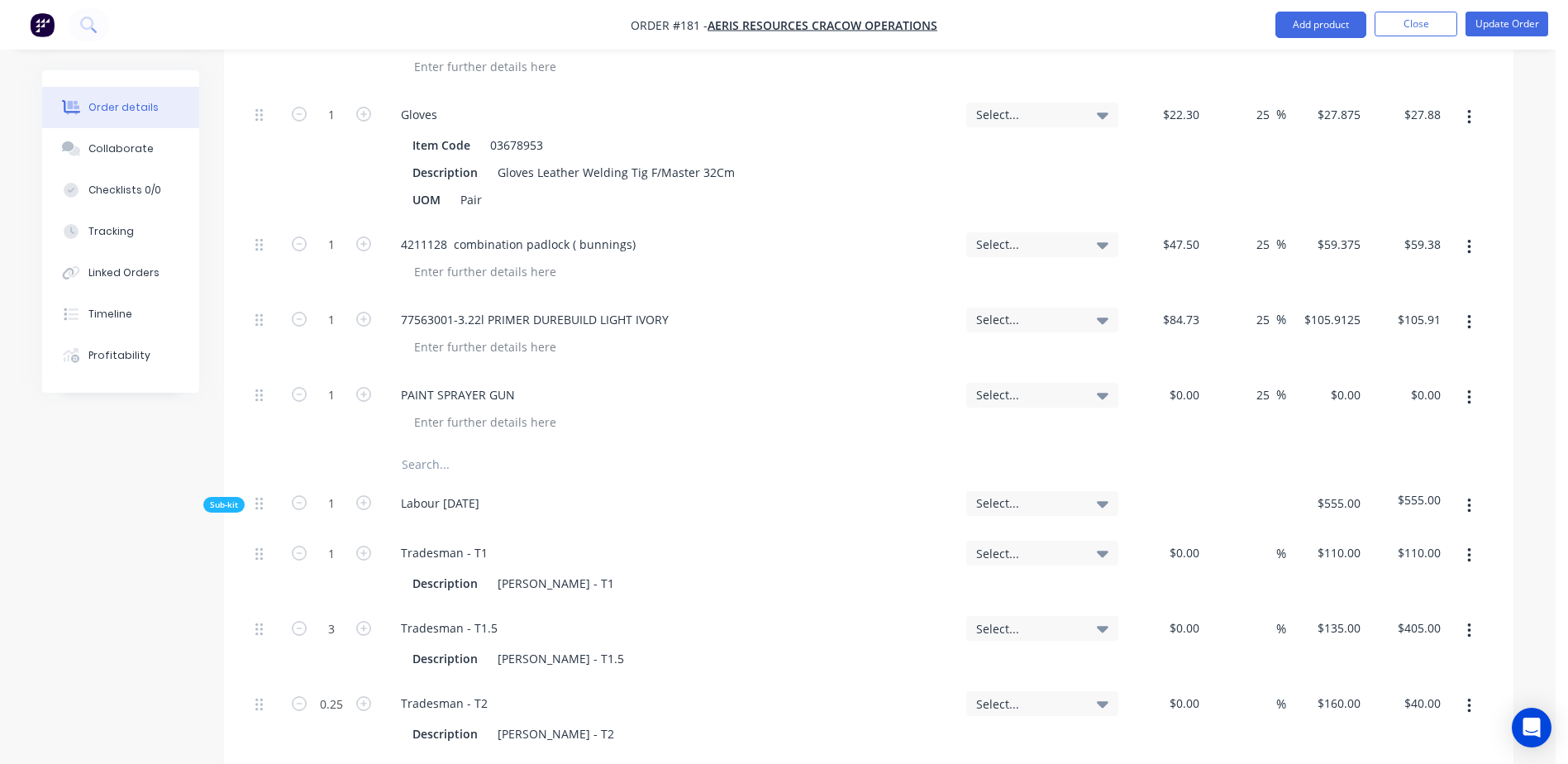
scroll to position [2563, 0]
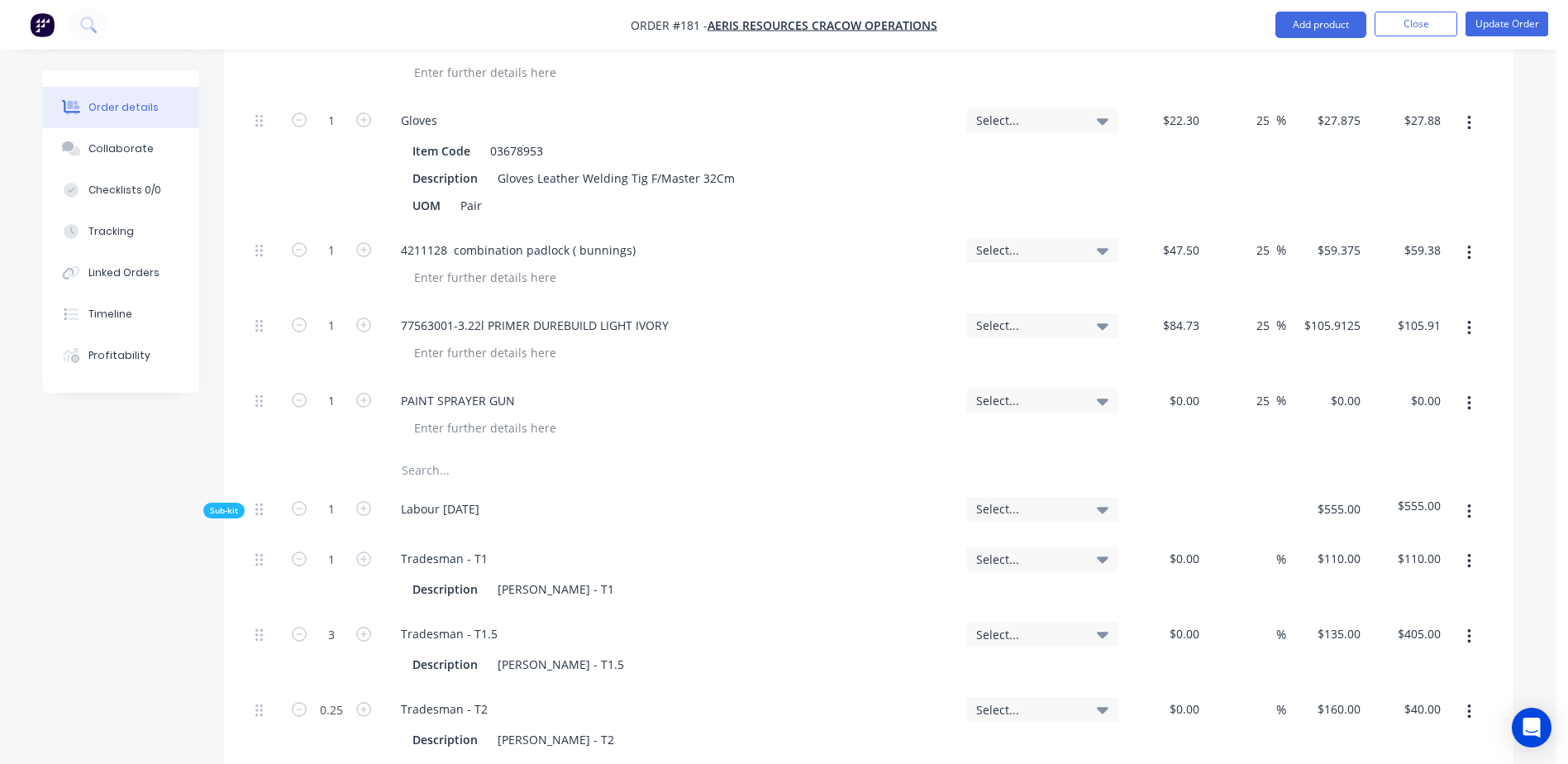
click at [416, 454] on input "text" at bounding box center [566, 470] width 330 height 33
click at [411, 454] on input "text" at bounding box center [566, 470] width 330 height 33
paste input "TopCoat Luxathane HPX - 4L - Qty x 1 Colour: Mid Grey - N52"
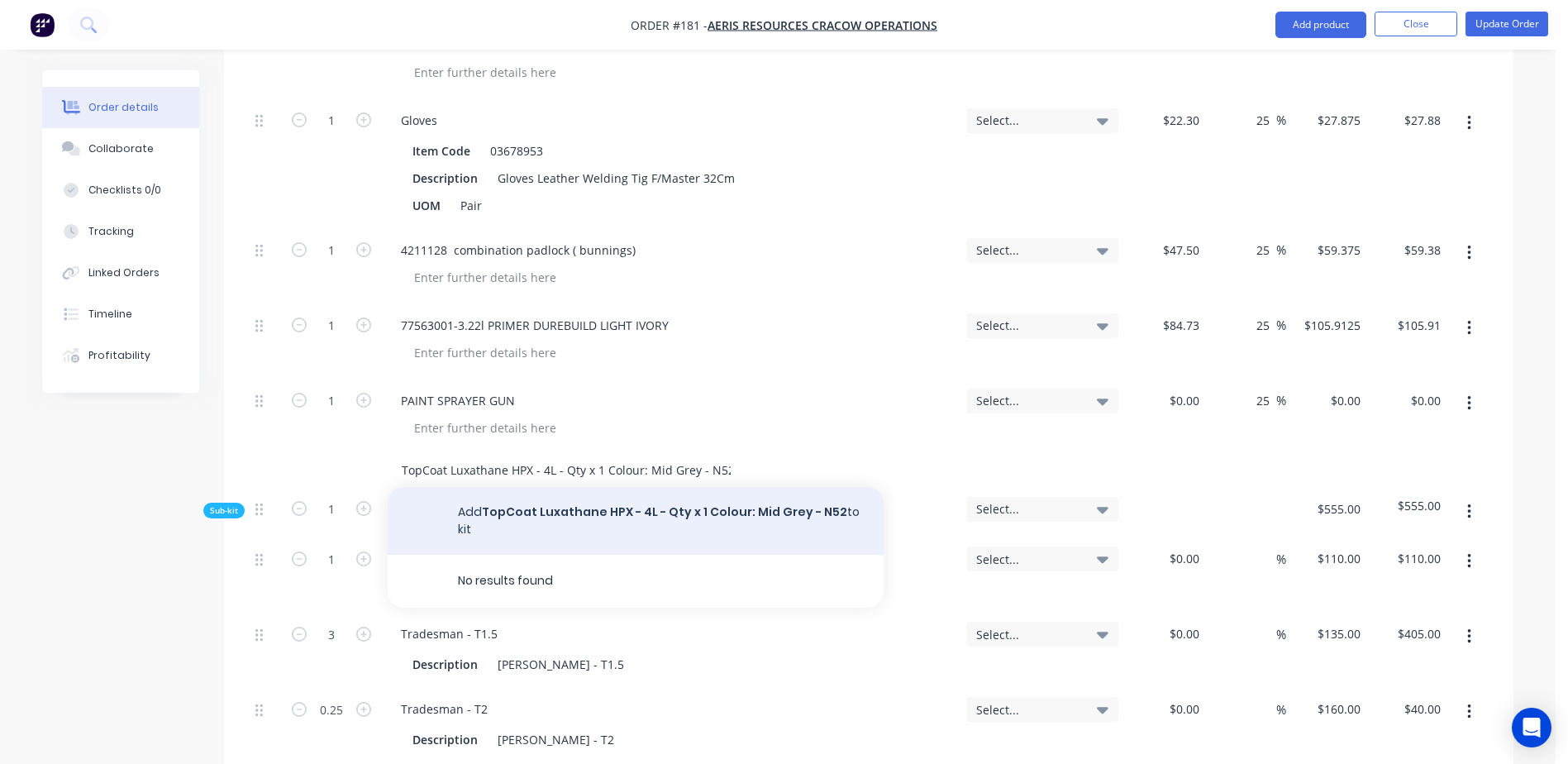
type input "TopCoat Luxathane HPX - 4L - Qty x 1 Colour: Mid Grey - N52"
click at [633, 487] on button "Add TopCoat Luxathane HPX - 4L - Qty x 1 Colour: Mid Grey - N52 to kit" at bounding box center [635, 521] width 496 height 68
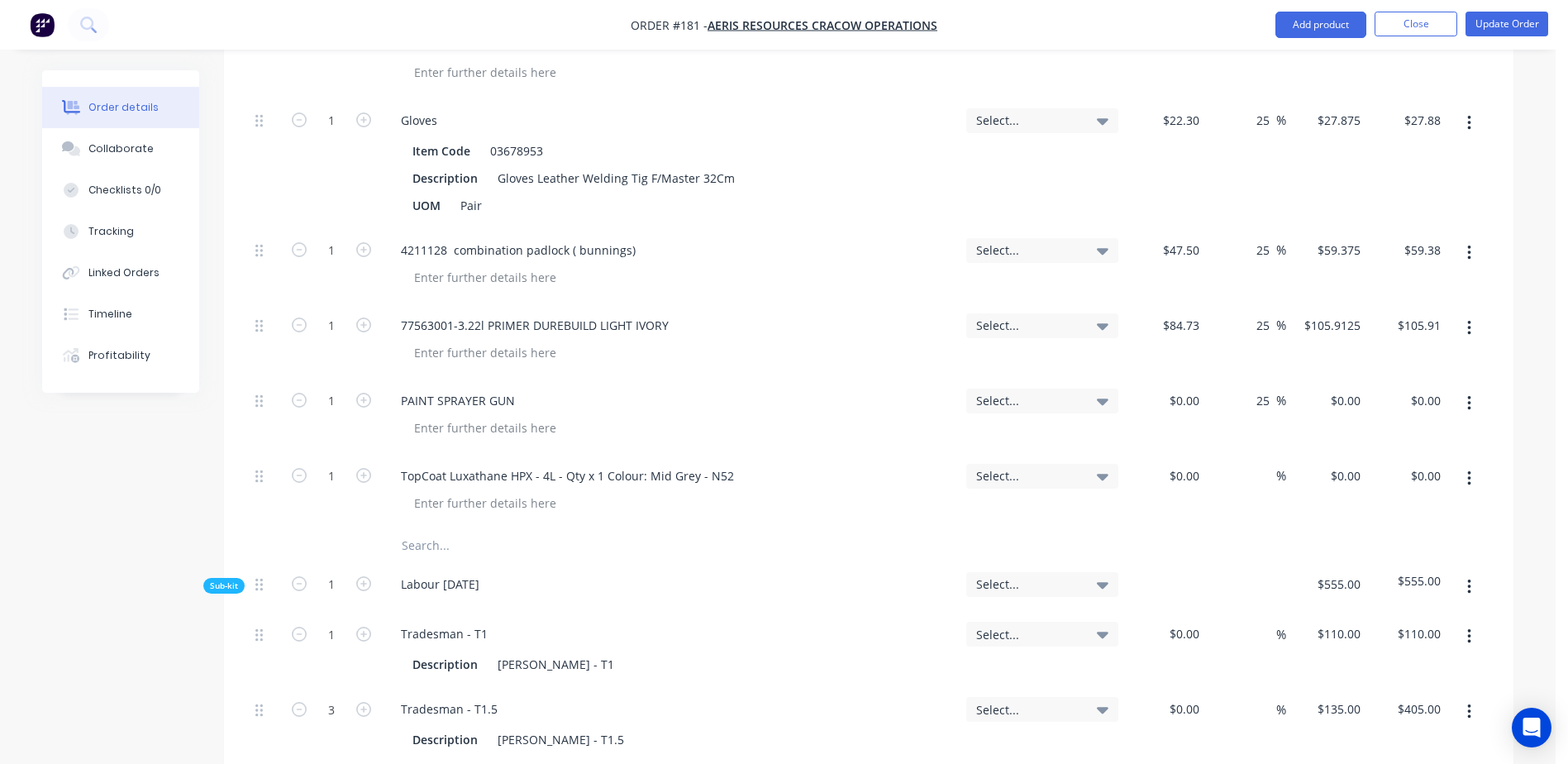
click at [421, 529] on input "text" at bounding box center [566, 546] width 330 height 33
paste input "TopCoat Luxathane HPX - 4L - Qty x 1 Colour: Golden Yellow - Y12"
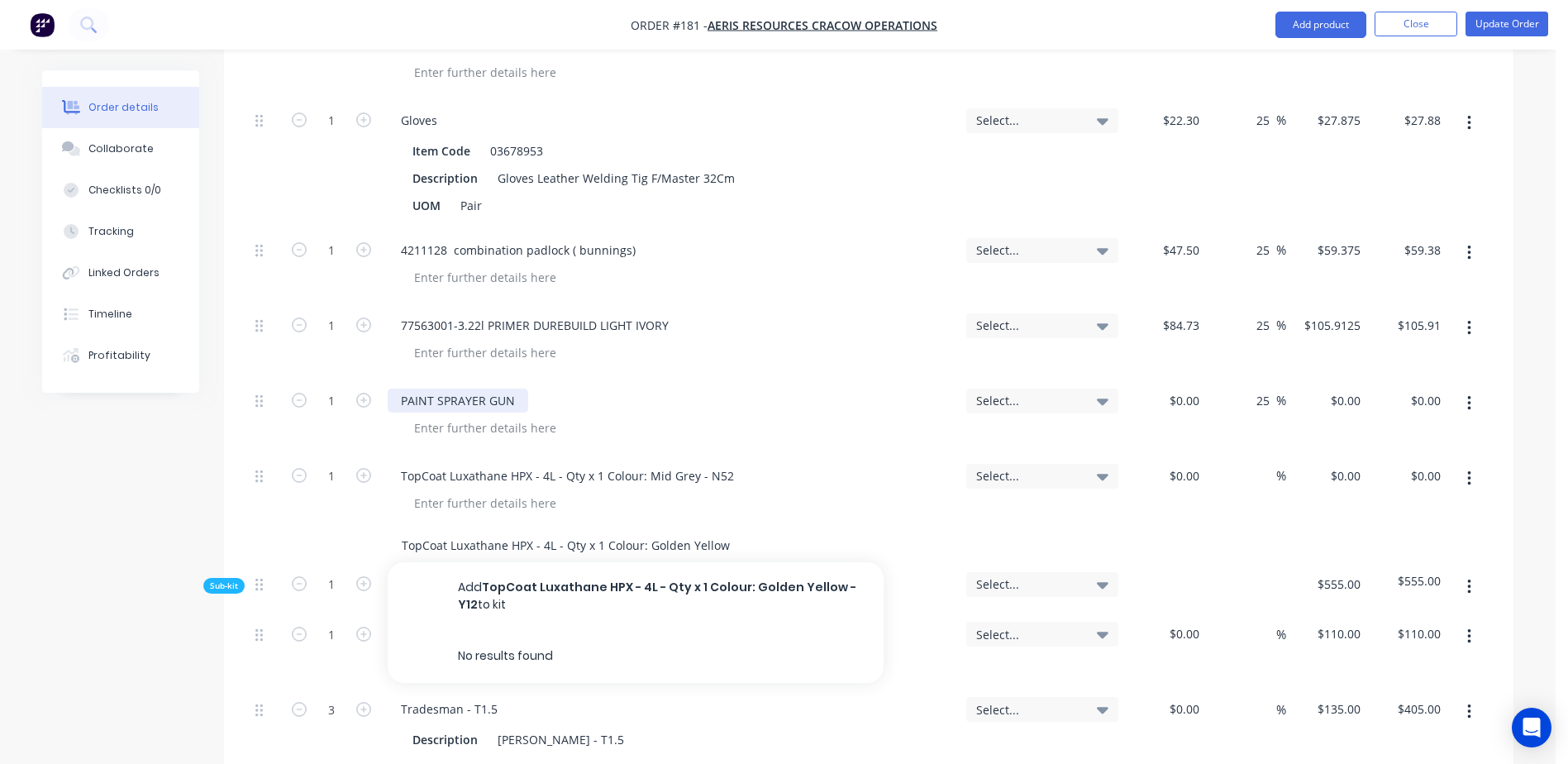
scroll to position [0, 20]
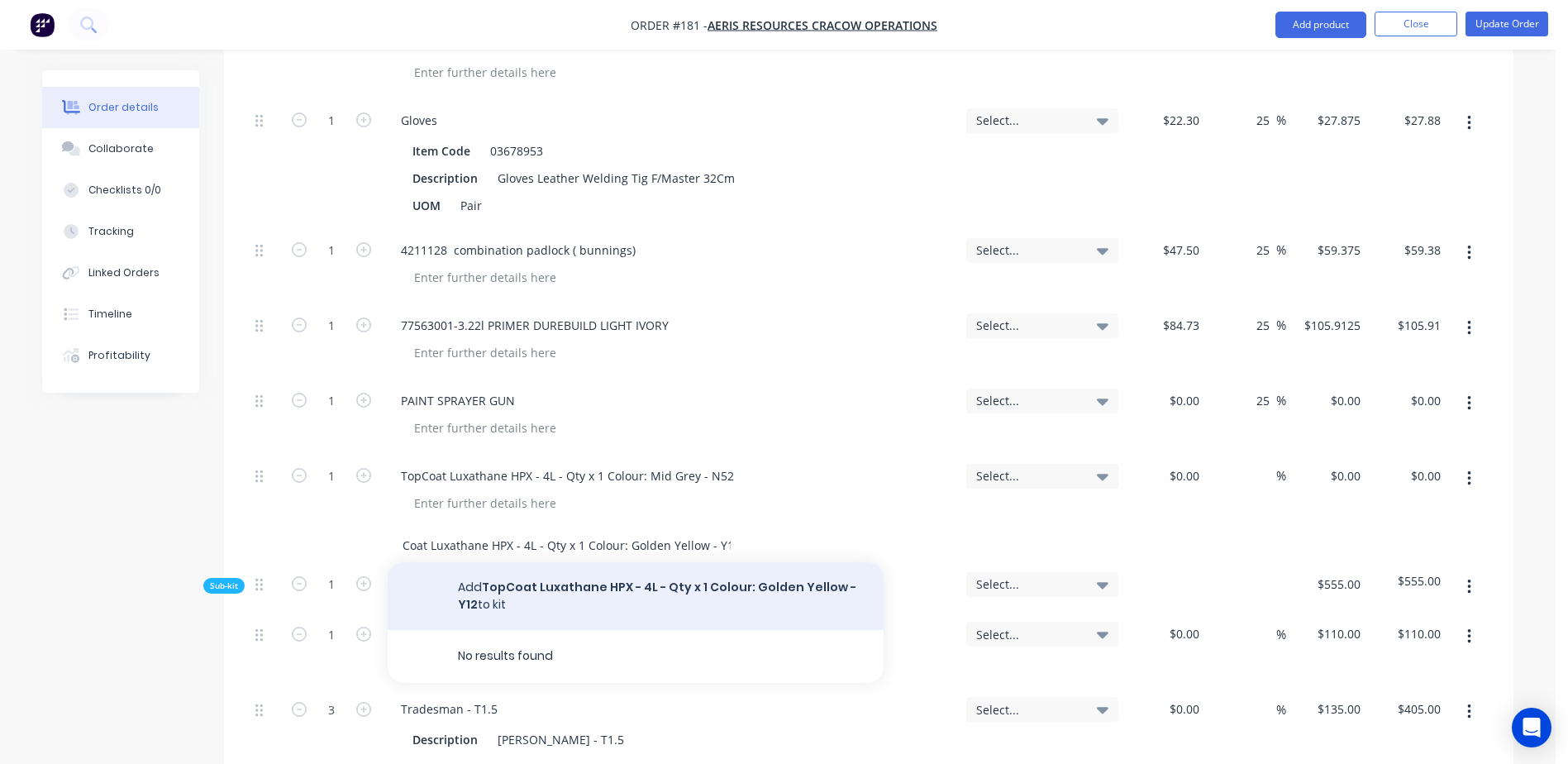
type input "TopCoat Luxathane HPX - 4L - Qty x 1 Colour: Golden Yellow - Y12"
click at [572, 562] on button "Add TopCoat Luxathane HPX - 4L - Qty x 1 Colour: Golden Yellow - Y12 to kit" at bounding box center [635, 596] width 496 height 68
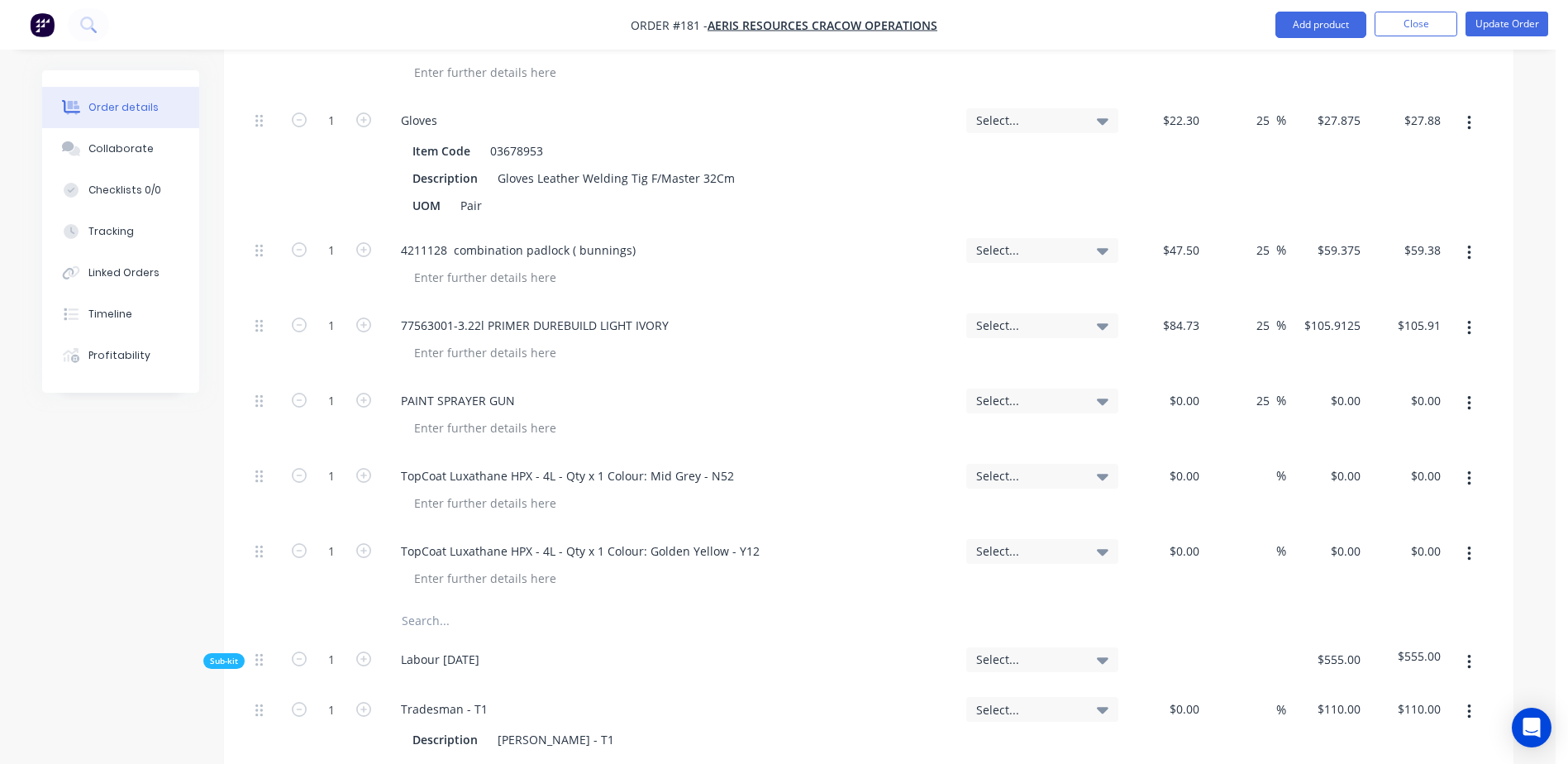
click at [420, 604] on input "text" at bounding box center [566, 621] width 330 height 33
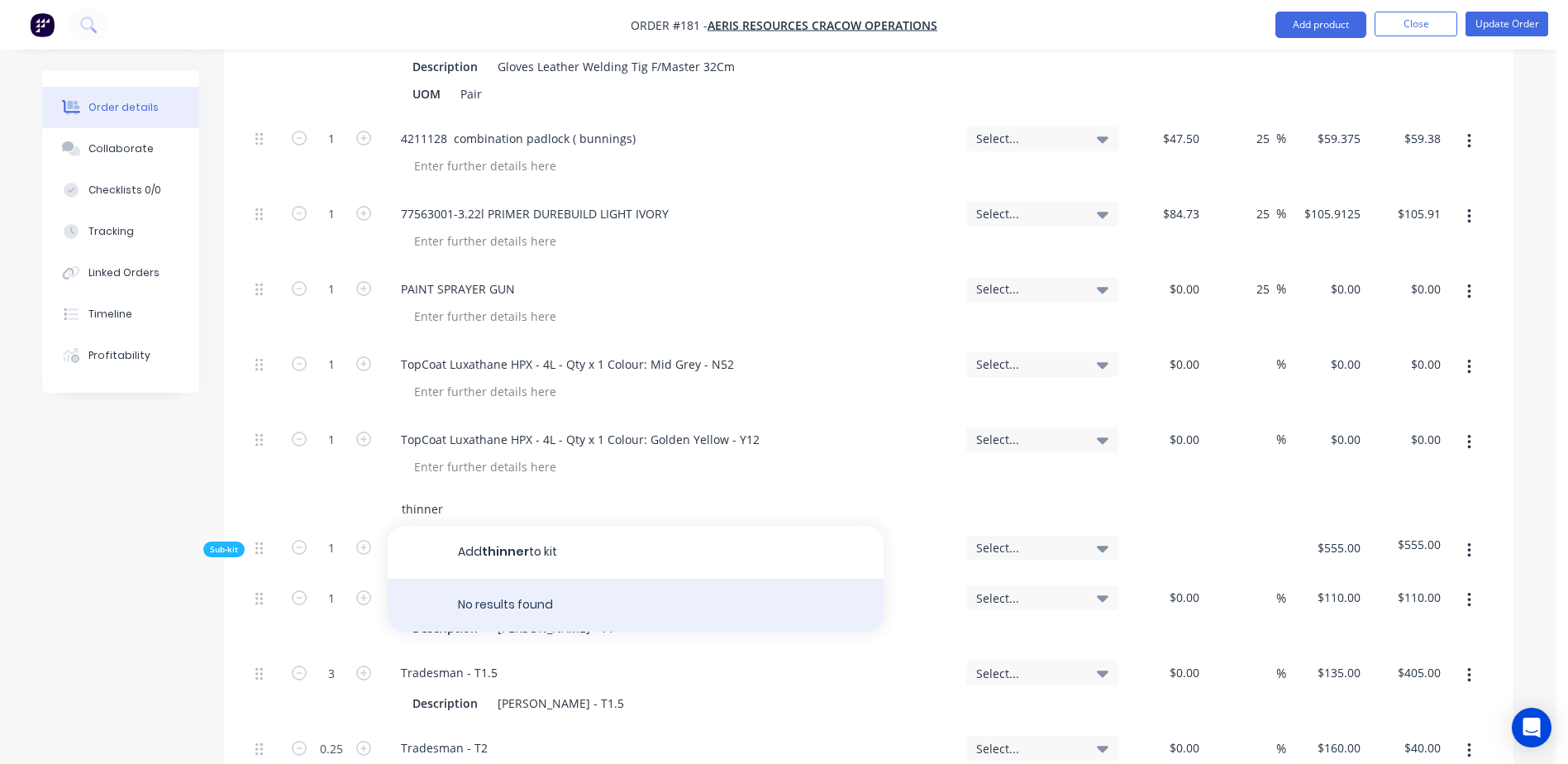
scroll to position [2646, 0]
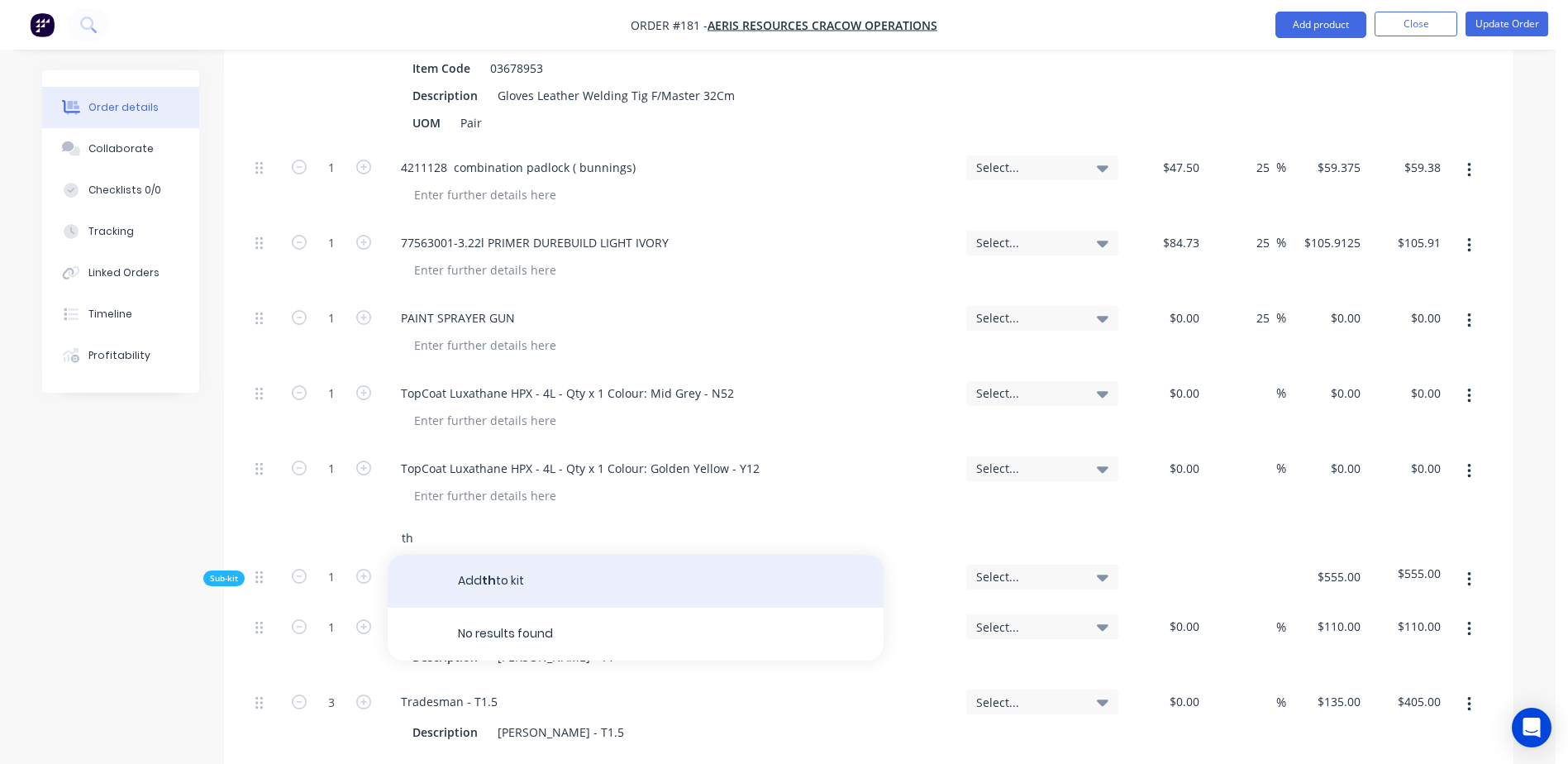
type input "t"
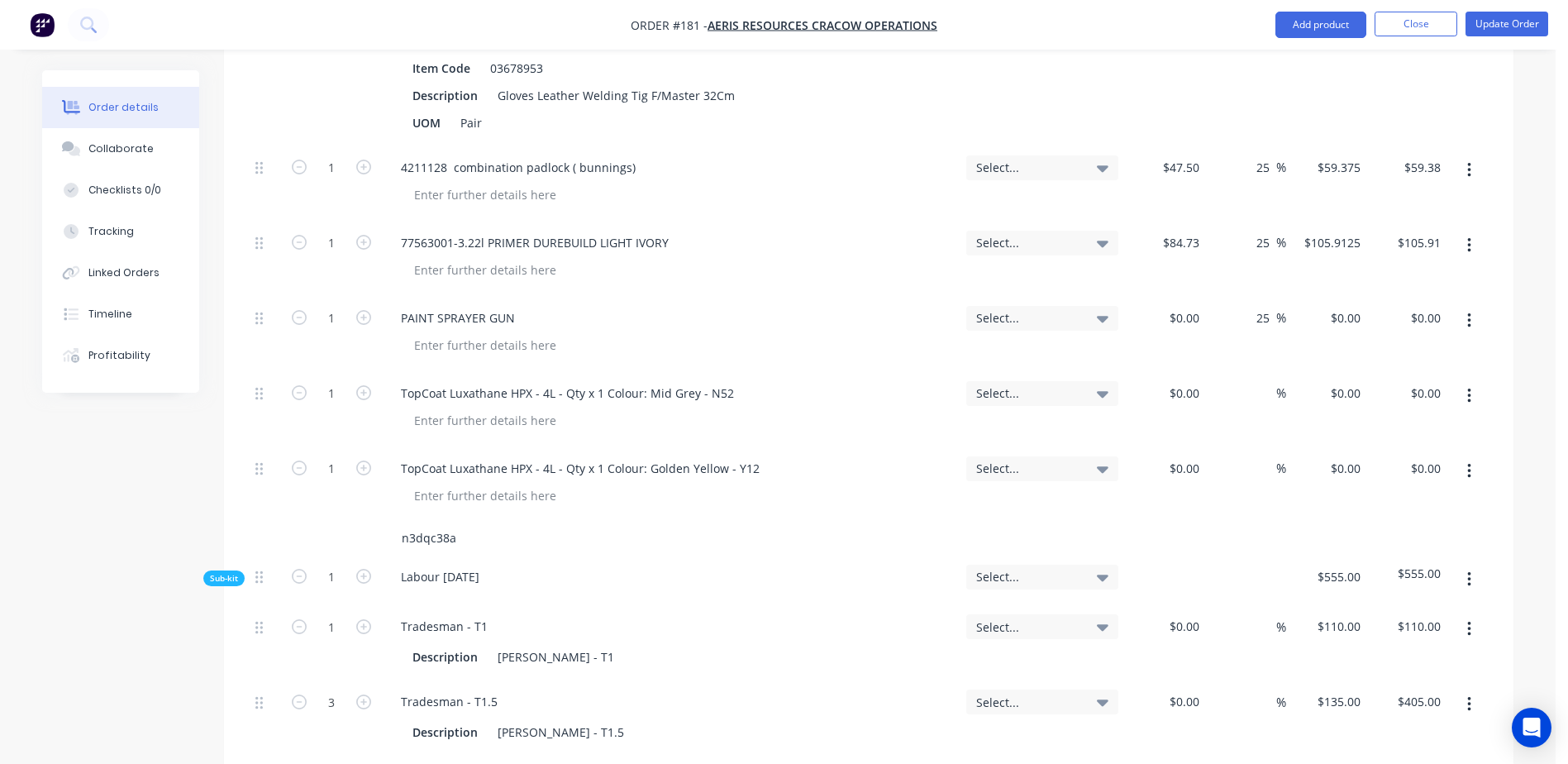
drag, startPoint x: 463, startPoint y: 491, endPoint x: 380, endPoint y: 490, distance: 83.0
click at [380, 522] on div "n3dqc38a" at bounding box center [869, 539] width 1240 height 33
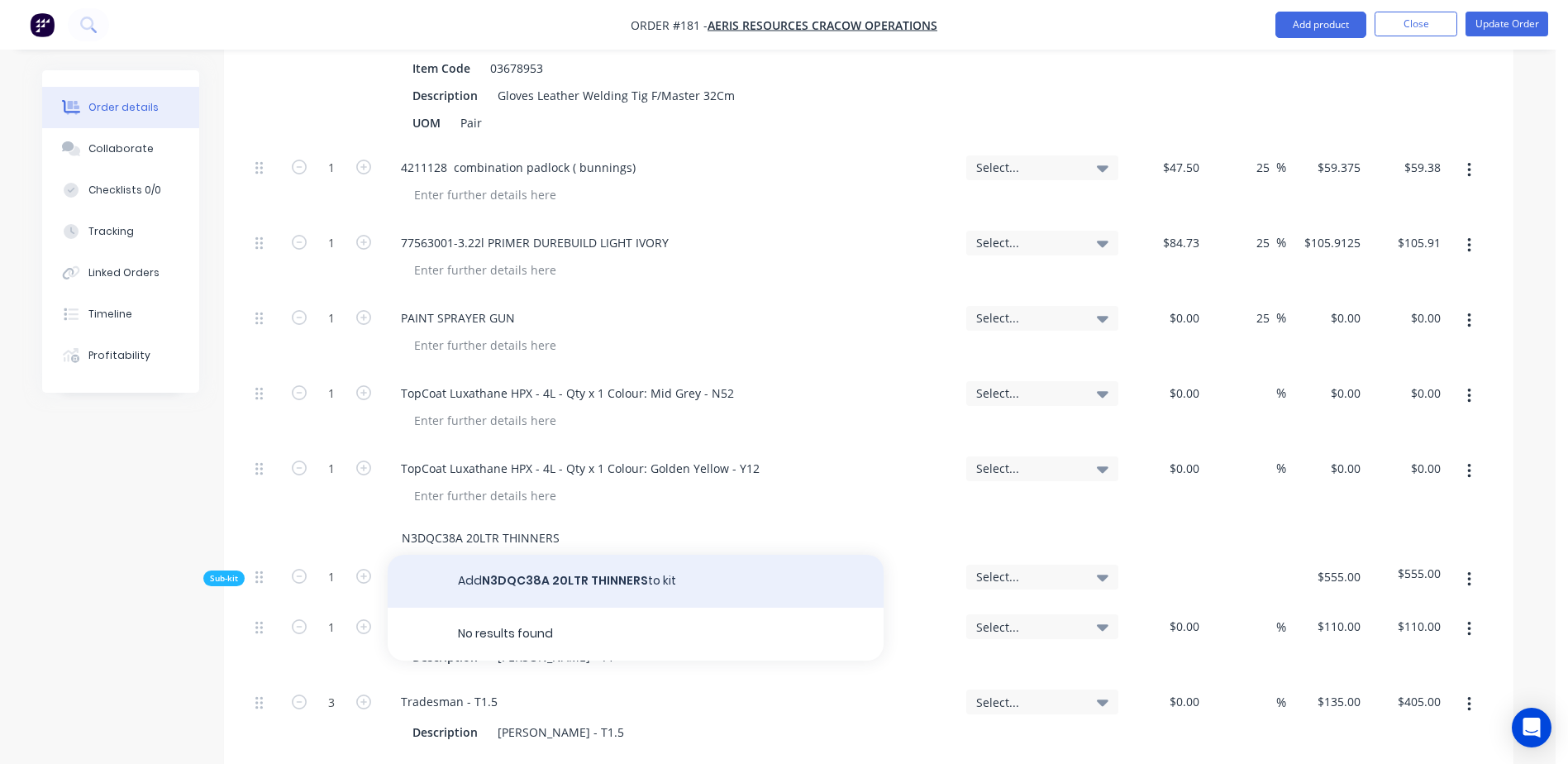
type input "N3DQC38A 20LTR THINNERS"
click at [645, 555] on button "Add N3DQC38A 20LTR THINNERS to kit" at bounding box center [635, 581] width 496 height 53
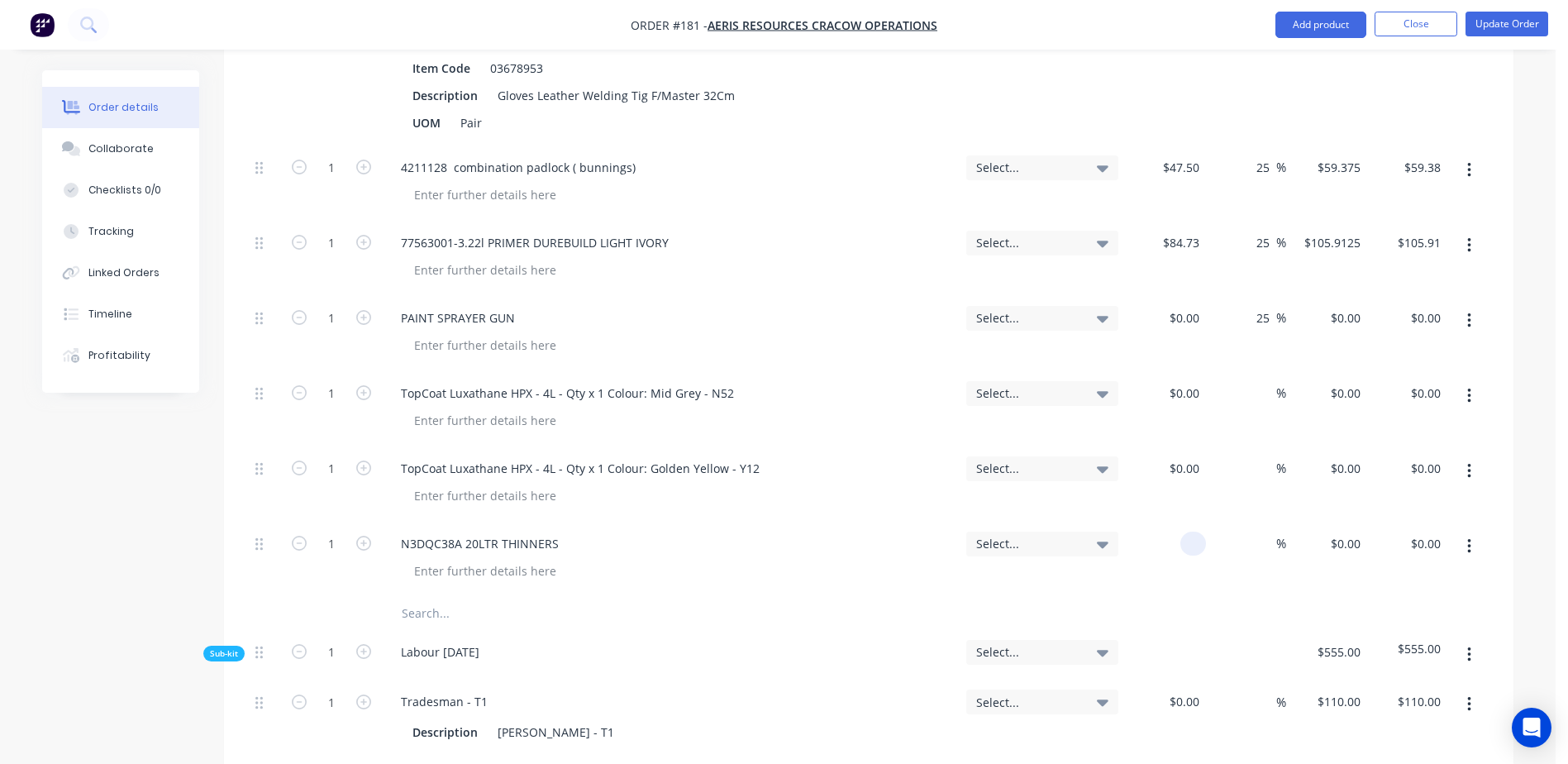
click at [1170, 522] on div at bounding box center [1166, 560] width 81 height 75
type input "$109.09"
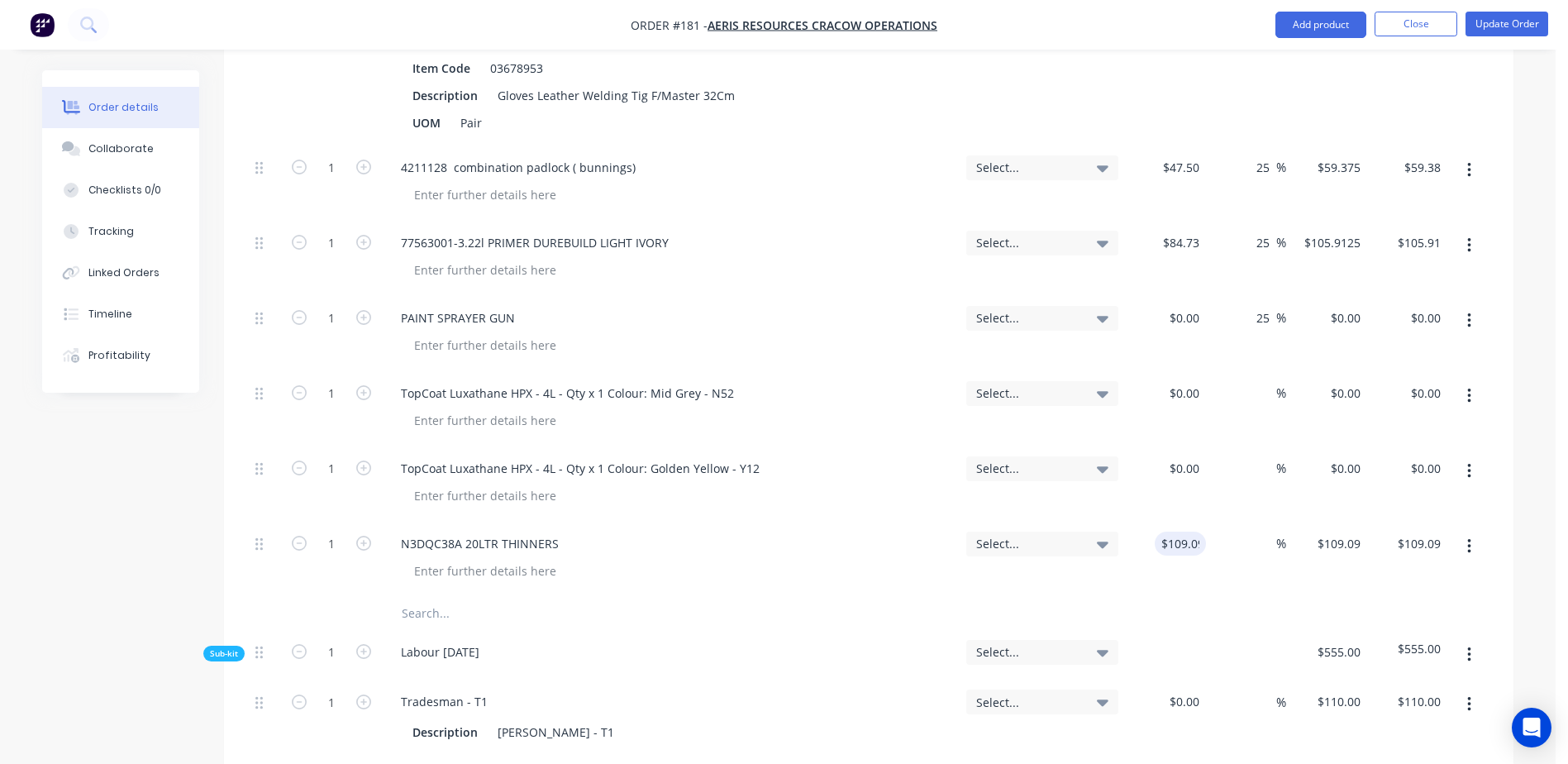
click at [1468, 387] on icon "button" at bounding box center [1469, 396] width 5 height 18
click at [1389, 494] on div "Delete" at bounding box center [1410, 506] width 127 height 24
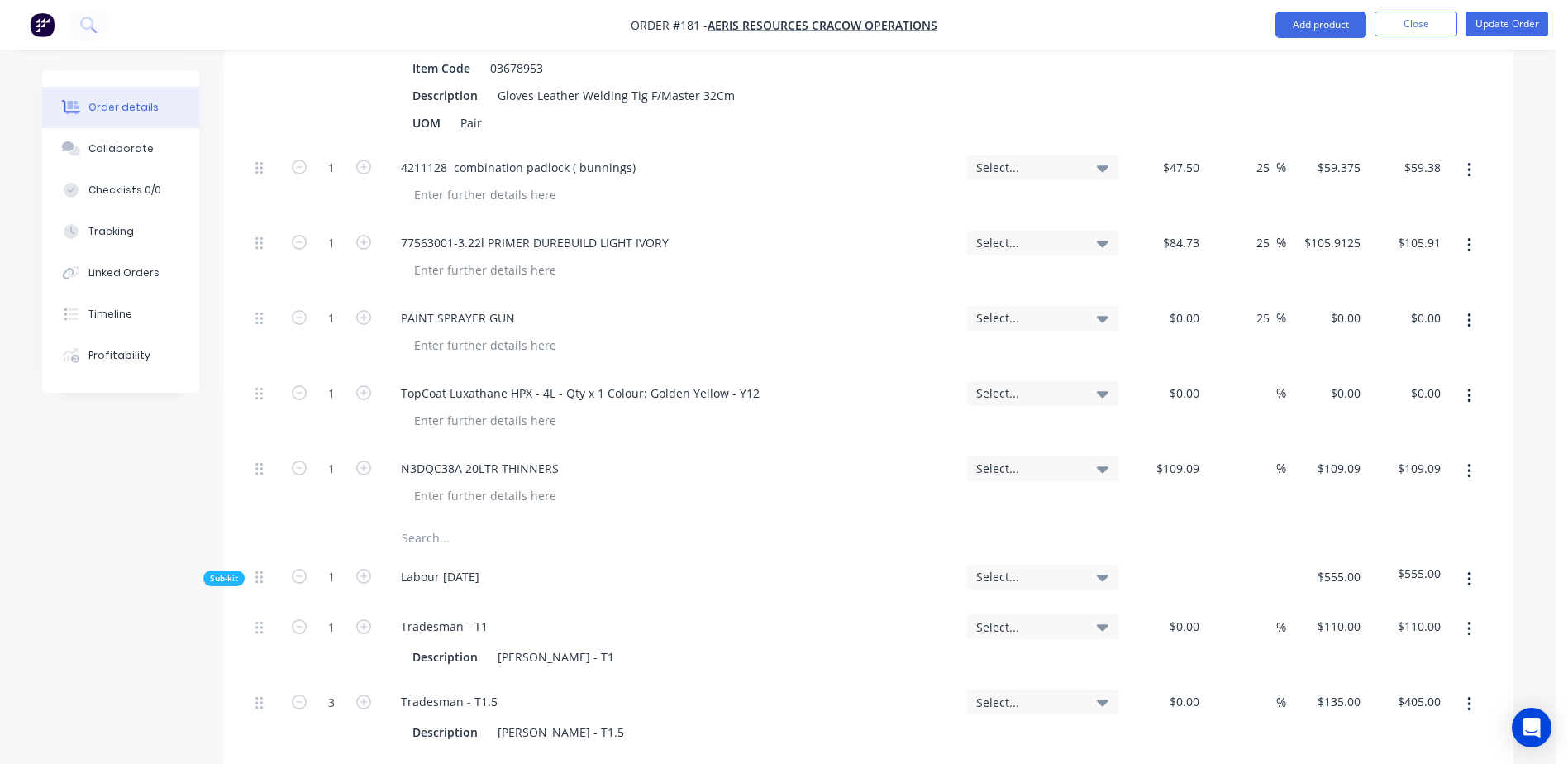
click at [1463, 382] on button "button" at bounding box center [1469, 396] width 39 height 30
click at [1382, 494] on div "Delete" at bounding box center [1410, 506] width 127 height 24
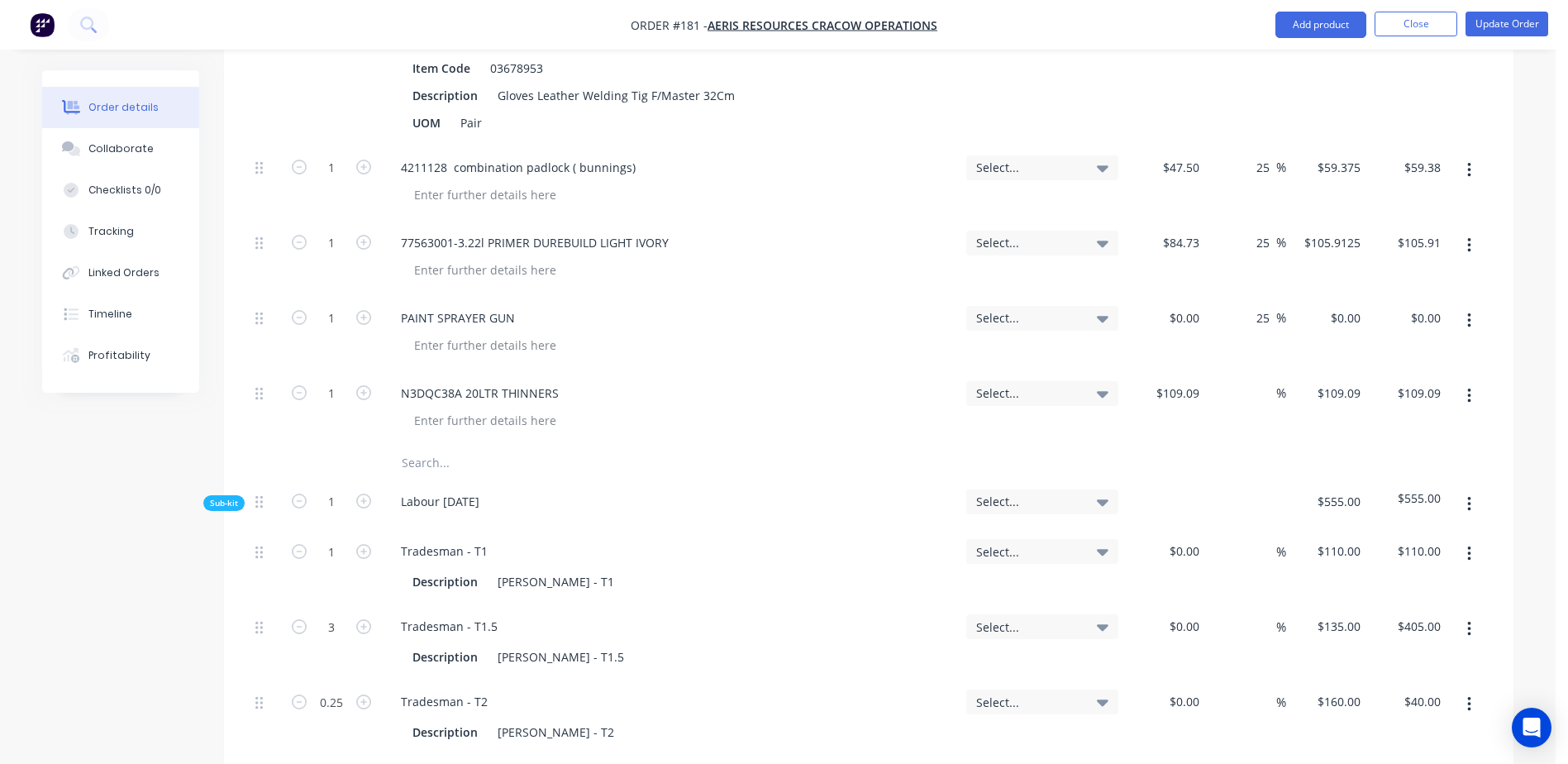
click at [1469, 387] on icon "button" at bounding box center [1469, 396] width 5 height 18
click at [1401, 494] on div "Delete" at bounding box center [1410, 506] width 127 height 24
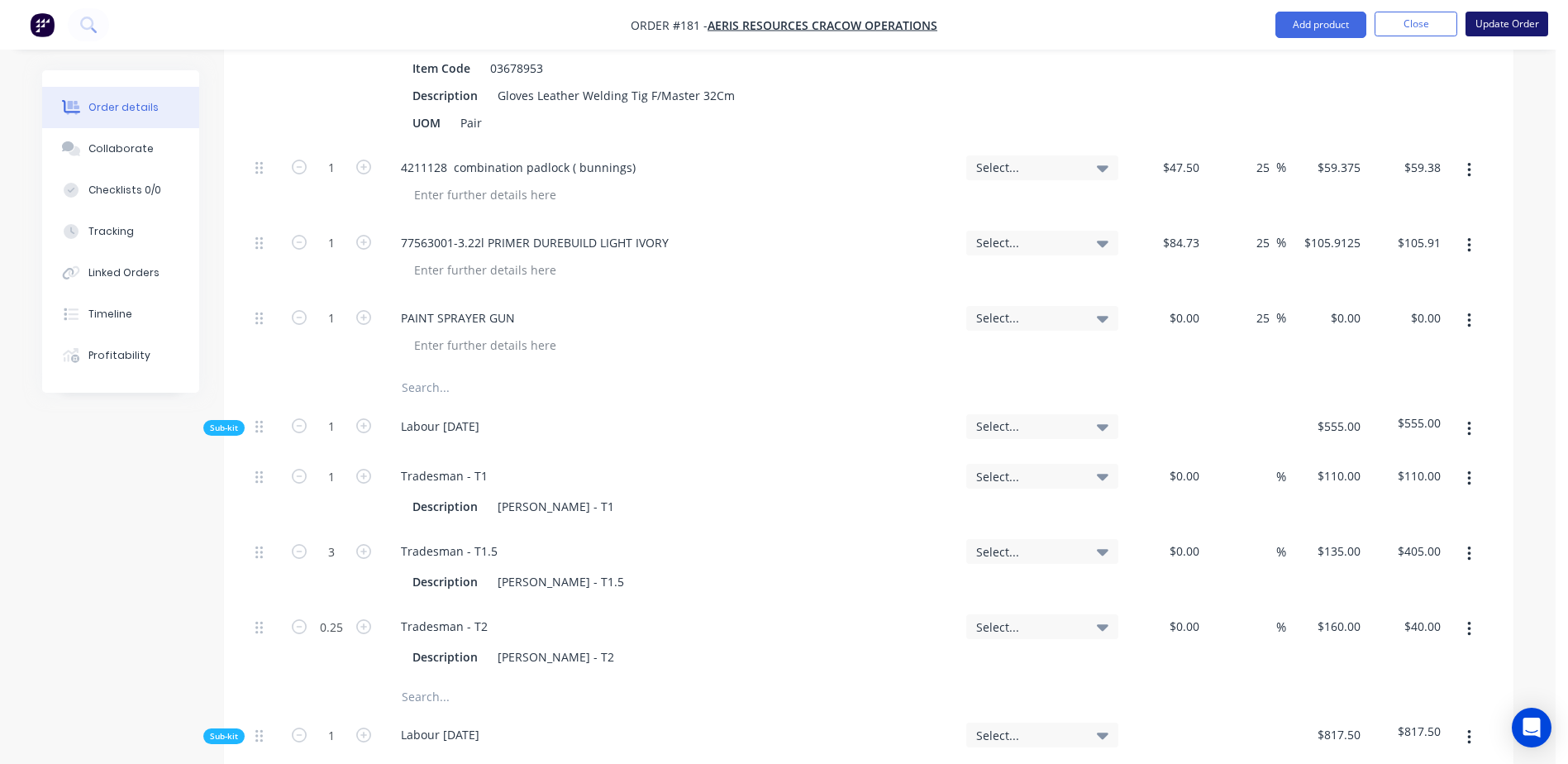
click at [1479, 30] on button "Update Order" at bounding box center [1507, 24] width 83 height 25
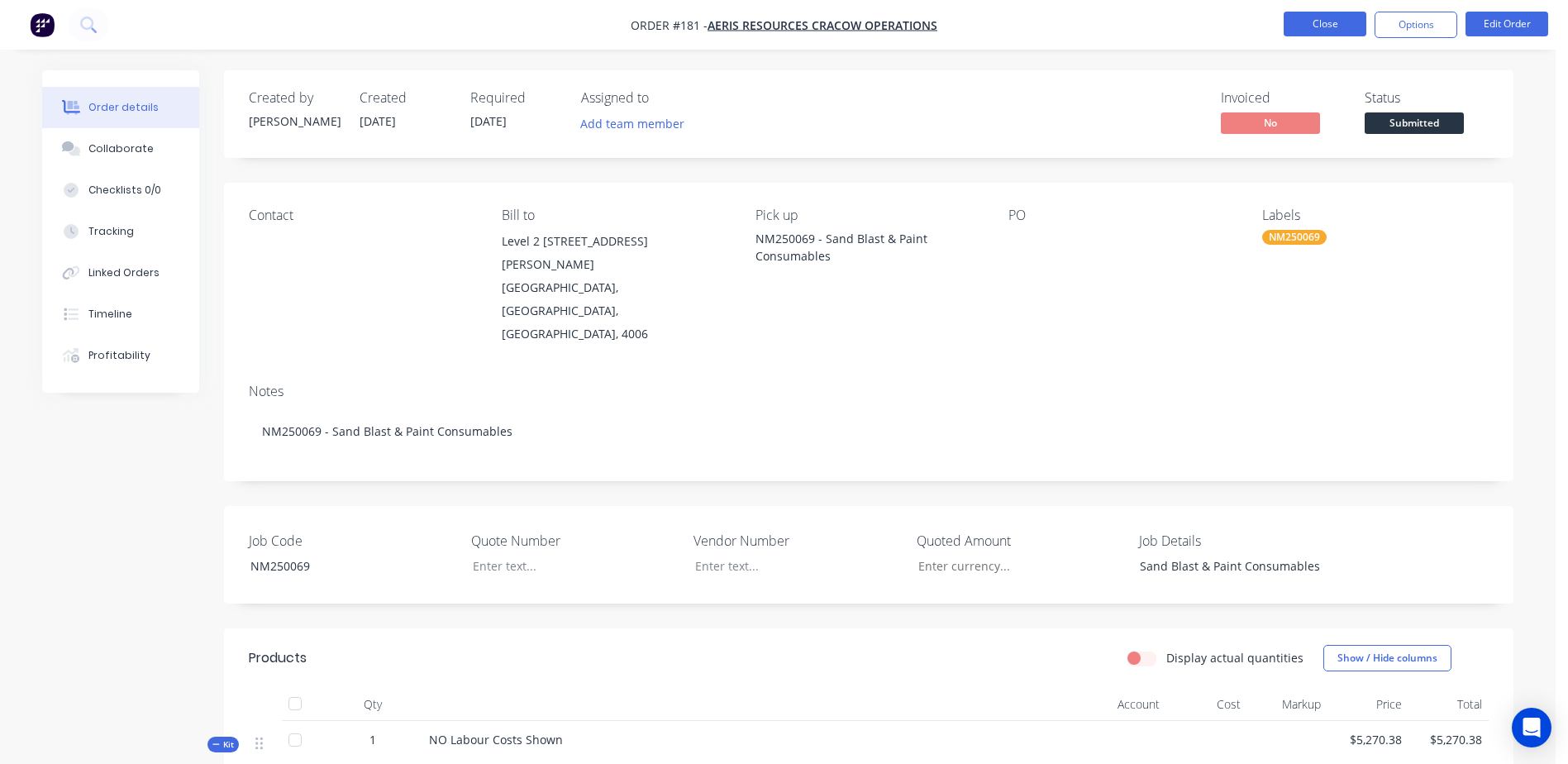
click at [1322, 34] on button "Close" at bounding box center [1325, 24] width 83 height 25
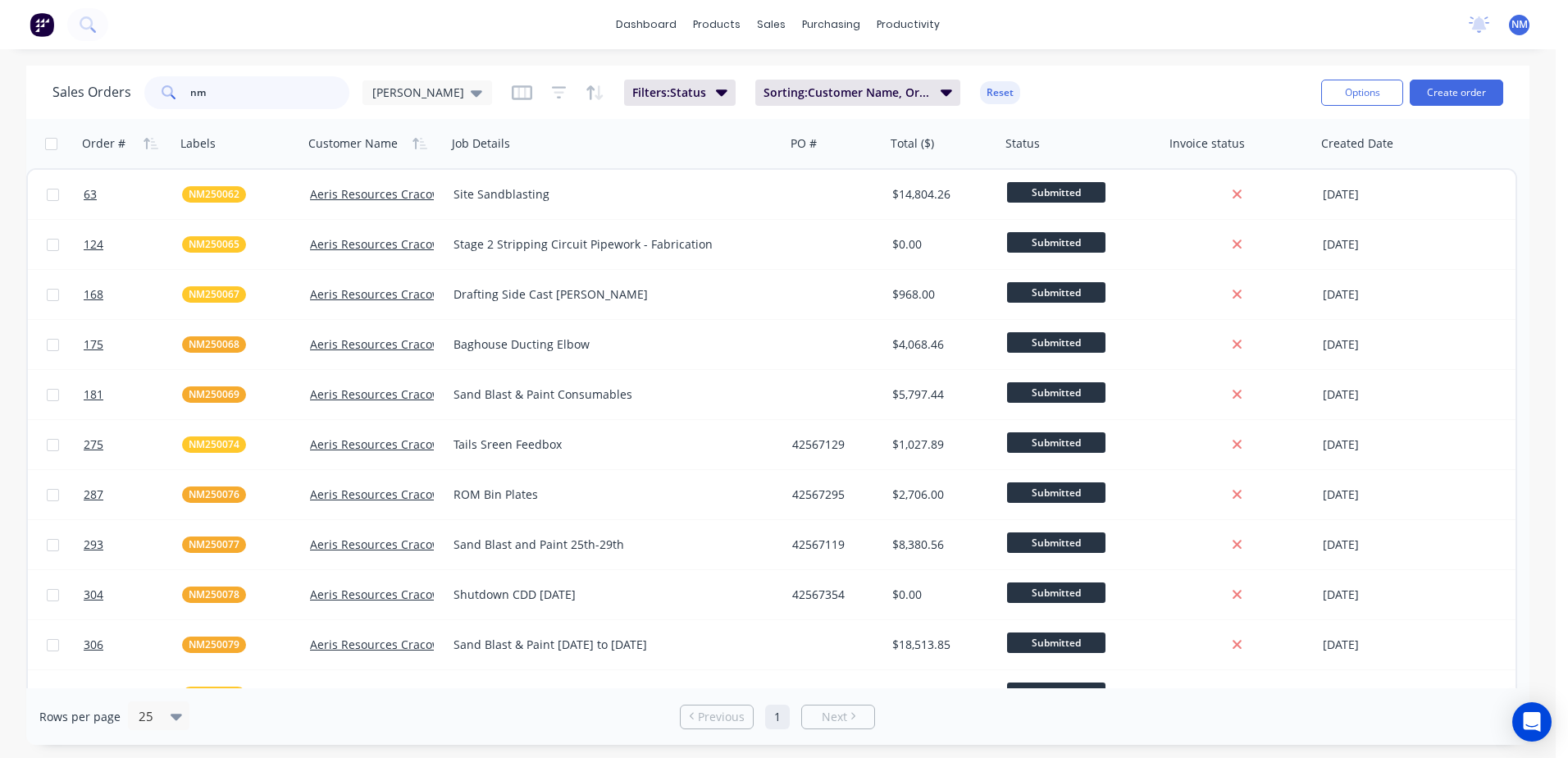
drag, startPoint x: 222, startPoint y: 85, endPoint x: 140, endPoint y: 112, distance: 86.3
click at [140, 112] on div "Sales Orders nm Neil Filters: Status Sorting: Customer Name, Order # Reset Opti…" at bounding box center [778, 91] width 1503 height 53
type input "BCC250007"
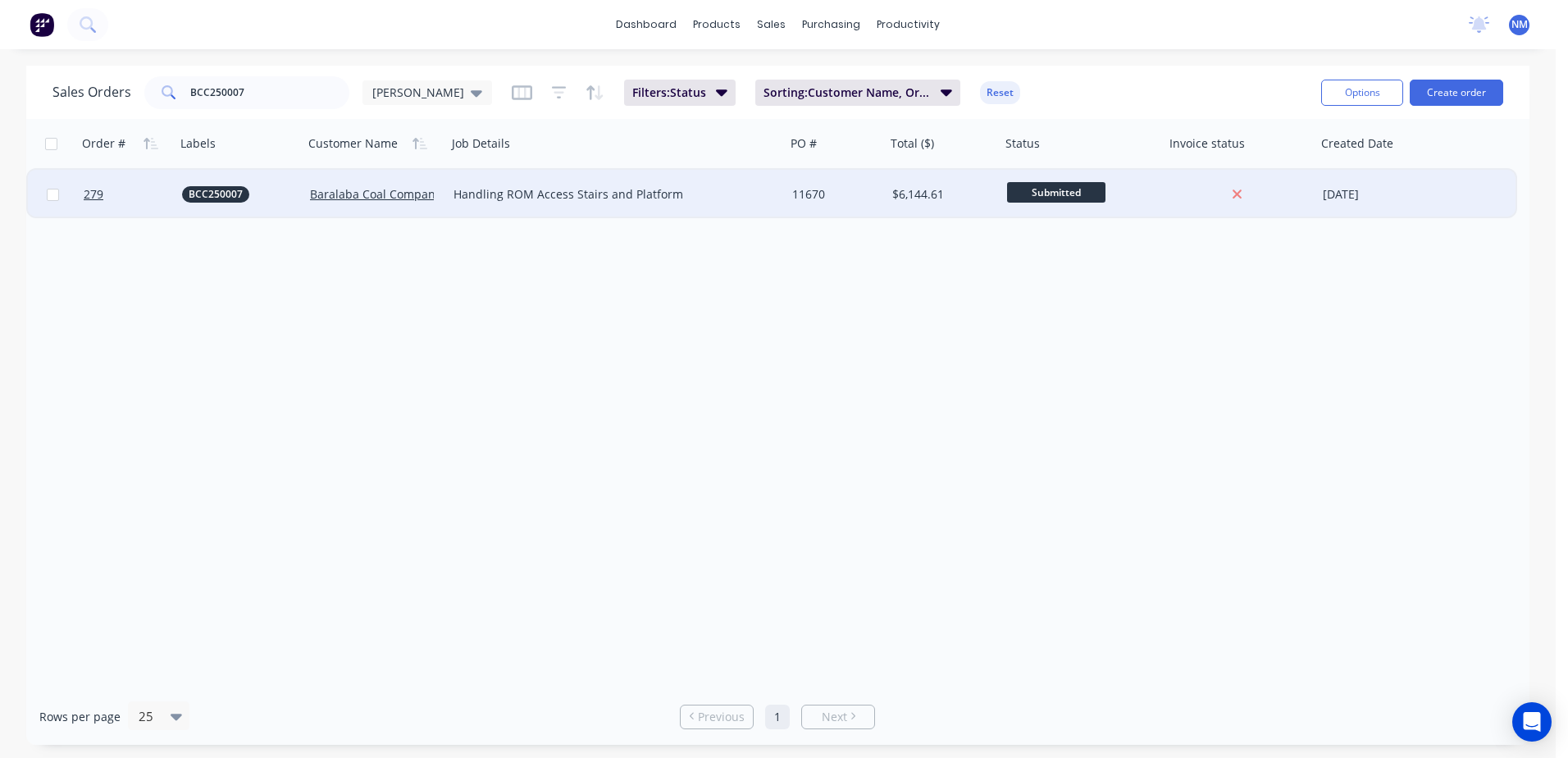
click at [864, 195] on div "11670" at bounding box center [833, 195] width 82 height 16
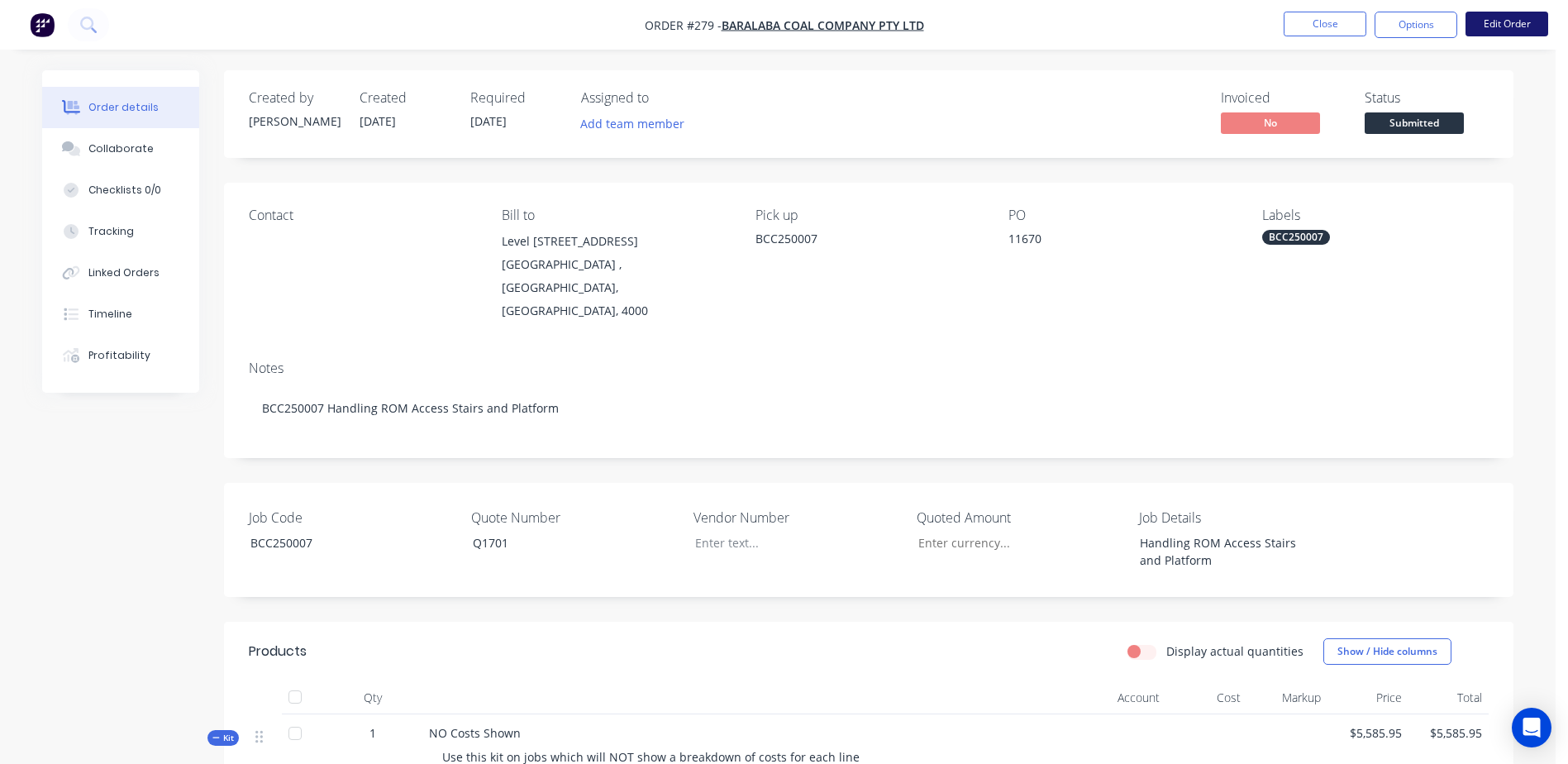
click at [1488, 29] on button "Edit Order" at bounding box center [1507, 24] width 83 height 25
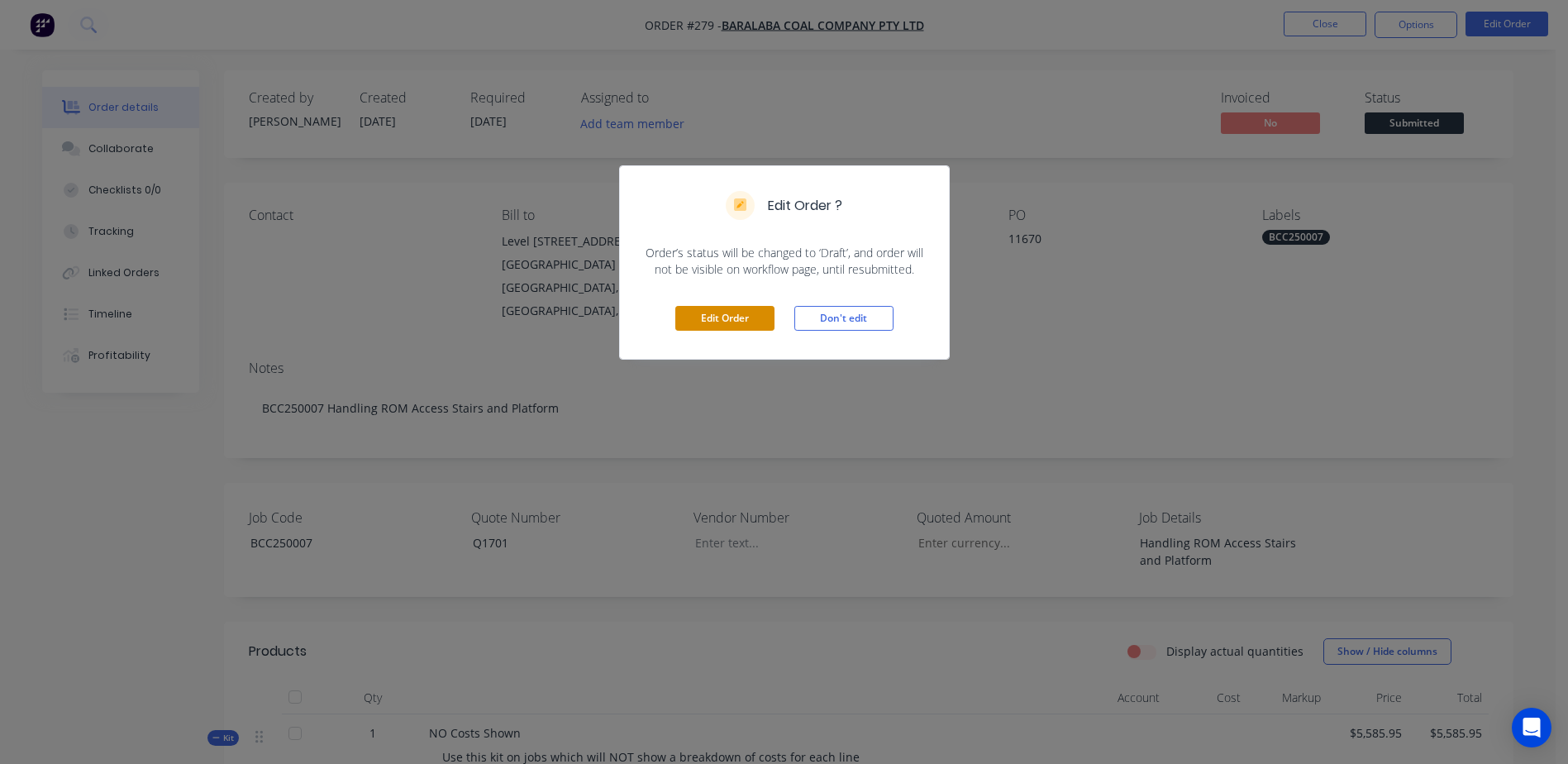
click at [693, 322] on button "Edit Order" at bounding box center [725, 318] width 99 height 25
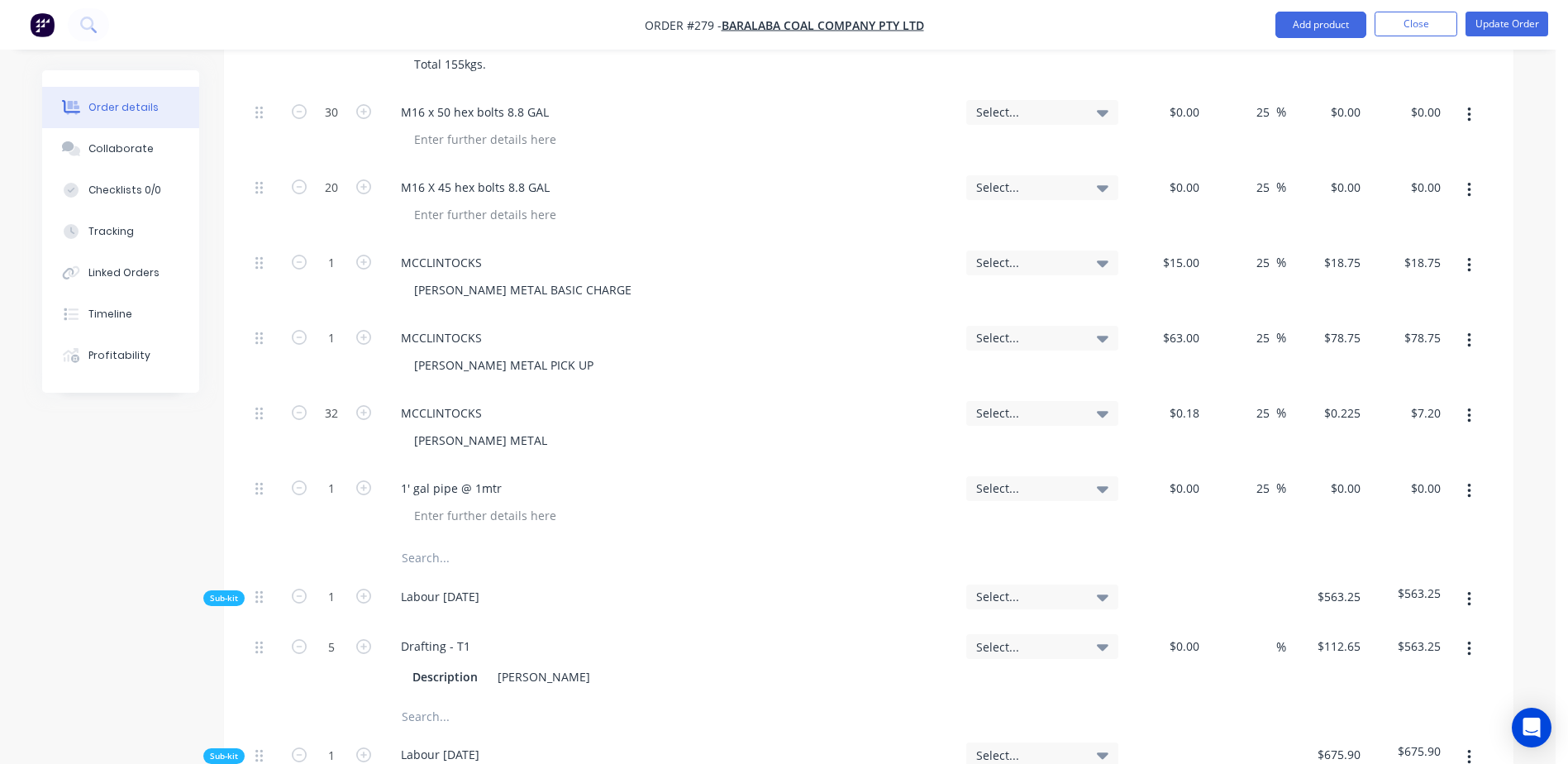
scroll to position [2480, 0]
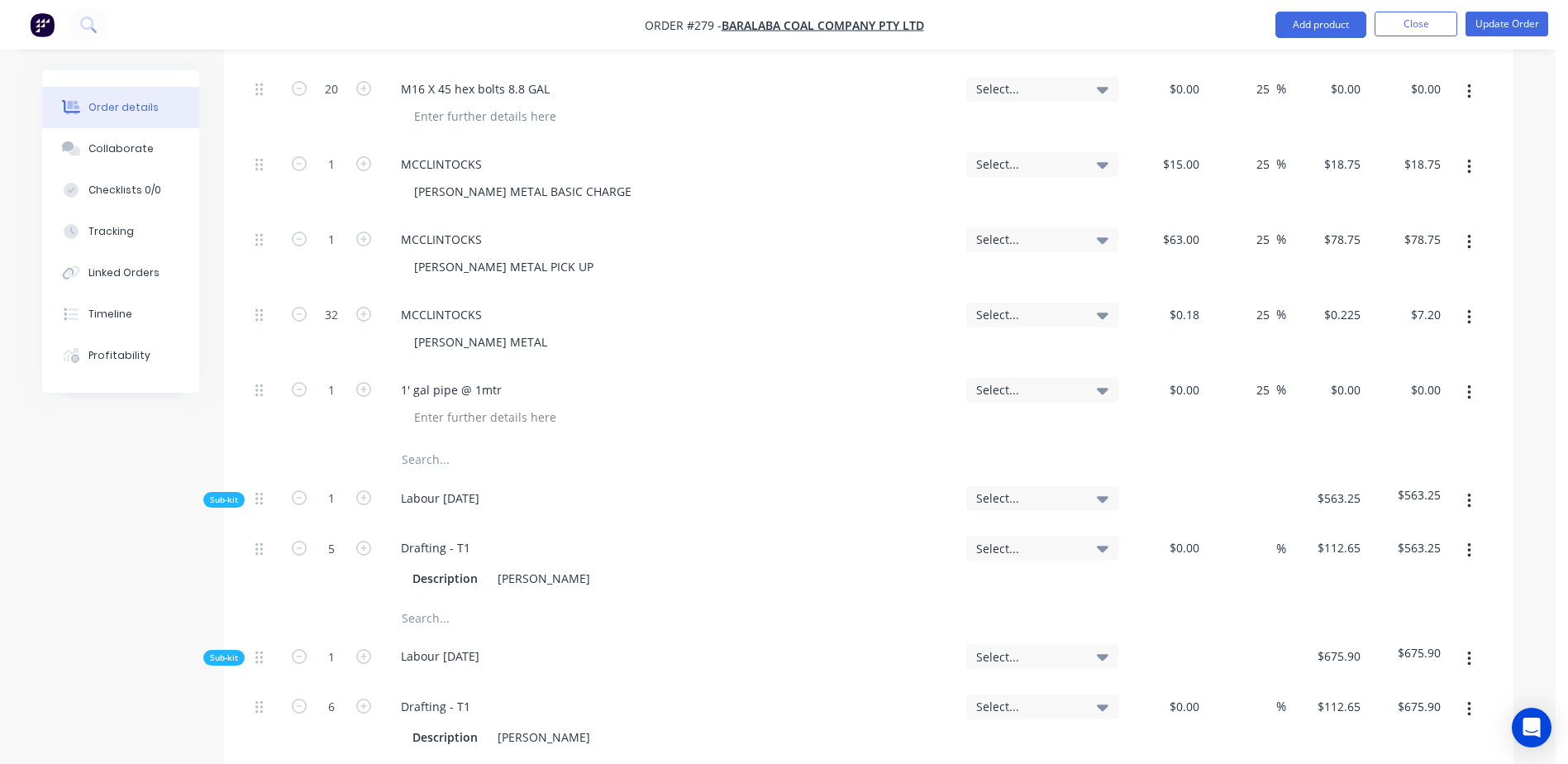
click at [422, 444] on input "text" at bounding box center [566, 460] width 330 height 33
paste input "TopCoat Luxathane HPX - 4L - Qty x 1 Colour: Golden Yellow - Y12"
drag, startPoint x: 727, startPoint y: 413, endPoint x: 386, endPoint y: 422, distance: 341.1
click at [386, 444] on div "TopCoat Luxathane HPX - 4L - Qty x 1 Colour: Golden Yellow - Y12" at bounding box center [679, 460] width 595 height 33
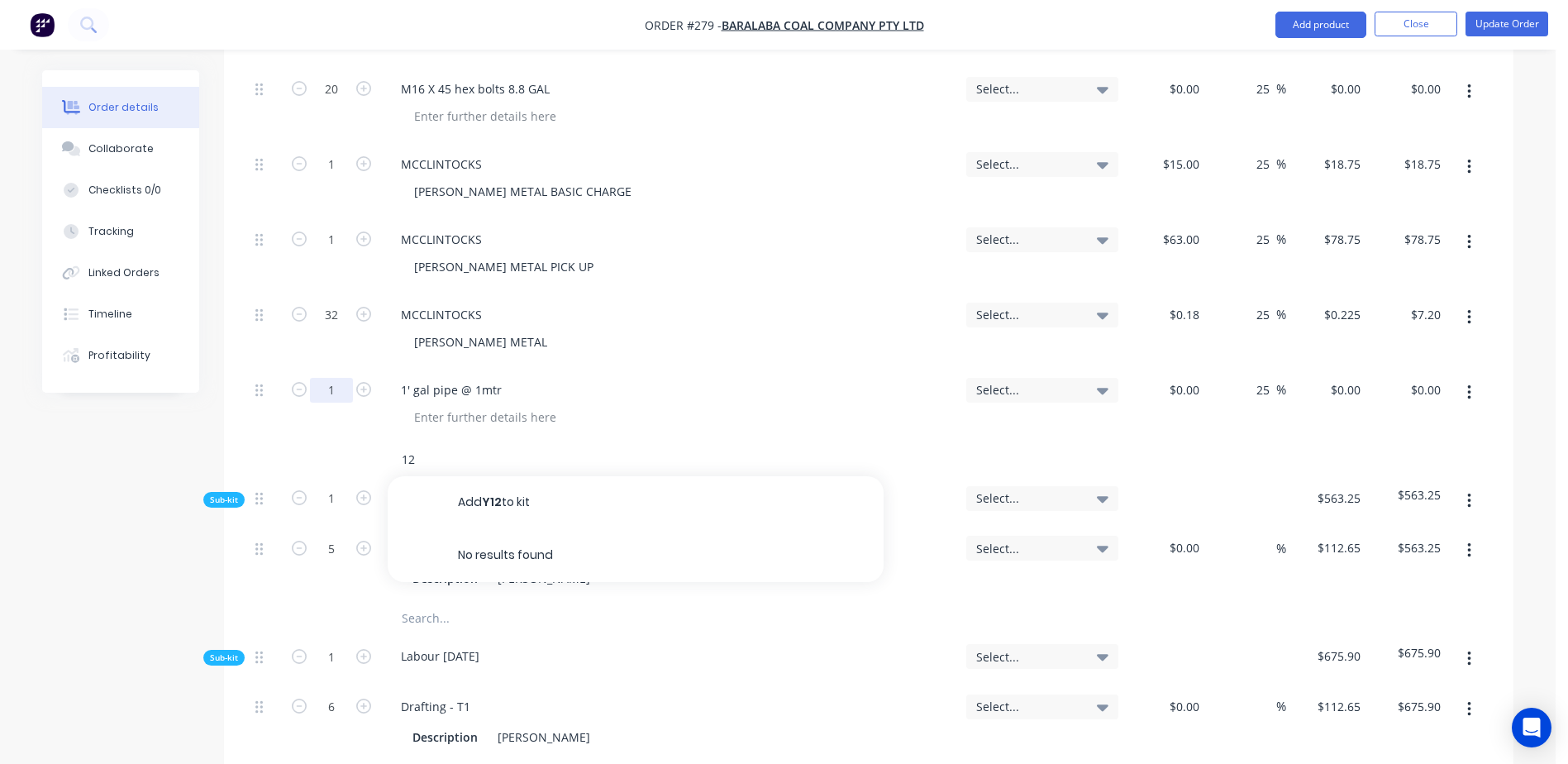
type input "2"
paste input "TopCoat Luxathane HPX - 4L - Qty x 1 Colour: Mid Grey - N52"
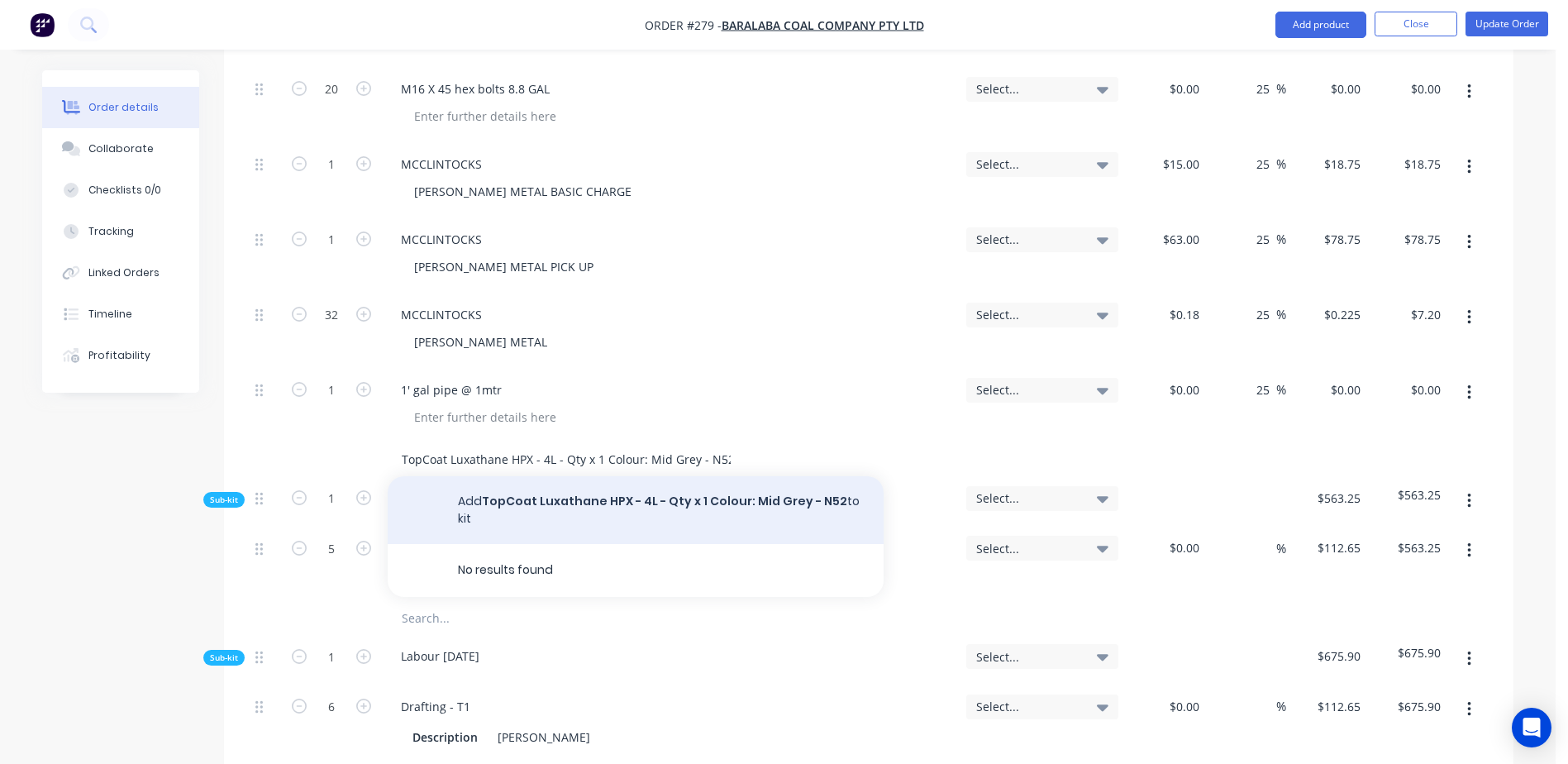
type input "TopCoat Luxathane HPX - 4L - Qty x 1 Colour: Mid Grey - N52"
click at [623, 476] on button "Add TopCoat Luxathane HPX - 4L - Qty x 1 Colour: Mid Grey - N52 to kit" at bounding box center [635, 510] width 496 height 68
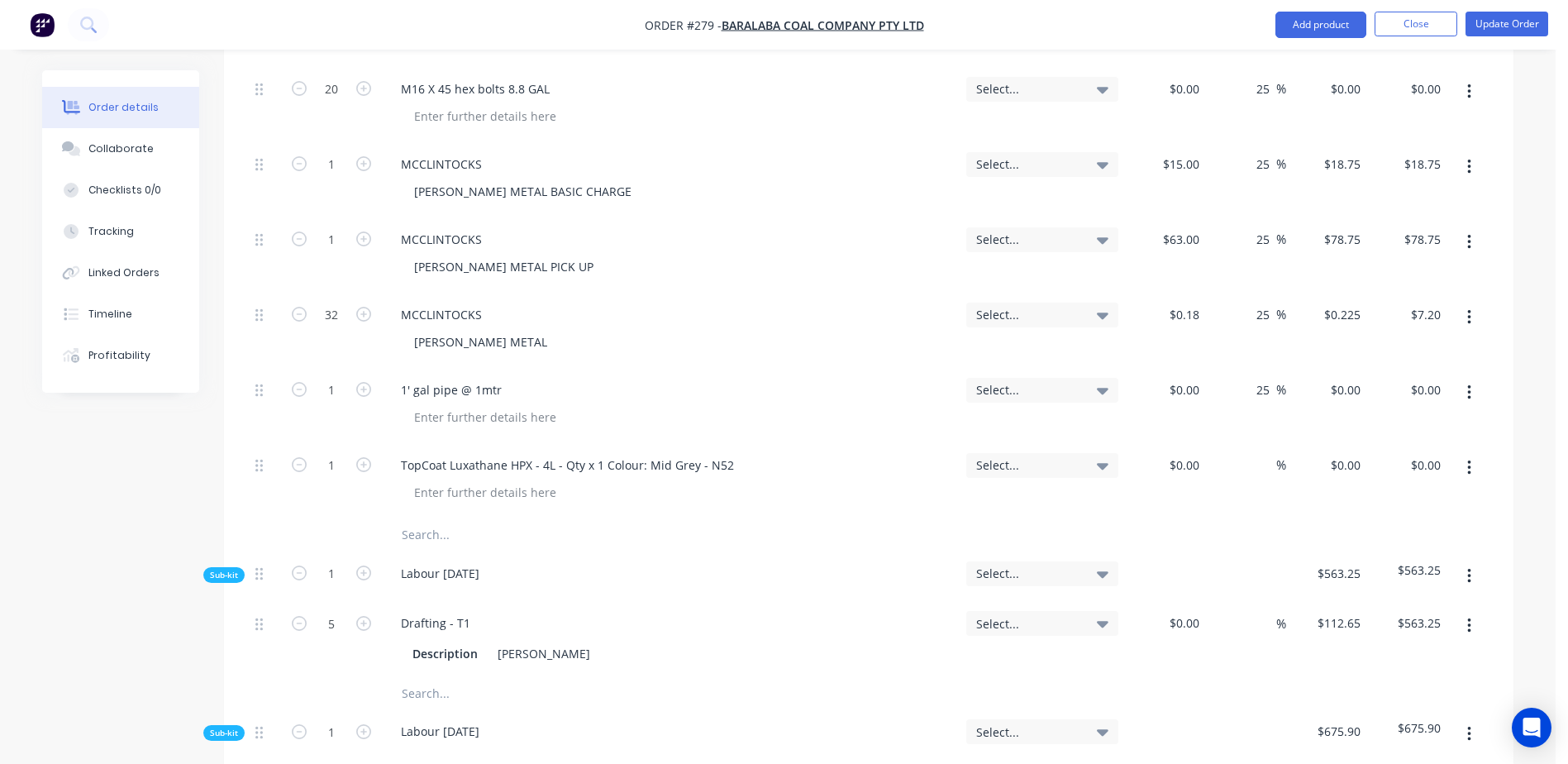
click at [413, 518] on input "text" at bounding box center [566, 535] width 330 height 33
paste input "TopCoat Luxathane HPX - 4L - Qty x 1 Colour: Golden Yellow - Y12"
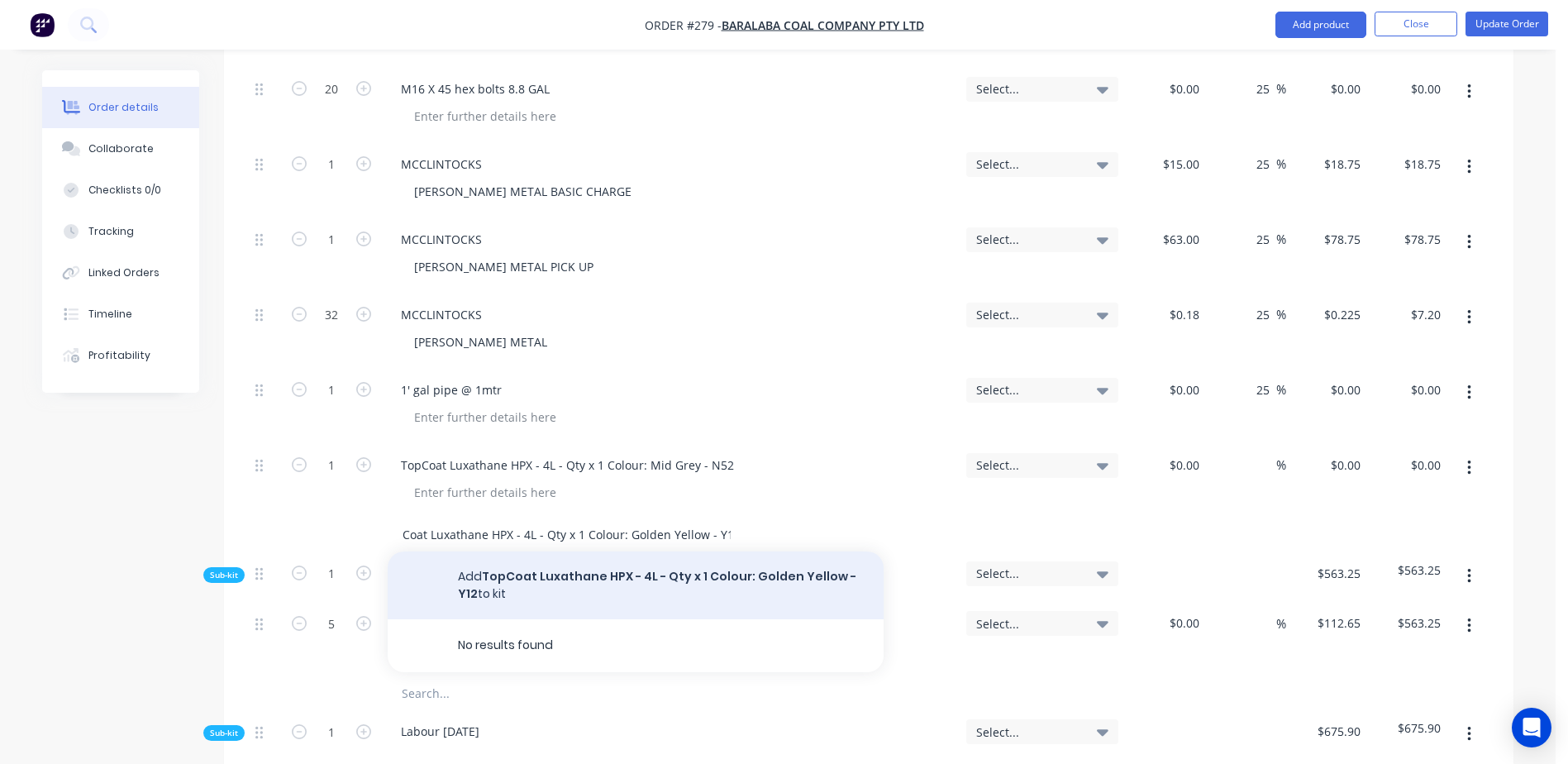
type input "TopCoat Luxathane HPX - 4L - Qty x 1 Colour: Golden Yellow - Y12"
click at [566, 551] on button "Add TopCoat Luxathane HPX - 4L - Qty x 1 Colour: Golden Yellow - Y12 to kit" at bounding box center [635, 585] width 496 height 68
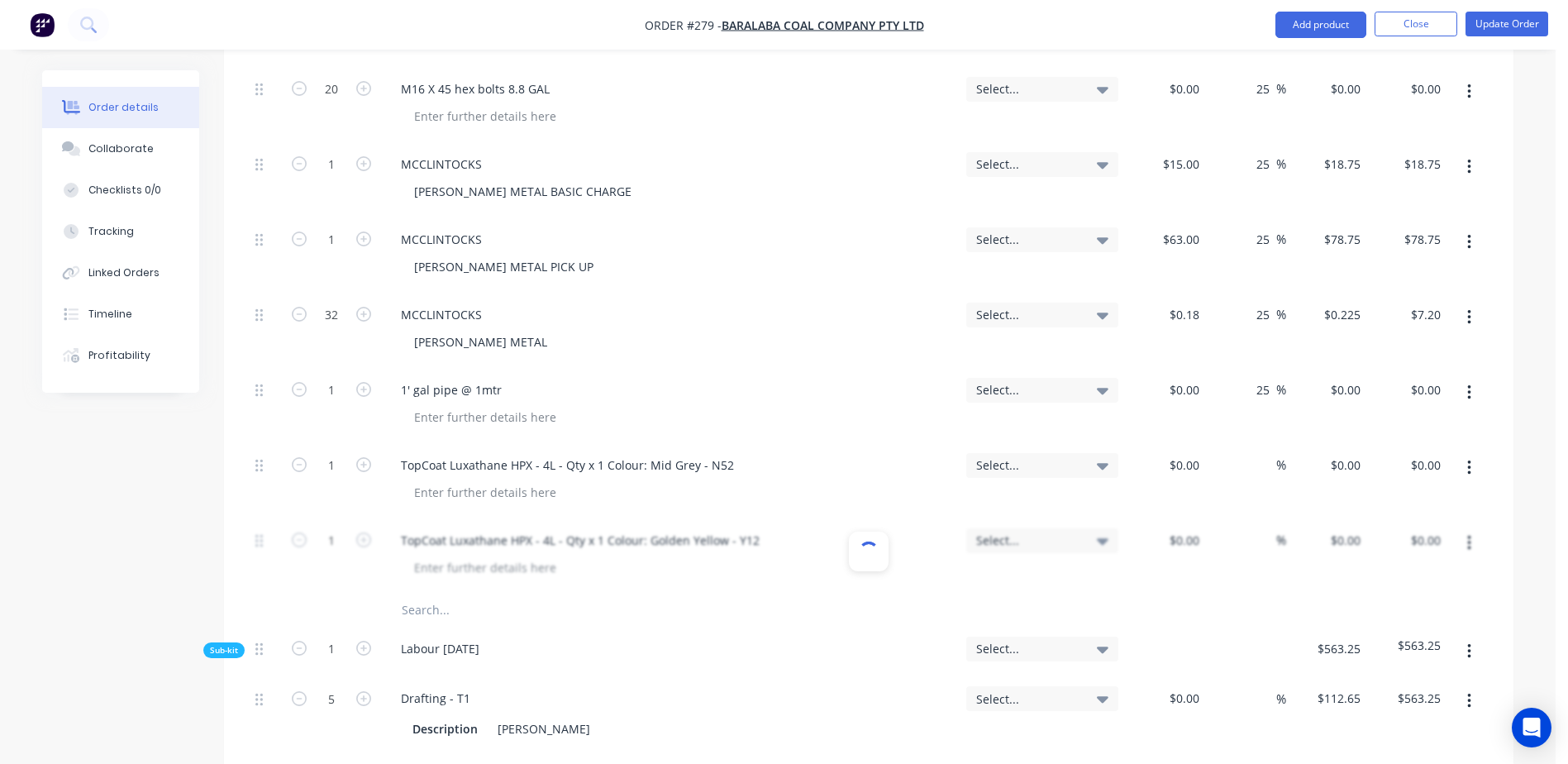
scroll to position [0, 0]
click at [422, 593] on input "text" at bounding box center [566, 610] width 330 height 33
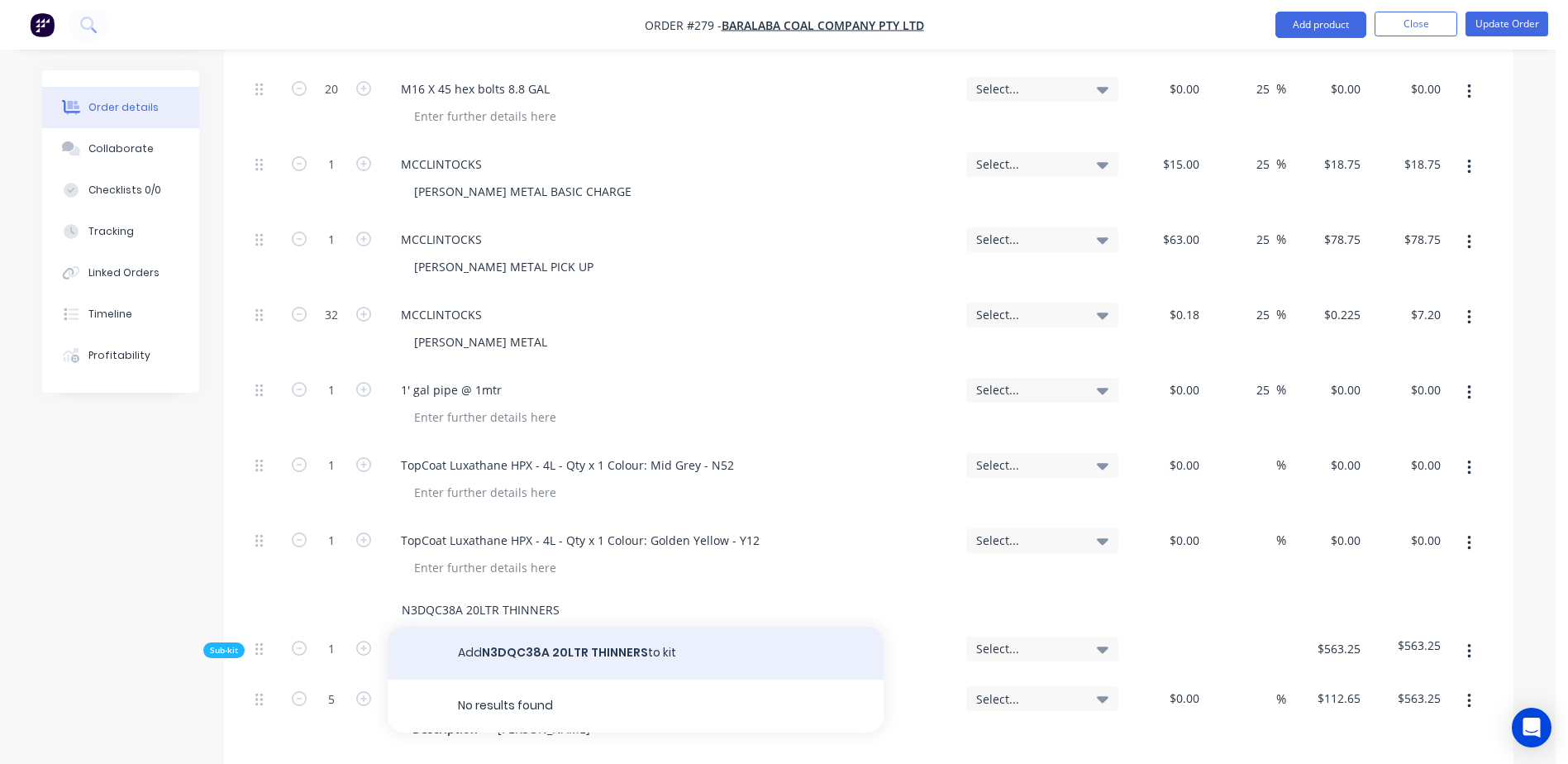
type input "N3DQC38A 20LTR THINNERS"
click at [542, 627] on button "Add N3DQC38A 20LTR THINNERS to kit" at bounding box center [635, 654] width 496 height 53
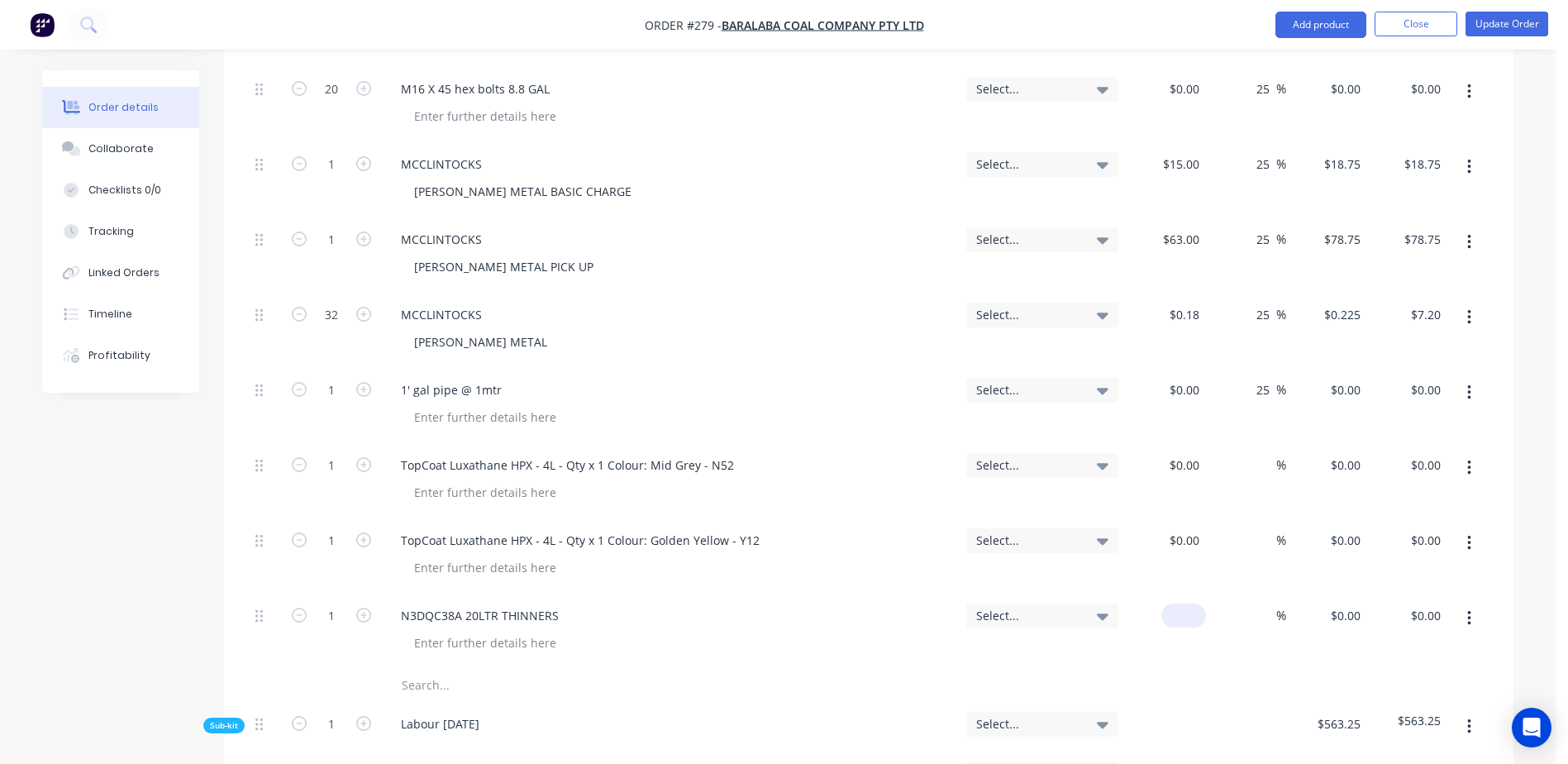
click at [1166, 593] on div "$0.00" at bounding box center [1166, 631] width 81 height 75
type input "$109.09"
click at [1496, 25] on button "Update Order" at bounding box center [1507, 24] width 83 height 25
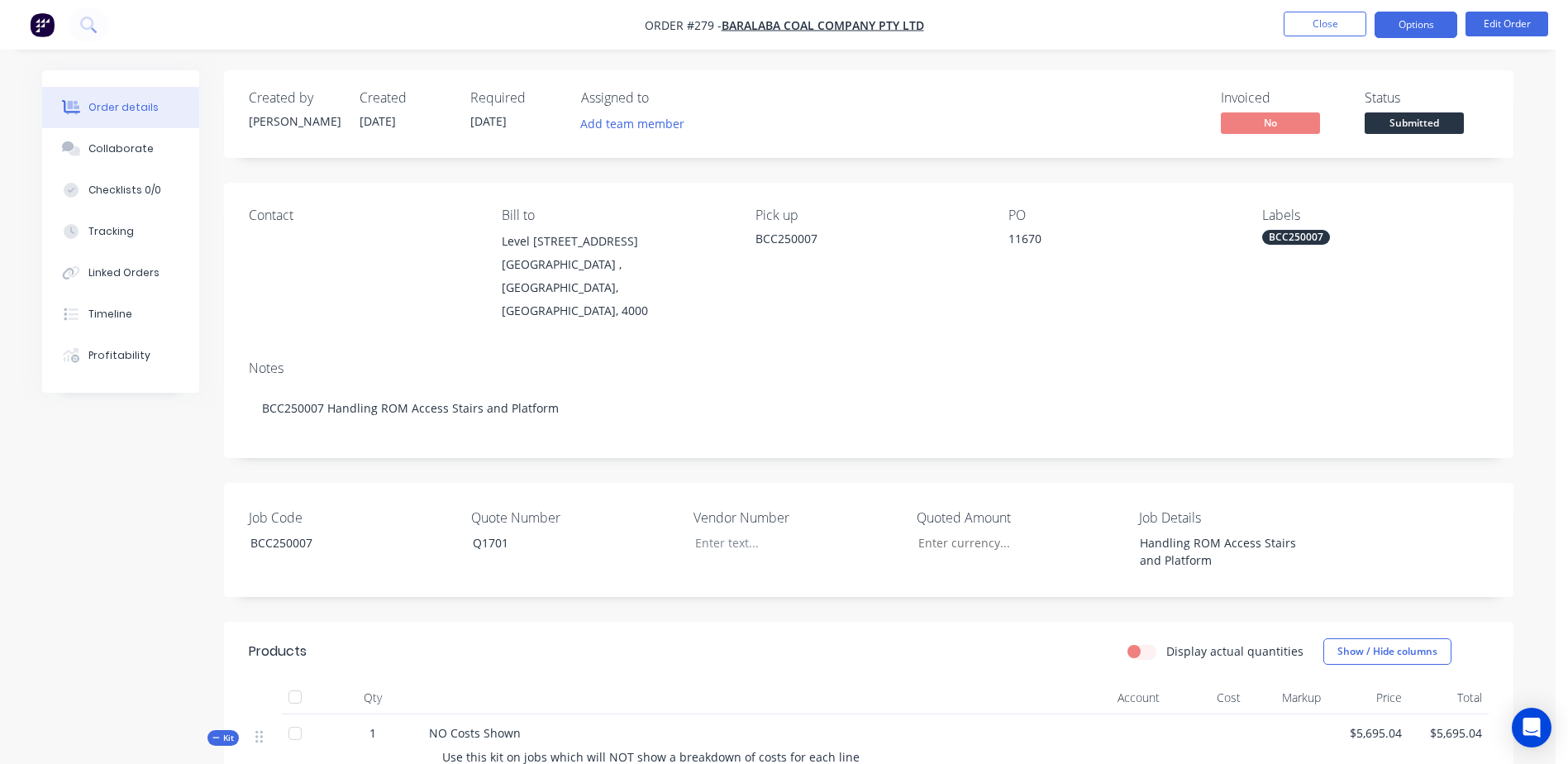
click at [1417, 32] on button "Options" at bounding box center [1416, 25] width 83 height 26
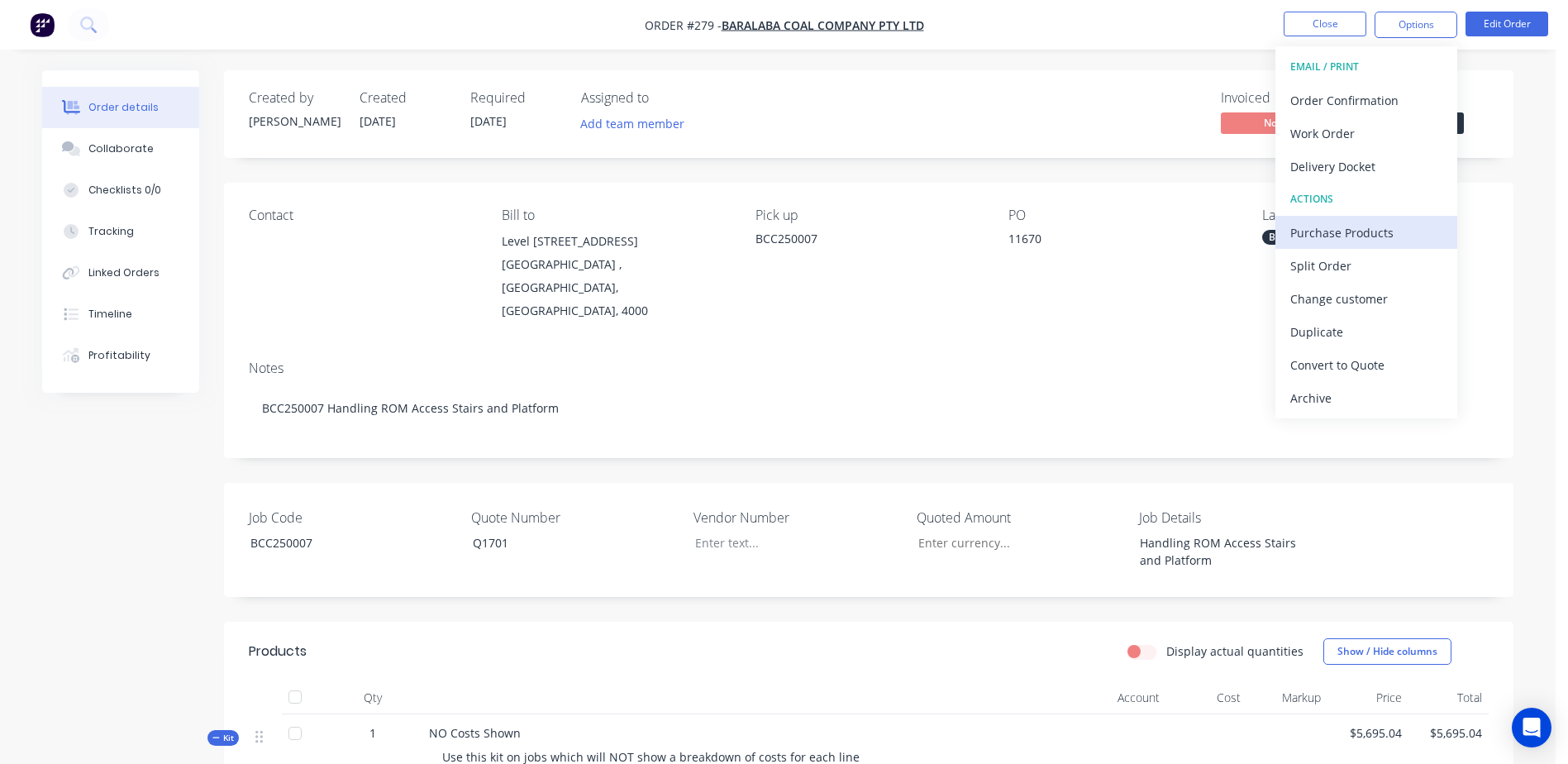
click at [1416, 231] on div "Purchase Products" at bounding box center [1366, 233] width 152 height 24
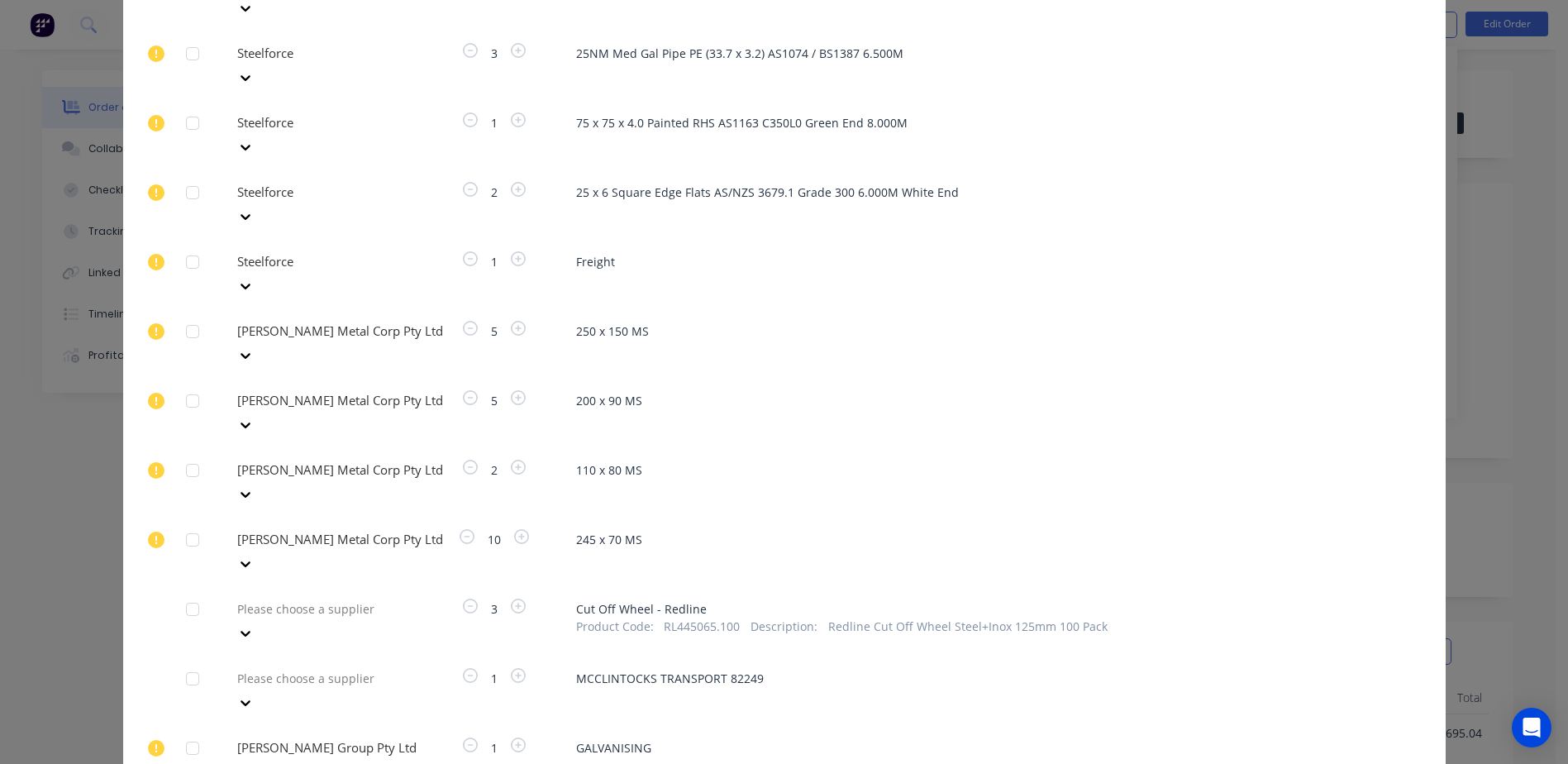
scroll to position [1279, 0]
type input "DUL"
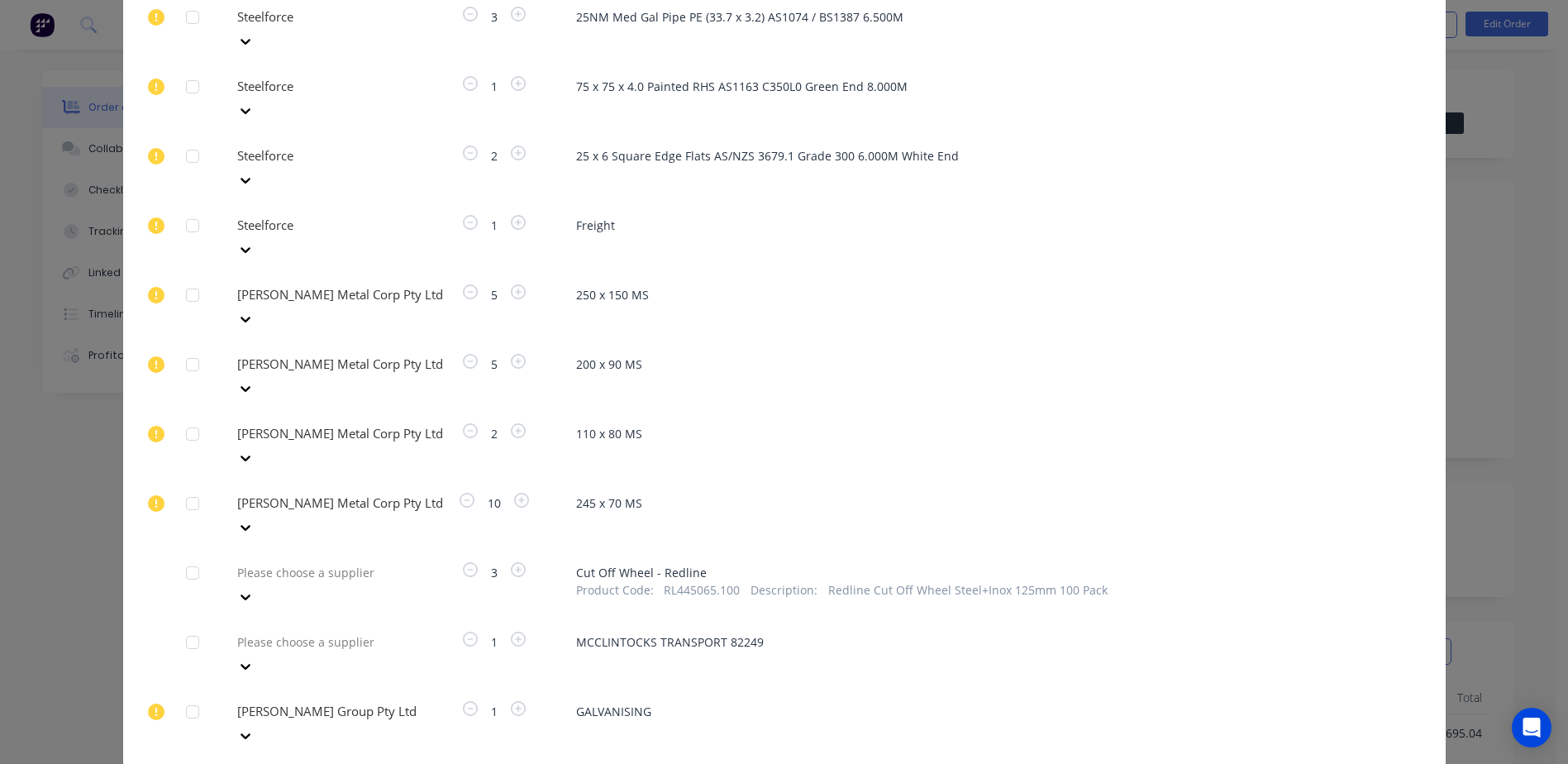
type input "DUL"
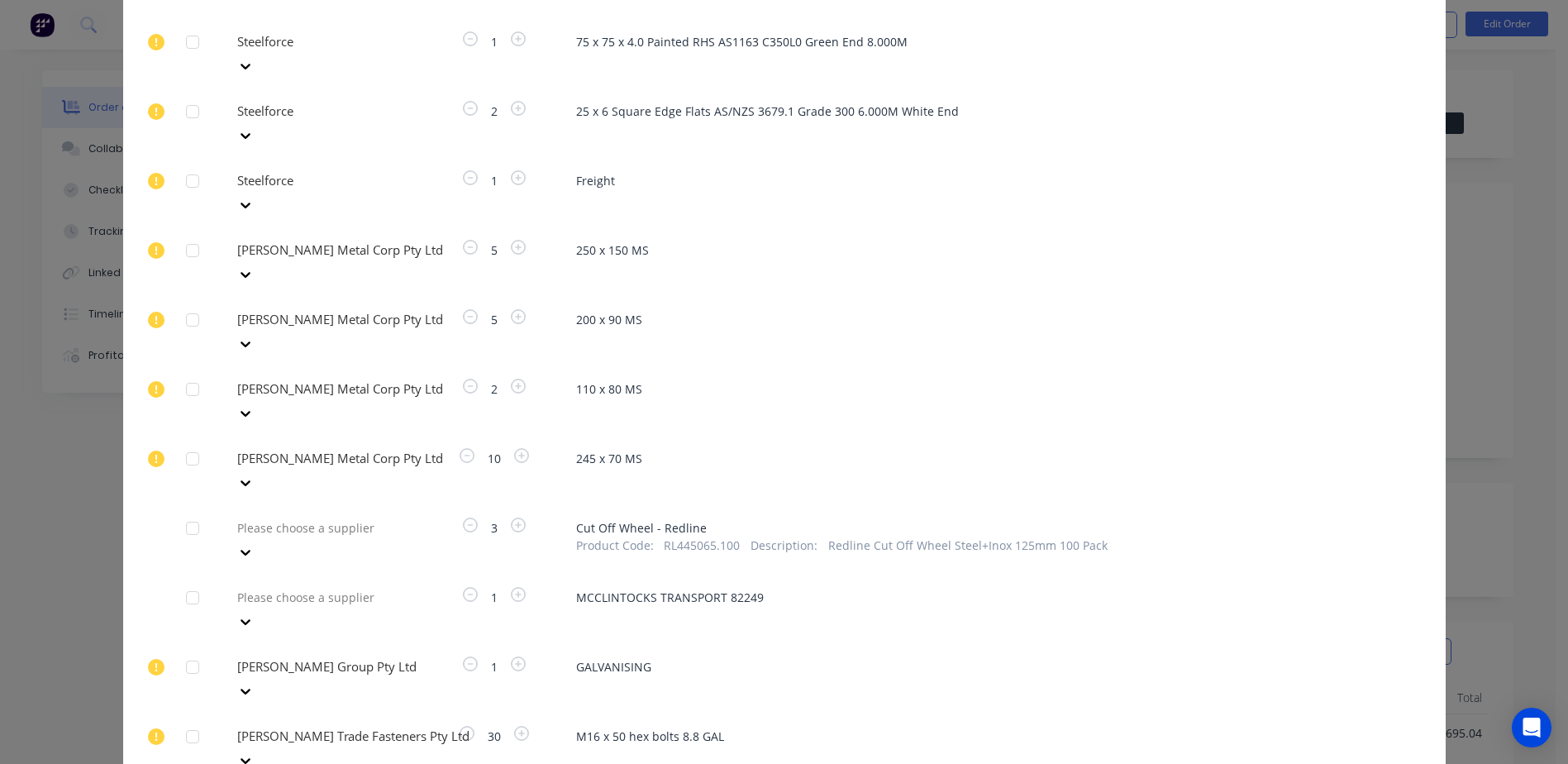
type input "DUL"
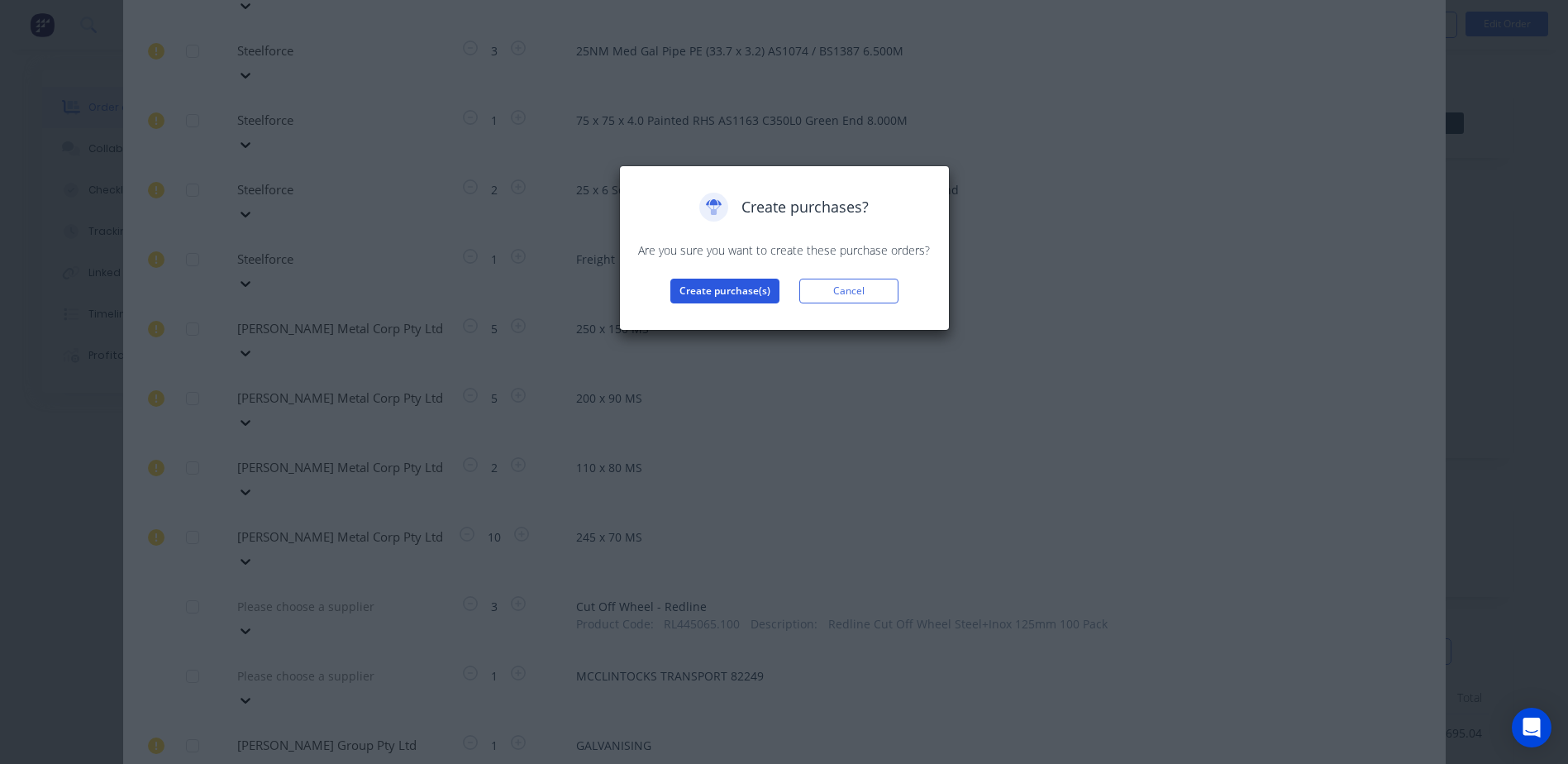
click at [719, 289] on button "Create purchase(s)" at bounding box center [726, 290] width 110 height 25
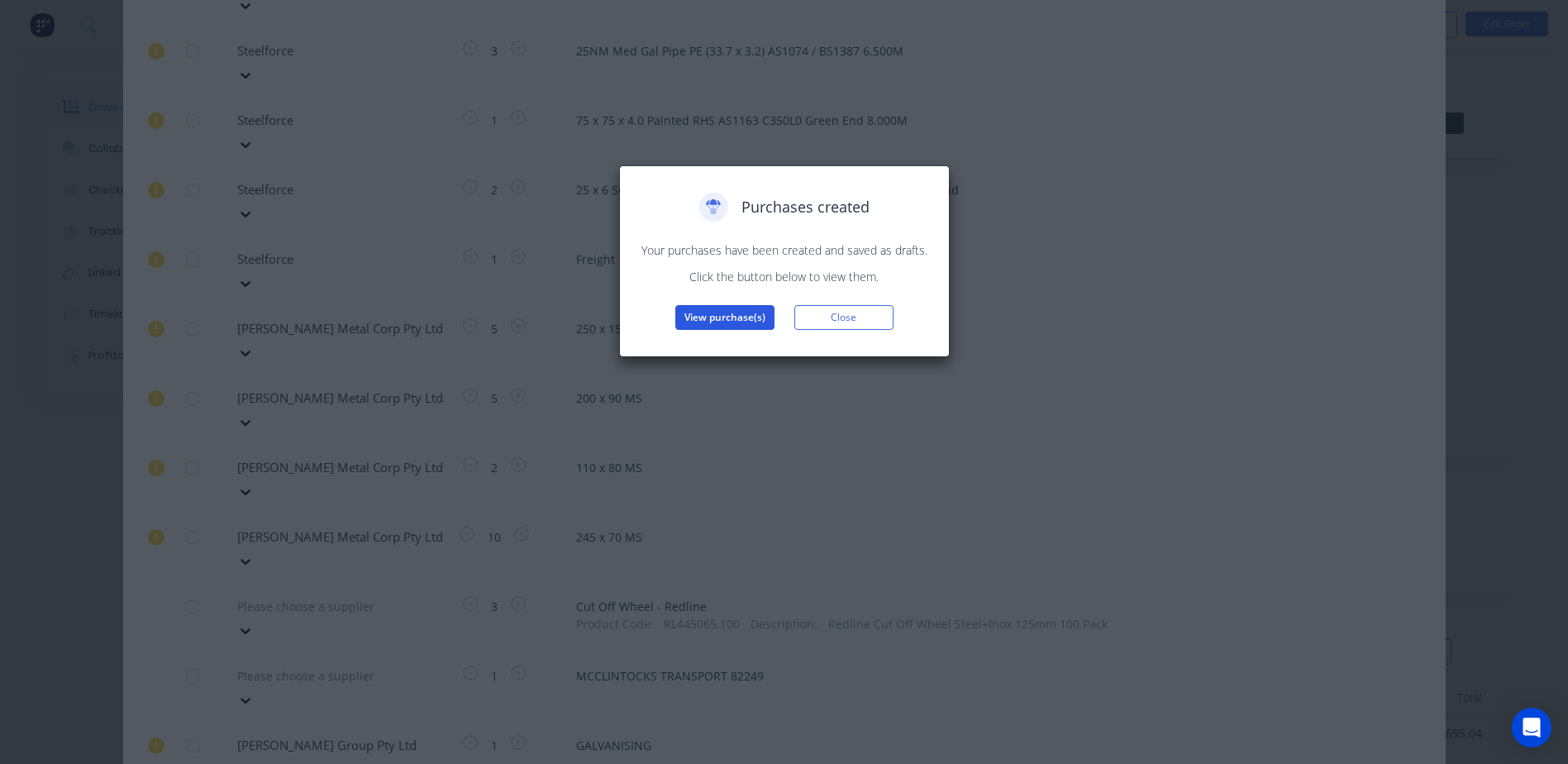
click at [727, 323] on button "View purchase(s)" at bounding box center [725, 317] width 99 height 25
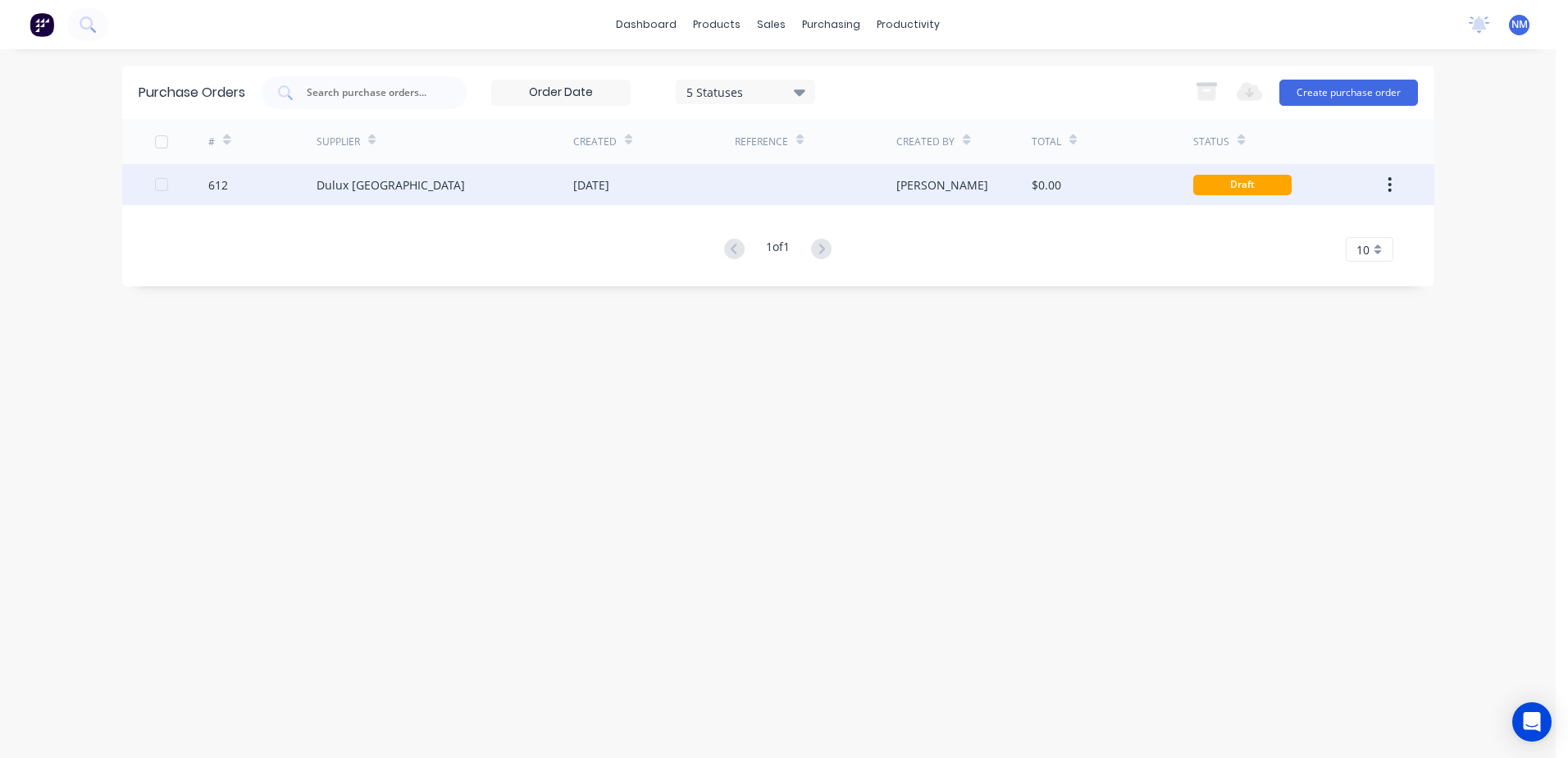
click at [1123, 176] on div "$0.00" at bounding box center [1112, 184] width 161 height 41
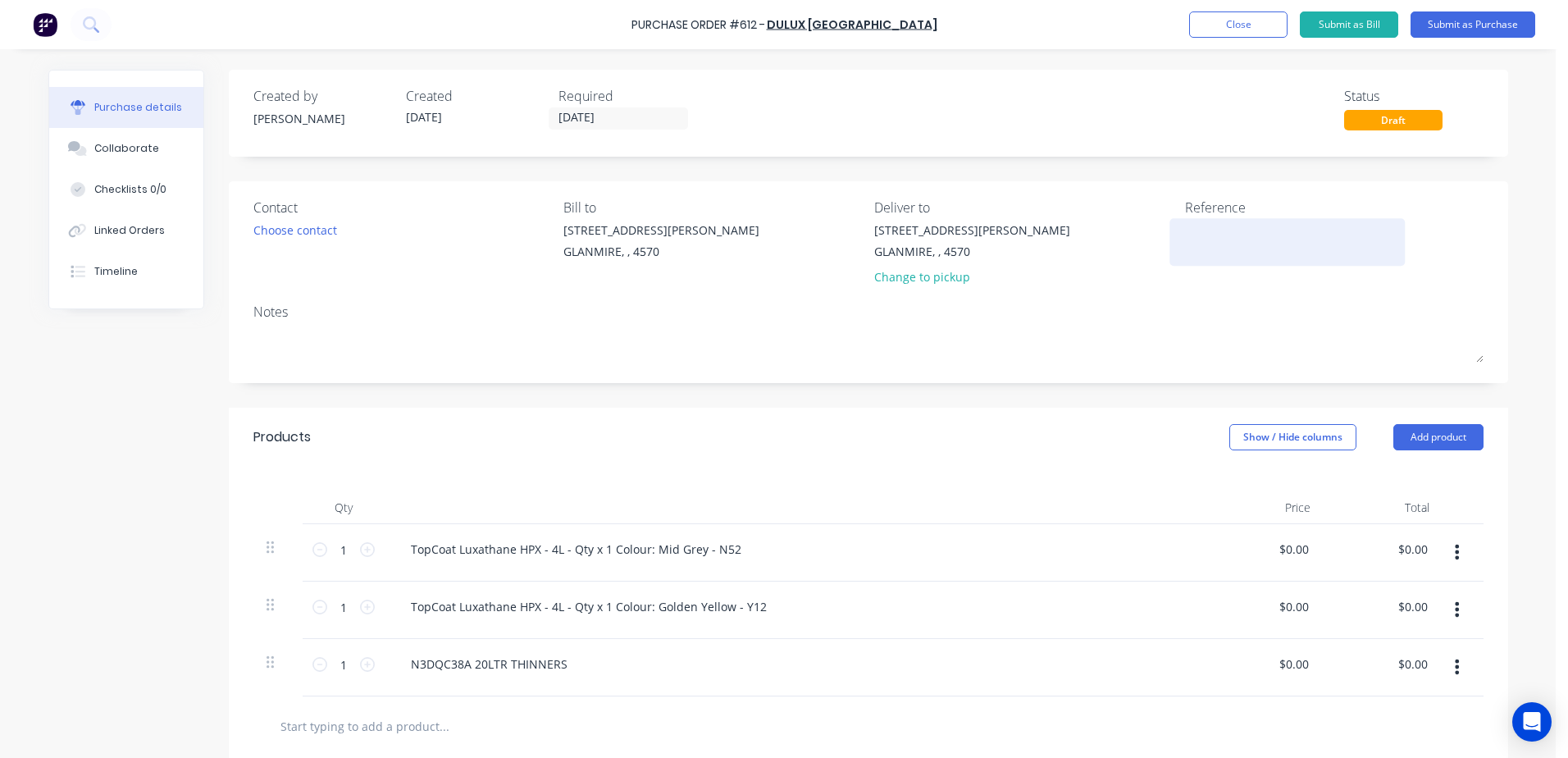
click at [1212, 236] on textarea at bounding box center [1287, 240] width 205 height 37
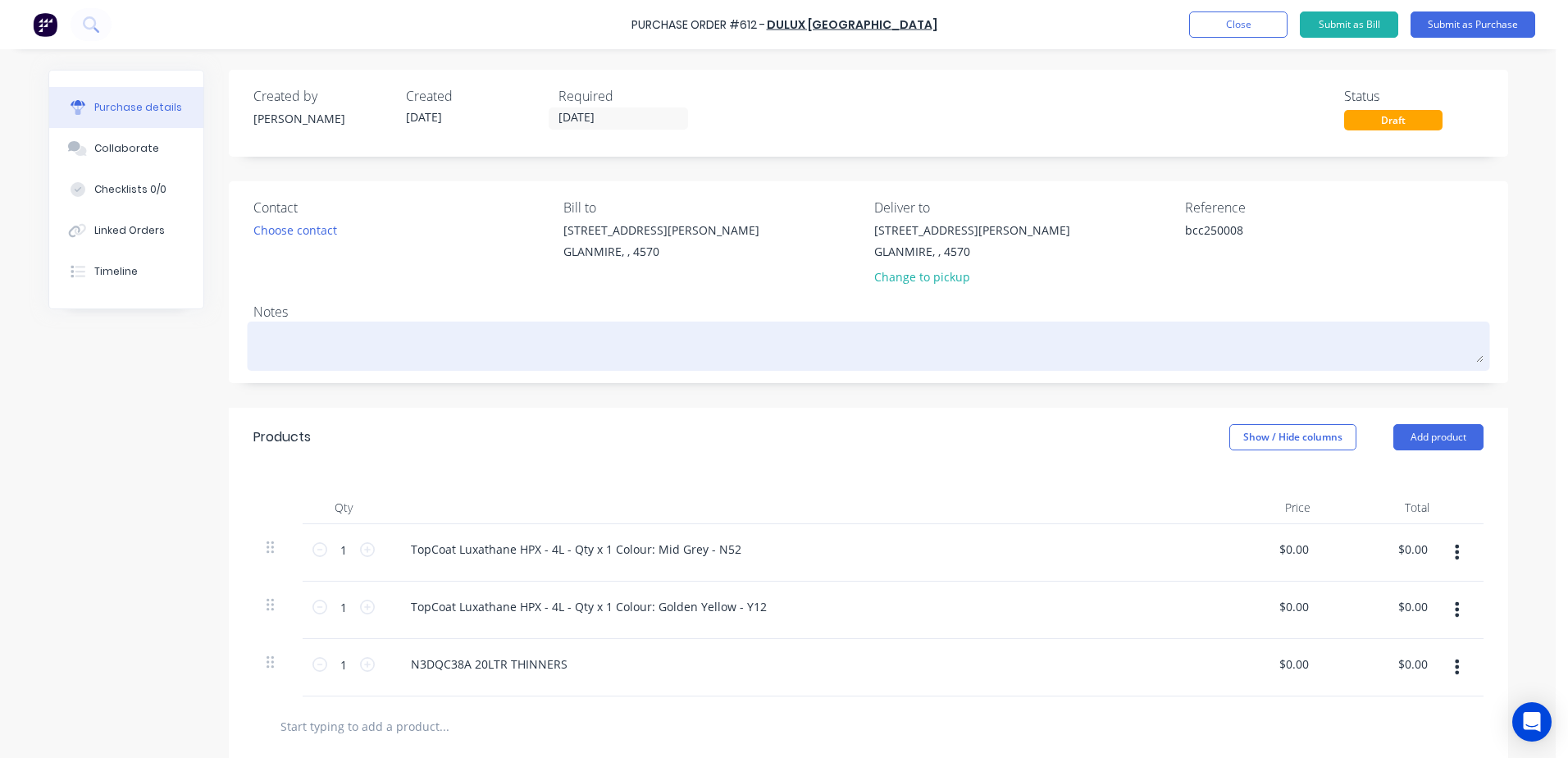
type textarea "bcc250008"
click at [332, 330] on textarea at bounding box center [868, 344] width 1230 height 37
type textarea "b"
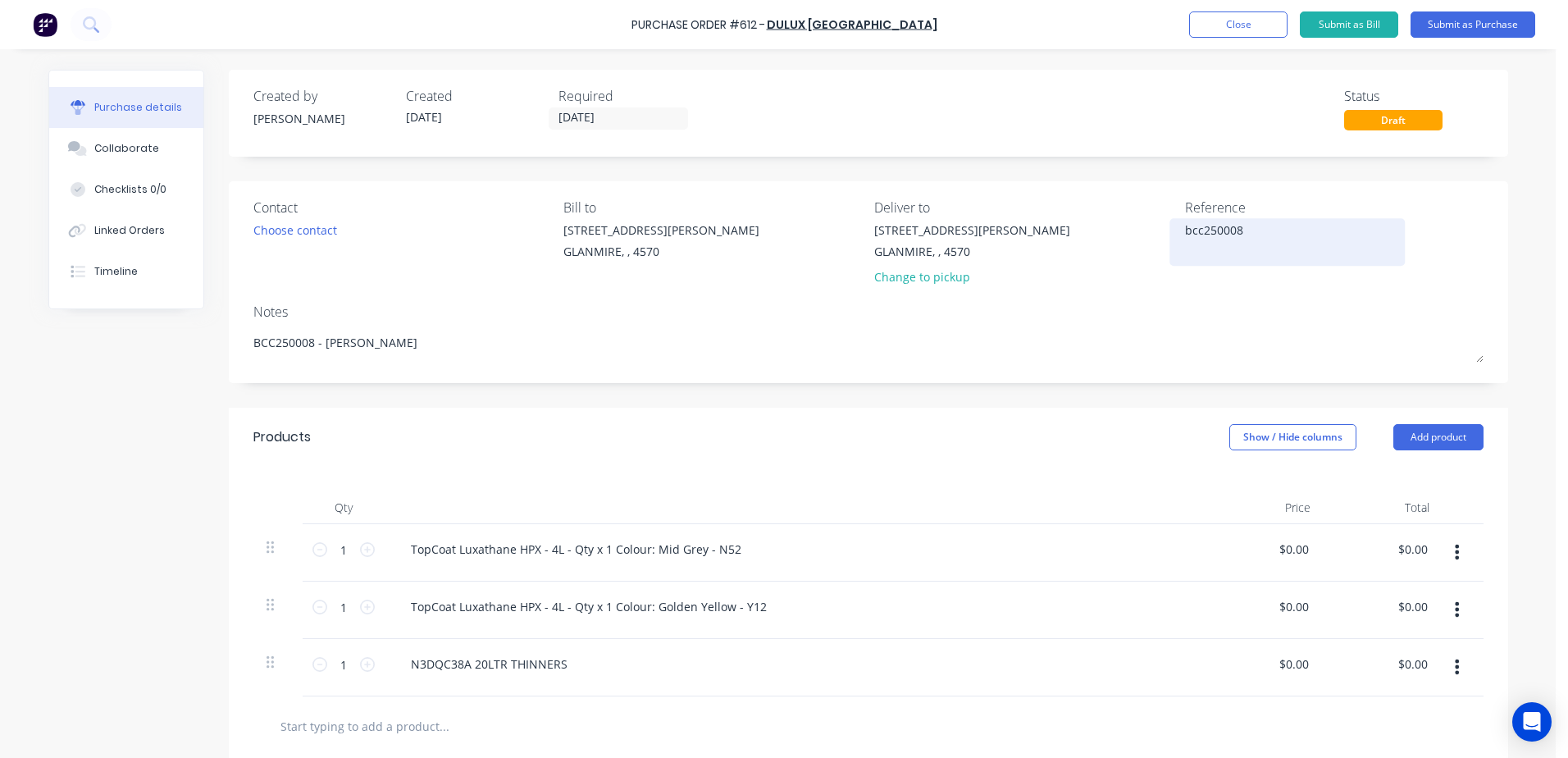
type textarea "BCC250008 - glen"
click at [1198, 230] on textarea "bcc250008" at bounding box center [1287, 240] width 205 height 37
type textarea "BCC250008"
click at [1472, 21] on button "Submit as Purchase" at bounding box center [1473, 24] width 125 height 26
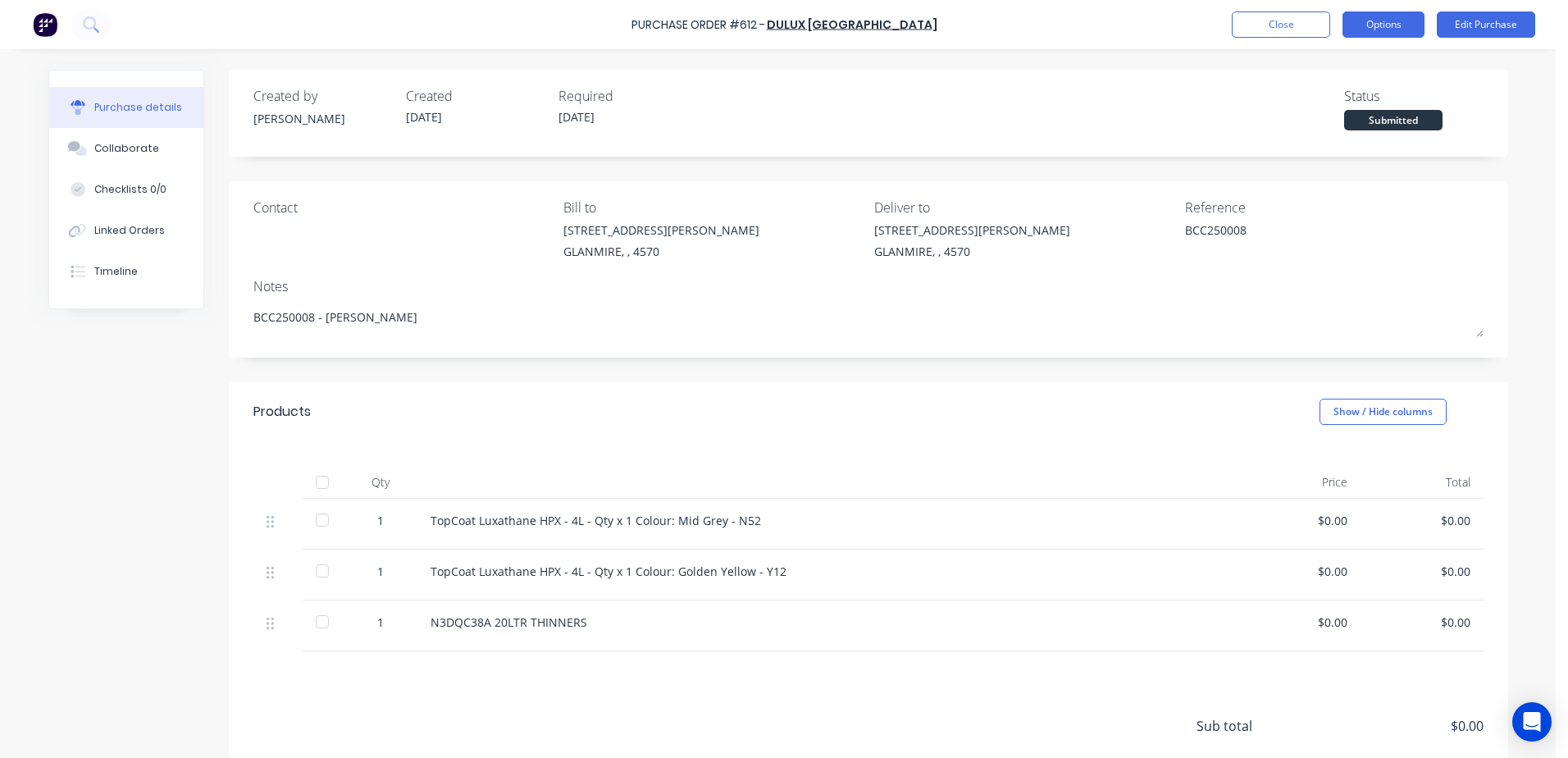
click at [1410, 34] on button "Options" at bounding box center [1383, 24] width 82 height 26
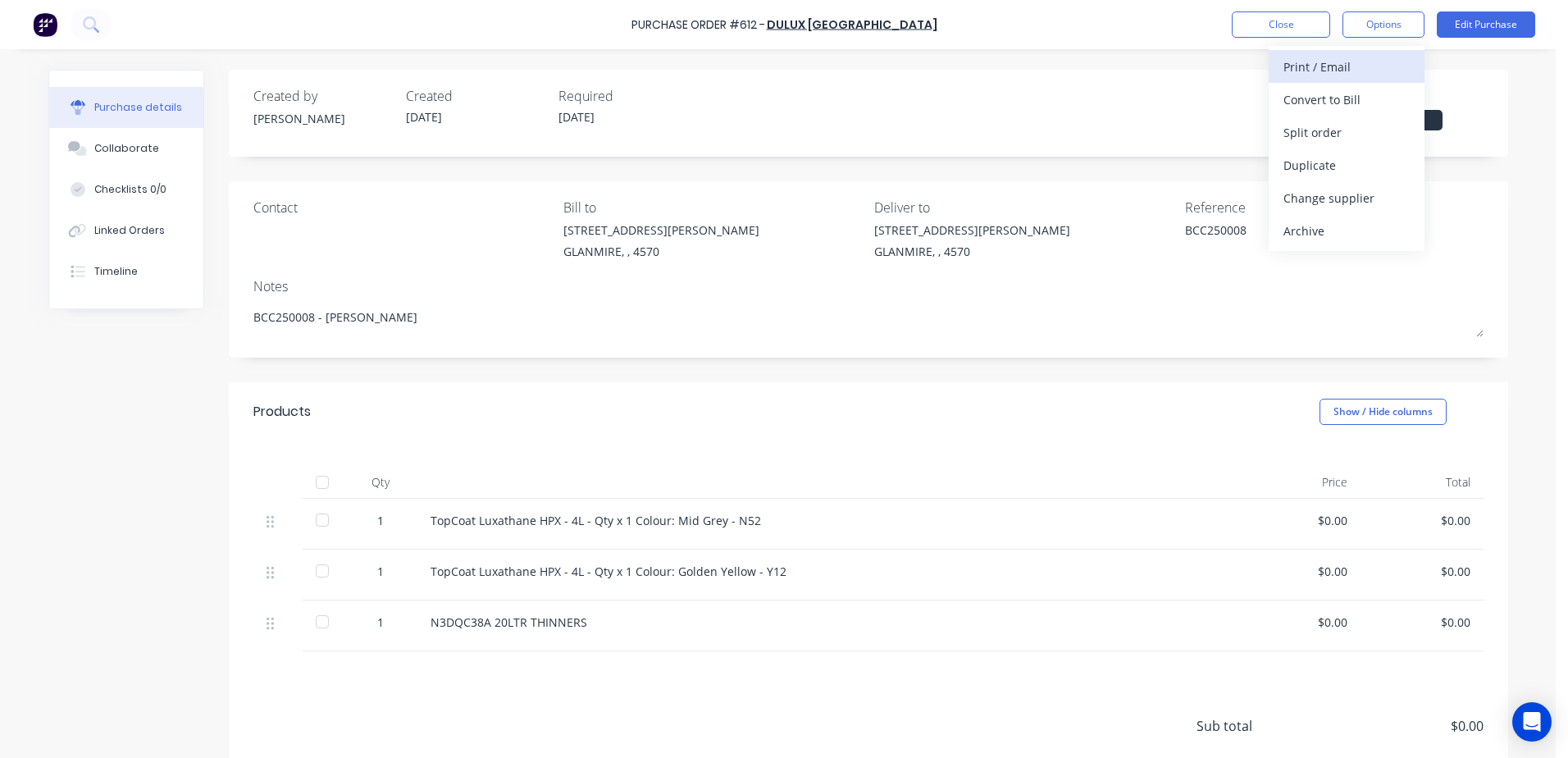
click at [1354, 65] on div "Print / Email" at bounding box center [1346, 67] width 126 height 24
click at [1341, 108] on div "With pricing" at bounding box center [1346, 100] width 126 height 24
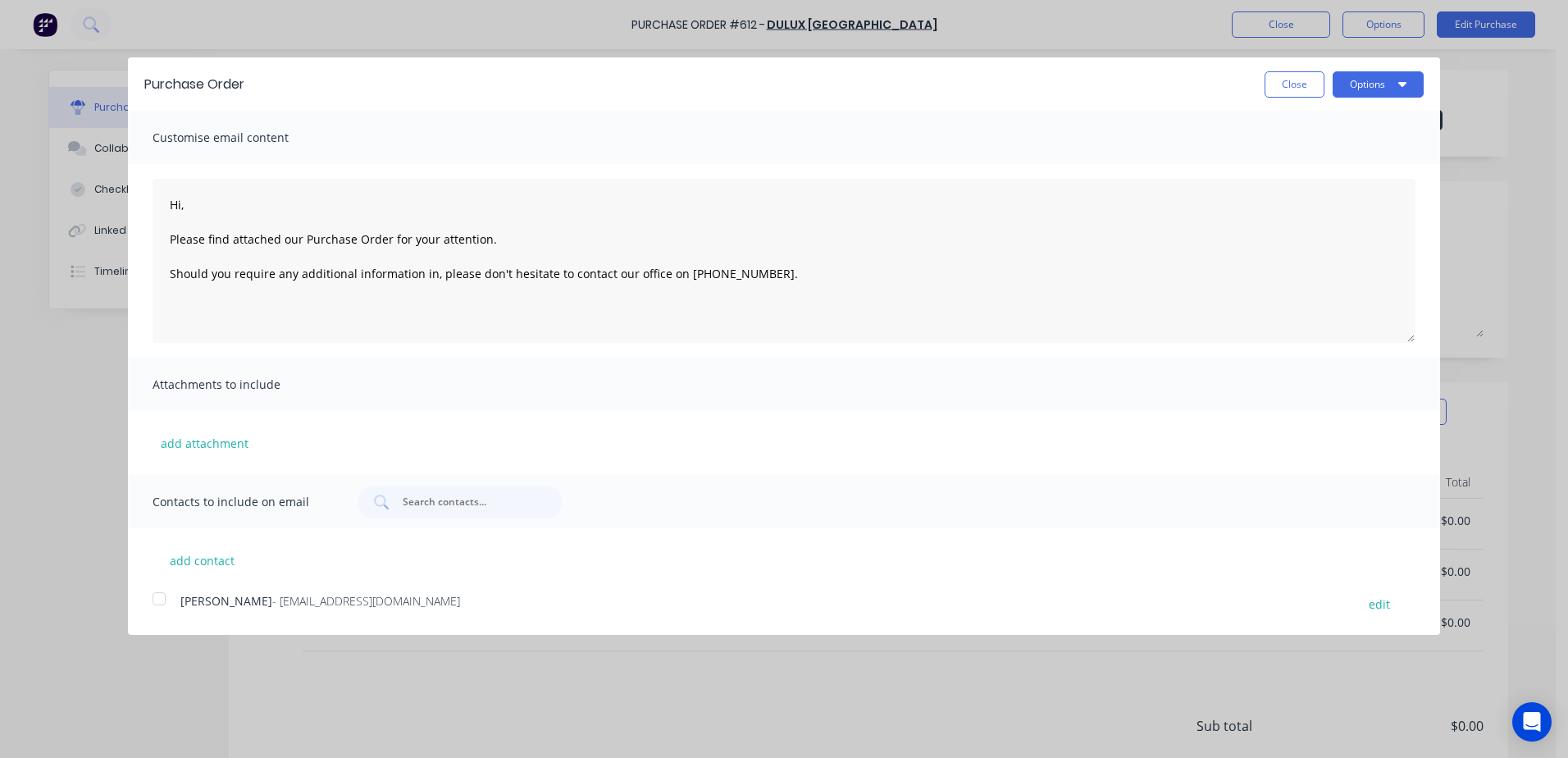
click at [163, 598] on div at bounding box center [159, 599] width 33 height 33
click at [1359, 85] on button "Options" at bounding box center [1378, 84] width 91 height 26
click at [1331, 155] on div "Email" at bounding box center [1345, 158] width 126 height 24
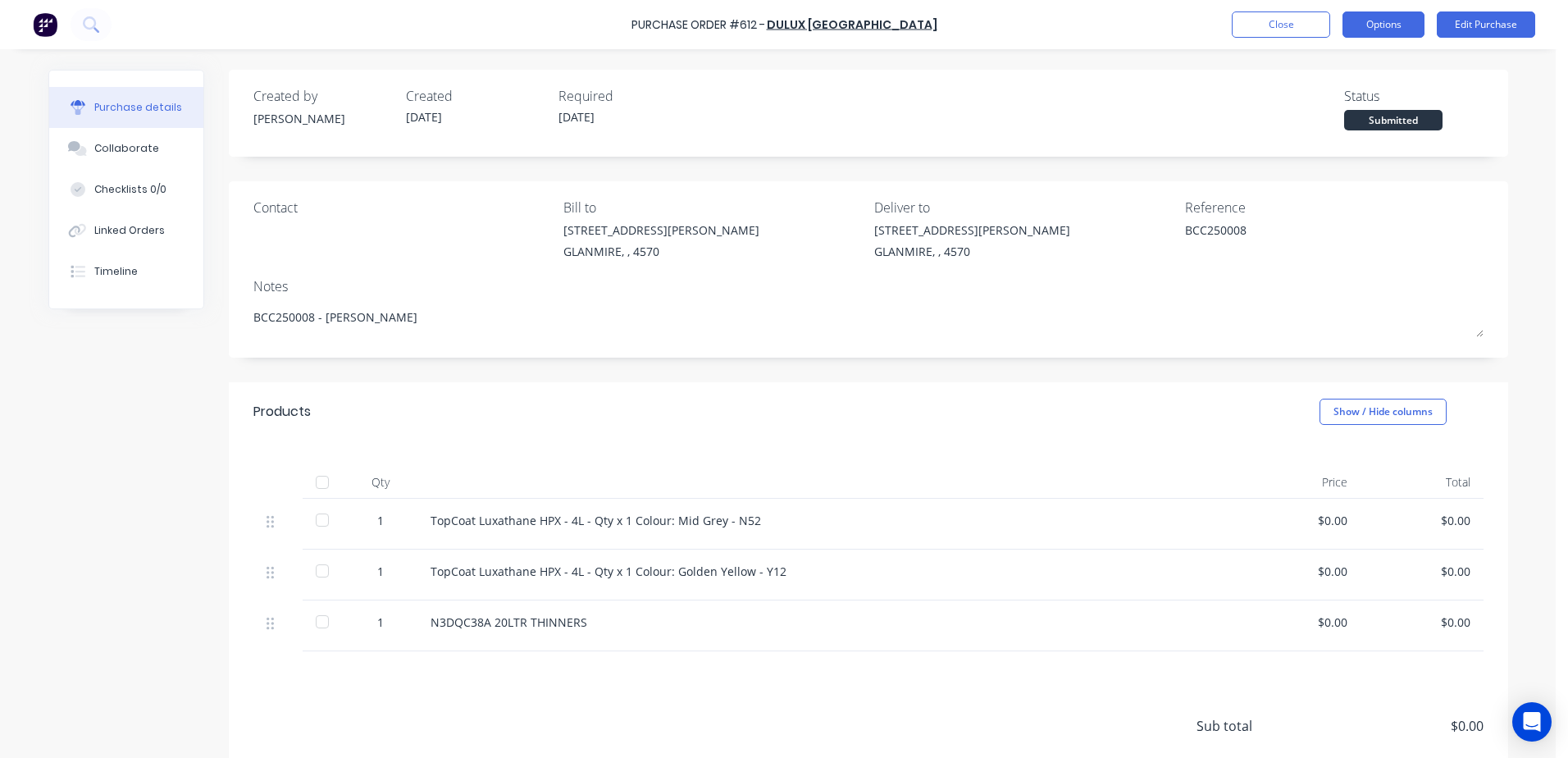
click at [1387, 27] on button "Options" at bounding box center [1383, 24] width 82 height 26
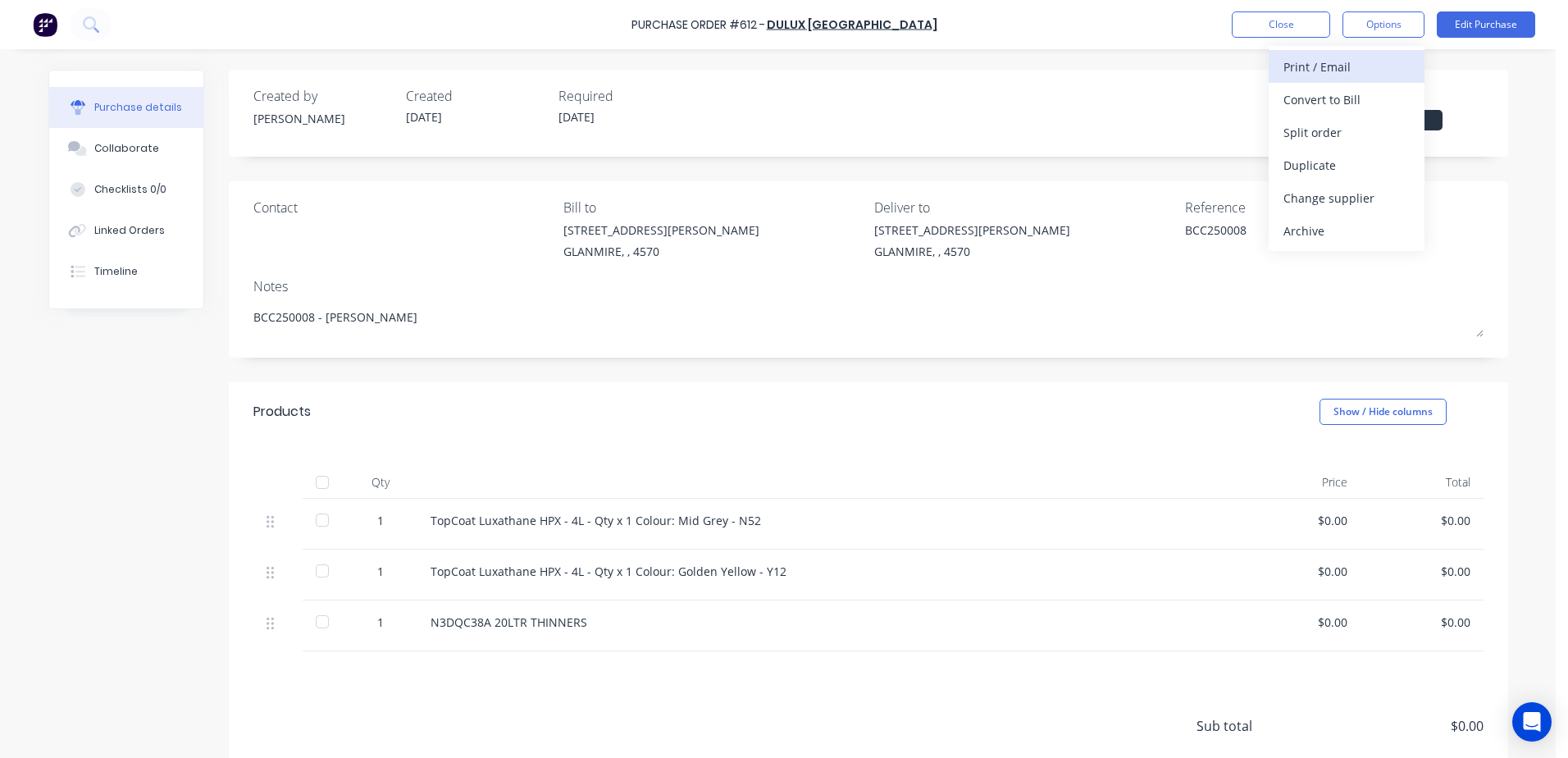
click at [1293, 72] on div "Print / Email" at bounding box center [1346, 67] width 126 height 24
click at [1306, 99] on div "With pricing" at bounding box center [1346, 100] width 126 height 24
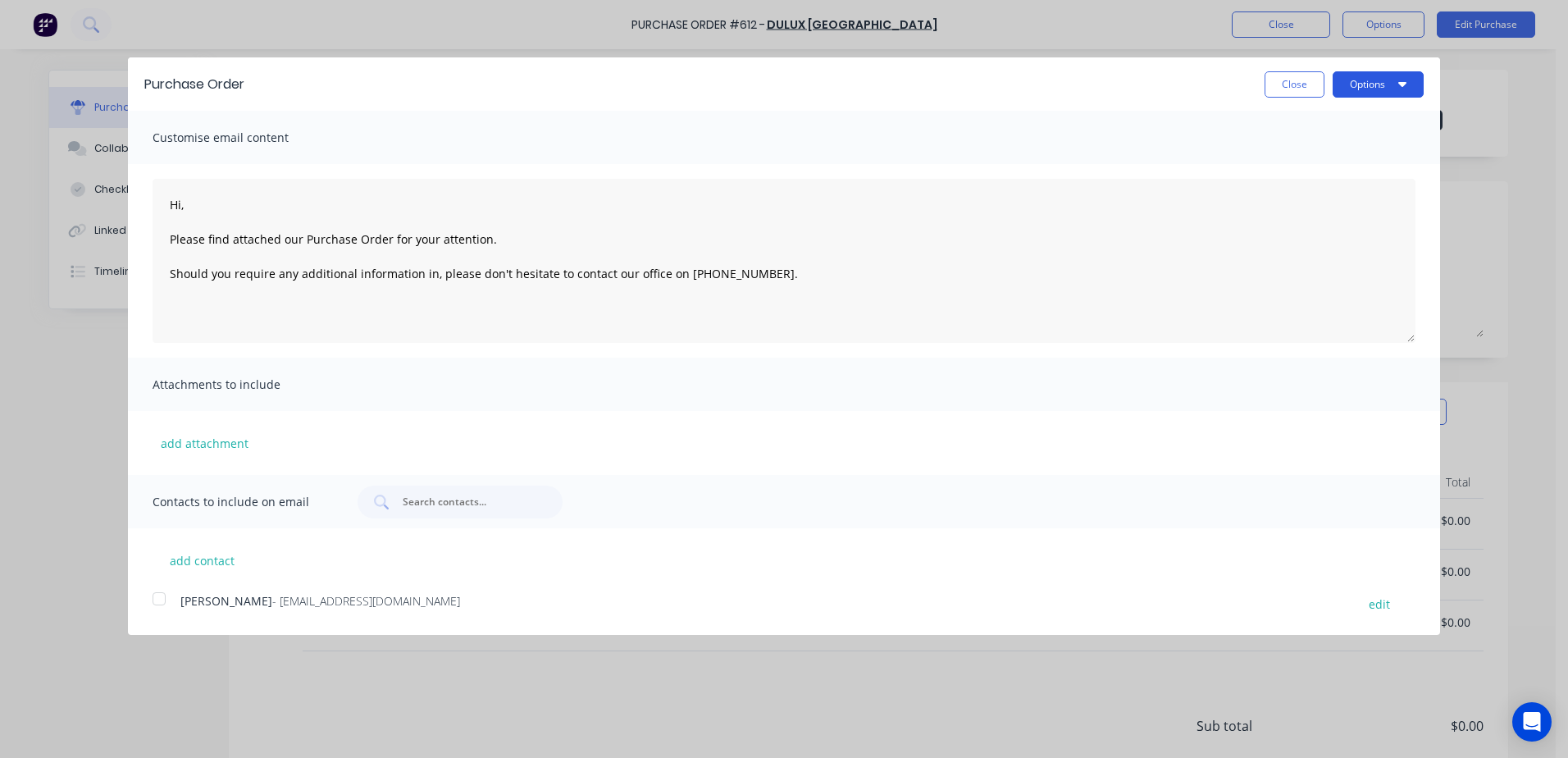
click at [1348, 85] on button "Options" at bounding box center [1378, 84] width 91 height 26
click at [1319, 125] on div "Print" at bounding box center [1345, 126] width 126 height 24
click at [1281, 91] on button "Close" at bounding box center [1295, 84] width 60 height 26
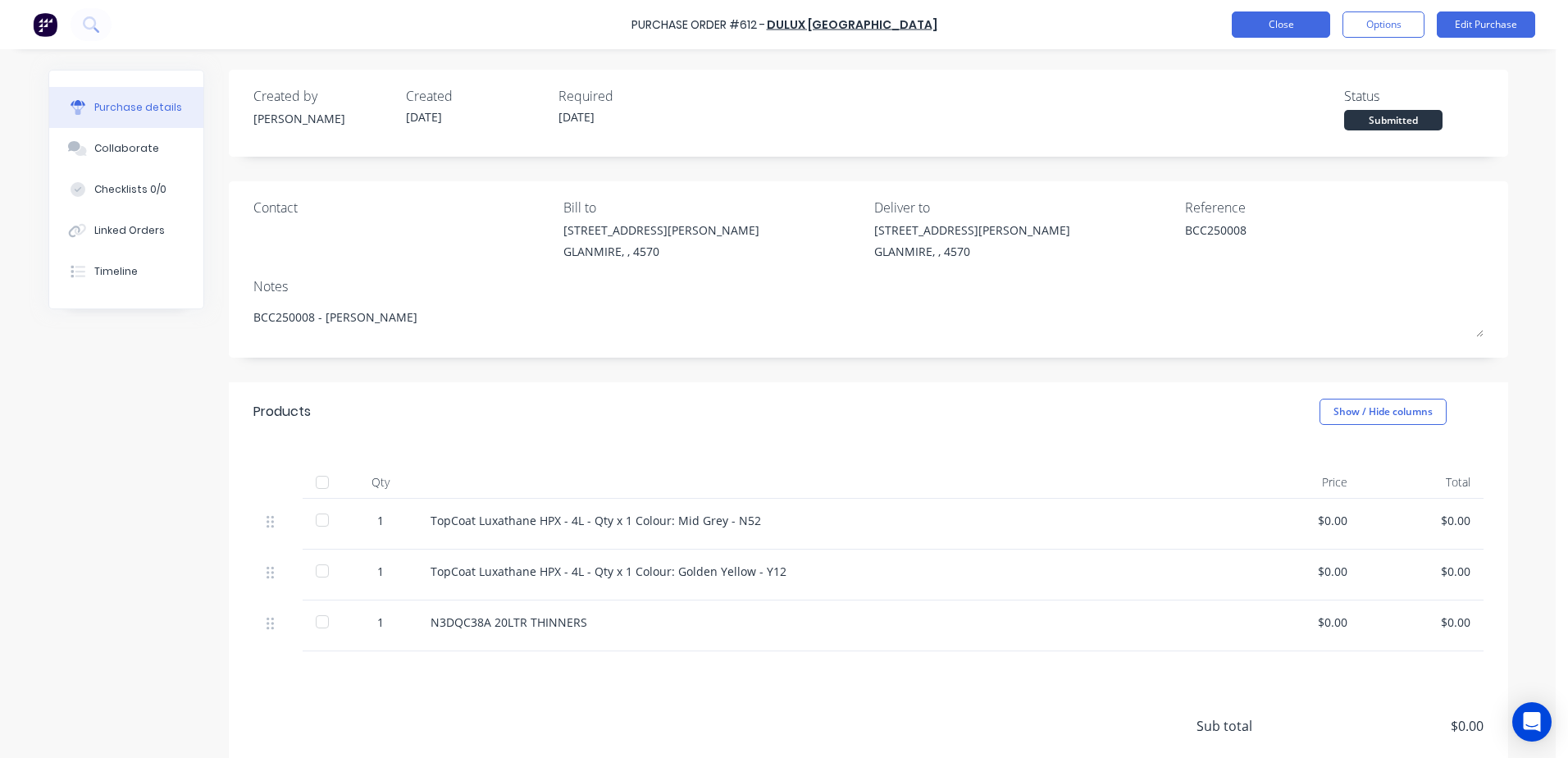
click at [1242, 33] on button "Close" at bounding box center [1281, 24] width 99 height 26
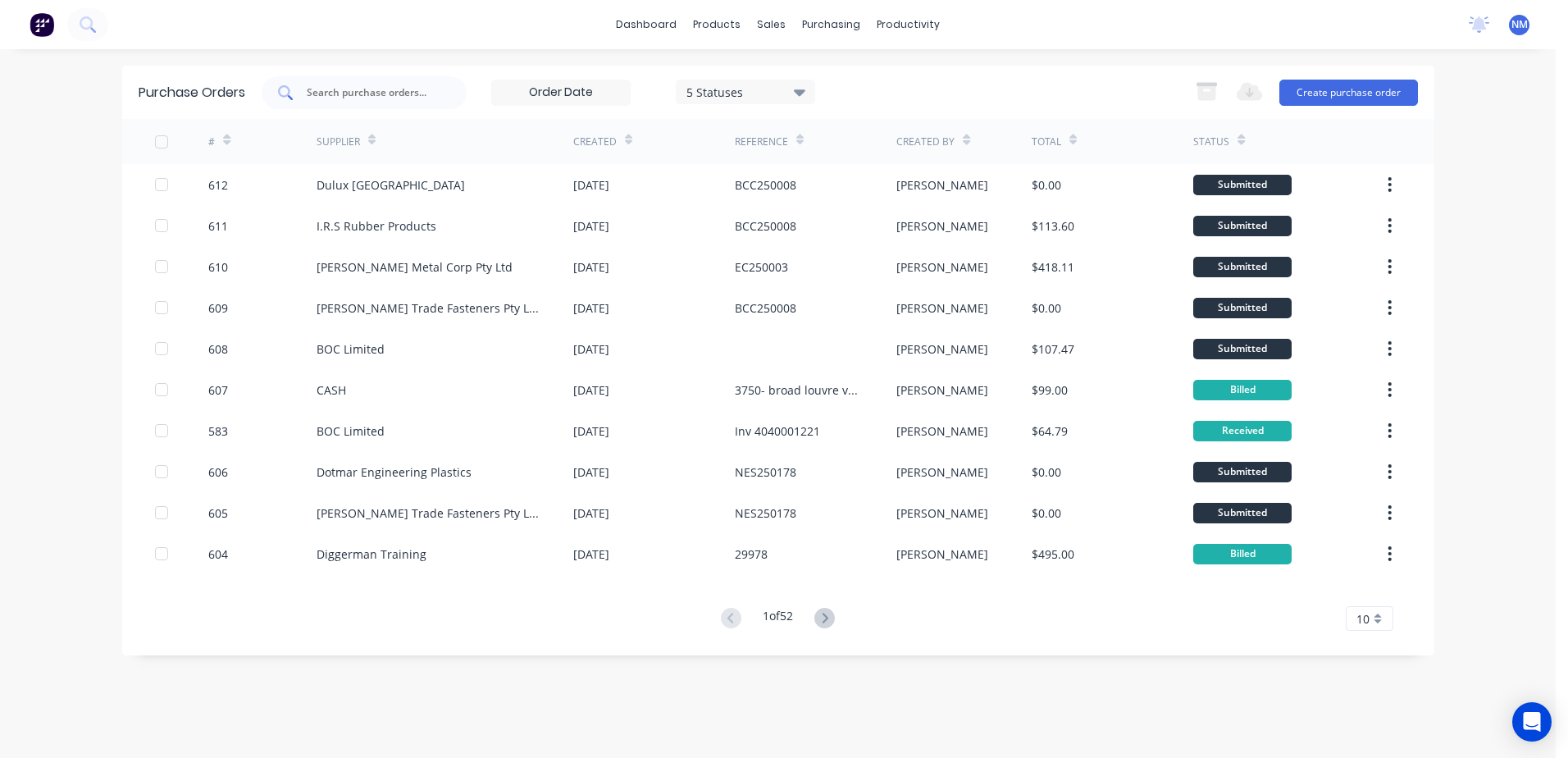
click at [375, 98] on input "text" at bounding box center [373, 92] width 136 height 16
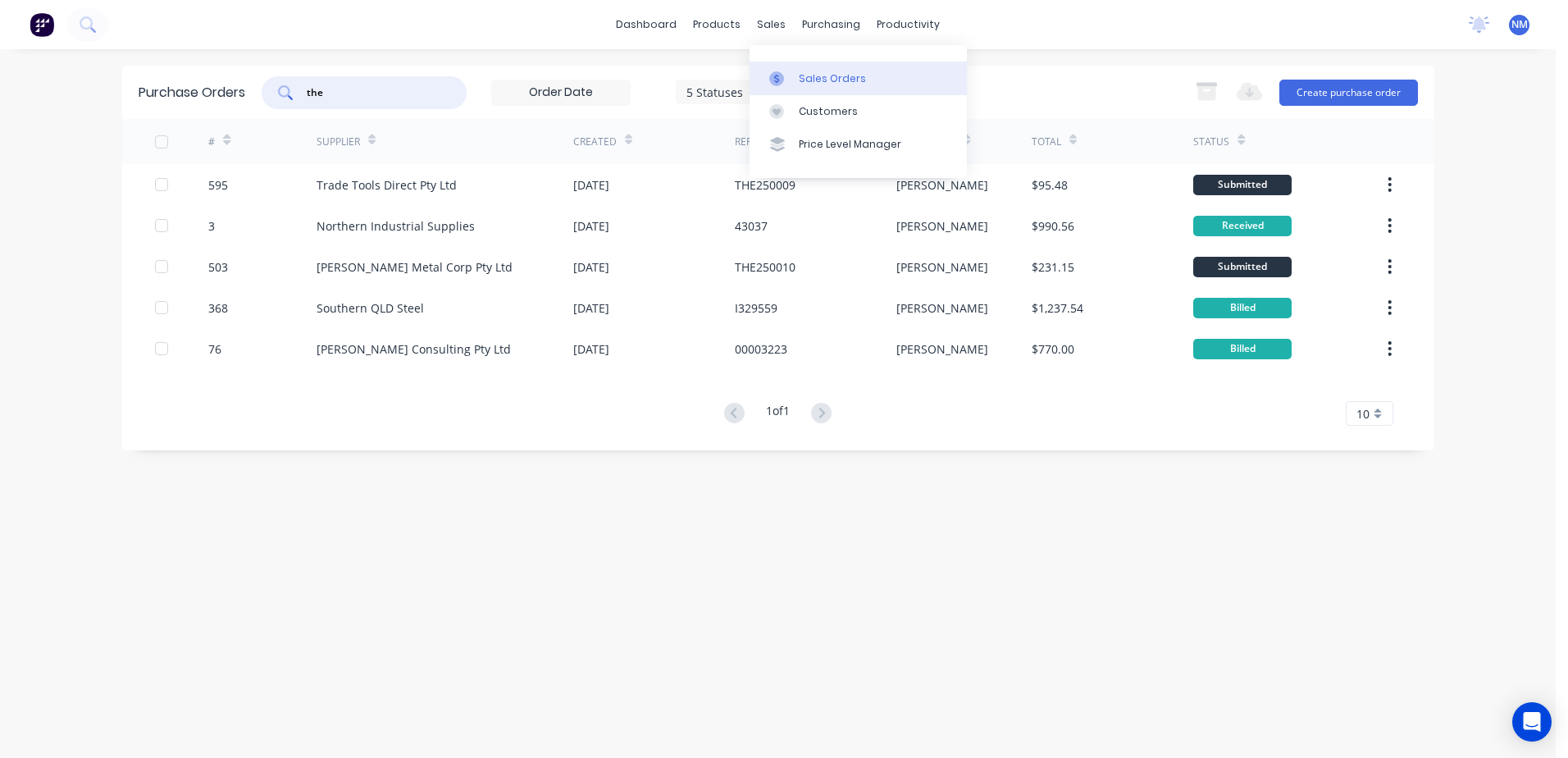
type input "the"
click at [810, 82] on div "Sales Orders" at bounding box center [832, 79] width 67 height 14
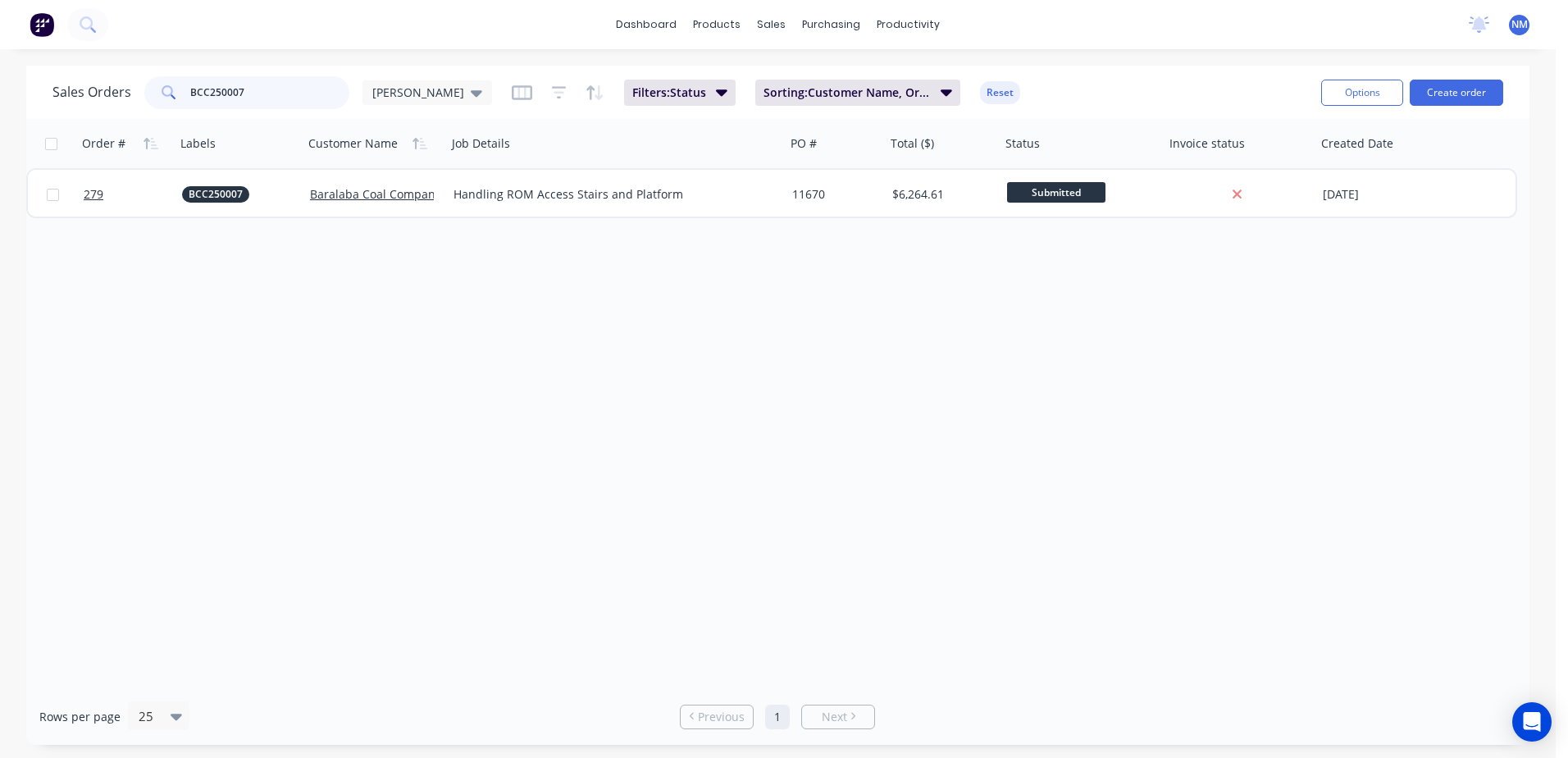
drag, startPoint x: 262, startPoint y: 99, endPoint x: 144, endPoint y: 97, distance: 118.0
click at [144, 97] on div "BCC250007" at bounding box center [246, 92] width 205 height 33
type input "the250009"
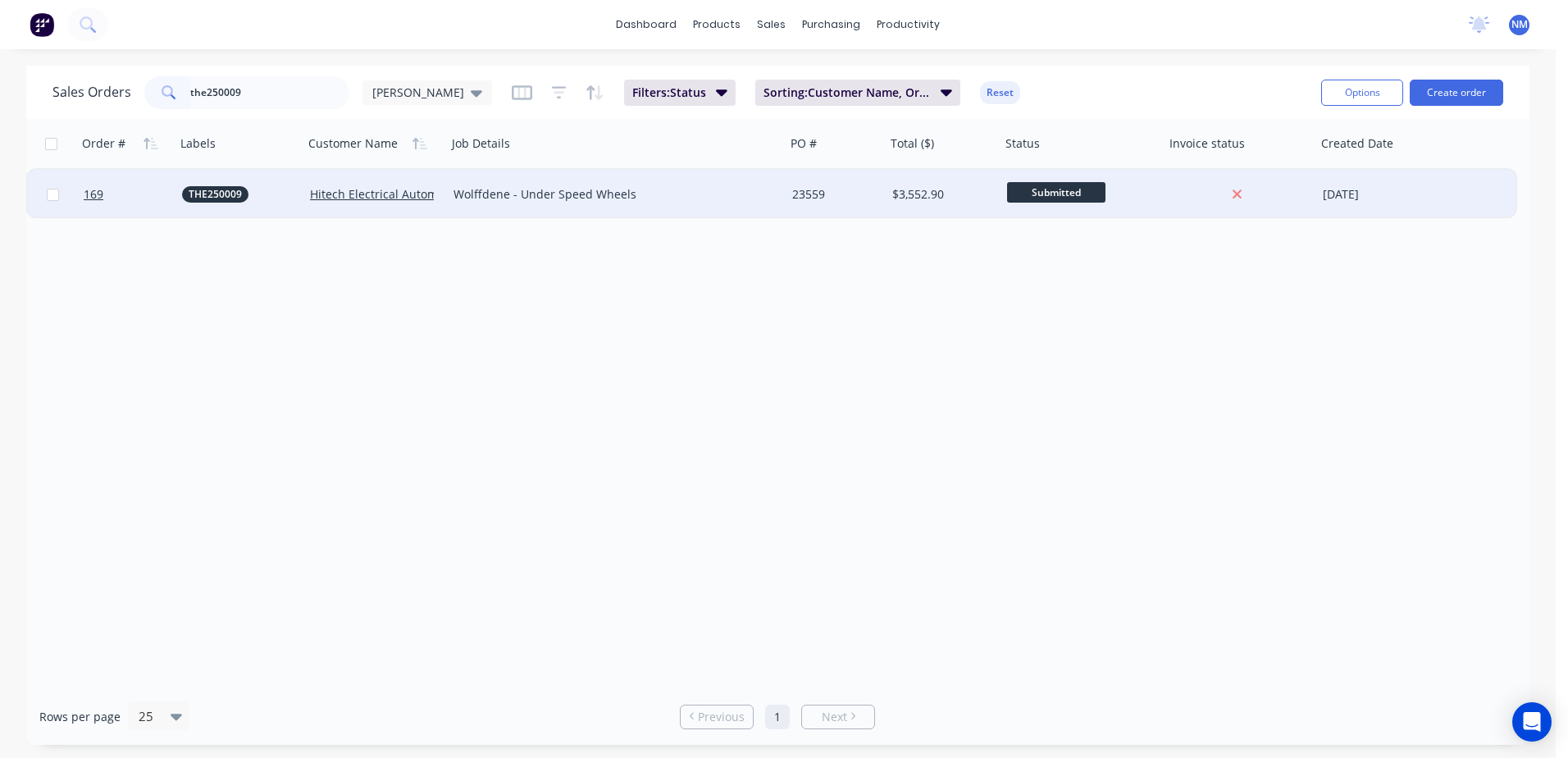
click at [849, 198] on div "23559" at bounding box center [833, 195] width 82 height 16
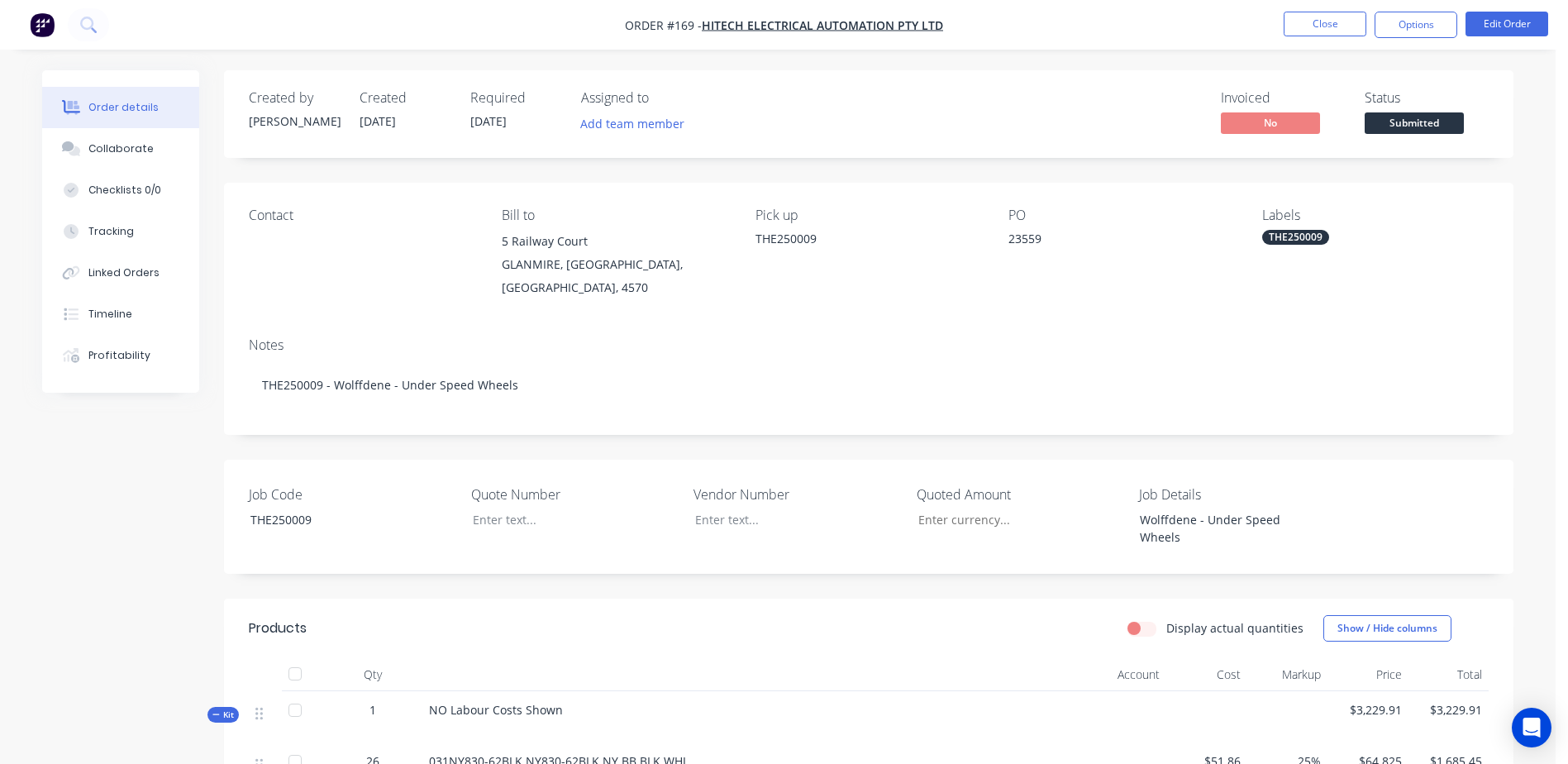
scroll to position [330, 0]
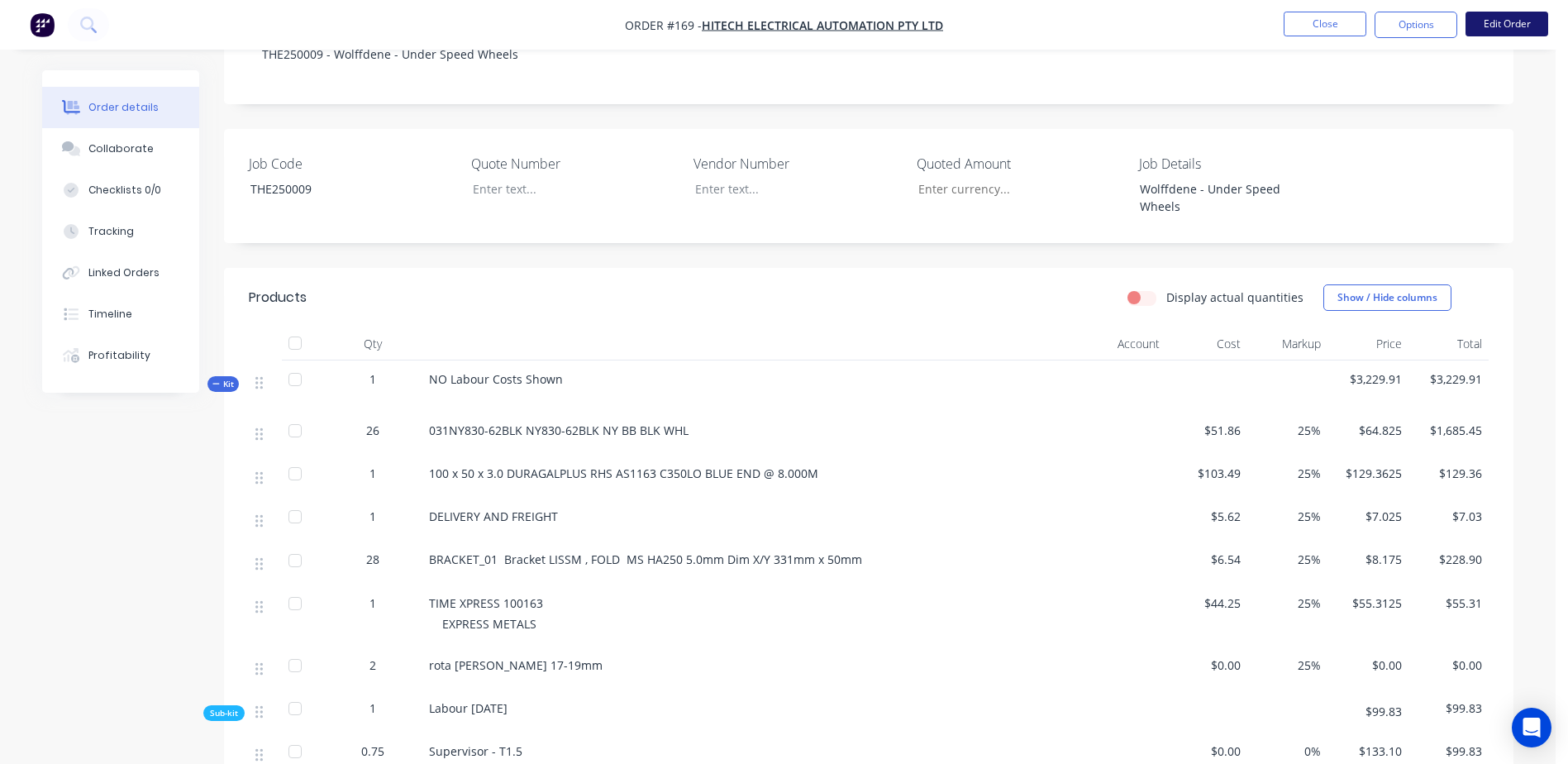
click at [1512, 26] on button "Edit Order" at bounding box center [1507, 24] width 83 height 25
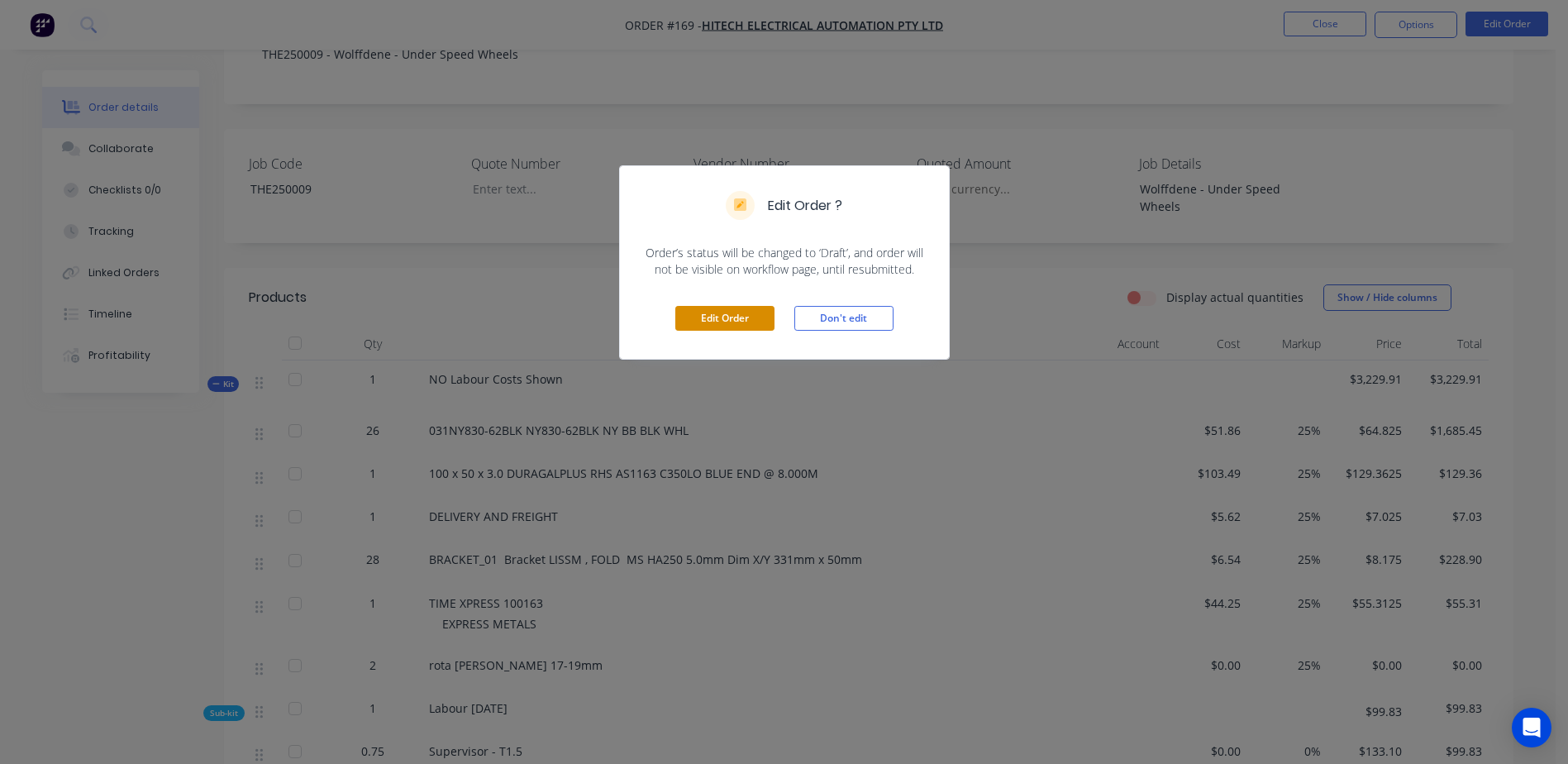
click at [717, 321] on button "Edit Order" at bounding box center [725, 318] width 99 height 25
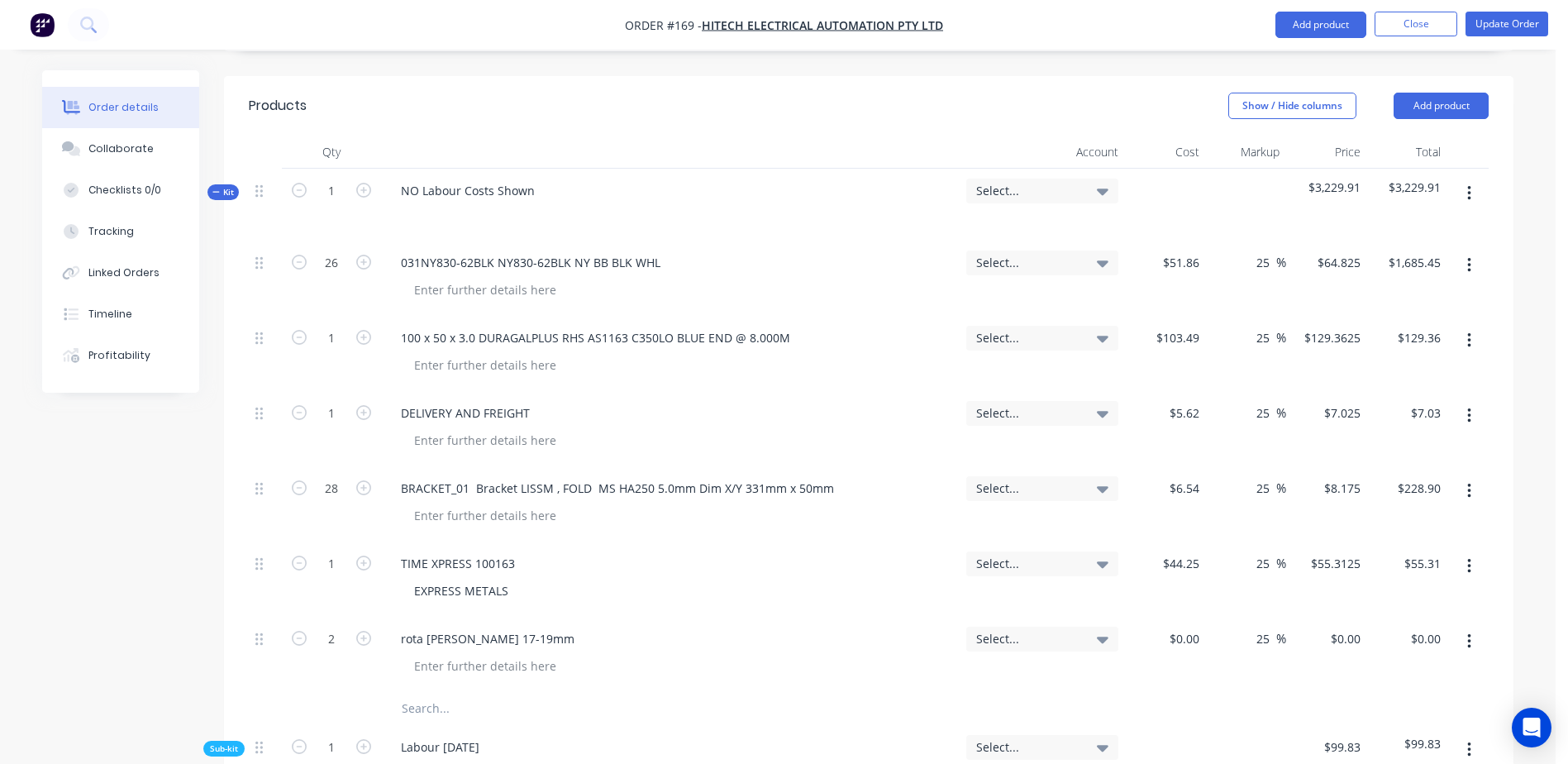
scroll to position [662, 0]
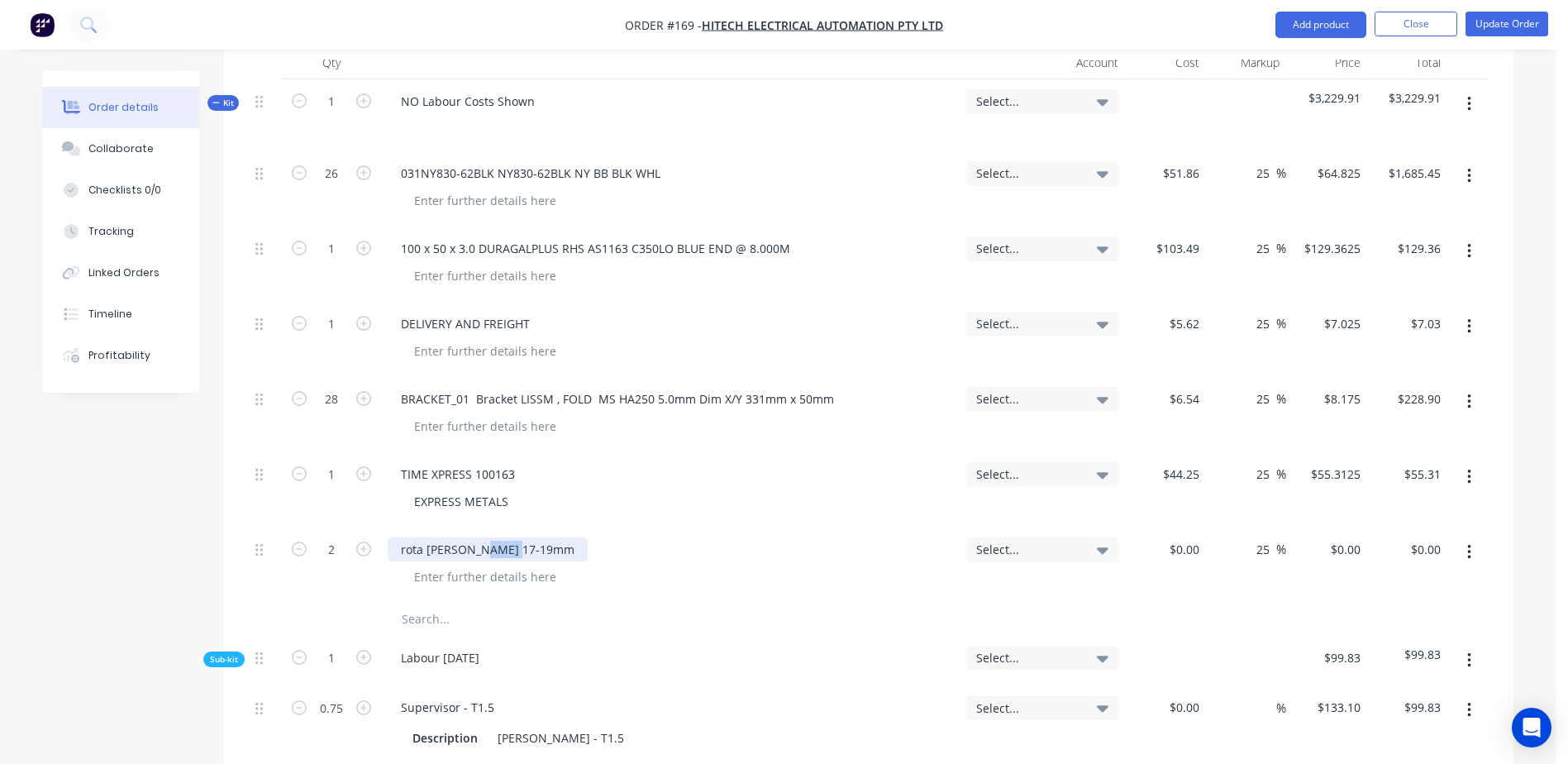
drag, startPoint x: 482, startPoint y: 487, endPoint x: 777, endPoint y: 477, distance: 295.2
click at [777, 538] on div "rota [PERSON_NAME] 17-19mm" at bounding box center [671, 549] width 566 height 24
click at [1171, 528] on div "0 $0.00" at bounding box center [1166, 565] width 81 height 75
type input "$39.00"
type input "$48.75"
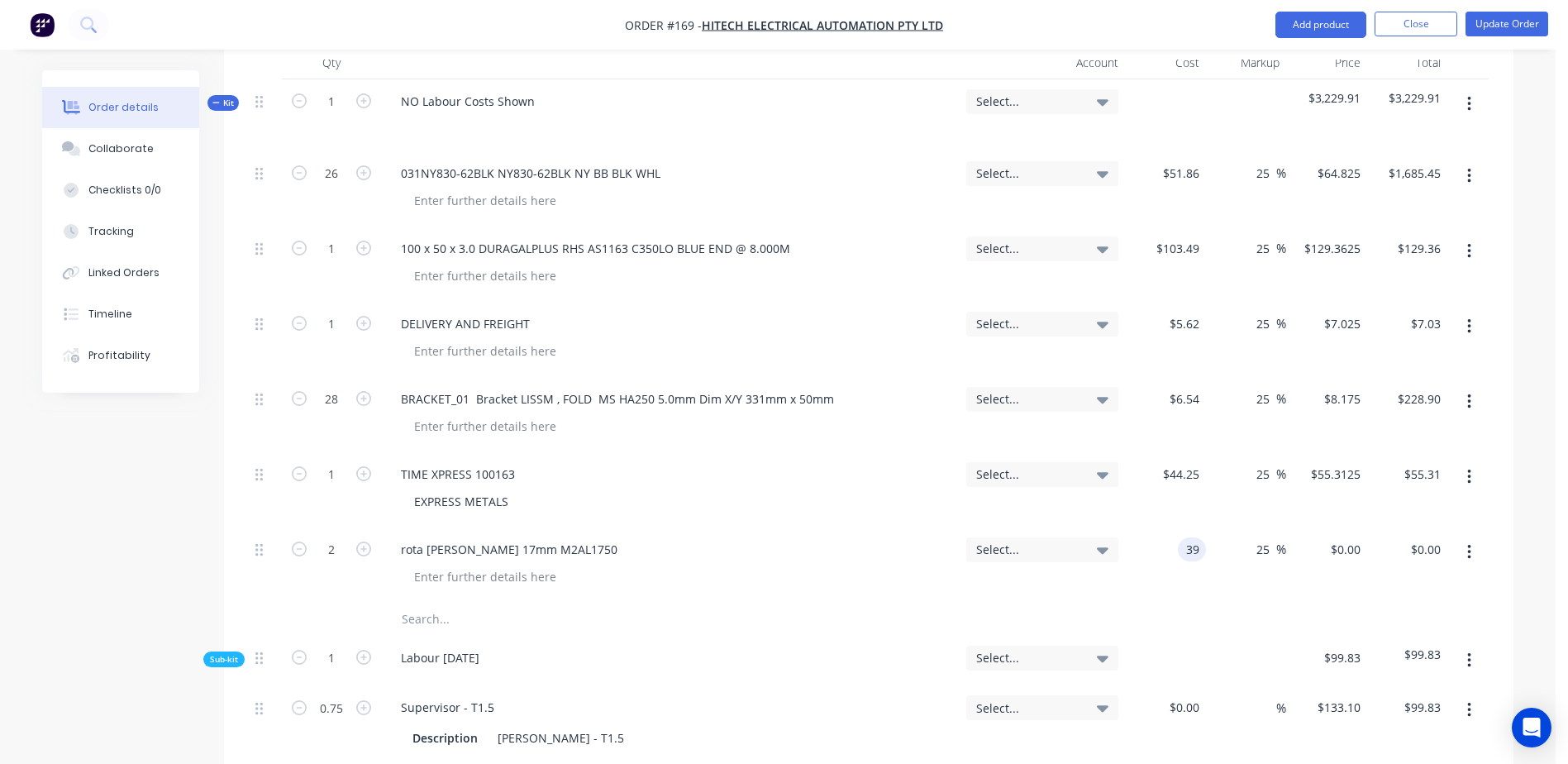
type input "$97.50"
click at [424, 602] on input "text" at bounding box center [566, 619] width 330 height 33
click at [298, 541] on icon "button" at bounding box center [299, 549] width 15 height 15
type input "1"
type input "$48.75"
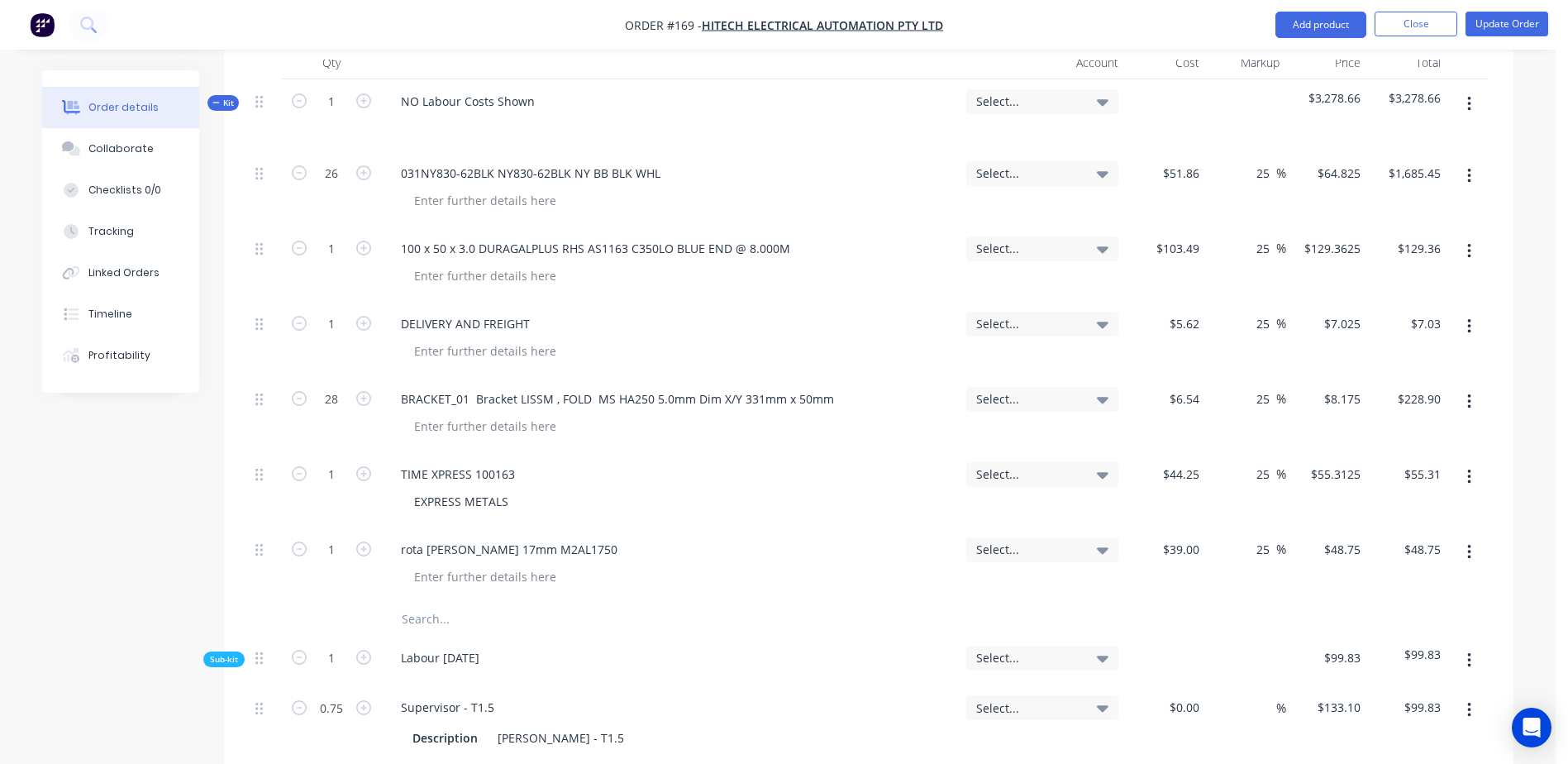
click at [429, 602] on input "text" at bounding box center [566, 619] width 330 height 33
type input "R"
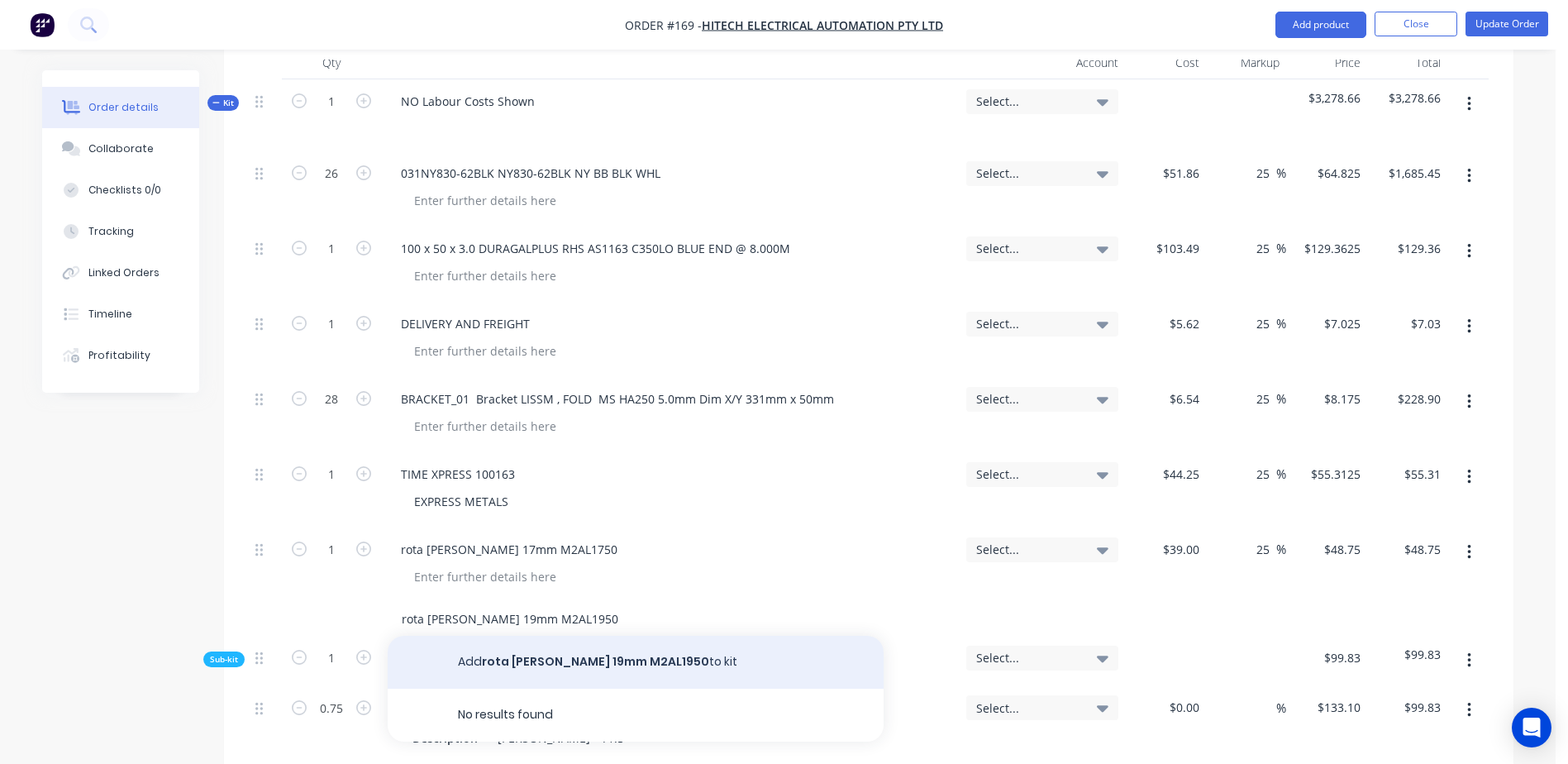
type input "rota [PERSON_NAME] 19mm M2AL1950"
click at [589, 636] on button "Add rota broach 19mm M2AL1950 to kit" at bounding box center [635, 663] width 496 height 53
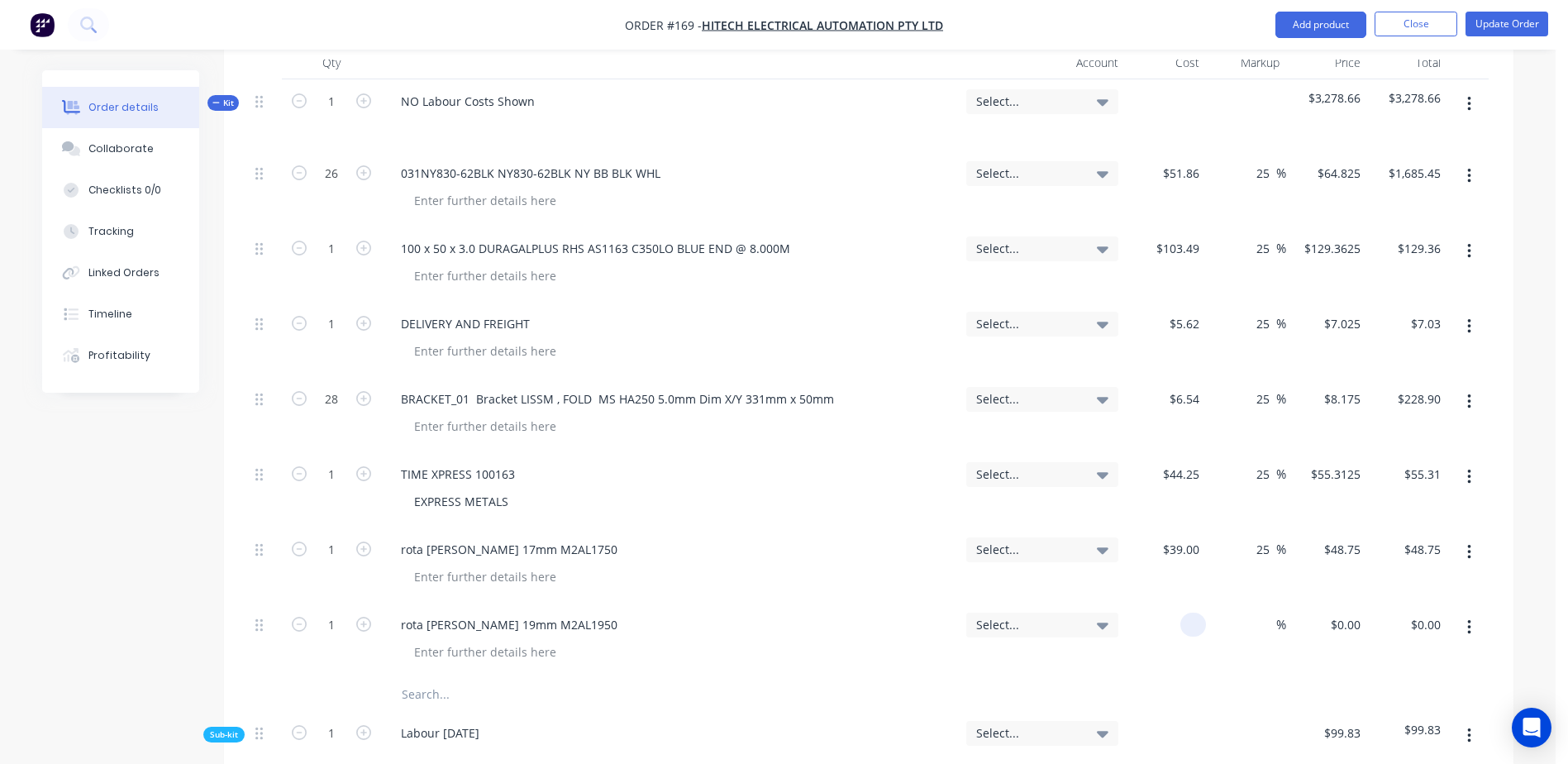
click at [1166, 602] on div at bounding box center [1166, 640] width 81 height 75
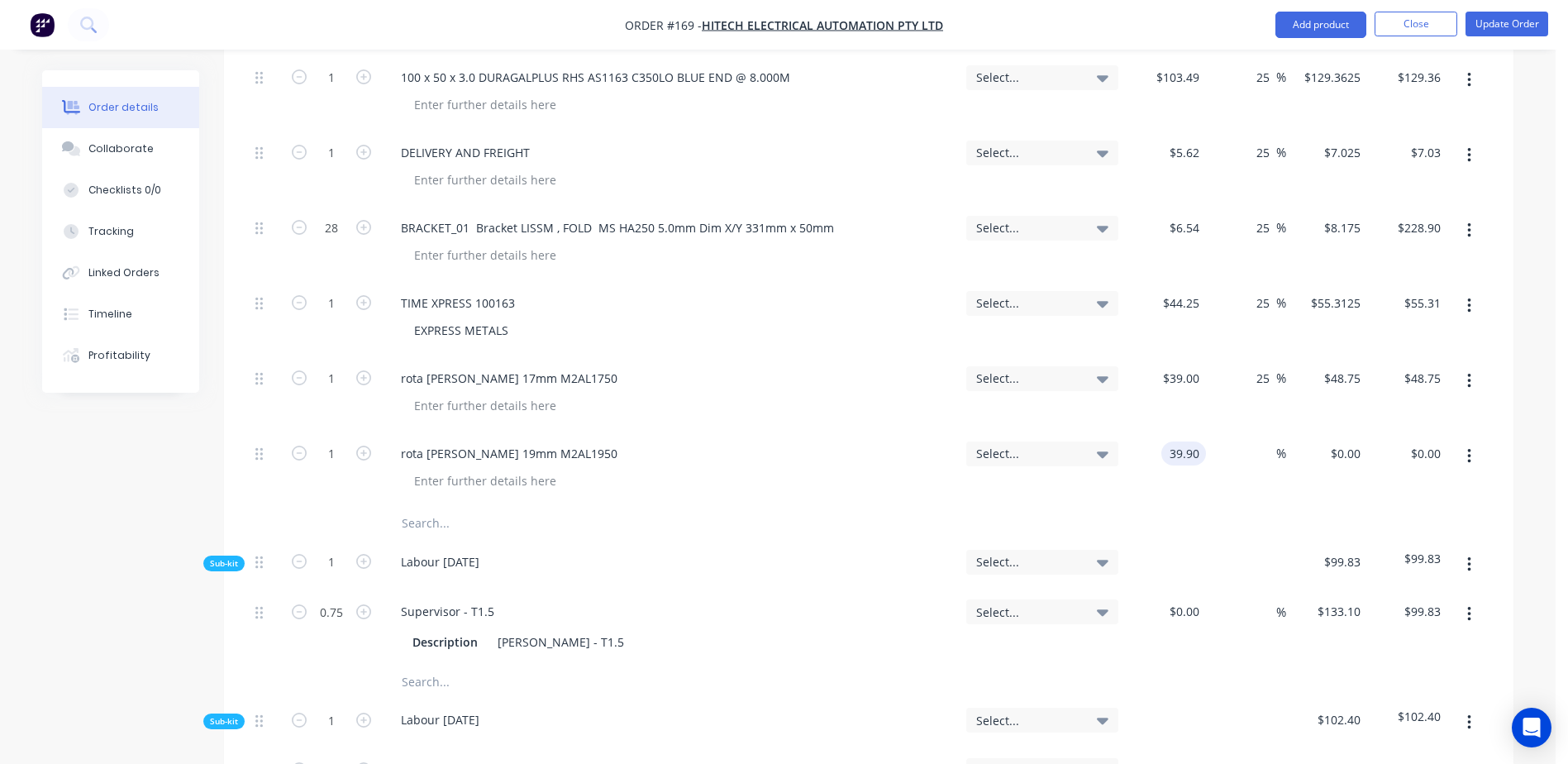
scroll to position [909, 0]
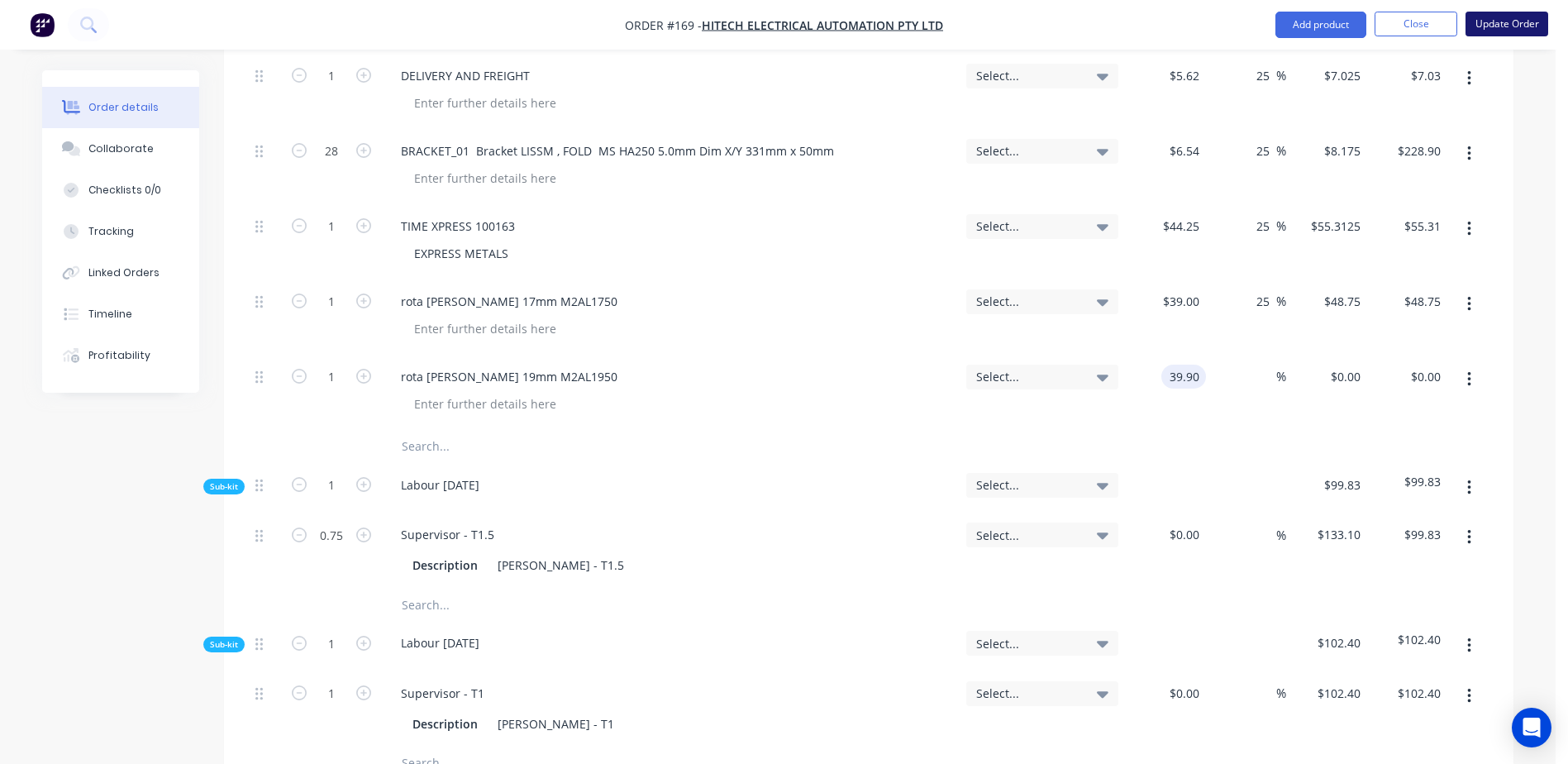
type input "$39.90"
click at [1497, 26] on button "Update Order" at bounding box center [1507, 24] width 83 height 25
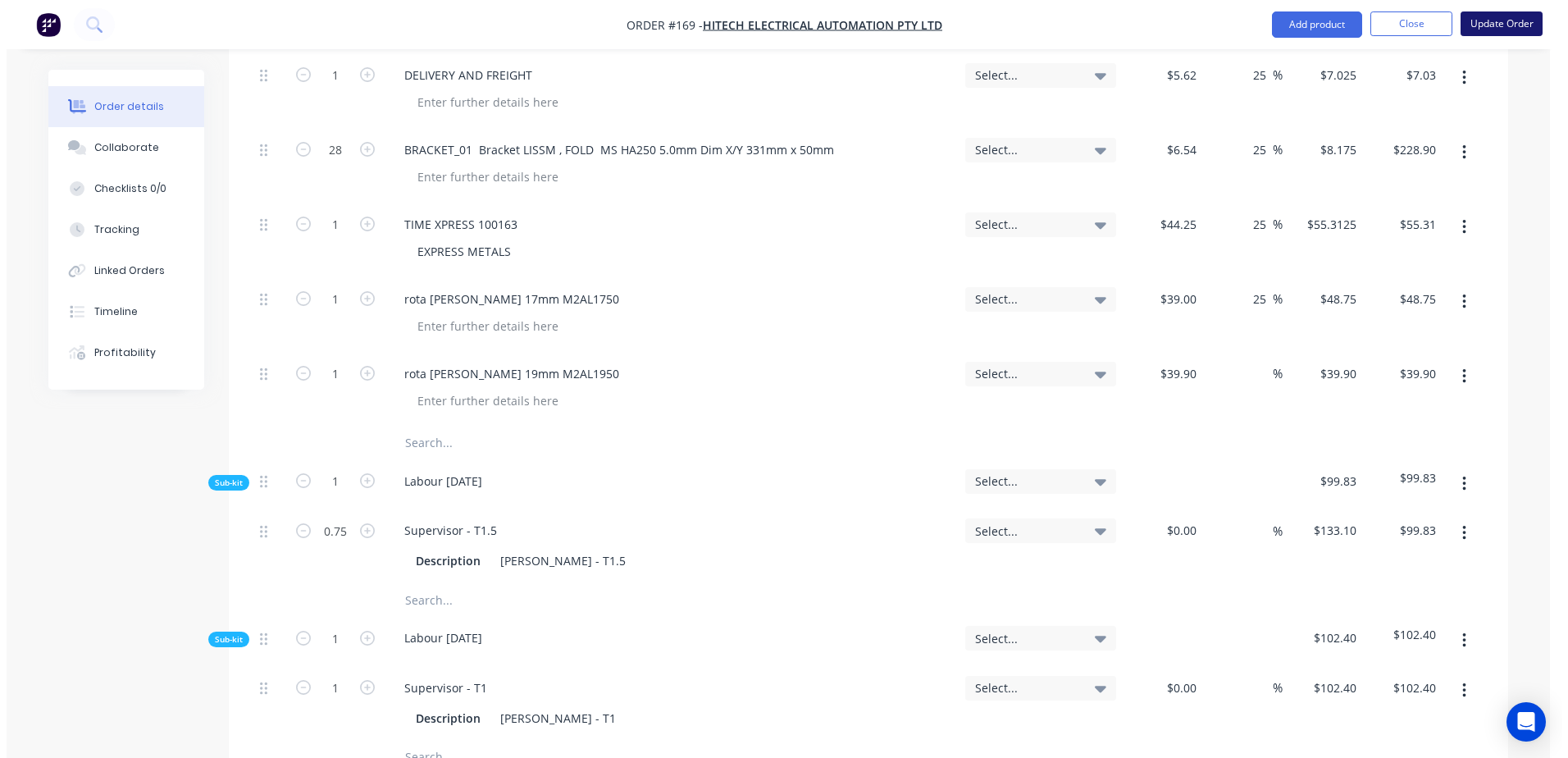
scroll to position [0, 0]
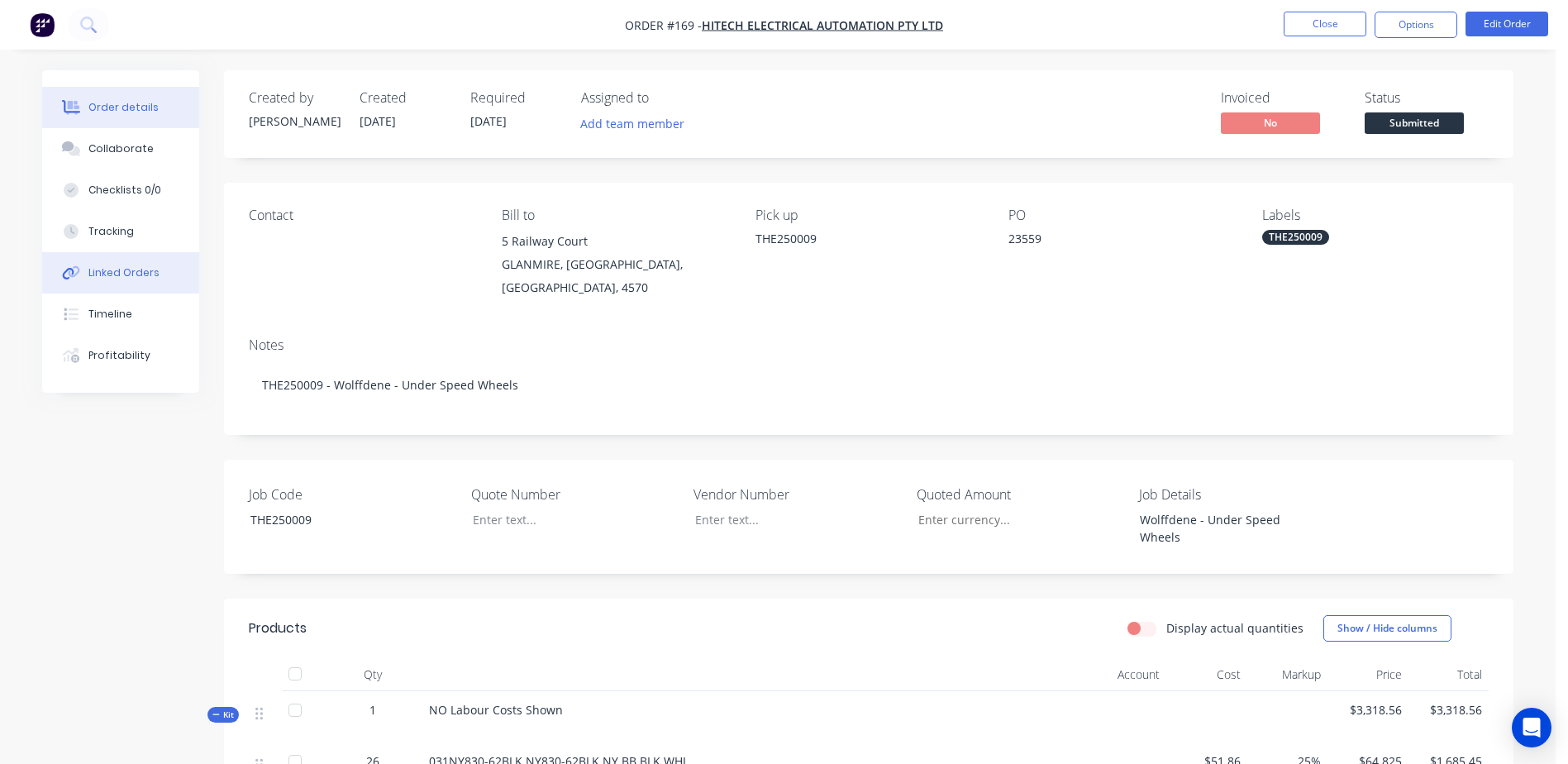
click at [95, 273] on div "Linked Orders" at bounding box center [124, 273] width 71 height 15
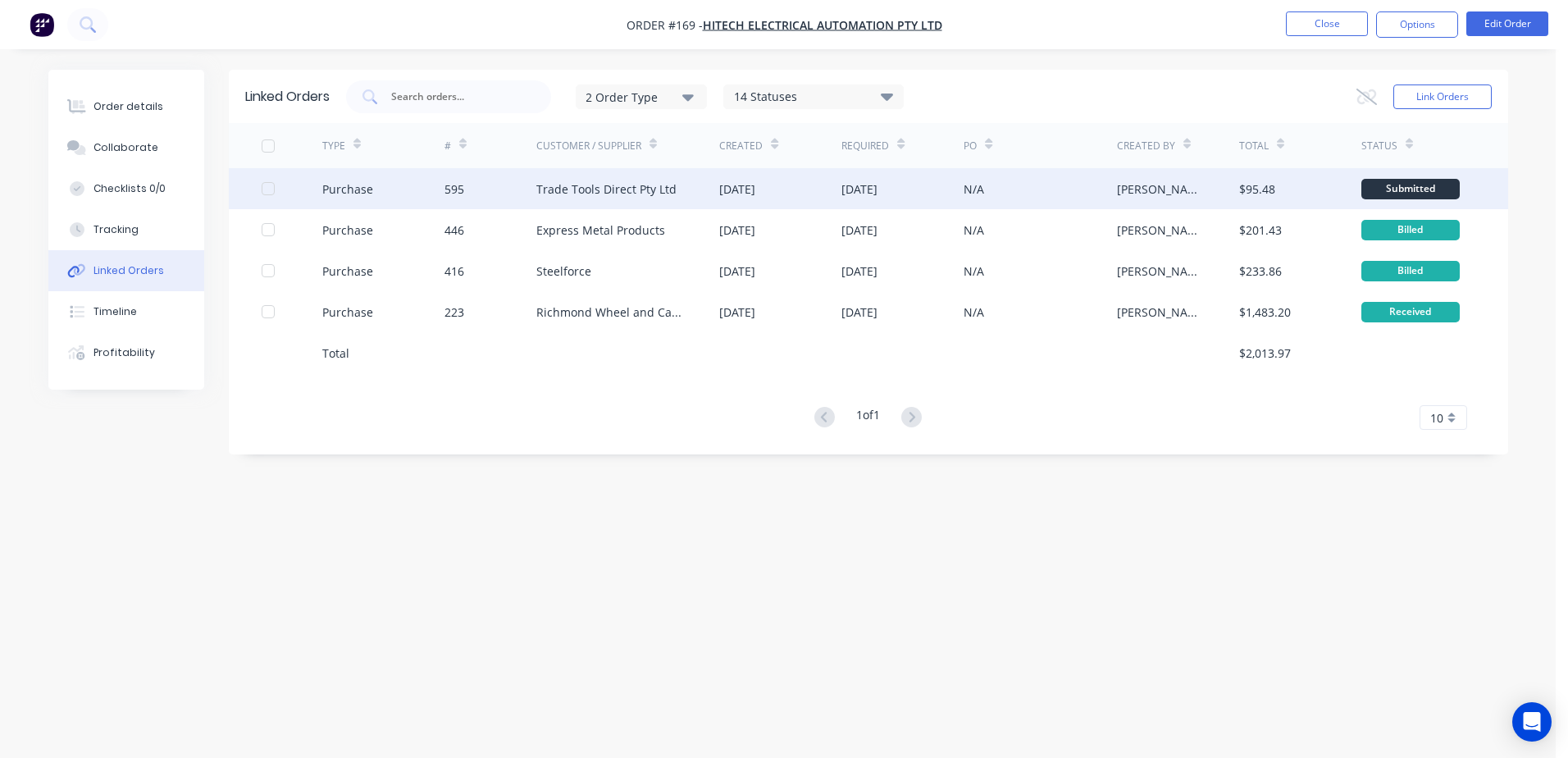
click at [1083, 189] on div "N/A" at bounding box center [1039, 188] width 152 height 41
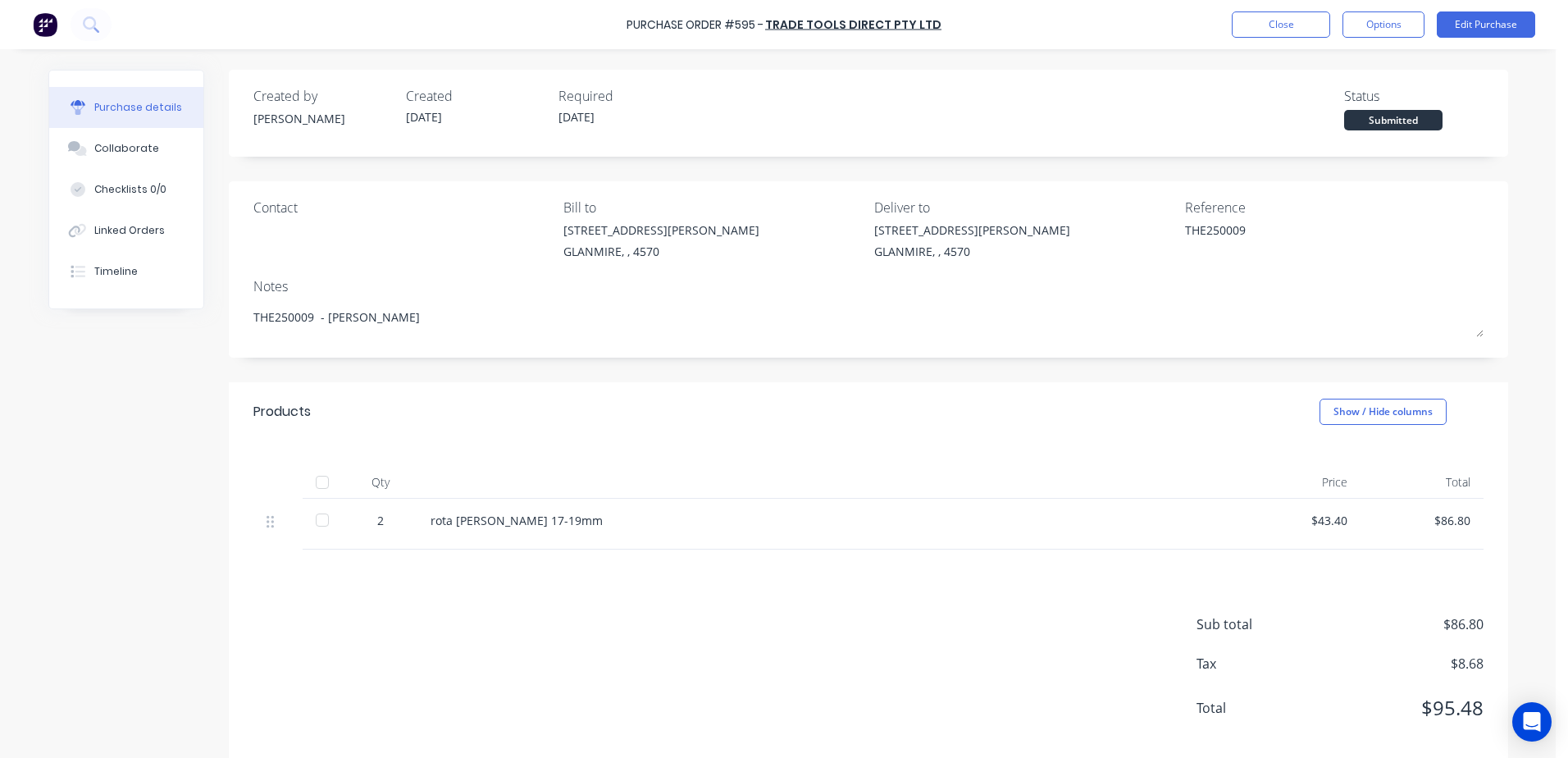
click at [373, 527] on div "2" at bounding box center [380, 520] width 48 height 17
click at [1271, 29] on button "Close" at bounding box center [1281, 24] width 99 height 26
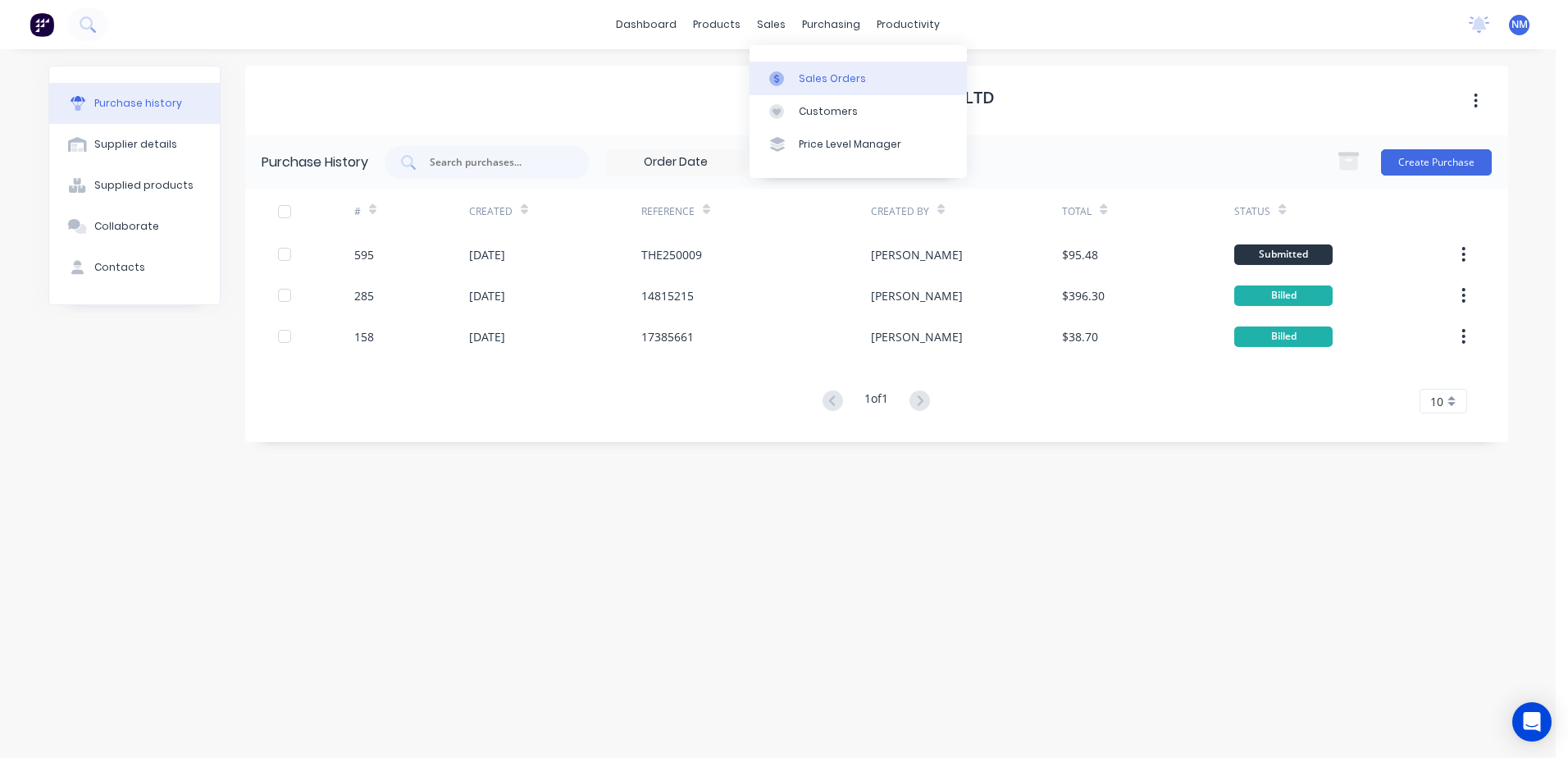
click at [839, 82] on div "Sales Orders" at bounding box center [832, 79] width 67 height 14
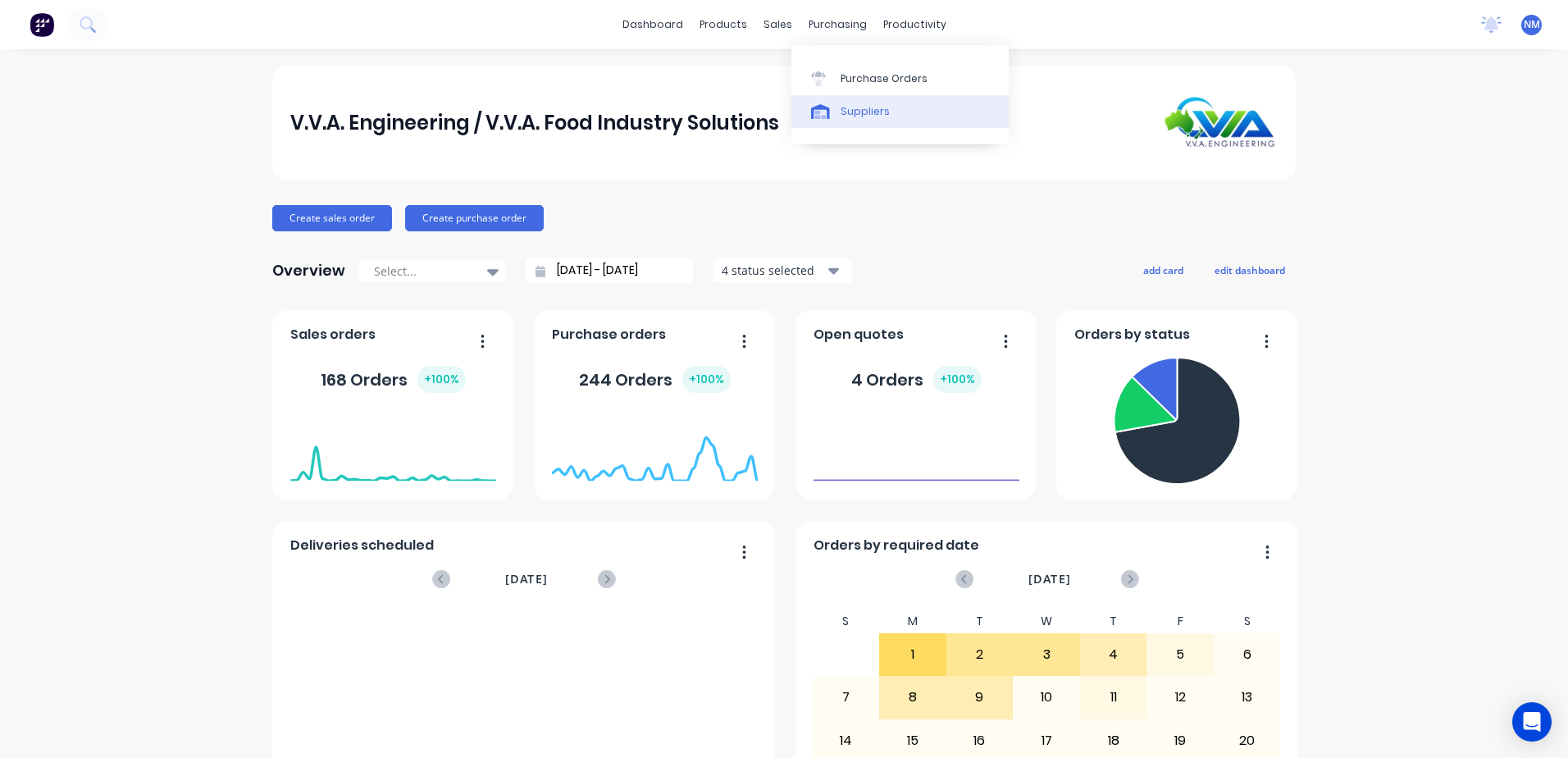
click at [865, 112] on div "Suppliers" at bounding box center [865, 111] width 49 height 14
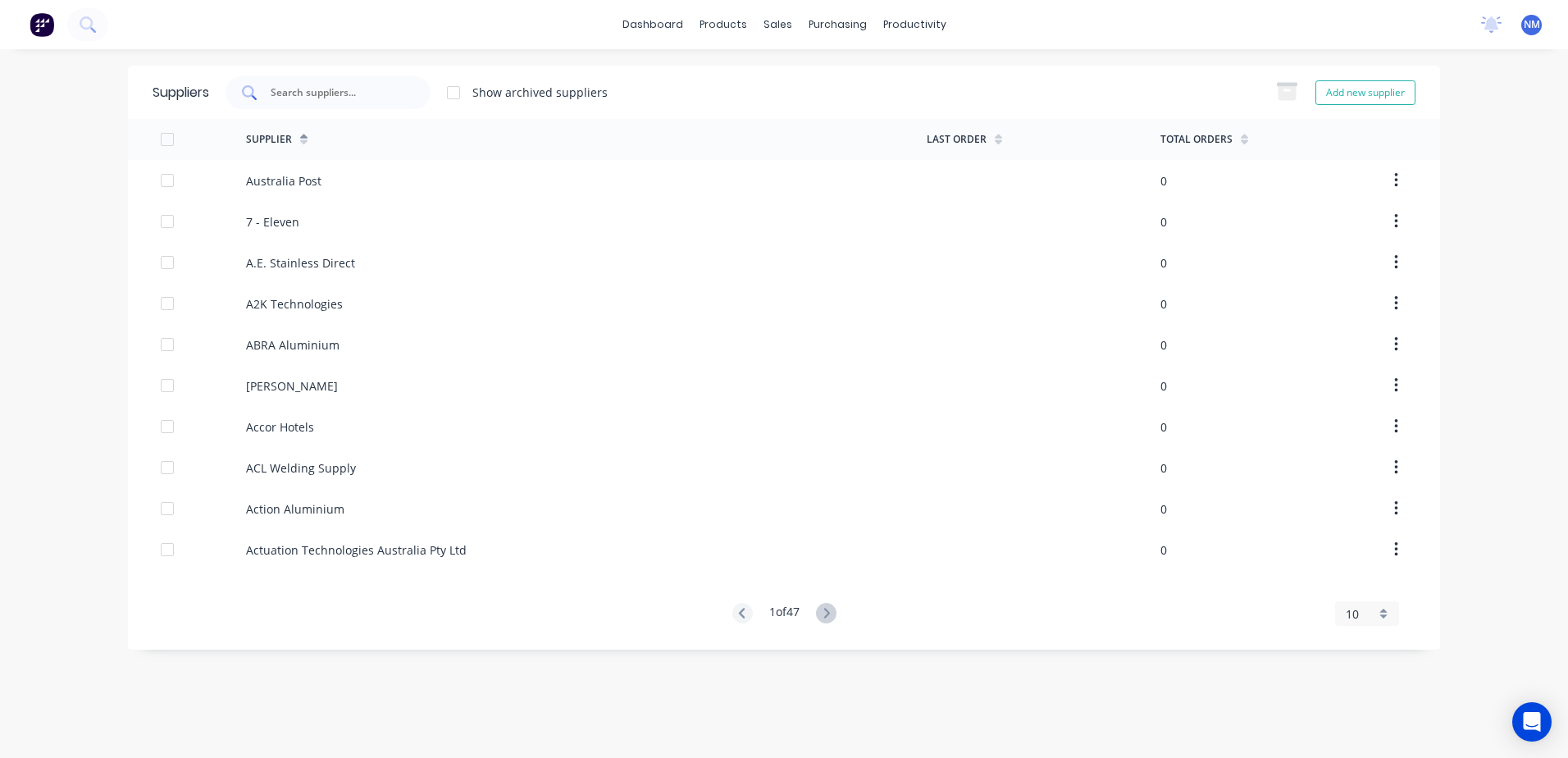
click at [327, 89] on input "text" at bounding box center [337, 92] width 136 height 16
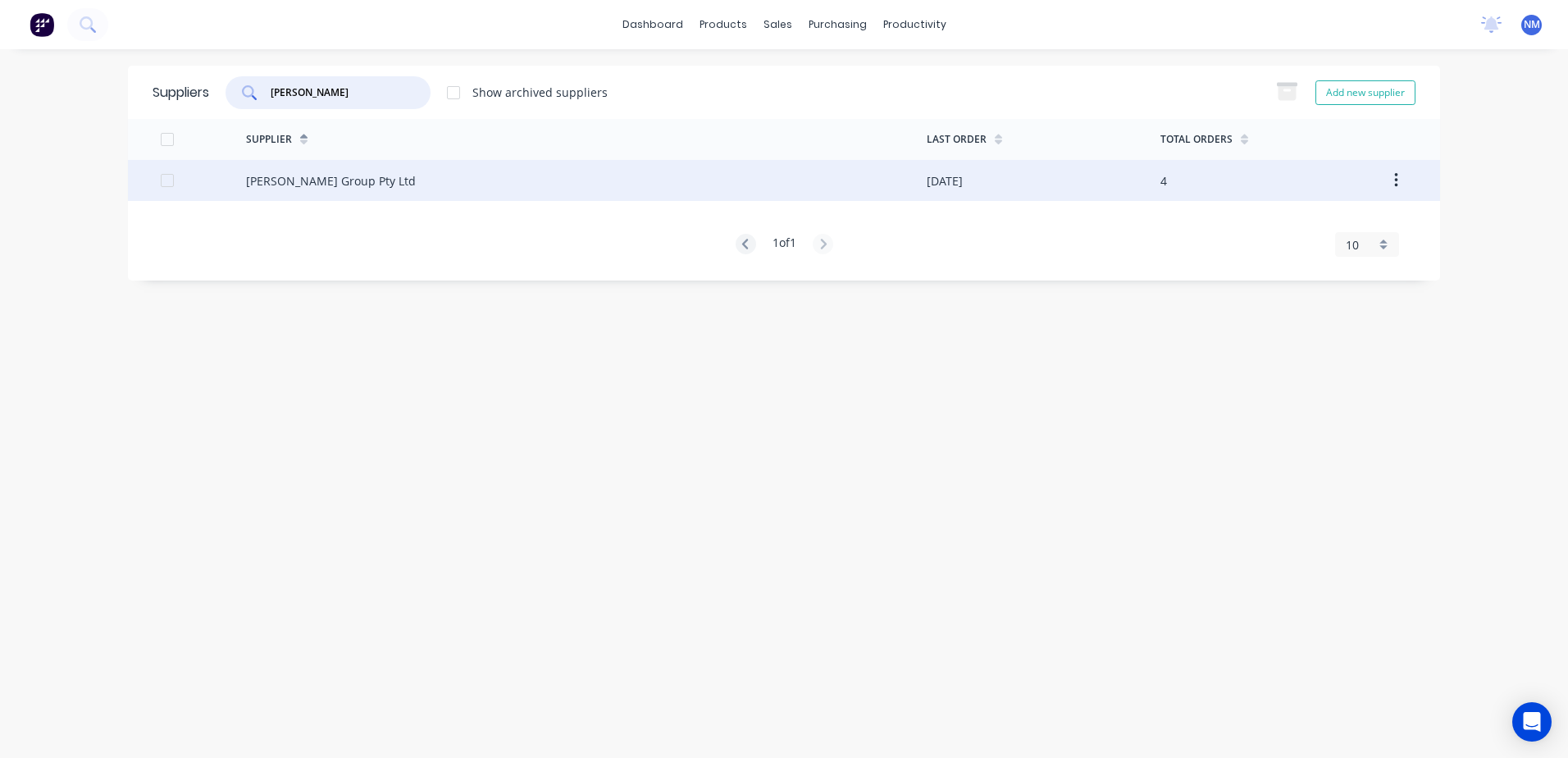
type input "fero"
click at [917, 178] on div "Fero Group Pty Ltd" at bounding box center [587, 180] width 681 height 41
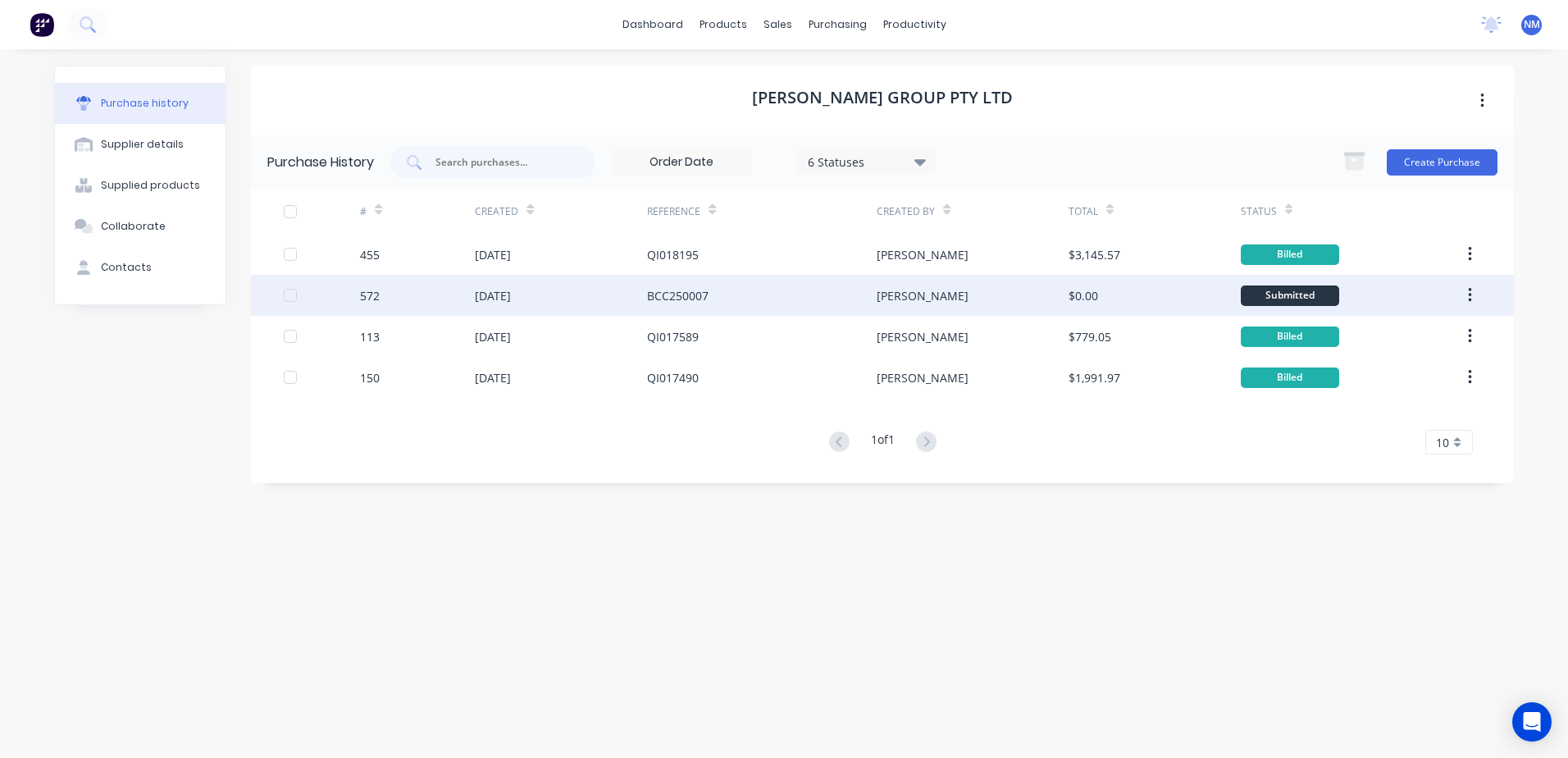
click at [1014, 296] on div "[PERSON_NAME]" at bounding box center [971, 294] width 191 height 41
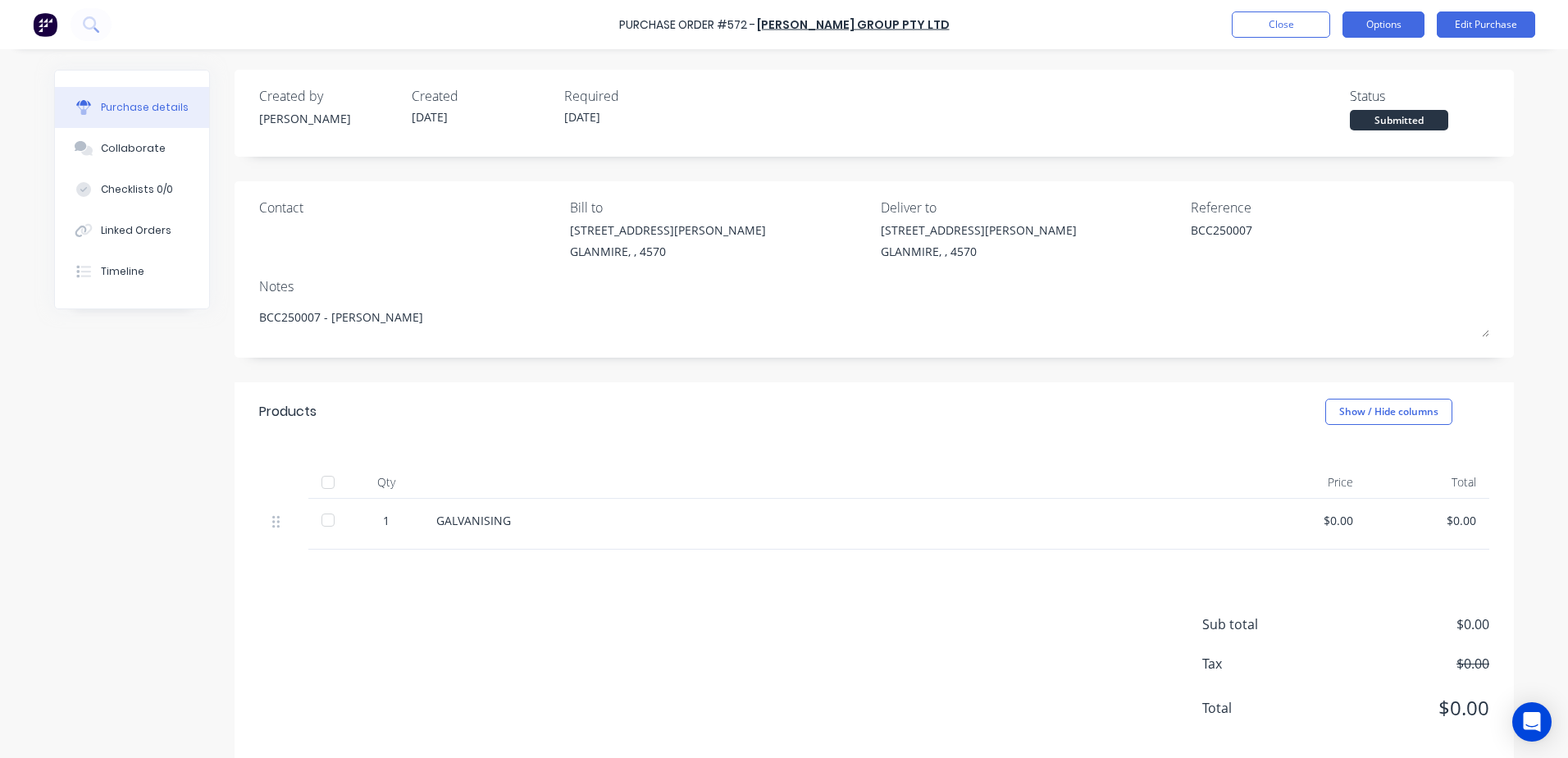
click at [1374, 32] on button "Options" at bounding box center [1383, 24] width 82 height 26
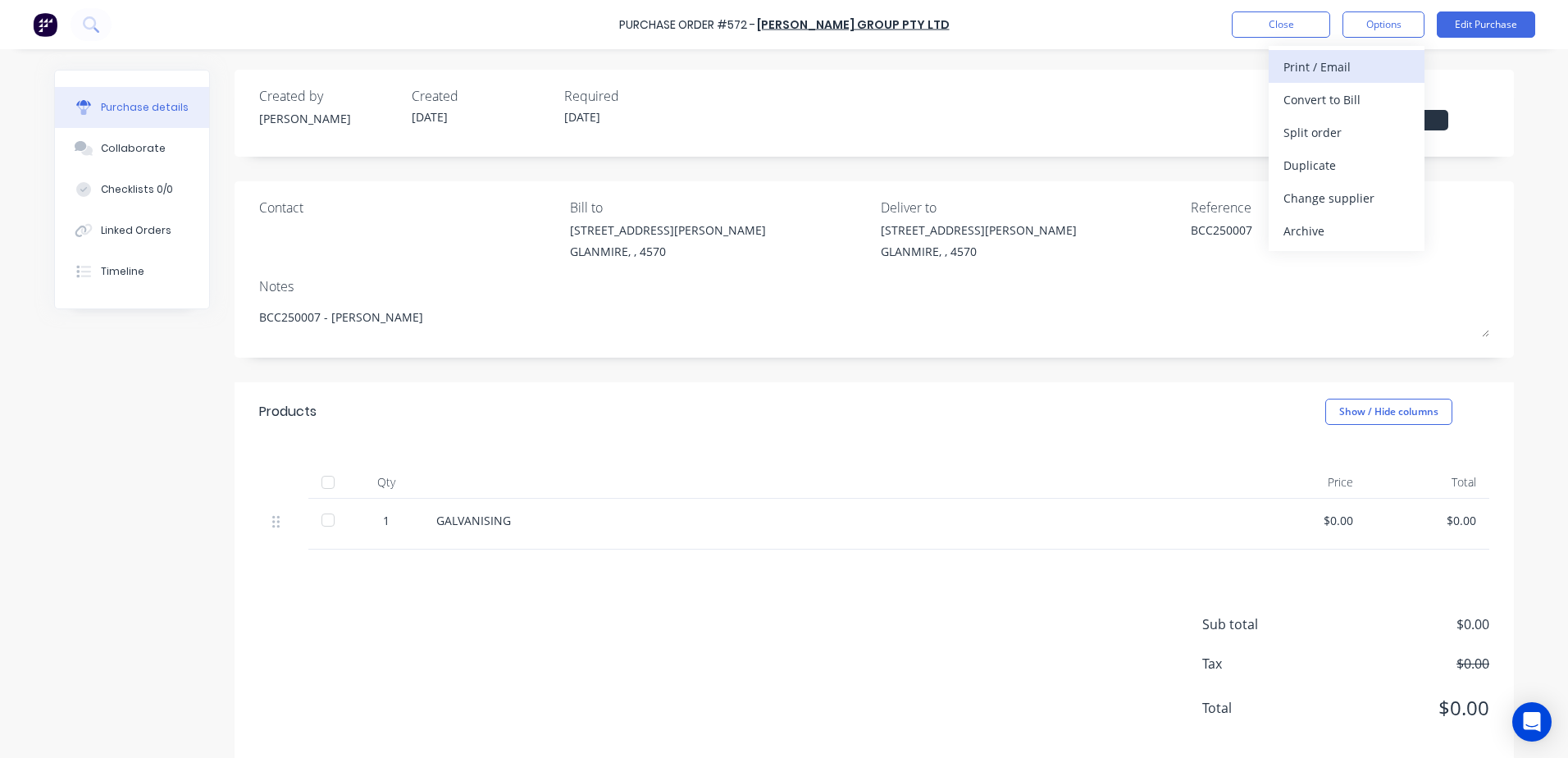
click at [1299, 67] on div "Print / Email" at bounding box center [1346, 67] width 126 height 24
click at [1339, 106] on div "With pricing" at bounding box center [1346, 100] width 126 height 24
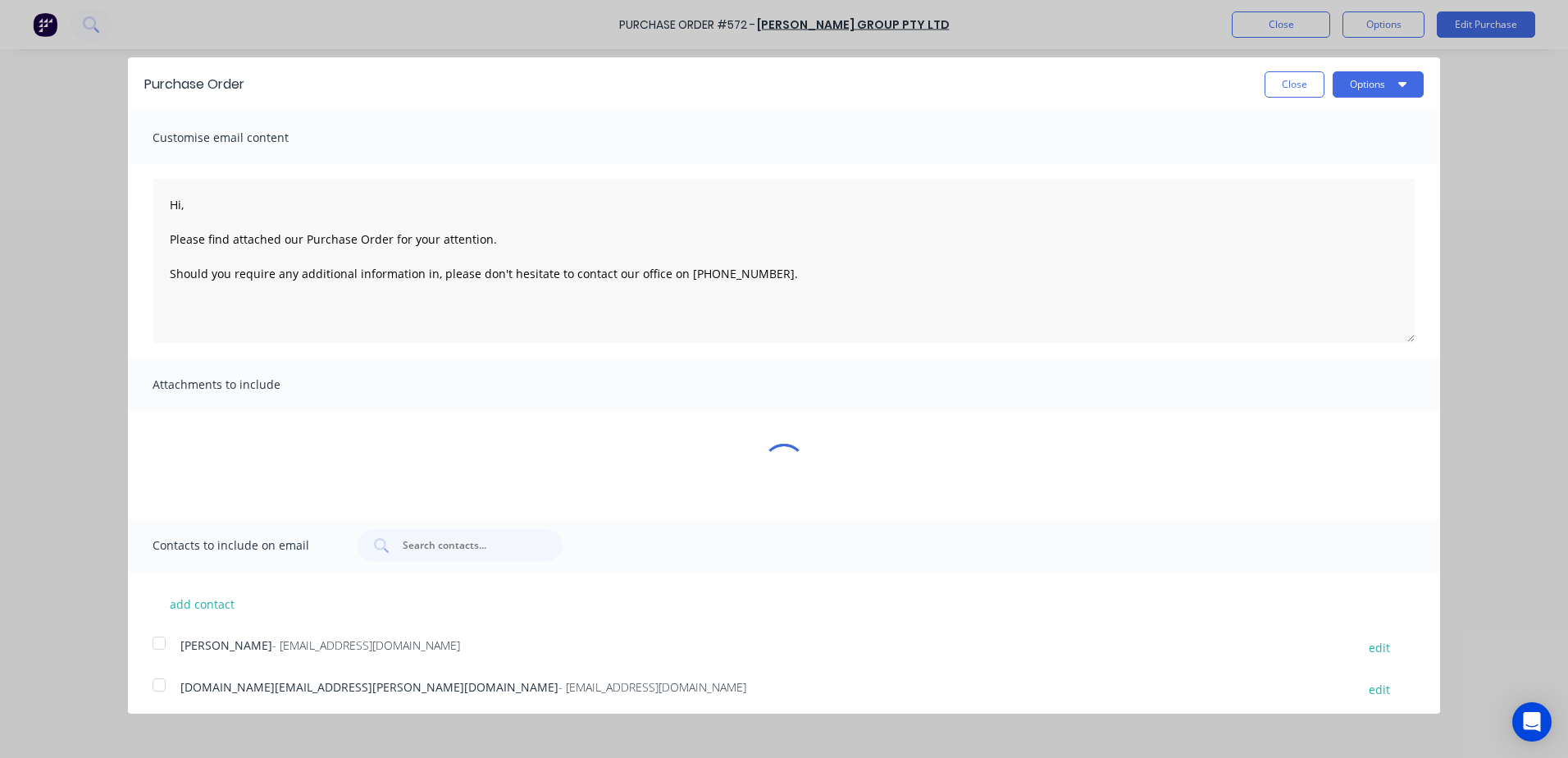
type textarea "x"
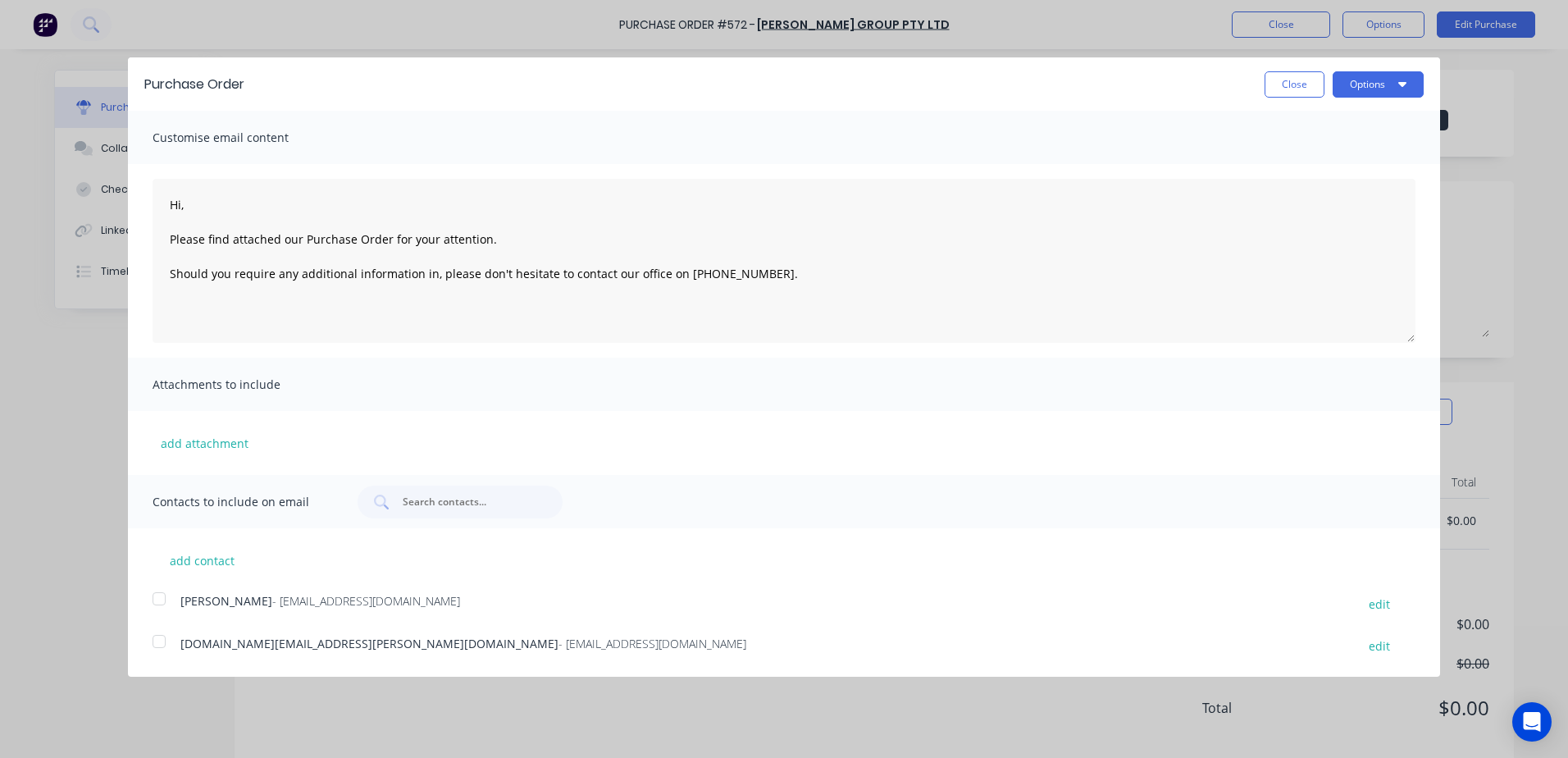
click at [1379, 99] on div "Purchase Order Close Options" at bounding box center [783, 83] width 1312 height 53
click at [1357, 87] on button "Options" at bounding box center [1378, 84] width 91 height 26
click at [1320, 120] on div "Print" at bounding box center [1345, 126] width 126 height 24
type textarea "Hi, Please find attached our Purchase Order for your attention. Should you requ…"
type textarea "x"
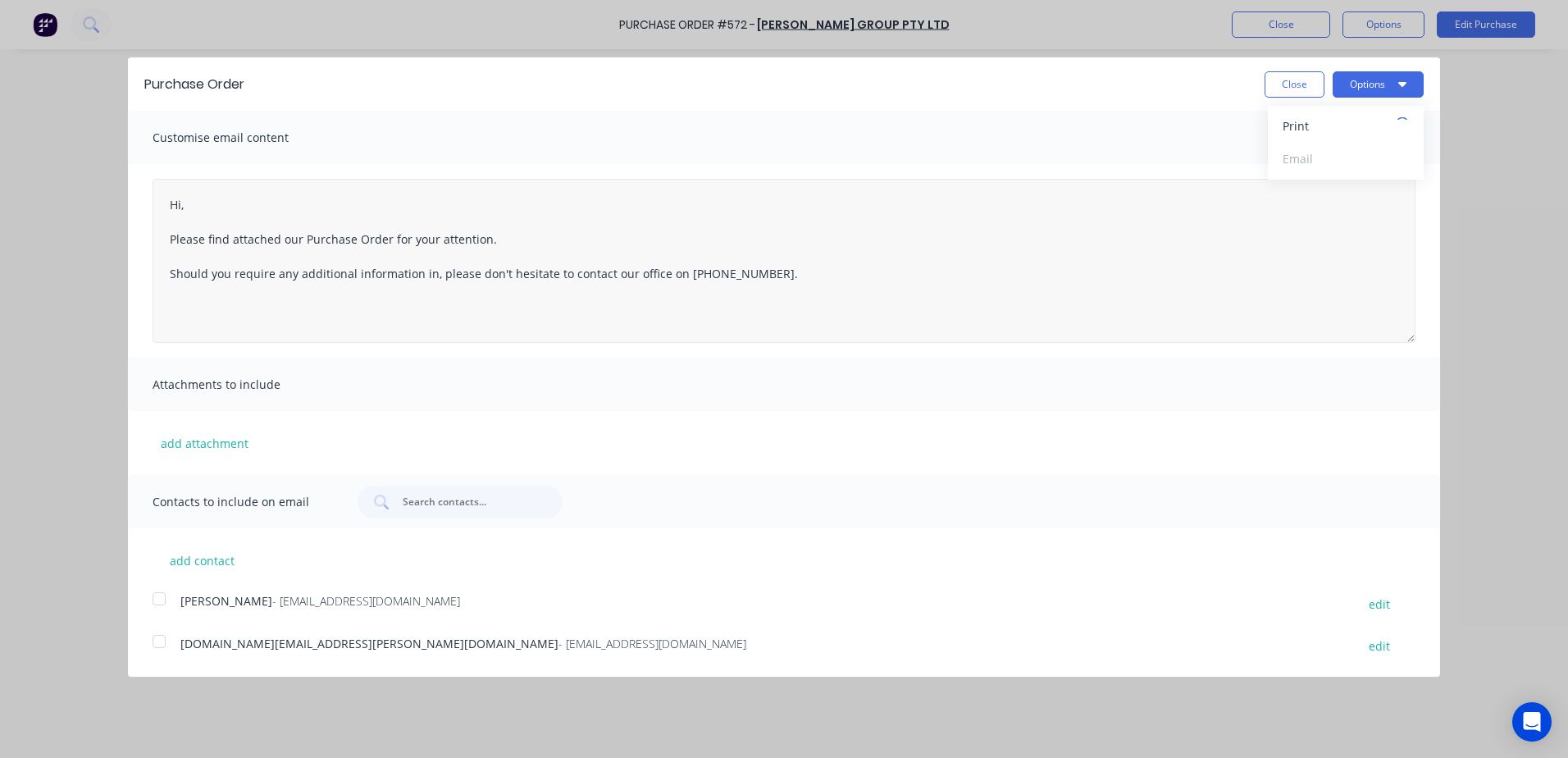
type textarea "Hi, Please find attached our Purchase Order for your attention. Should you requ…"
click at [1299, 82] on button "Close" at bounding box center [1295, 84] width 60 height 26
type textarea "x"
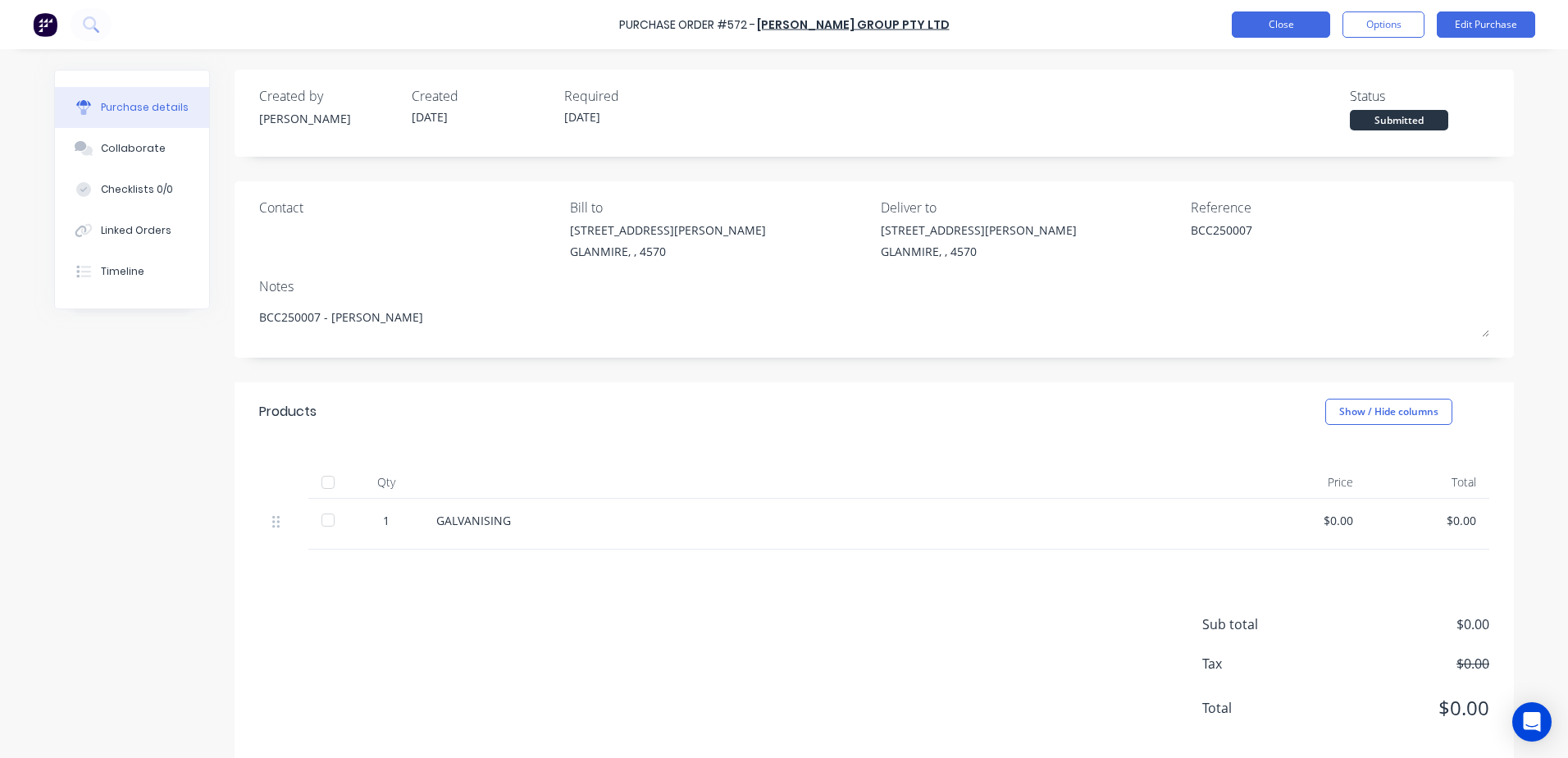
click at [1257, 30] on button "Close" at bounding box center [1281, 24] width 99 height 26
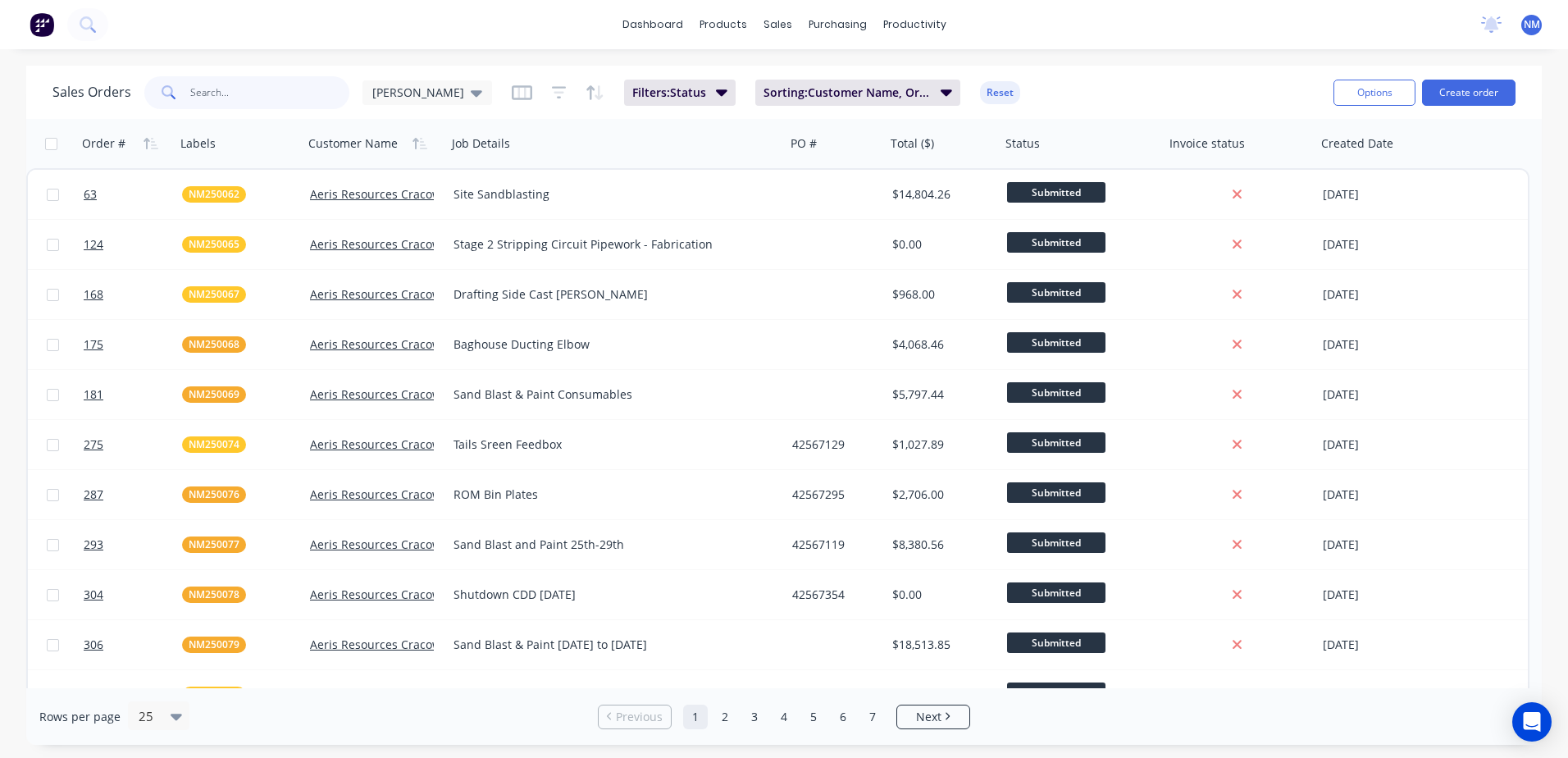
click at [216, 100] on input "text" at bounding box center [270, 92] width 160 height 33
type input "the250009"
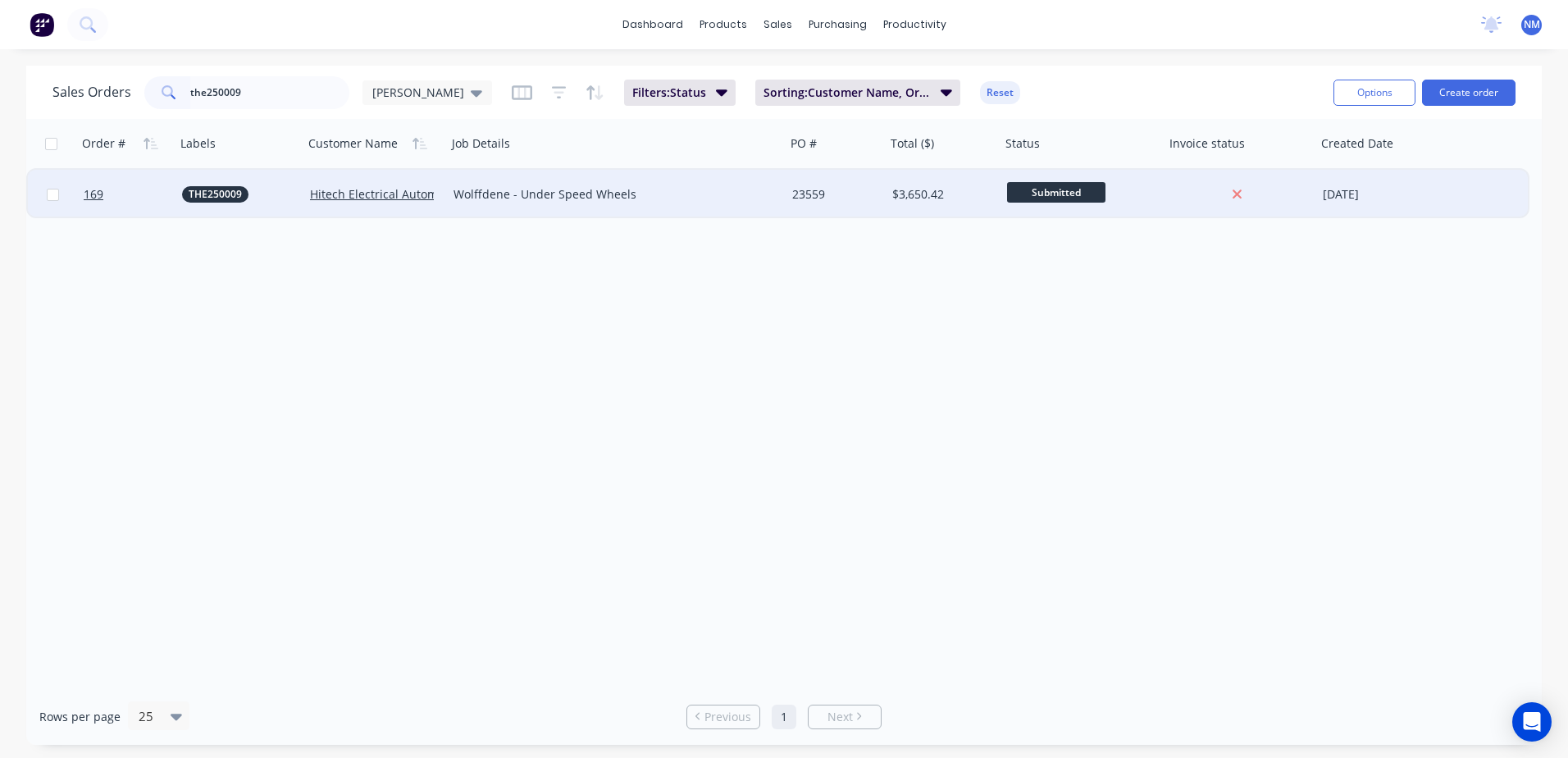
click at [865, 197] on div "23559" at bounding box center [833, 195] width 82 height 16
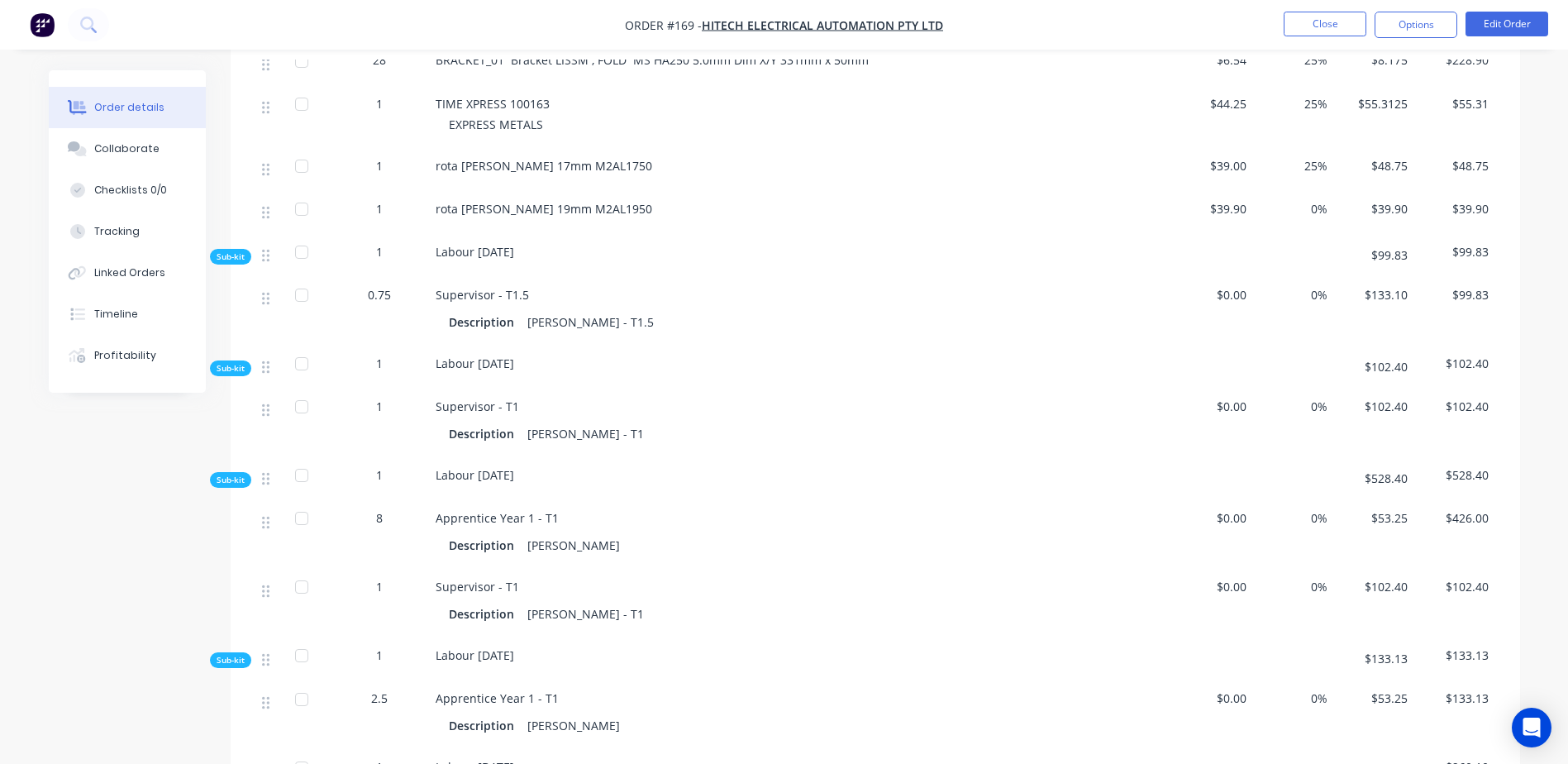
scroll to position [678, 0]
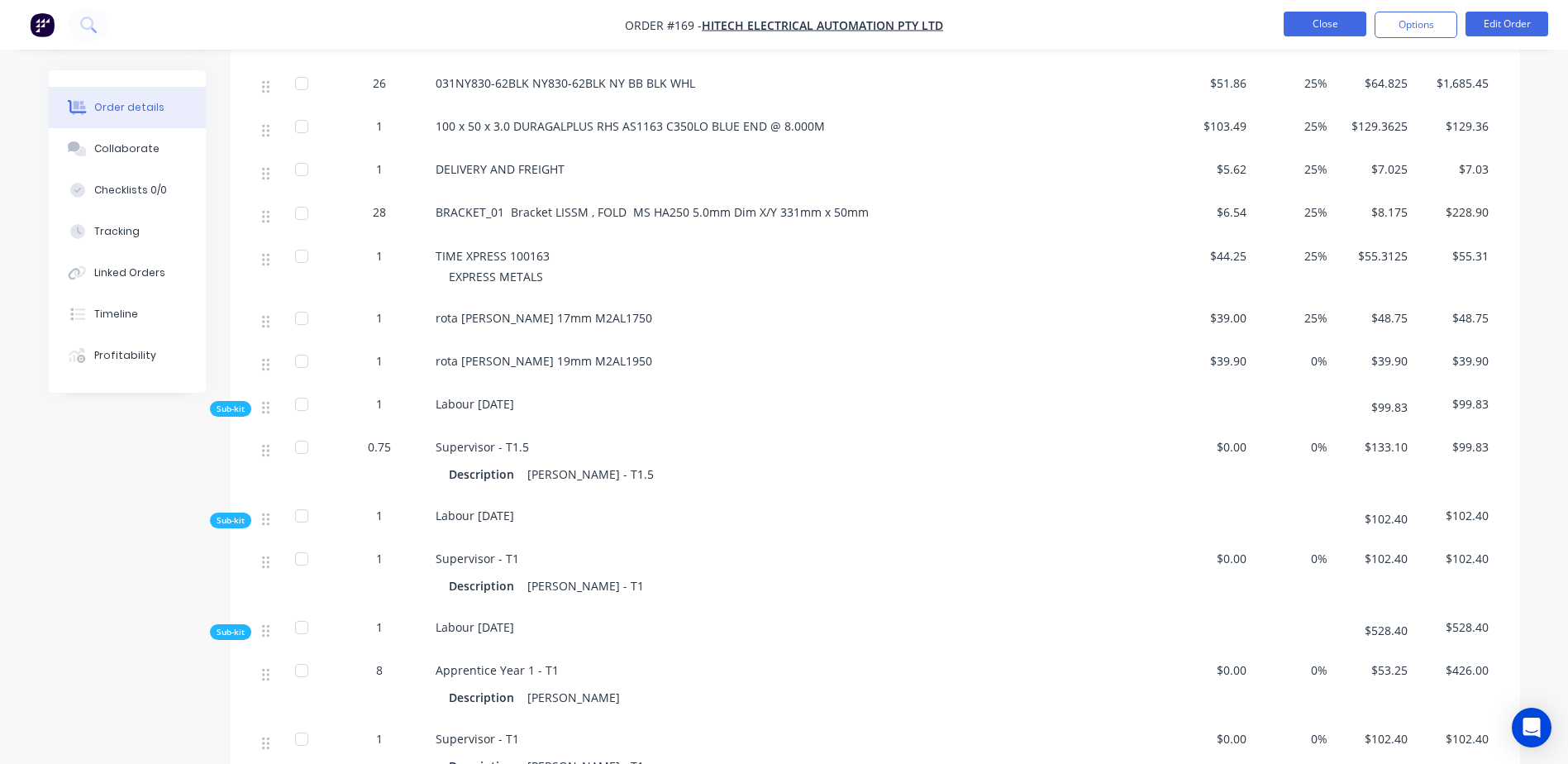
click at [1302, 29] on button "Close" at bounding box center [1325, 24] width 83 height 25
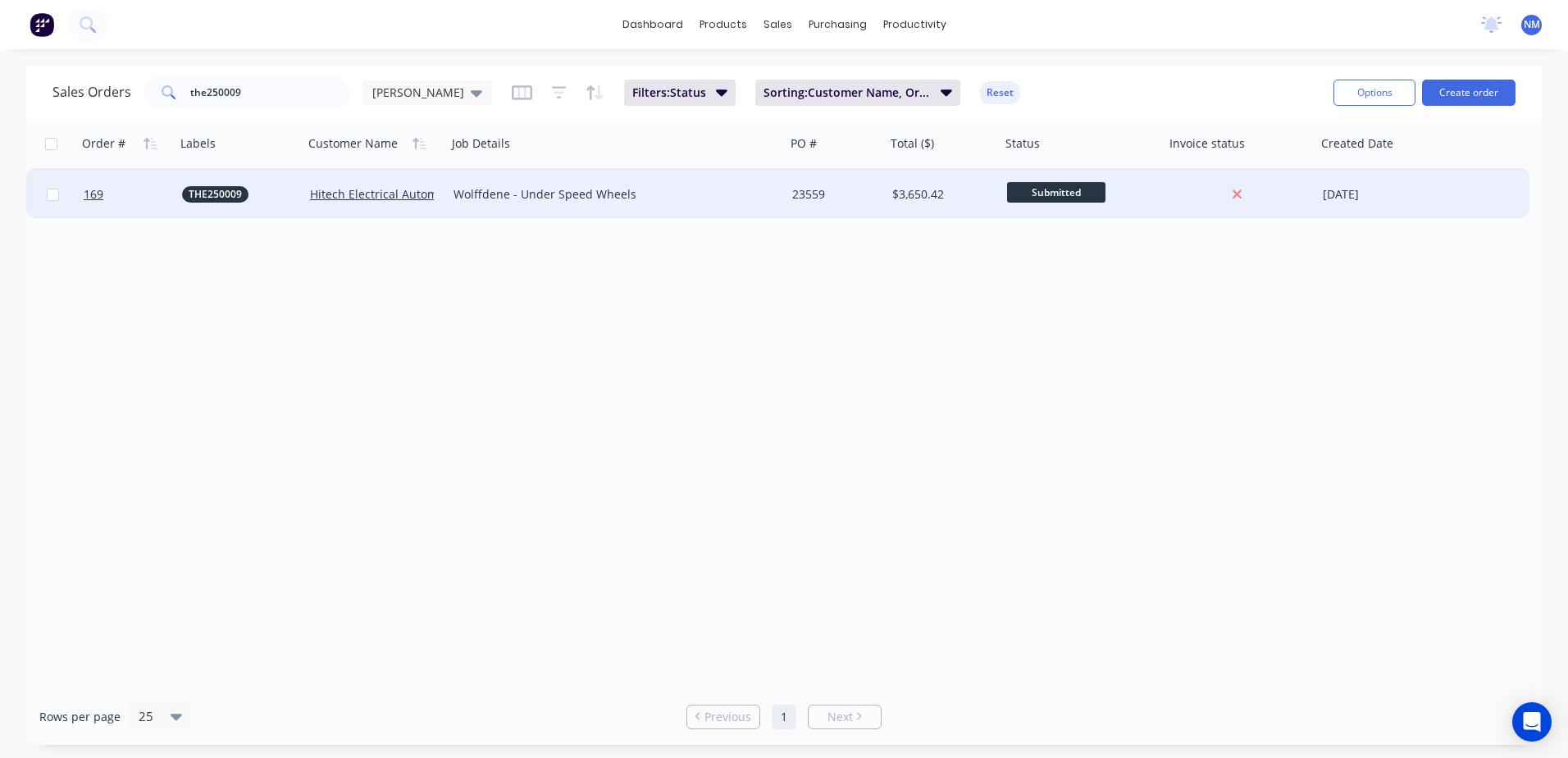
click at [869, 196] on div "23559" at bounding box center [833, 195] width 82 height 16
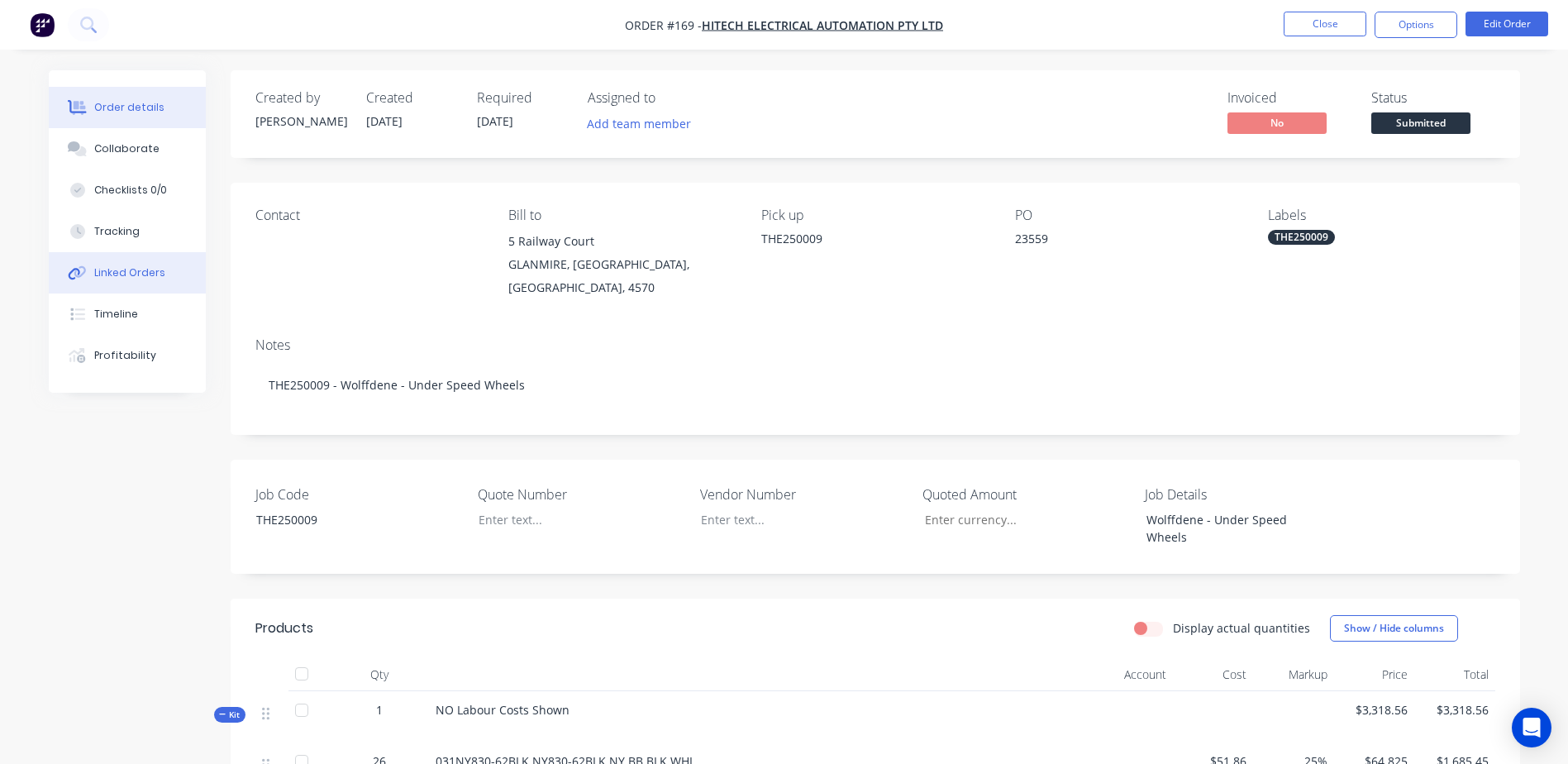
click at [145, 277] on div "Linked Orders" at bounding box center [130, 273] width 71 height 15
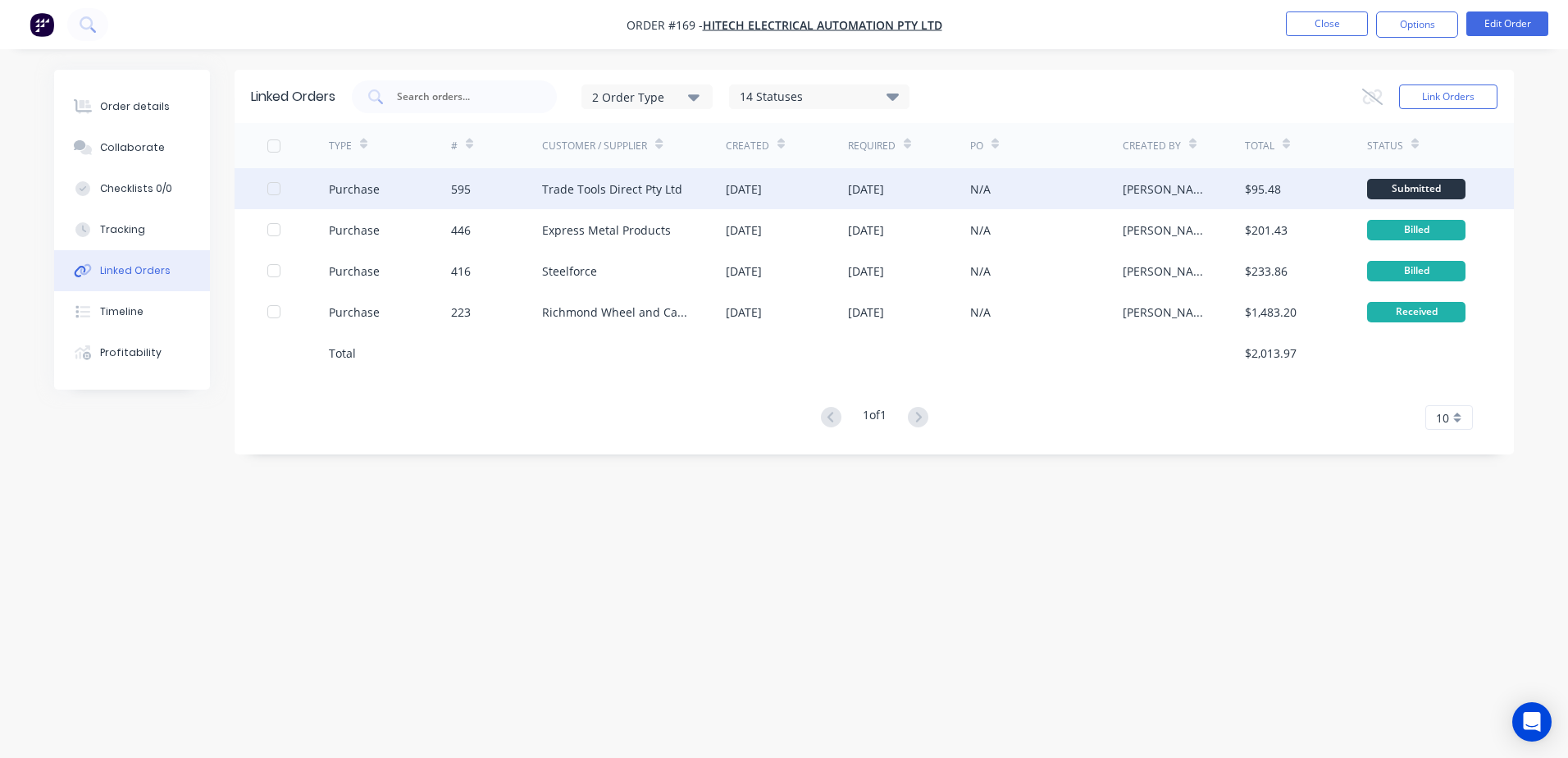
click at [1094, 194] on div "N/A" at bounding box center [1047, 188] width 152 height 41
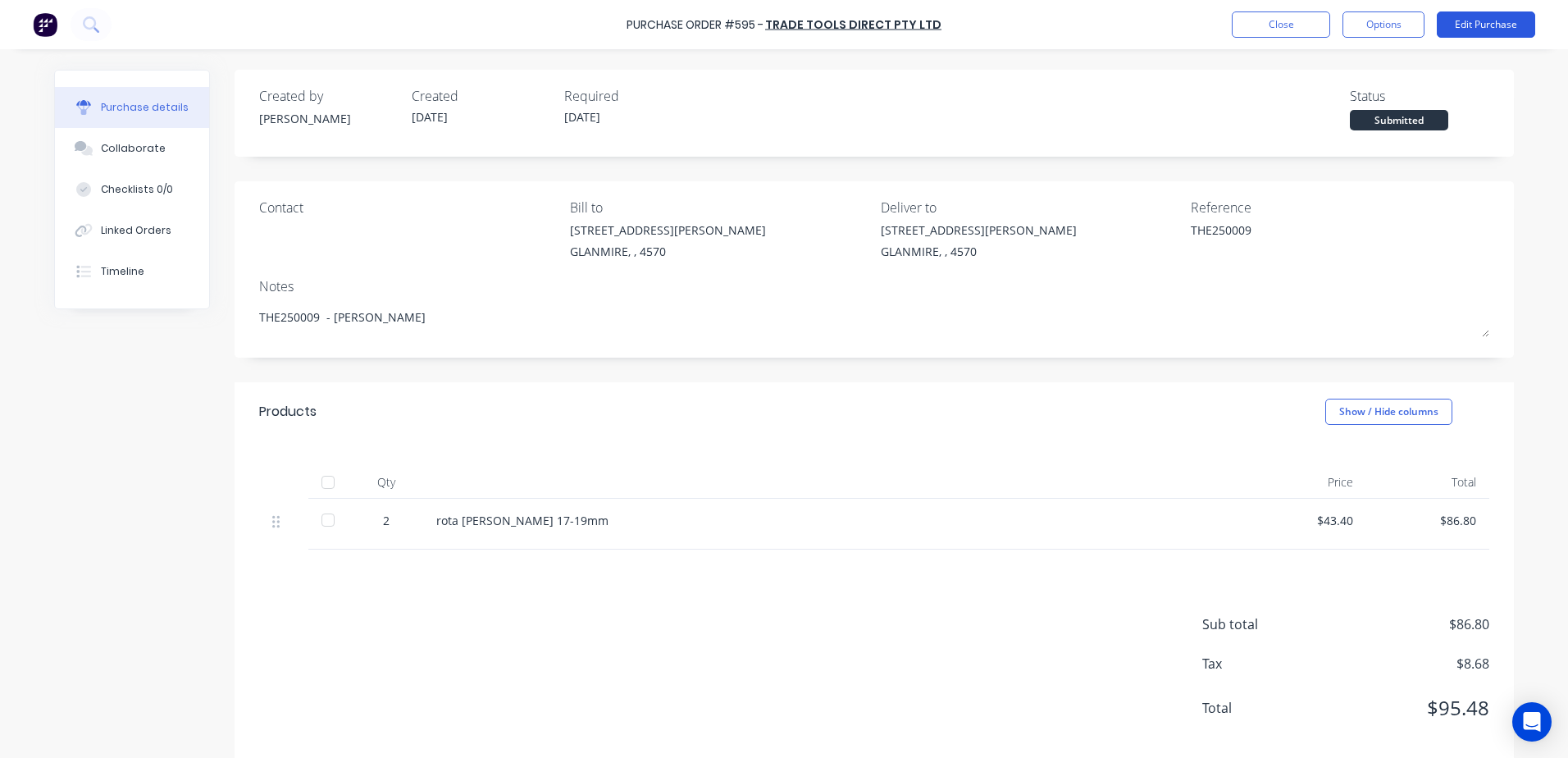
click at [1496, 26] on button "Edit Purchase" at bounding box center [1486, 24] width 99 height 26
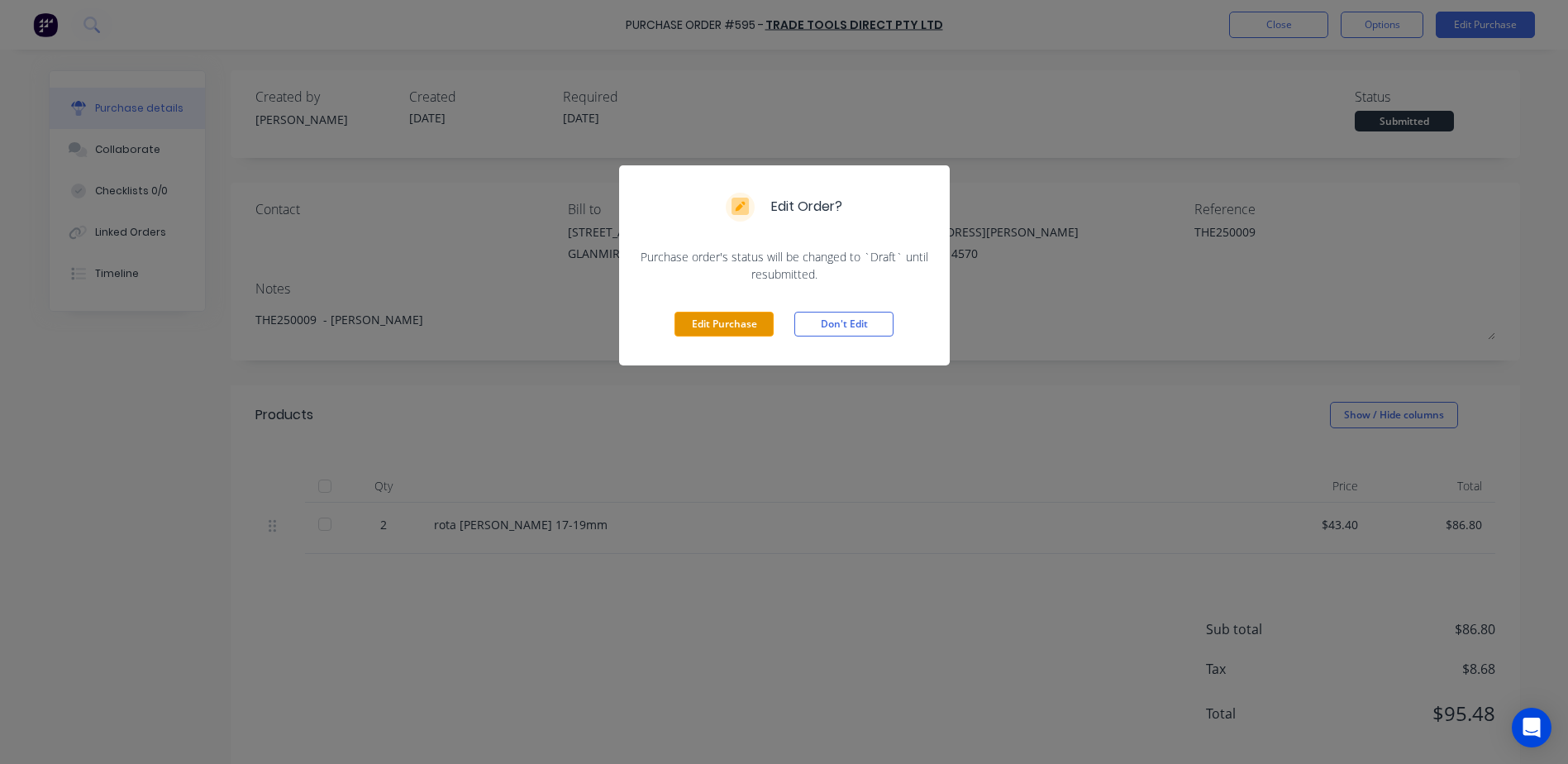
click at [738, 314] on button "Edit Purchase" at bounding box center [724, 323] width 99 height 25
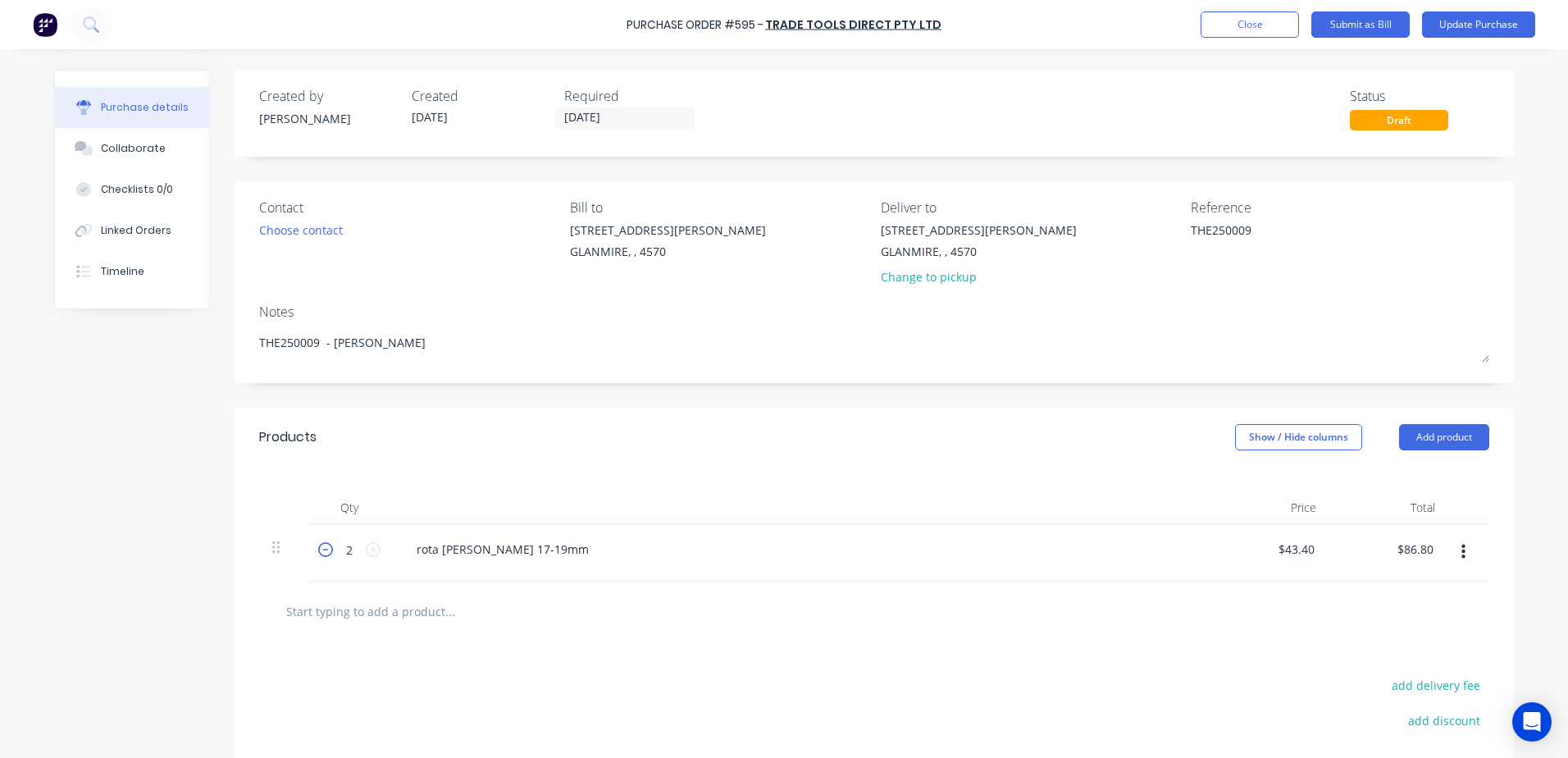
click at [320, 550] on icon at bounding box center [325, 550] width 14 height 14
type input "1"
type input "$43.40"
drag, startPoint x: 486, startPoint y: 548, endPoint x: 990, endPoint y: 466, distance: 510.6
click at [990, 466] on div "Qty Price Total 1 1 rota [PERSON_NAME] 17-19mm $43.40 $43.40 $43.40 $43.40" at bounding box center [874, 523] width 1279 height 115
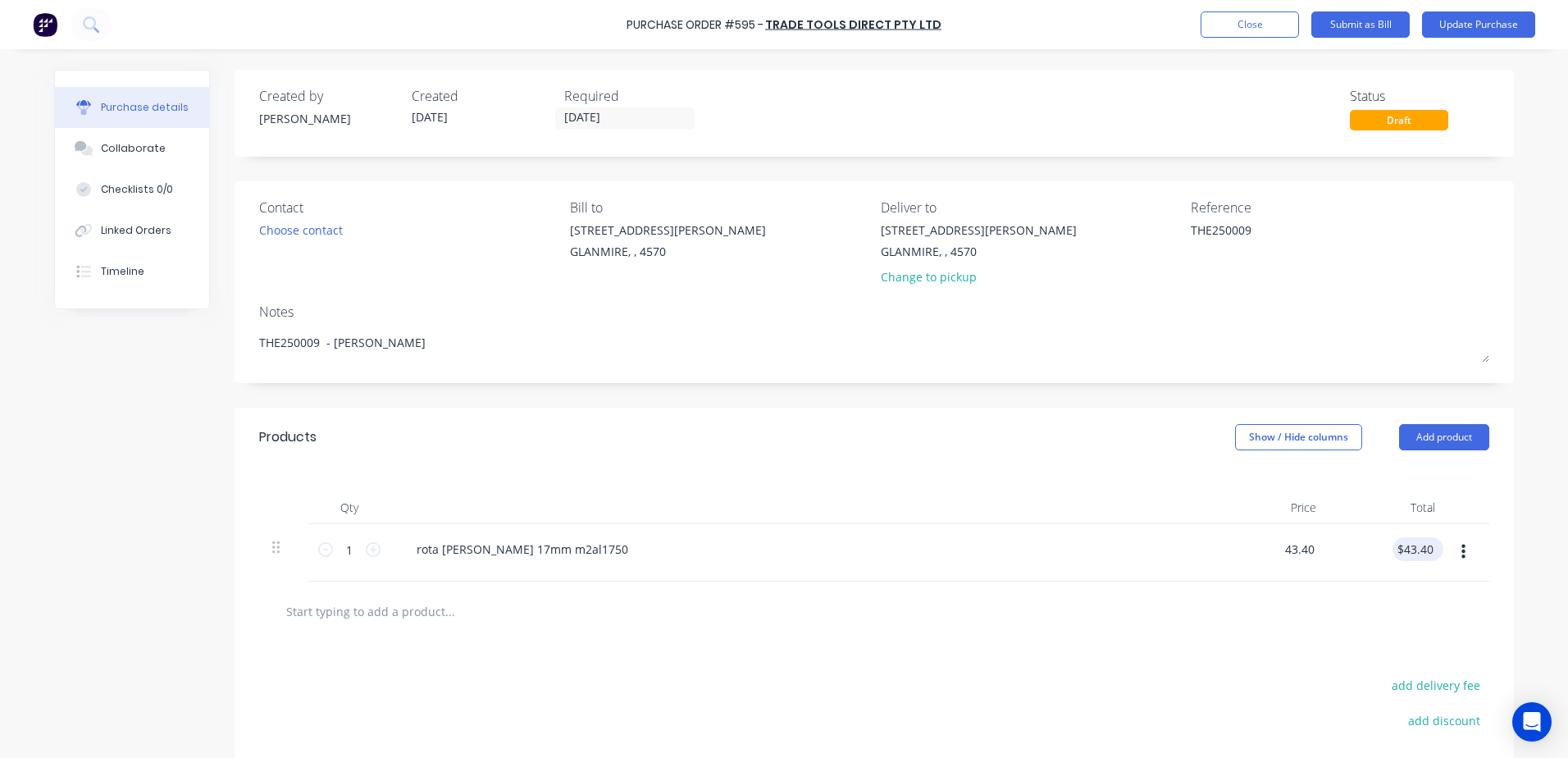
drag, startPoint x: 1276, startPoint y: 547, endPoint x: 1392, endPoint y: 556, distance: 116.3
click at [1386, 556] on div "1 1 rota [PERSON_NAME] 17mm m2al1750 43.40 43.40 $43.40 $43.40" at bounding box center [874, 552] width 1230 height 57
type input "$39.00"
click at [437, 613] on input "text" at bounding box center [449, 611] width 328 height 33
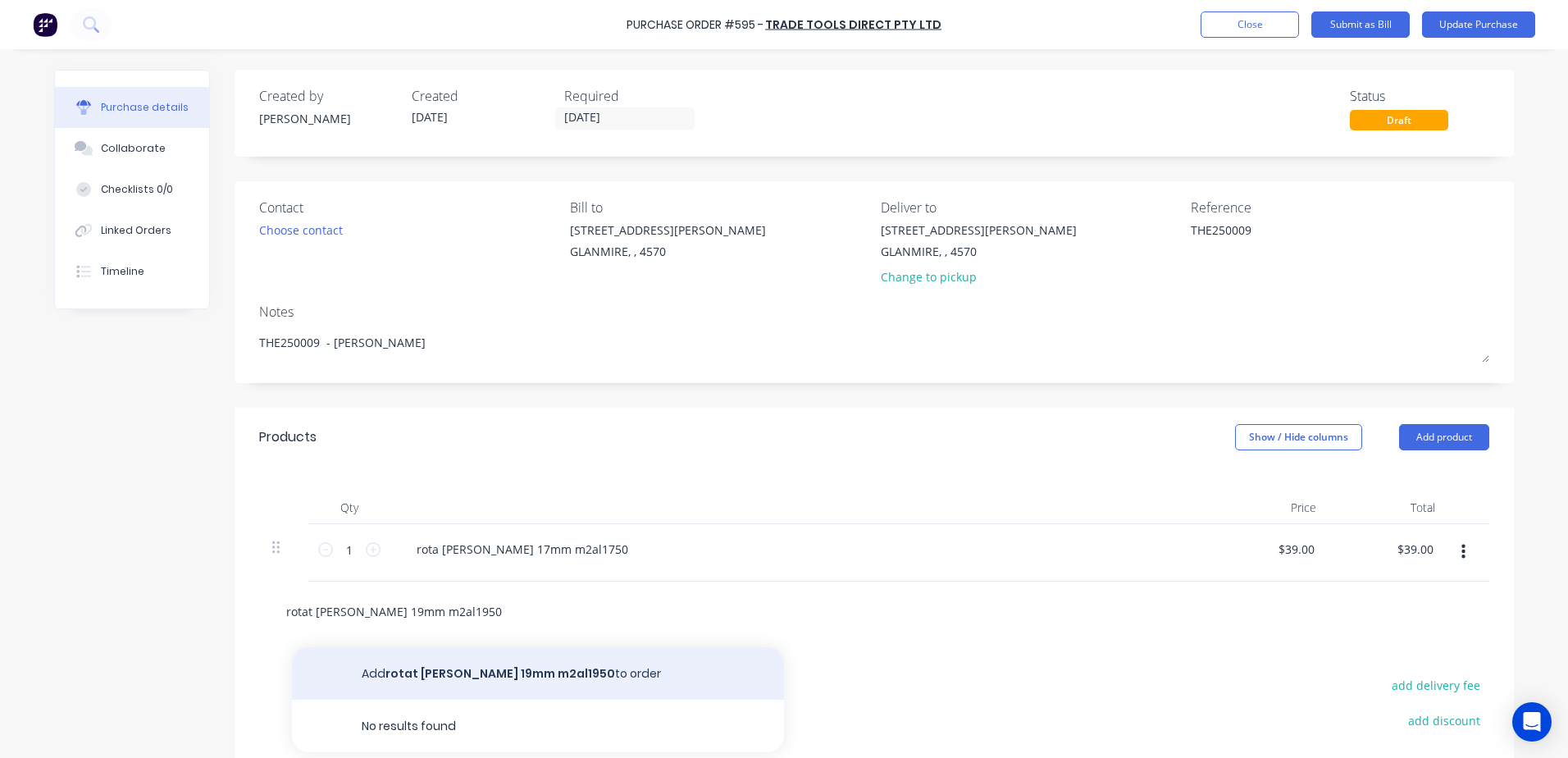
type input "rotat [PERSON_NAME] 19mm m2al1950"
click at [485, 668] on button "Add rotat [PERSON_NAME] 19mm m2al1950 to order" at bounding box center [537, 674] width 492 height 53
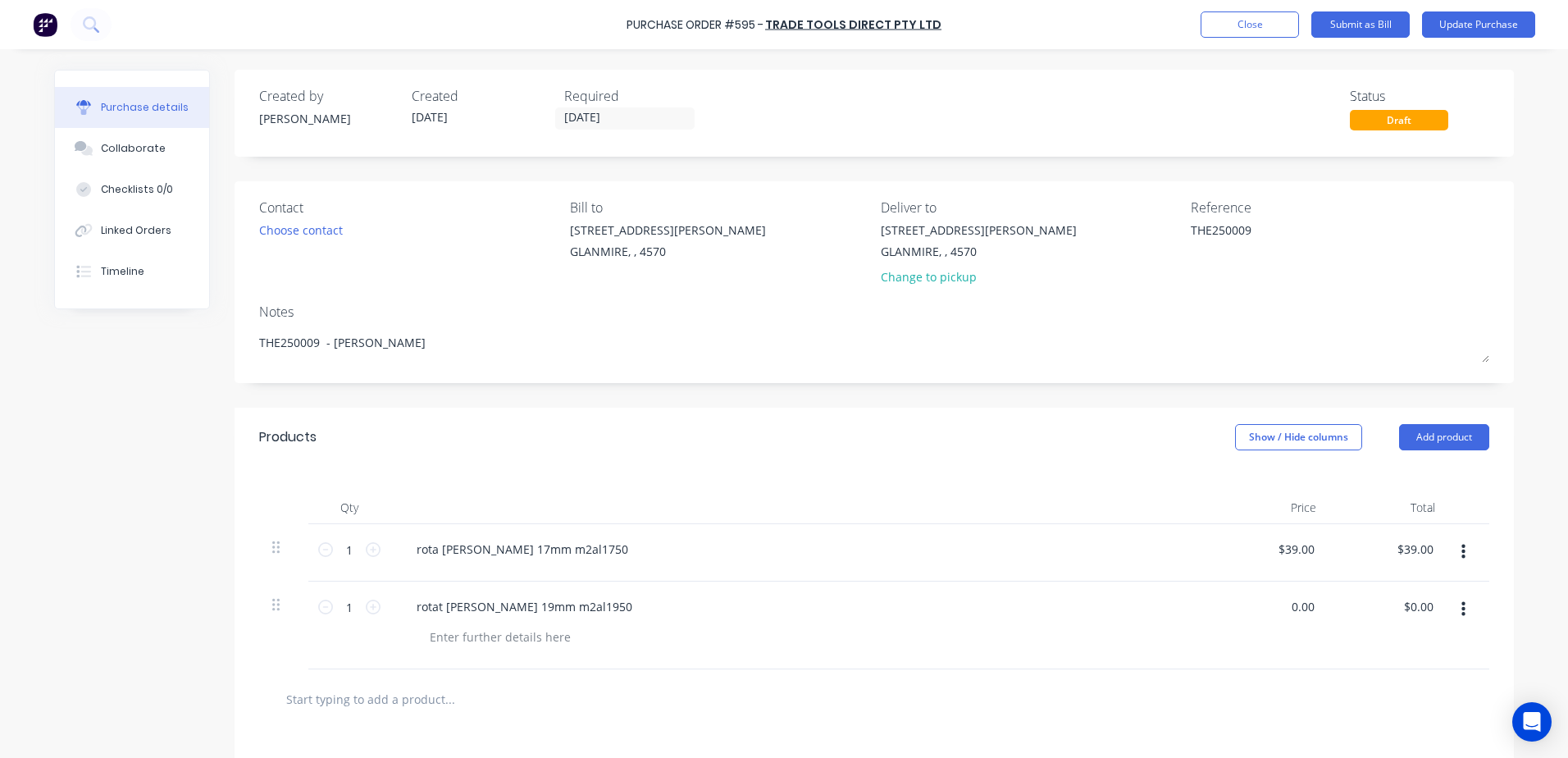
drag, startPoint x: 1289, startPoint y: 605, endPoint x: 1279, endPoint y: 608, distance: 10.4
click at [1288, 605] on input "0.00" at bounding box center [1302, 607] width 31 height 24
type input "$39.90"
click at [505, 631] on div at bounding box center [500, 637] width 167 height 24
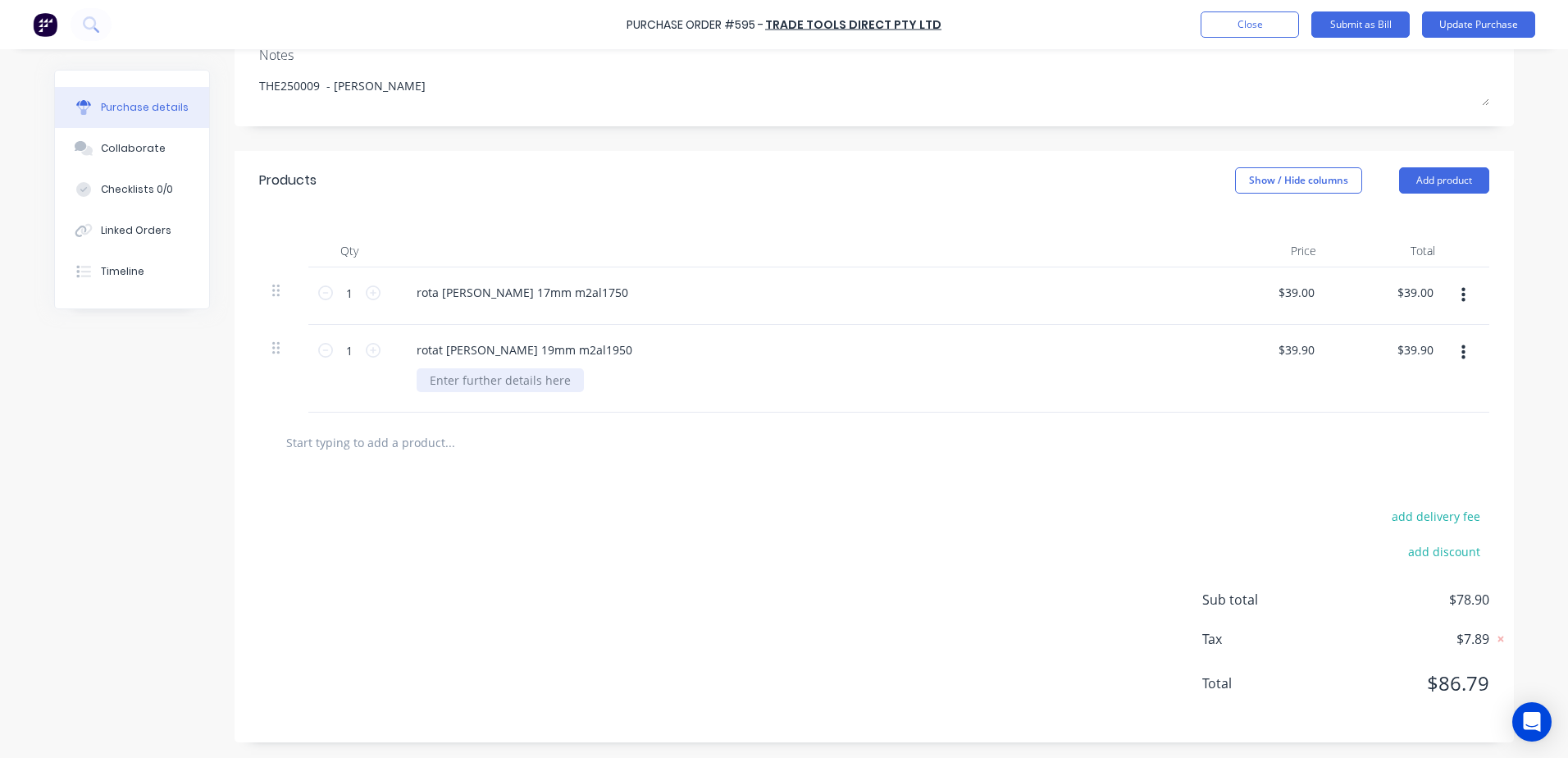
scroll to position [257, 0]
click at [1423, 353] on input "39.90" at bounding box center [1418, 349] width 38 height 24
type input "39.91"
type input "$39.91"
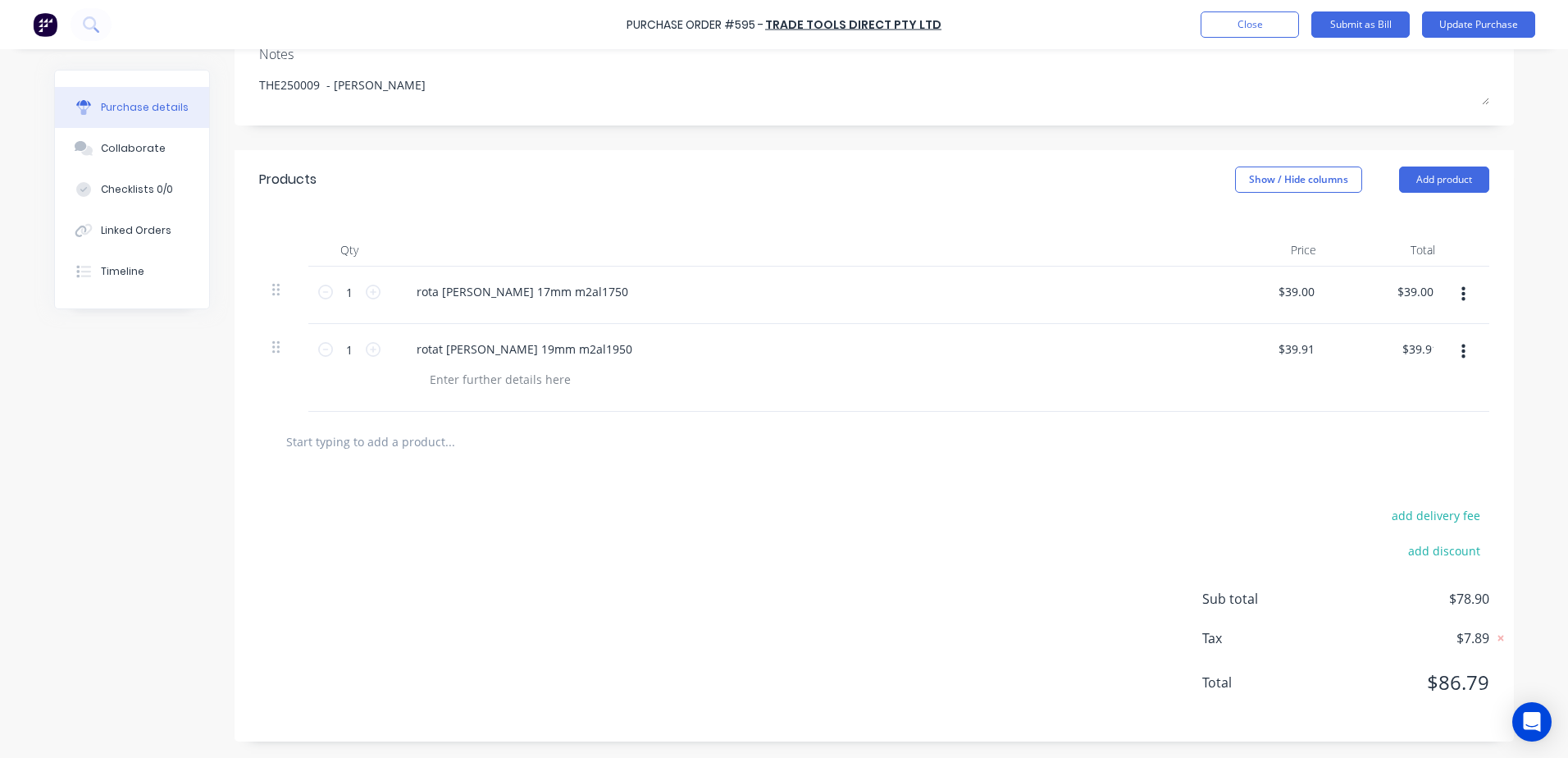
click at [402, 435] on input "text" at bounding box center [449, 441] width 328 height 33
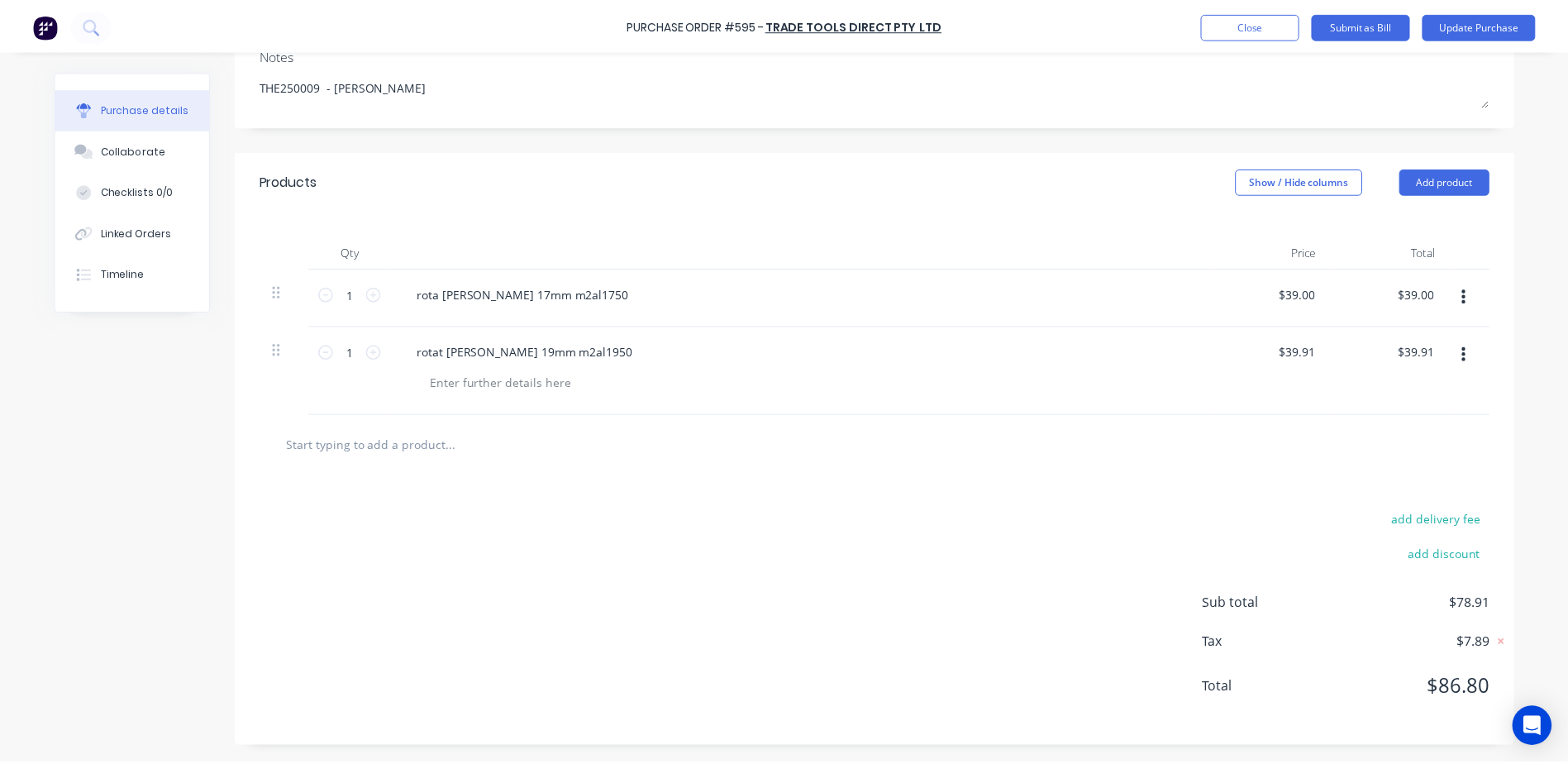
scroll to position [0, 0]
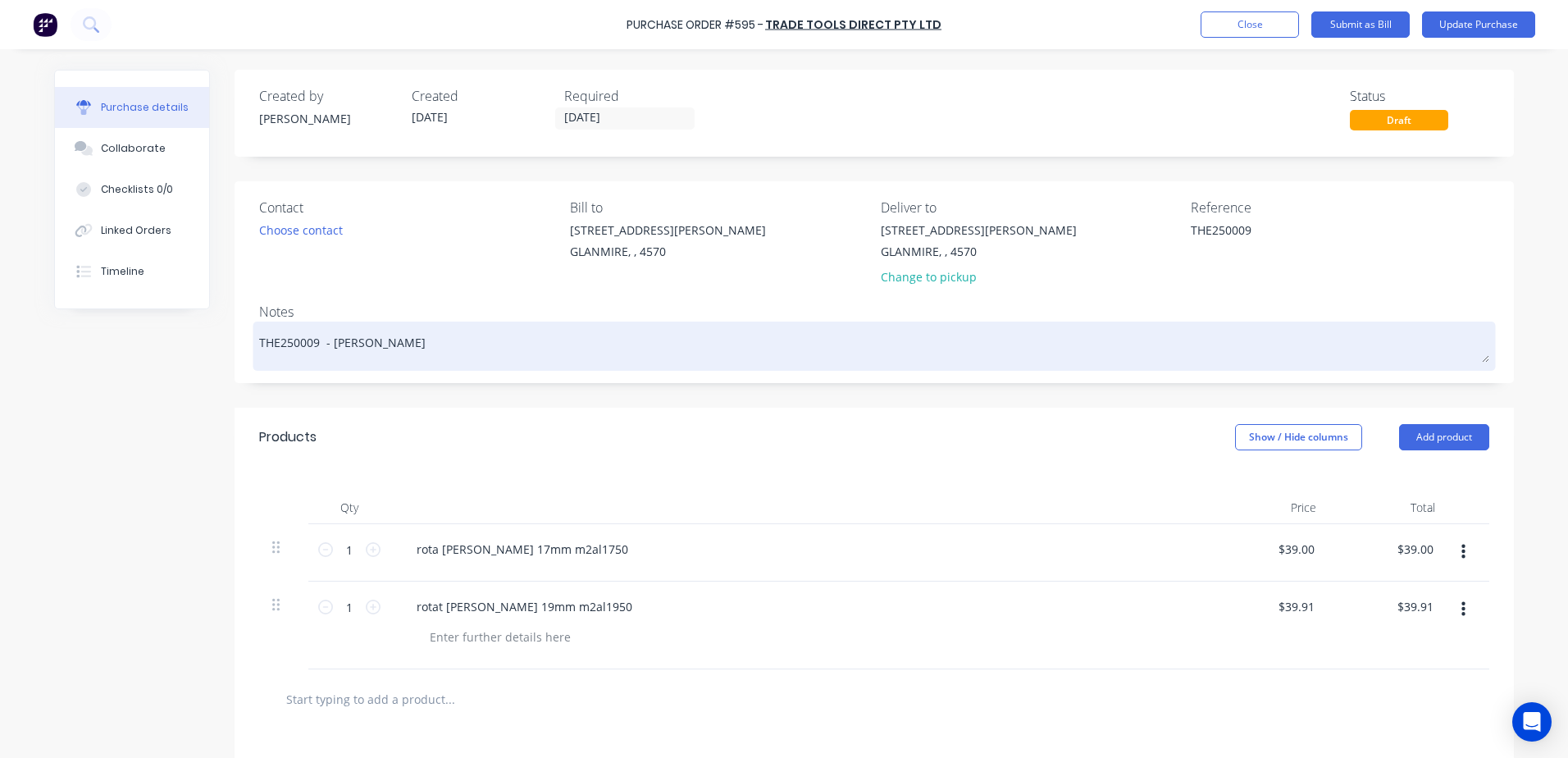
drag, startPoint x: 376, startPoint y: 348, endPoint x: 404, endPoint y: 348, distance: 28.0
click at [387, 348] on textarea "THE250009 - [PERSON_NAME]" at bounding box center [874, 344] width 1230 height 37
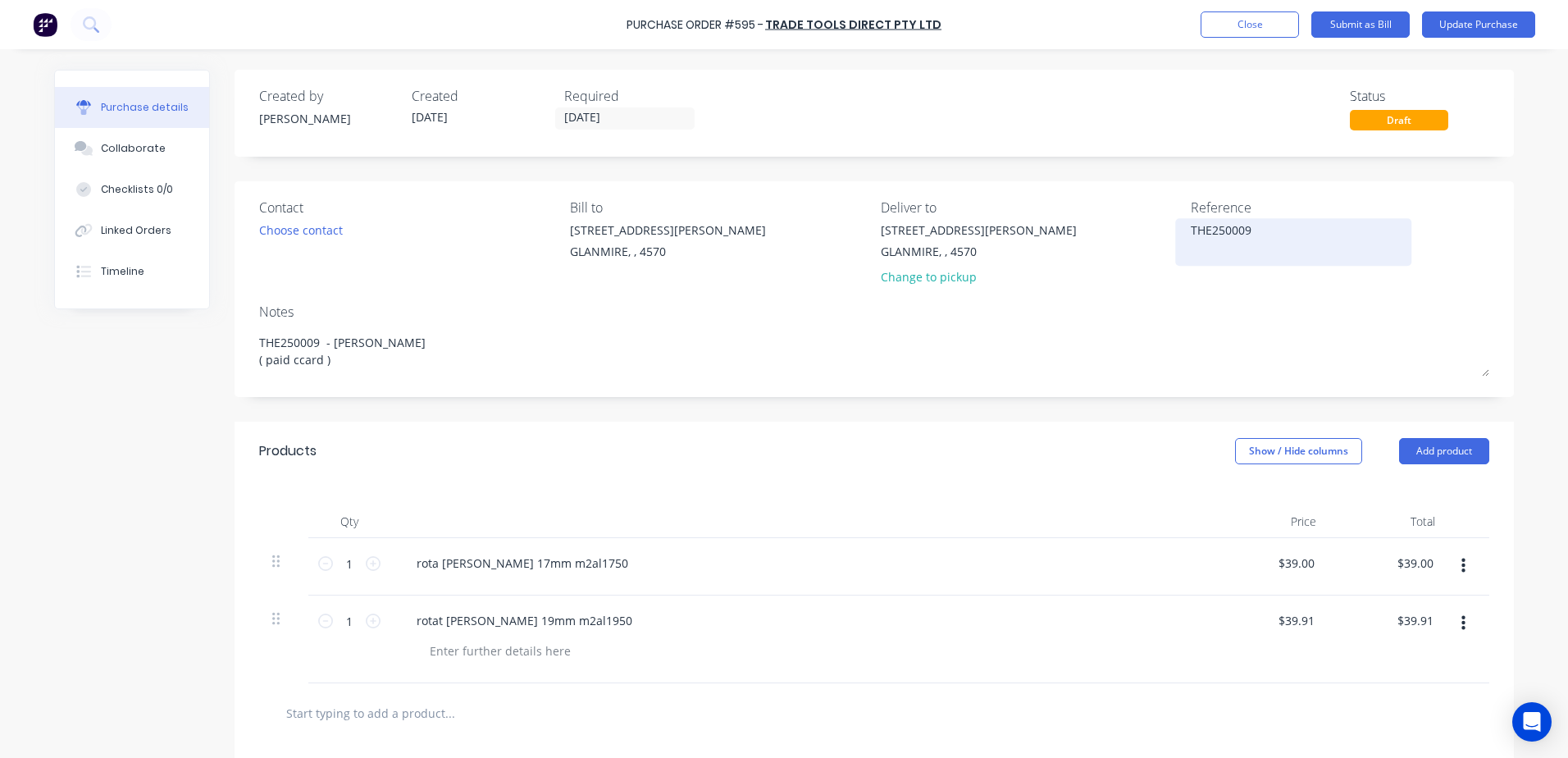
type textarea "THE250009 - [PERSON_NAME] ( paid ccard )"
drag, startPoint x: 1257, startPoint y: 225, endPoint x: 1042, endPoint y: 248, distance: 216.2
click at [1042, 248] on div "Contact Choose contact [PERSON_NAME] to [STREET_ADDRESS][PERSON_NAME] Deliver t…" at bounding box center [874, 245] width 1230 height 96
type textarea "Inv 14941044 ( ccard payment )"
click at [1475, 19] on button "Update Purchase" at bounding box center [1478, 24] width 113 height 26
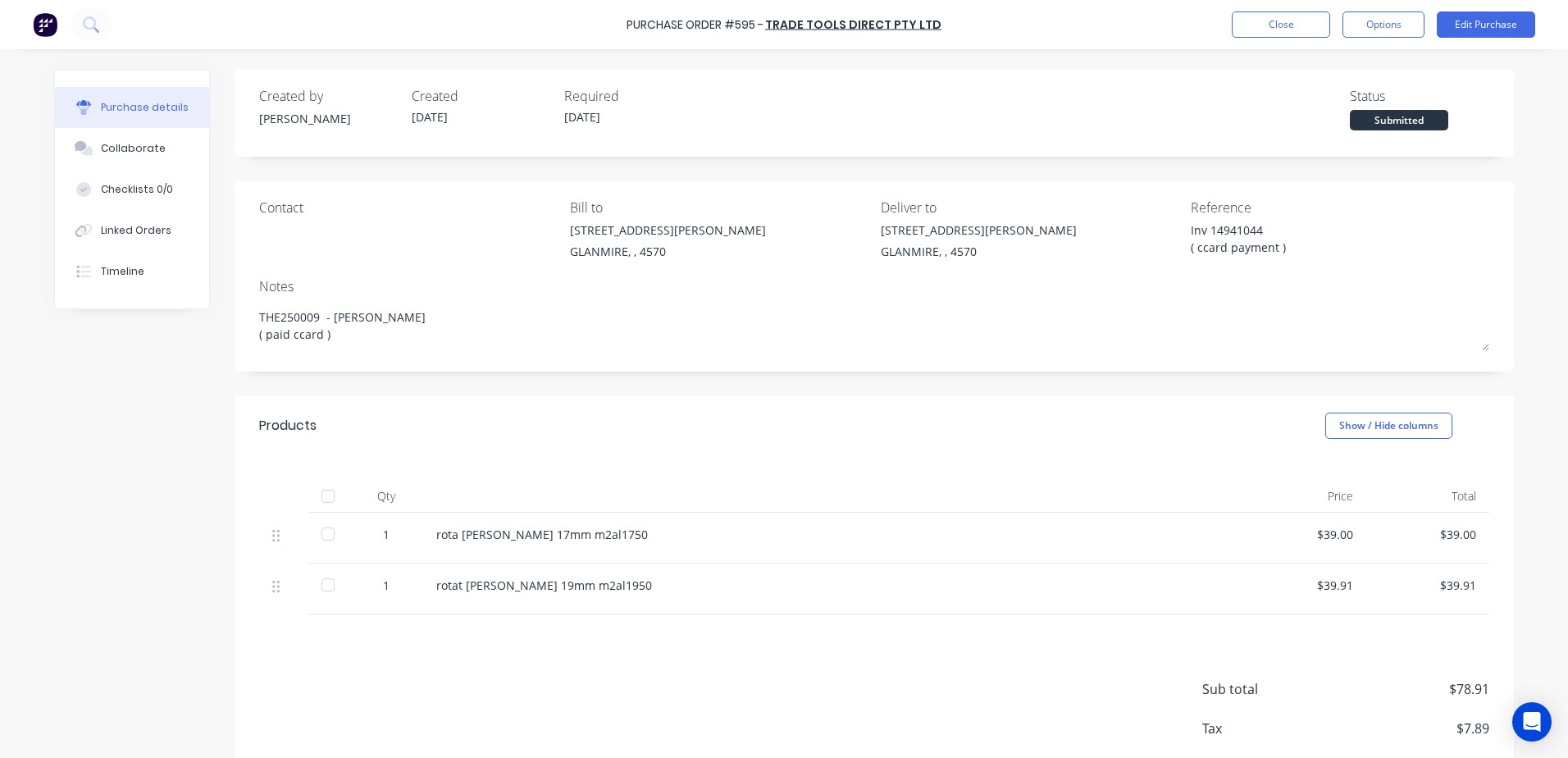
click at [314, 491] on div at bounding box center [328, 496] width 33 height 33
click at [1291, 17] on button "Close" at bounding box center [1281, 24] width 99 height 26
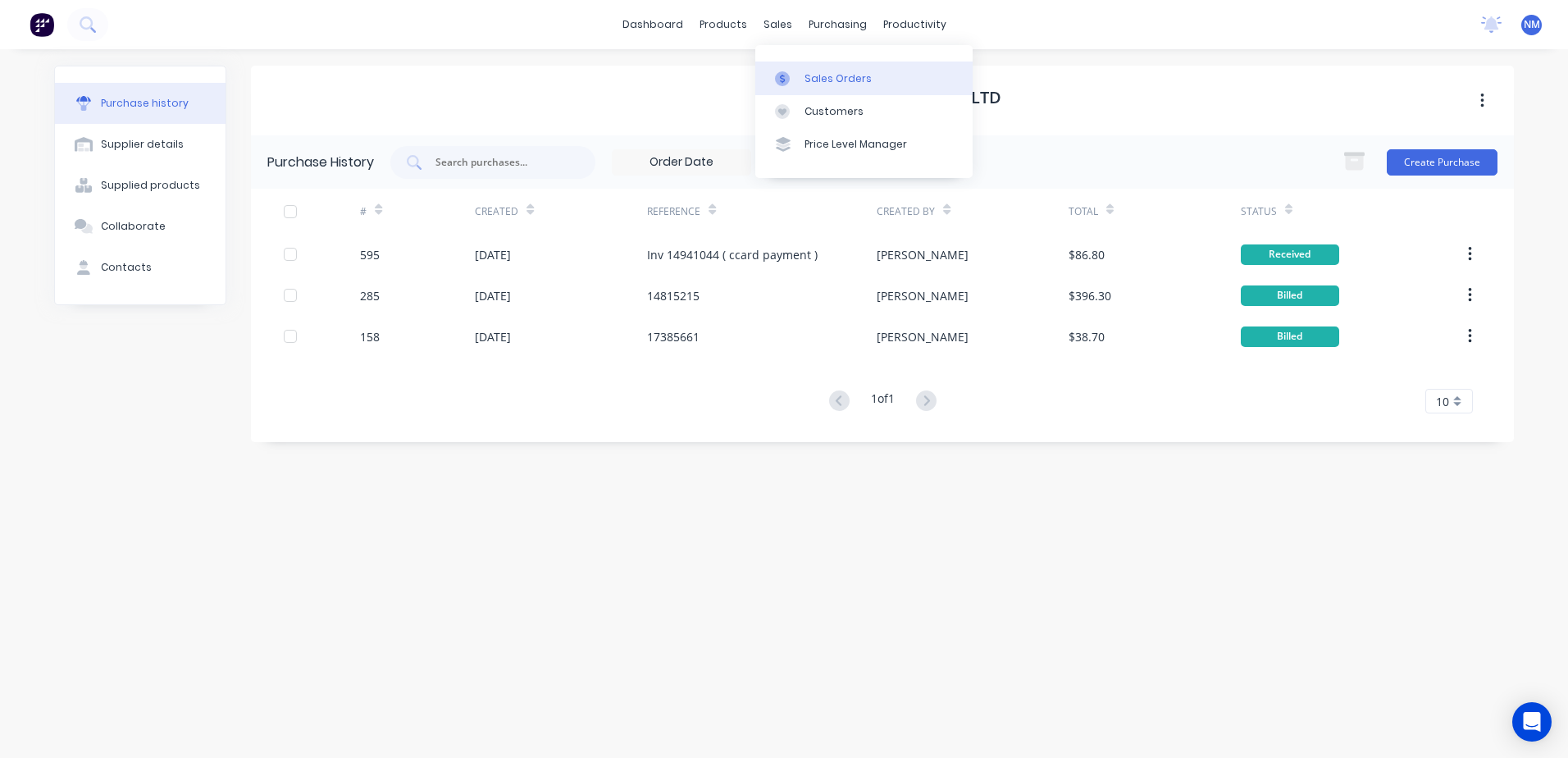
click at [830, 74] on div "Sales Orders" at bounding box center [838, 79] width 67 height 14
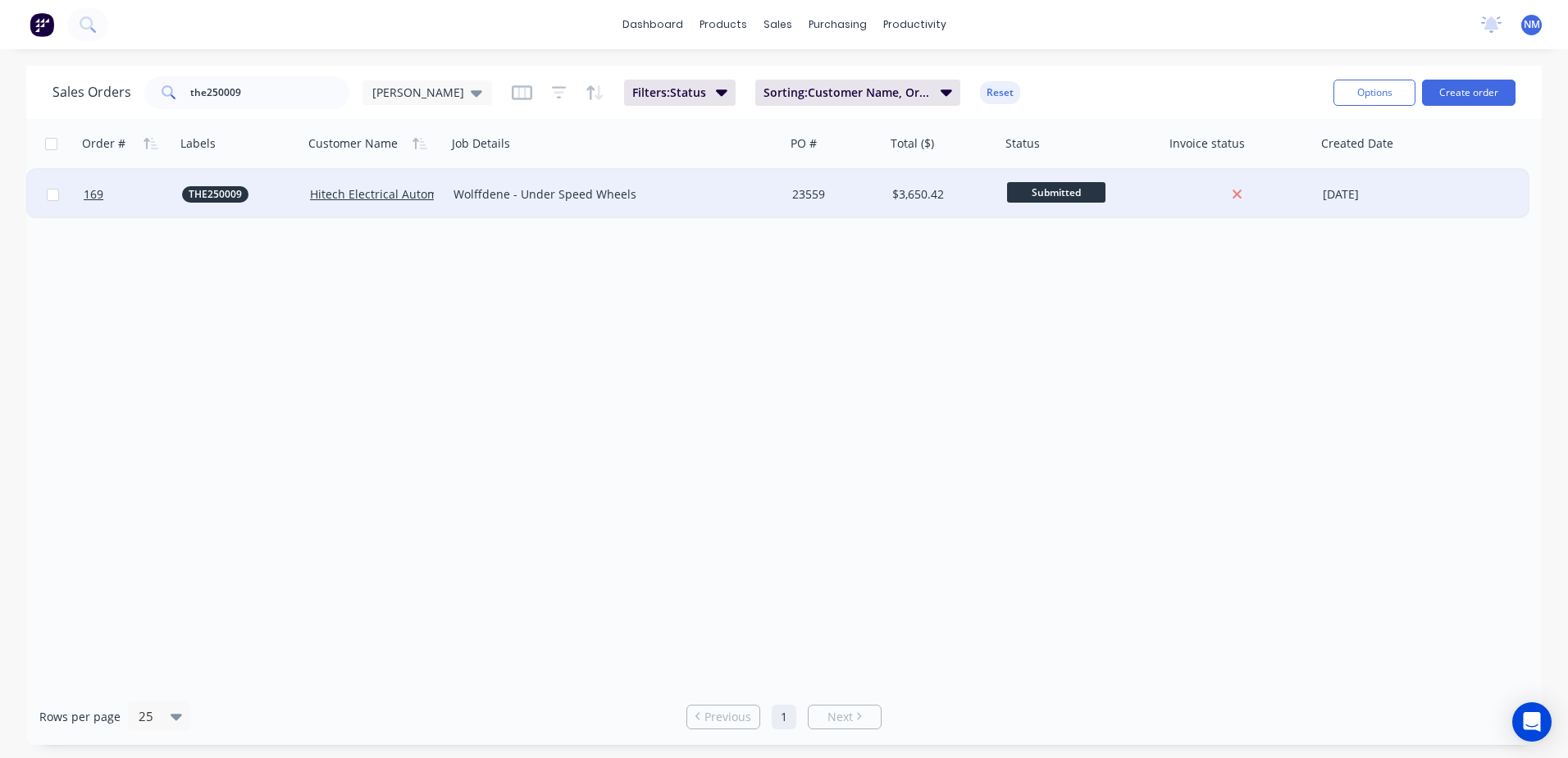
click at [847, 196] on div "23559" at bounding box center [833, 195] width 82 height 16
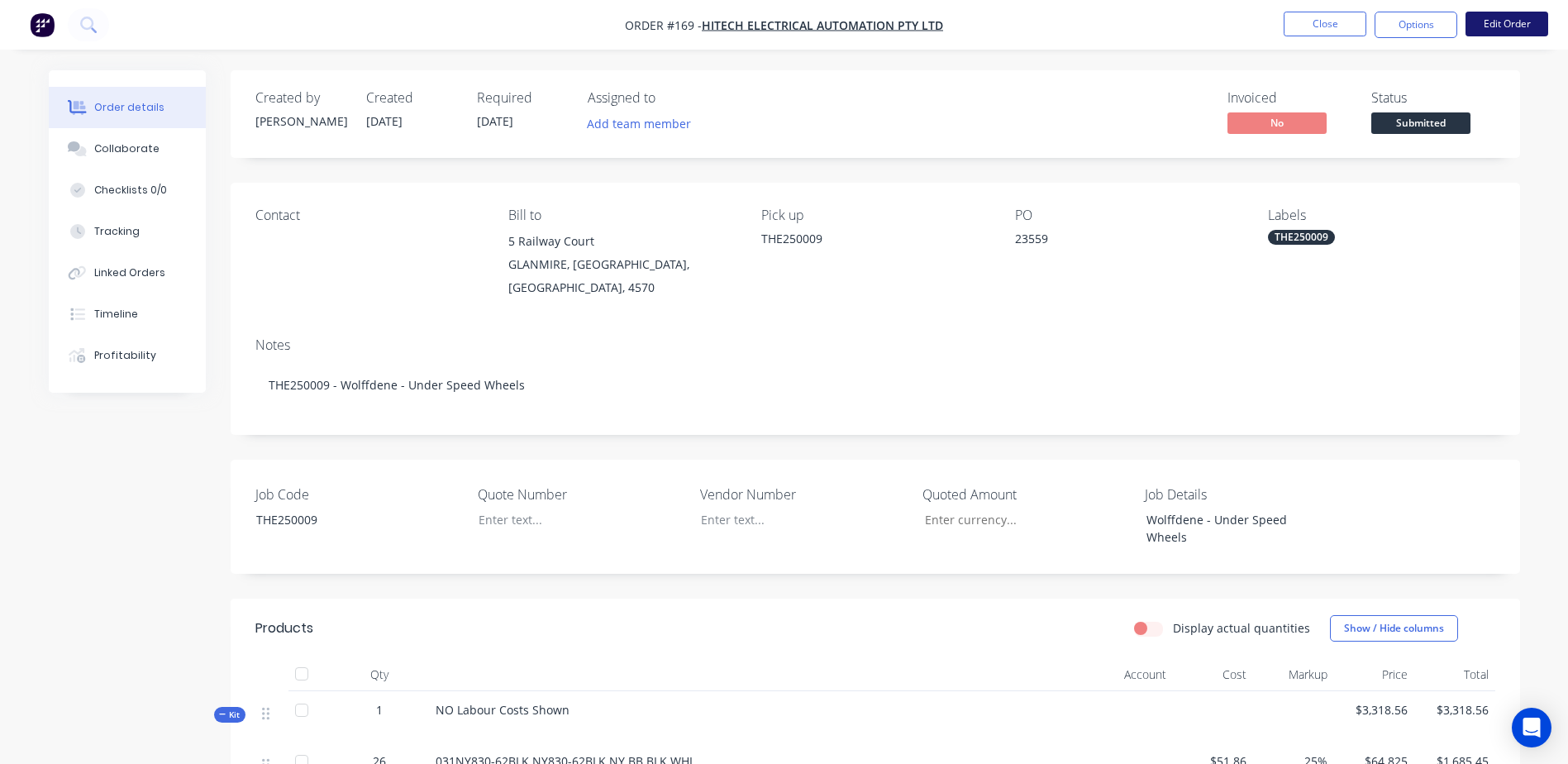
click at [1534, 28] on button "Edit Order" at bounding box center [1507, 24] width 83 height 25
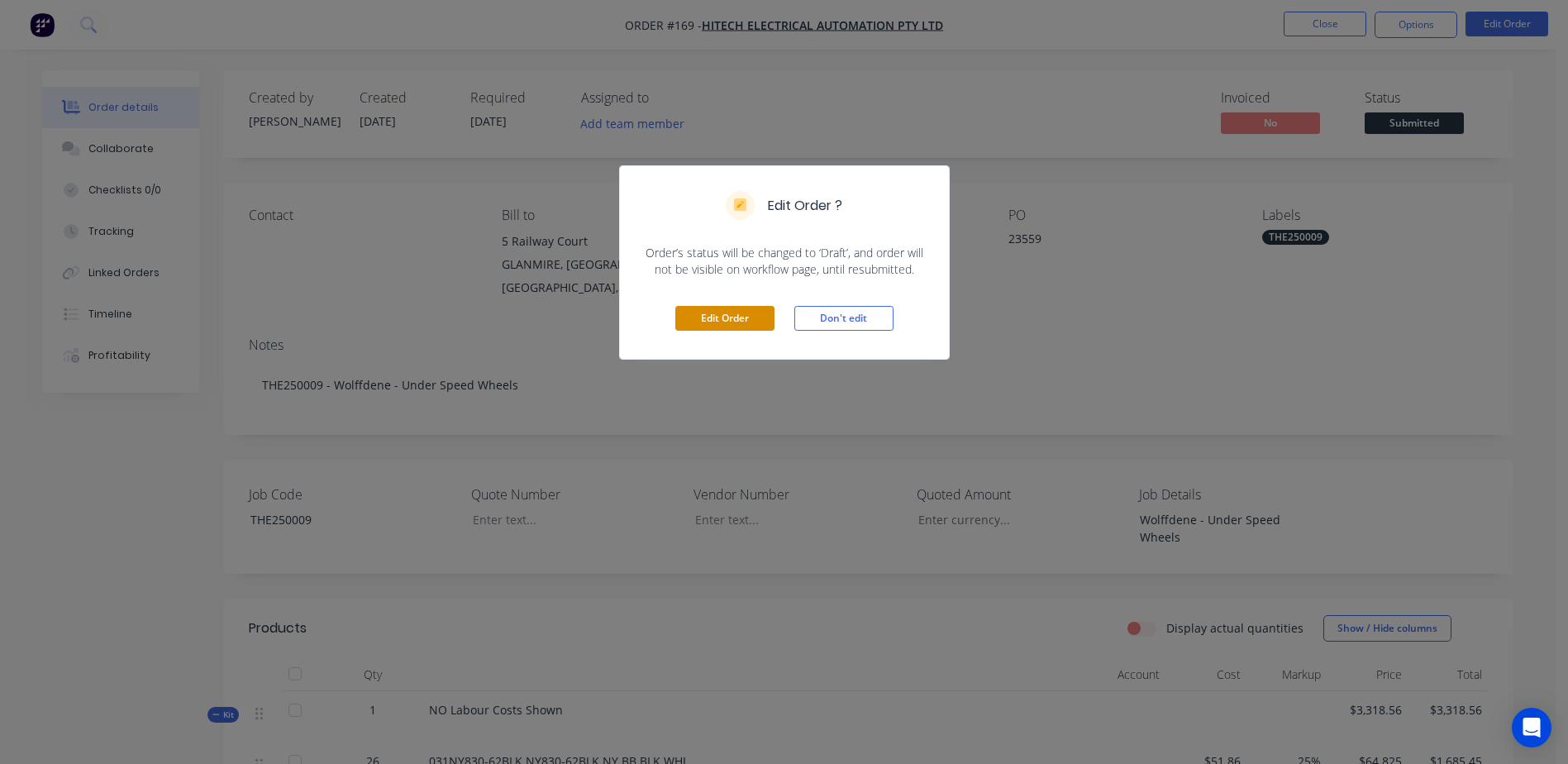
click at [730, 314] on button "Edit Order" at bounding box center [725, 318] width 99 height 25
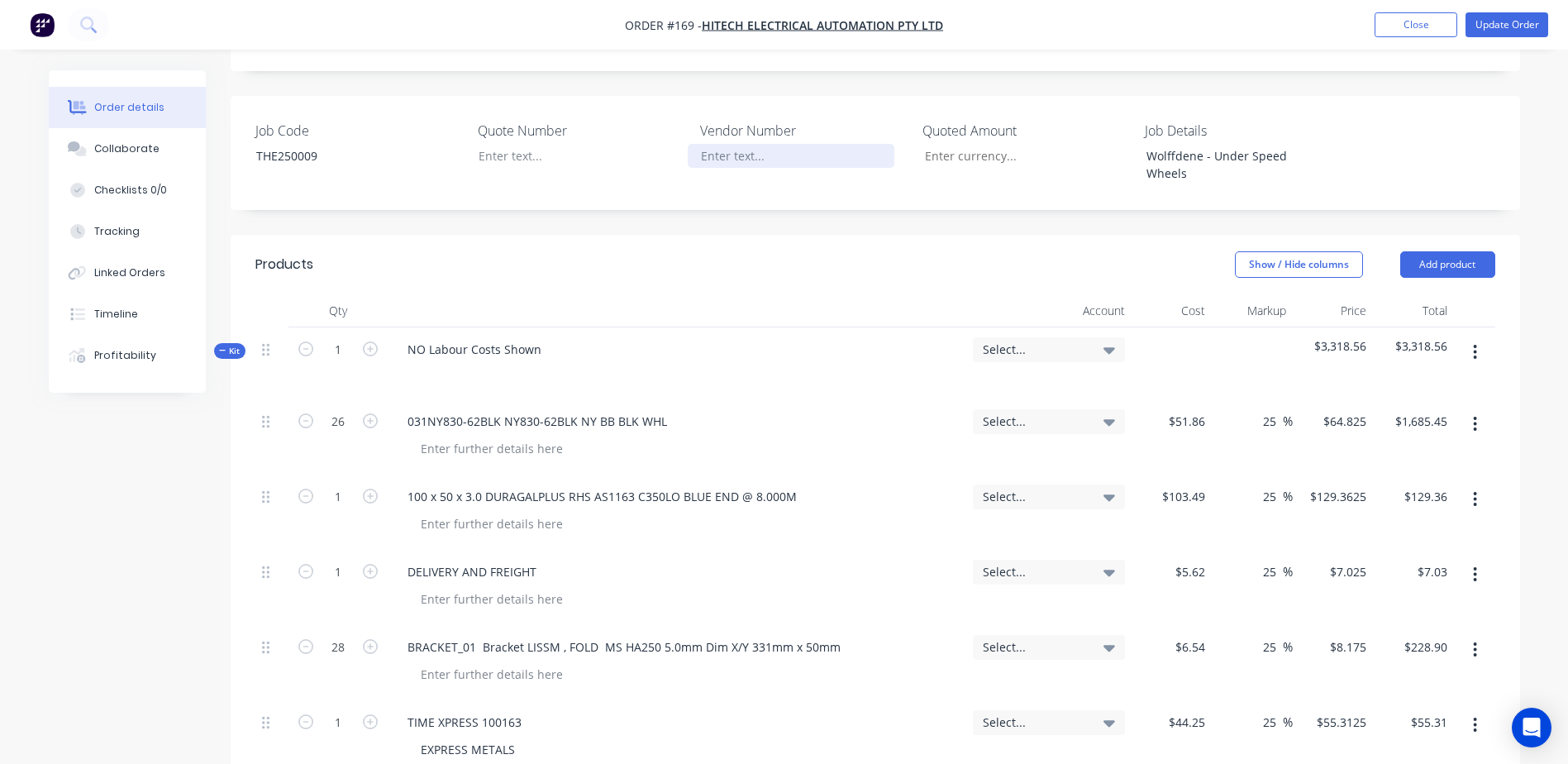
scroll to position [744, 0]
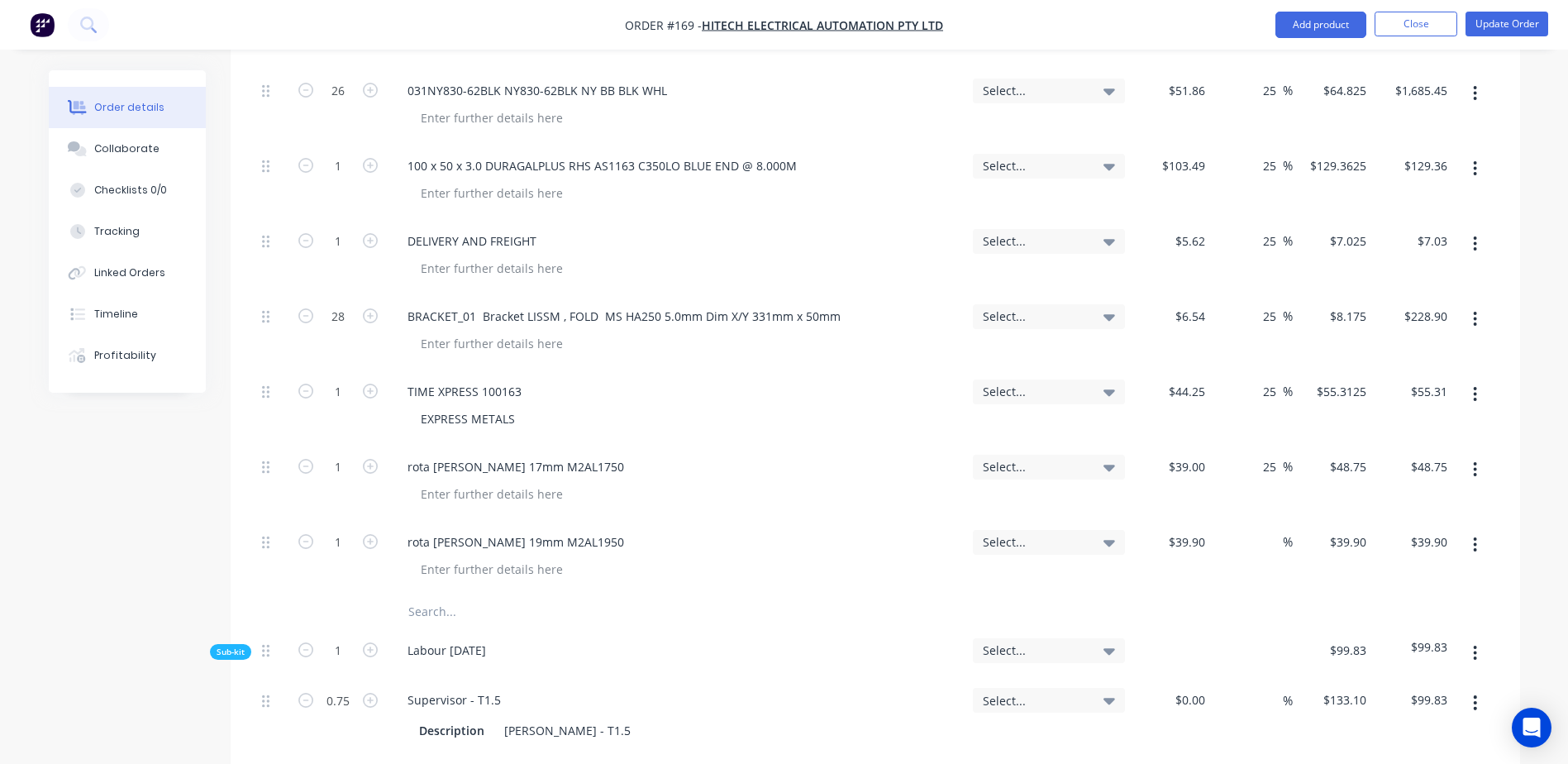
click at [425, 595] on input "text" at bounding box center [573, 612] width 330 height 33
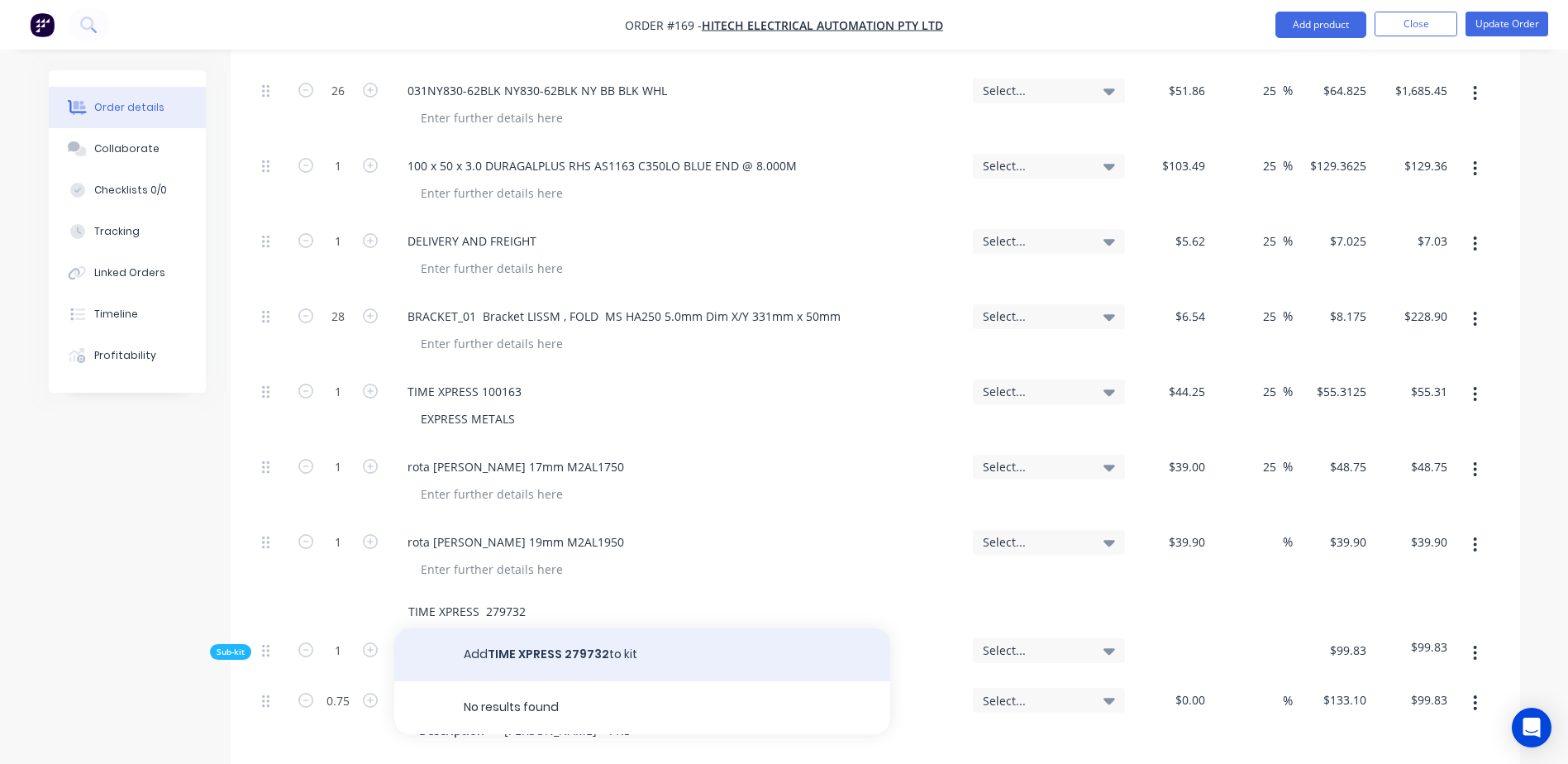
type input "TIME XPRESS 279732"
click at [549, 628] on button "Add TIME XPRESS 279732 to kit" at bounding box center [642, 654] width 496 height 53
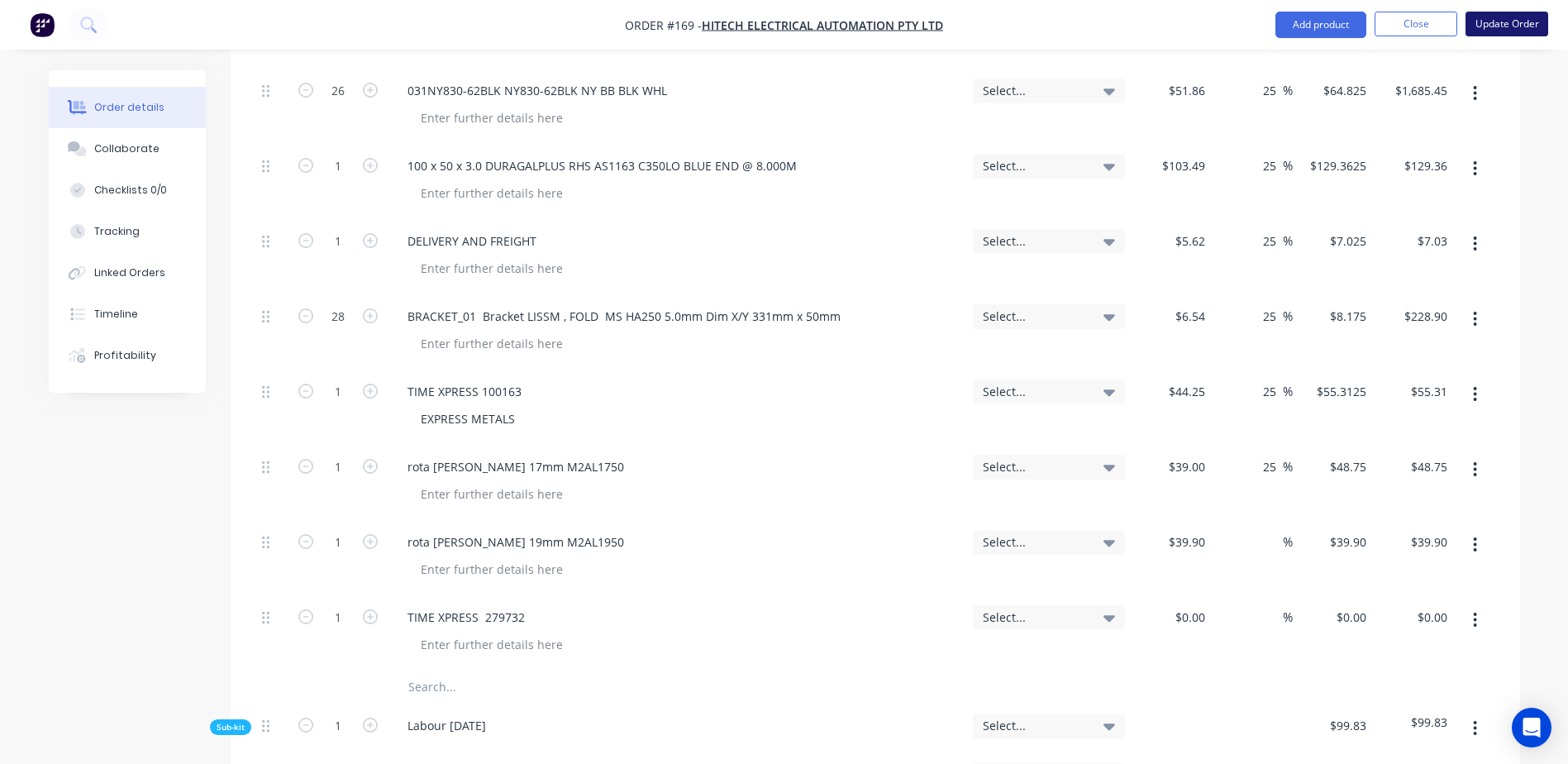
click at [1487, 26] on button "Update Order" at bounding box center [1507, 24] width 83 height 25
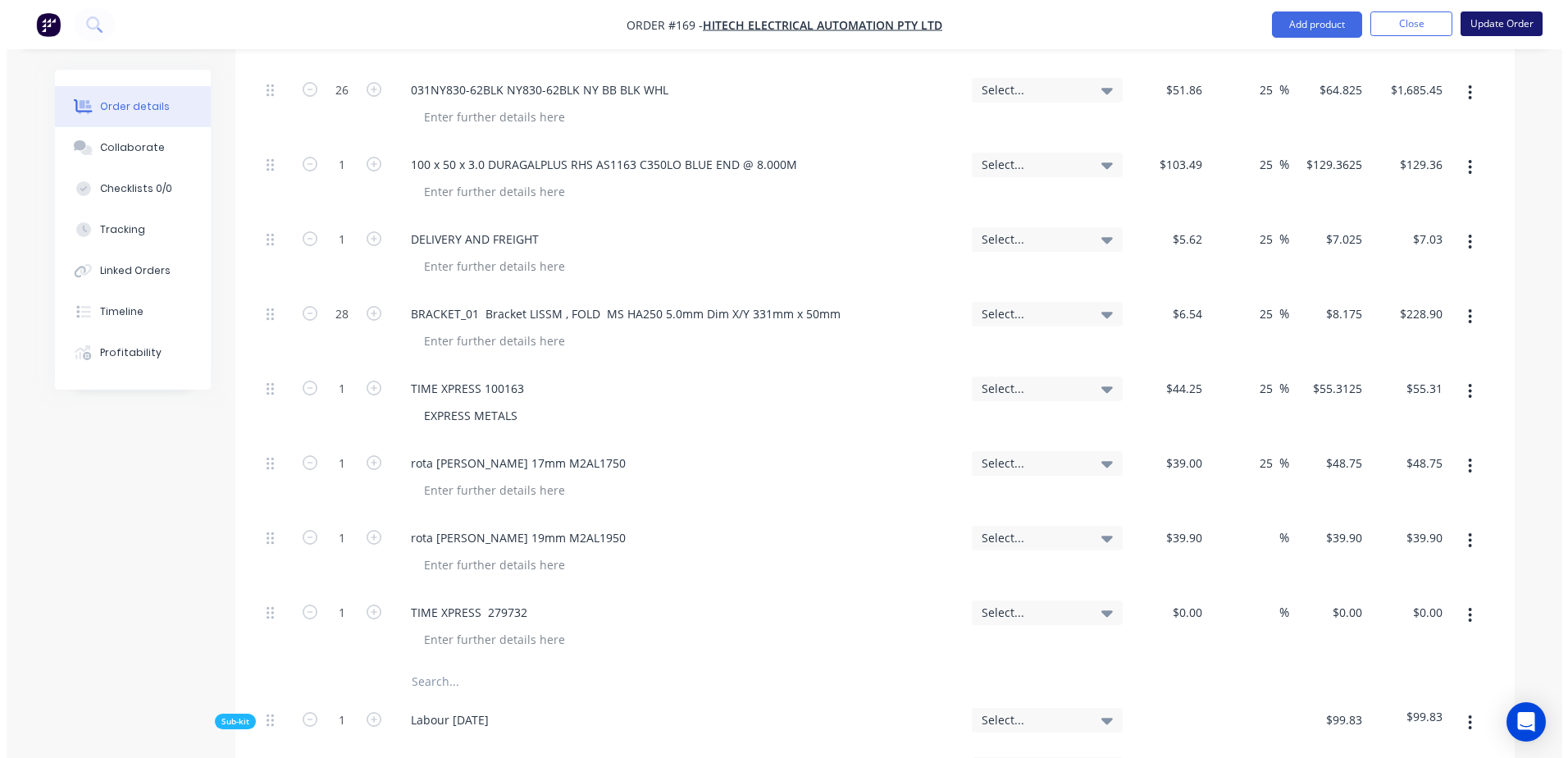
scroll to position [0, 0]
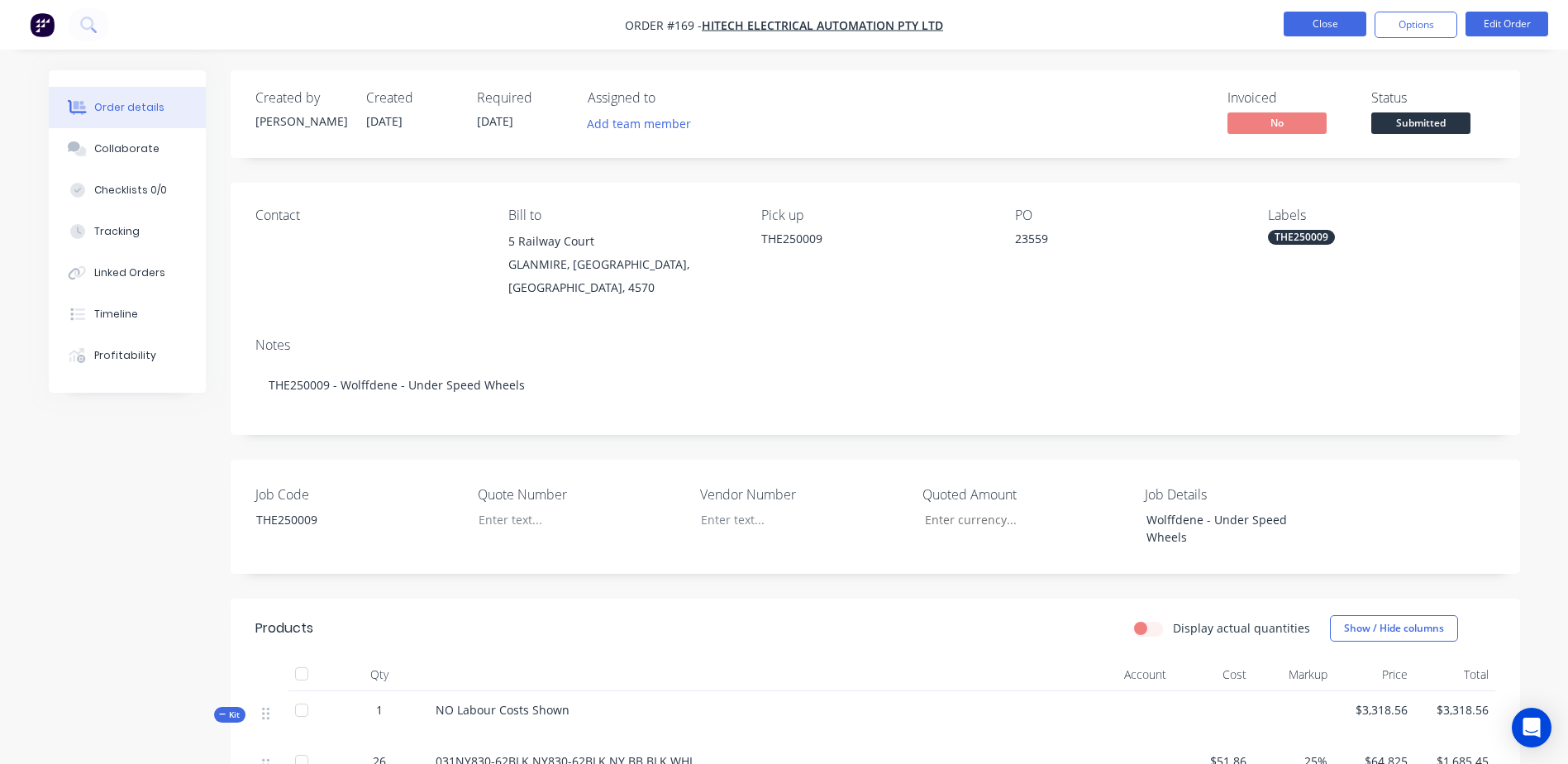
click at [1322, 32] on button "Close" at bounding box center [1325, 24] width 83 height 25
